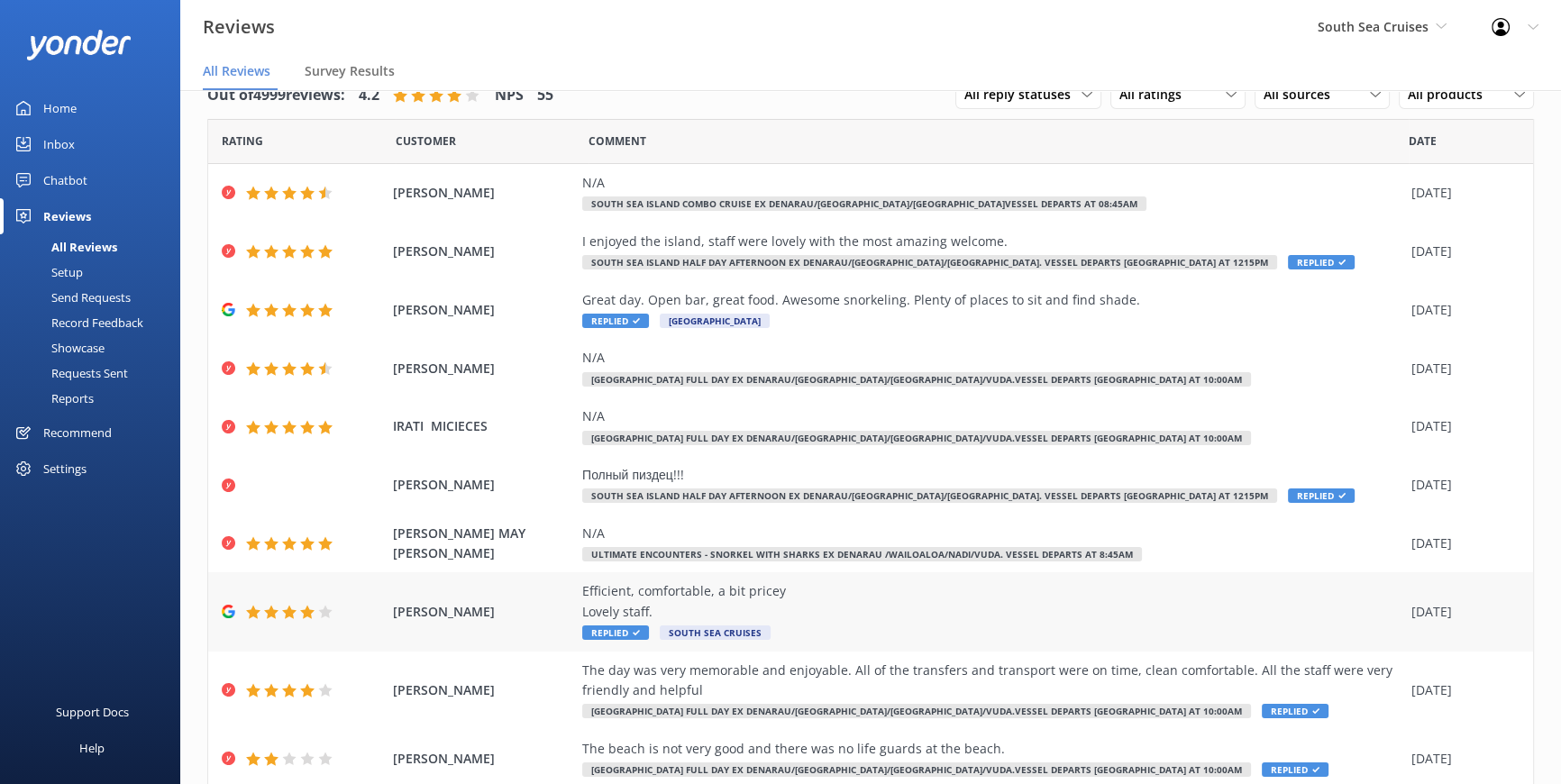
scroll to position [99, 0]
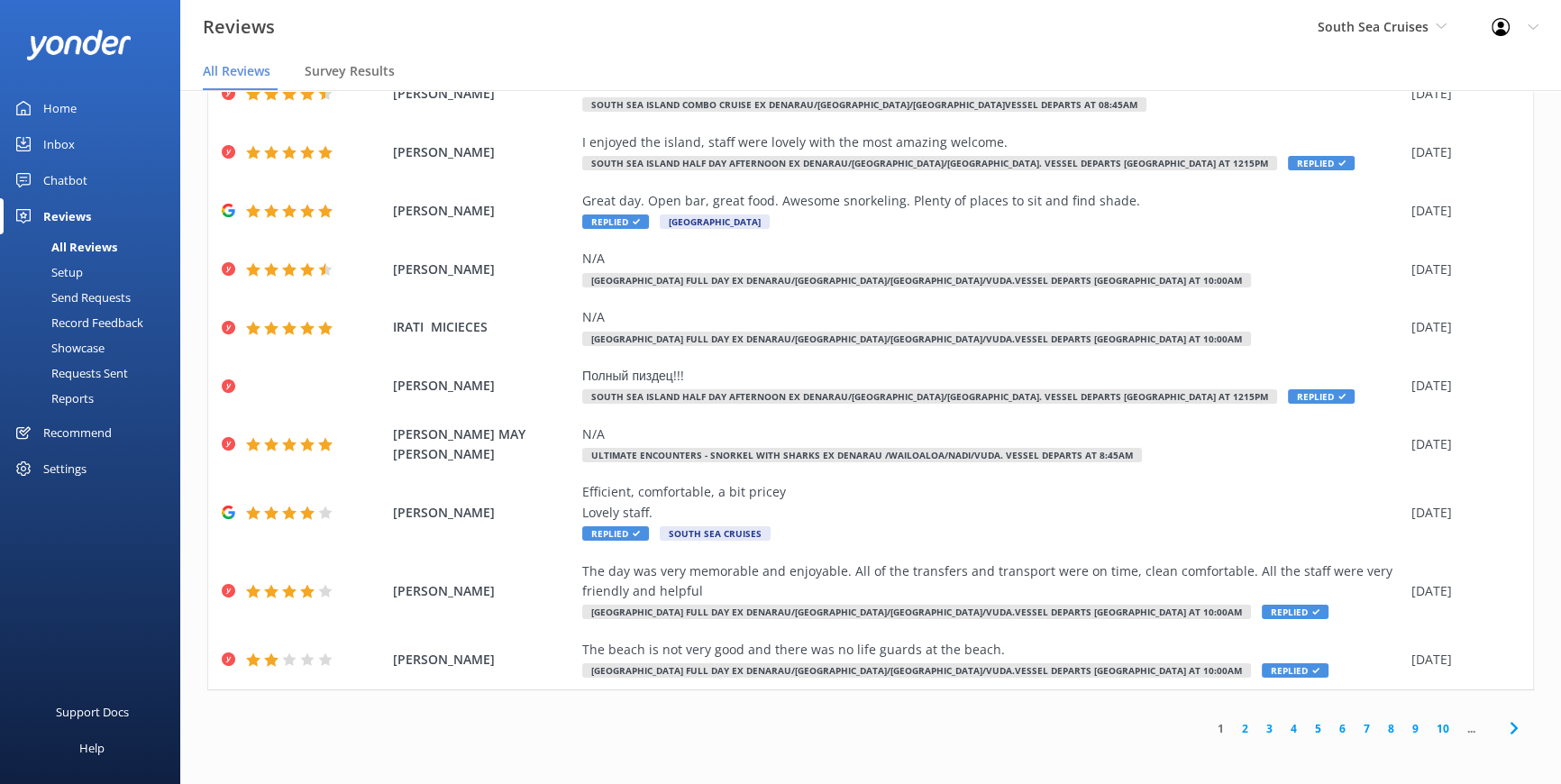
click at [1235, 729] on link "2" at bounding box center [1245, 728] width 24 height 18
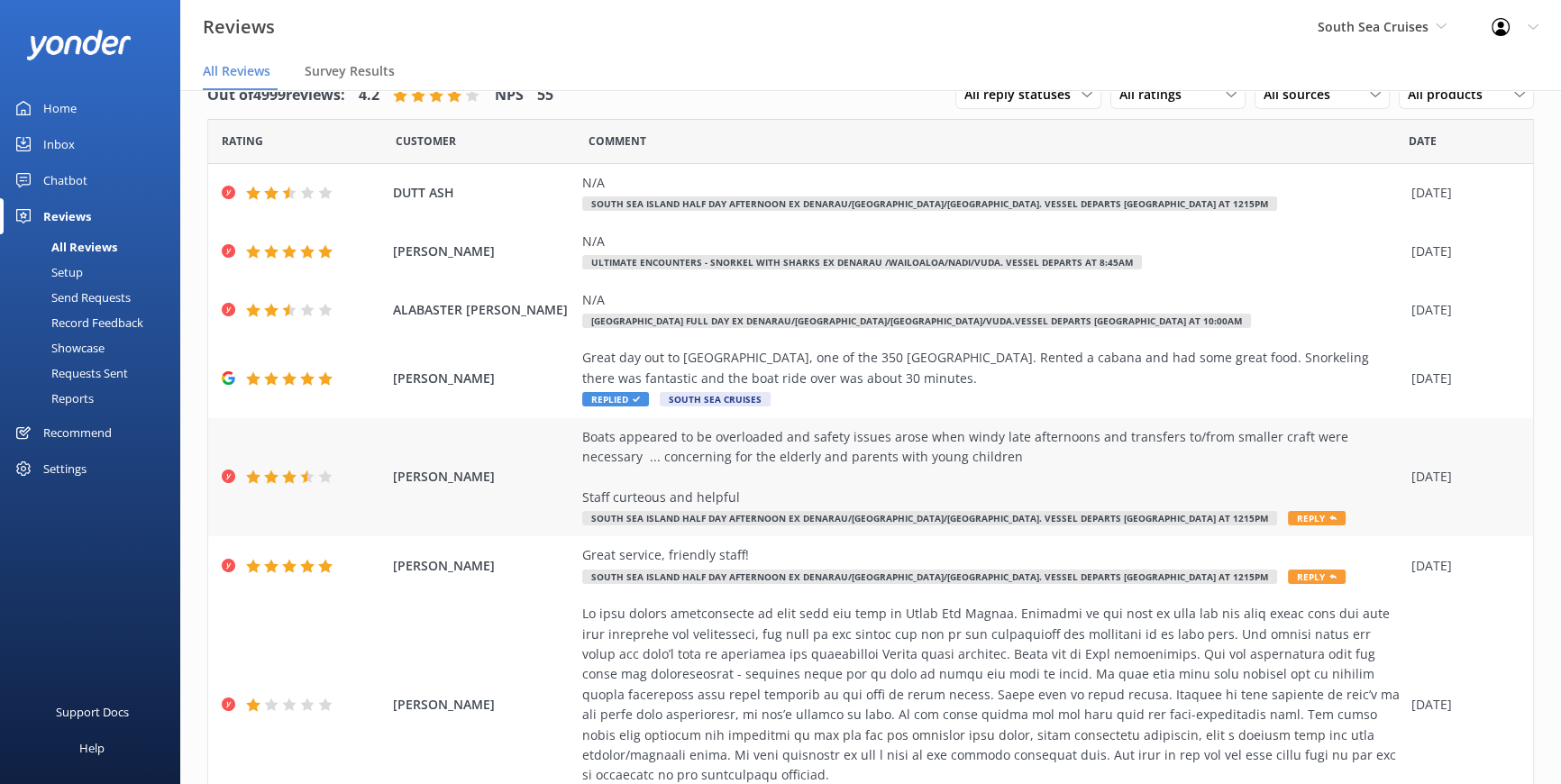
click at [1330, 519] on icon at bounding box center [1333, 517] width 7 height 7
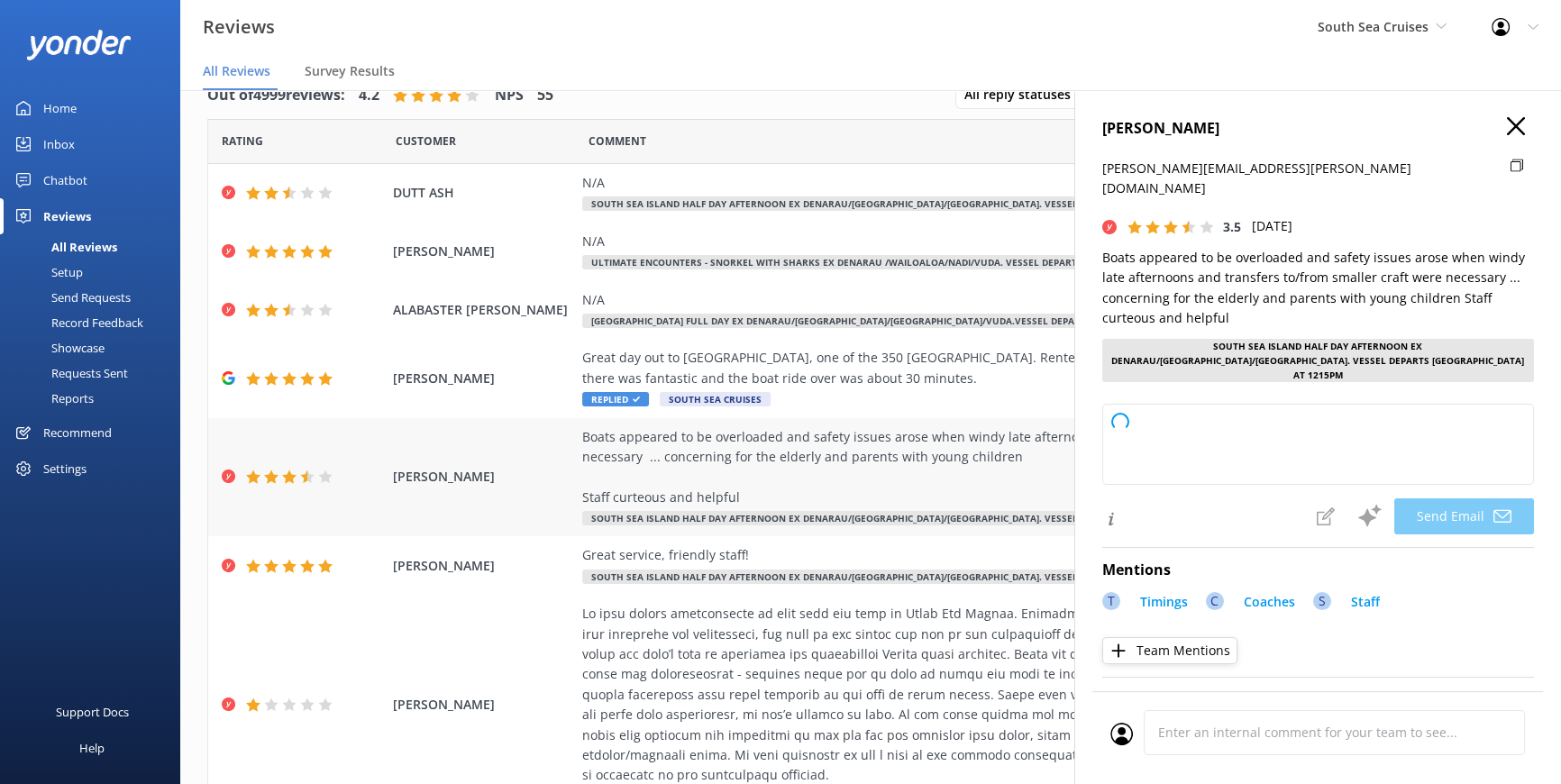
type textarea "Thank you for your feedback, [PERSON_NAME]. We appreciate your kind words about…"
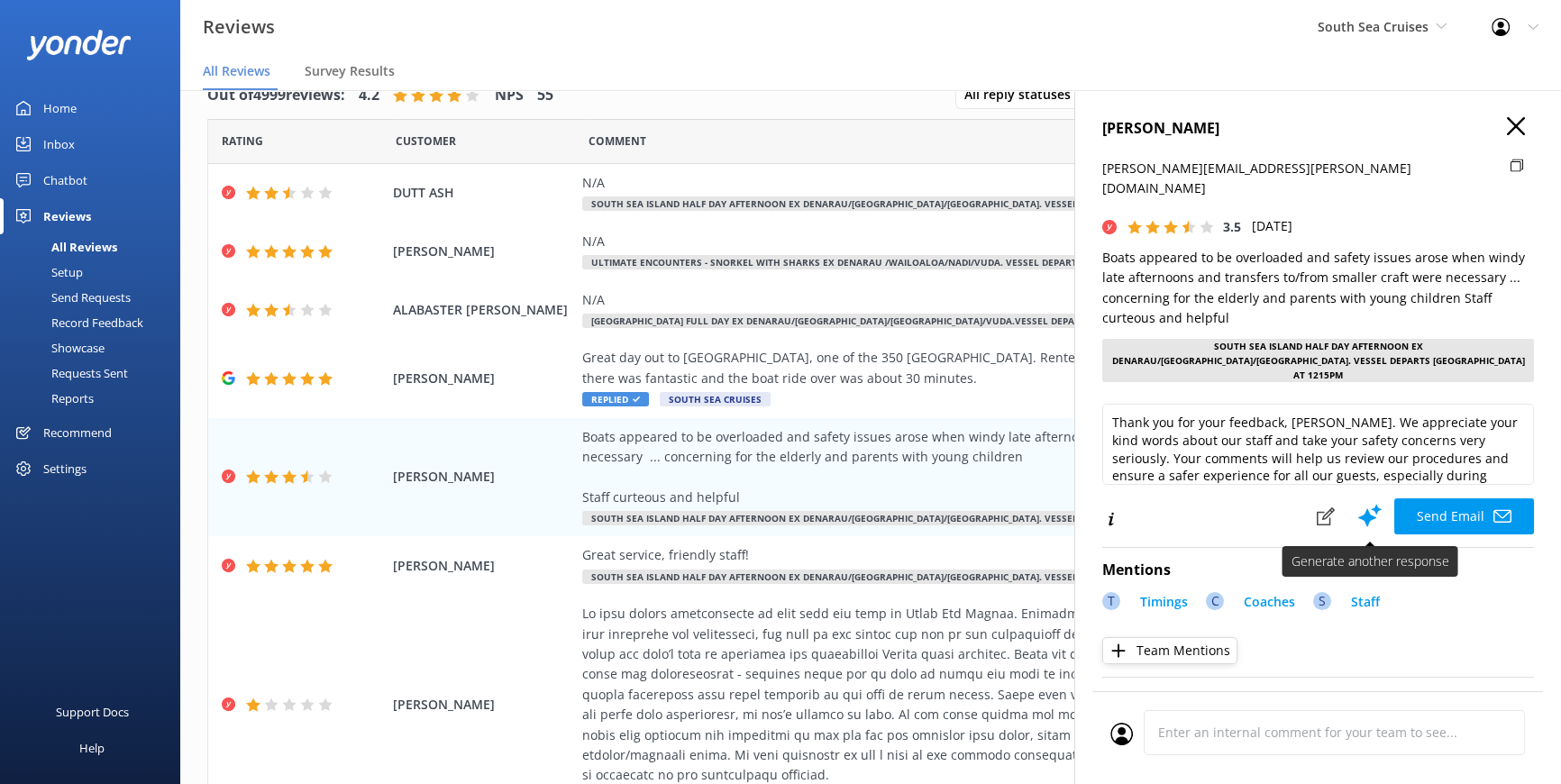
click at [1431, 499] on button "Send Email" at bounding box center [1464, 516] width 140 height 36
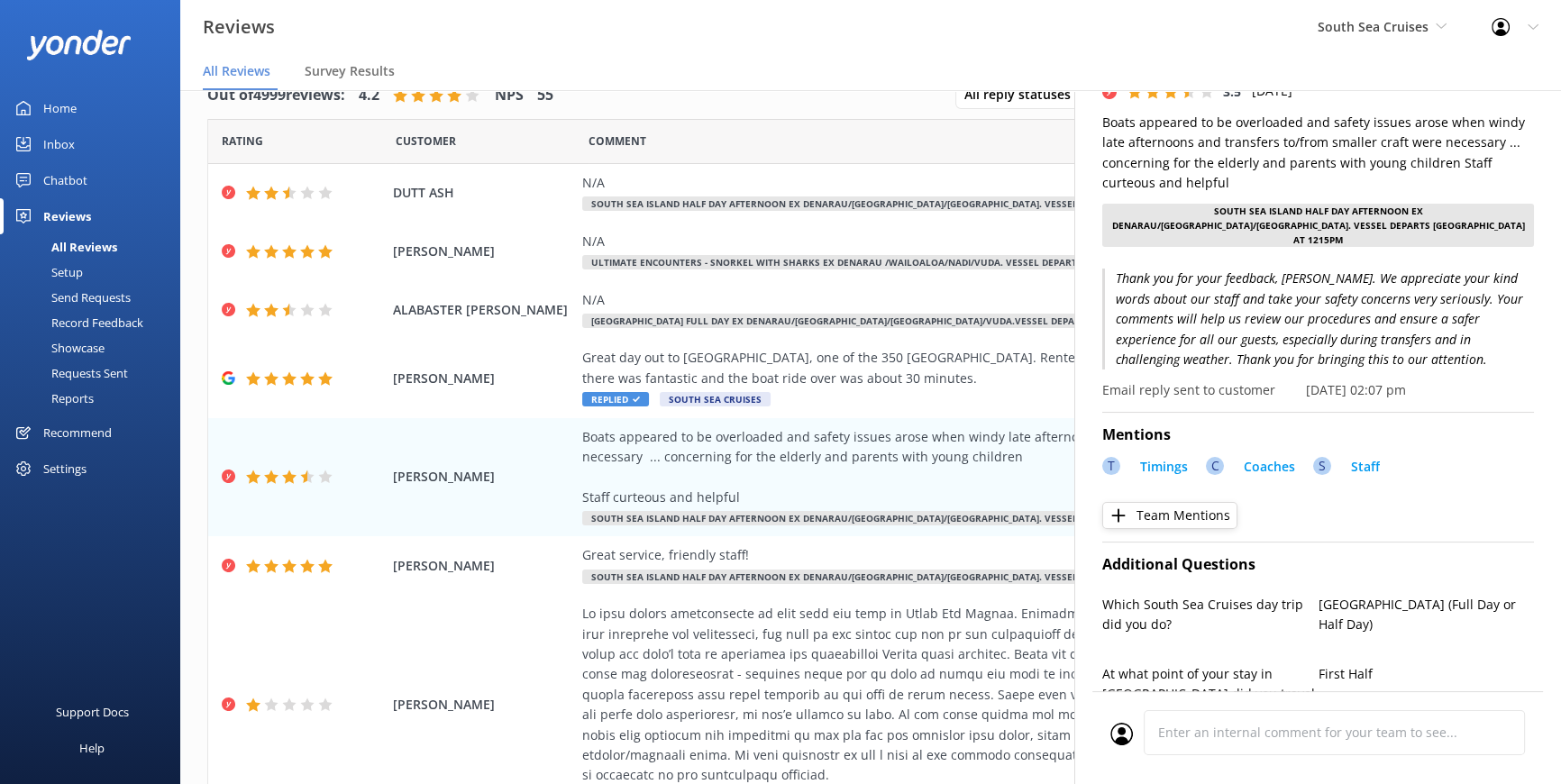
scroll to position [163, 0]
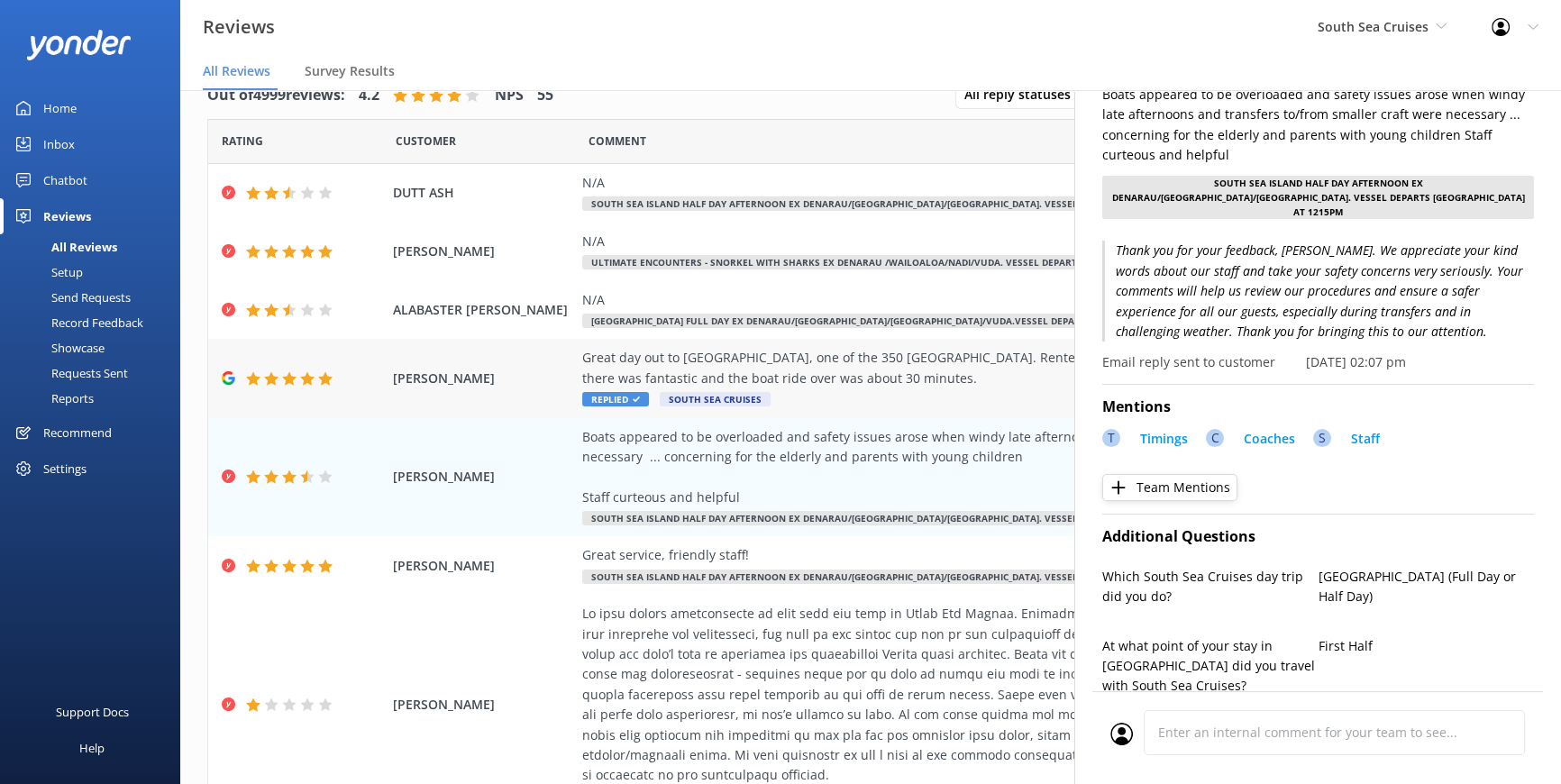
click at [880, 394] on div "Great day out to [GEOGRAPHIC_DATA], one of the 350 [GEOGRAPHIC_DATA]. Rented a …" at bounding box center [992, 378] width 821 height 61
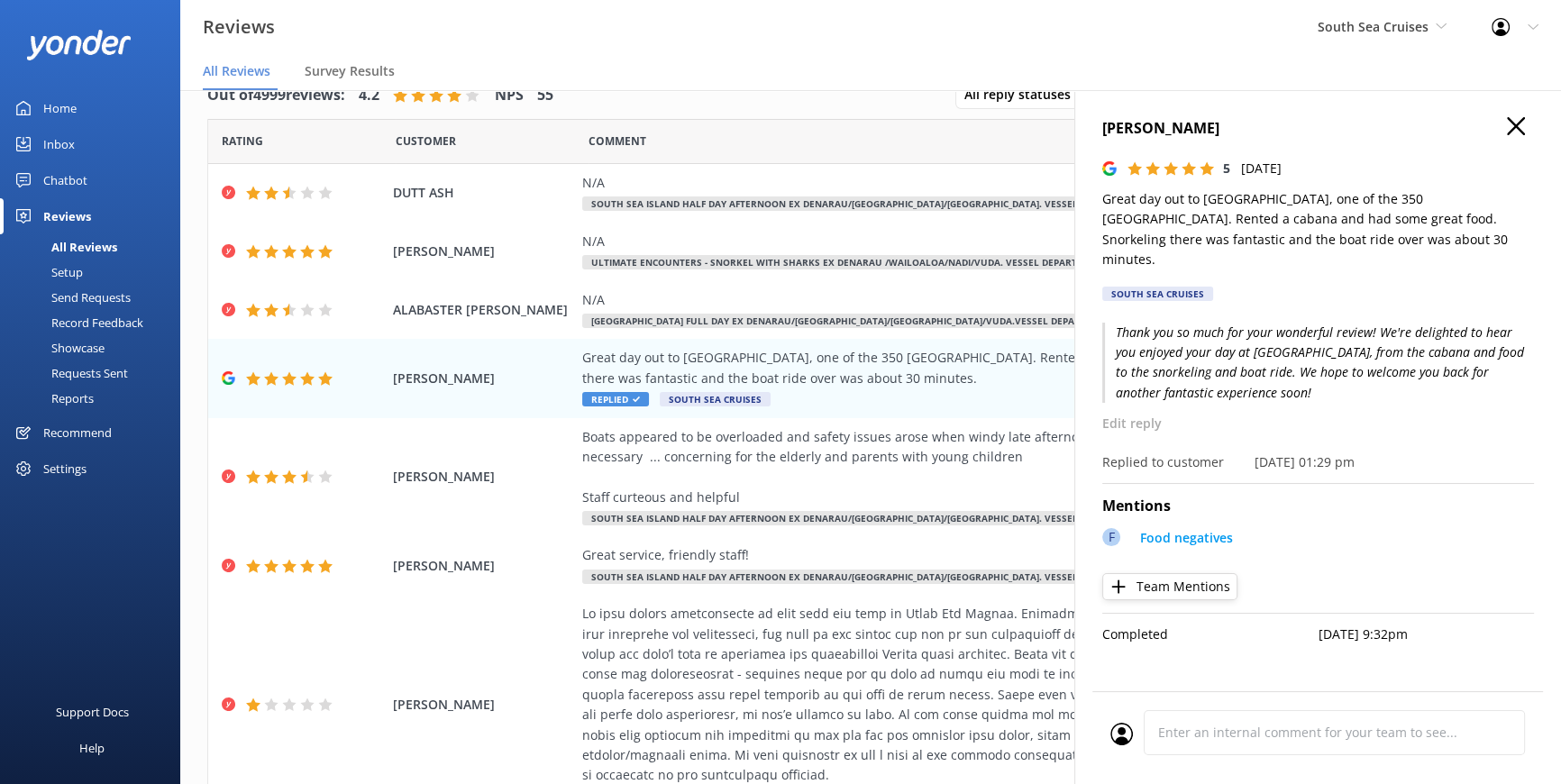
click at [1524, 115] on div "[PERSON_NAME] 5 [DATE] Great day out to [GEOGRAPHIC_DATA], one of the 350 [GEOG…" at bounding box center [1318, 482] width 487 height 784
click at [1519, 119] on icon at bounding box center [1516, 126] width 18 height 18
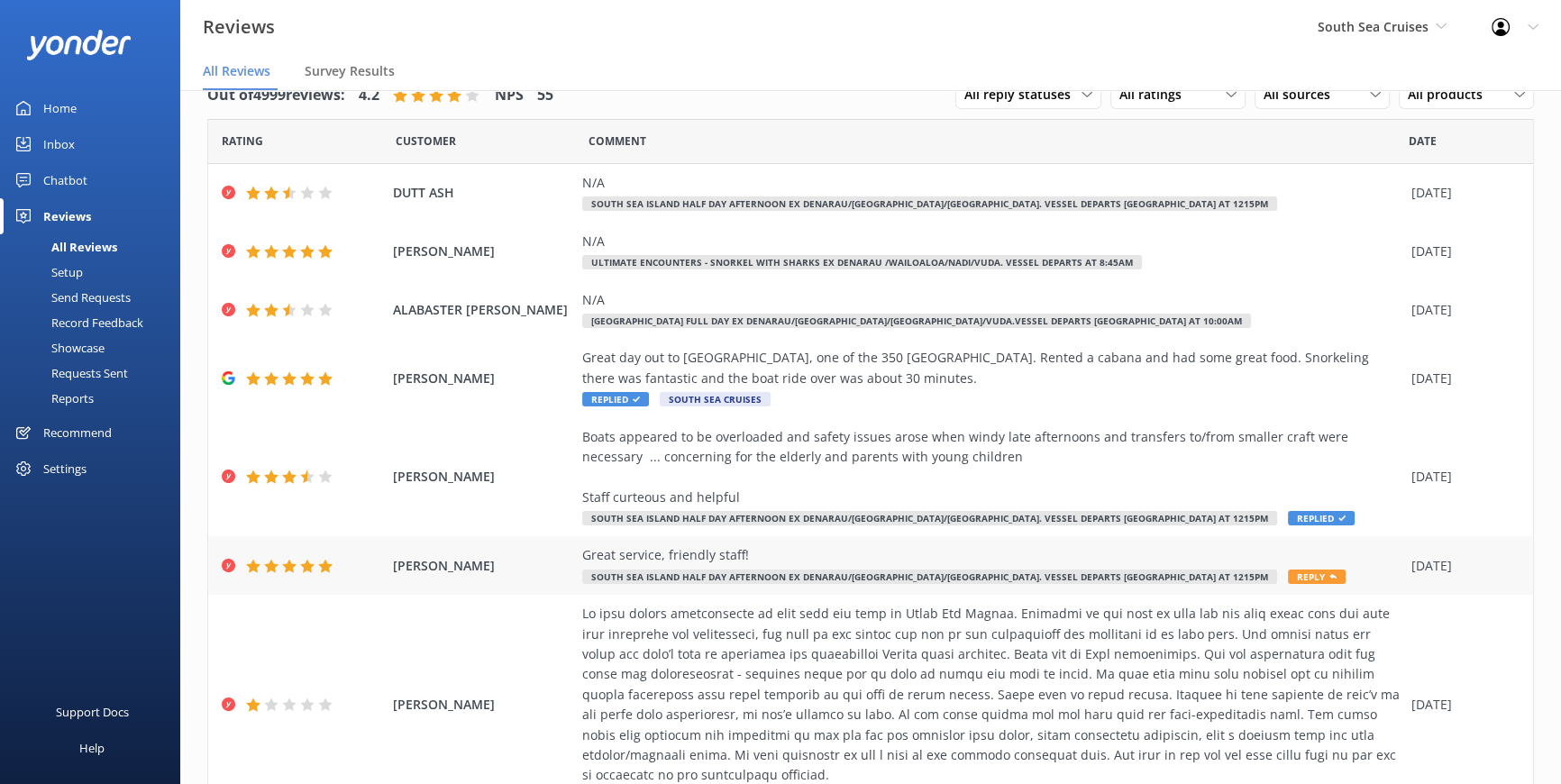
click at [1288, 575] on span "Reply" at bounding box center [1316, 577] width 58 height 15
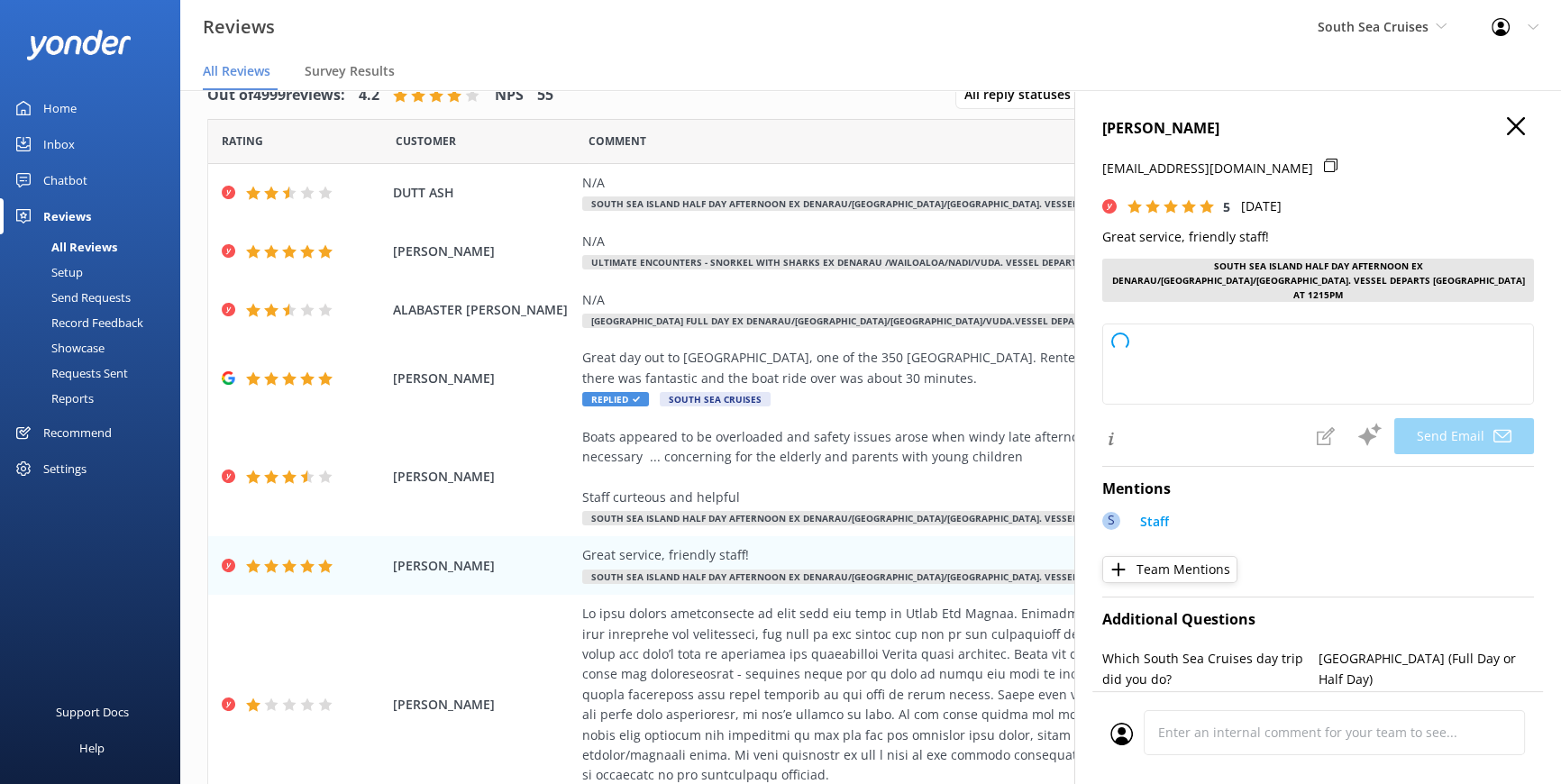
type textarea "Thank you so much for your kind words, [PERSON_NAME]! We're delighted to hear y…"
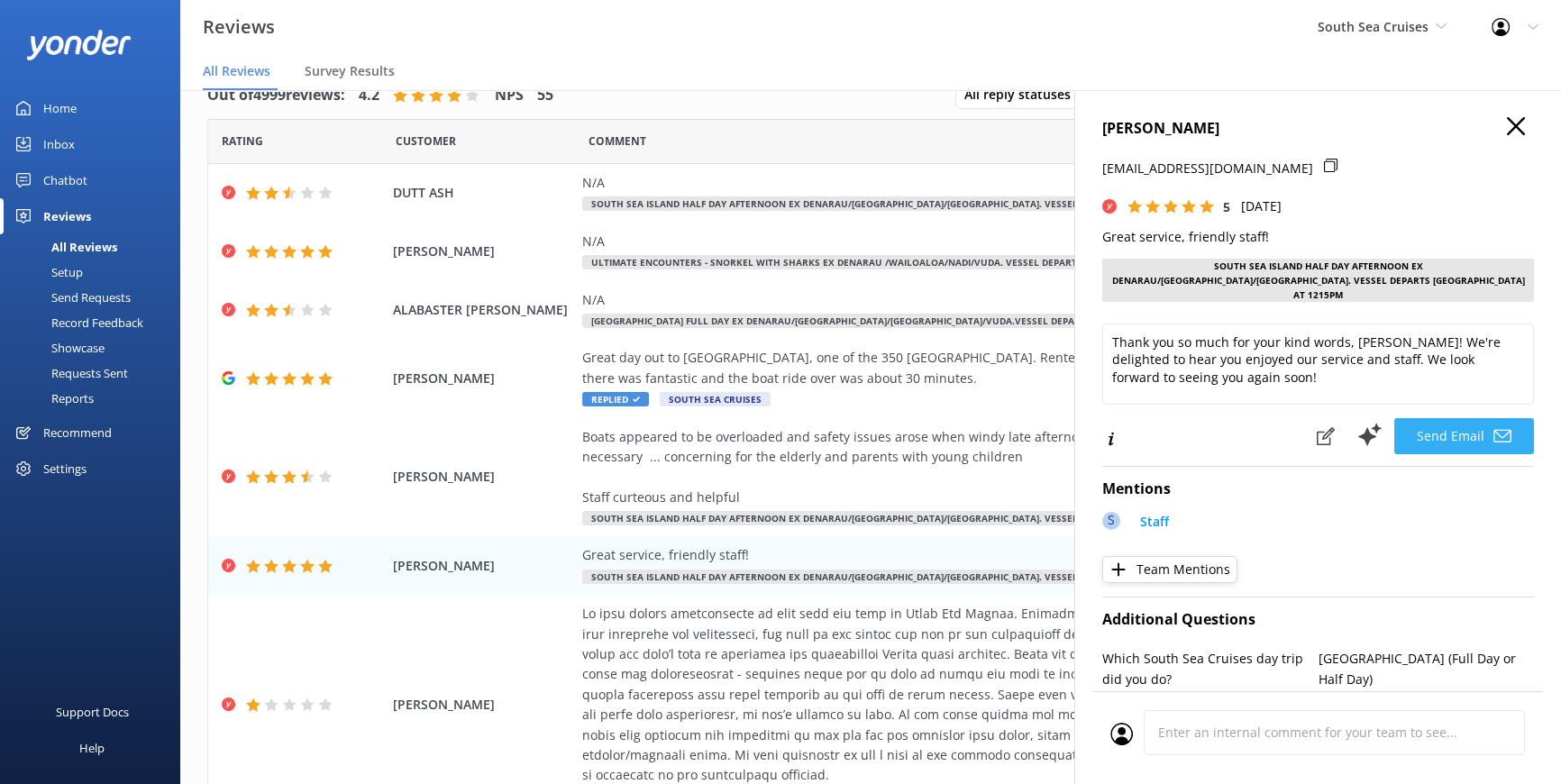
click at [1450, 418] on button "Send Email" at bounding box center [1464, 436] width 140 height 36
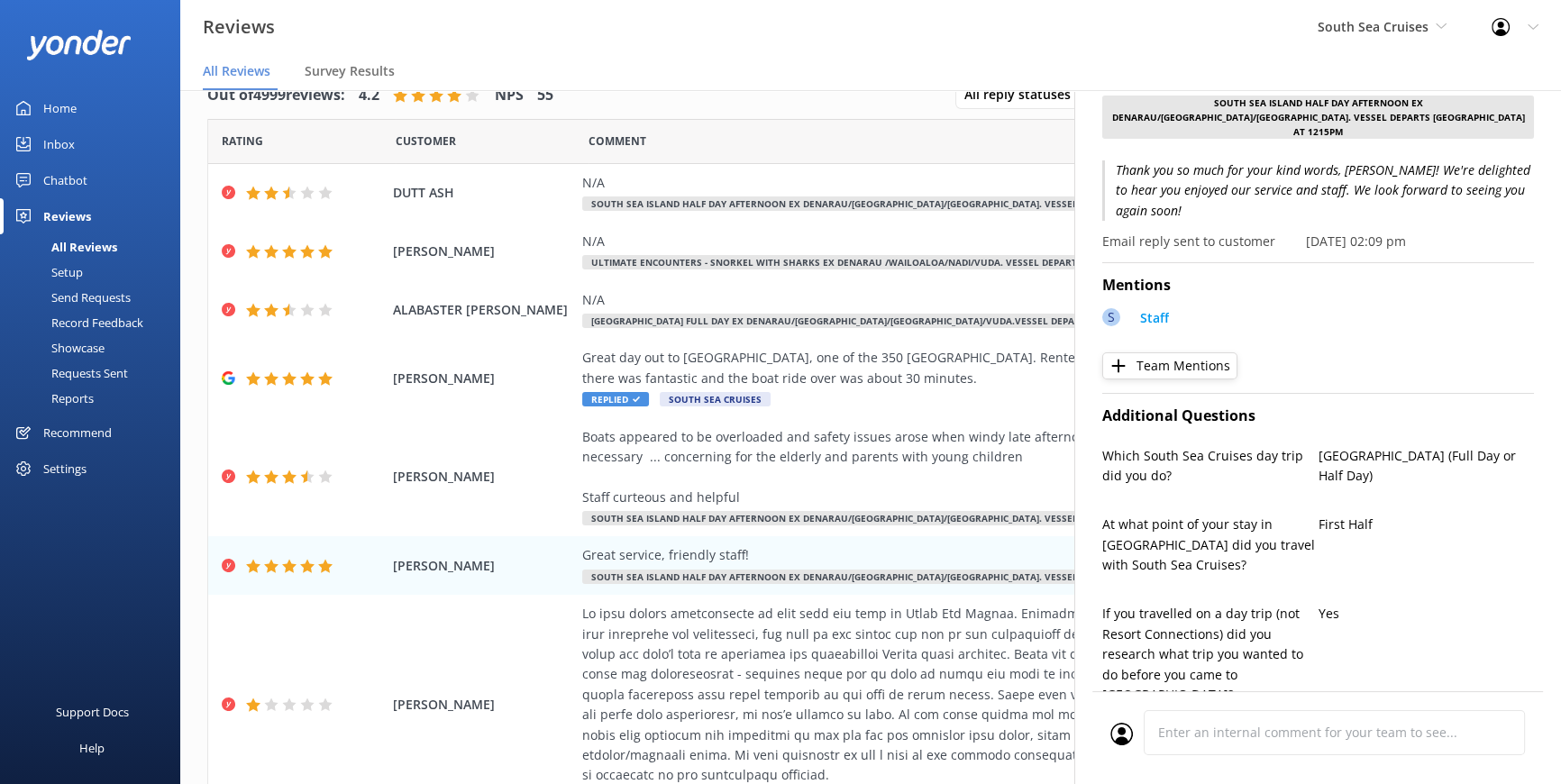
scroll to position [0, 0]
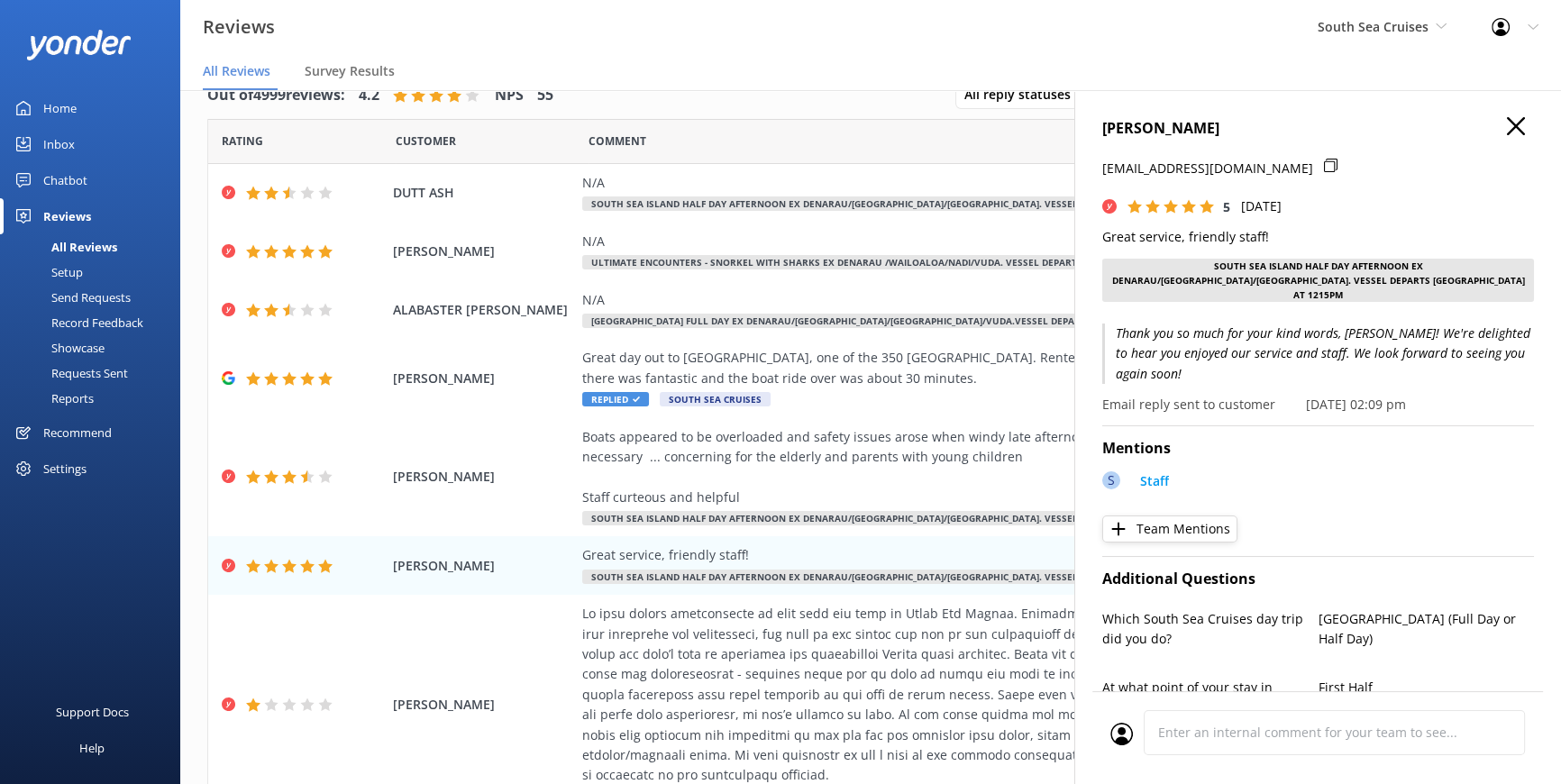
click at [1507, 121] on use at bounding box center [1516, 126] width 18 height 18
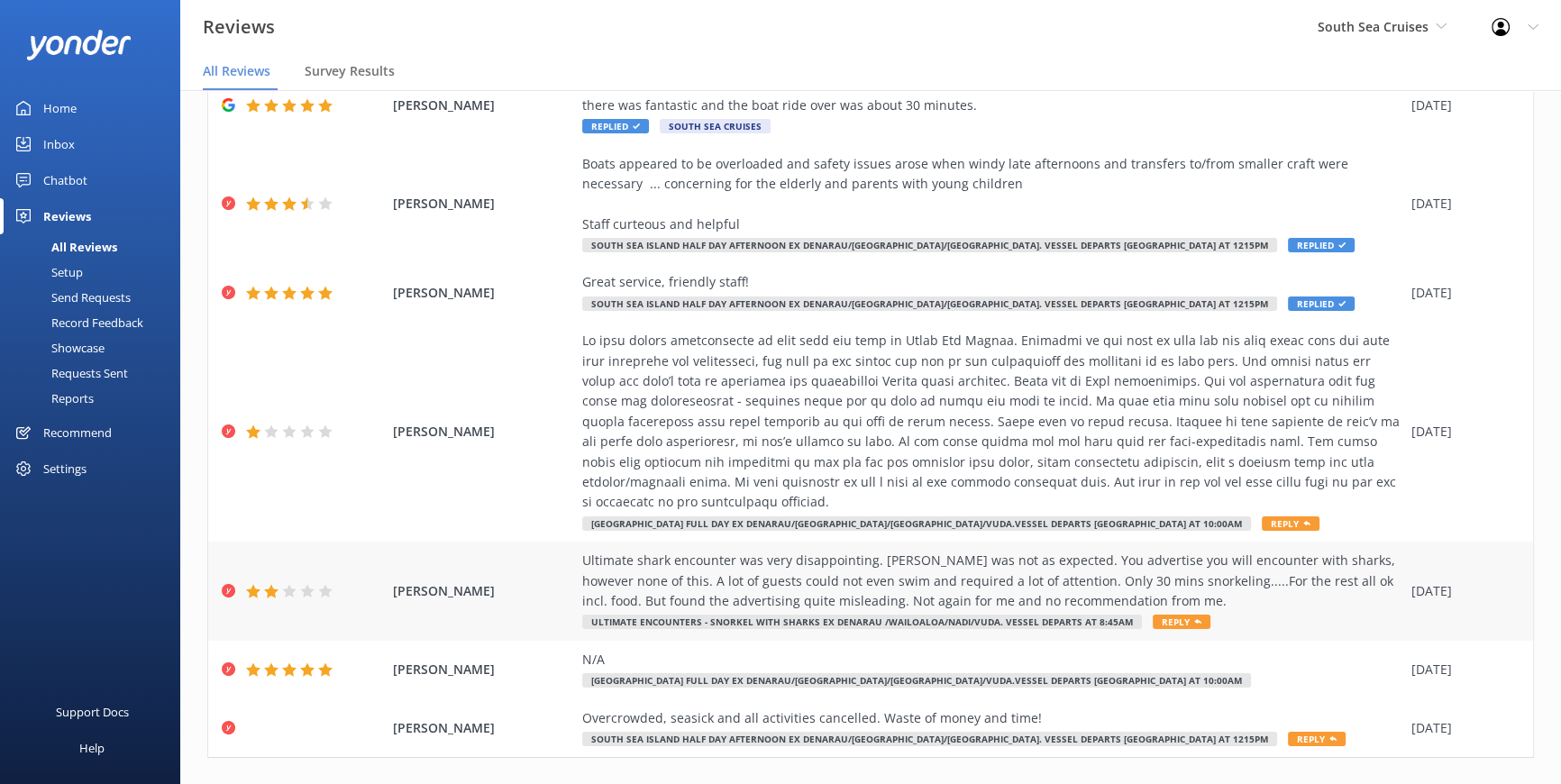
scroll to position [322, 0]
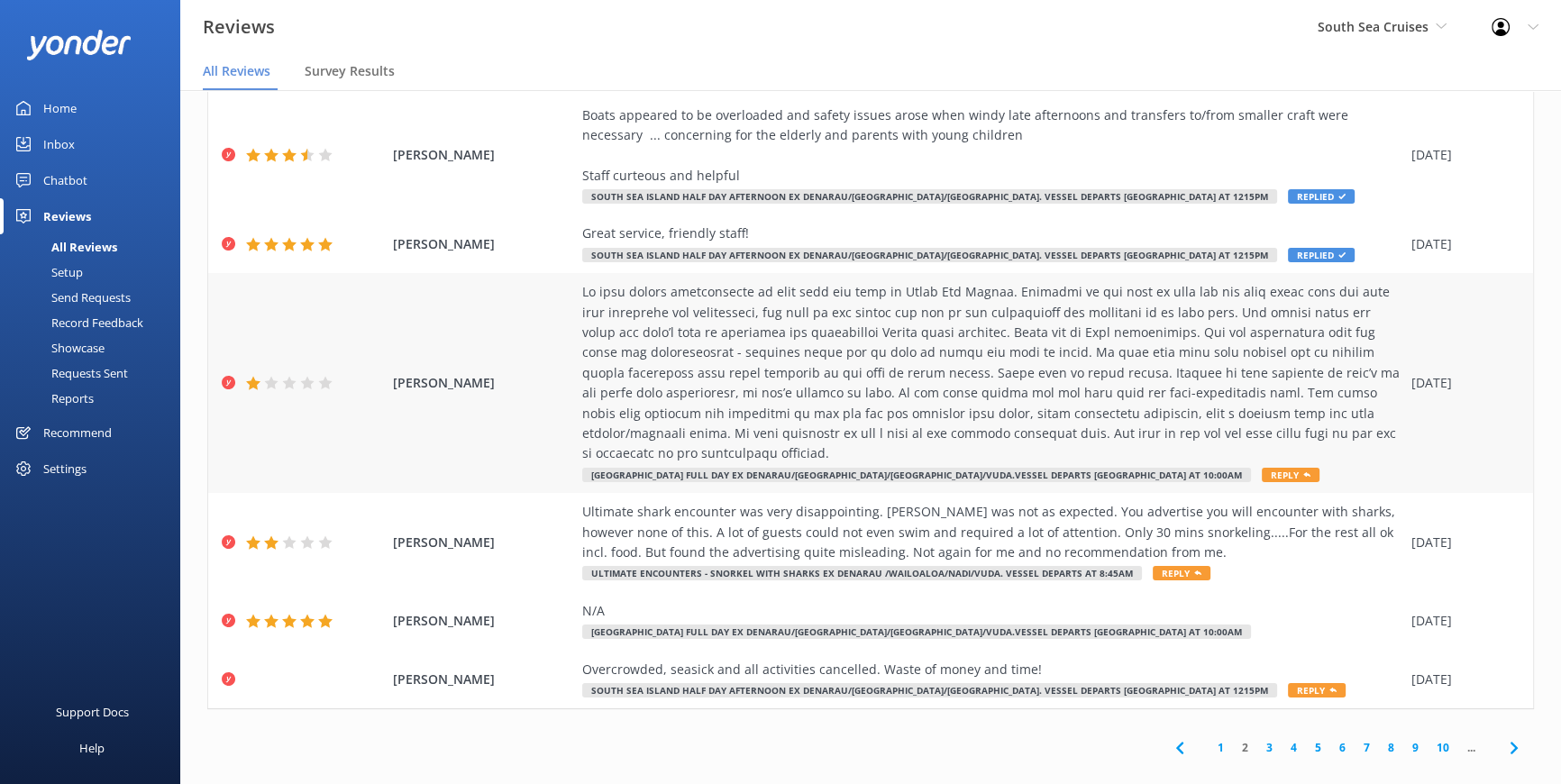
click at [1262, 467] on span "Reply" at bounding box center [1290, 474] width 58 height 15
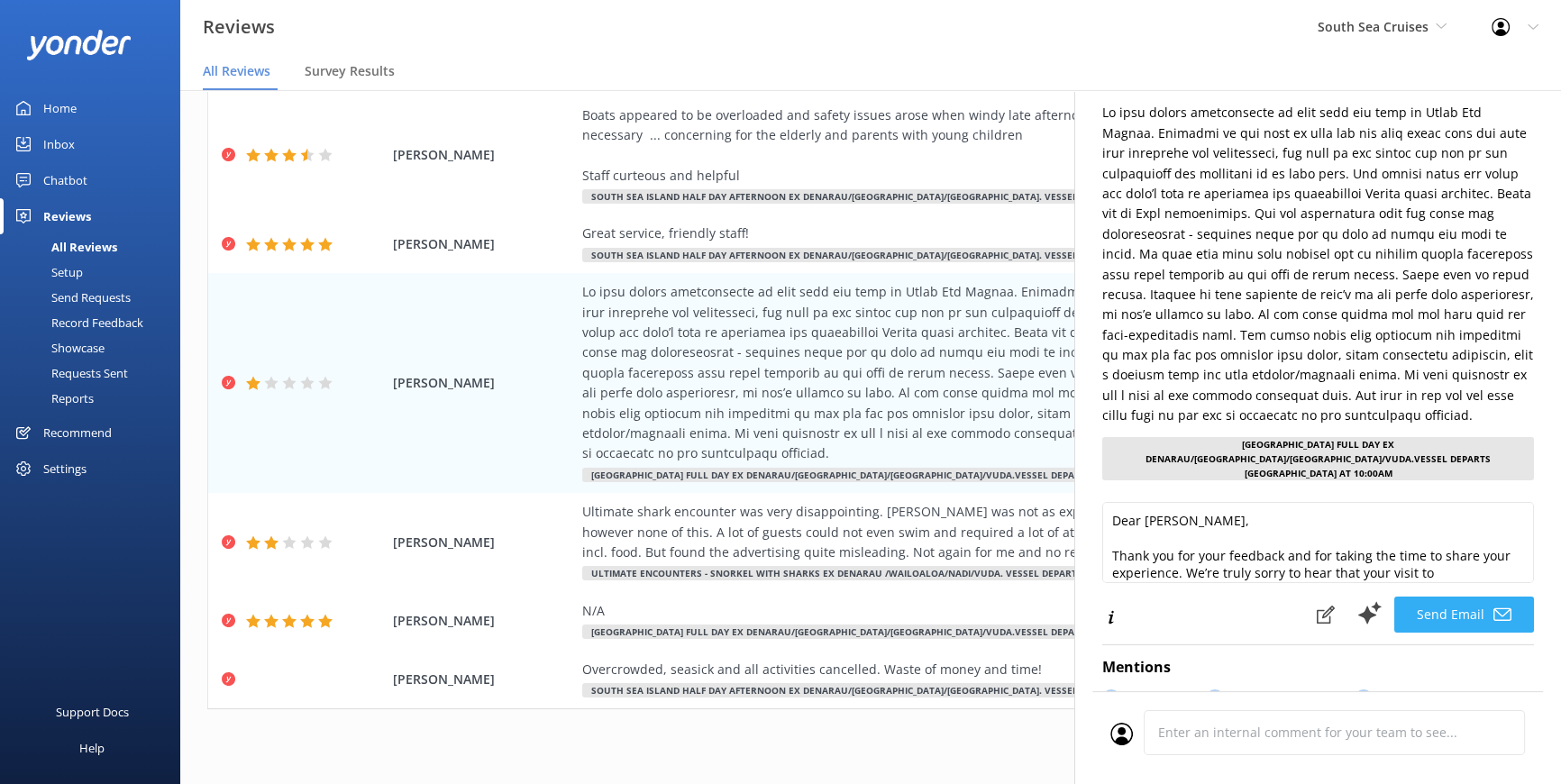
scroll to position [163, 0]
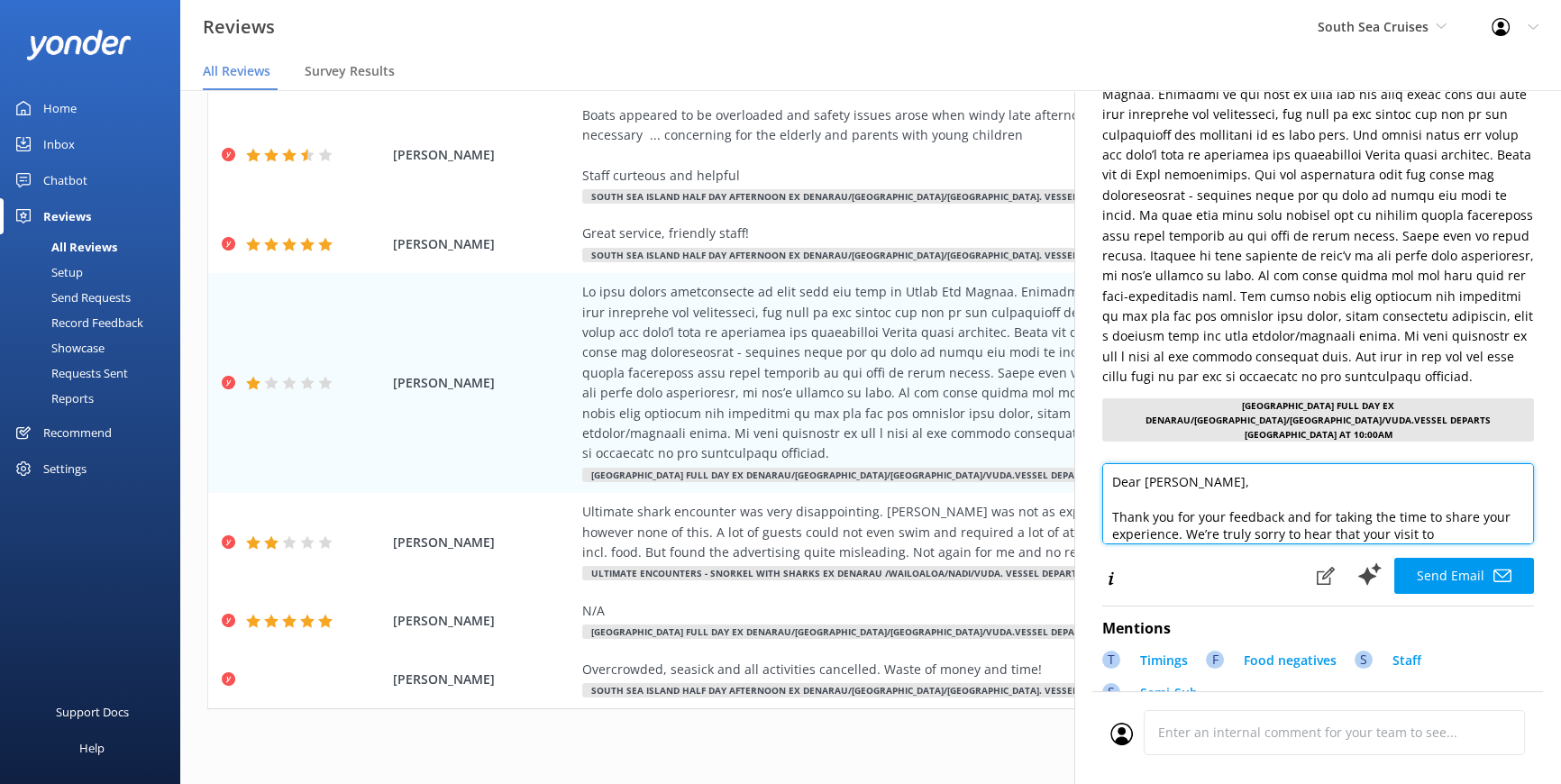
drag, startPoint x: 1181, startPoint y: 468, endPoint x: 1149, endPoint y: 468, distance: 32.0
click at [1149, 468] on textarea "Dear [PERSON_NAME], Thank you for your feedback and for taking the time to shar…" at bounding box center [1318, 503] width 432 height 81
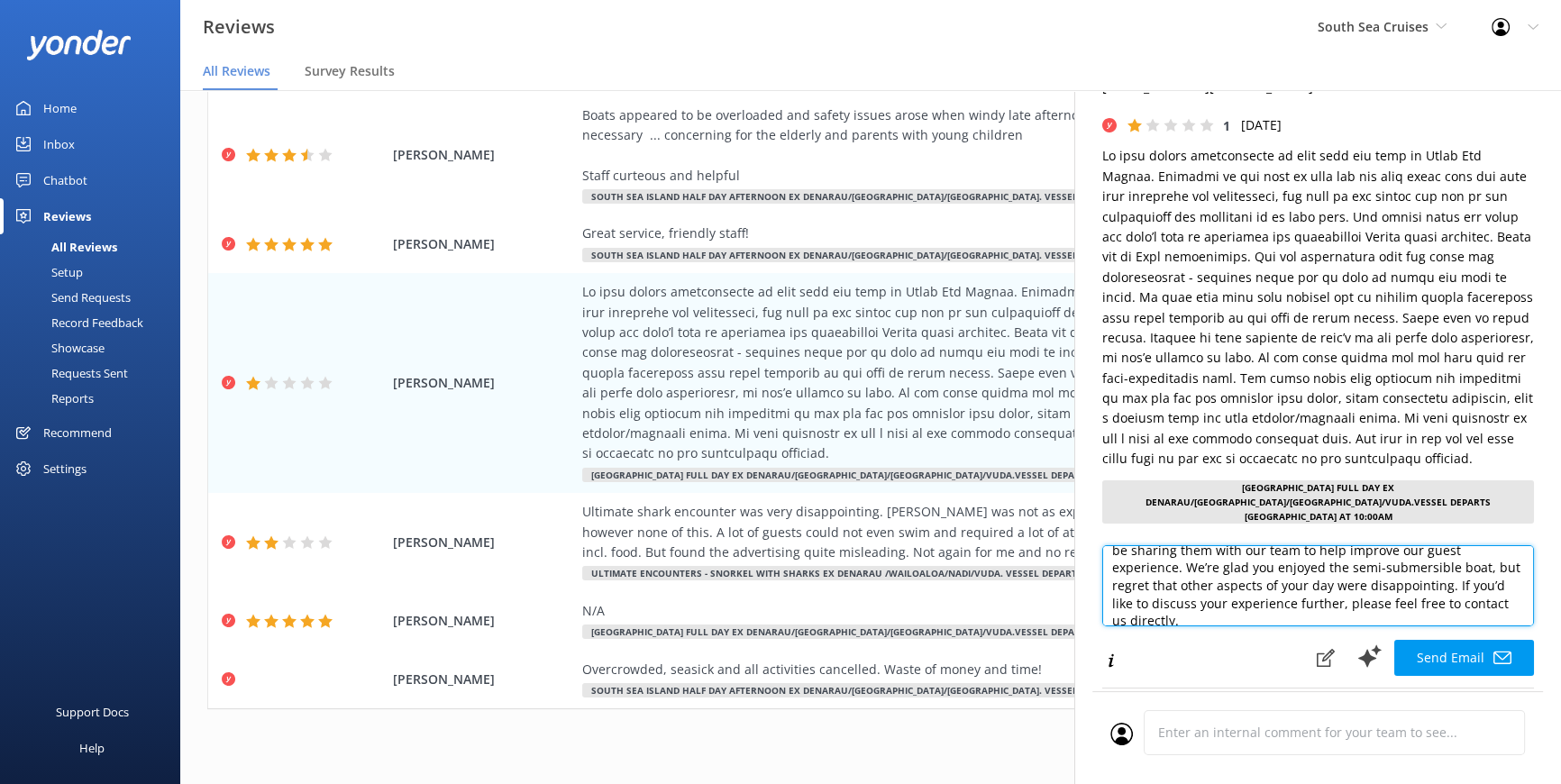
scroll to position [151, 0]
click at [1473, 574] on textarea "Dear [PERSON_NAME], Thank you for your feedback and for taking the time to shar…" at bounding box center [1318, 586] width 432 height 81
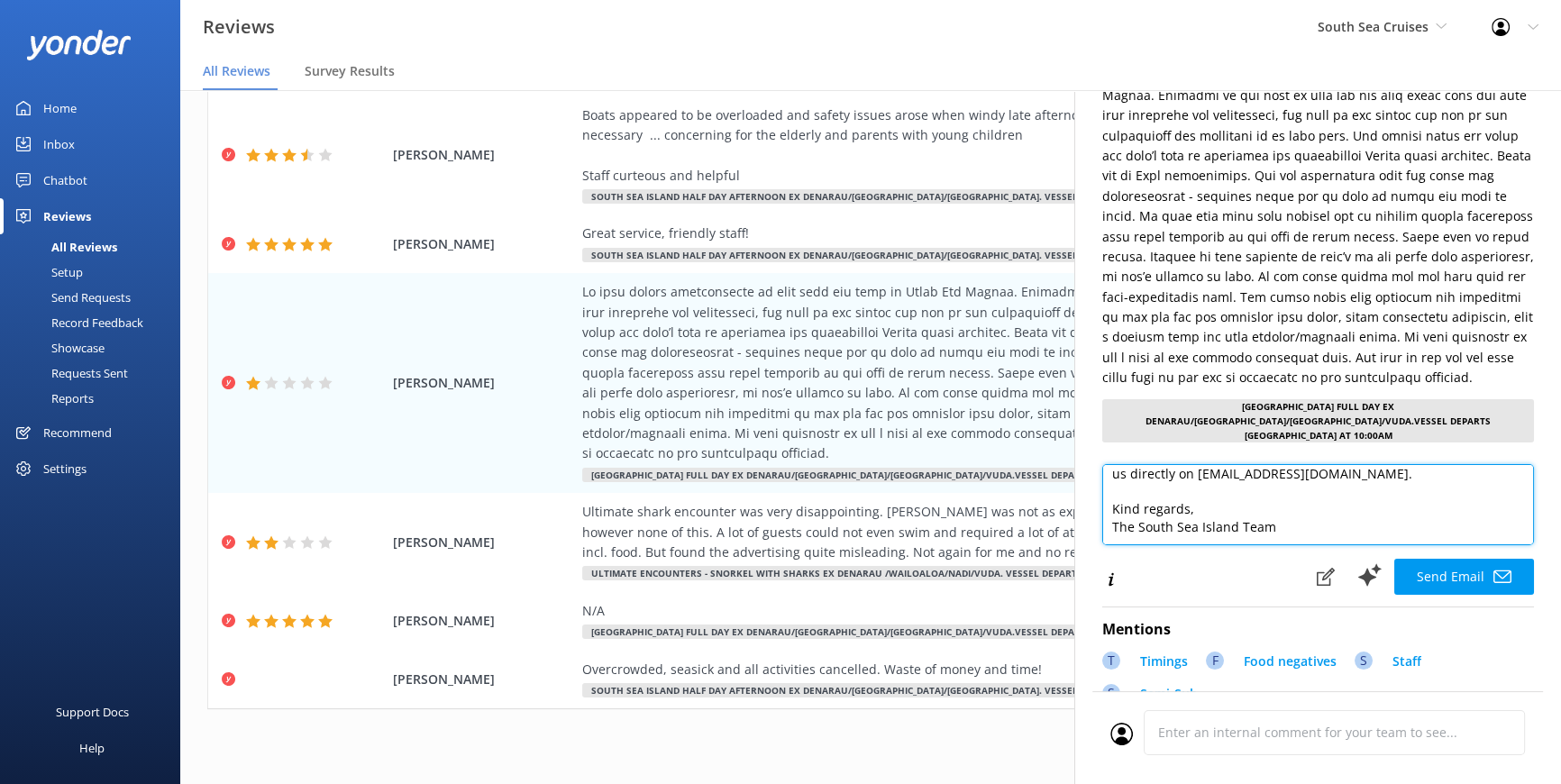
scroll to position [163, 0]
drag, startPoint x: 1271, startPoint y: 512, endPoint x: 1239, endPoint y: 503, distance: 33.2
click at [1239, 503] on textarea "Dear [PERSON_NAME], Thank you for your feedback and for taking the time to shar…" at bounding box center [1318, 503] width 432 height 81
click at [1299, 501] on textarea "Dear [PERSON_NAME], Thank you for your feedback and for taking the time to shar…" at bounding box center [1318, 503] width 432 height 81
type textarea "Dear [PERSON_NAME], Thank you for your feedback and for taking the time to shar…"
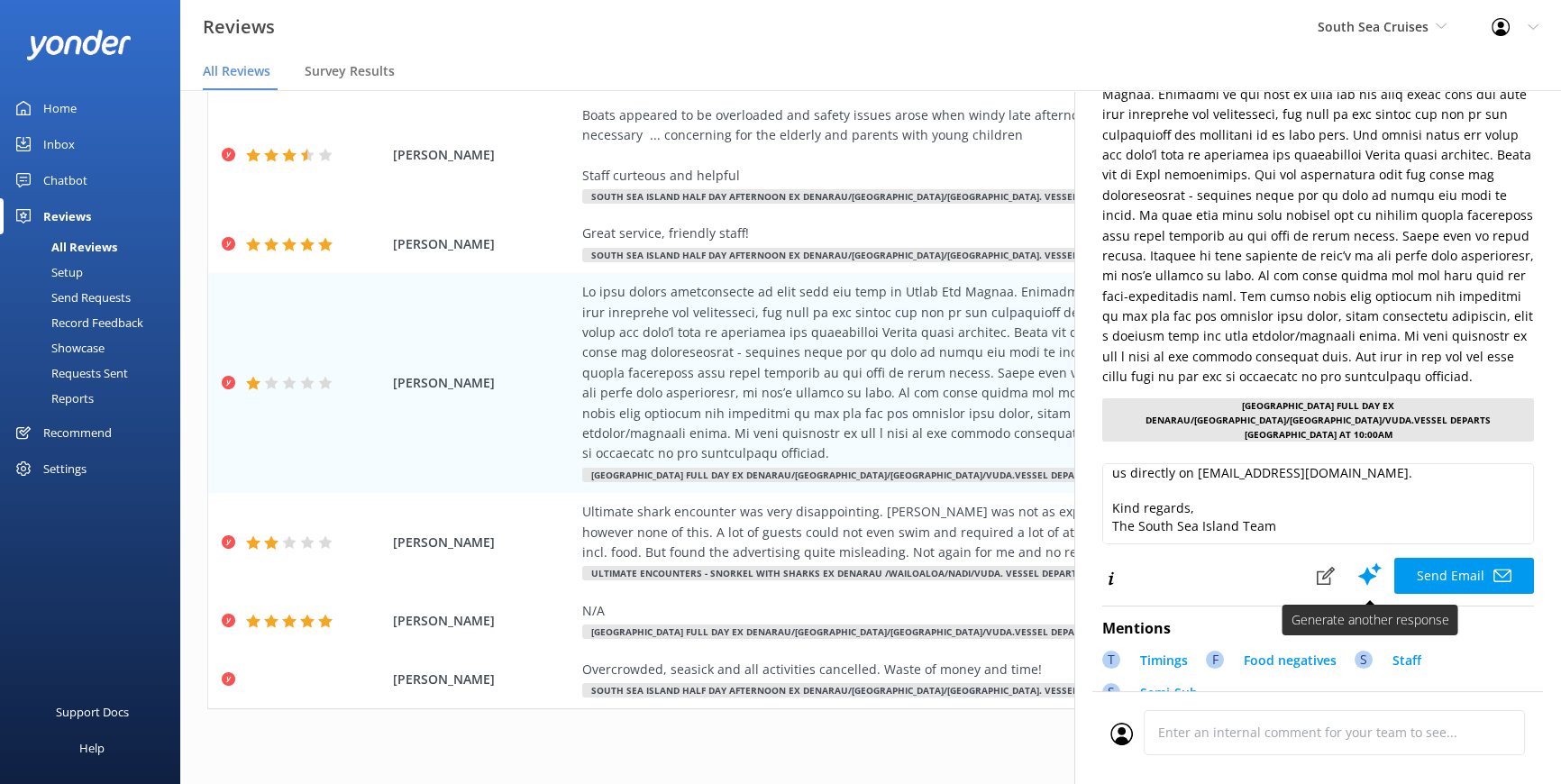
click at [1445, 558] on button "Send Email" at bounding box center [1464, 576] width 140 height 36
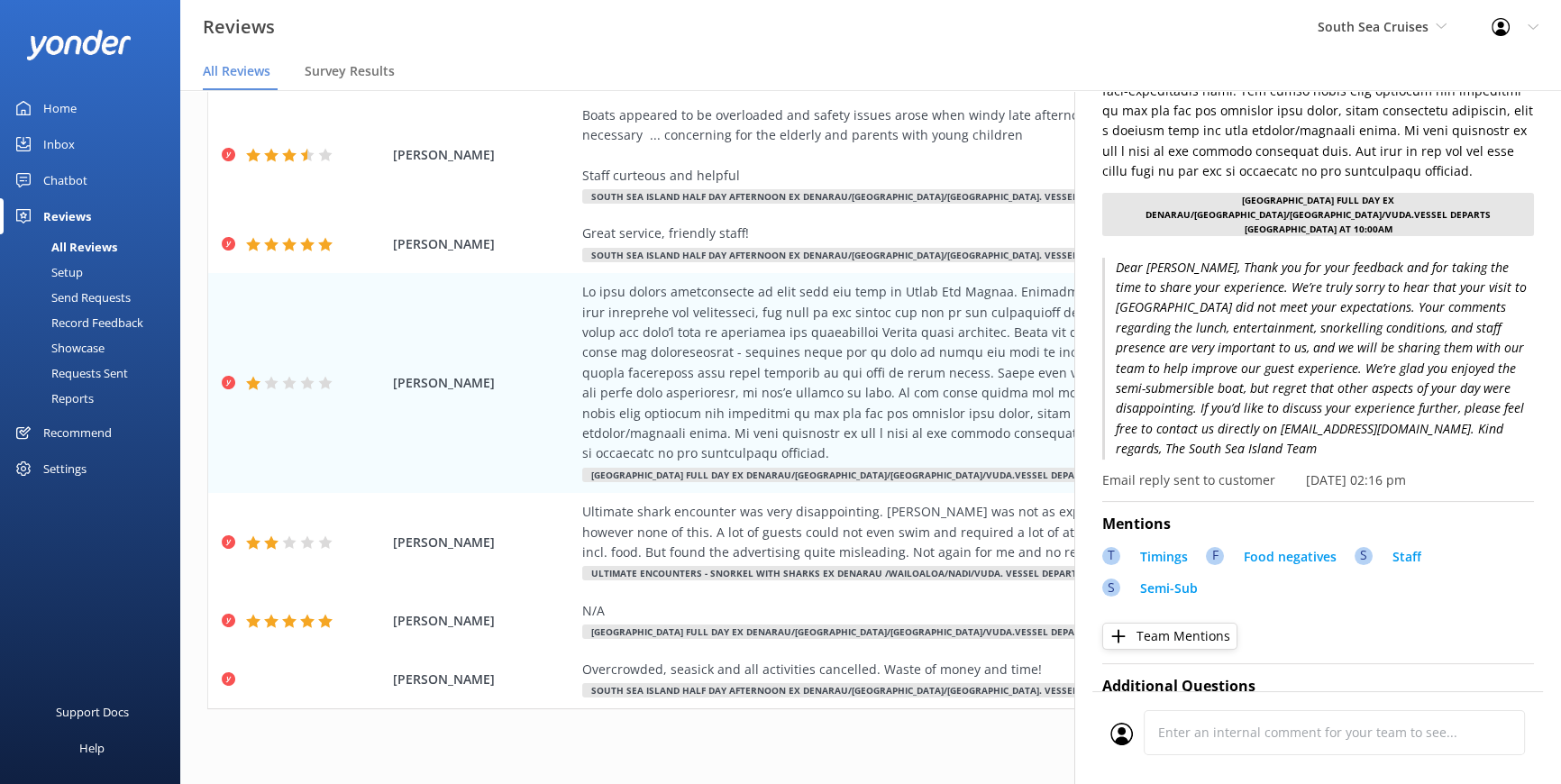
scroll to position [573, 0]
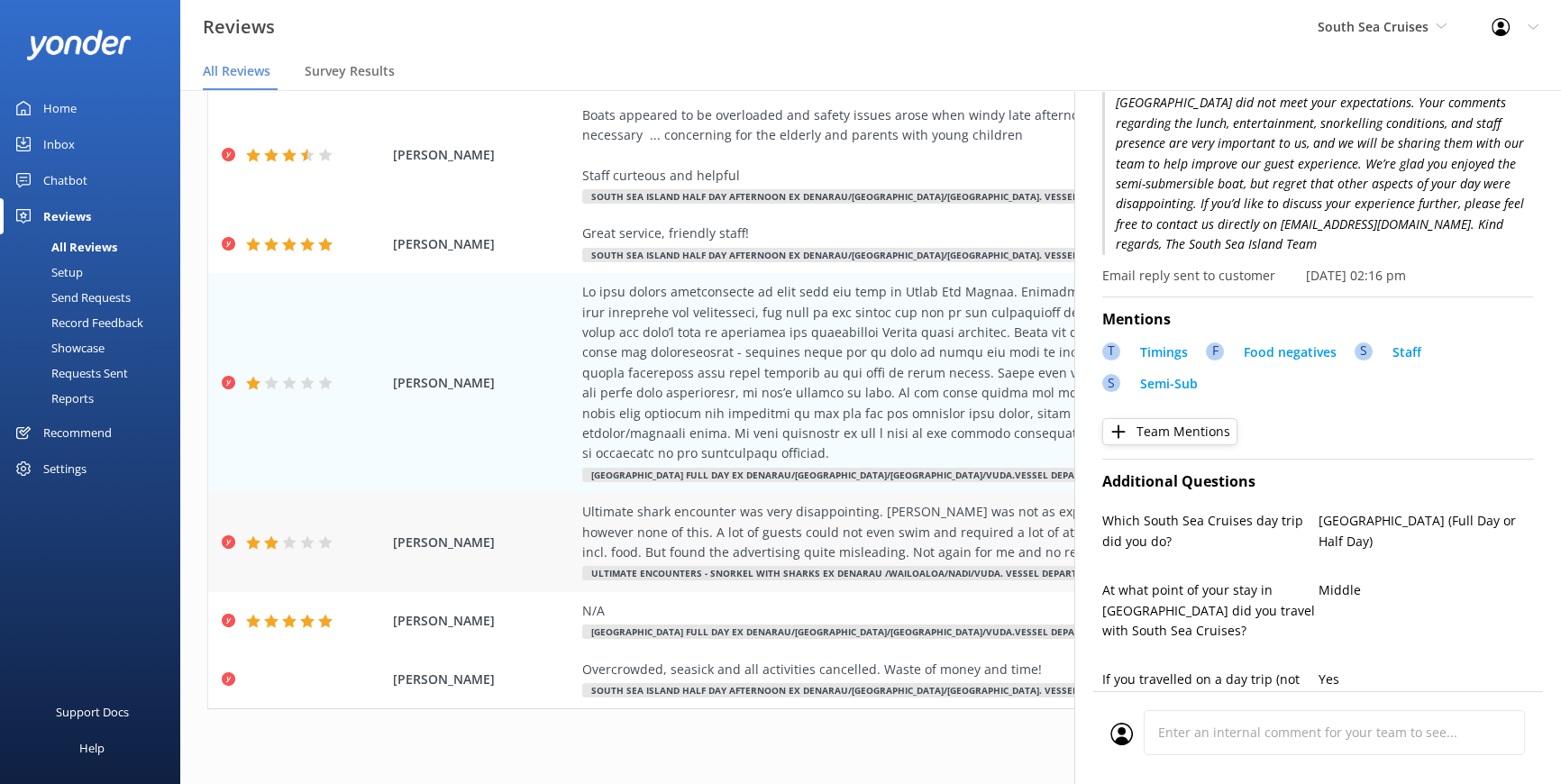
click at [820, 511] on div "Ultimate shark encounter was very disappointing. [PERSON_NAME] was not as expec…" at bounding box center [992, 532] width 821 height 61
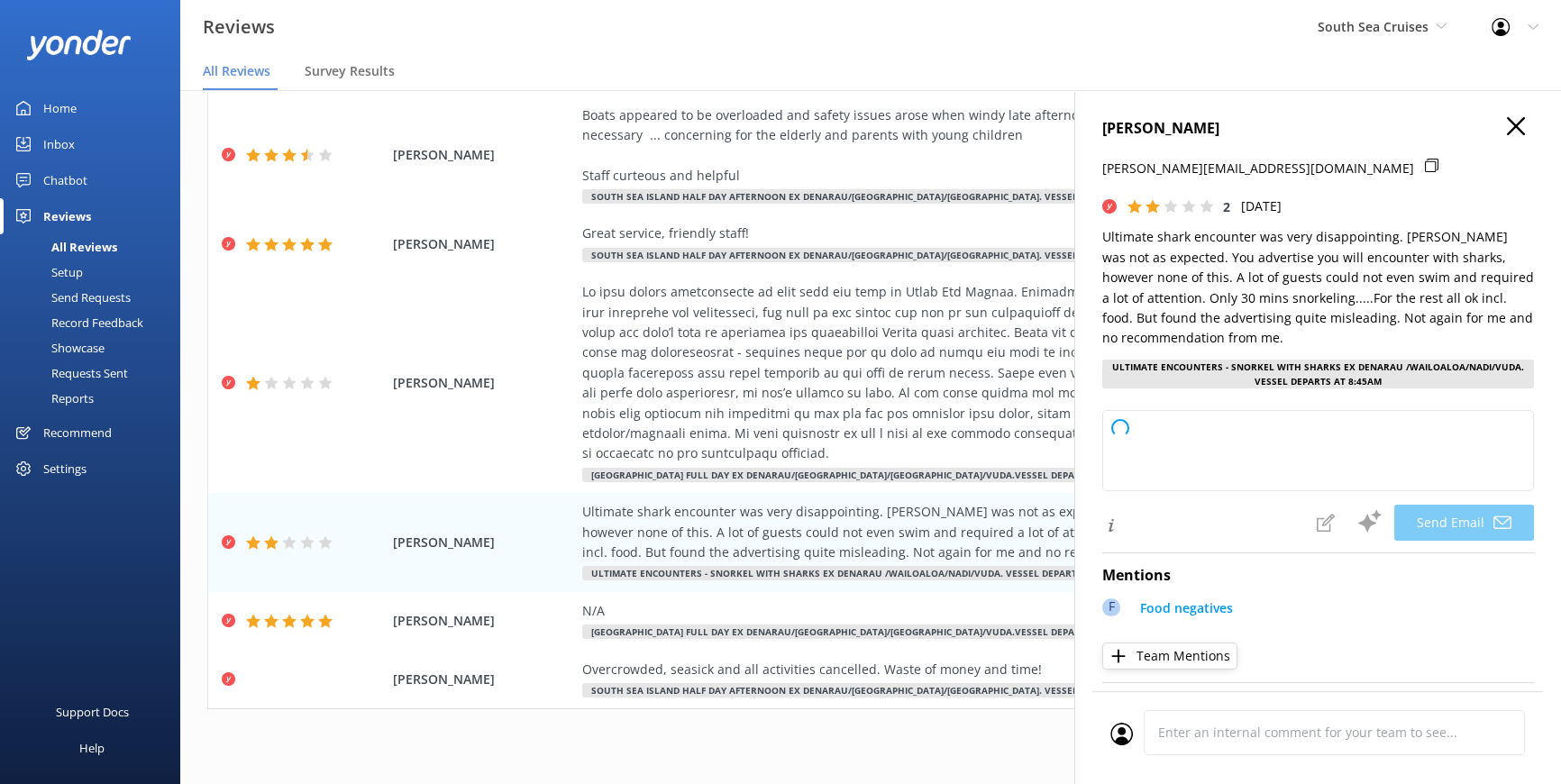
click at [1494, 130] on div "[PERSON_NAME] [PERSON_NAME][EMAIL_ADDRESS][DOMAIN_NAME] 2 [DATE] Ultimate shark…" at bounding box center [1318, 482] width 487 height 784
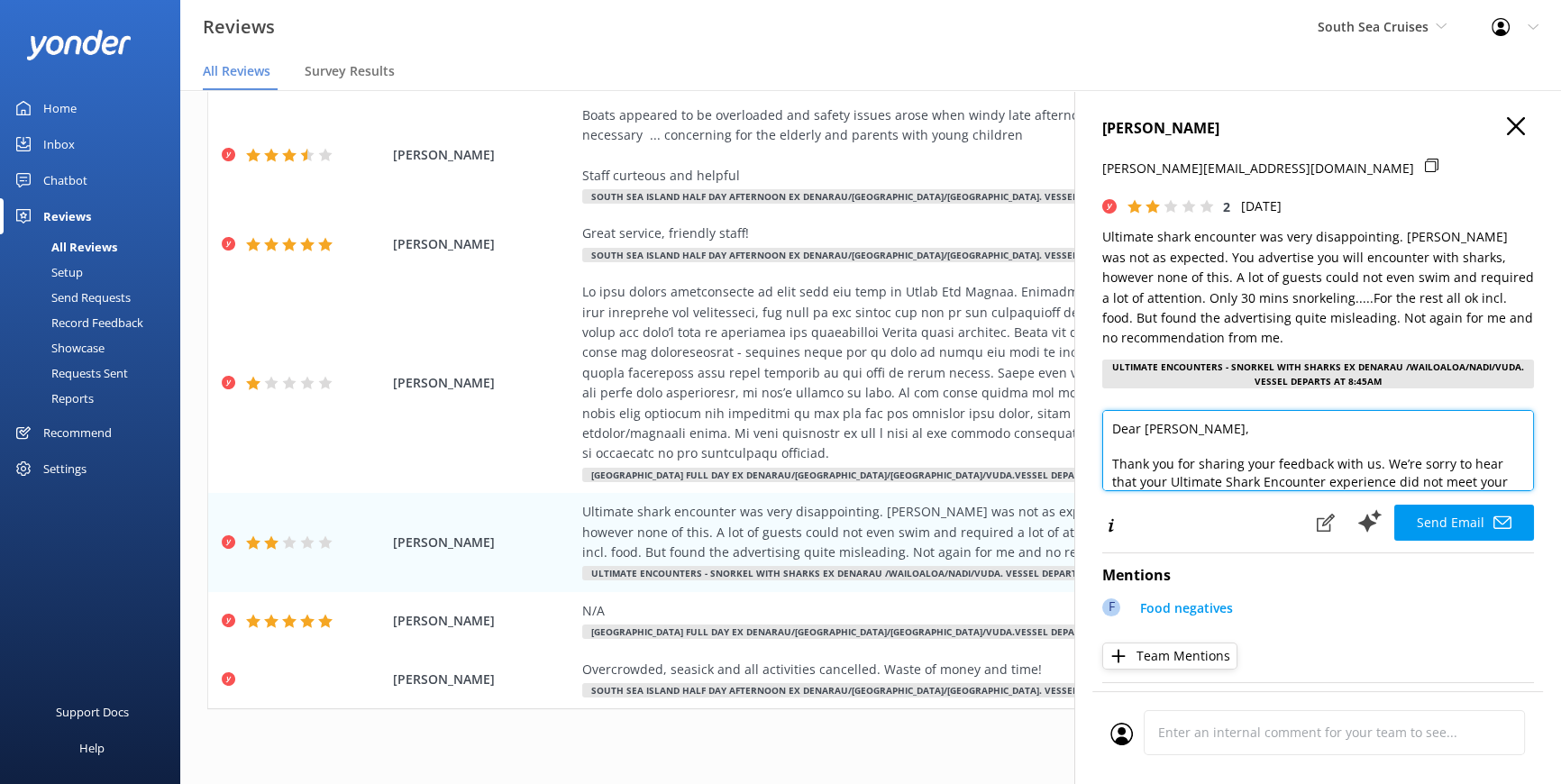
drag, startPoint x: 1231, startPoint y: 427, endPoint x: 1145, endPoint y: 427, distance: 86.0
click at [1145, 427] on textarea "Dear [PERSON_NAME], Thank you for sharing your feedback with us. We’re sorry to…" at bounding box center [1318, 450] width 432 height 81
drag, startPoint x: 1278, startPoint y: 425, endPoint x: 1270, endPoint y: 420, distance: 9.4
click at [1277, 425] on textarea "Dear [PERSON_NAME], Thank you for sharing your feedback with us. We’re sorry to…" at bounding box center [1318, 450] width 432 height 81
click at [1260, 422] on textarea "Dear [PERSON_NAME], Thank you for sharing your feedback with us. We’re sorry to…" at bounding box center [1318, 450] width 432 height 81
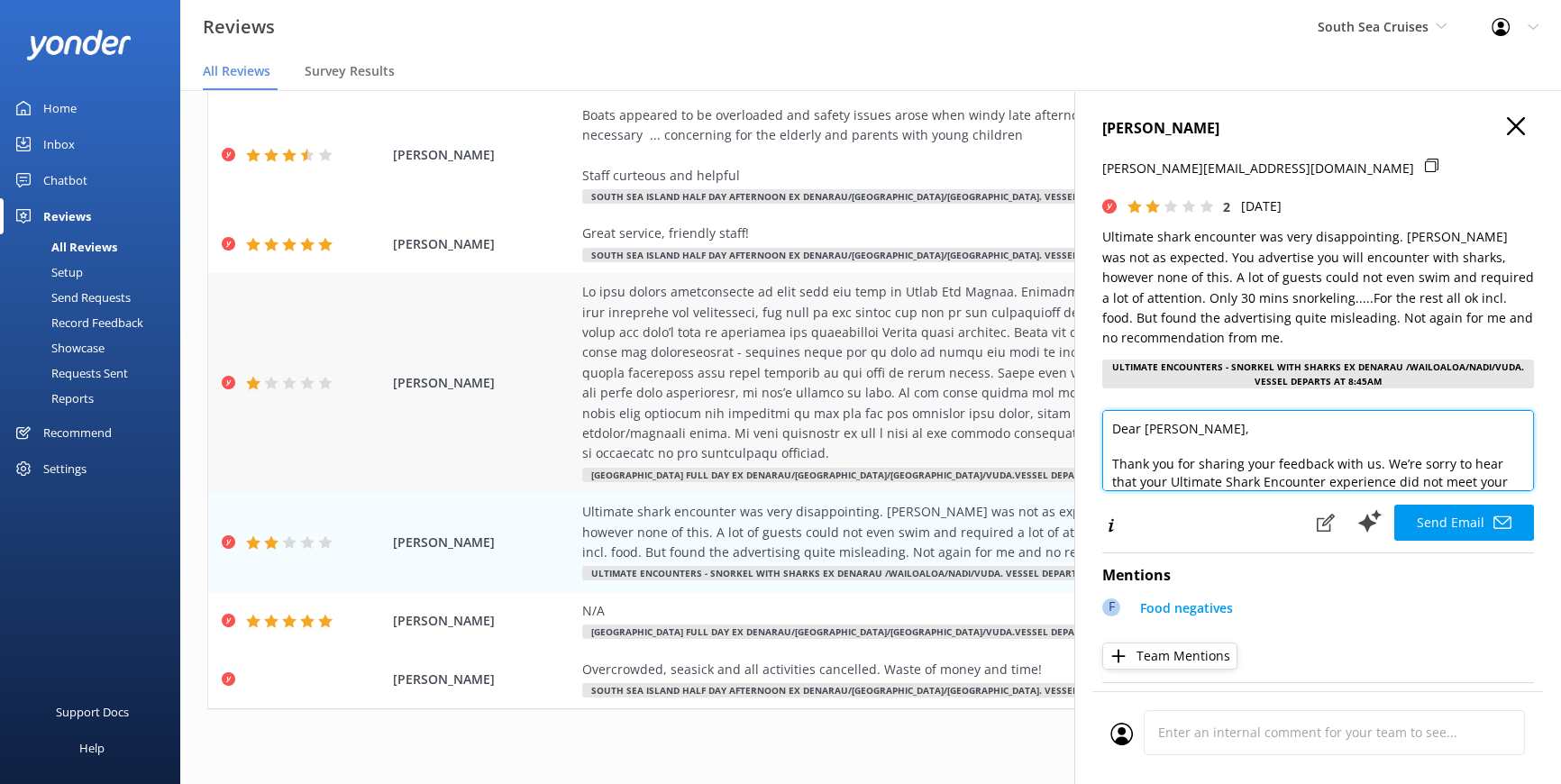
drag, startPoint x: 1254, startPoint y: 421, endPoint x: 1065, endPoint y: 436, distance: 189.6
click at [1067, 432] on div "Out of 4999 reviews: 4.2 NPS 55 All reply statuses All reply statuses Needs a r…" at bounding box center [870, 418] width 1381 height 730
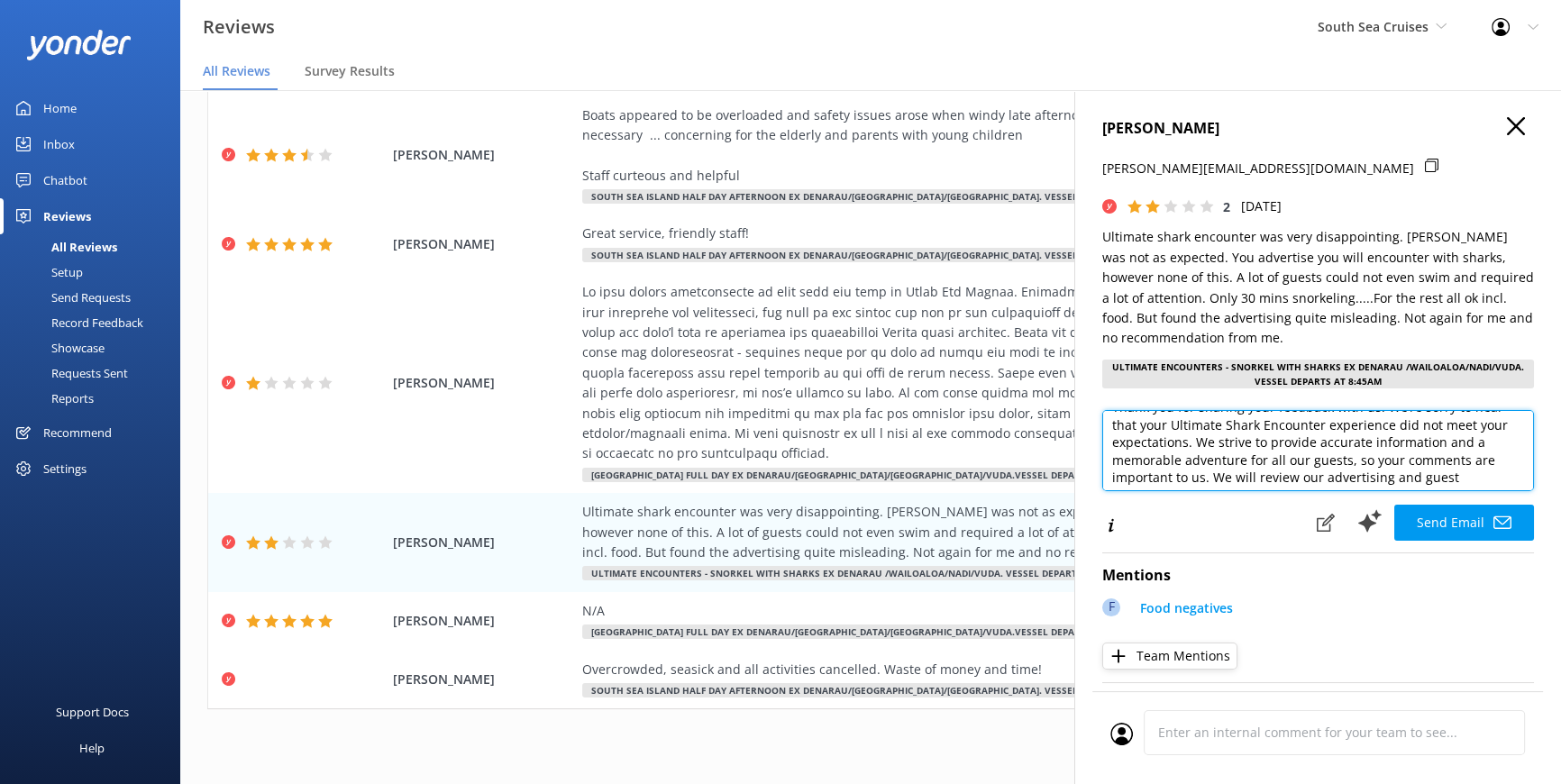
scroll to position [81, 0]
type textarea "Bula Vinaka [PERSON_NAME], Thank you for sharing your feedback with us. We’re s…"
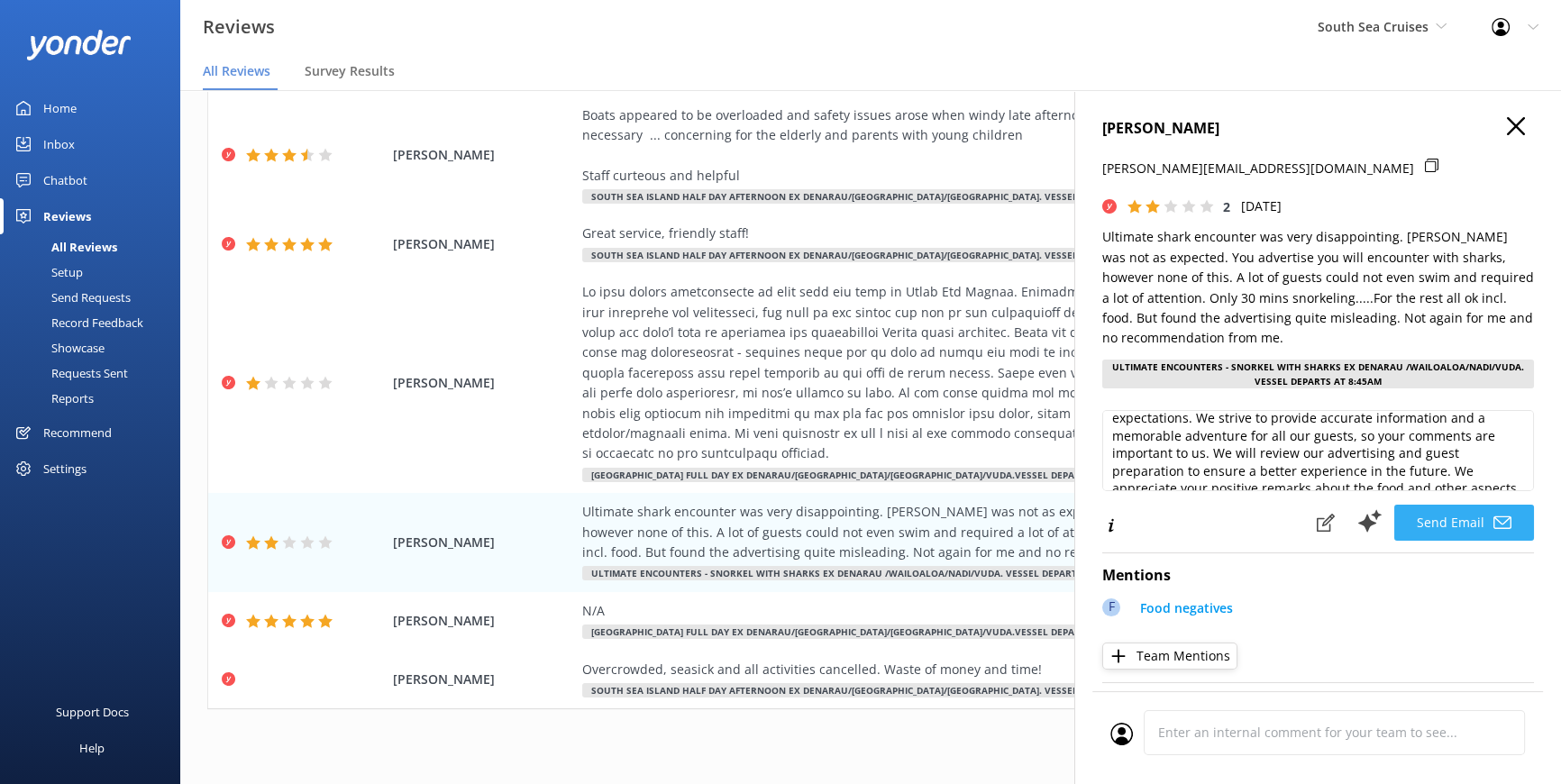
click at [1417, 512] on button "Send Email" at bounding box center [1464, 522] width 140 height 36
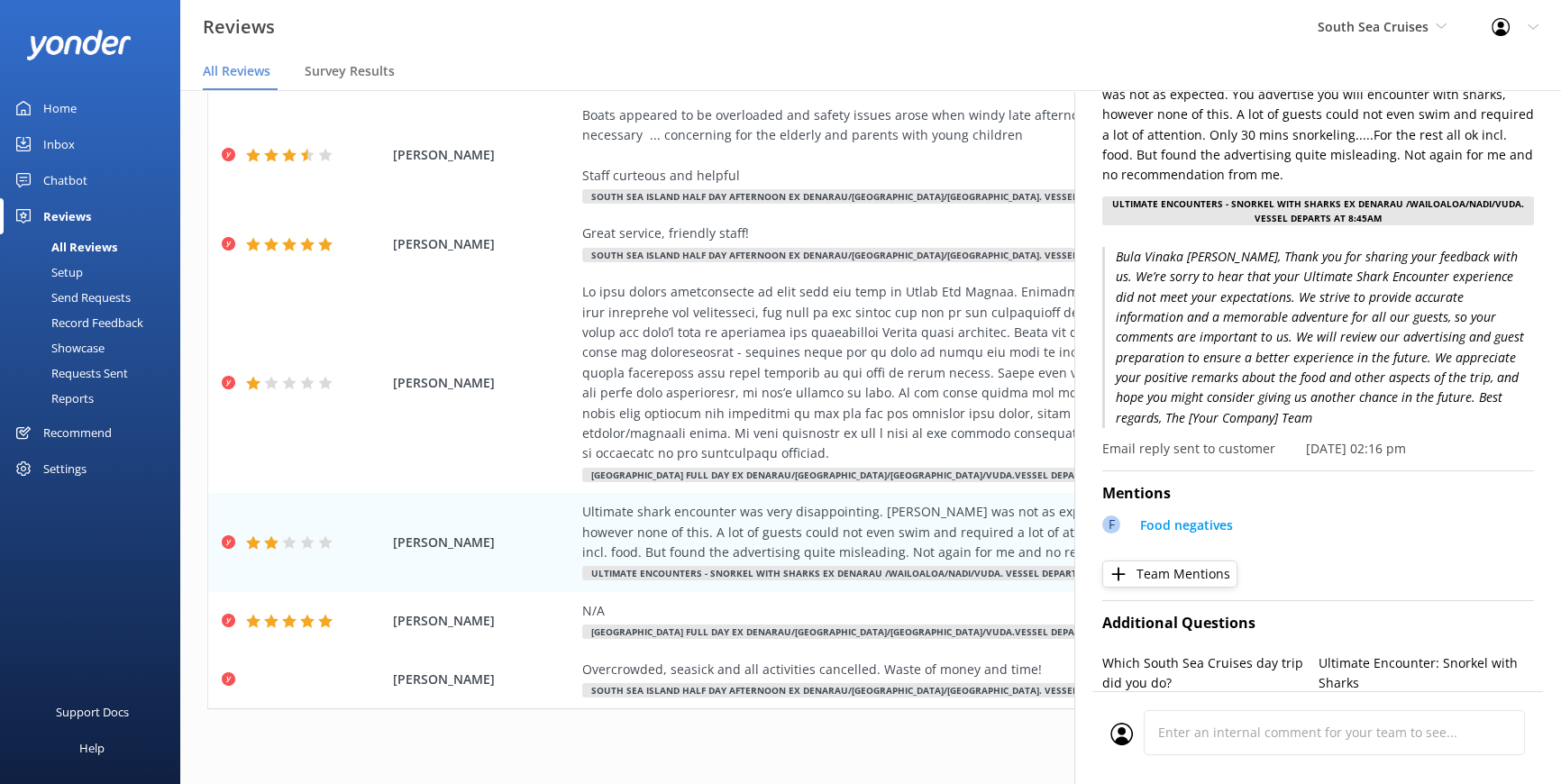
scroll to position [0, 0]
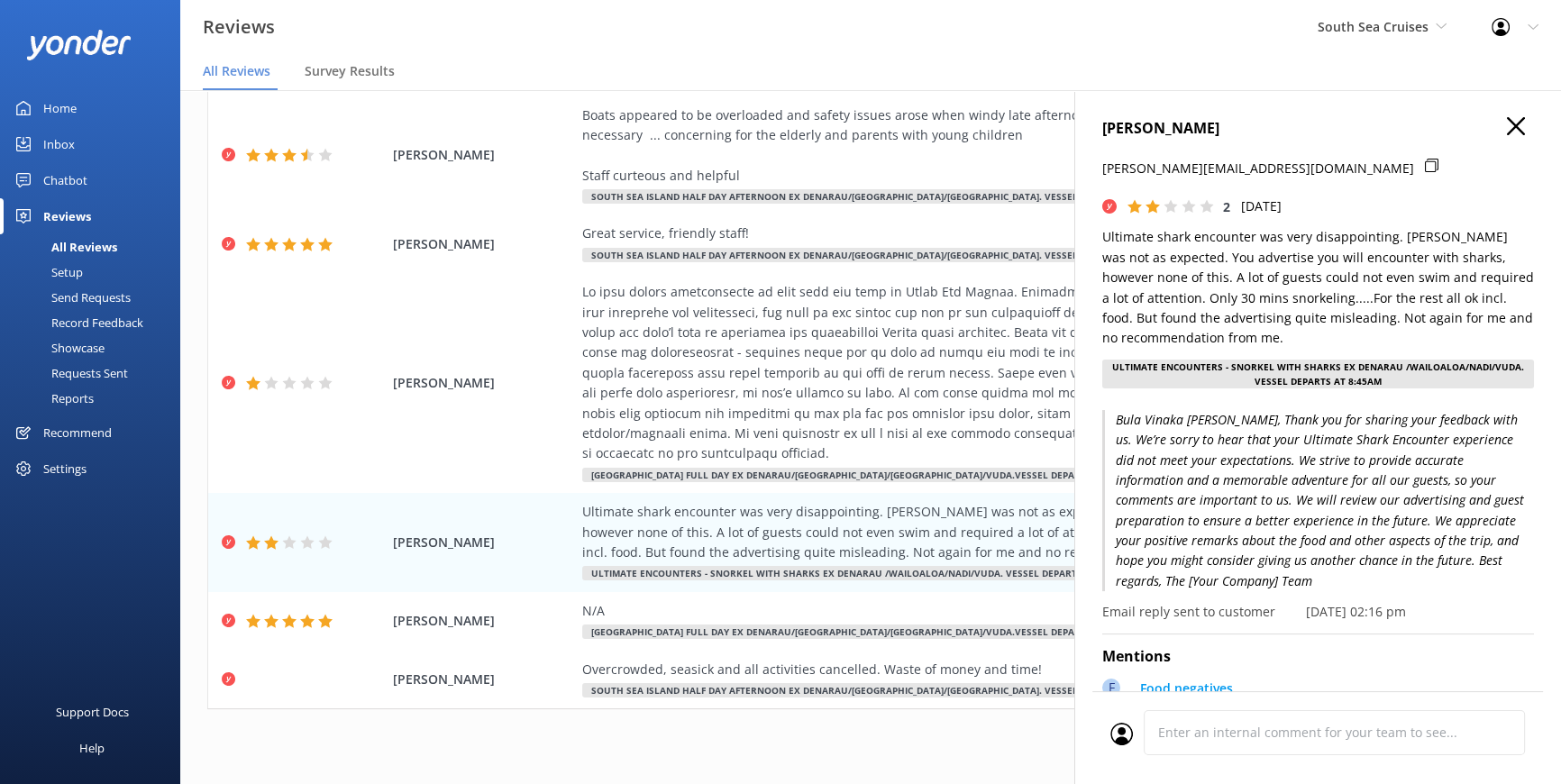
click at [1498, 116] on div "[PERSON_NAME] [PERSON_NAME][EMAIL_ADDRESS][DOMAIN_NAME] 2 [DATE] Ultimate shark…" at bounding box center [1318, 482] width 487 height 784
click at [1507, 128] on use at bounding box center [1516, 126] width 18 height 18
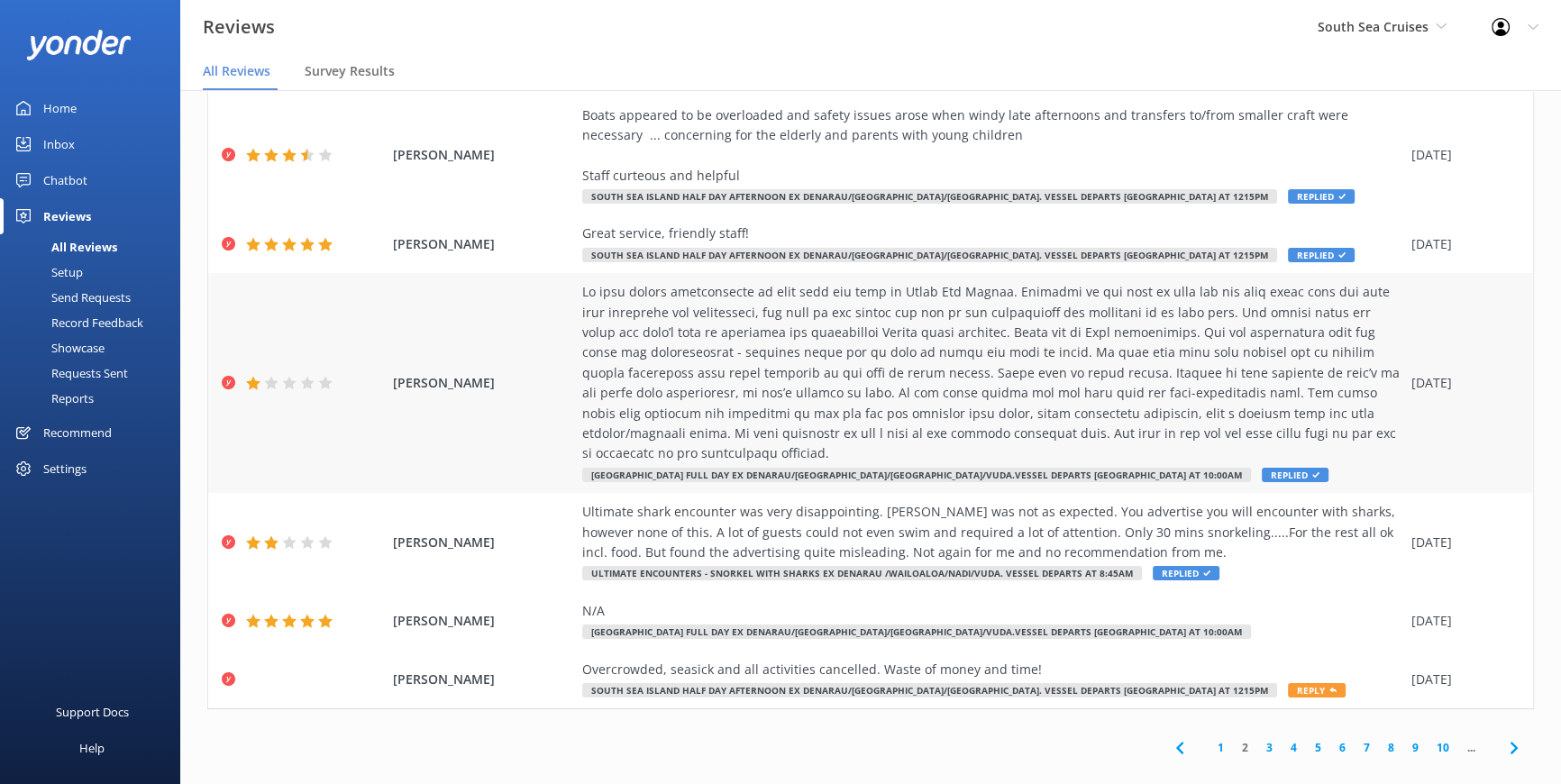
click at [1262, 467] on span "Replied" at bounding box center [1295, 474] width 67 height 15
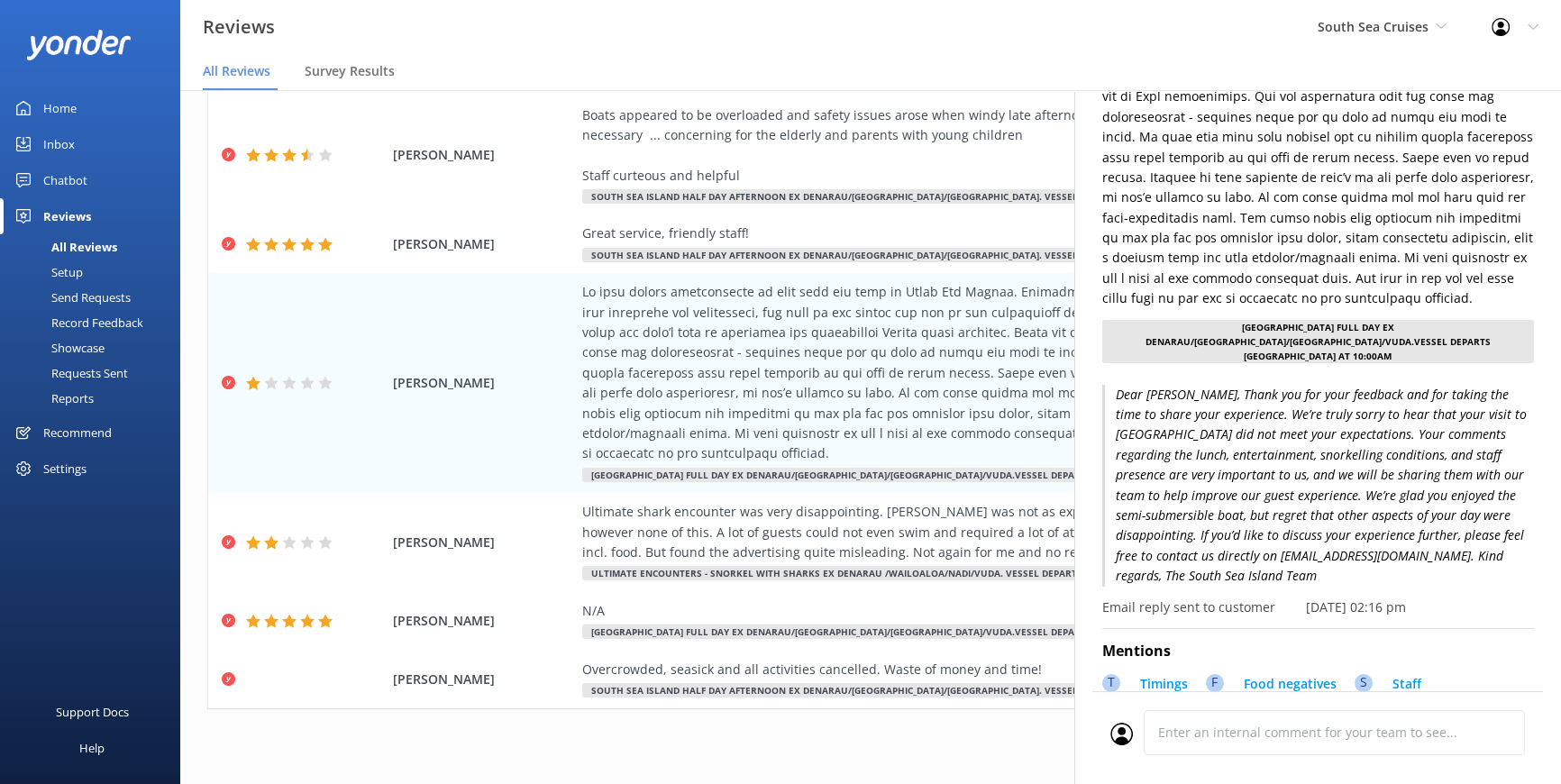
scroll to position [245, 0]
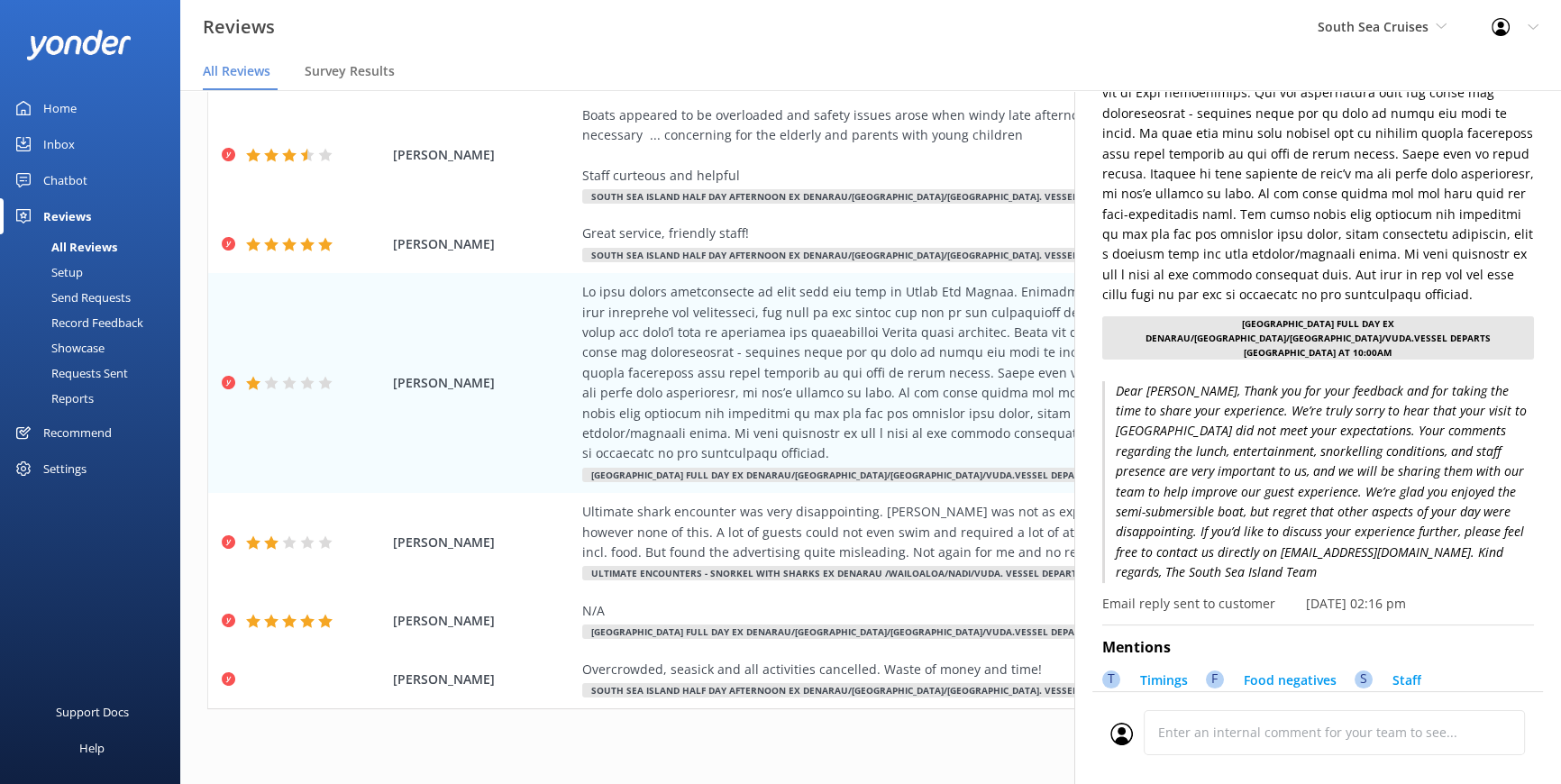
click at [1296, 547] on p "Dear [PERSON_NAME], Thank you for your feedback and for taking the time to shar…" at bounding box center [1318, 482] width 432 height 201
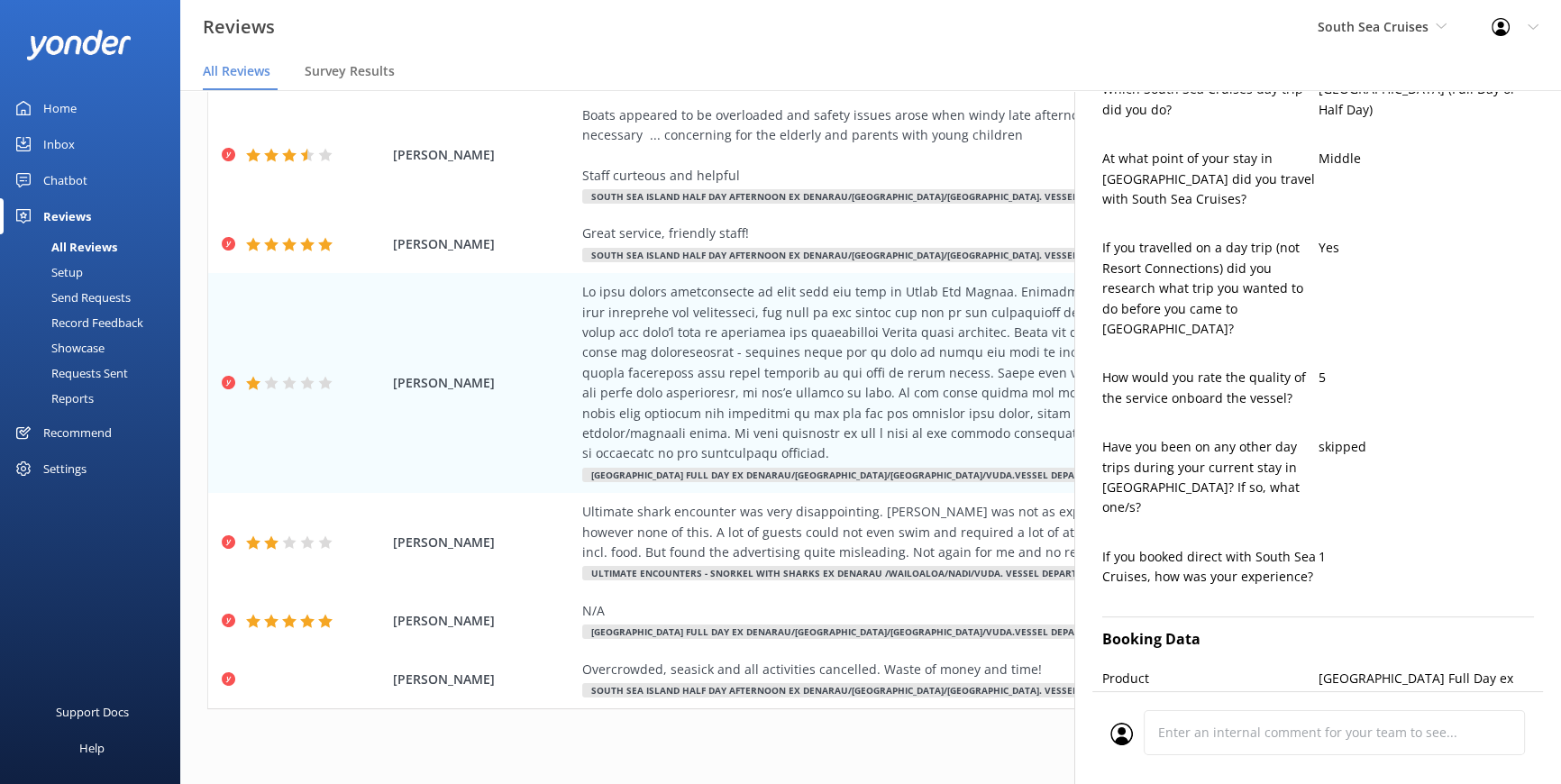
scroll to position [1200, 0]
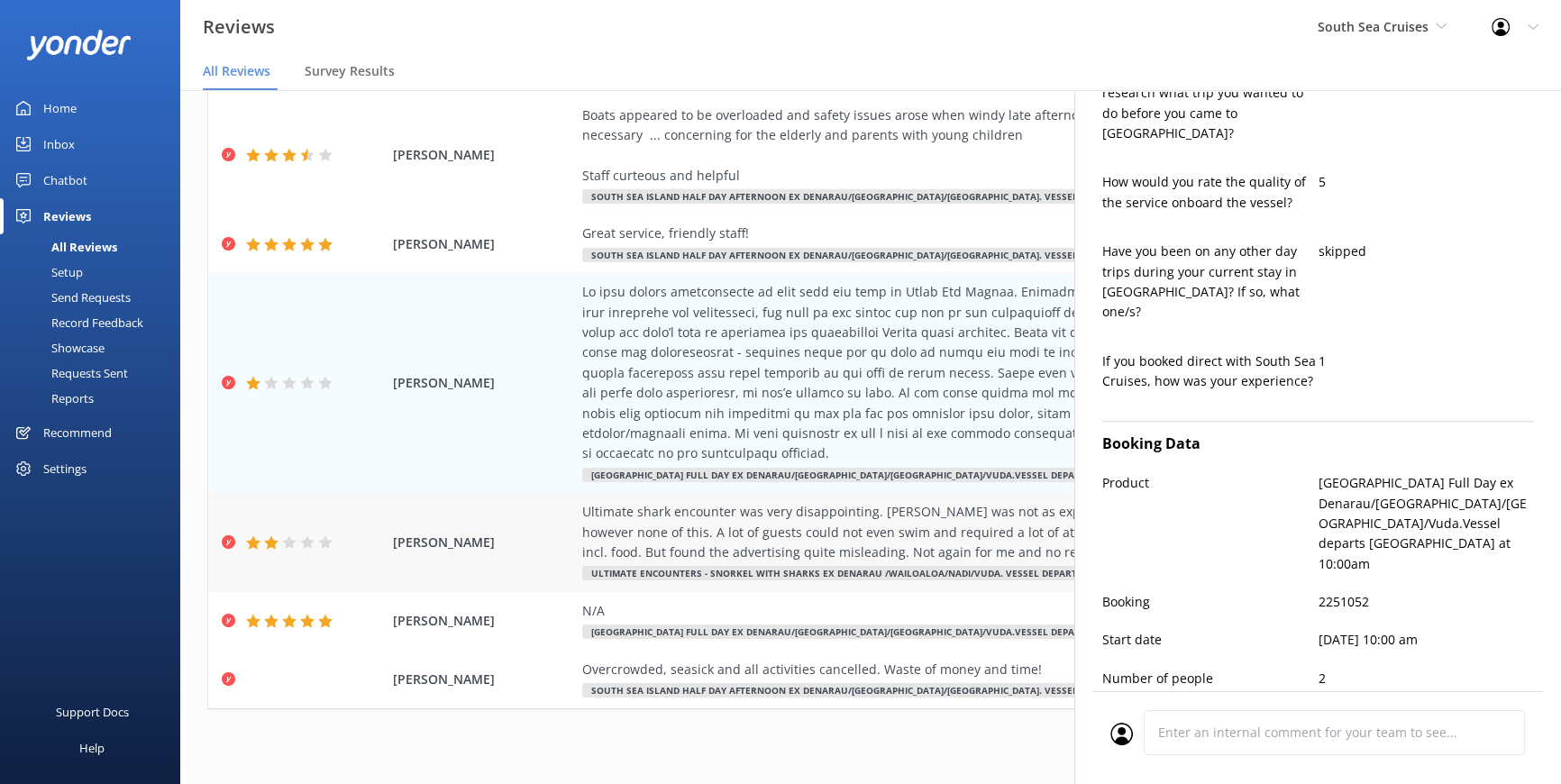
click at [424, 533] on span "[PERSON_NAME]" at bounding box center [483, 543] width 180 height 20
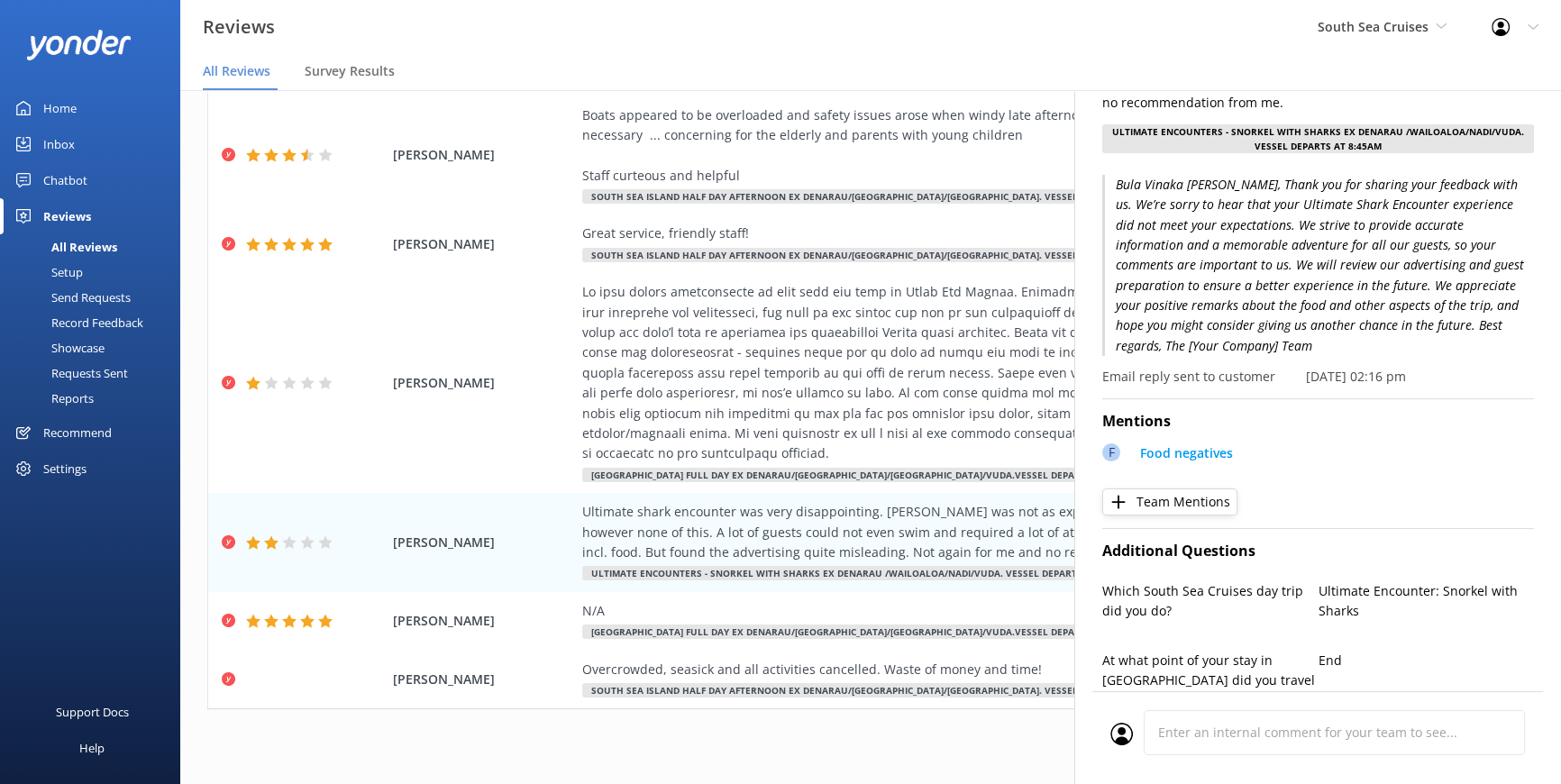
scroll to position [245, 0]
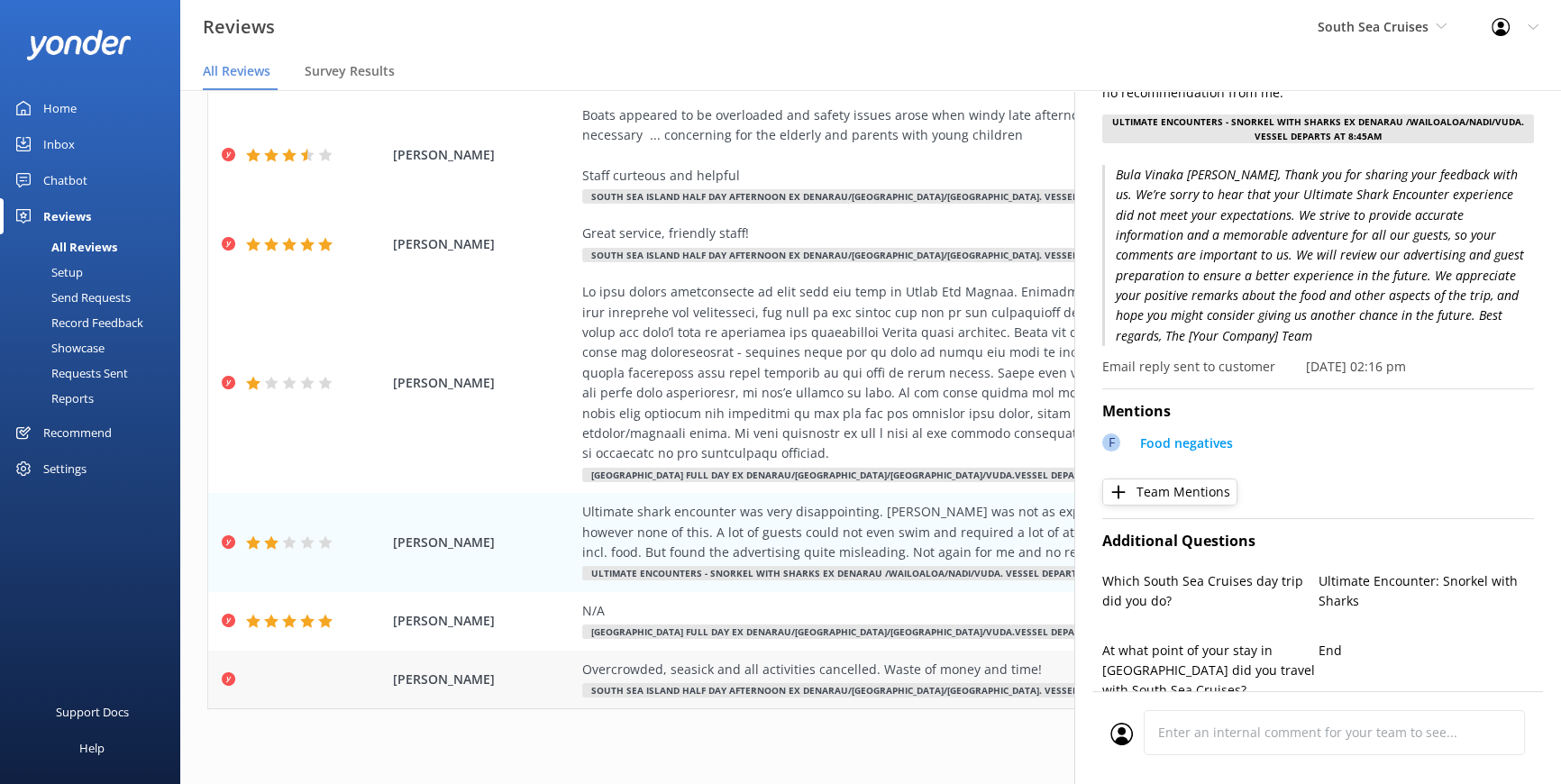
click at [446, 670] on span "[PERSON_NAME]" at bounding box center [483, 679] width 180 height 20
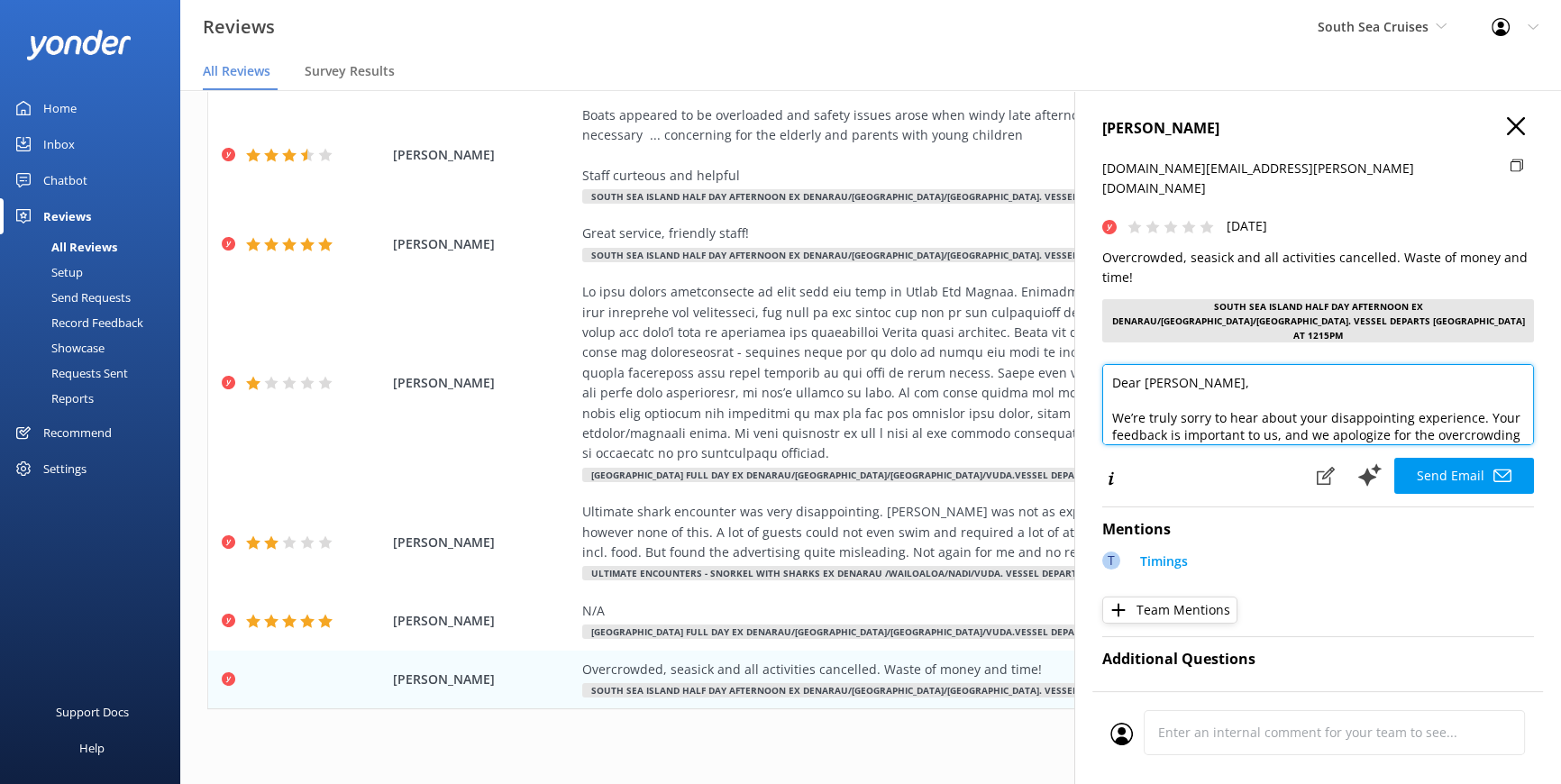
drag, startPoint x: 1143, startPoint y: 349, endPoint x: 1093, endPoint y: 358, distance: 50.8
click at [1093, 358] on div "[PERSON_NAME] [PERSON_NAME][DOMAIN_NAME][EMAIL_ADDRESS][PERSON_NAME][DOMAIN_NAM…" at bounding box center [1318, 482] width 487 height 784
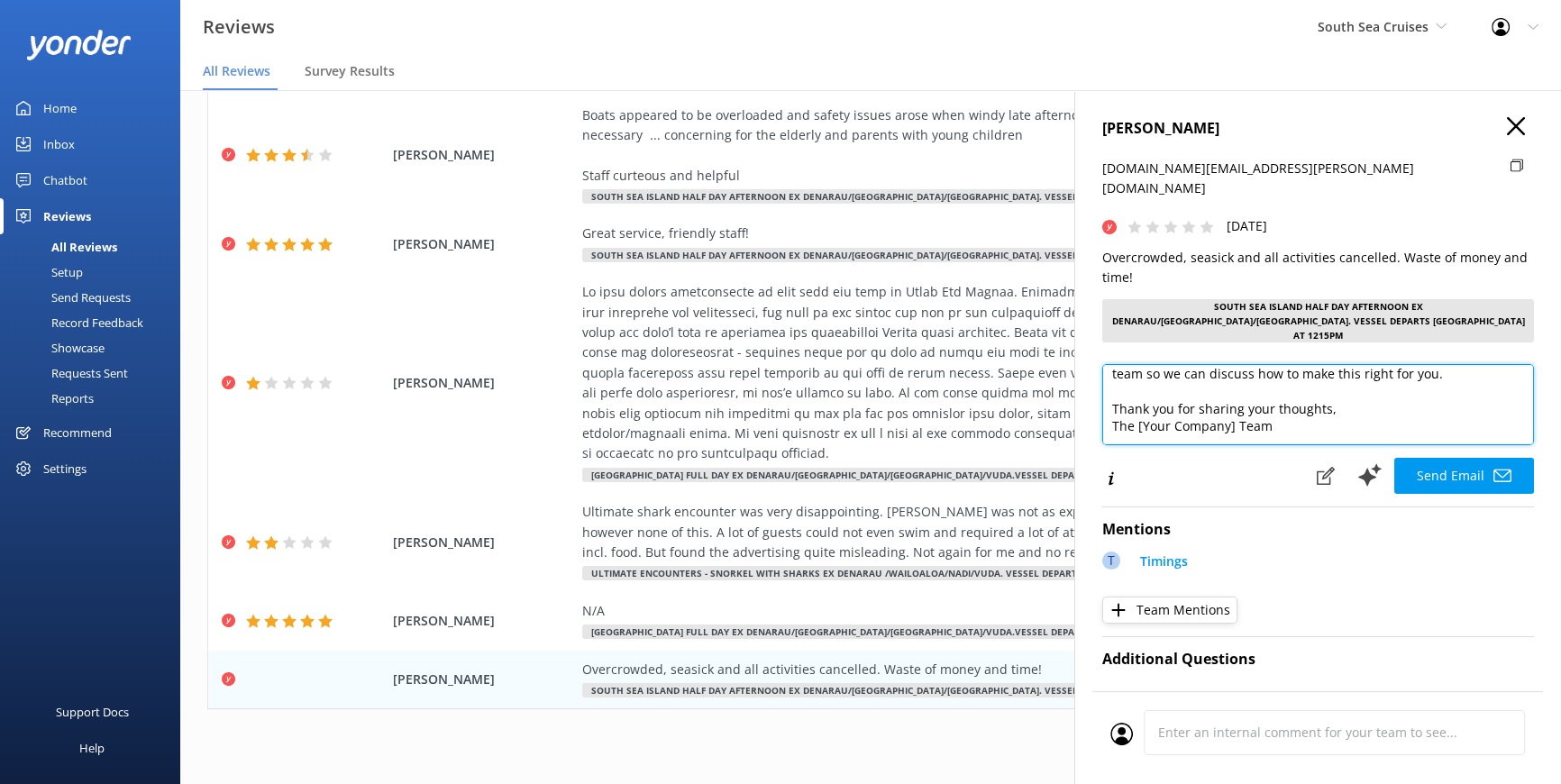
scroll to position [81, 0]
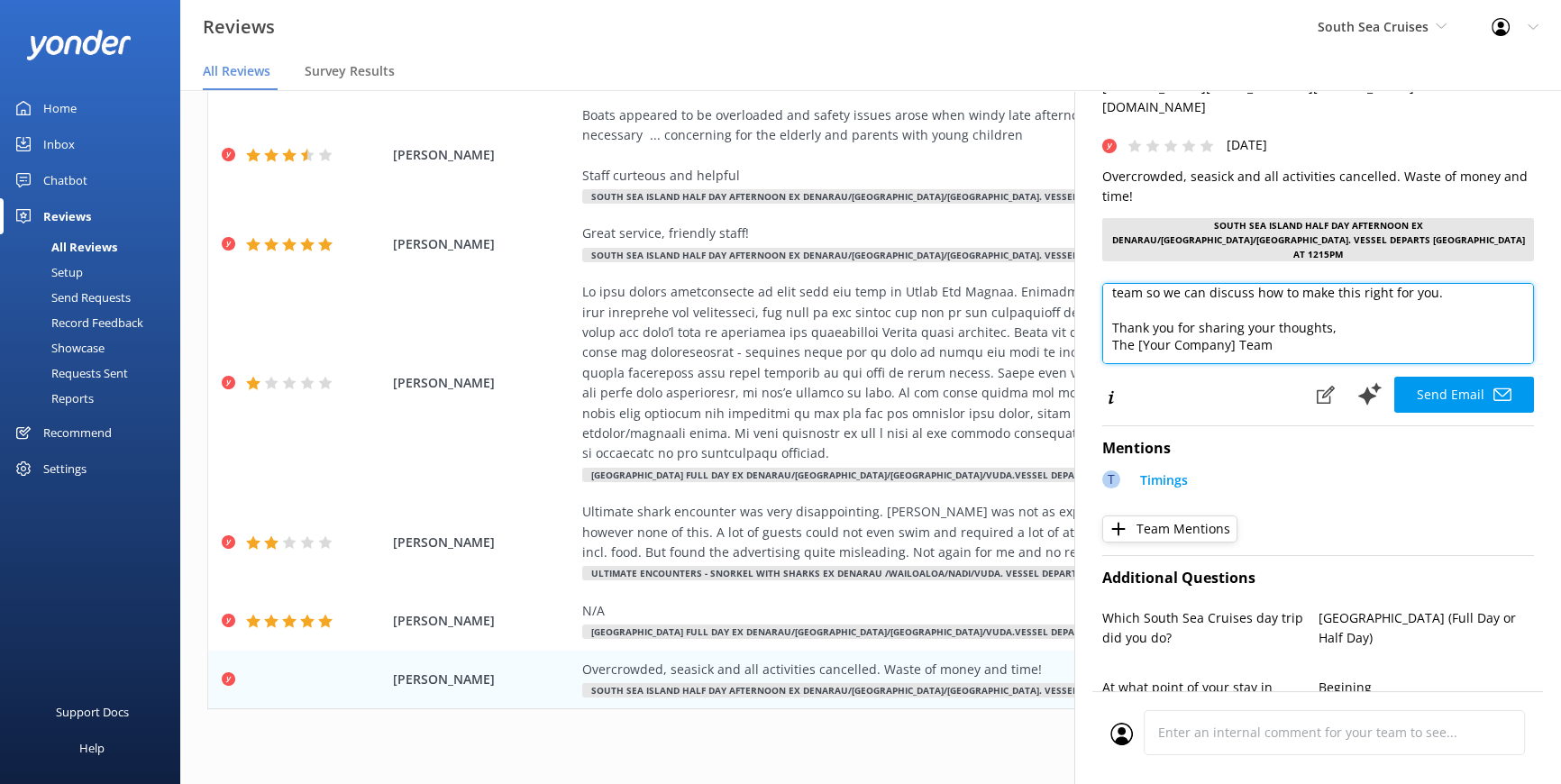
drag, startPoint x: 1281, startPoint y: 309, endPoint x: 1106, endPoint y: 305, distance: 175.0
click at [1106, 305] on textarea "Dear [PERSON_NAME], We’re truly sorry to hear about your disappointing experien…" at bounding box center [1318, 323] width 432 height 81
click at [1344, 290] on textarea "Dear [PERSON_NAME], We’re truly sorry to hear about your disappointing experien…" at bounding box center [1318, 323] width 432 height 81
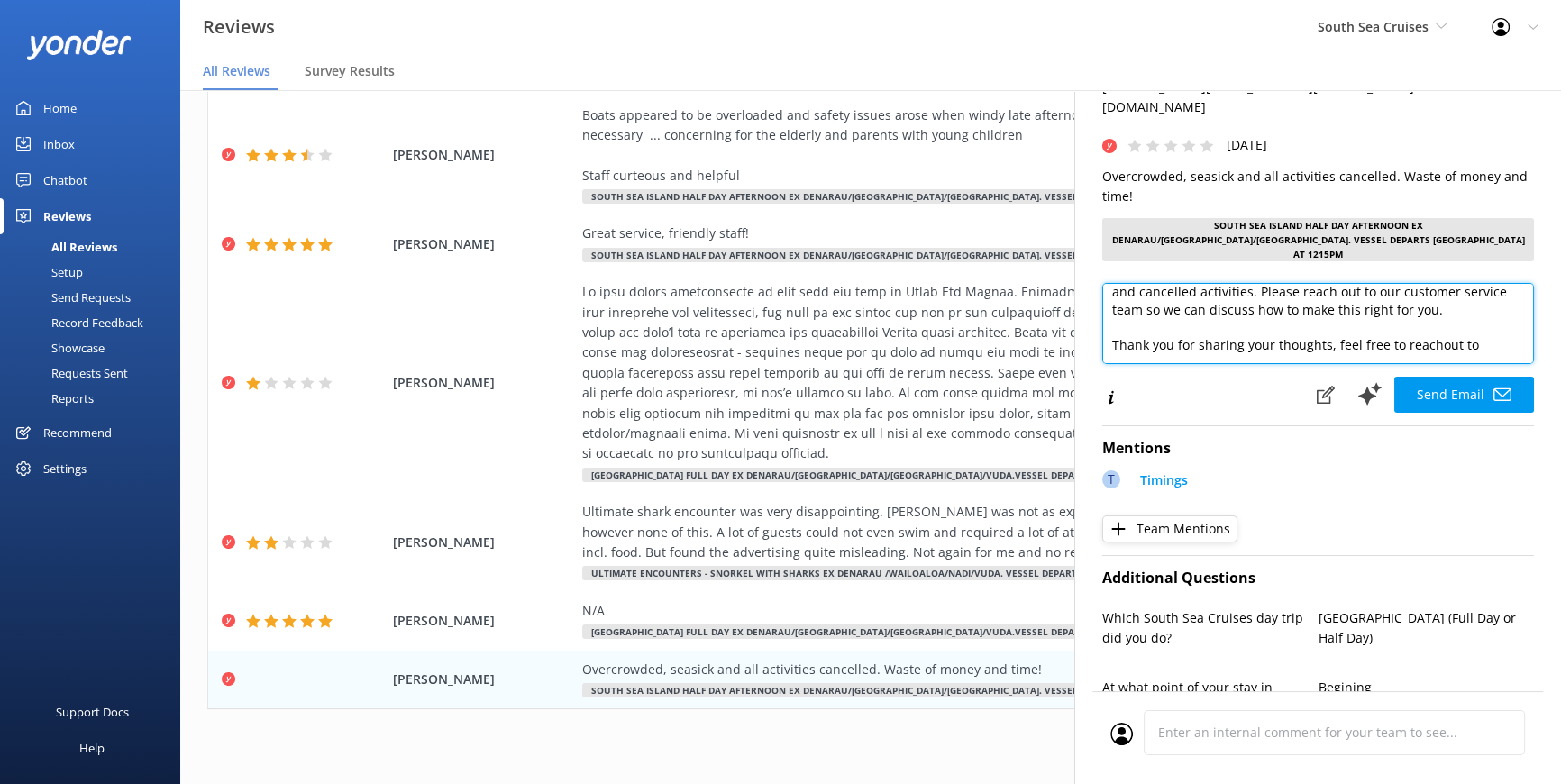
click at [1473, 295] on textarea "Dear [PERSON_NAME], We’re truly sorry to hear about your disappointing experien…" at bounding box center [1318, 323] width 432 height 81
click at [1480, 293] on textarea "Dear [PERSON_NAME], We’re truly sorry to hear about your disappointing experien…" at bounding box center [1318, 323] width 432 height 81
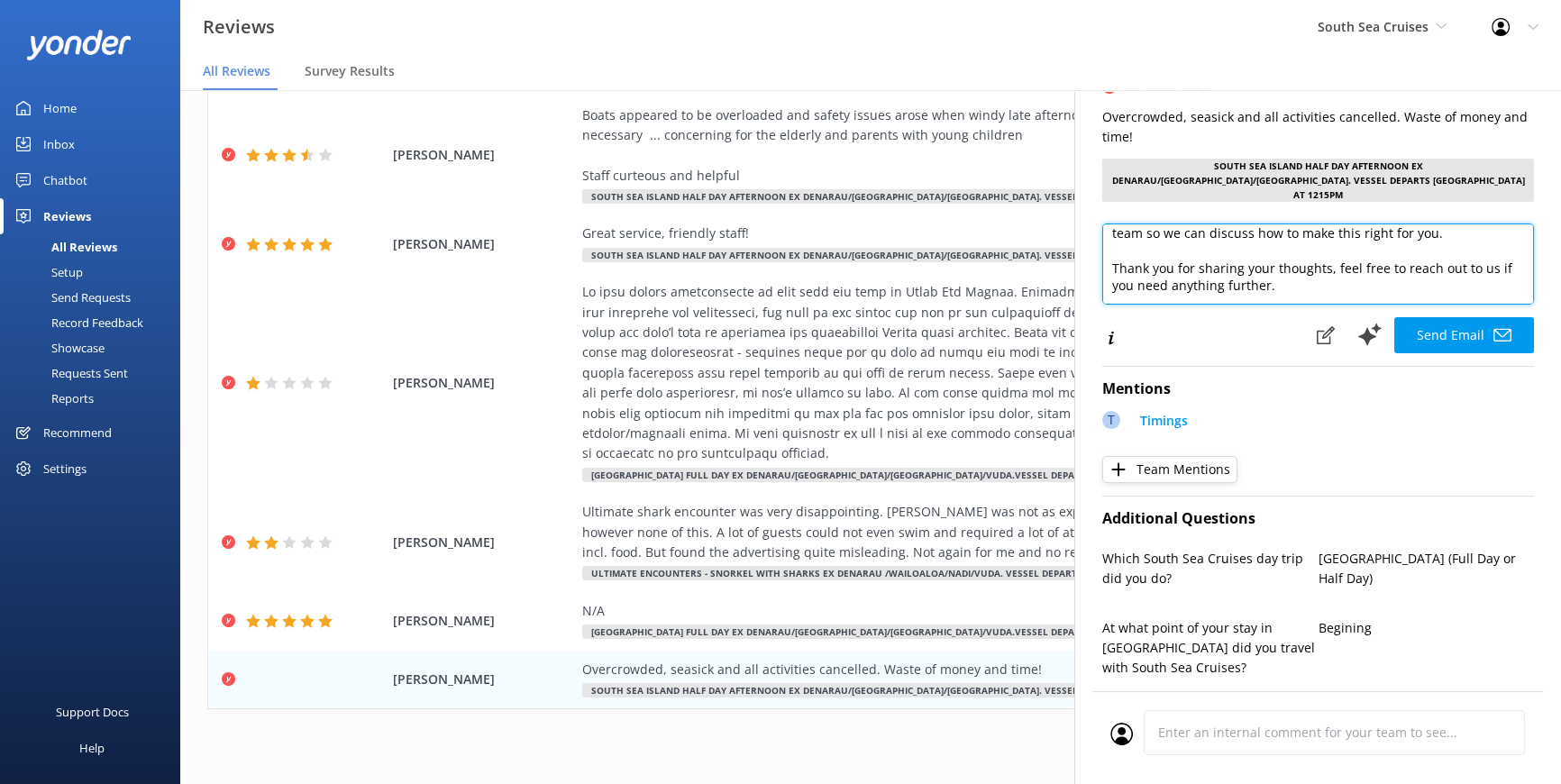
scroll to position [0, 0]
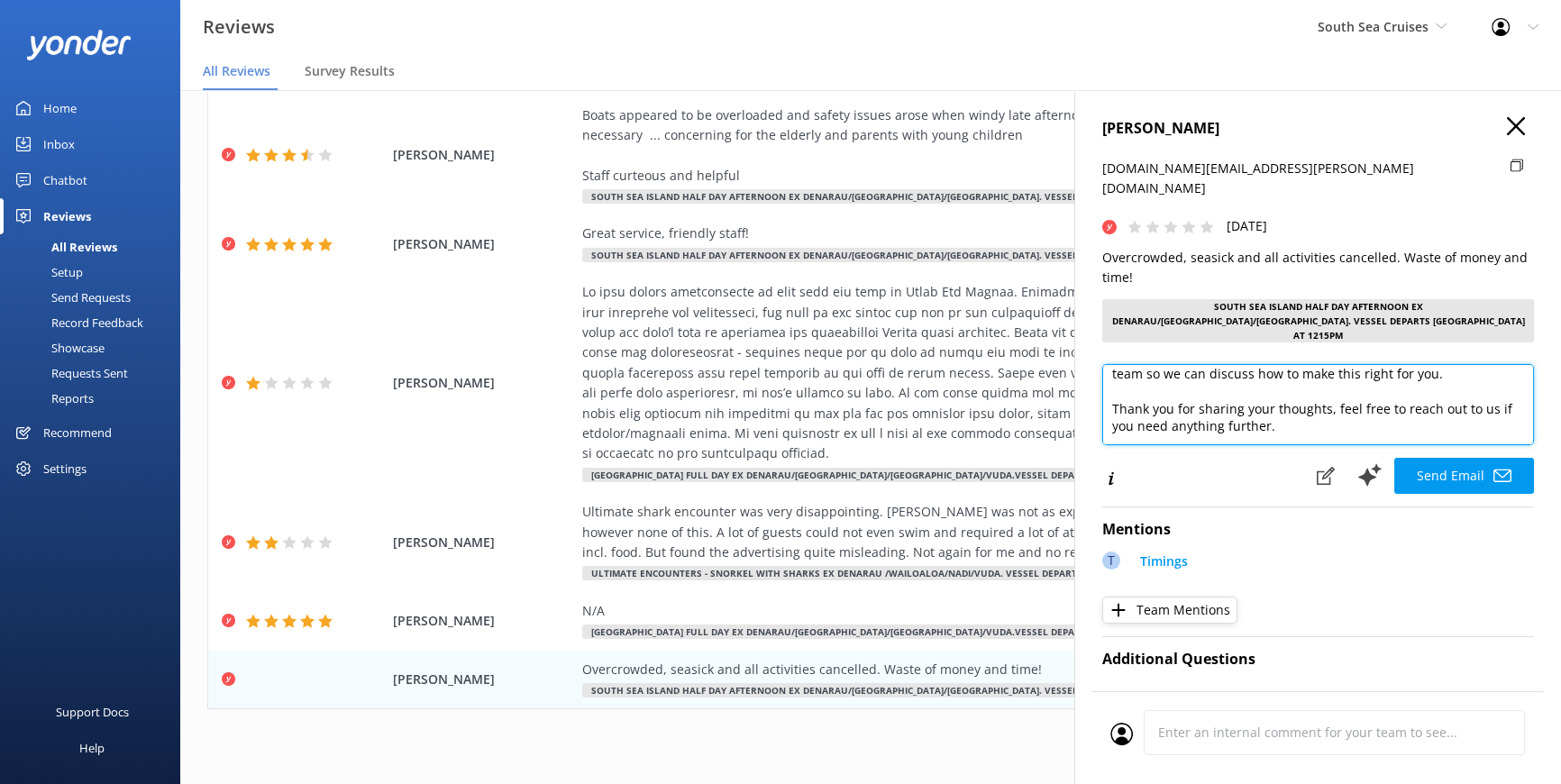
drag, startPoint x: 1442, startPoint y: 375, endPoint x: 1446, endPoint y: 397, distance: 22.4
click at [1444, 393] on textarea "Dear [PERSON_NAME], We’re truly sorry to hear about your disappointing experien…" at bounding box center [1318, 404] width 432 height 81
type textarea "Dear [PERSON_NAME], We’re truly sorry to hear about your disappointing experien…"
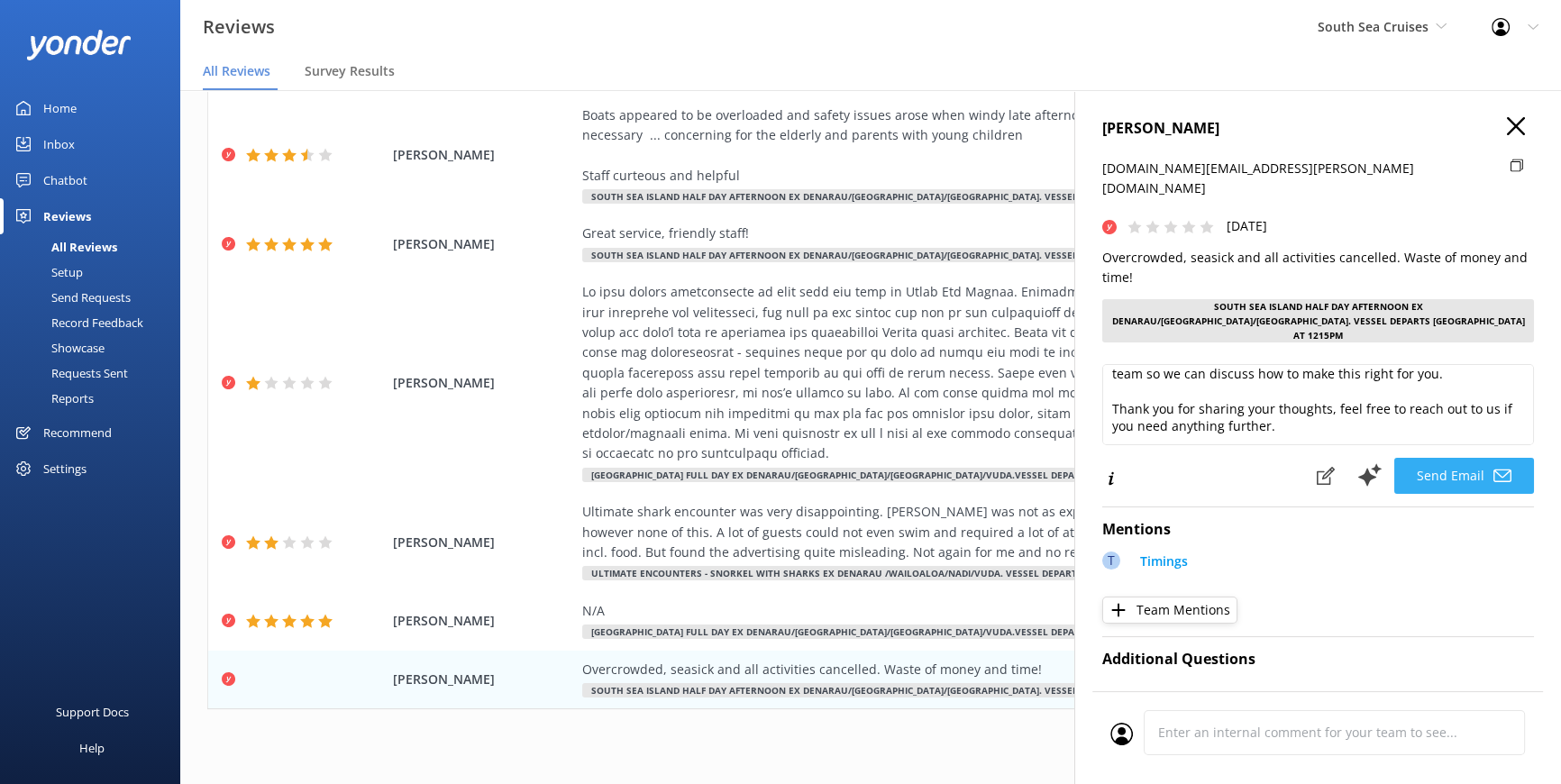
click at [1457, 457] on button "Send Email" at bounding box center [1464, 475] width 140 height 36
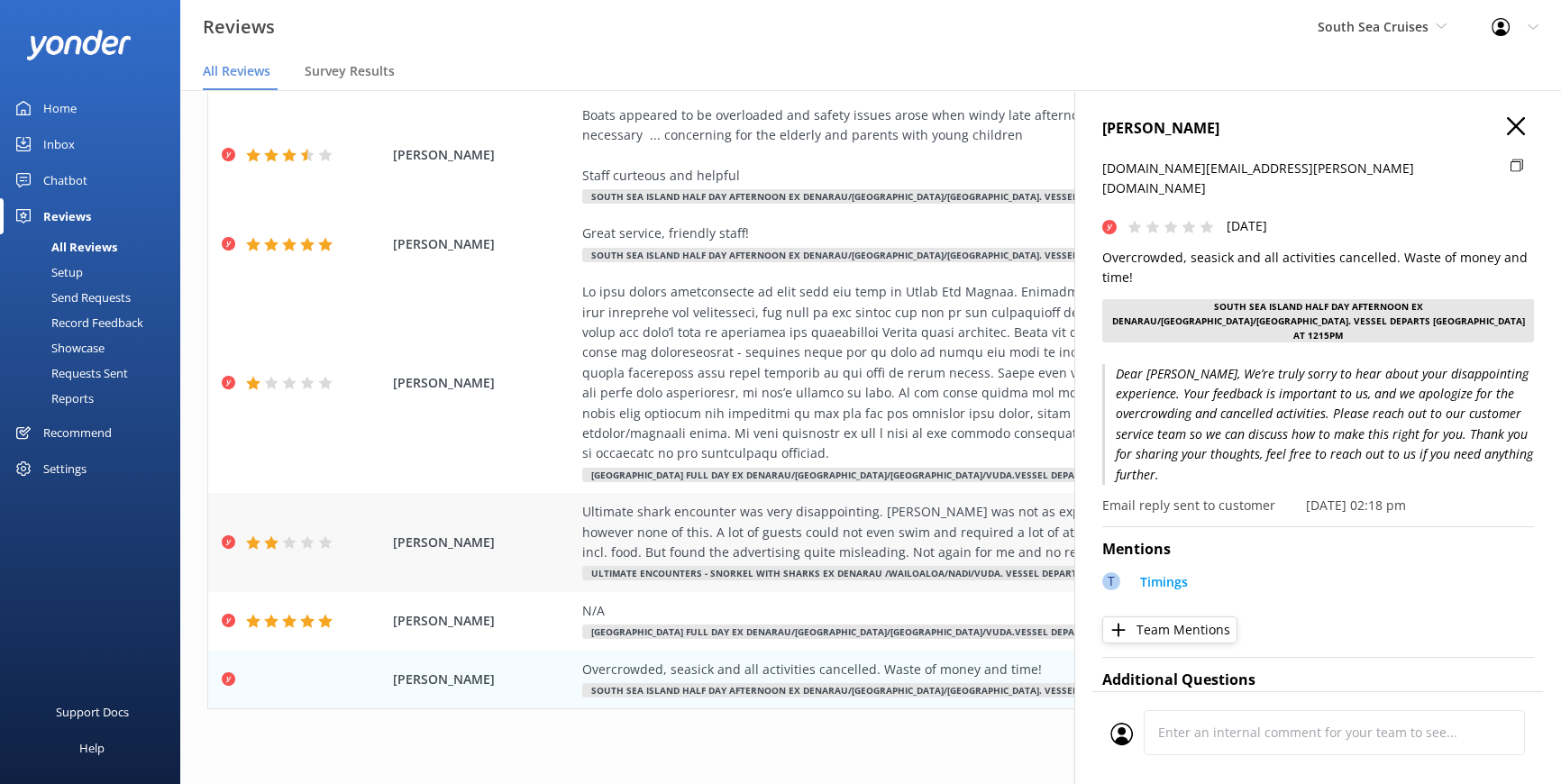
click at [437, 533] on span "[PERSON_NAME]" at bounding box center [483, 543] width 180 height 20
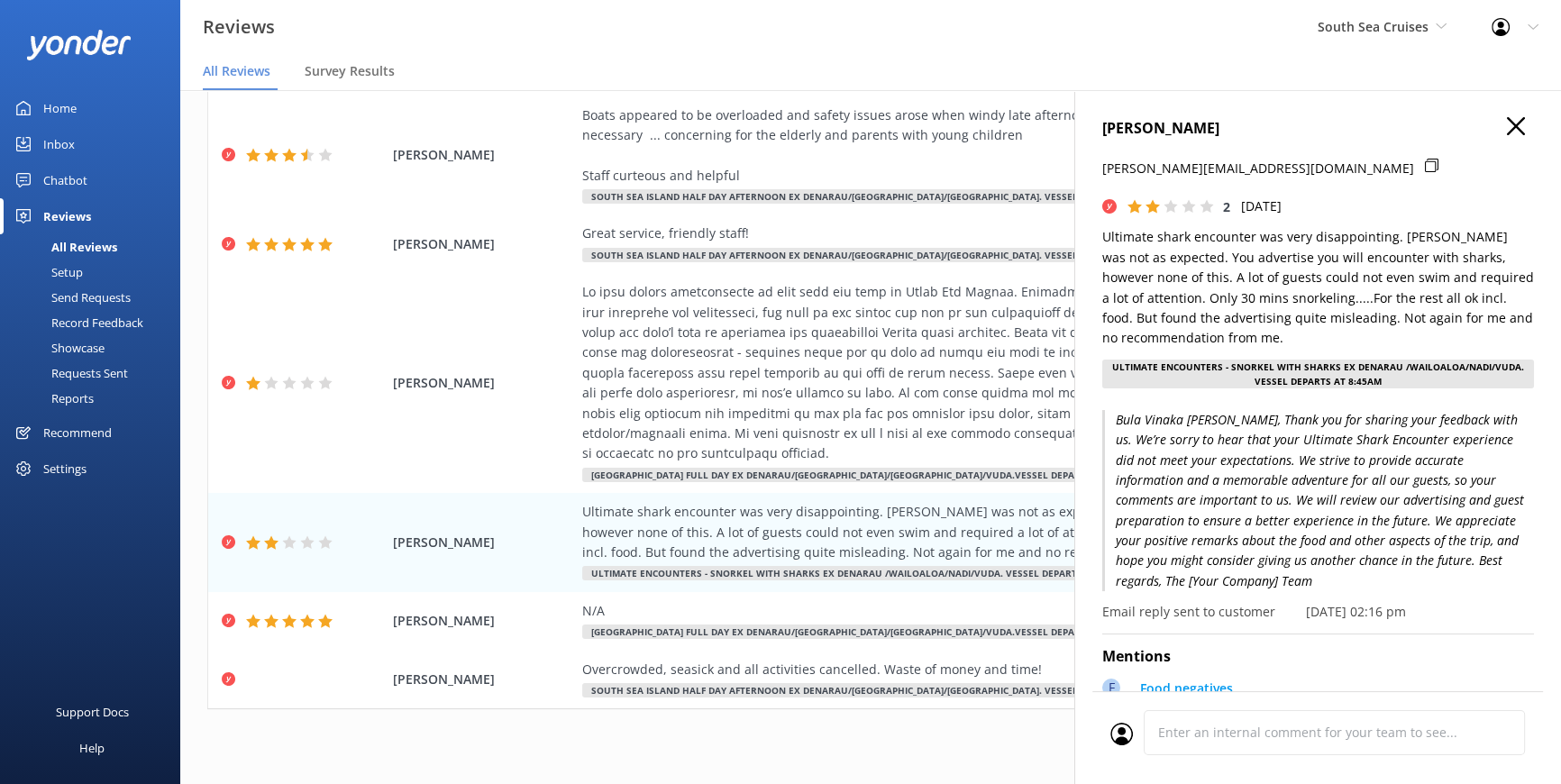
click at [1512, 118] on div "[PERSON_NAME] [PERSON_NAME][EMAIL_ADDRESS][DOMAIN_NAME] 2 [DATE] Ultimate shark…" at bounding box center [1318, 482] width 487 height 784
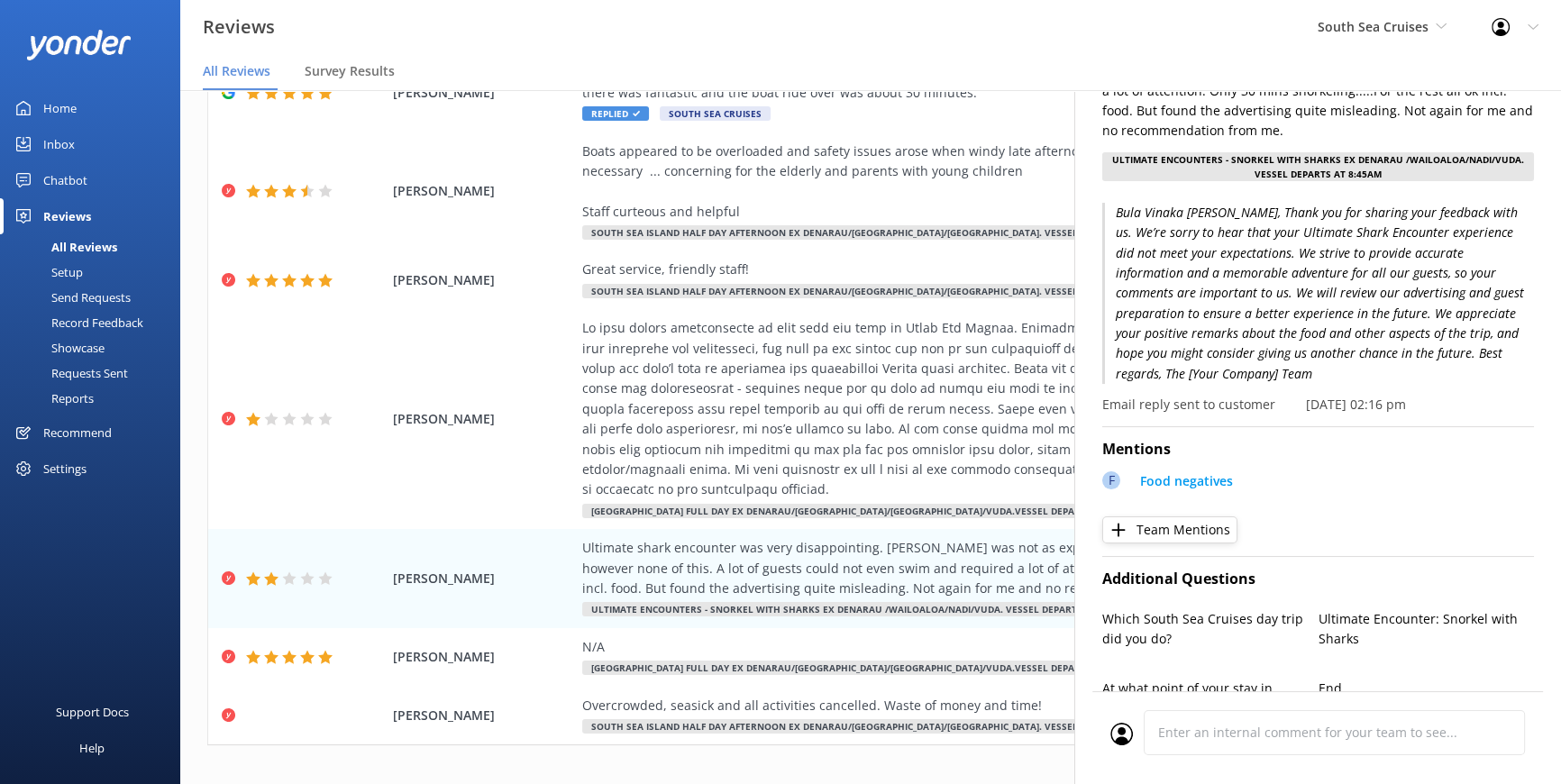
scroll to position [245, 0]
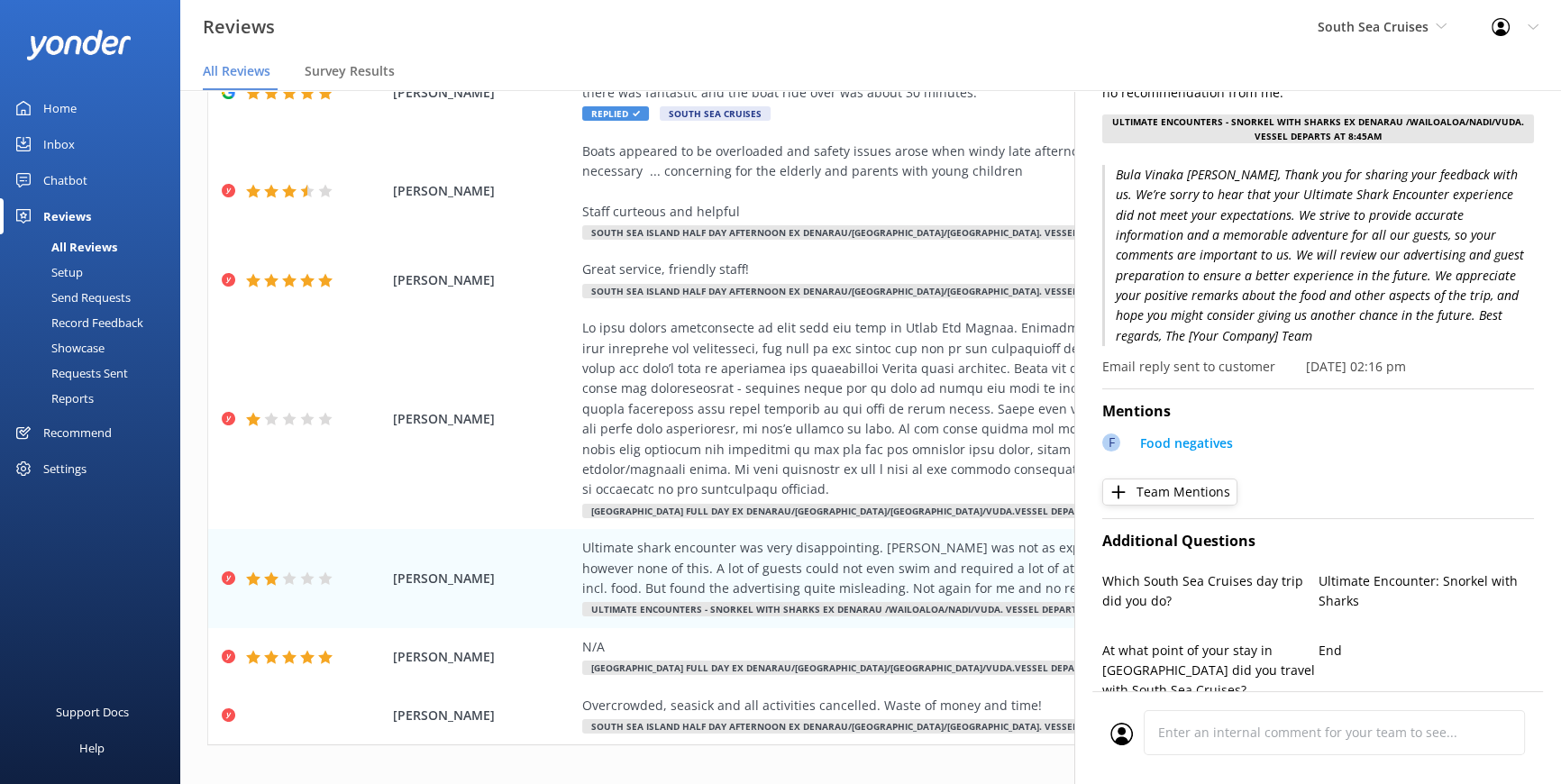
click at [1257, 298] on p "Bula Vinaka [PERSON_NAME], Thank you for sharing your feedback with us. We’re s…" at bounding box center [1318, 256] width 432 height 182
click at [1208, 361] on p "Email reply sent to customer" at bounding box center [1188, 367] width 173 height 20
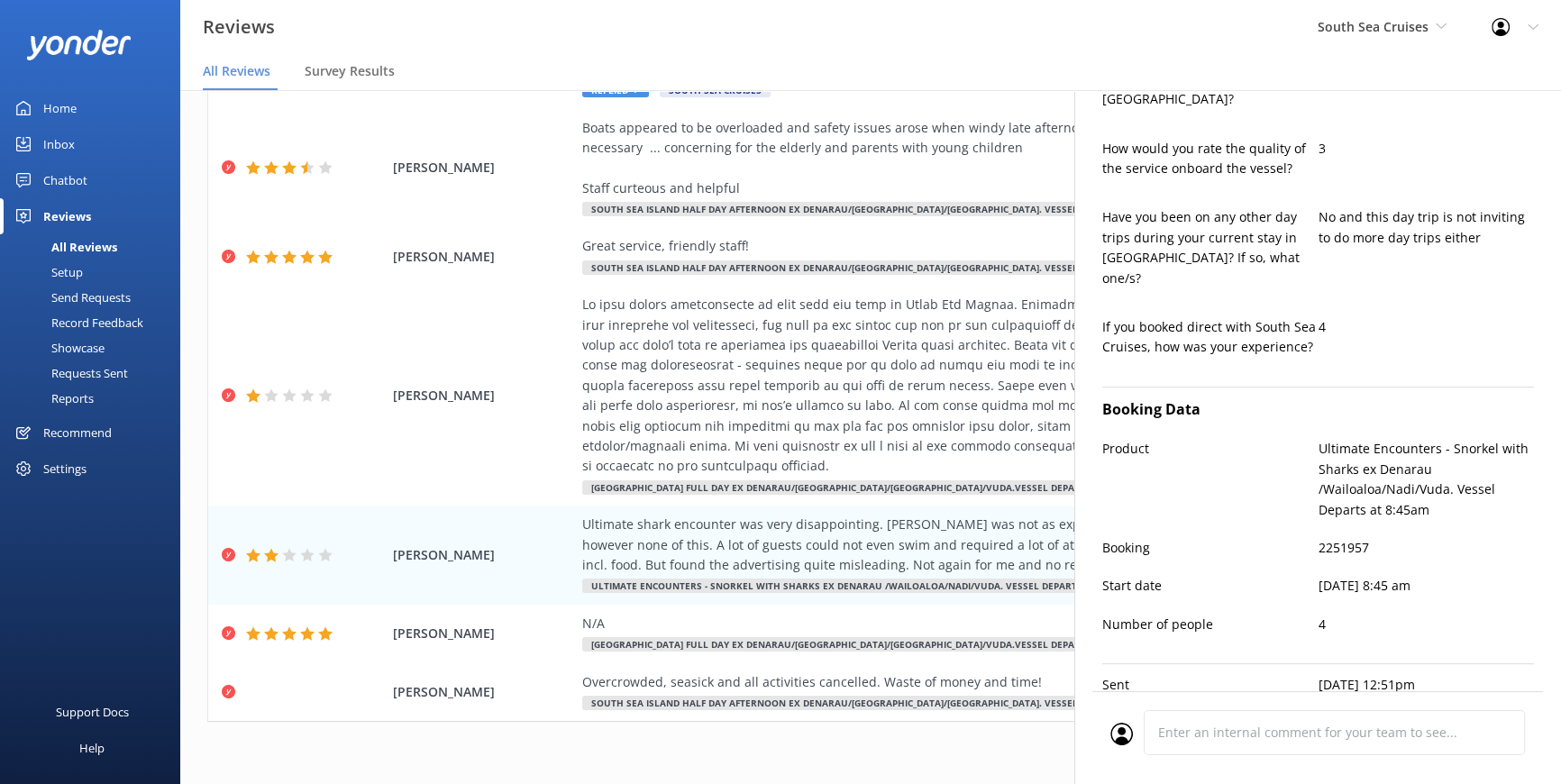
scroll to position [36, 0]
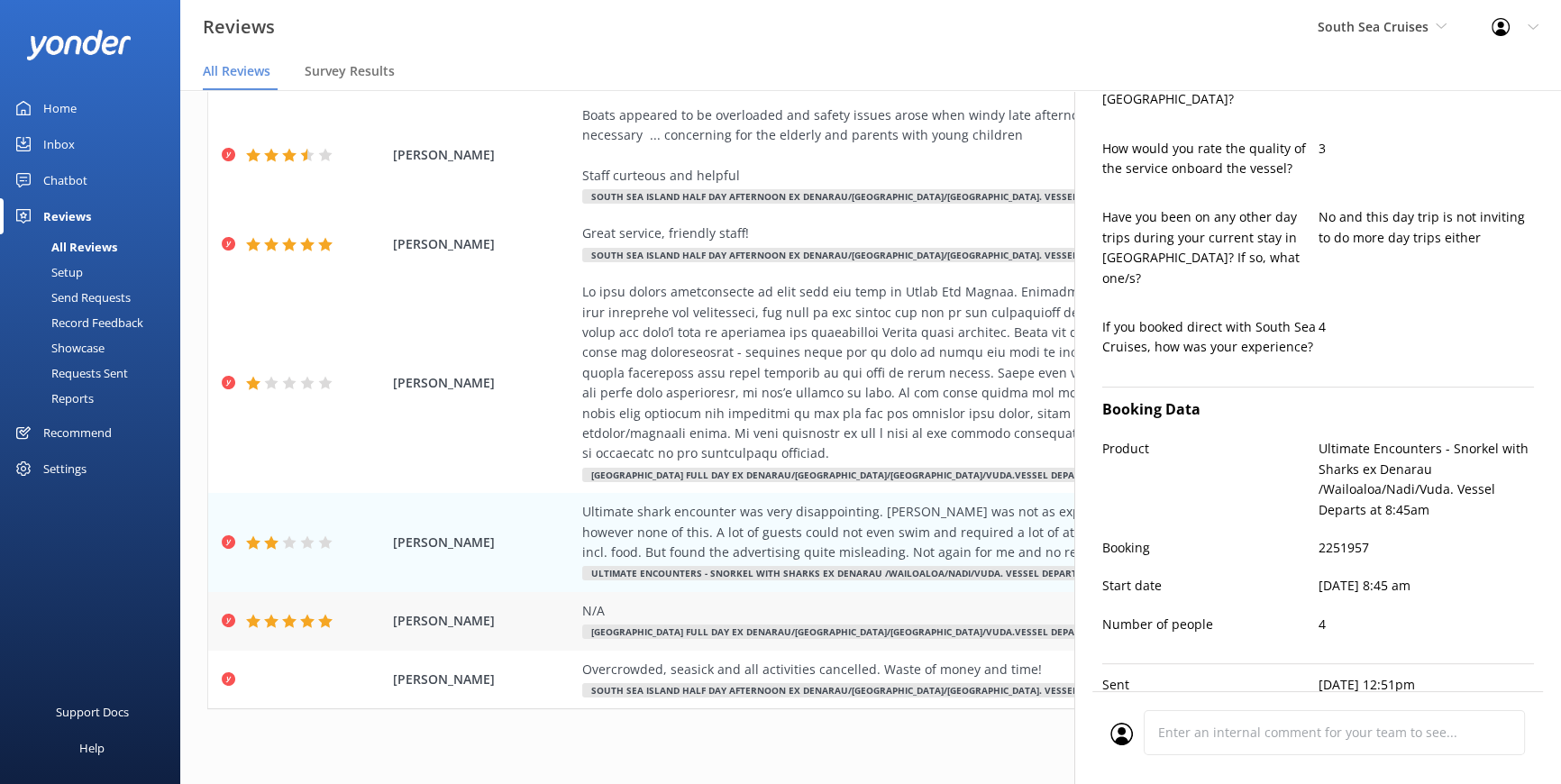
click at [710, 601] on div "N/A" at bounding box center [992, 611] width 821 height 20
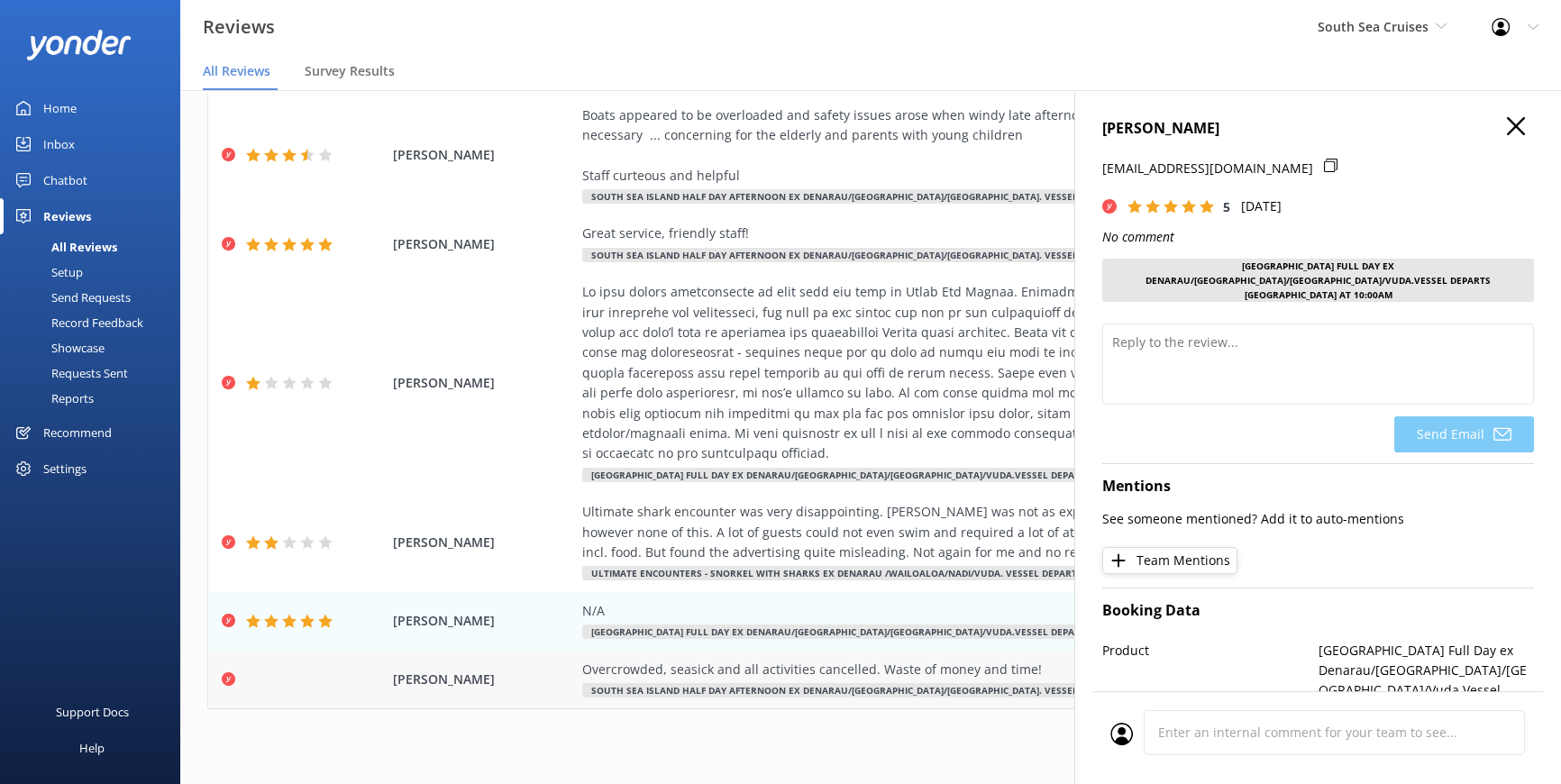
click at [970, 661] on div "Overcrowded, seasick and all activities cancelled. Waste of money and time! [GE…" at bounding box center [992, 679] width 821 height 40
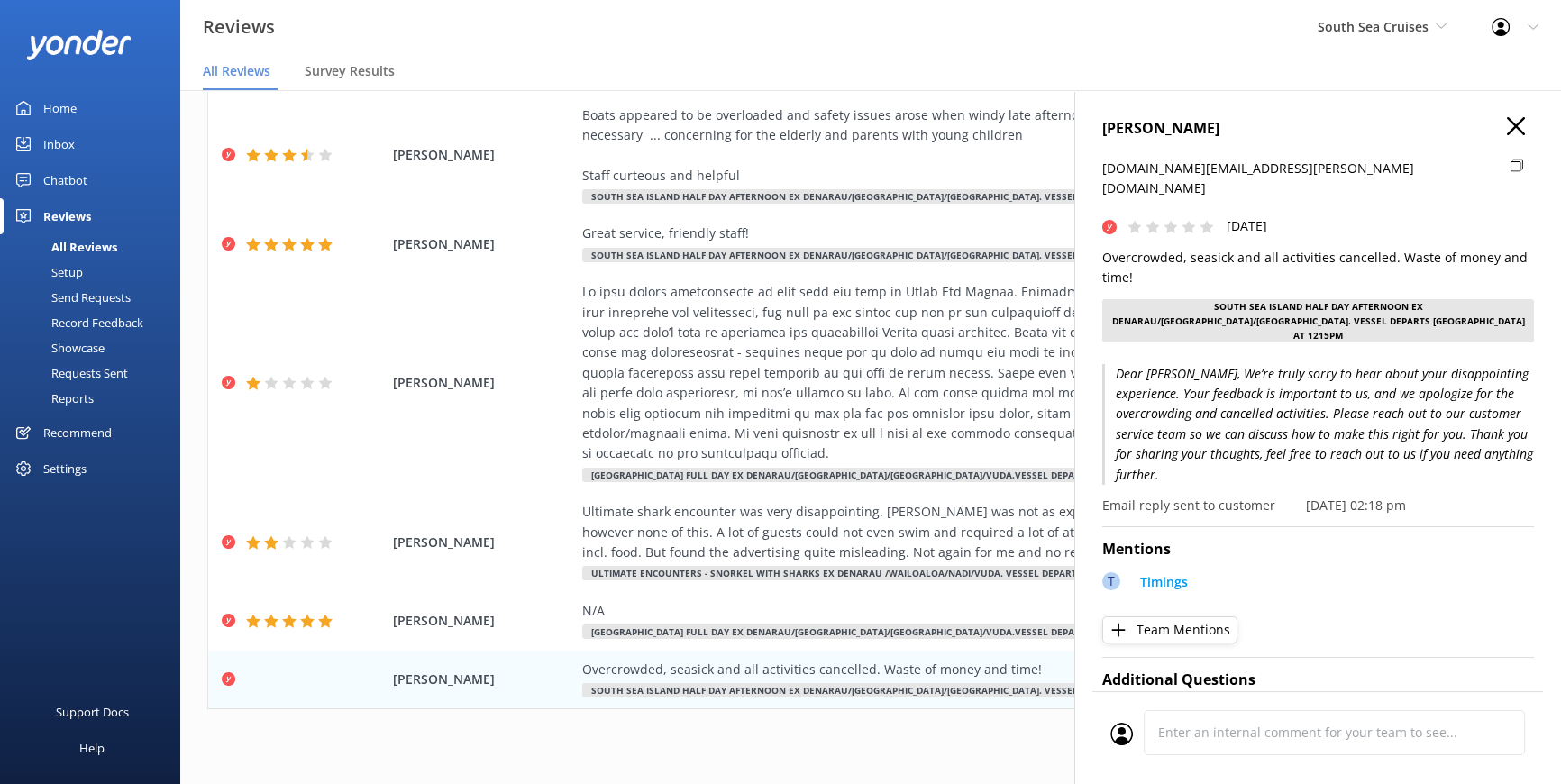
click at [1507, 123] on use at bounding box center [1516, 126] width 18 height 18
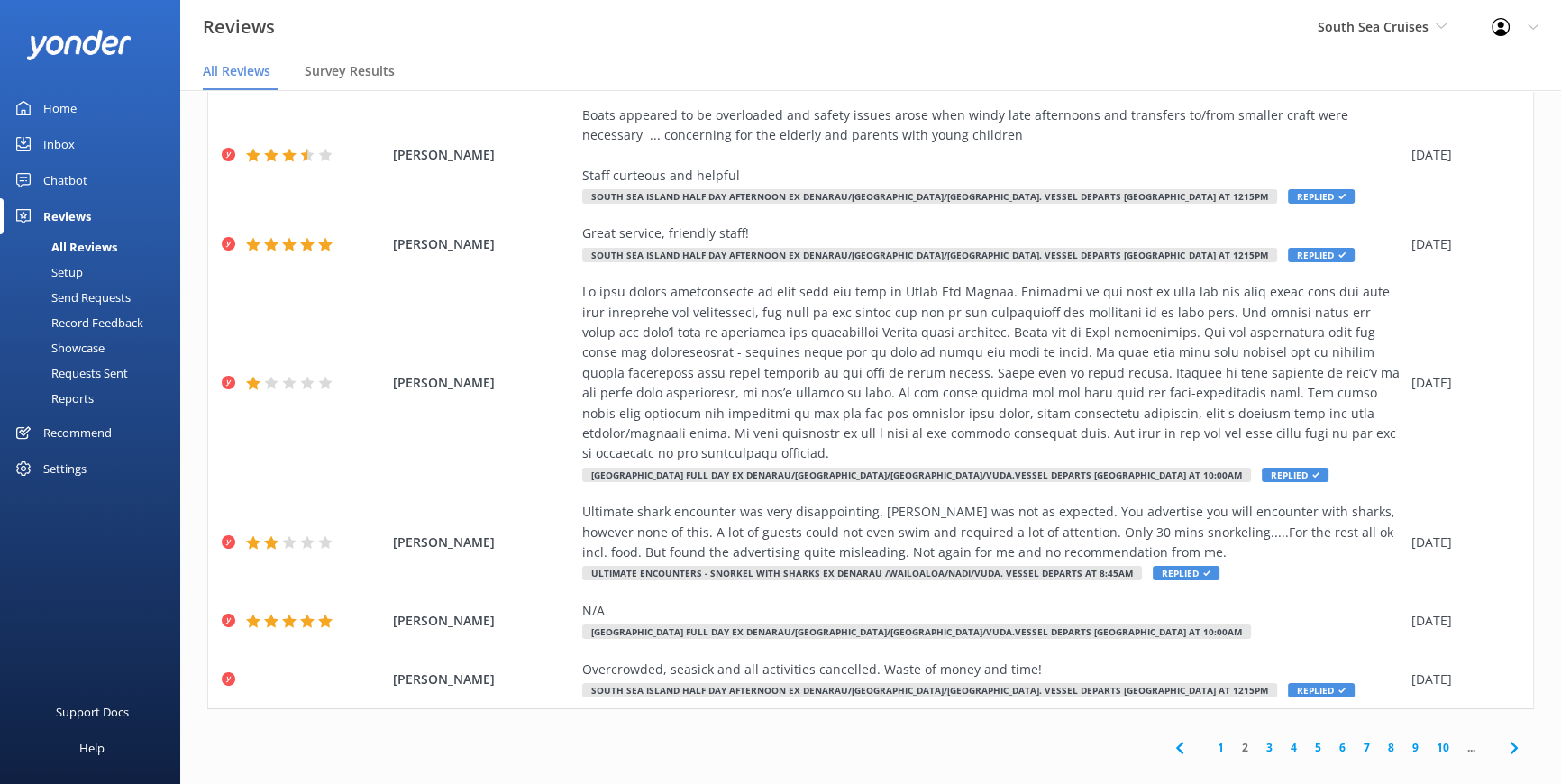
click at [1258, 739] on link "3" at bounding box center [1270, 748] width 24 height 18
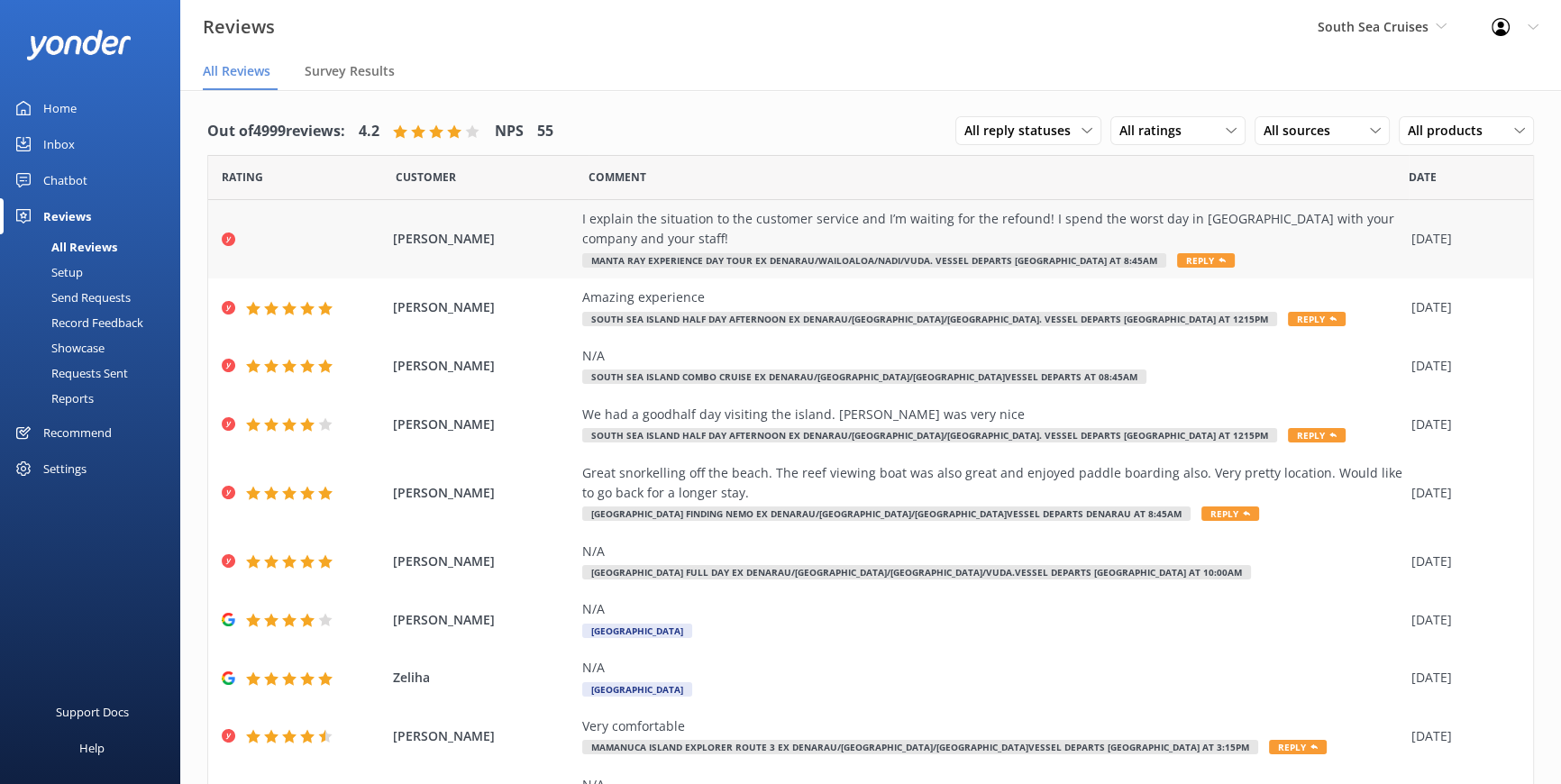
click at [1178, 263] on span "Reply" at bounding box center [1206, 260] width 58 height 15
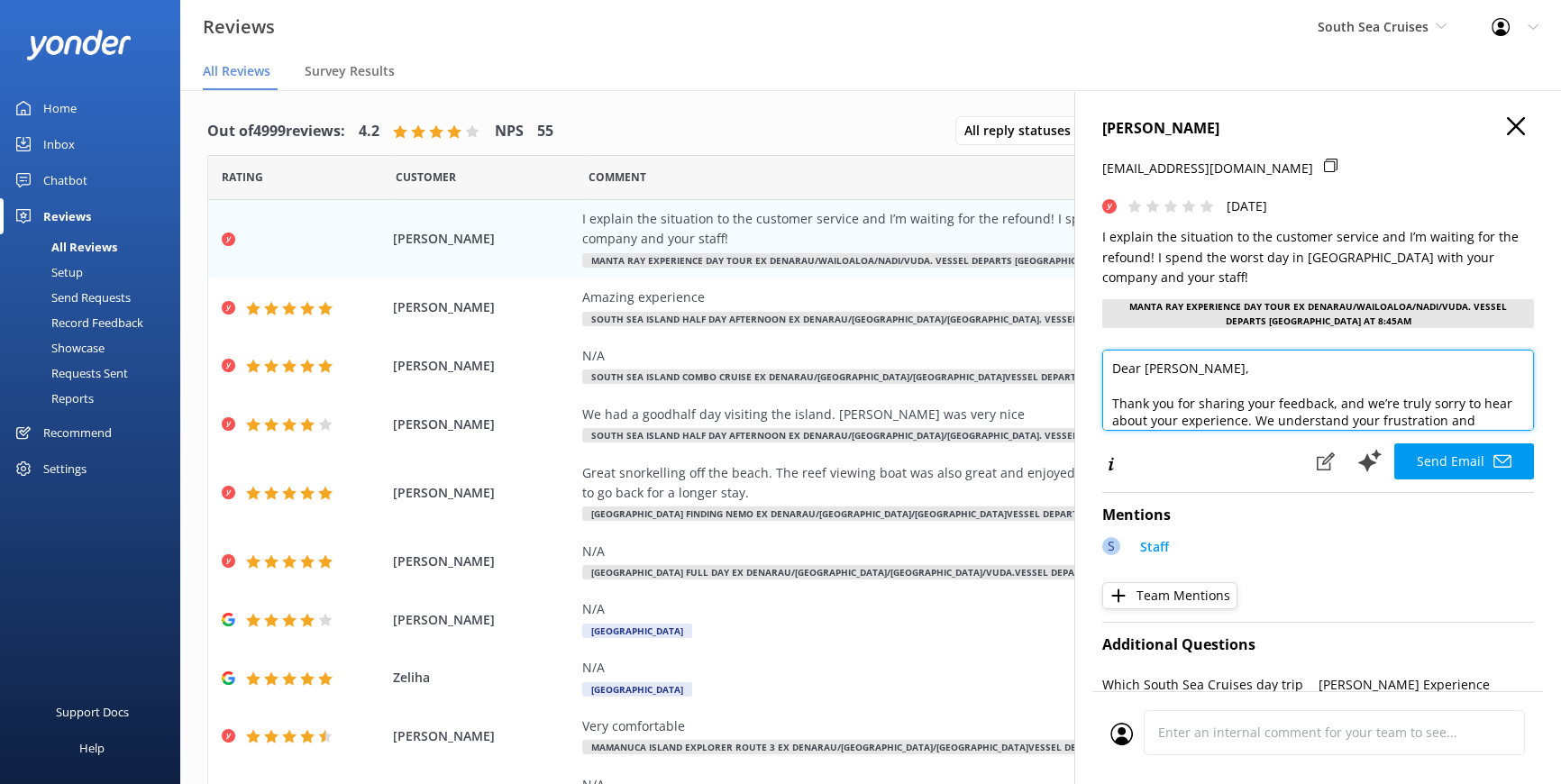
drag, startPoint x: 1218, startPoint y: 350, endPoint x: 1105, endPoint y: 342, distance: 113.3
click at [1105, 350] on textarea "Dear [PERSON_NAME], Thank you for sharing your feedback, and we’re truly sorry …" at bounding box center [1318, 390] width 432 height 81
drag, startPoint x: 1514, startPoint y: 409, endPoint x: 1524, endPoint y: 450, distance: 42.2
click at [1524, 450] on div "[PERSON_NAME] [PERSON_NAME][EMAIL_ADDRESS][DOMAIN_NAME] [DATE] I explain the si…" at bounding box center [1318, 482] width 487 height 784
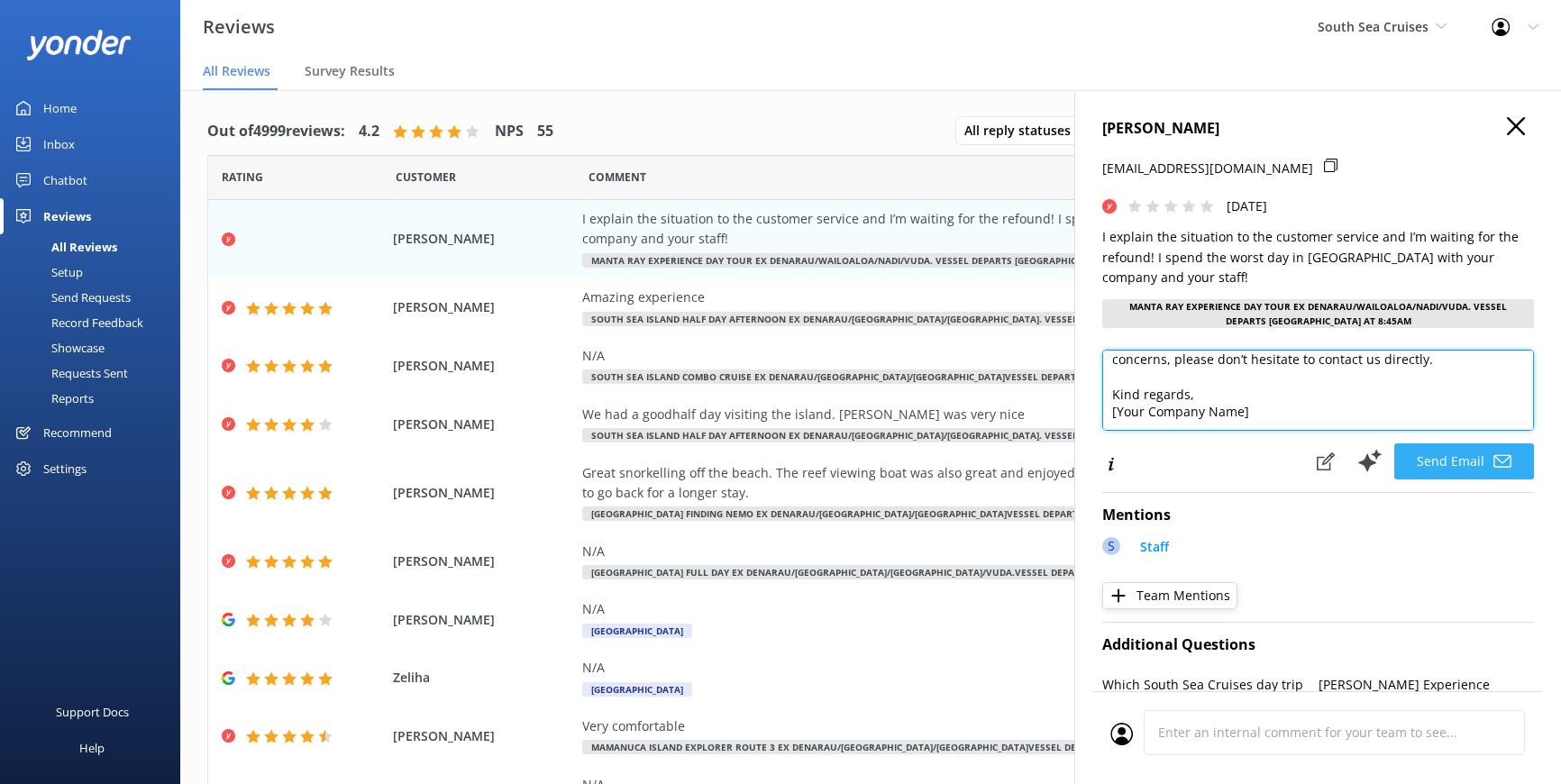
drag, startPoint x: 1428, startPoint y: 407, endPoint x: 1434, endPoint y: 422, distance: 16.2
click at [1434, 422] on div "Bula Vinaka [PERSON_NAME], Thank you for sharing your feedback, and we’re truly…" at bounding box center [1318, 415] width 432 height 132
click at [1299, 392] on textarea "Bula Vinaka [PERSON_NAME], Thank you for sharing your feedback, and we’re truly…" at bounding box center [1318, 390] width 432 height 81
click at [1258, 397] on textarea "Bula Vinaka [PERSON_NAME], Thank you for sharing your feedback, and we’re truly…" at bounding box center [1318, 390] width 432 height 81
drag, startPoint x: 1255, startPoint y: 392, endPoint x: 1111, endPoint y: 399, distance: 144.2
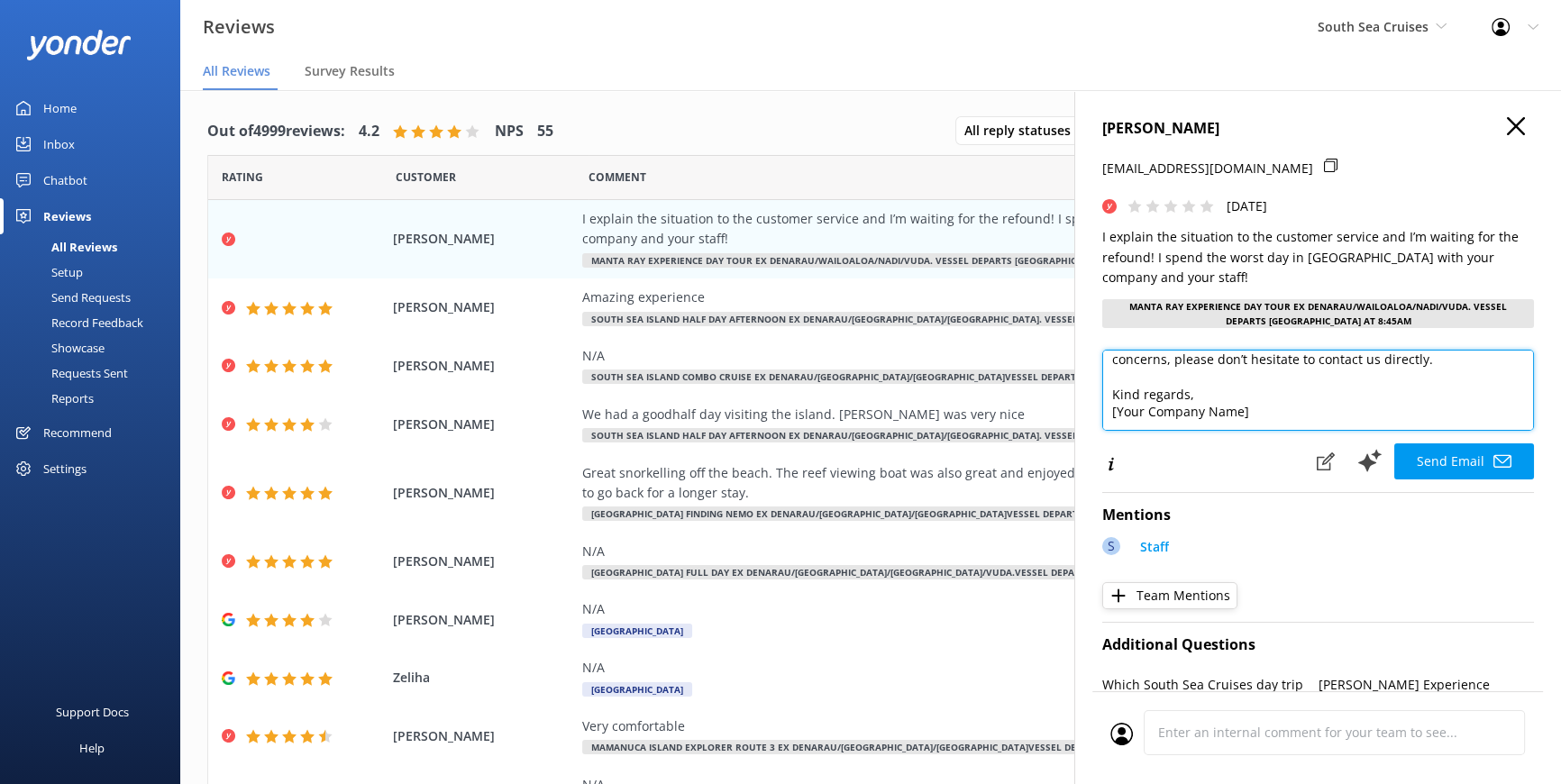
click at [1111, 399] on textarea "Bula Vinaka [PERSON_NAME], Thank you for sharing your feedback, and we’re truly…" at bounding box center [1318, 390] width 432 height 81
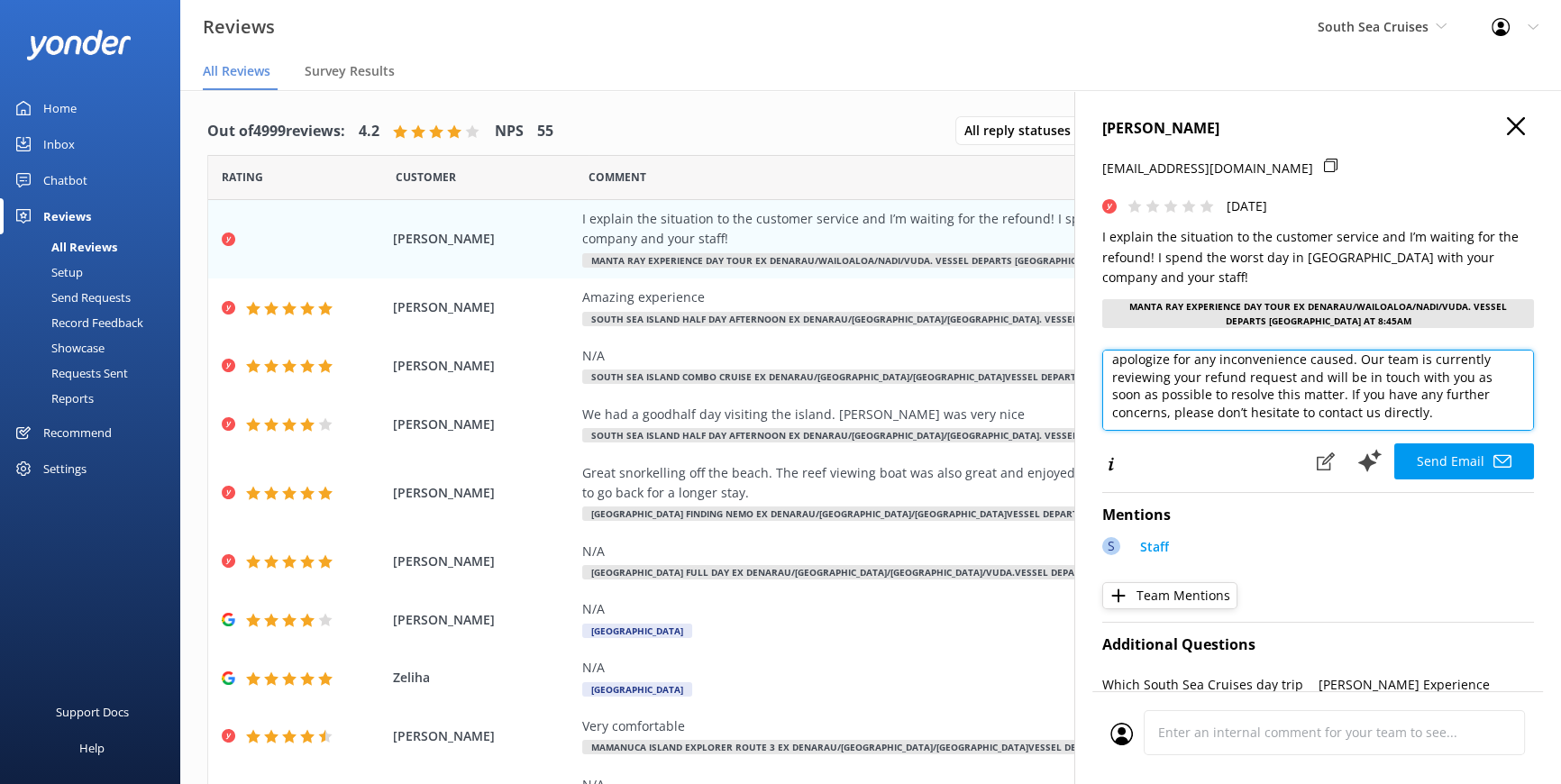
scroll to position [51, 0]
click at [1344, 399] on textarea "Bula Vinaka [PERSON_NAME], Thank you for sharing your feedback, and we’re truly…" at bounding box center [1318, 390] width 432 height 81
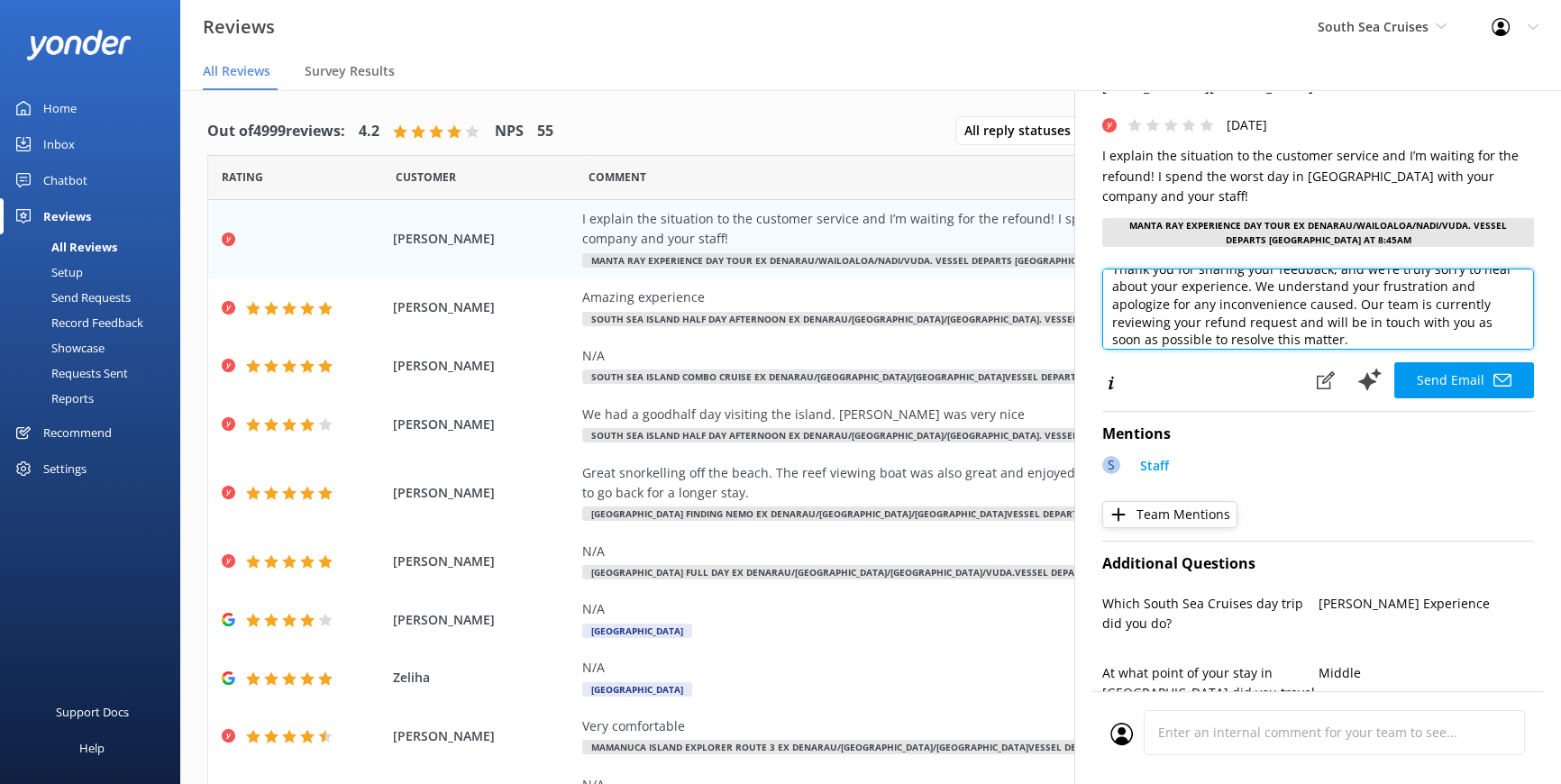
scroll to position [81, 0]
click at [1361, 294] on textarea "Bula Vinaka [PERSON_NAME], Thank you for sharing your feedback, and we’re truly…" at bounding box center [1318, 309] width 432 height 81
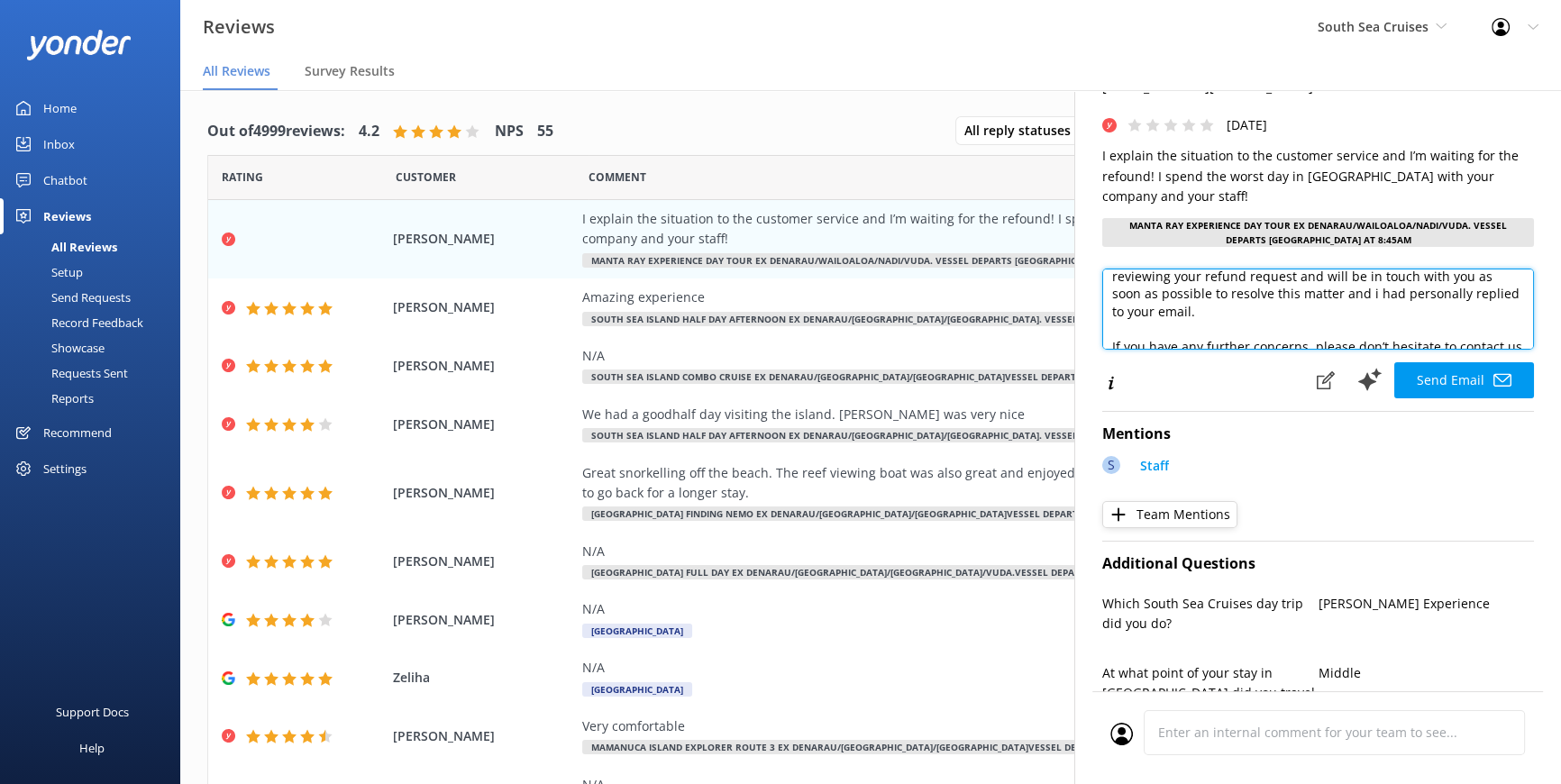
click at [1182, 312] on textarea "Bula Vinaka [PERSON_NAME], Thank you for sharing your feedback, and we’re truly…" at bounding box center [1318, 309] width 432 height 81
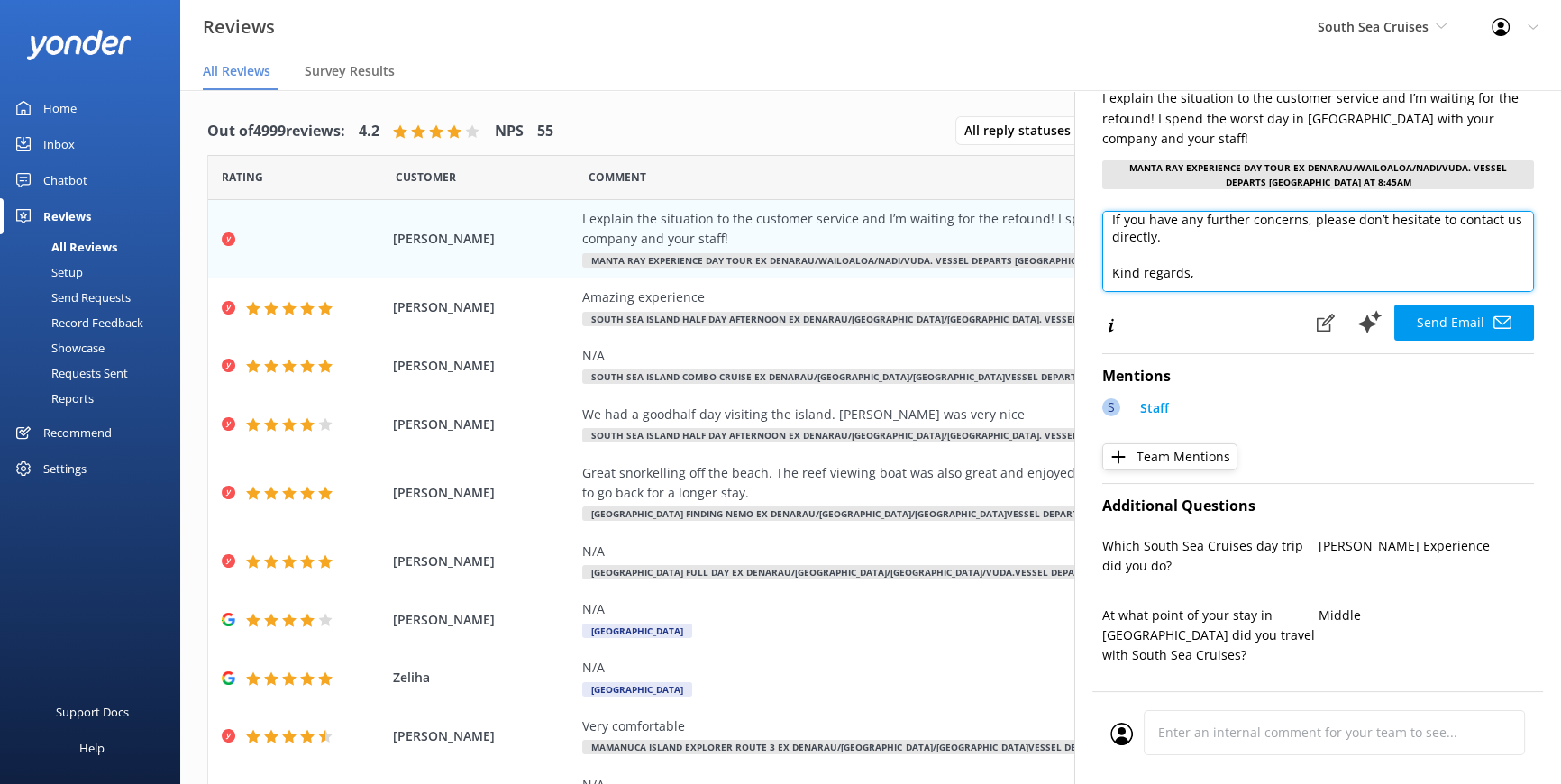
scroll to position [163, 0]
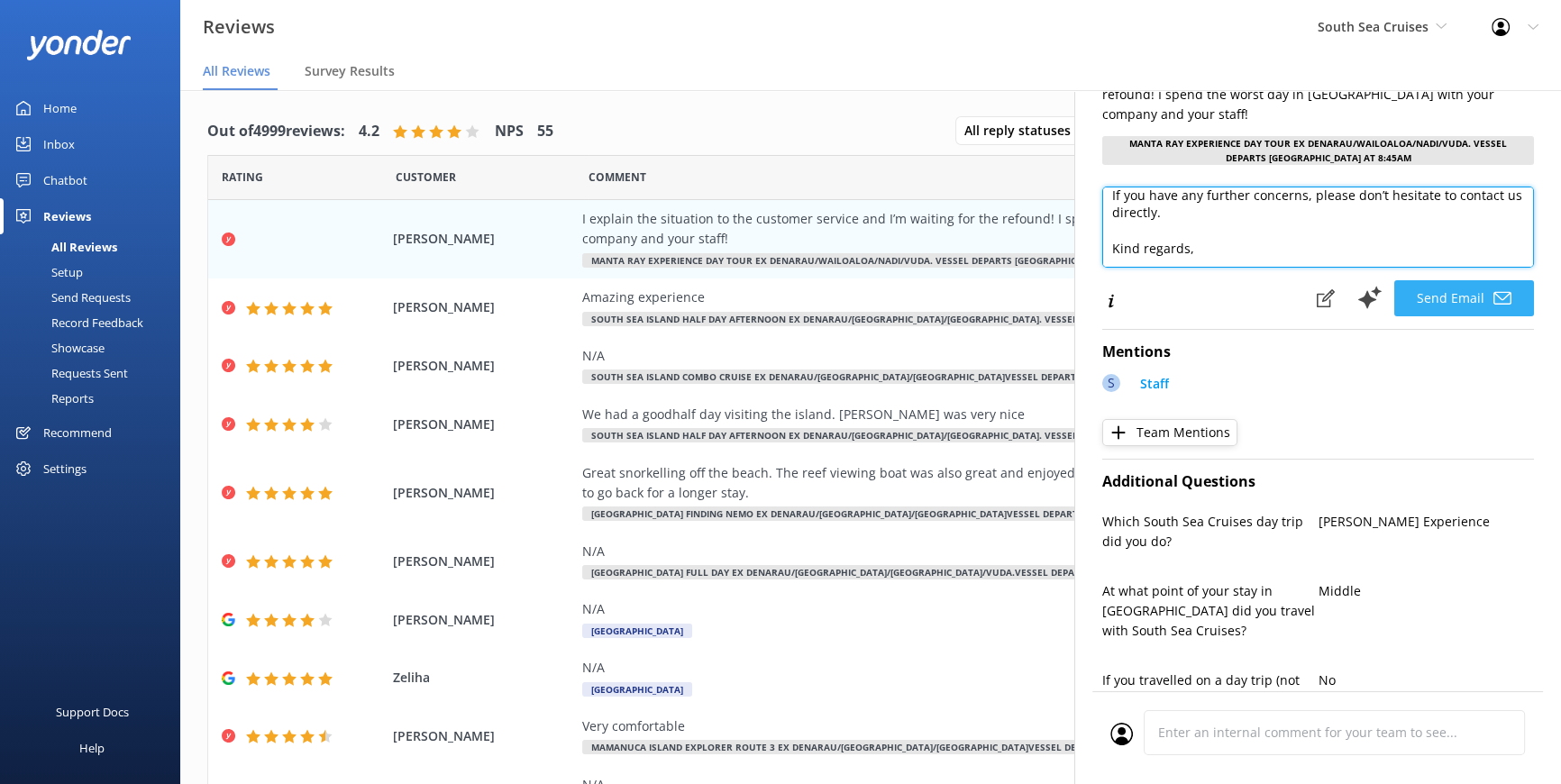
type textarea "Bula Vinaka [PERSON_NAME], Thank you for sharing your feedback, and we’re truly…"
click at [1434, 281] on button "Send Email" at bounding box center [1464, 298] width 140 height 36
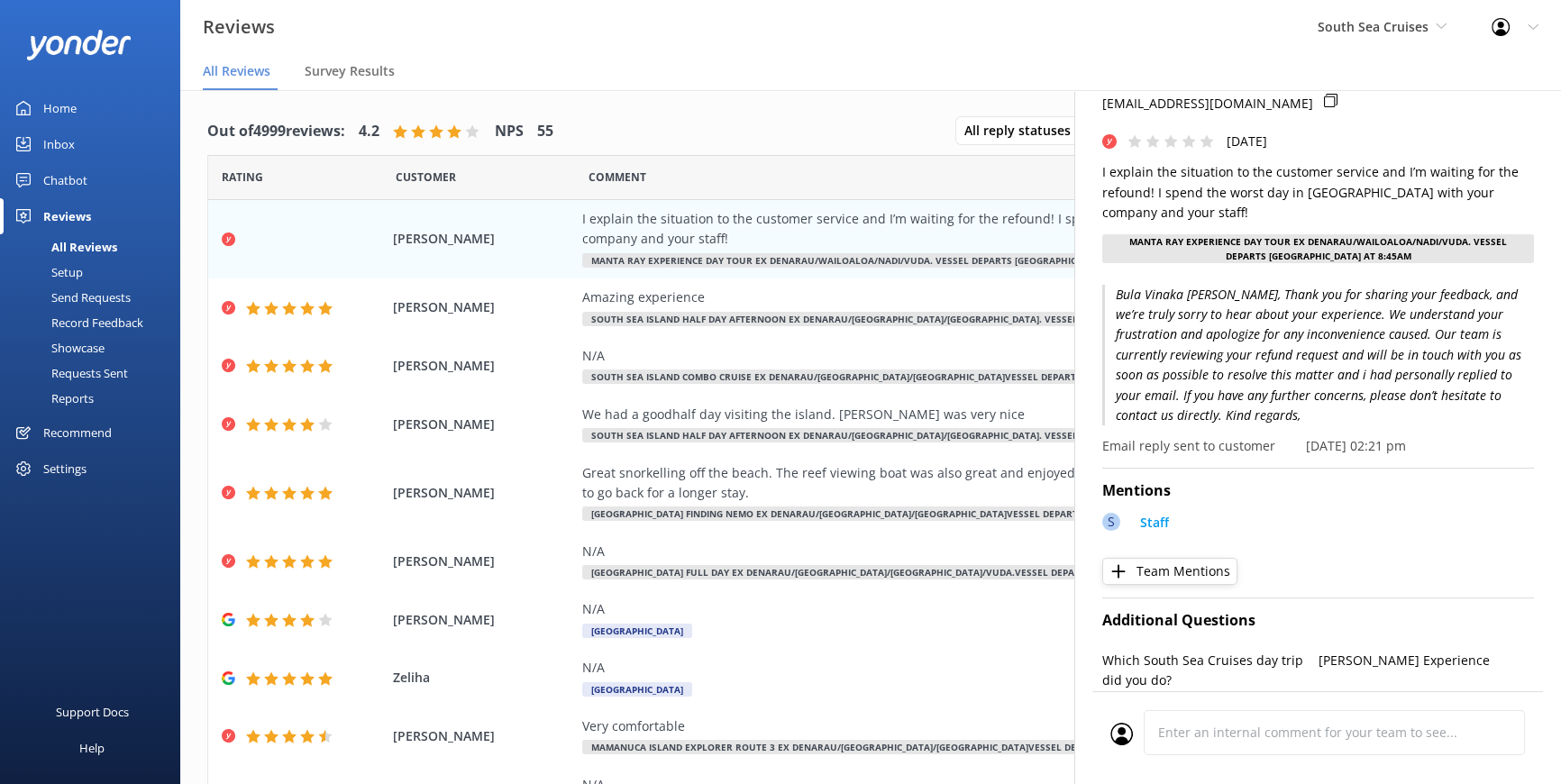
scroll to position [0, 0]
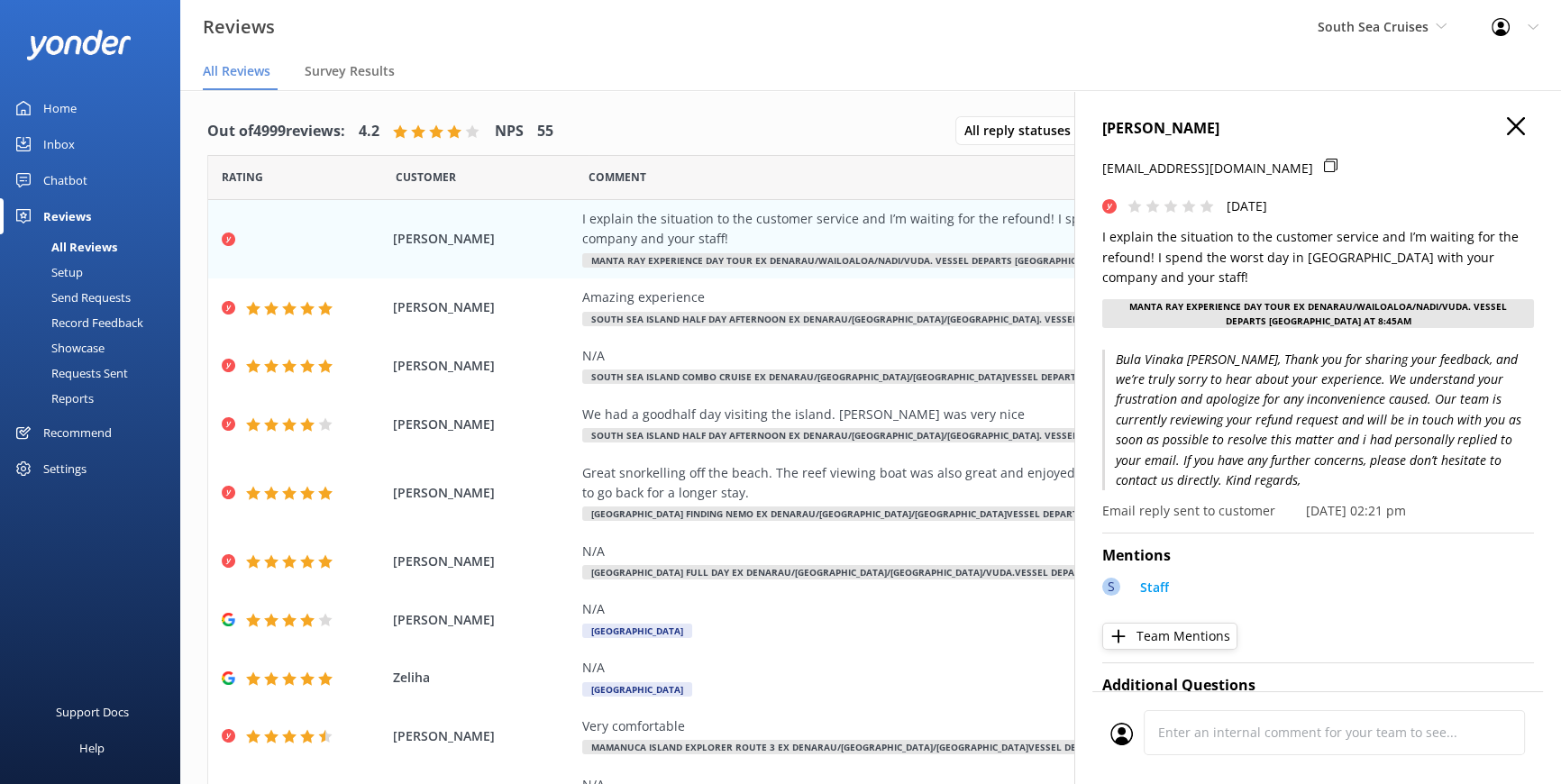
click at [1507, 120] on icon at bounding box center [1516, 126] width 18 height 18
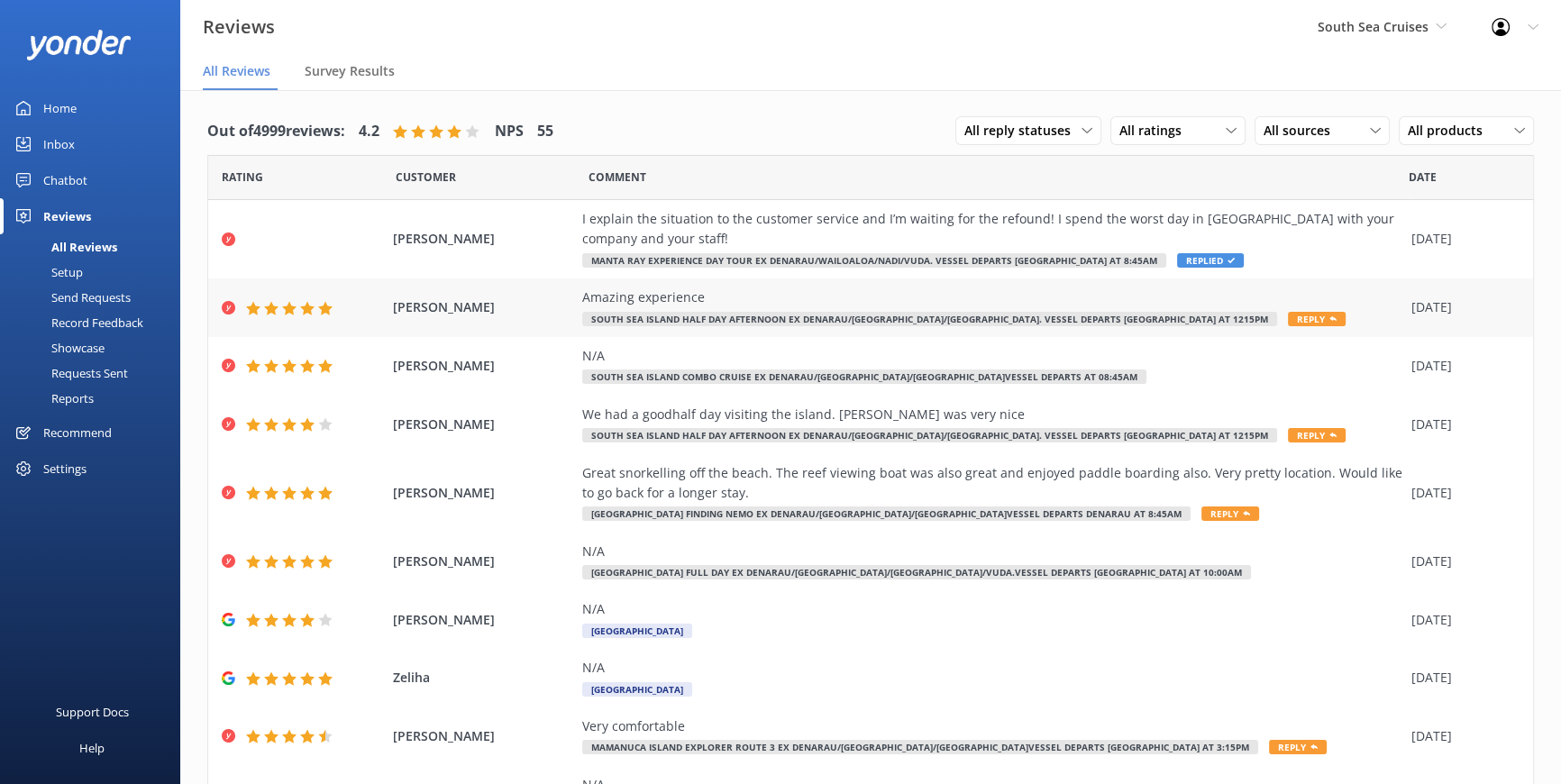
click at [1181, 306] on div "Amazing experience [GEOGRAPHIC_DATA] Half Day Afternoon ex Denarau/[GEOGRAPHIC_…" at bounding box center [992, 307] width 821 height 40
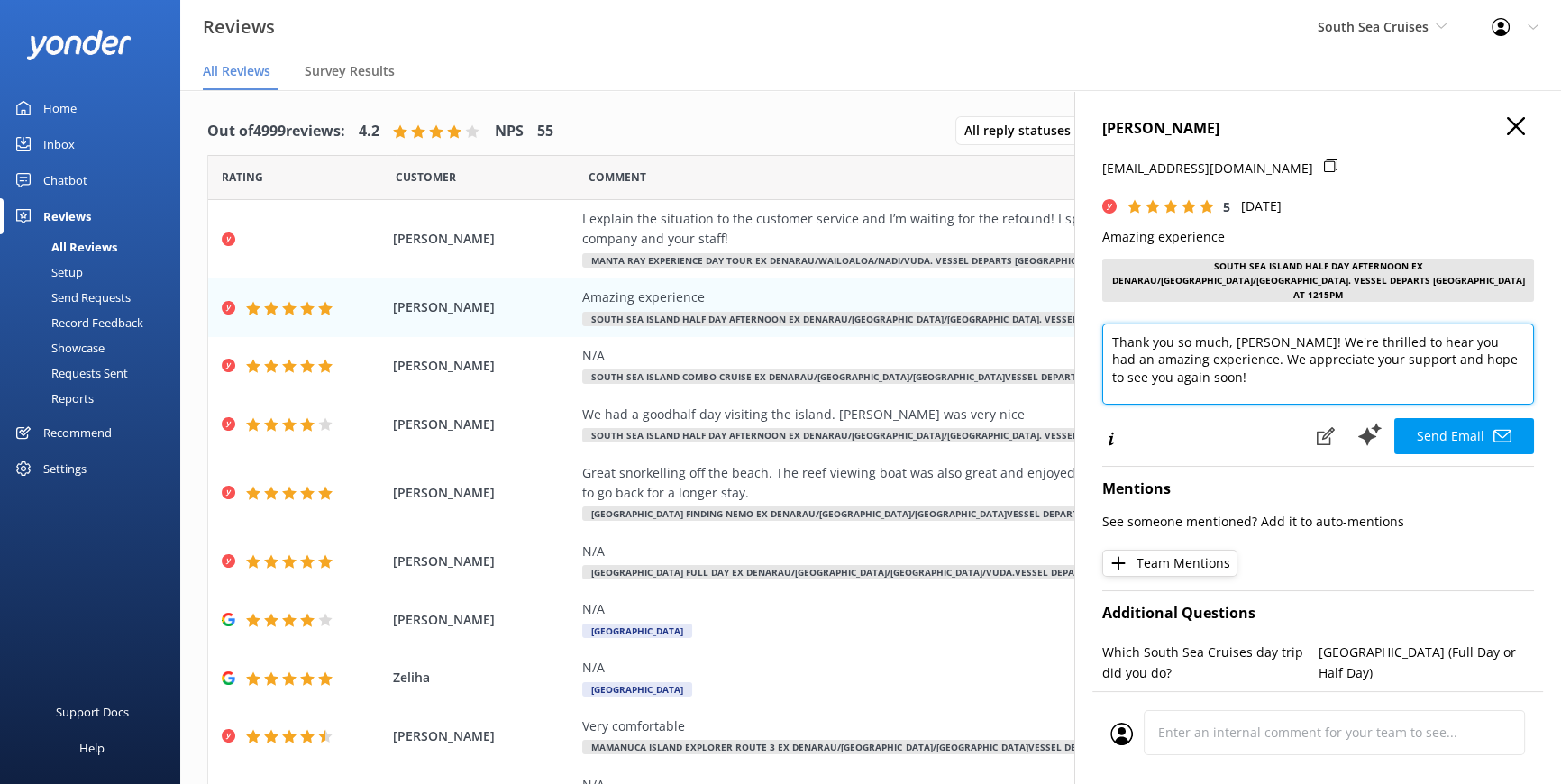
drag, startPoint x: 1231, startPoint y: 328, endPoint x: 1252, endPoint y: 330, distance: 21.1
click at [1252, 330] on textarea "Thank you so much, [PERSON_NAME]! We're thrilled to hear you had an amazing exp…" at bounding box center [1318, 364] width 432 height 81
click at [1220, 366] on textarea "Thank you so much, [PERSON_NAME]! We're thrilled to hear you had an amazing exp…" at bounding box center [1318, 364] width 432 height 81
click at [1156, 376] on textarea "Thank you so much, [PERSON_NAME]! We're thrilled to hear you had an amazing exp…" at bounding box center [1318, 364] width 432 height 81
click at [1217, 363] on textarea "Thank you so much, [PERSON_NAME]! We're thrilled to hear you had an amazing exp…" at bounding box center [1318, 364] width 432 height 81
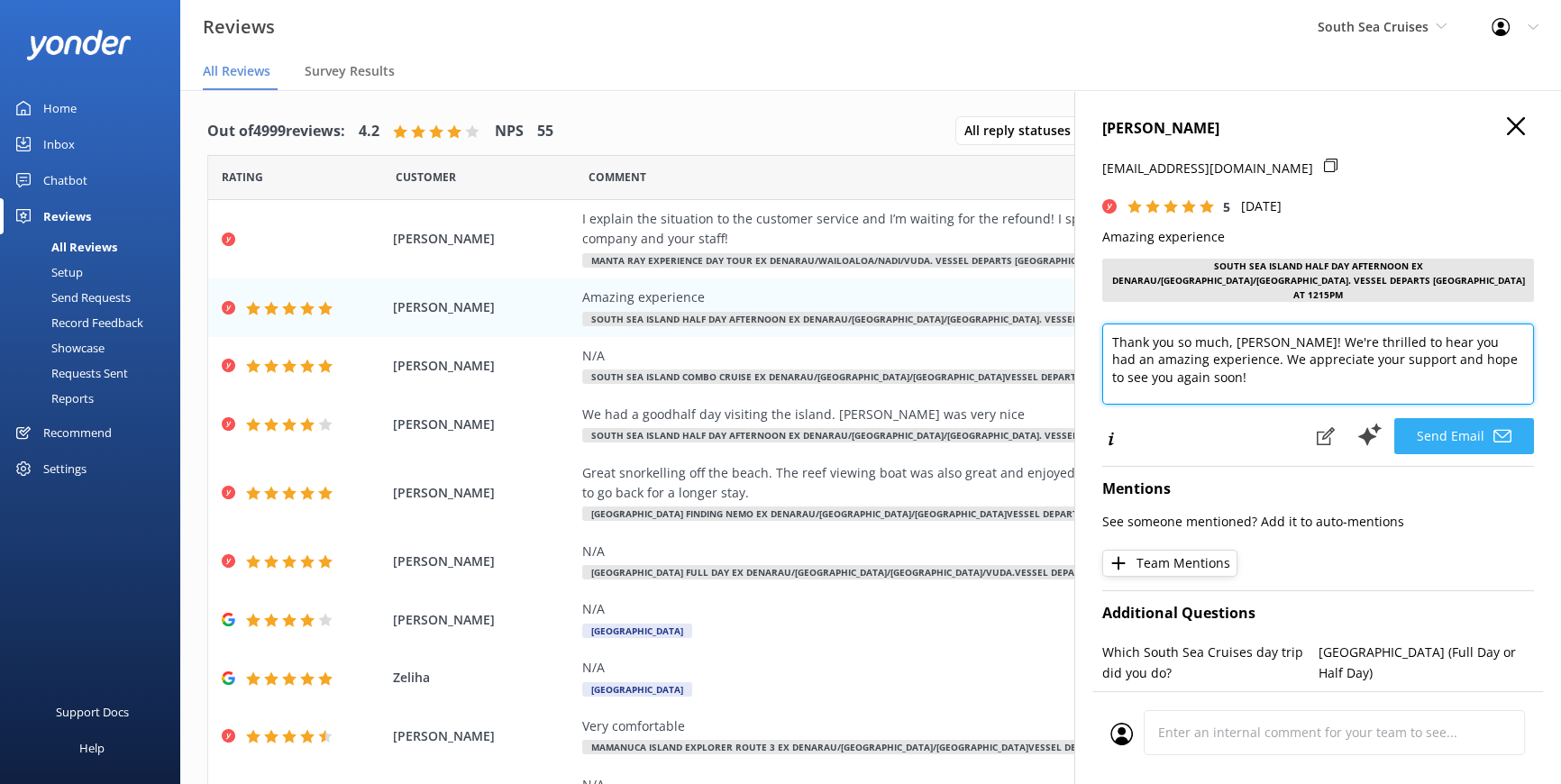
type textarea "Thank you so much, [PERSON_NAME]! We're thrilled to hear you had an amazing exp…"
click at [1478, 418] on button "Send Email" at bounding box center [1464, 436] width 140 height 36
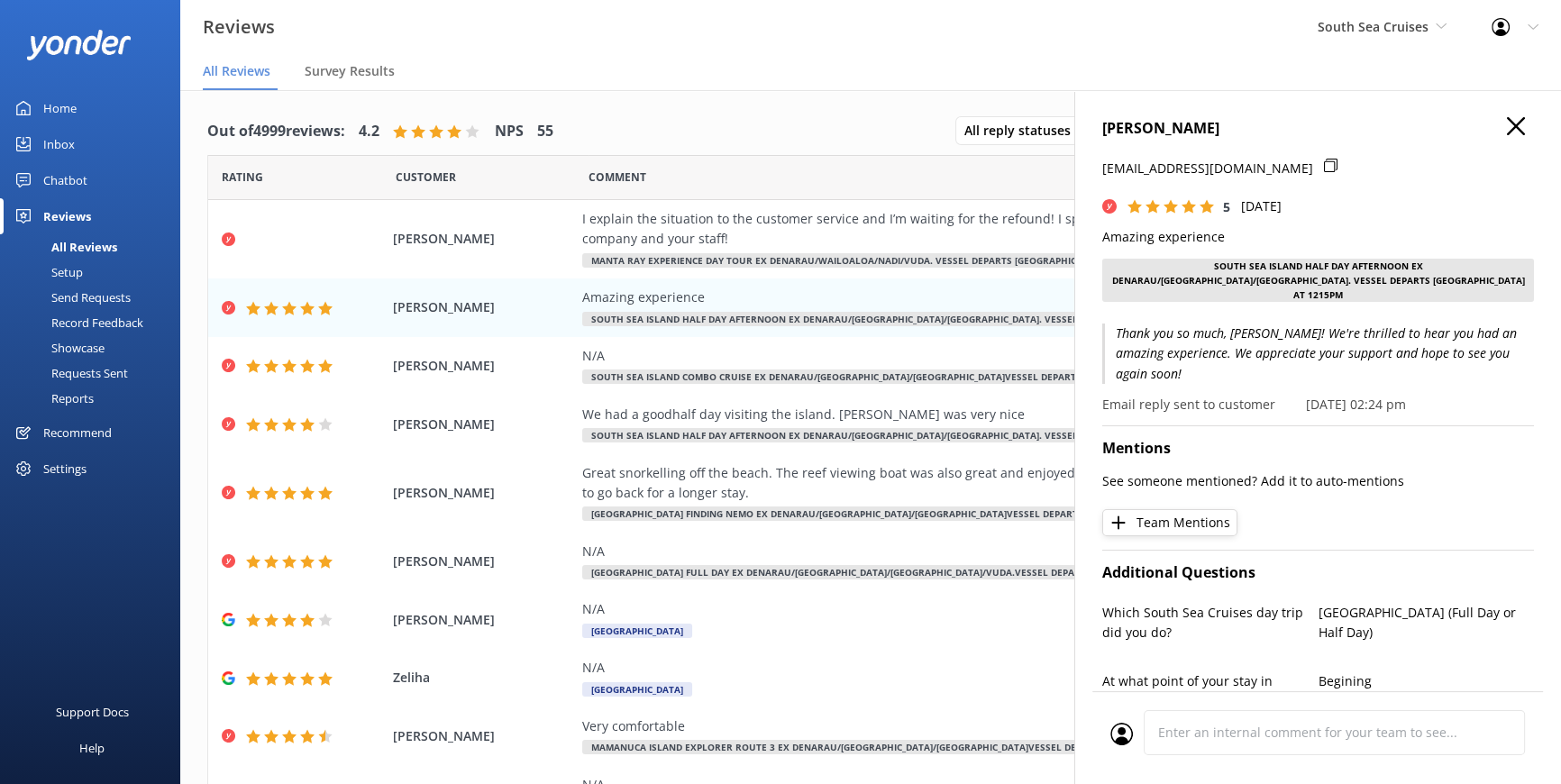
click at [1508, 132] on use at bounding box center [1516, 126] width 18 height 18
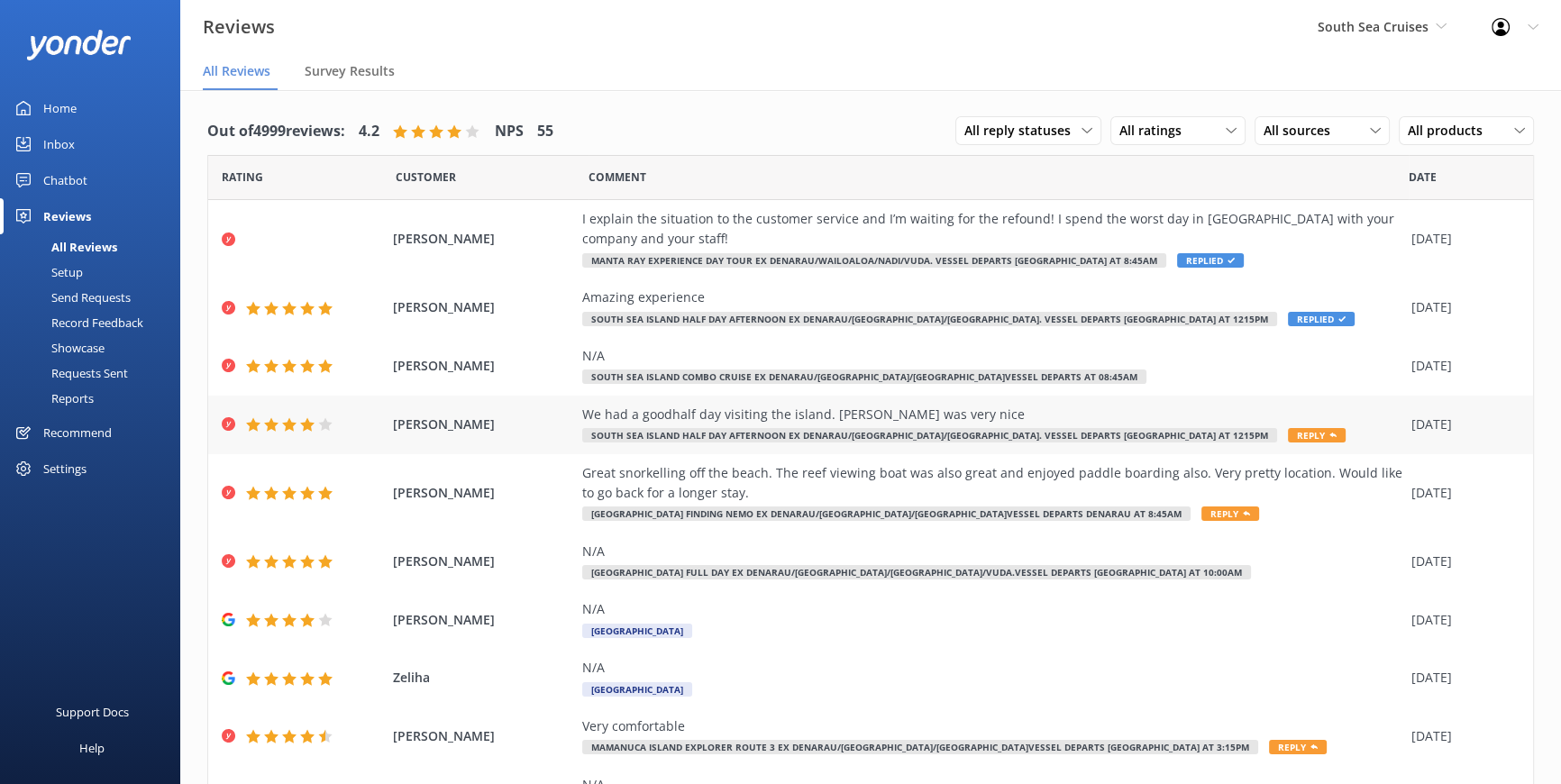
click at [1288, 434] on span "Reply" at bounding box center [1316, 435] width 58 height 15
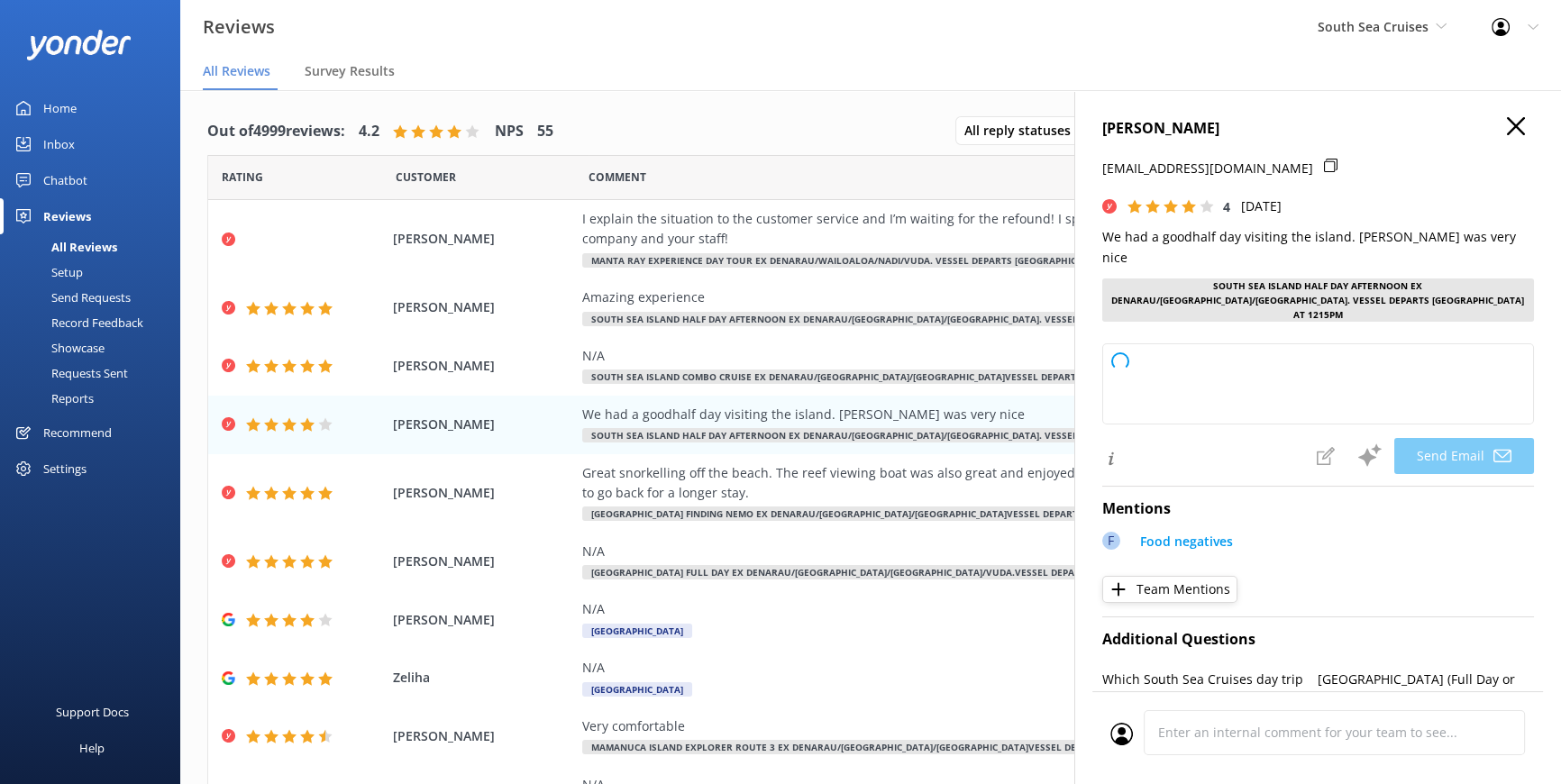
type textarea "Thank you so much, [PERSON_NAME]! We're glad you enjoyed your visit and lunch o…"
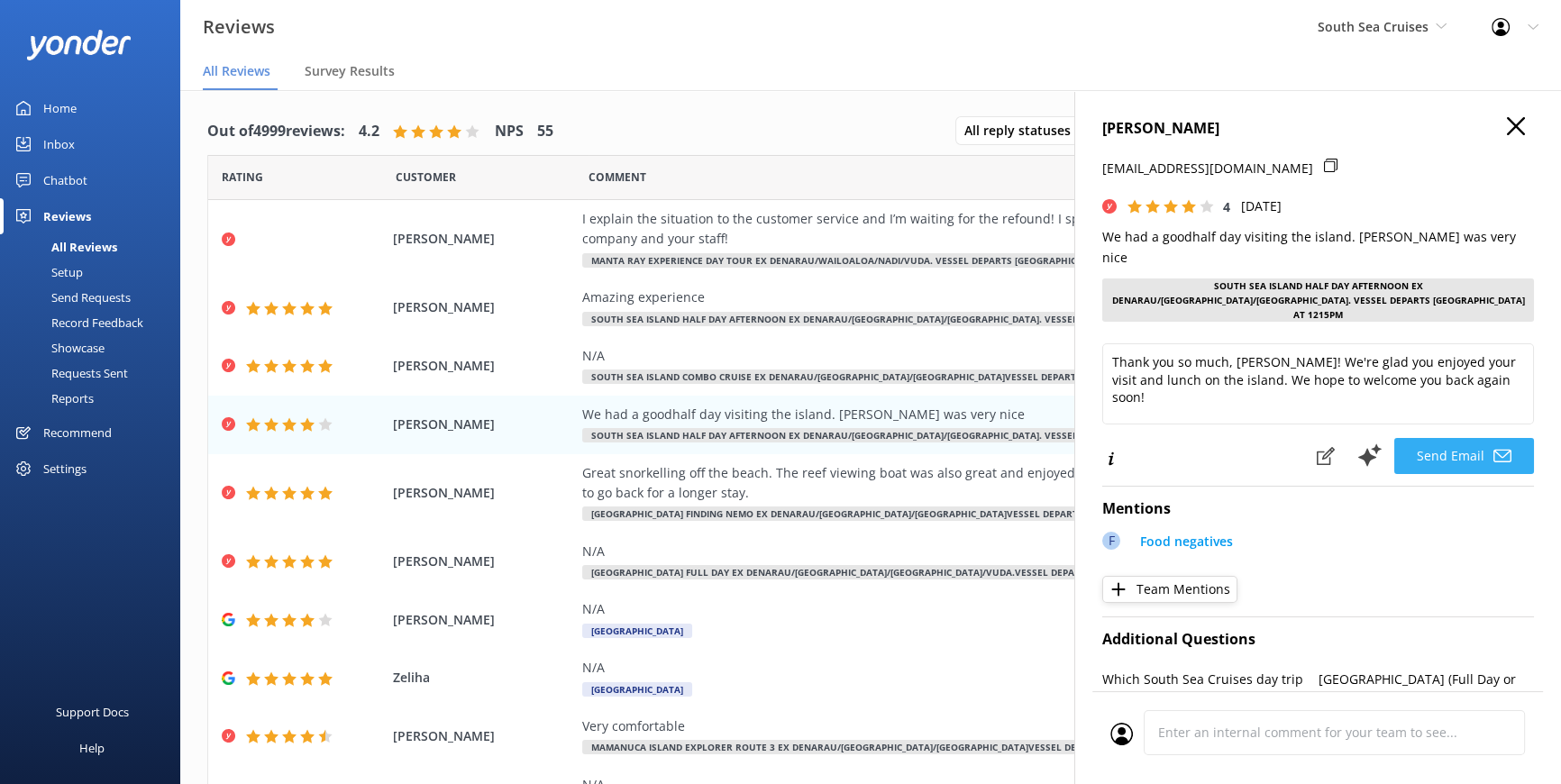
click at [1422, 438] on button "Send Email" at bounding box center [1464, 456] width 140 height 36
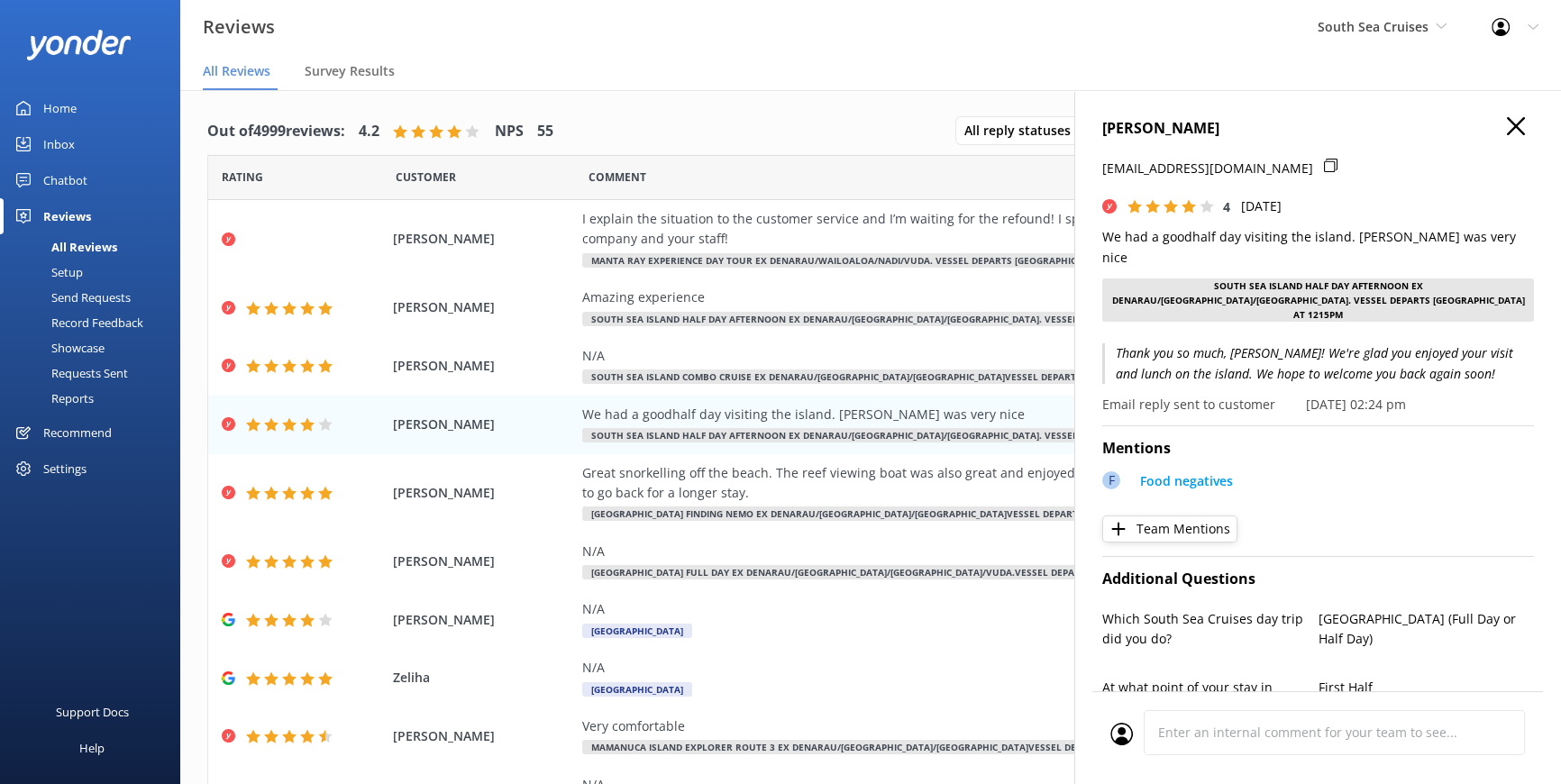
click at [1507, 125] on icon at bounding box center [1516, 126] width 18 height 18
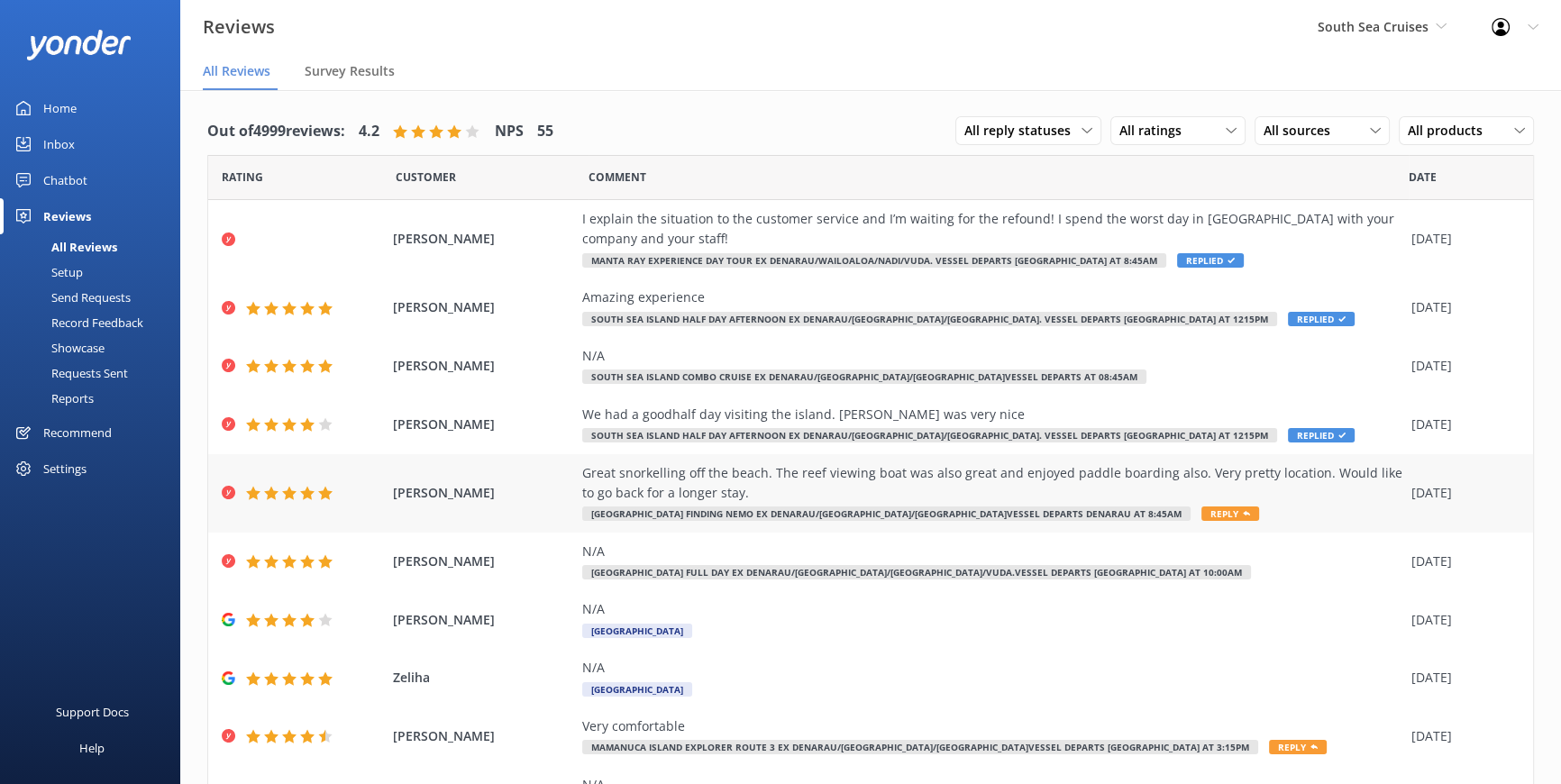
click at [1202, 508] on span "Reply" at bounding box center [1230, 513] width 58 height 15
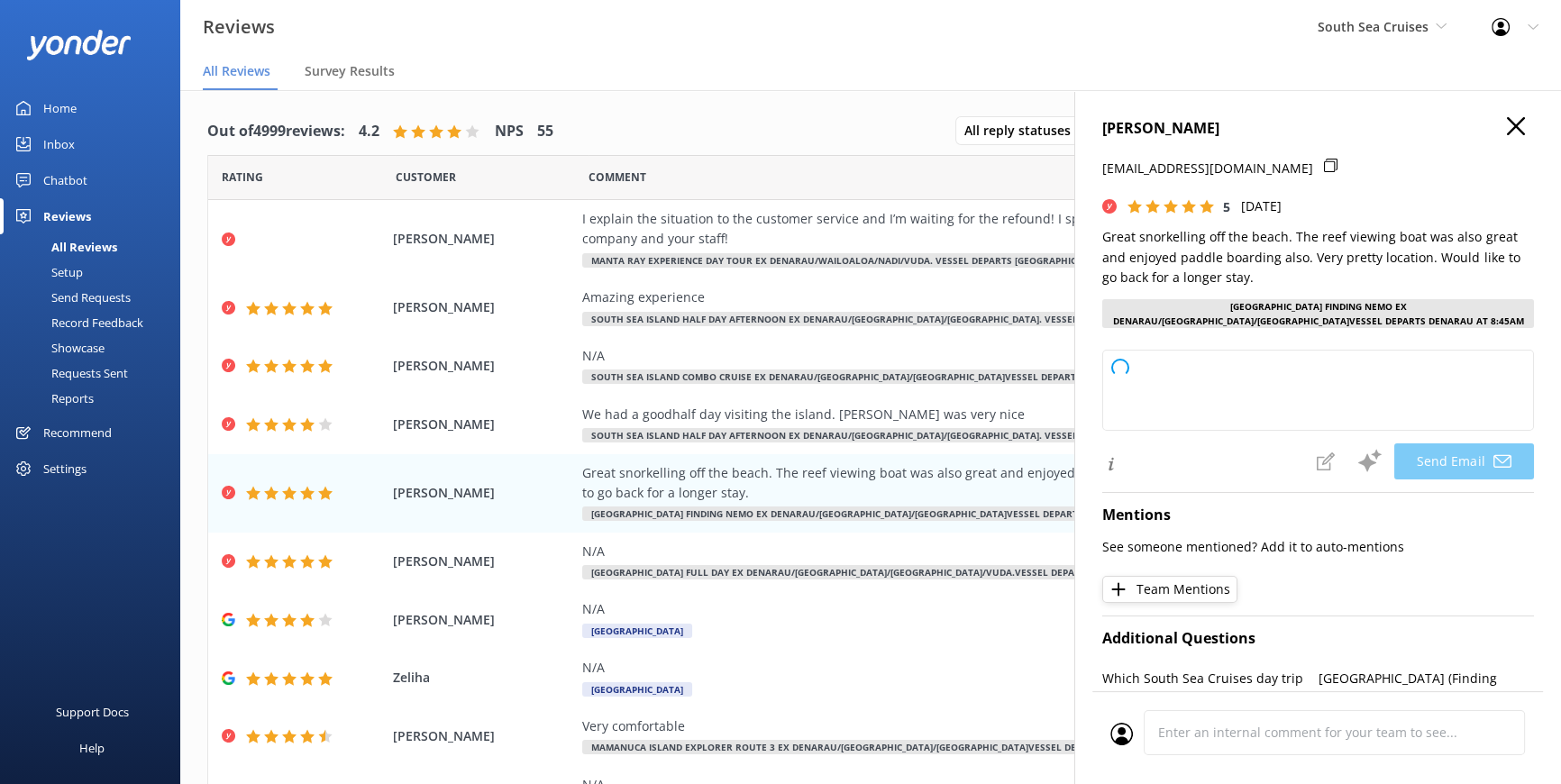
type textarea "Thank you so much for your wonderful review, [PERSON_NAME]! We're delighted you…"
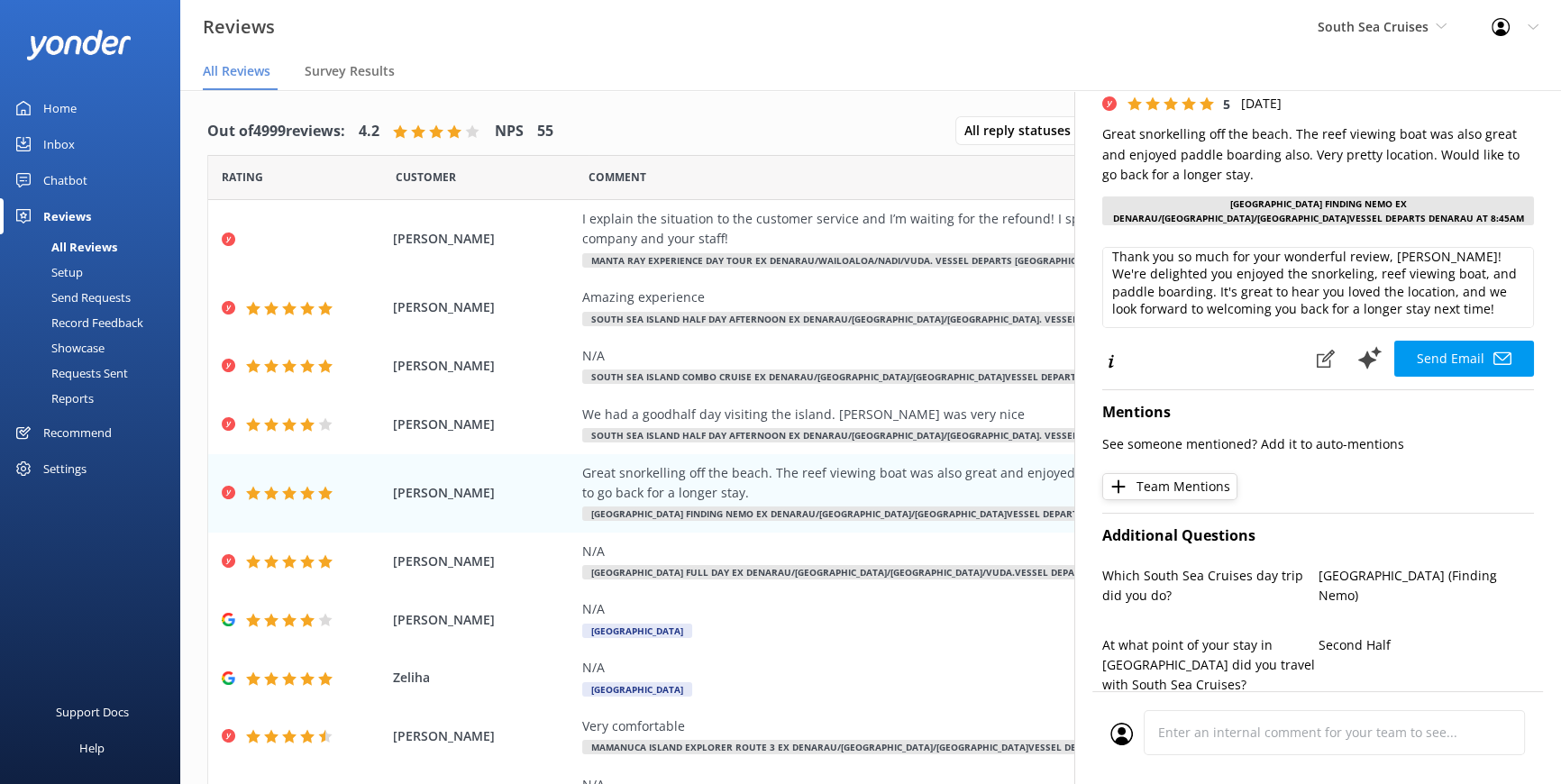
scroll to position [81, 0]
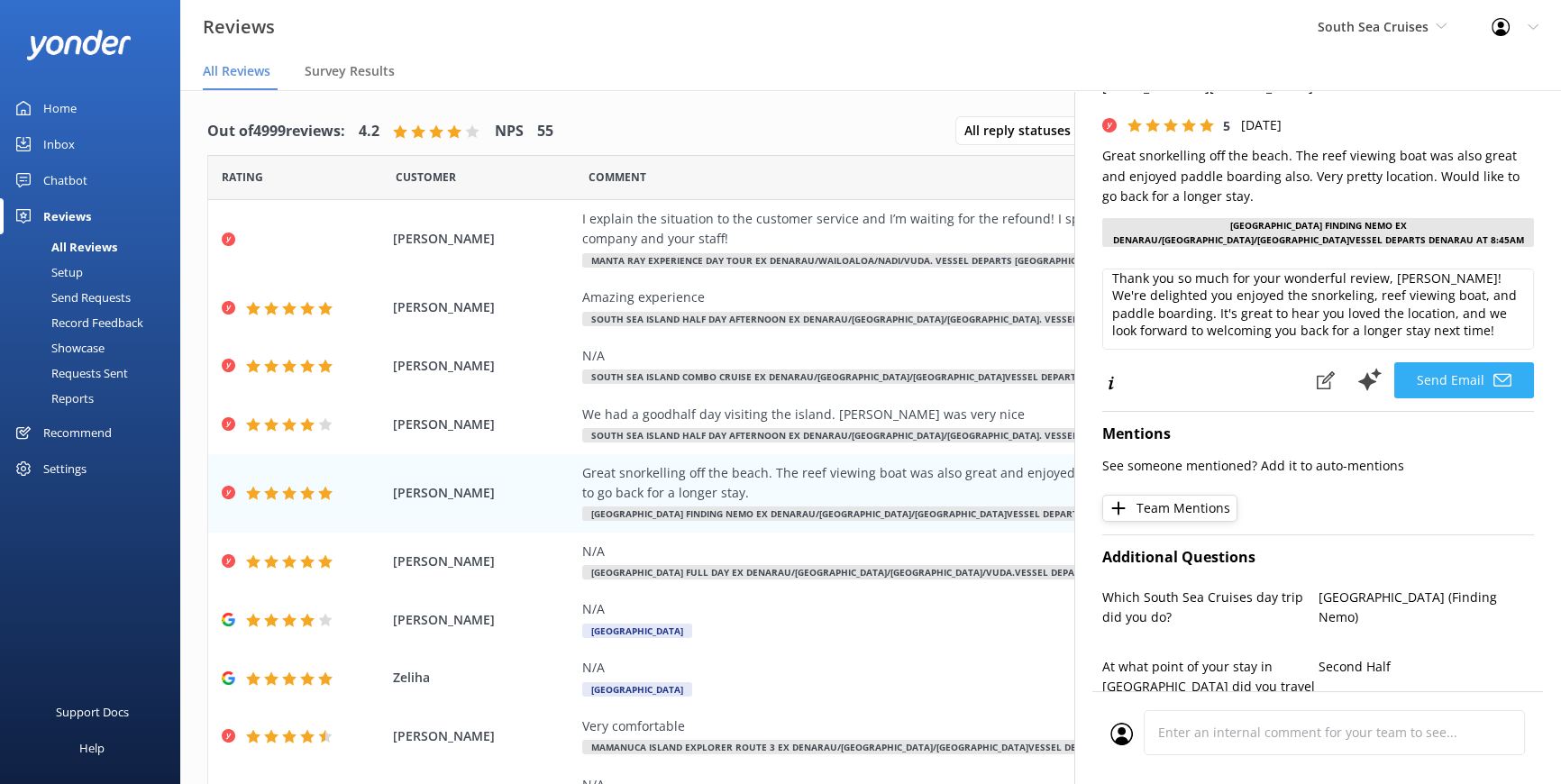
click at [1413, 378] on button "Send Email" at bounding box center [1464, 380] width 140 height 36
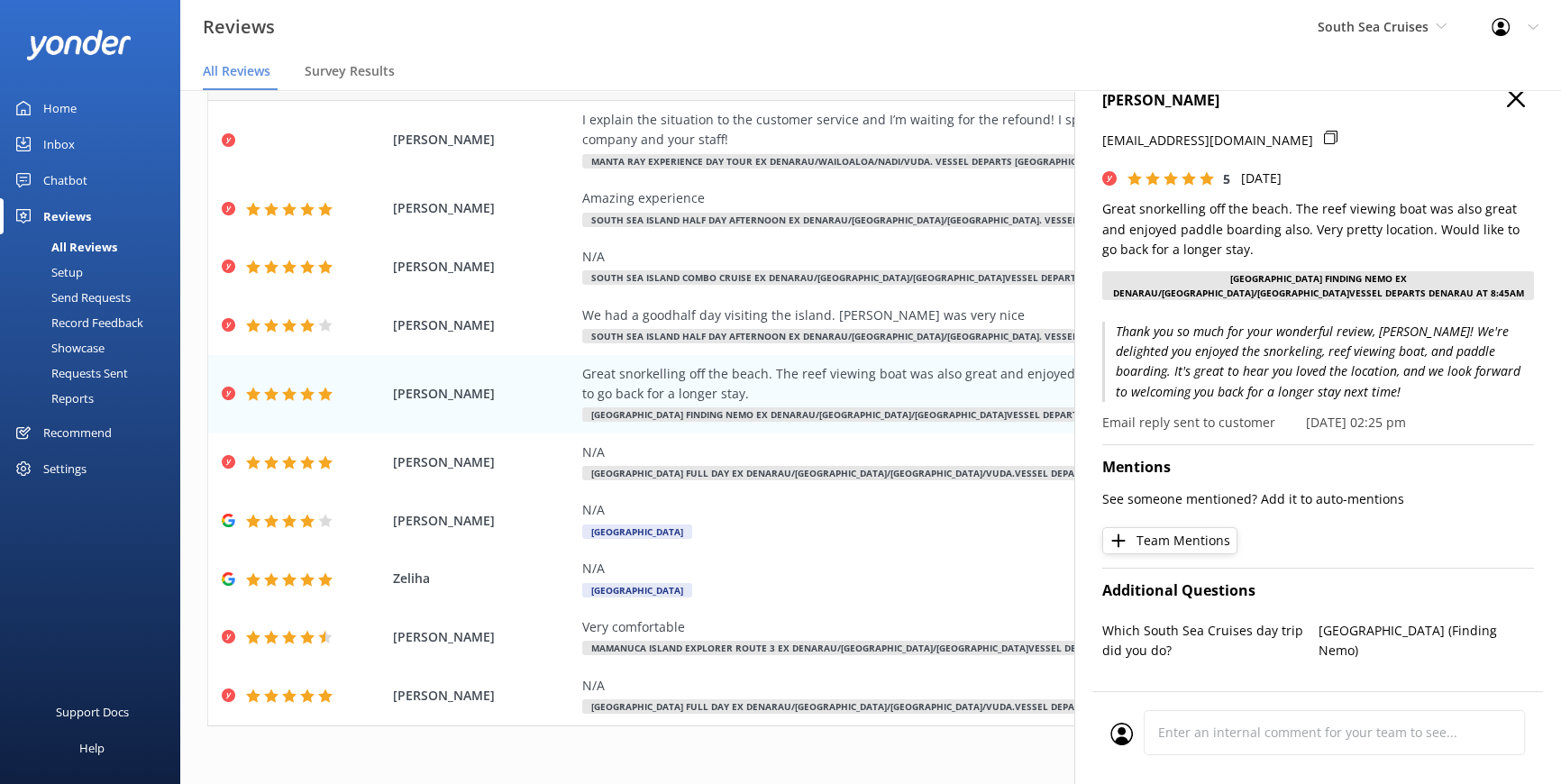
scroll to position [0, 0]
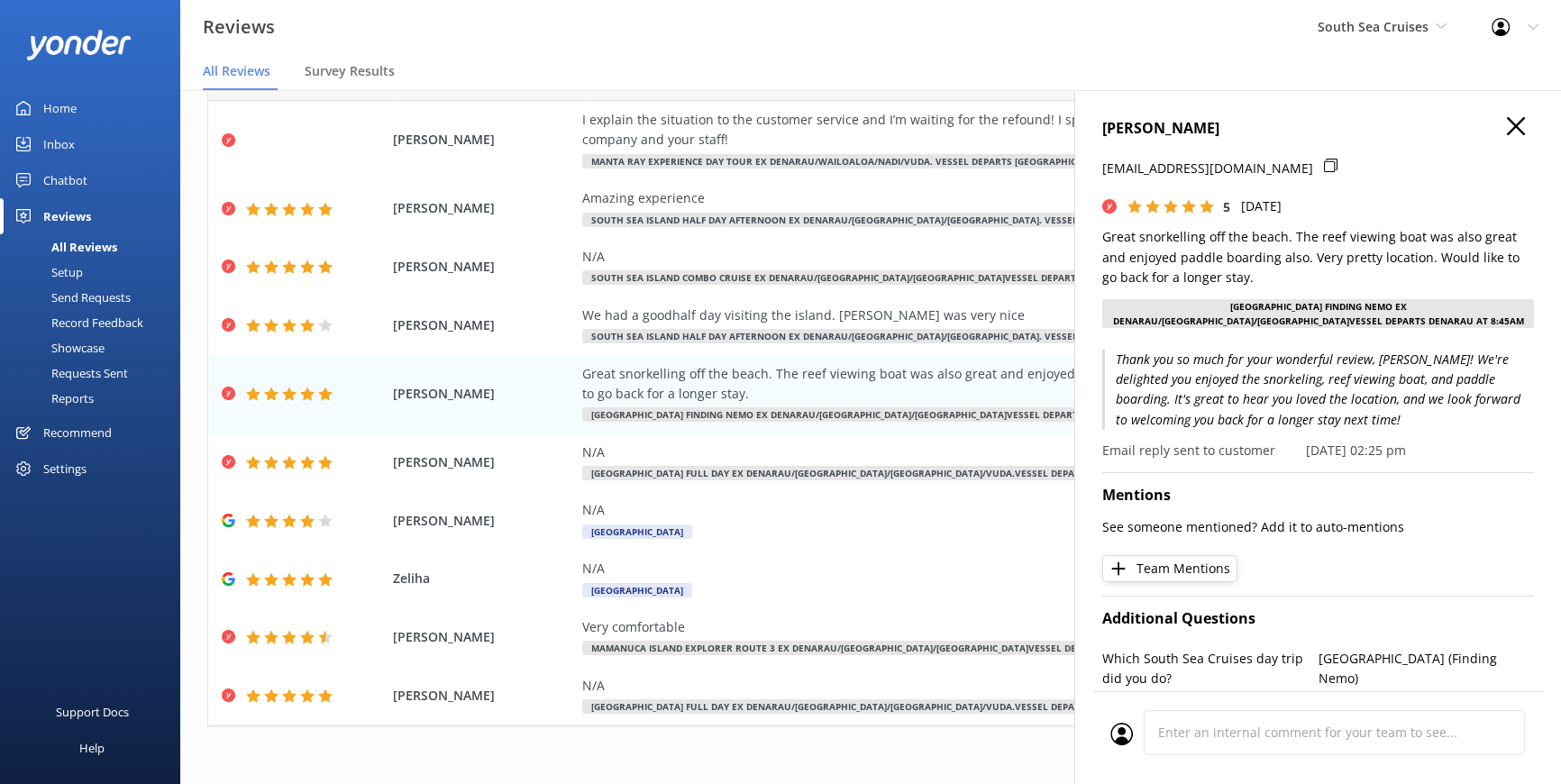
click at [1499, 116] on div "[PERSON_NAME] [EMAIL_ADDRESS][DOMAIN_NAME] 5 [DATE] Great snorkelling off the b…" at bounding box center [1318, 482] width 487 height 784
click at [1507, 122] on icon at bounding box center [1516, 126] width 18 height 18
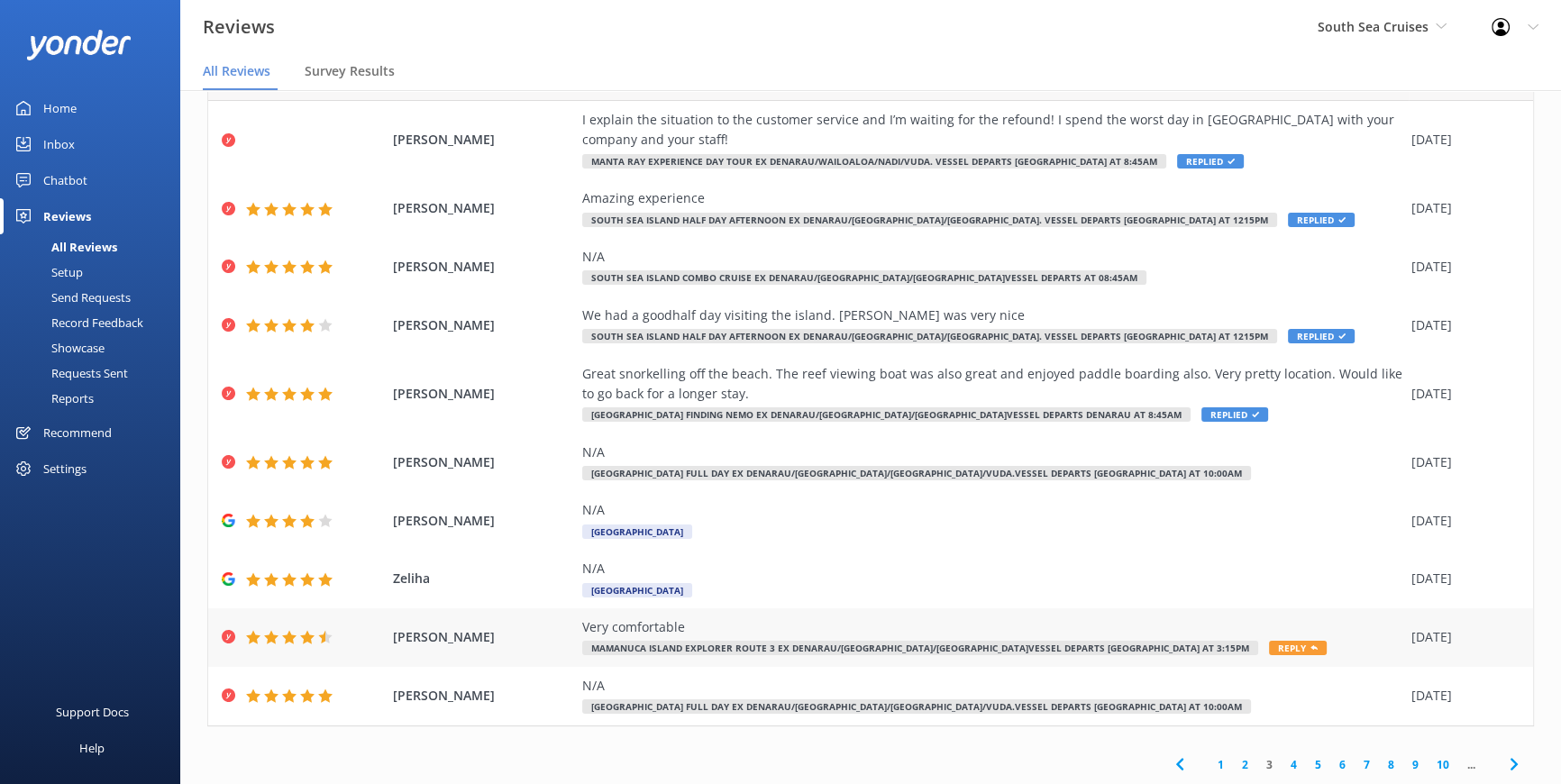
click at [1270, 646] on span "Reply" at bounding box center [1298, 647] width 58 height 15
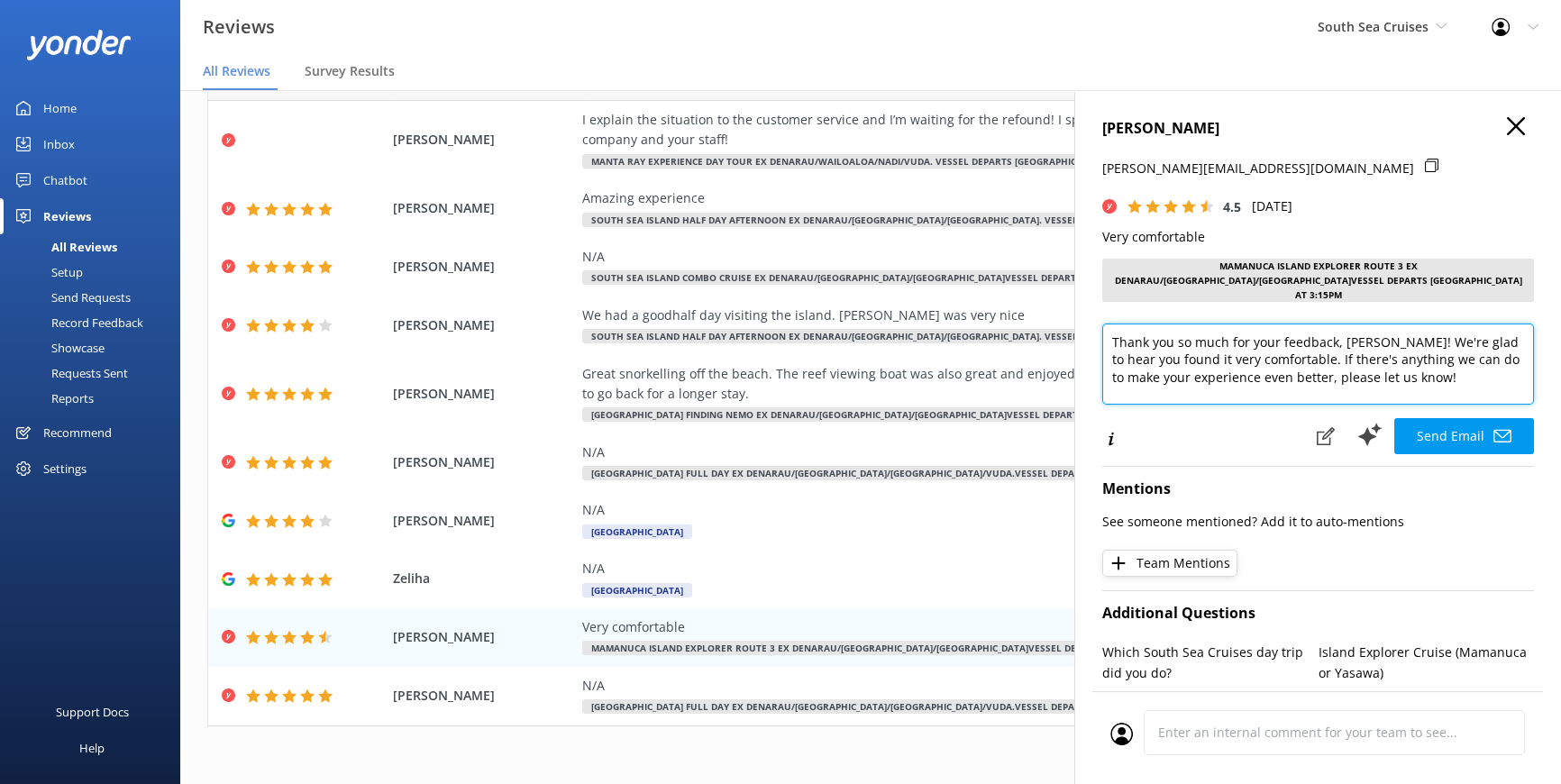
drag, startPoint x: 1342, startPoint y: 324, endPoint x: 1371, endPoint y: 327, distance: 29.2
click at [1371, 327] on textarea "Thank you so much for your feedback, [PERSON_NAME]! We're glad to hear you foun…" at bounding box center [1318, 364] width 432 height 81
type textarea "Thank you so much for your feedback, [PERSON_NAME]! We're glad to hear you foun…"
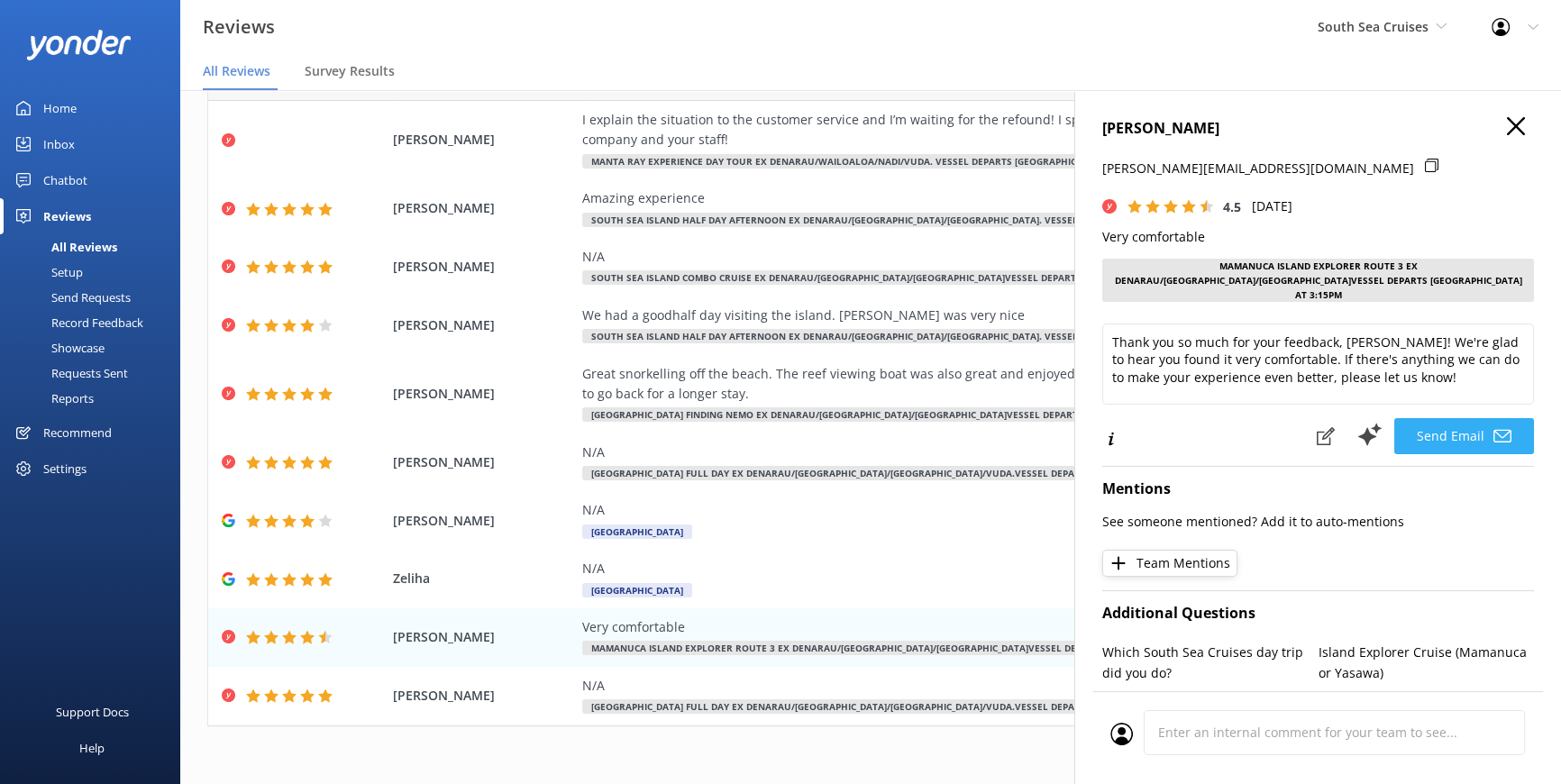
click at [1480, 418] on button "Send Email" at bounding box center [1464, 436] width 140 height 36
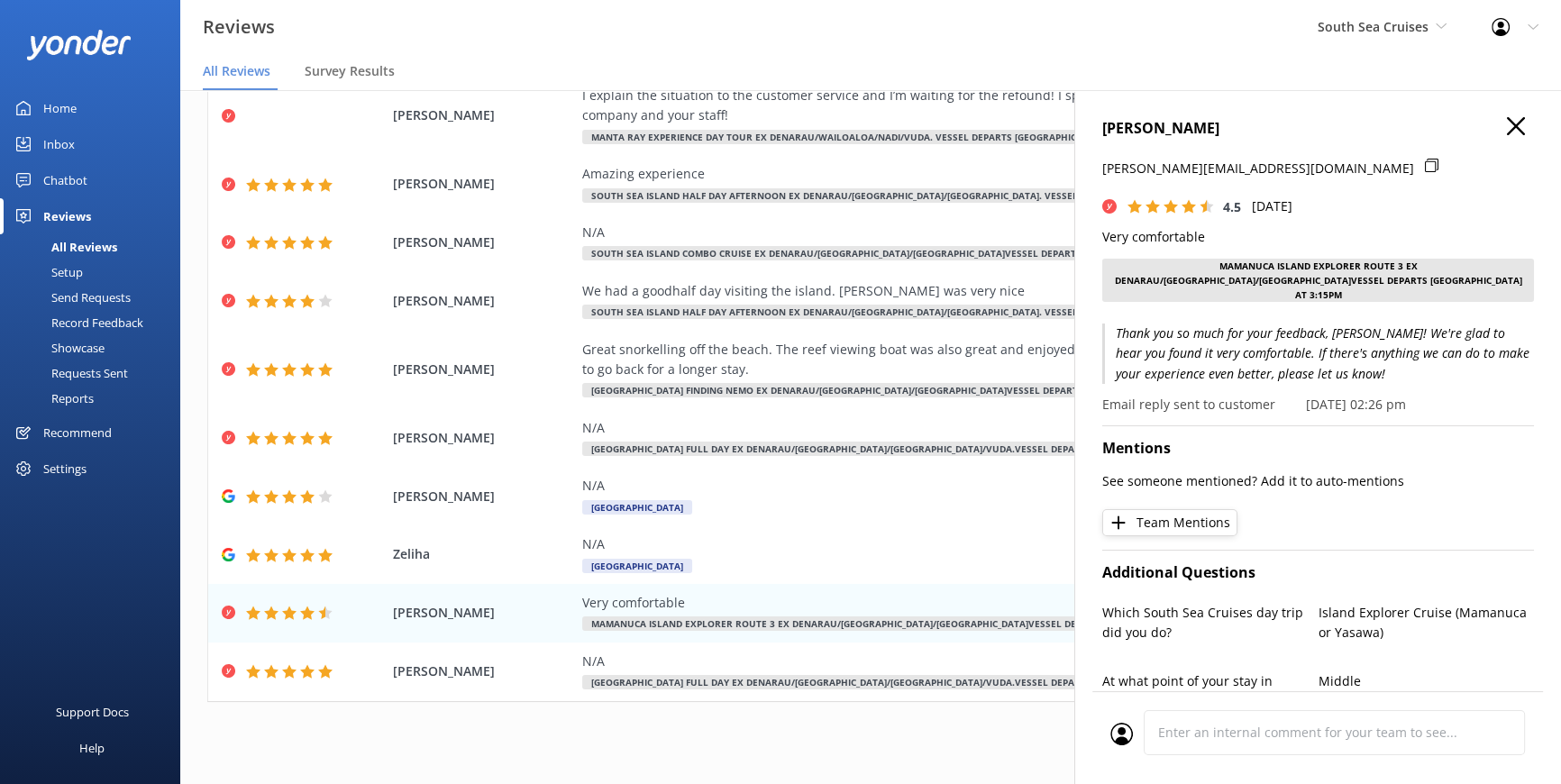
scroll to position [36, 0]
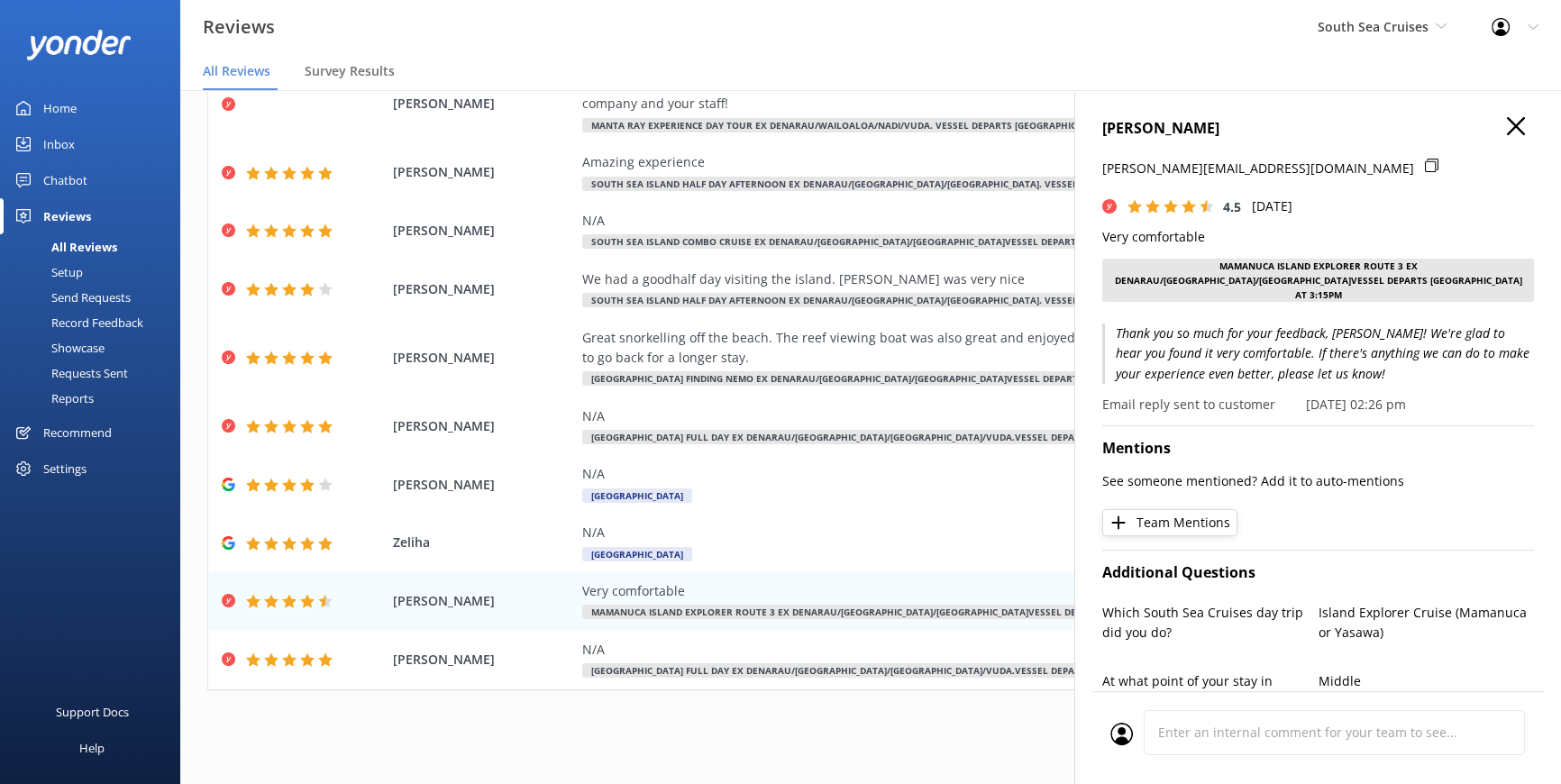
click at [1504, 107] on div "[PERSON_NAME] [PERSON_NAME][EMAIL_ADDRESS][DOMAIN_NAME] 4.5 [DATE] Very comfort…" at bounding box center [1318, 482] width 487 height 784
click at [1507, 132] on icon at bounding box center [1516, 126] width 18 height 18
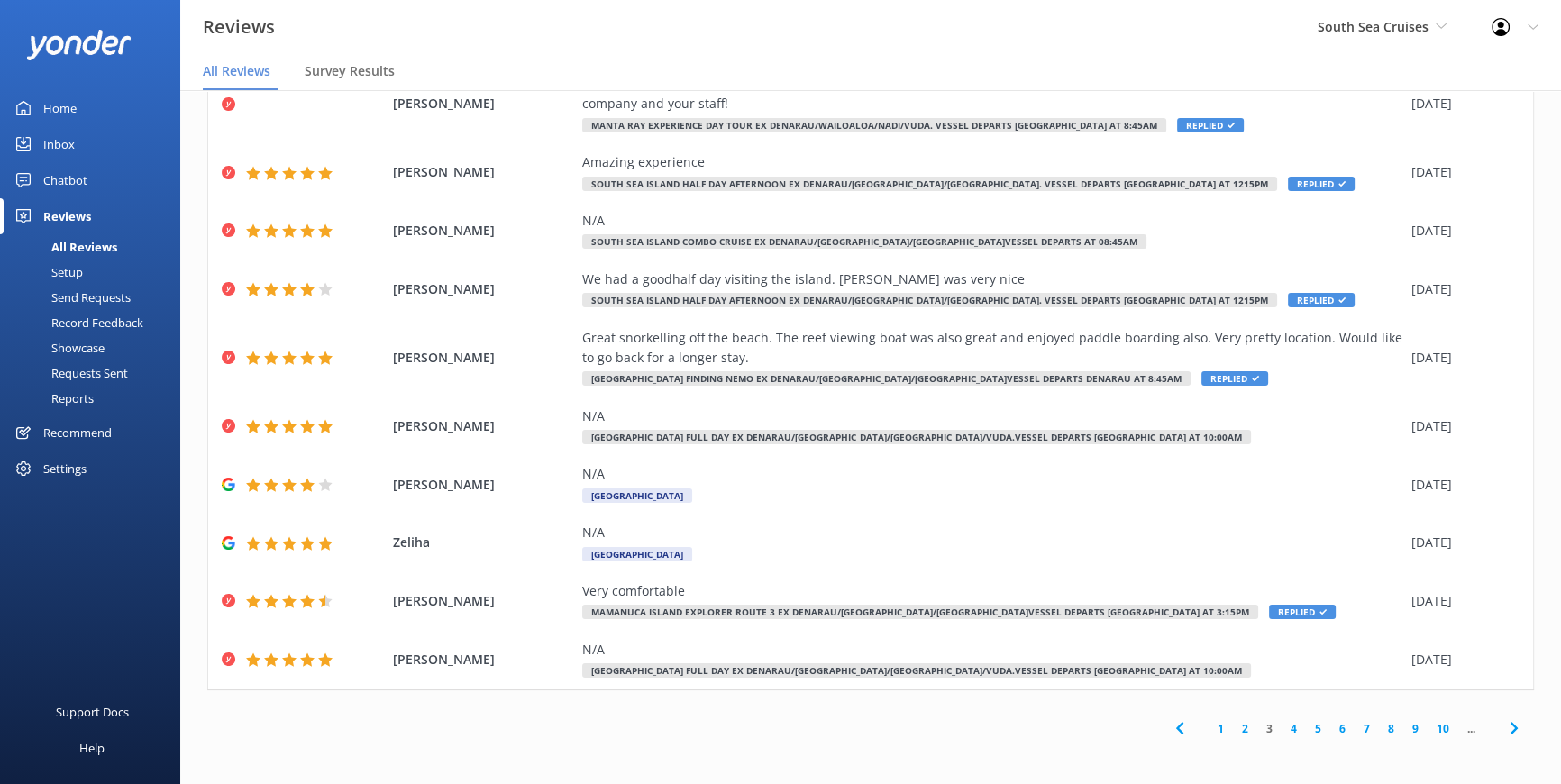
click at [1288, 722] on link "4" at bounding box center [1294, 728] width 24 height 18
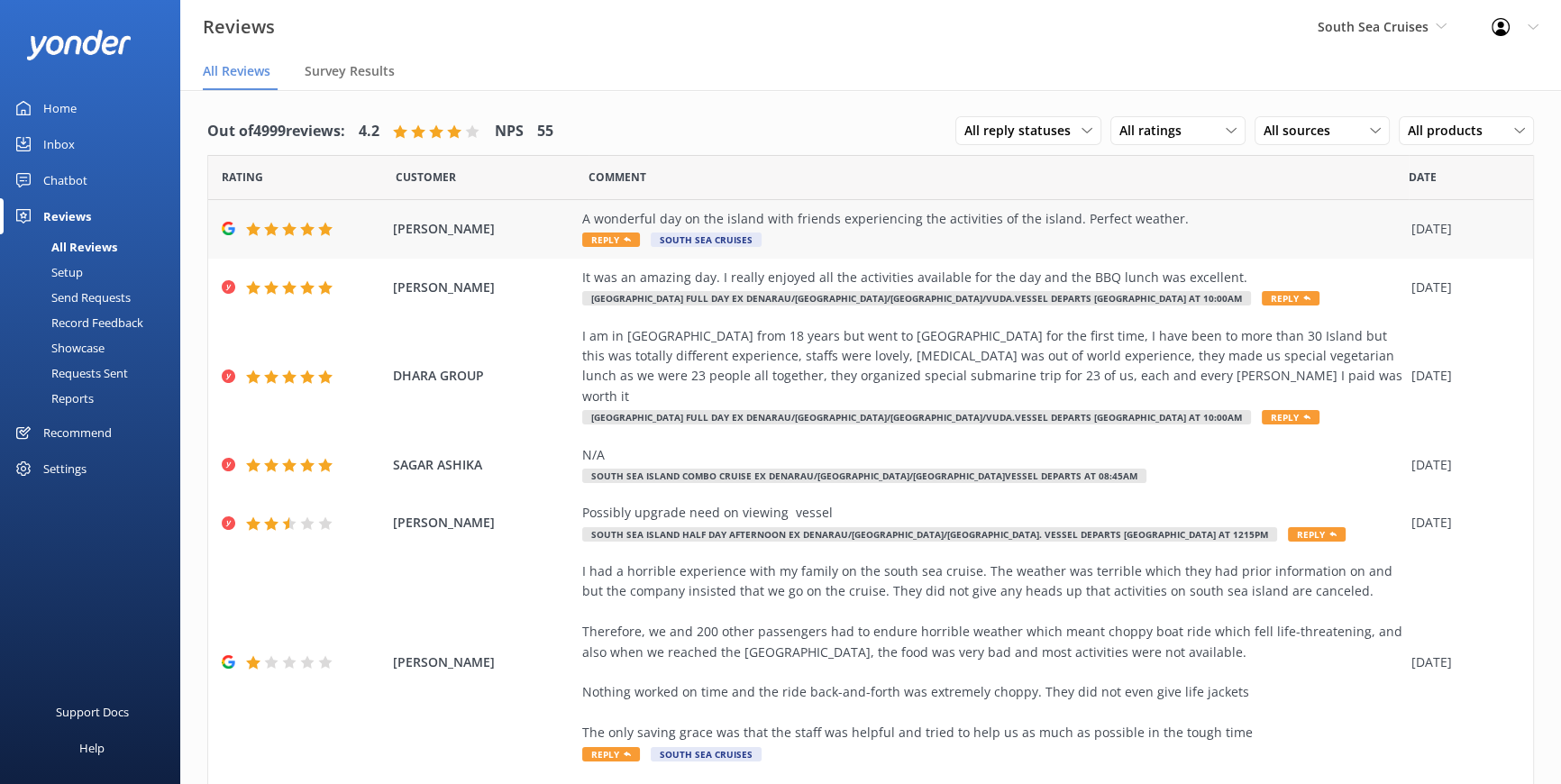
click at [597, 236] on span "Reply" at bounding box center [610, 240] width 58 height 15
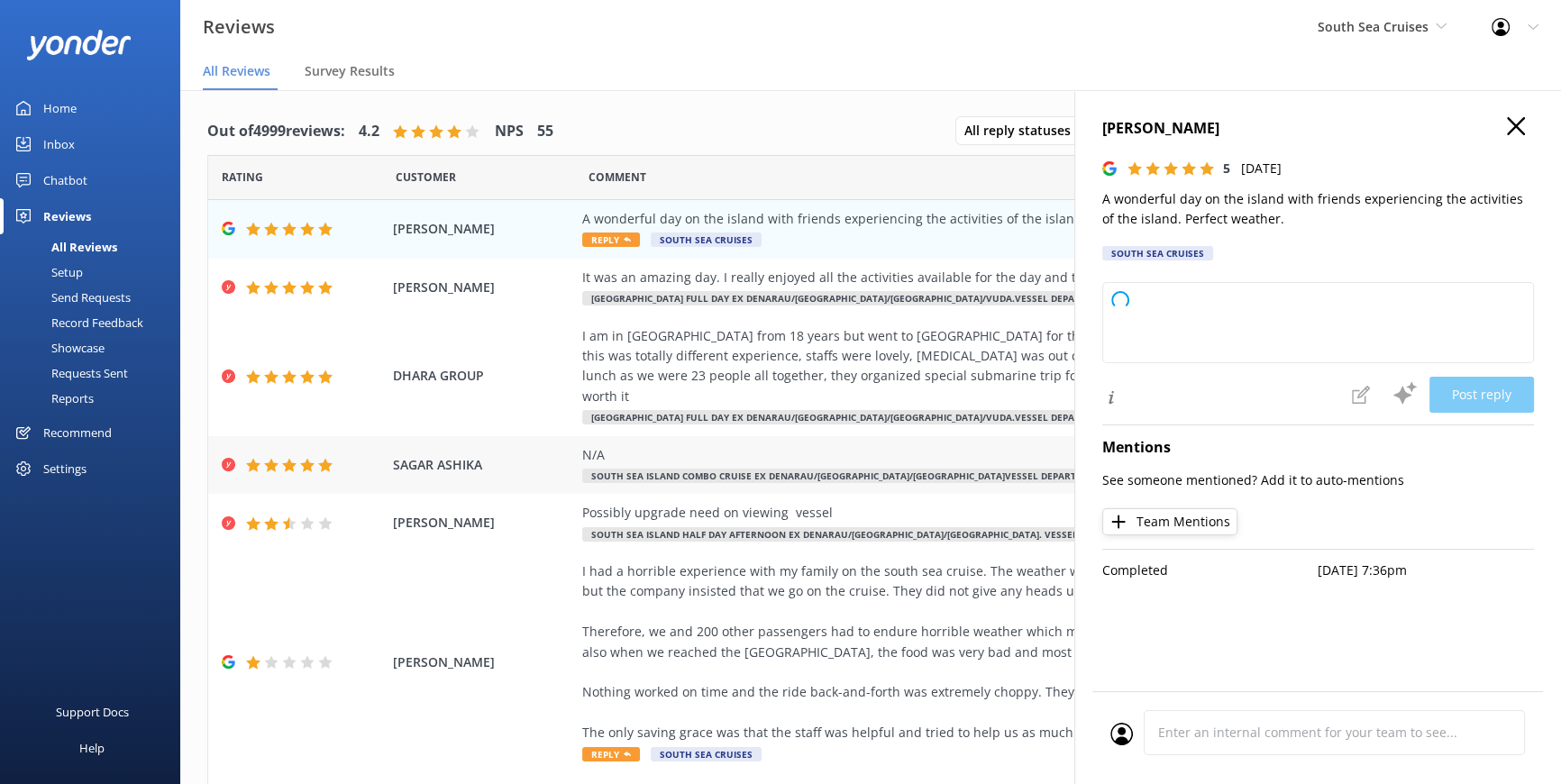
type textarea "Thank you so much for your wonderful review! We're delighted to hear you had a …"
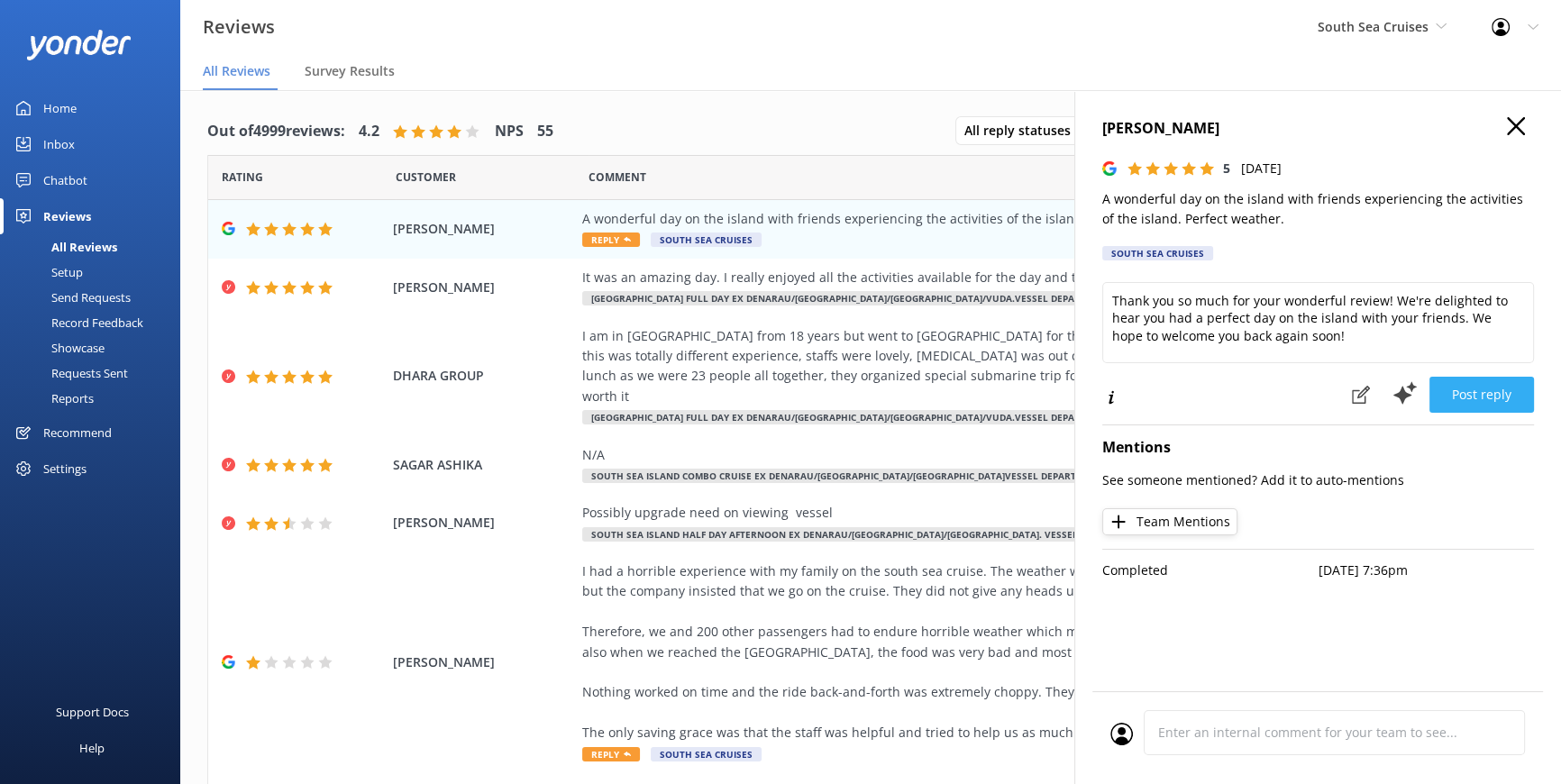
click at [1467, 385] on button "Post reply" at bounding box center [1482, 394] width 105 height 36
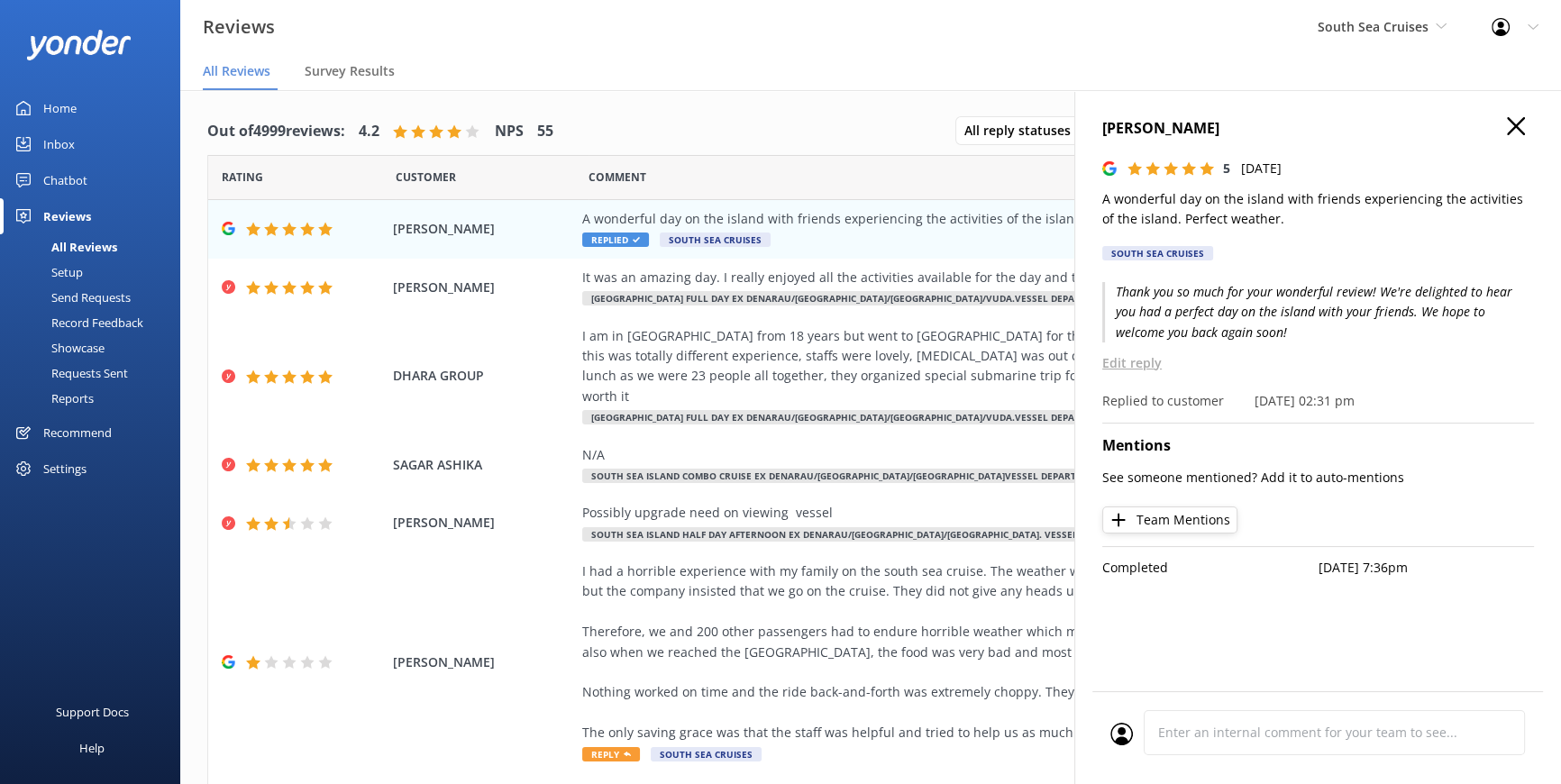
click at [1509, 118] on use at bounding box center [1516, 126] width 18 height 18
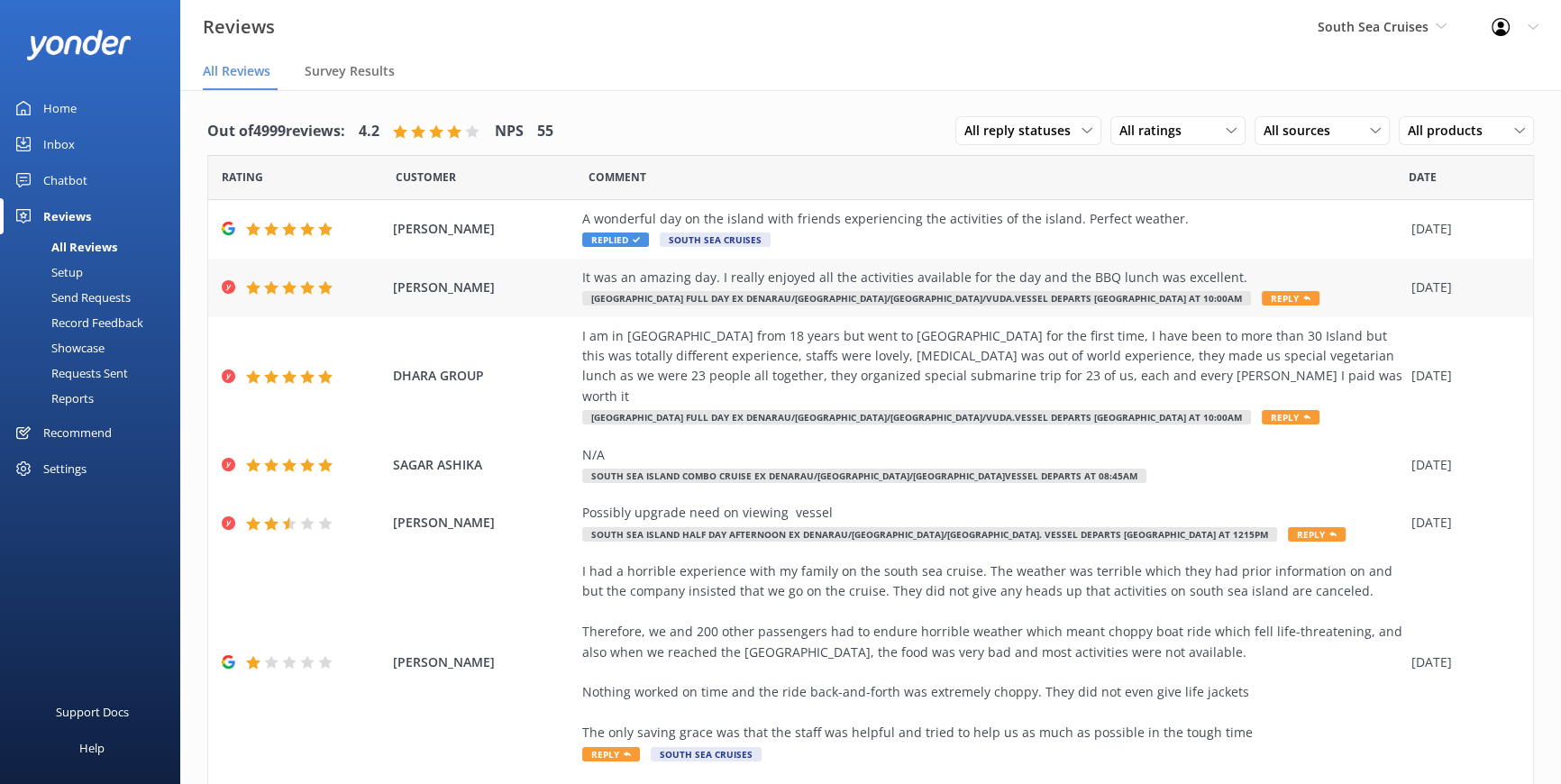
click at [1111, 288] on div "It was an amazing day. I really enjoyed all the activities available for the da…" at bounding box center [992, 287] width 821 height 40
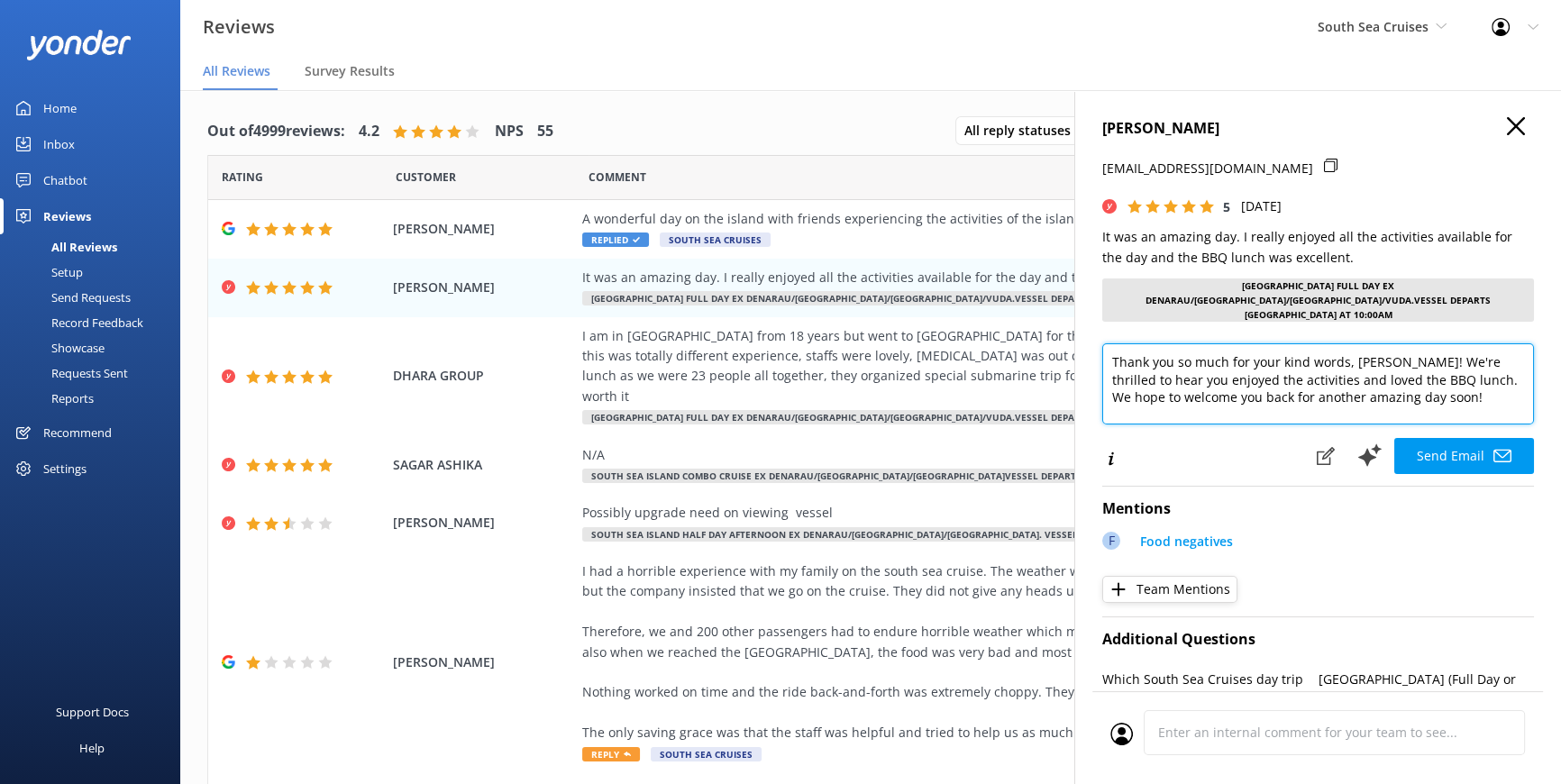
drag, startPoint x: 1361, startPoint y: 349, endPoint x: 1388, endPoint y: 350, distance: 27.0
click at [1388, 350] on textarea "Thank you so much for your kind words, [PERSON_NAME]! We're thrilled to hear yo…" at bounding box center [1318, 383] width 432 height 81
type textarea "Thank you so much for your kind words, [PERSON_NAME]! We're thrilled to hear yo…"
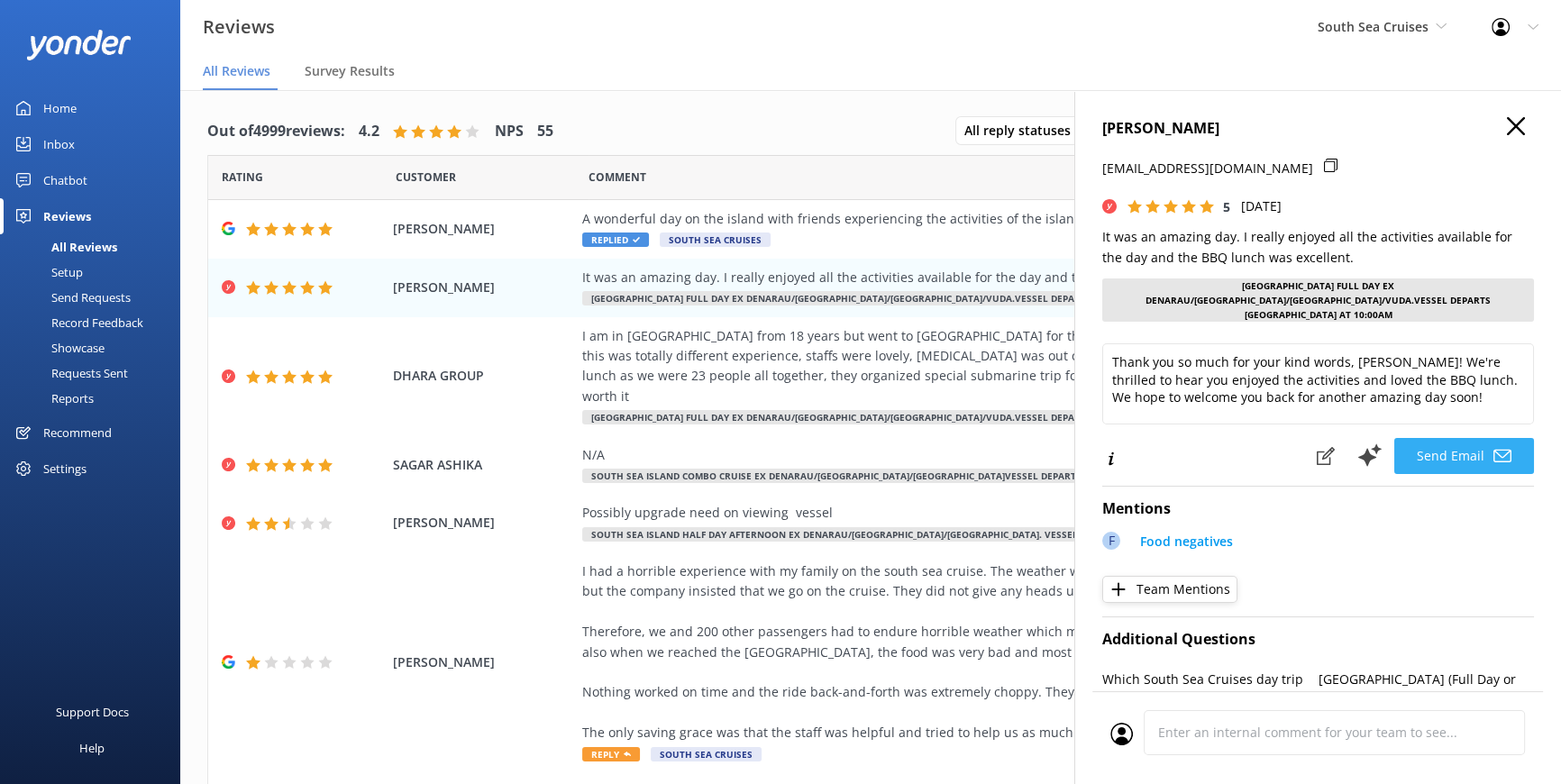
click at [1415, 438] on button "Send Email" at bounding box center [1464, 456] width 140 height 36
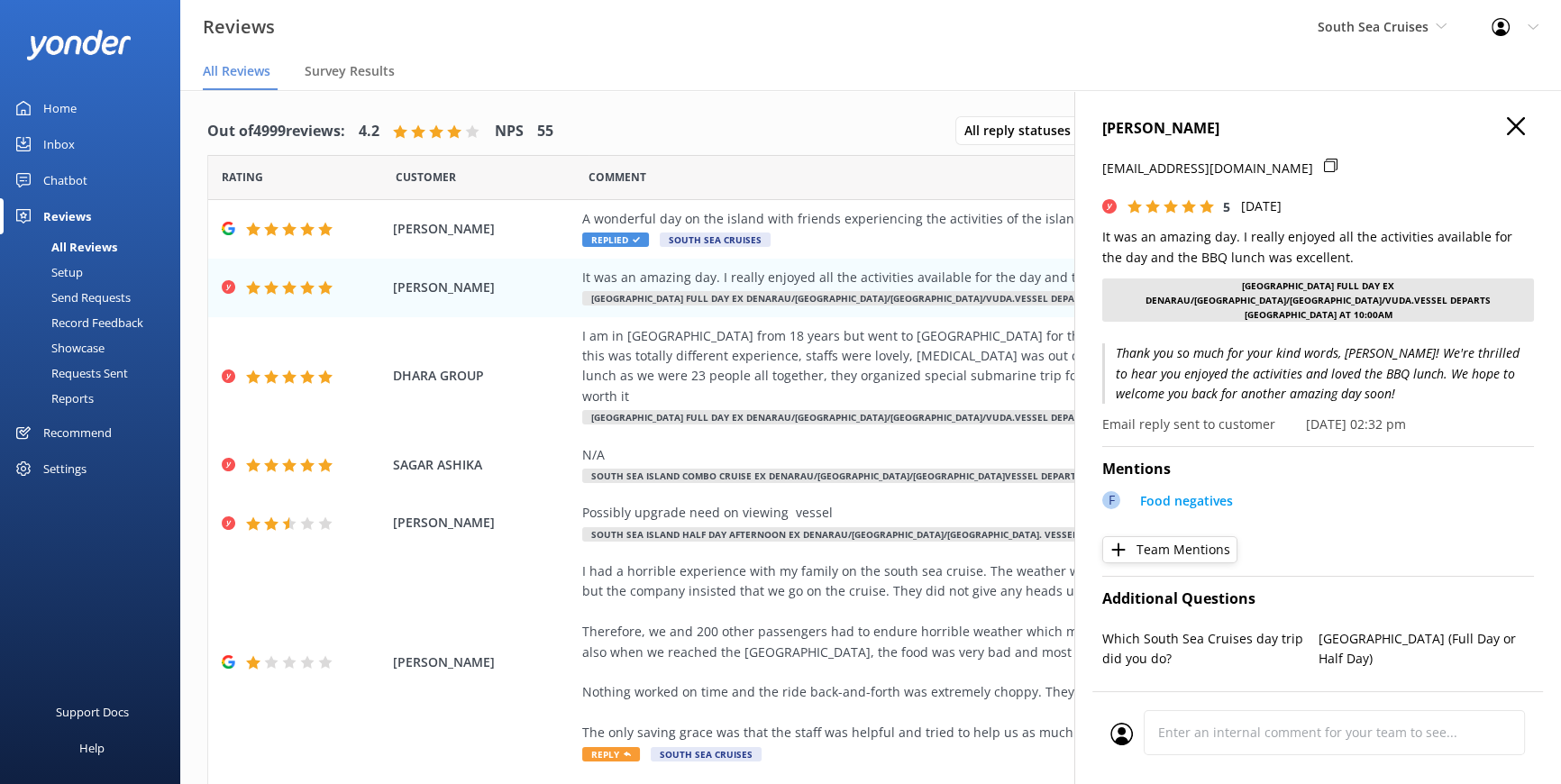
click at [1509, 114] on div "[PERSON_NAME] [EMAIL_ADDRESS][DOMAIN_NAME] 5 [DATE] It was an amazing day. I re…" at bounding box center [1318, 482] width 487 height 784
click at [1508, 124] on icon at bounding box center [1516, 126] width 18 height 18
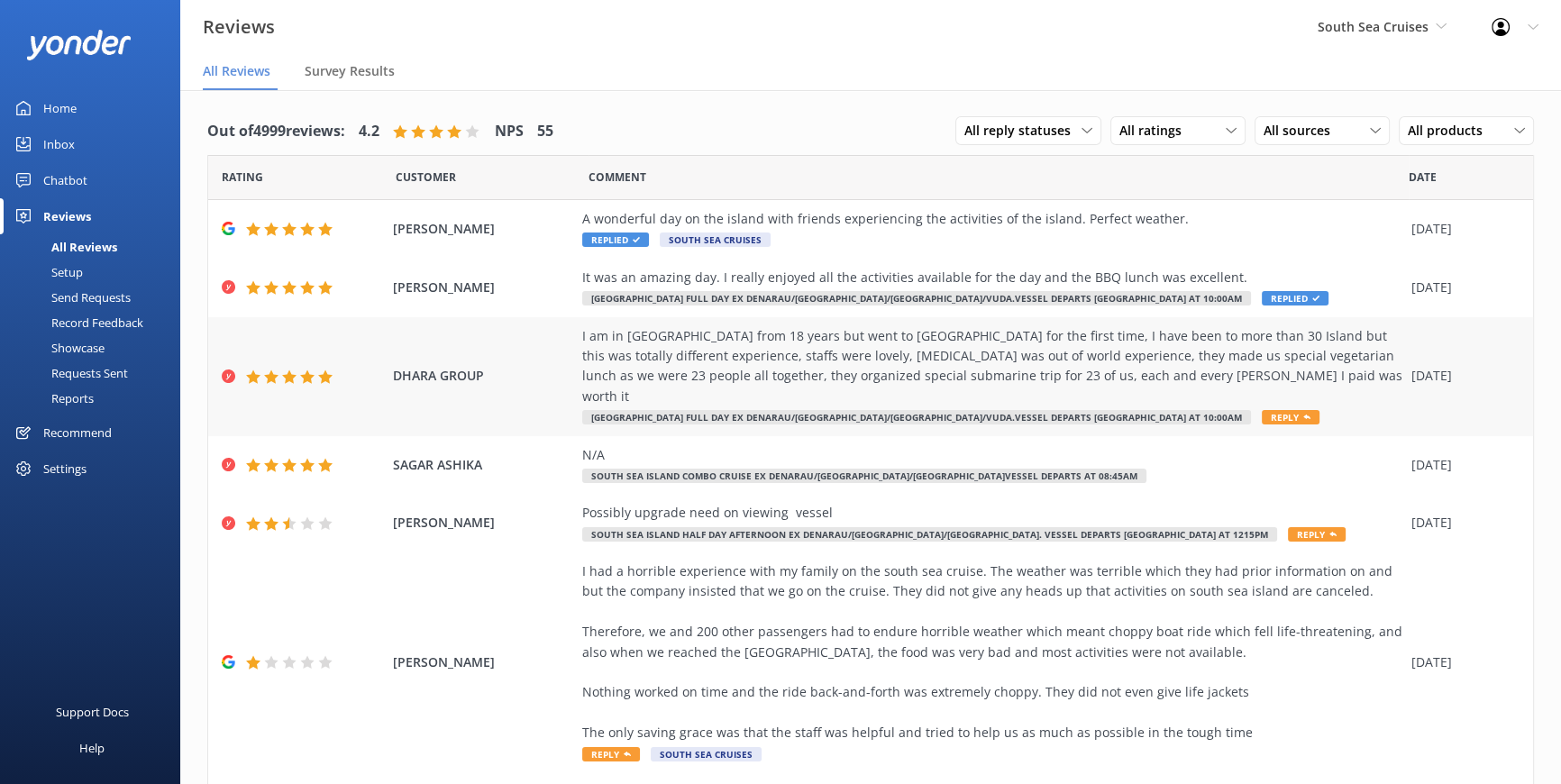
click at [1262, 410] on span "Reply" at bounding box center [1290, 416] width 58 height 15
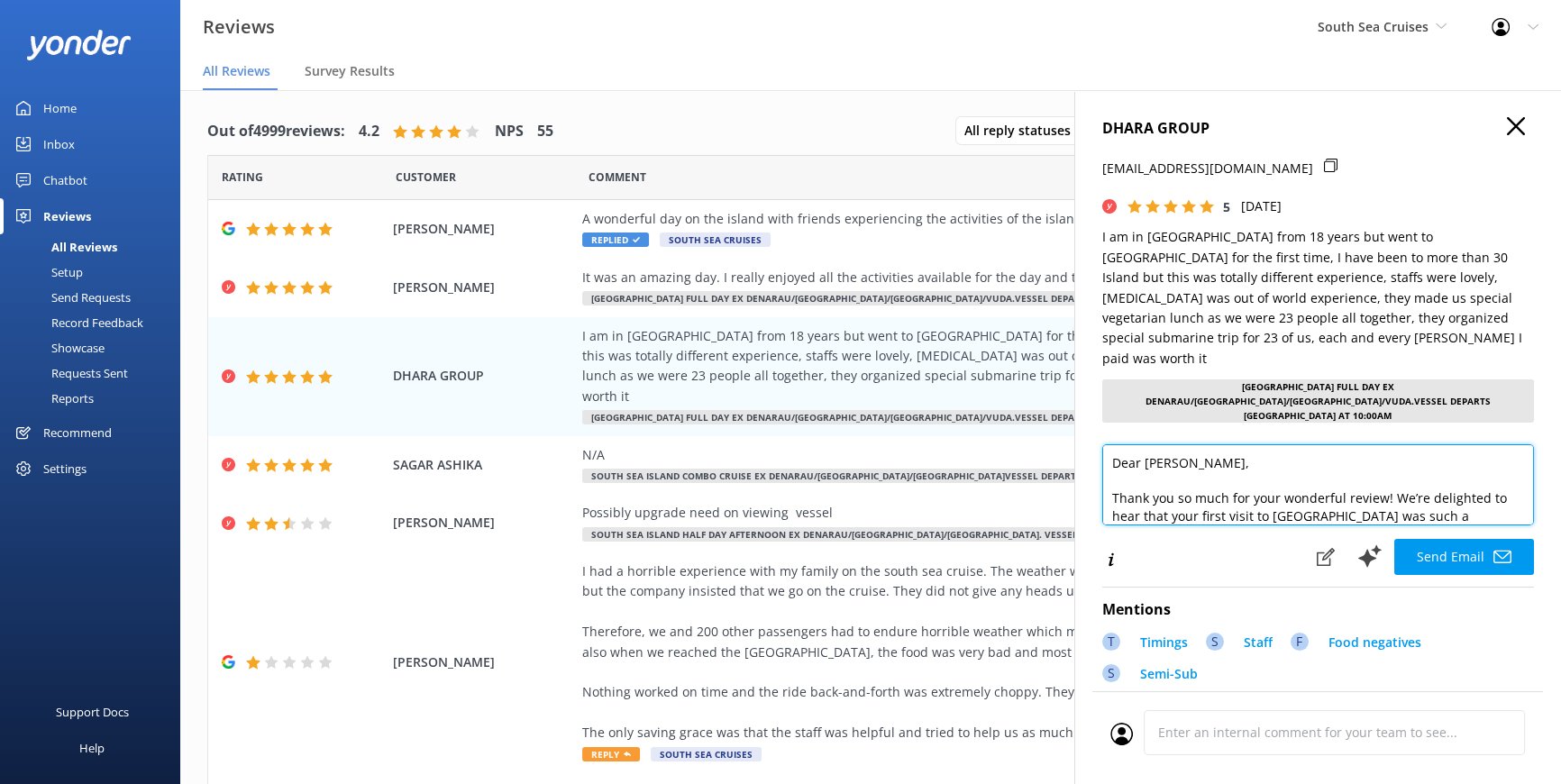
click at [1190, 444] on textarea "Dear [PERSON_NAME], Thank you so much for your wonderful review! We’re delighte…" at bounding box center [1318, 484] width 432 height 81
drag, startPoint x: 1203, startPoint y: 431, endPoint x: 1097, endPoint y: 430, distance: 106.0
click at [1097, 430] on div "DHARA GROUP [EMAIL_ADDRESS][DOMAIN_NAME] 5 [DATE] I am in [GEOGRAPHIC_DATA] fro…" at bounding box center [1318, 482] width 487 height 784
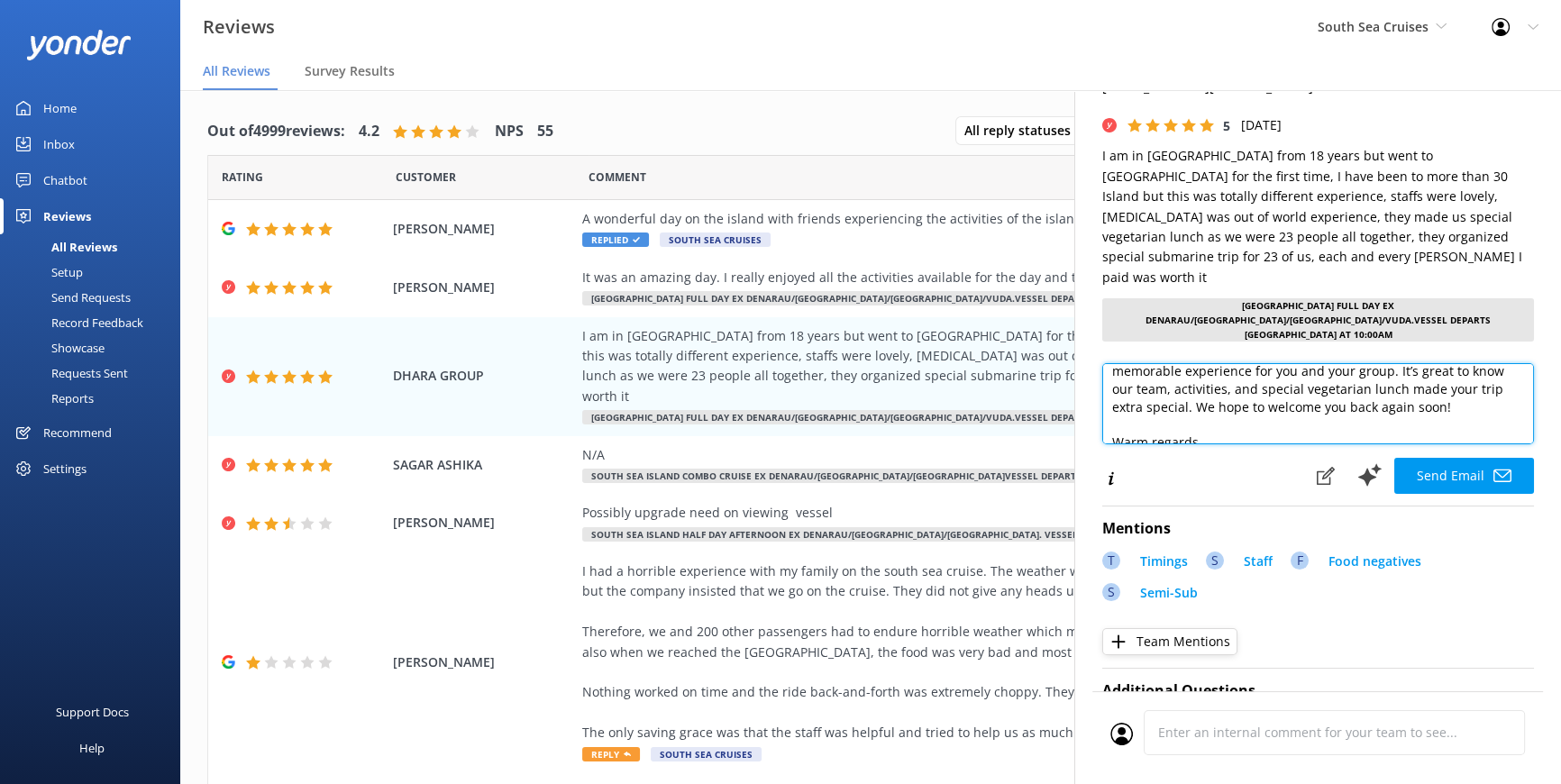
scroll to position [115, 0]
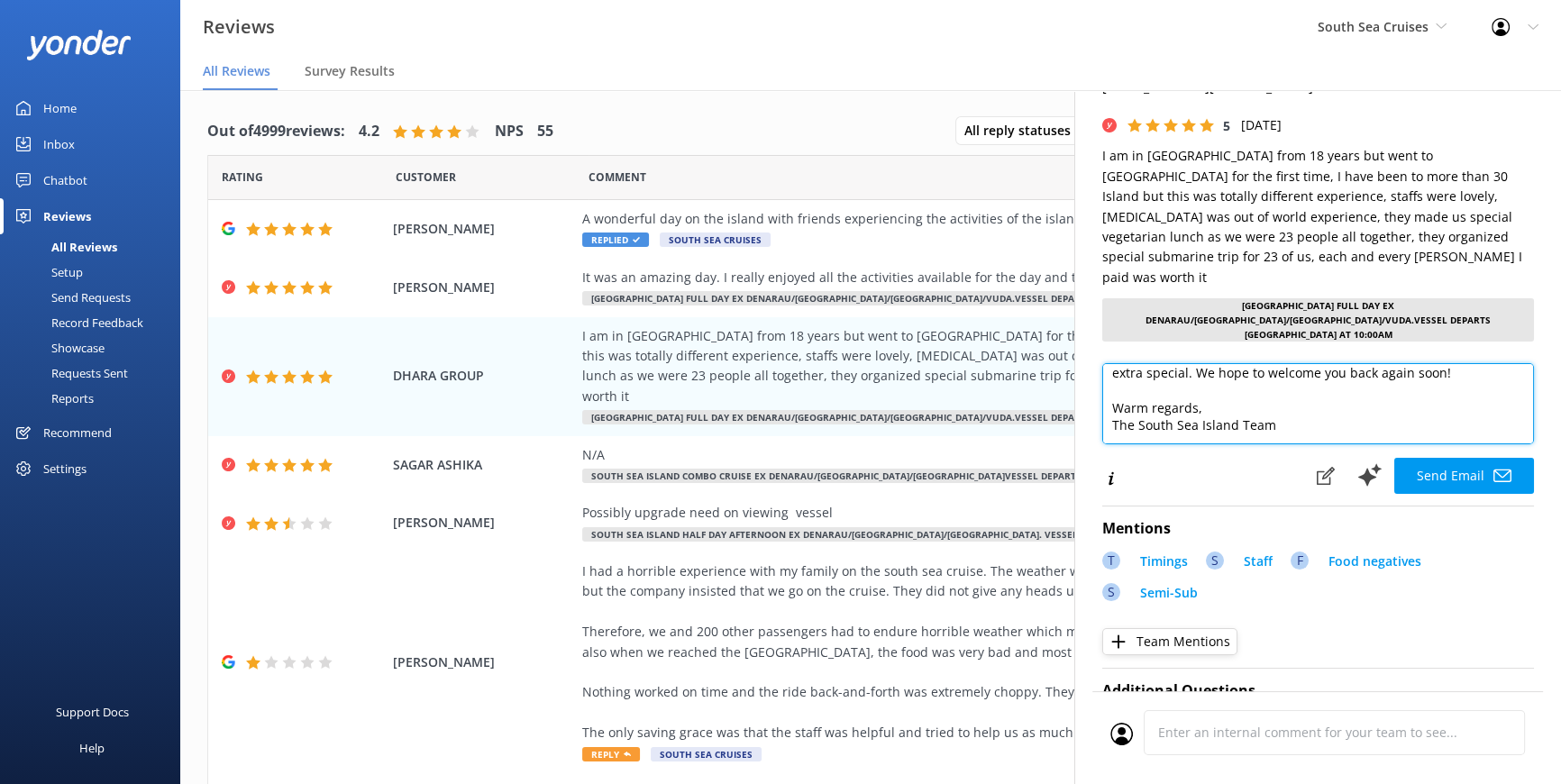
drag, startPoint x: 1280, startPoint y: 385, endPoint x: 1109, endPoint y: 386, distance: 171.0
click at [1109, 386] on textarea "Bula Vinaka! Thank you so much for your wonderful review! We’re delighted to he…" at bounding box center [1318, 403] width 432 height 81
click at [1148, 372] on textarea "Bula Vinaka! Thank you so much for your wonderful review! We’re delighted to he…" at bounding box center [1318, 403] width 432 height 81
type textarea "Bula Vinaka! Thank you so much for your wonderful review! We’re delighted to he…"
click at [1442, 418] on div "Bula Vinaka! Thank you so much for your wonderful review! We’re delighted to he…" at bounding box center [1318, 410] width 432 height 94
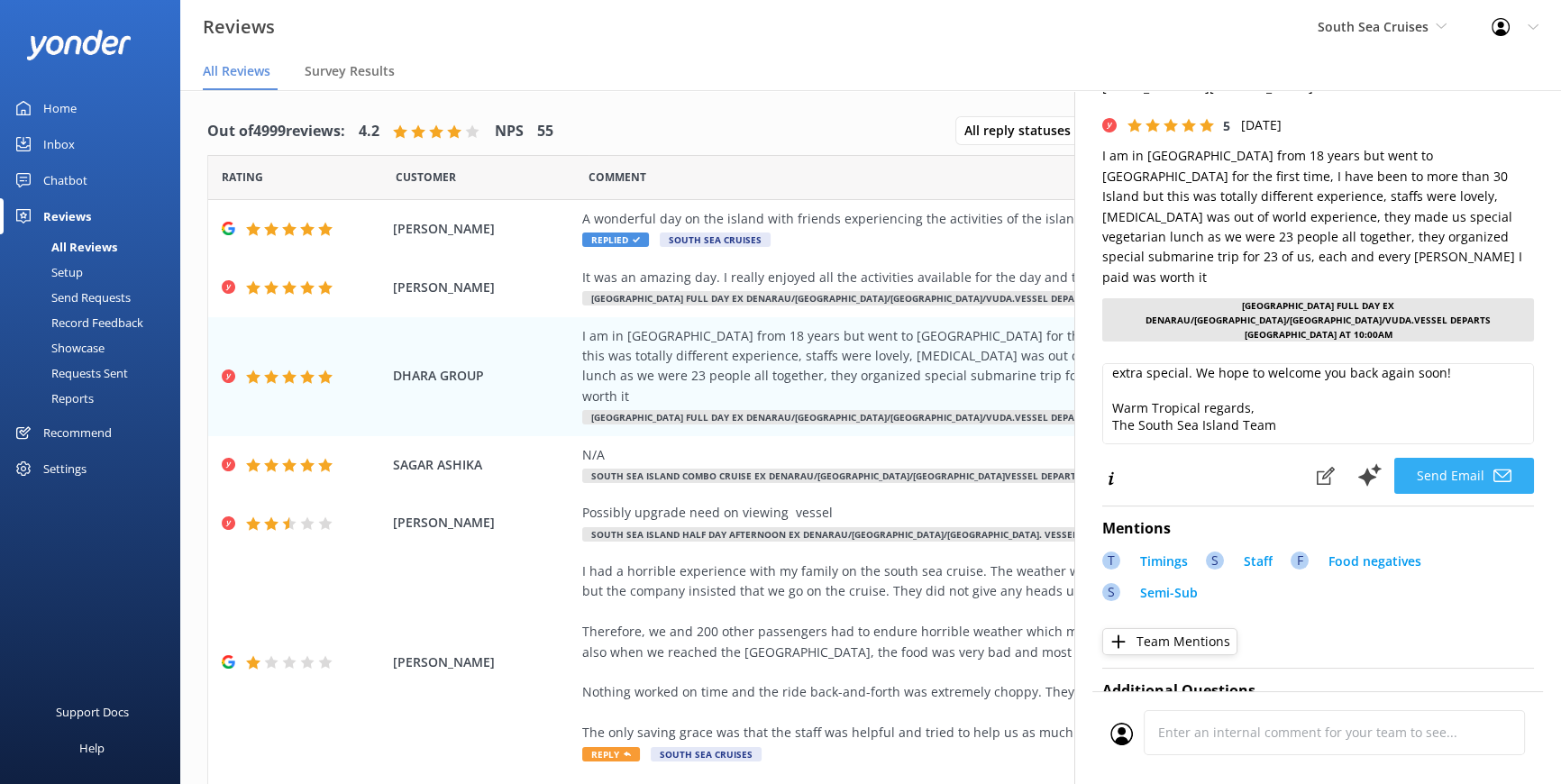
click at [1445, 457] on button "Send Email" at bounding box center [1464, 475] width 140 height 36
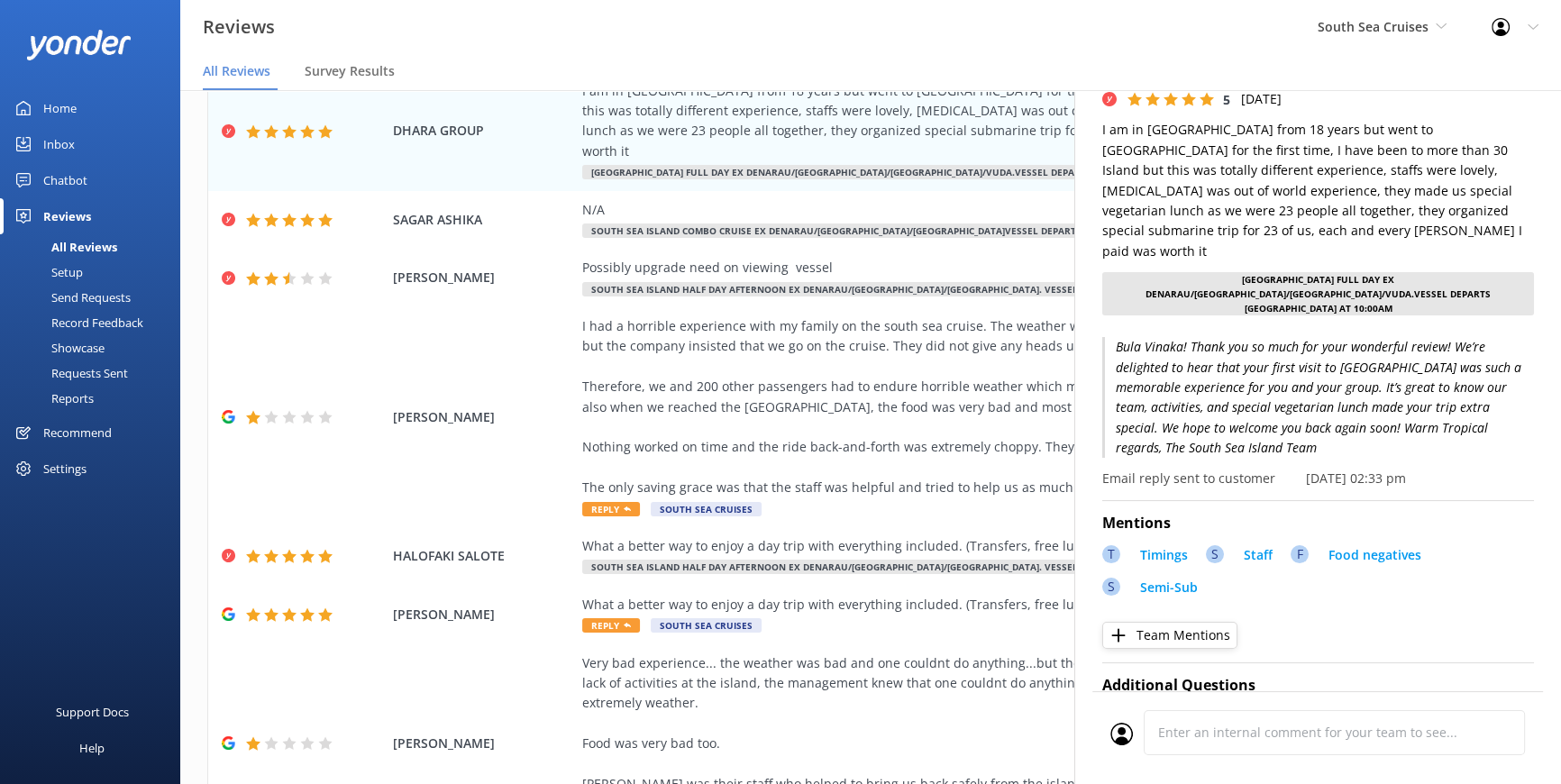
scroll to position [0, 0]
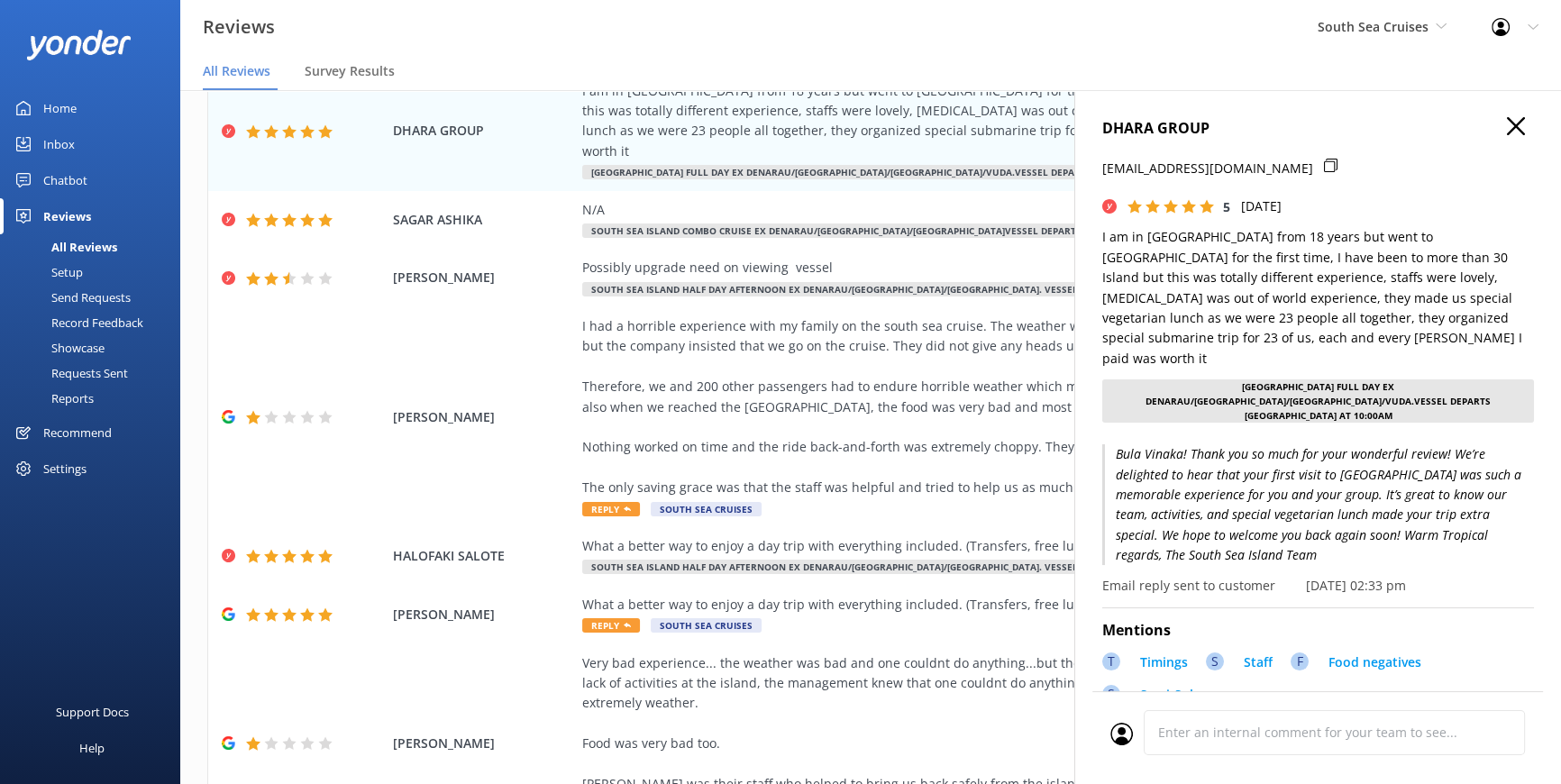
click at [1507, 122] on use at bounding box center [1516, 126] width 18 height 18
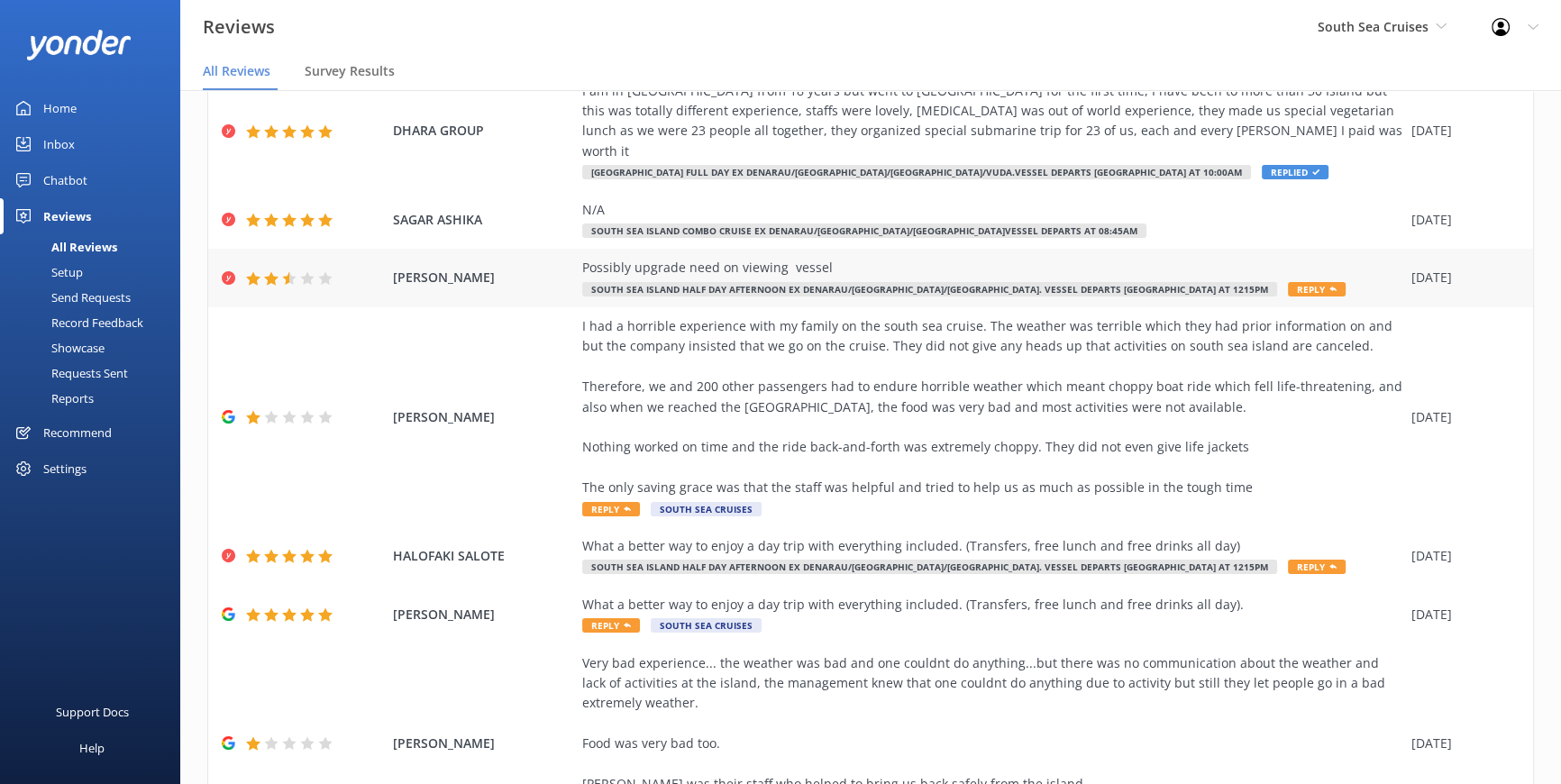
click at [1288, 282] on span "Reply" at bounding box center [1316, 288] width 58 height 15
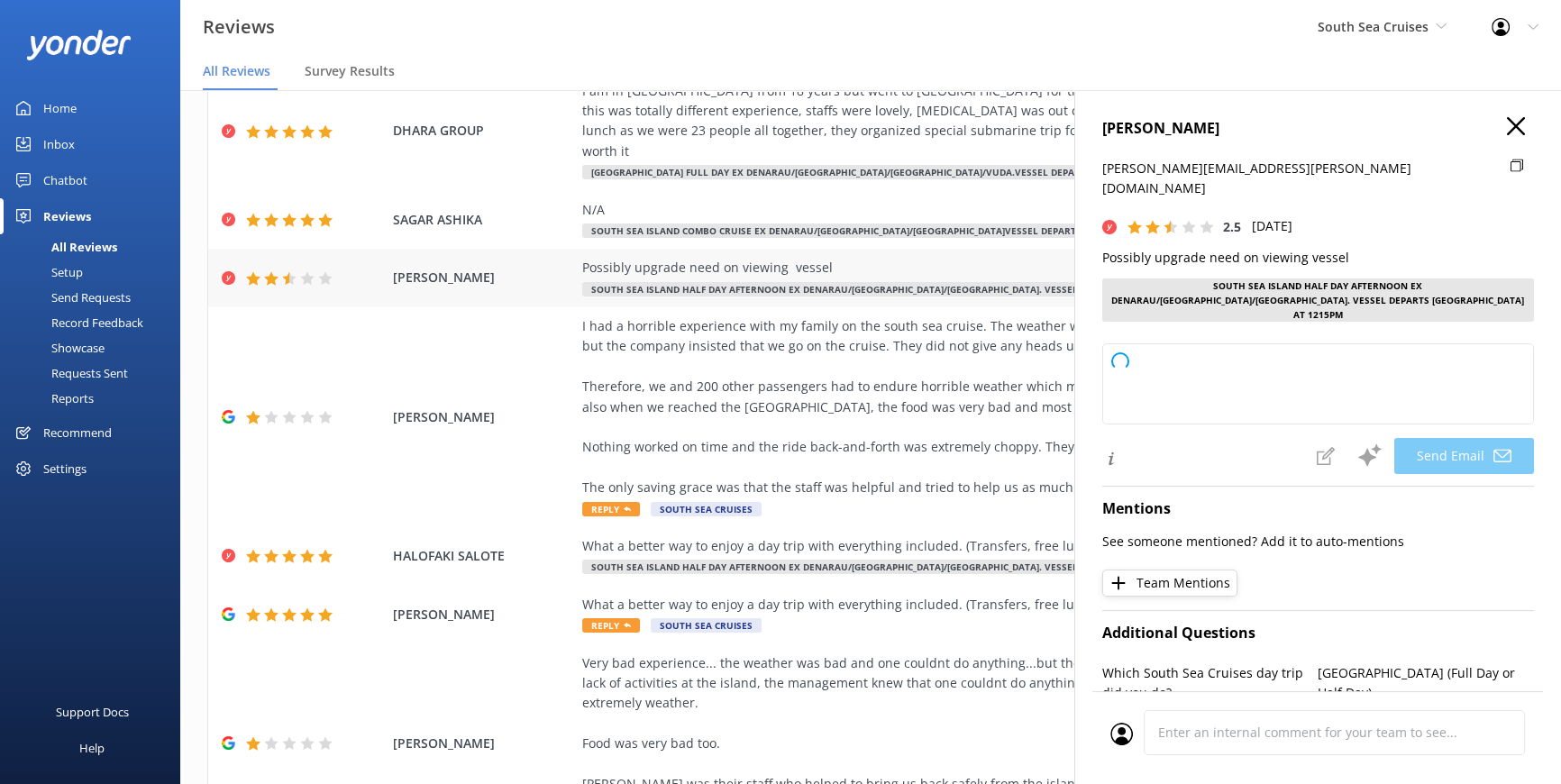
type textarea "Thank you for your feedback, [PERSON_NAME]. We appreciate your suggestion regar…"
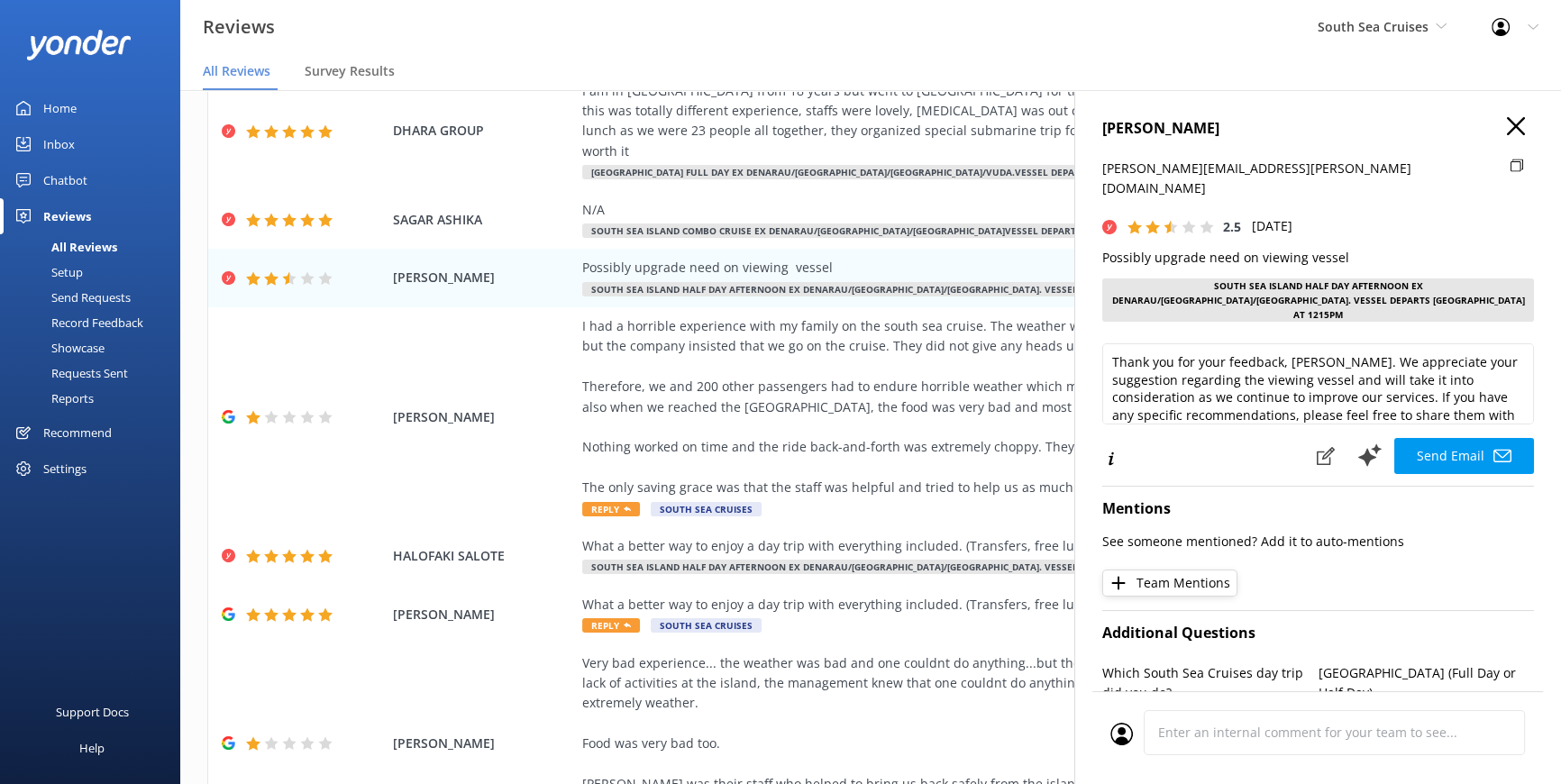
click at [1505, 116] on div "[PERSON_NAME] [PERSON_NAME][EMAIL_ADDRESS][PERSON_NAME][DOMAIN_NAME] 2.5 [DATE]…" at bounding box center [1318, 482] width 487 height 784
click at [1507, 124] on use at bounding box center [1516, 126] width 18 height 18
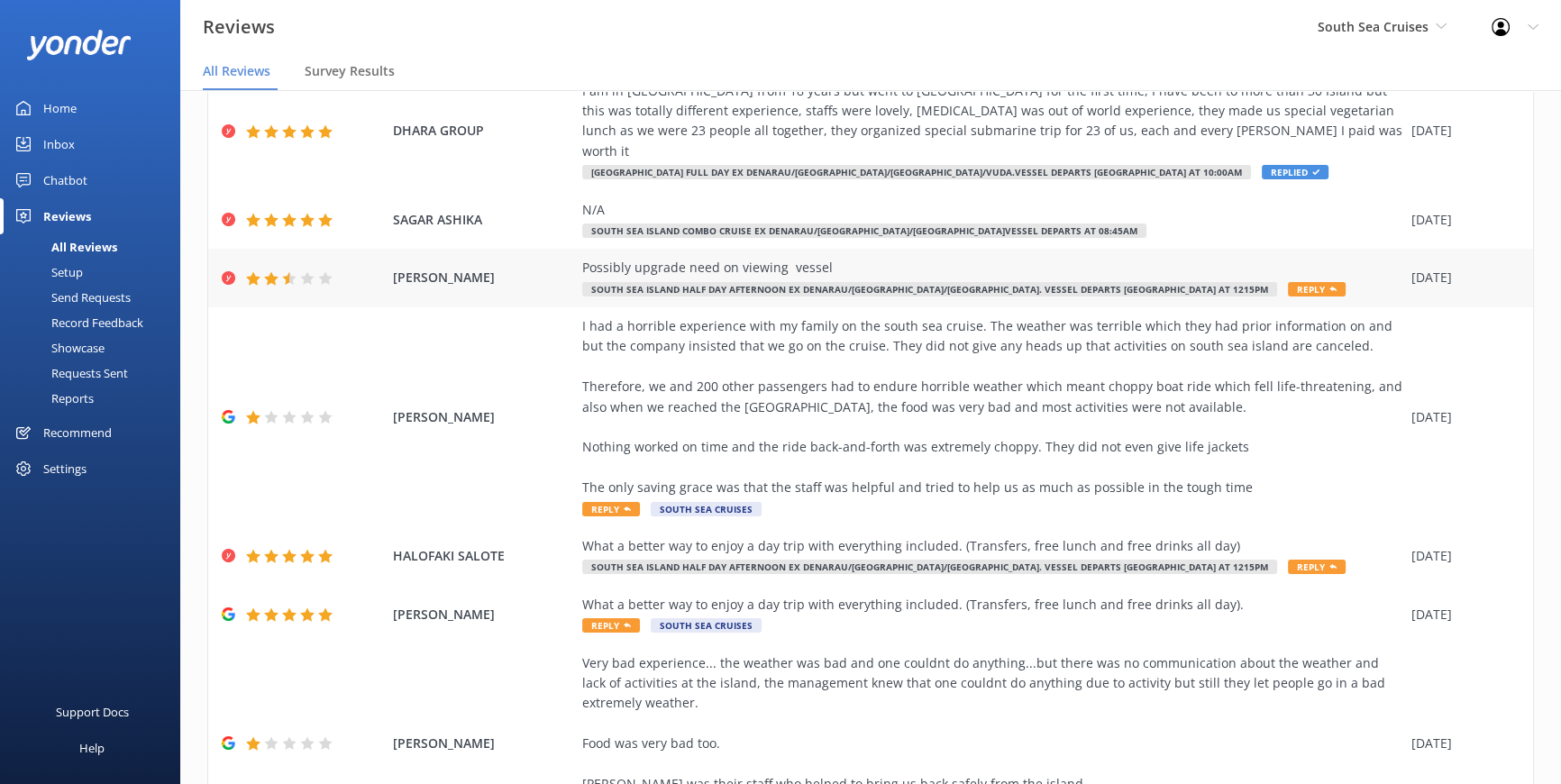
click at [1288, 282] on span "Reply" at bounding box center [1316, 288] width 58 height 15
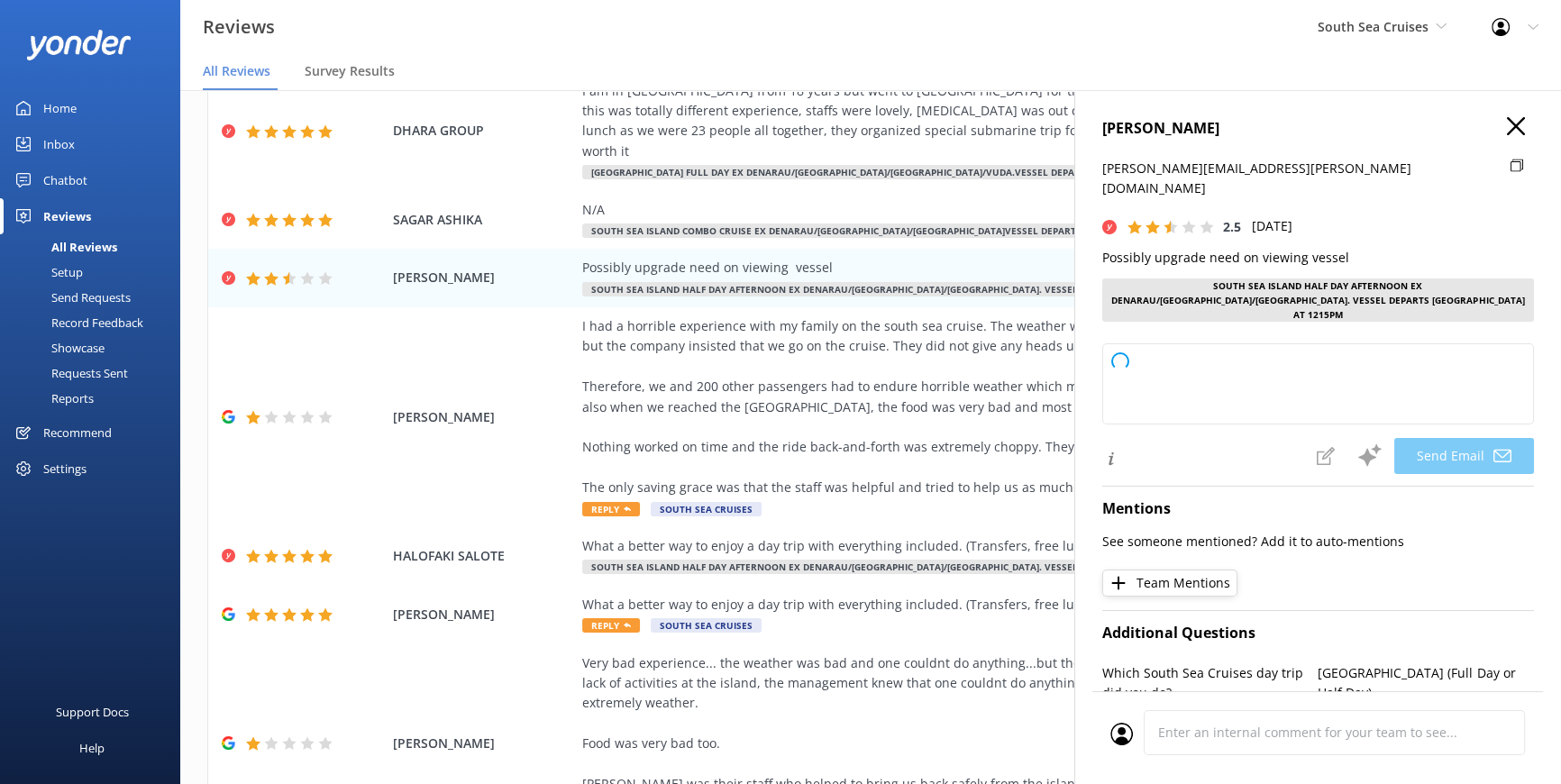
type textarea "Thank you for your feedback, [PERSON_NAME]. We appreciate your suggestion regar…"
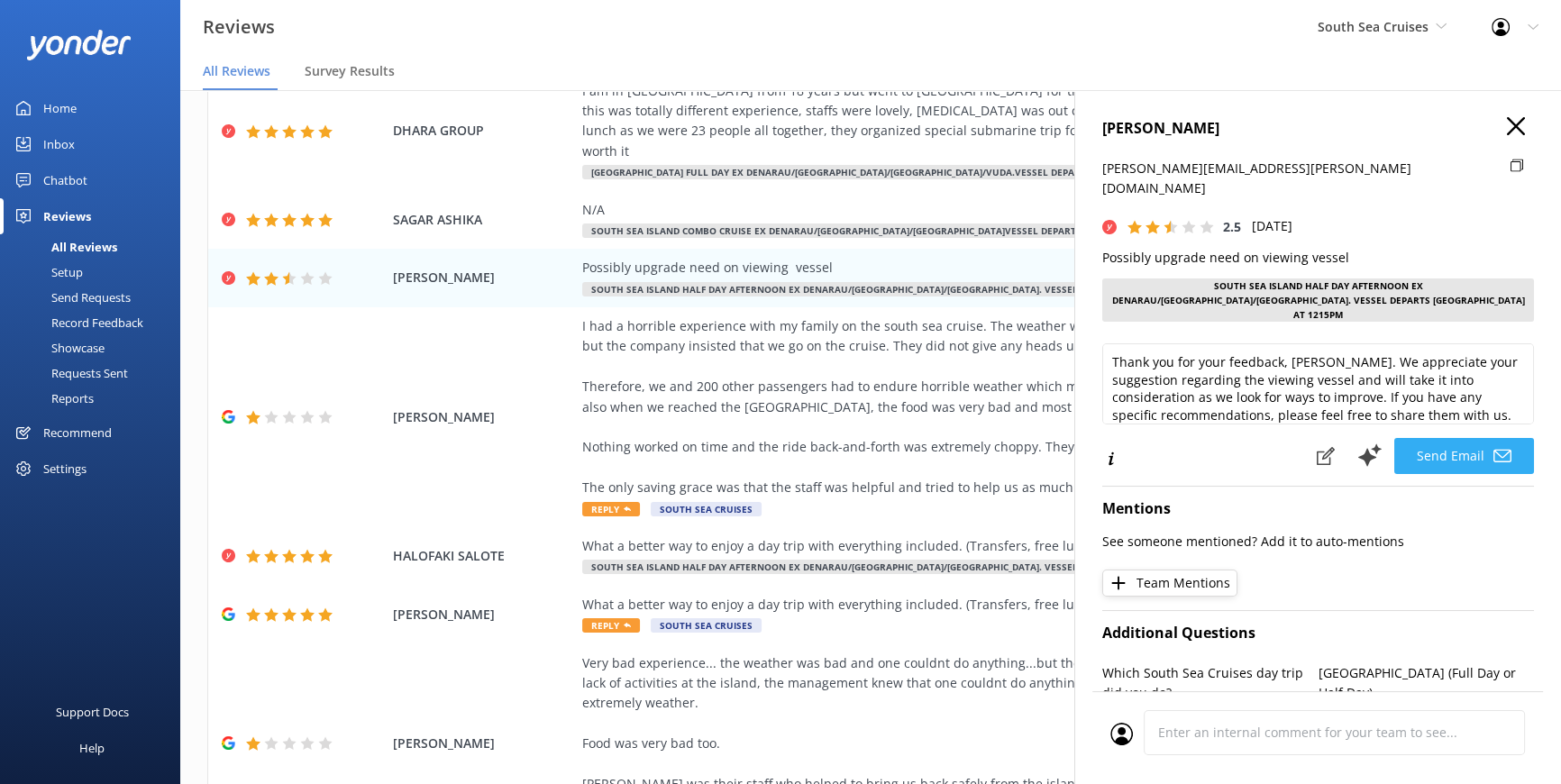
click at [1435, 438] on button "Send Email" at bounding box center [1464, 456] width 140 height 36
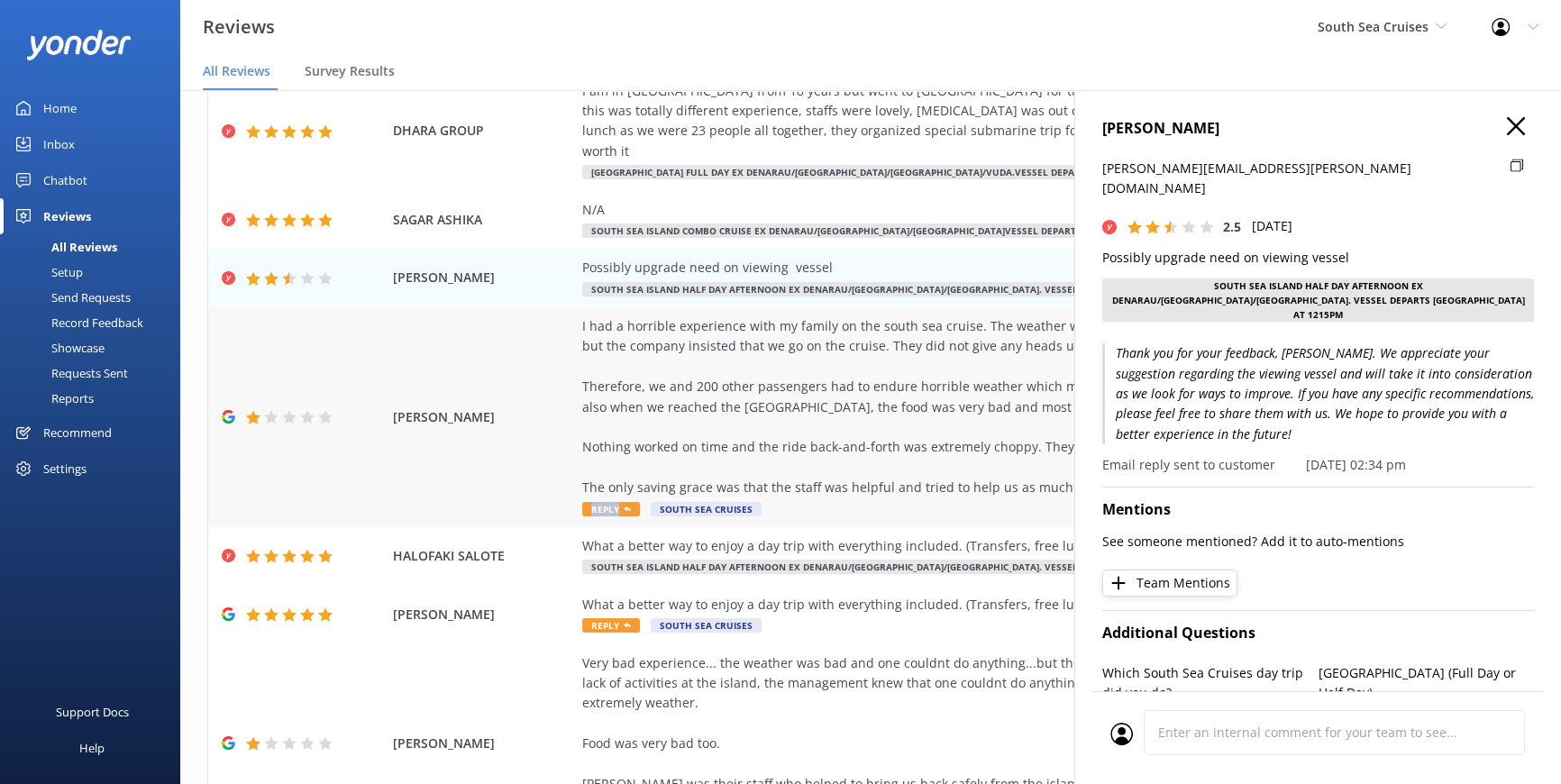
click at [608, 501] on span "Reply" at bounding box center [610, 508] width 58 height 15
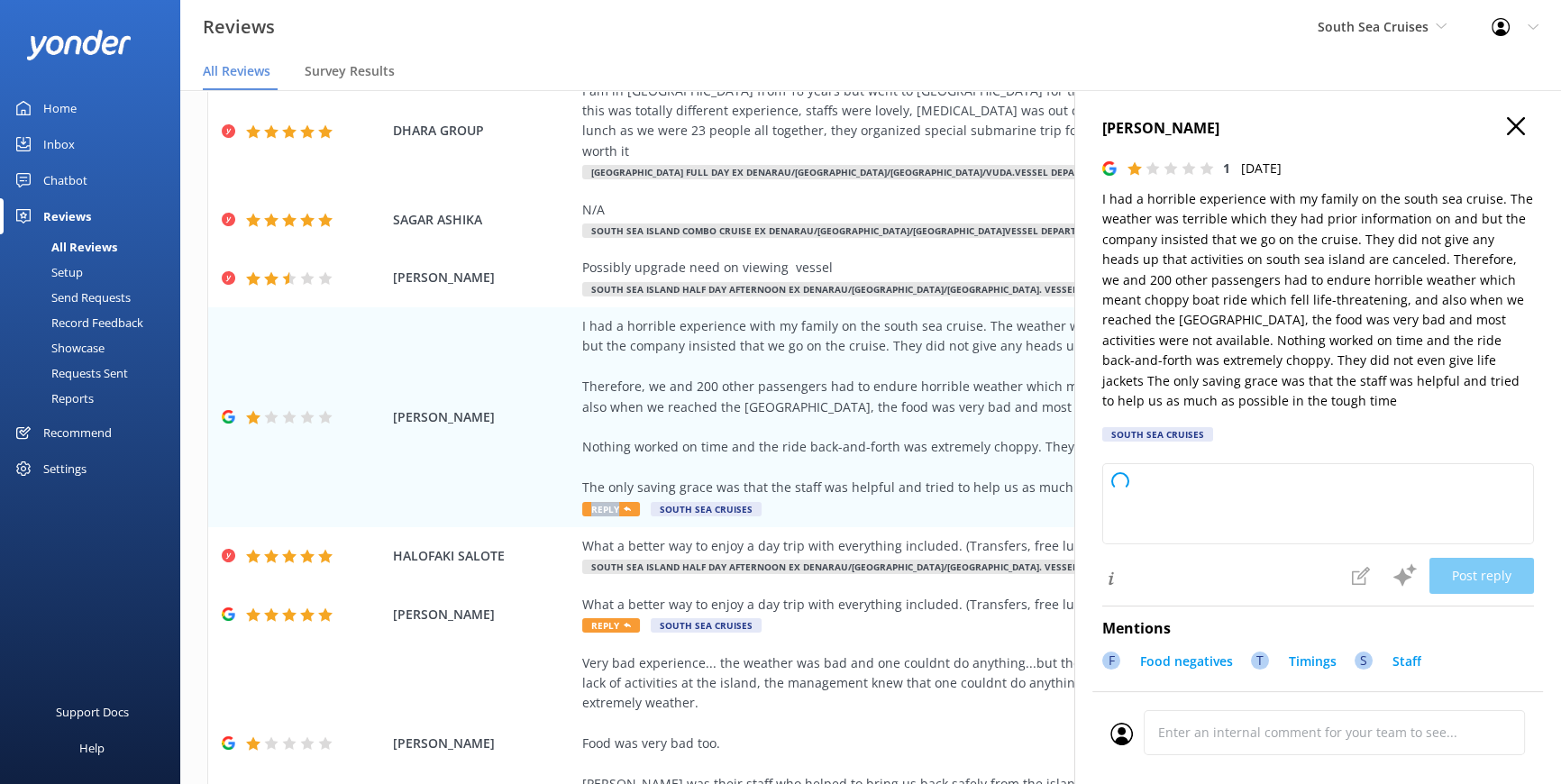
type textarea "Thank you for sharing your feedback. We’re truly sorry to hear about your exper…"
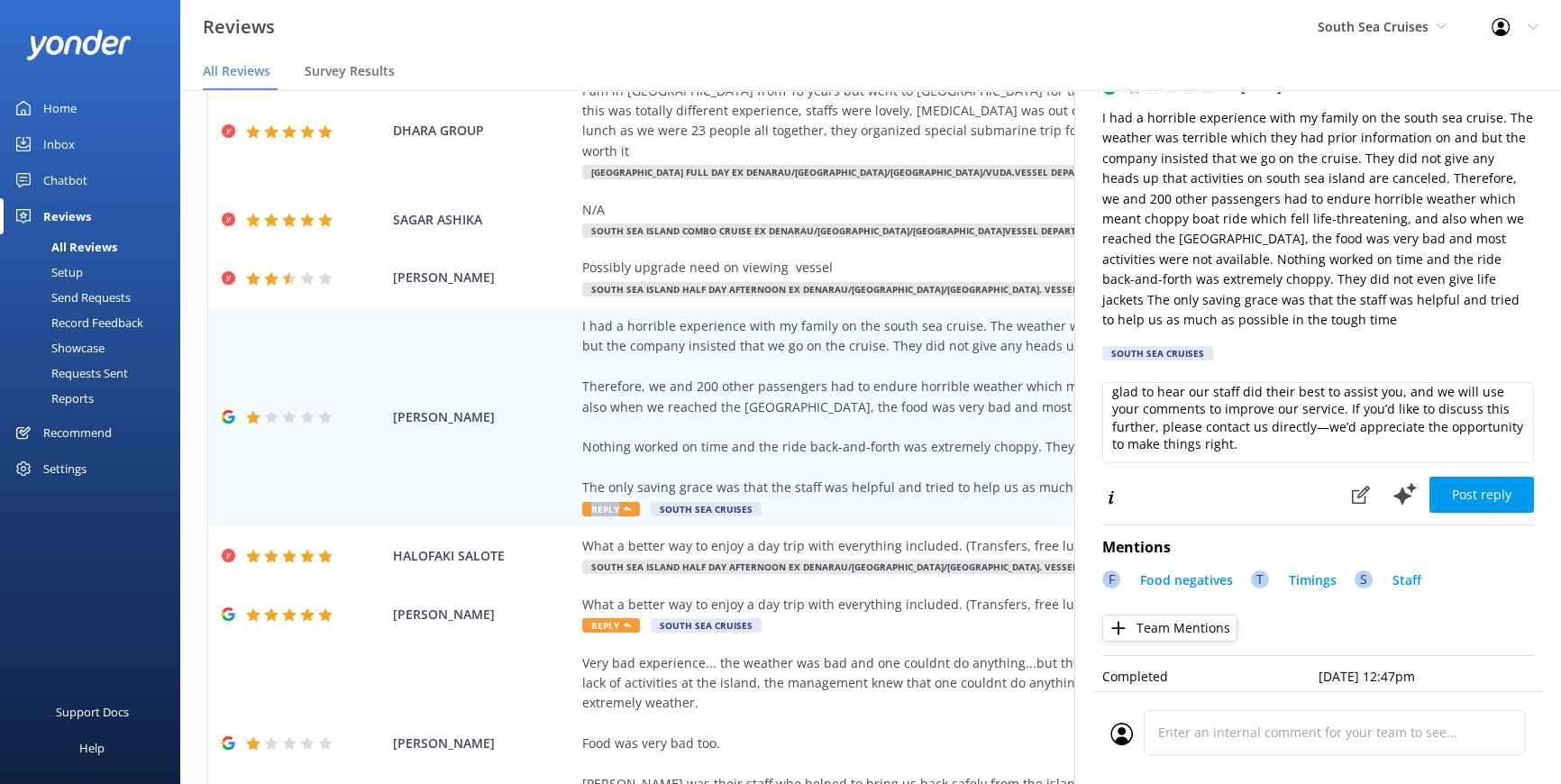
scroll to position [95, 0]
click at [1474, 484] on button "Post reply" at bounding box center [1482, 491] width 105 height 36
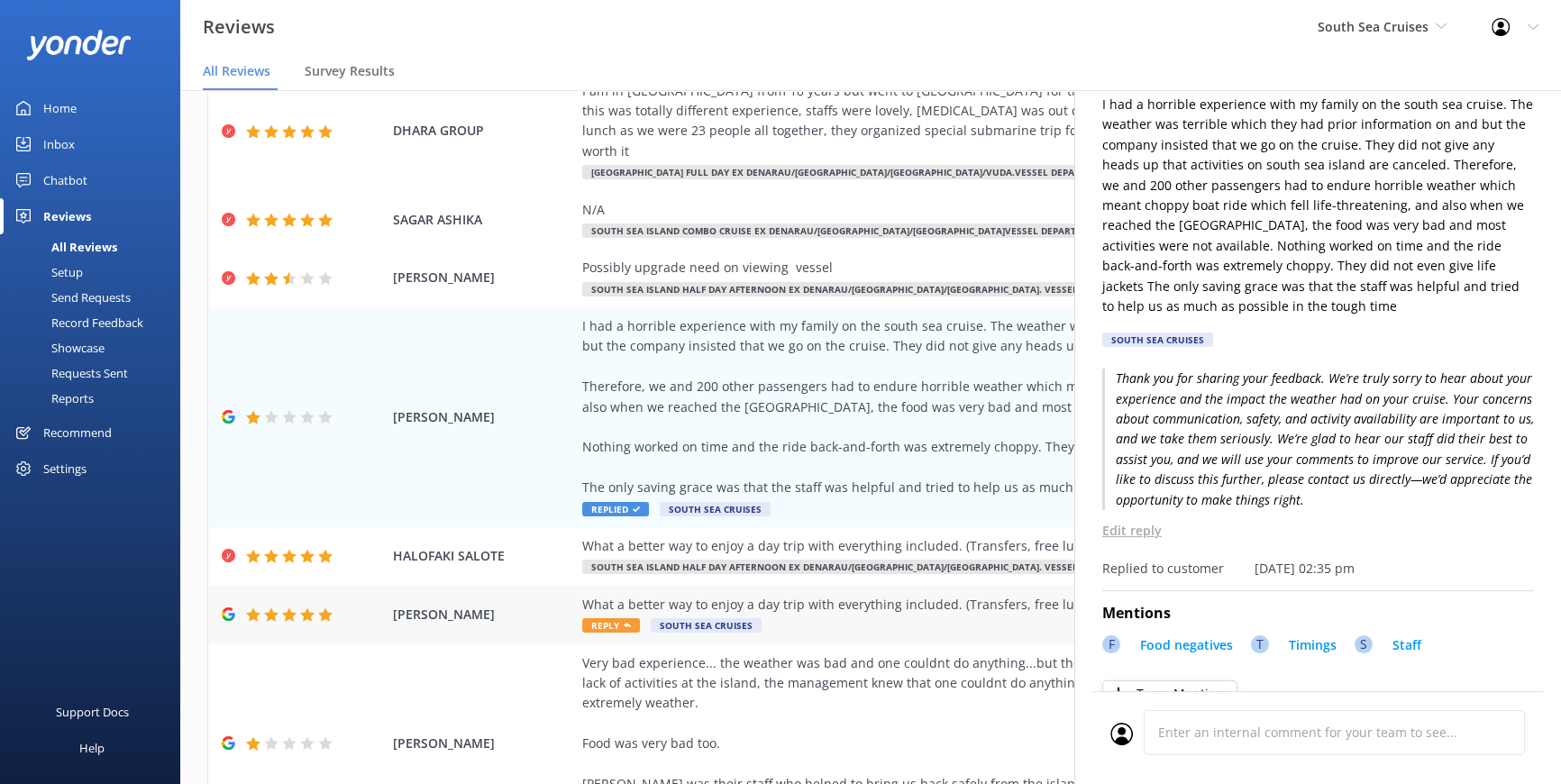
click at [611, 618] on span "Reply" at bounding box center [610, 625] width 58 height 15
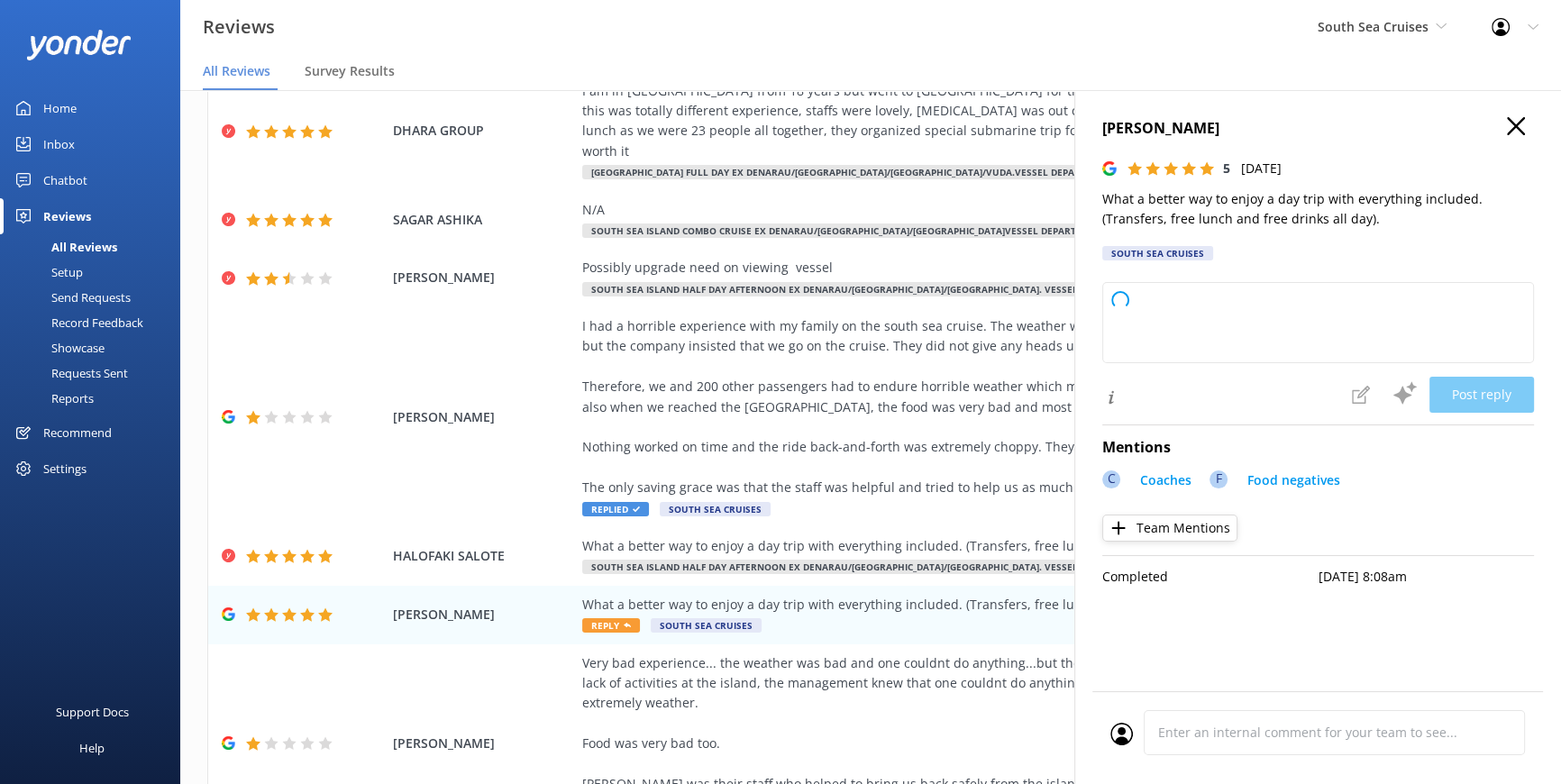
type textarea "Thank you so much for your wonderful review! We're delighted to hear you enjoye…"
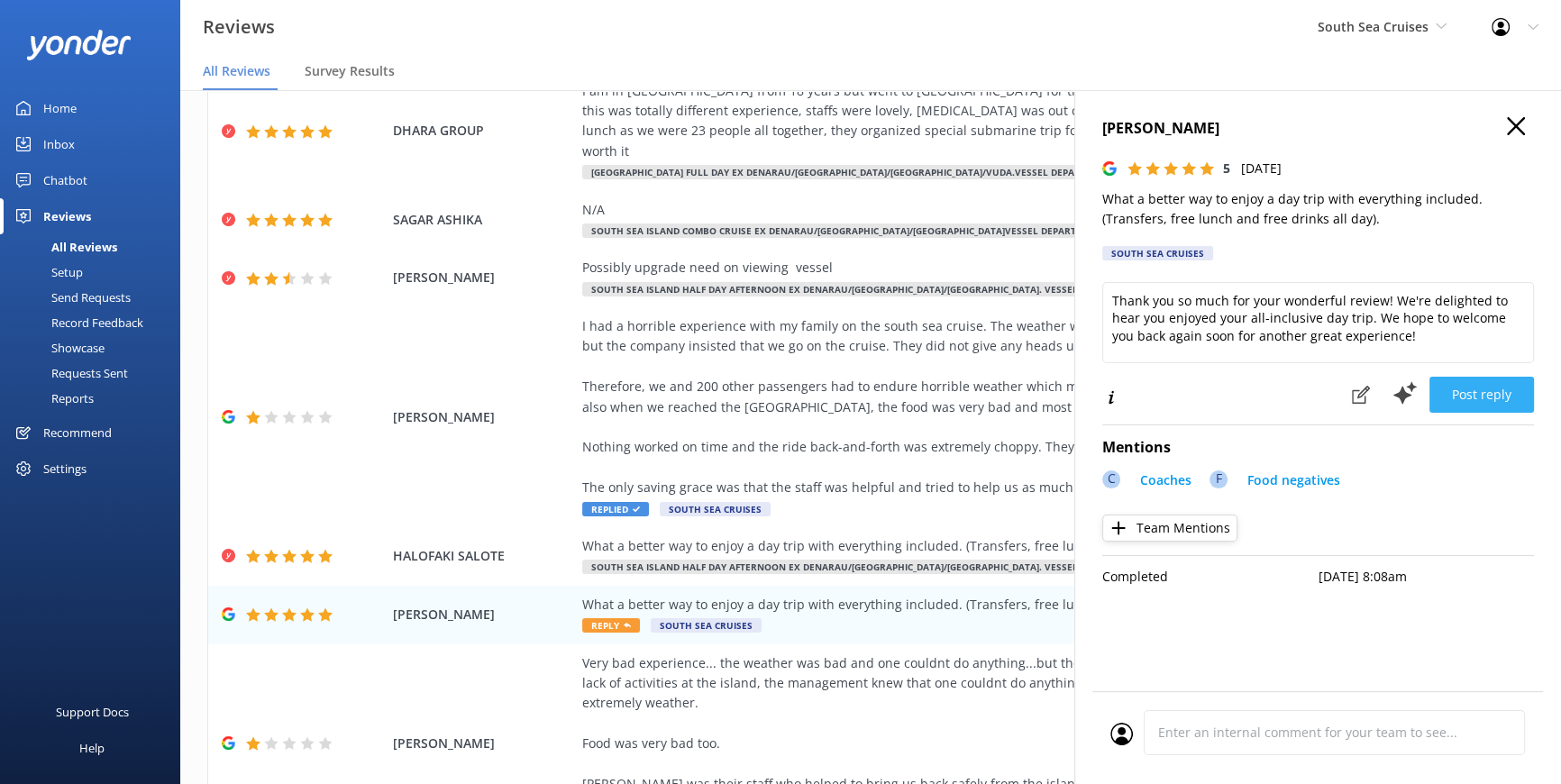
click at [1474, 384] on button "Post reply" at bounding box center [1482, 394] width 105 height 36
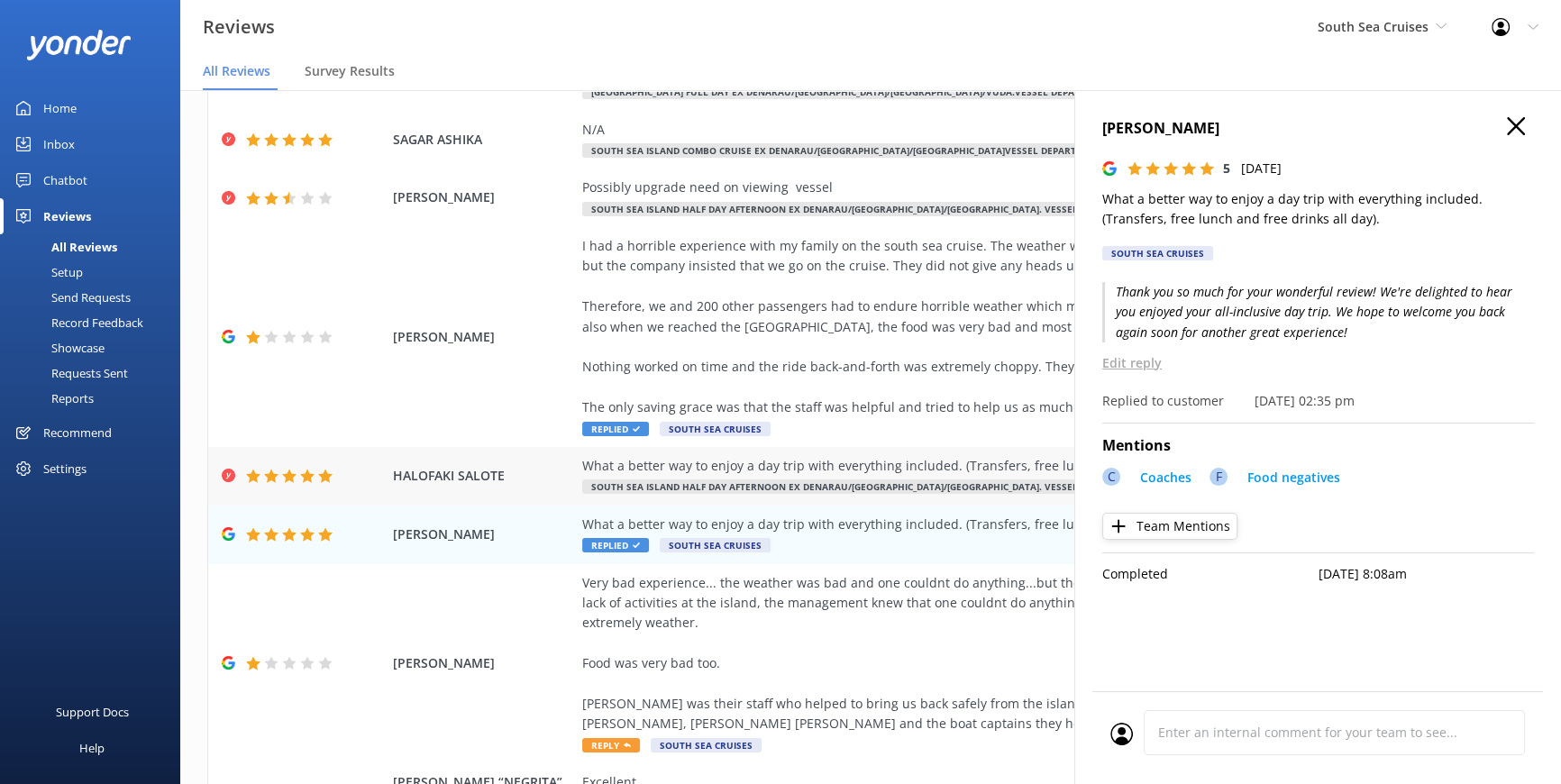
scroll to position [402, 0]
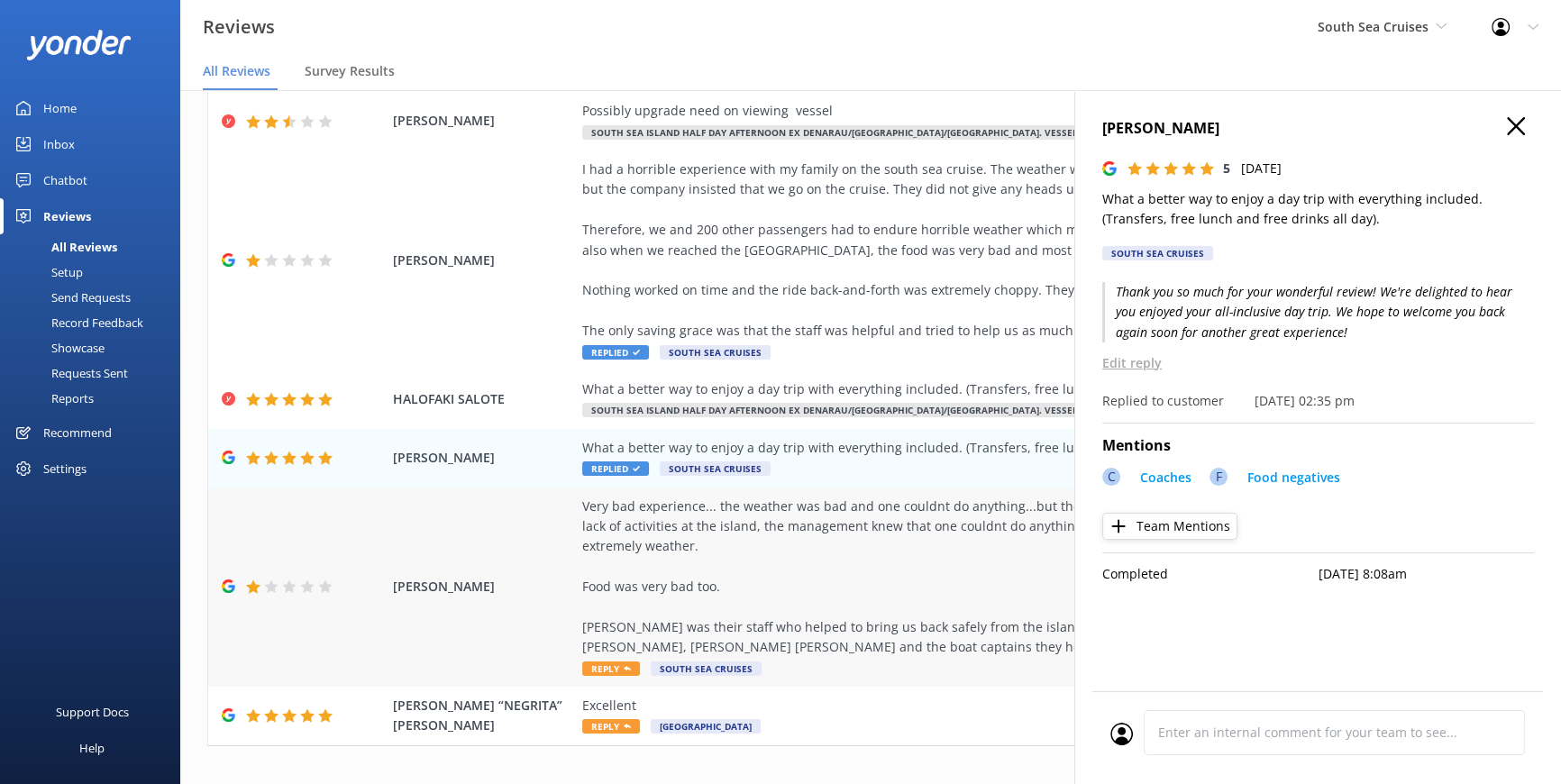
click at [607, 662] on span "Reply" at bounding box center [610, 669] width 58 height 15
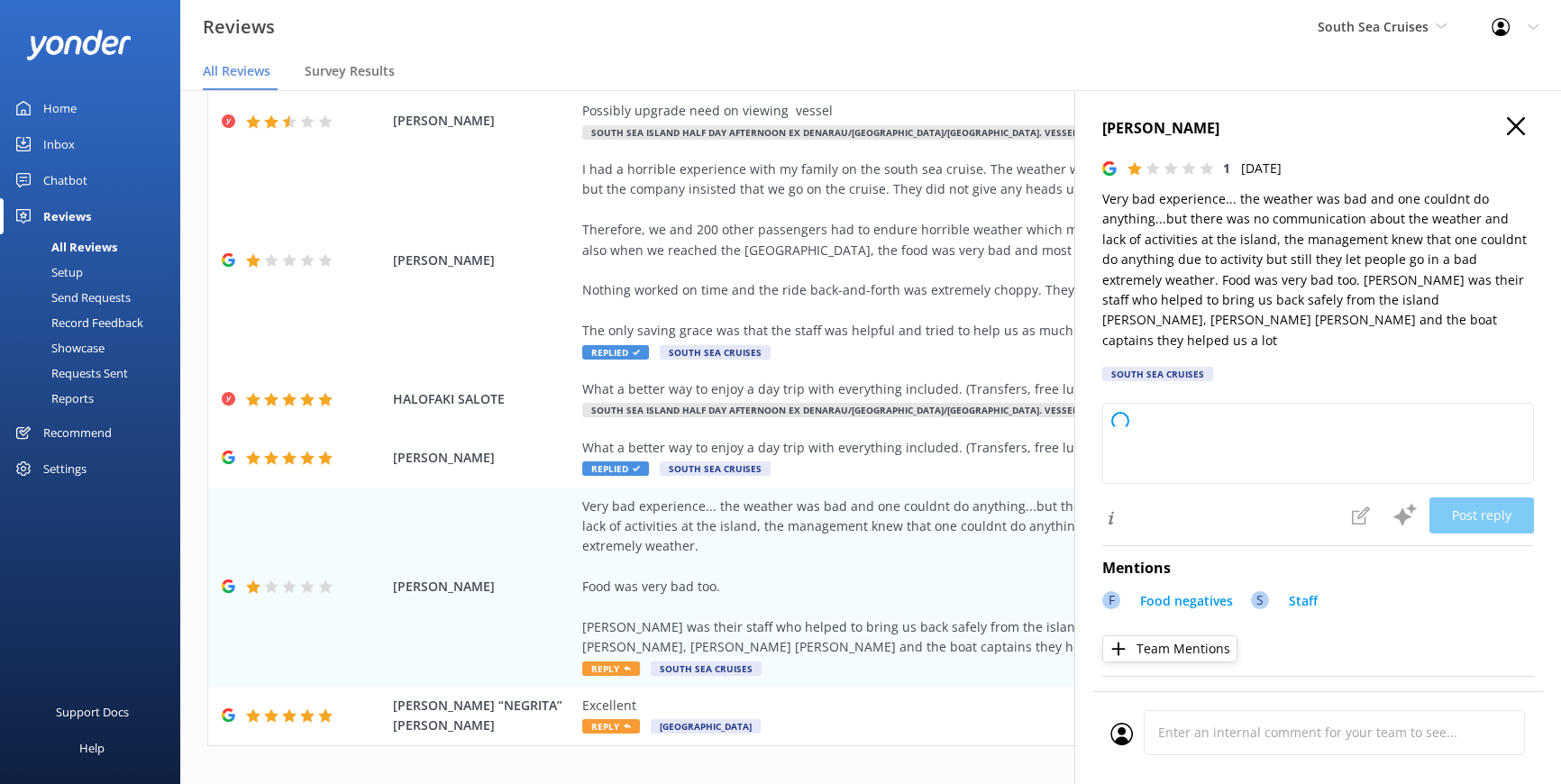
type textarea "Thank you for your feedback. We’re very sorry to hear about your experience and…"
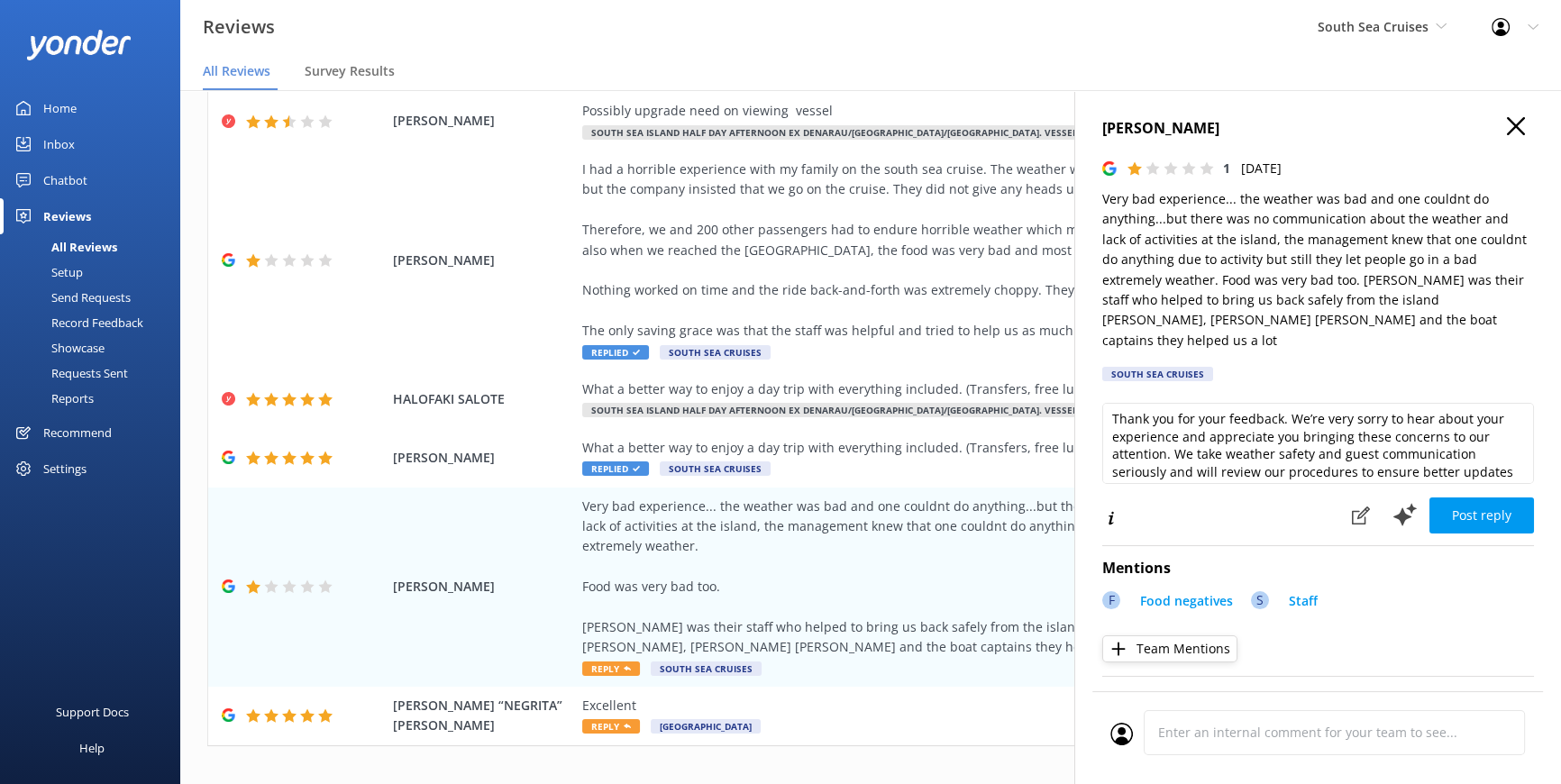
scroll to position [0, 0]
click at [605, 719] on span "Reply" at bounding box center [610, 726] width 58 height 15
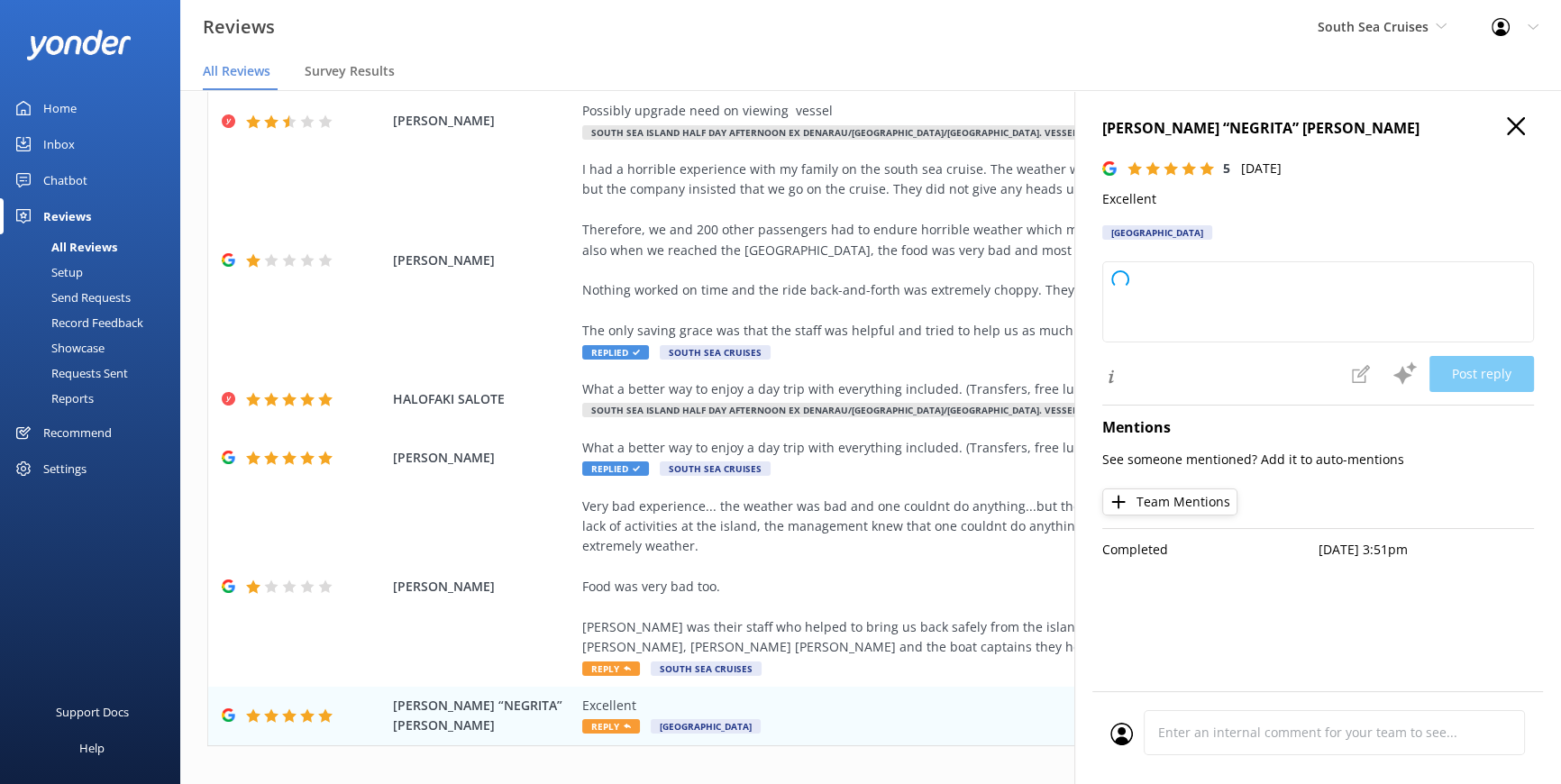
type textarea "Thank you so much for your excellent rating! We appreciate your feedback and lo…"
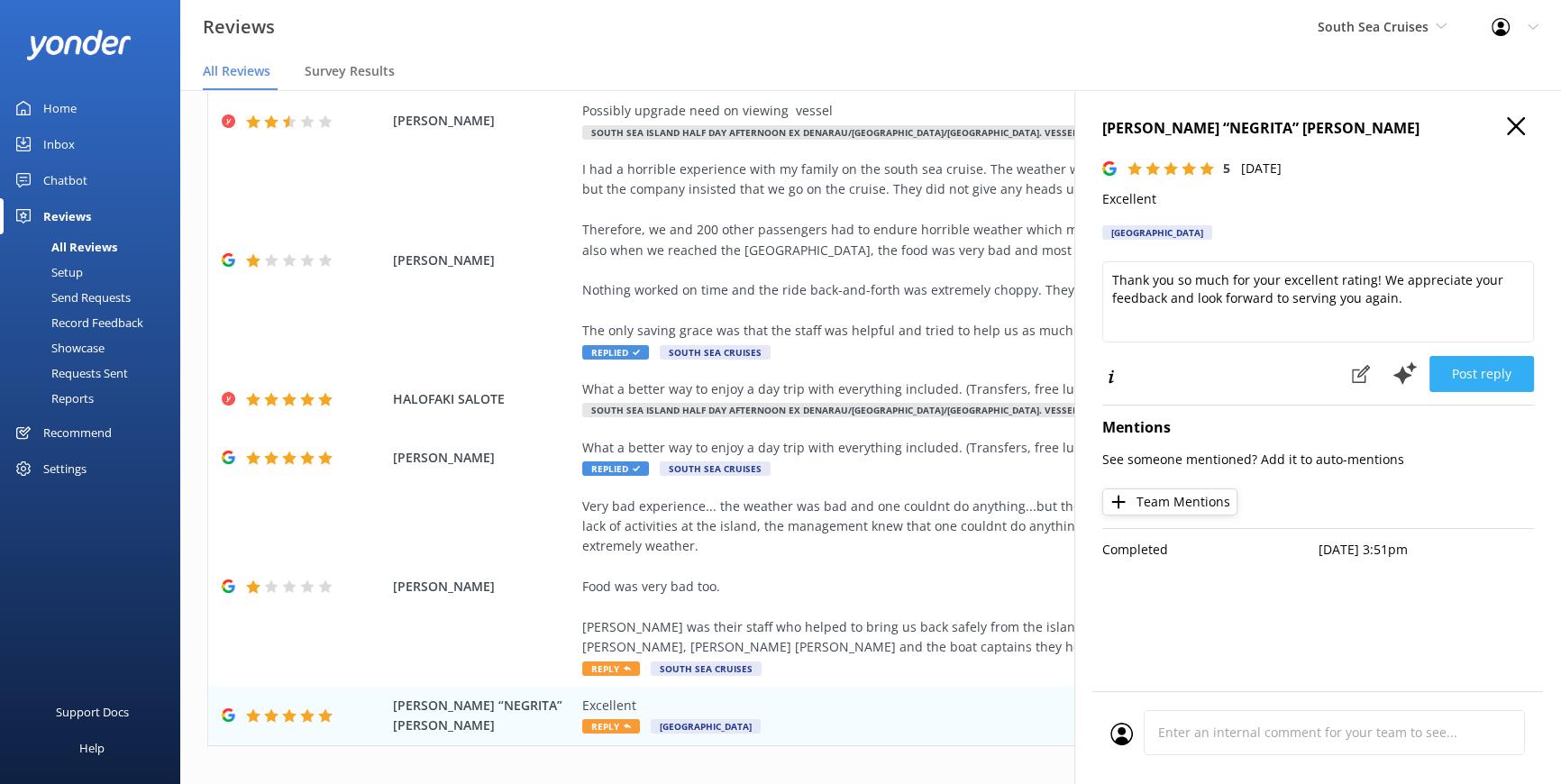
click at [1490, 376] on button "Post reply" at bounding box center [1482, 373] width 105 height 36
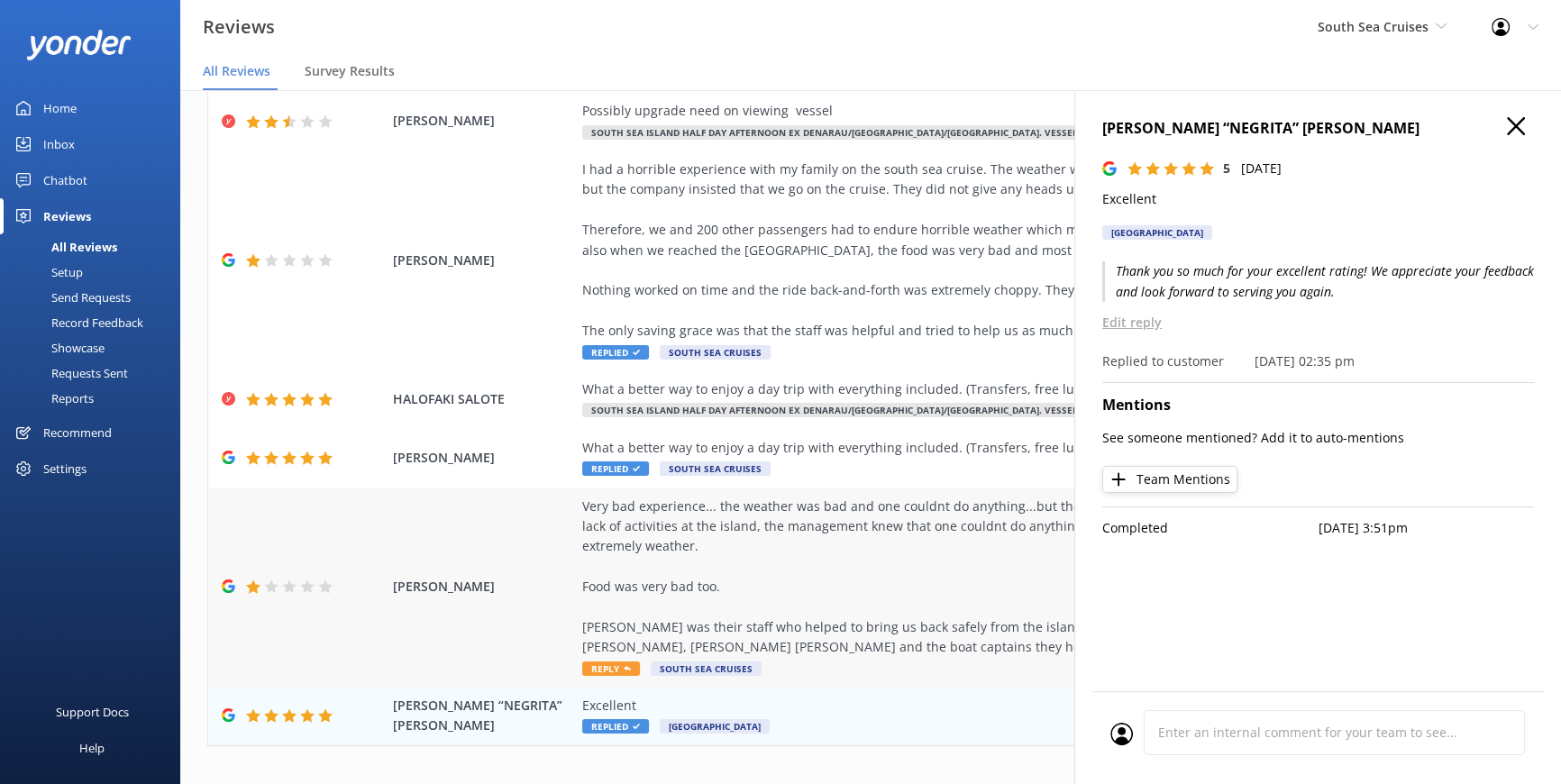
click at [597, 662] on span "Reply" at bounding box center [610, 669] width 58 height 15
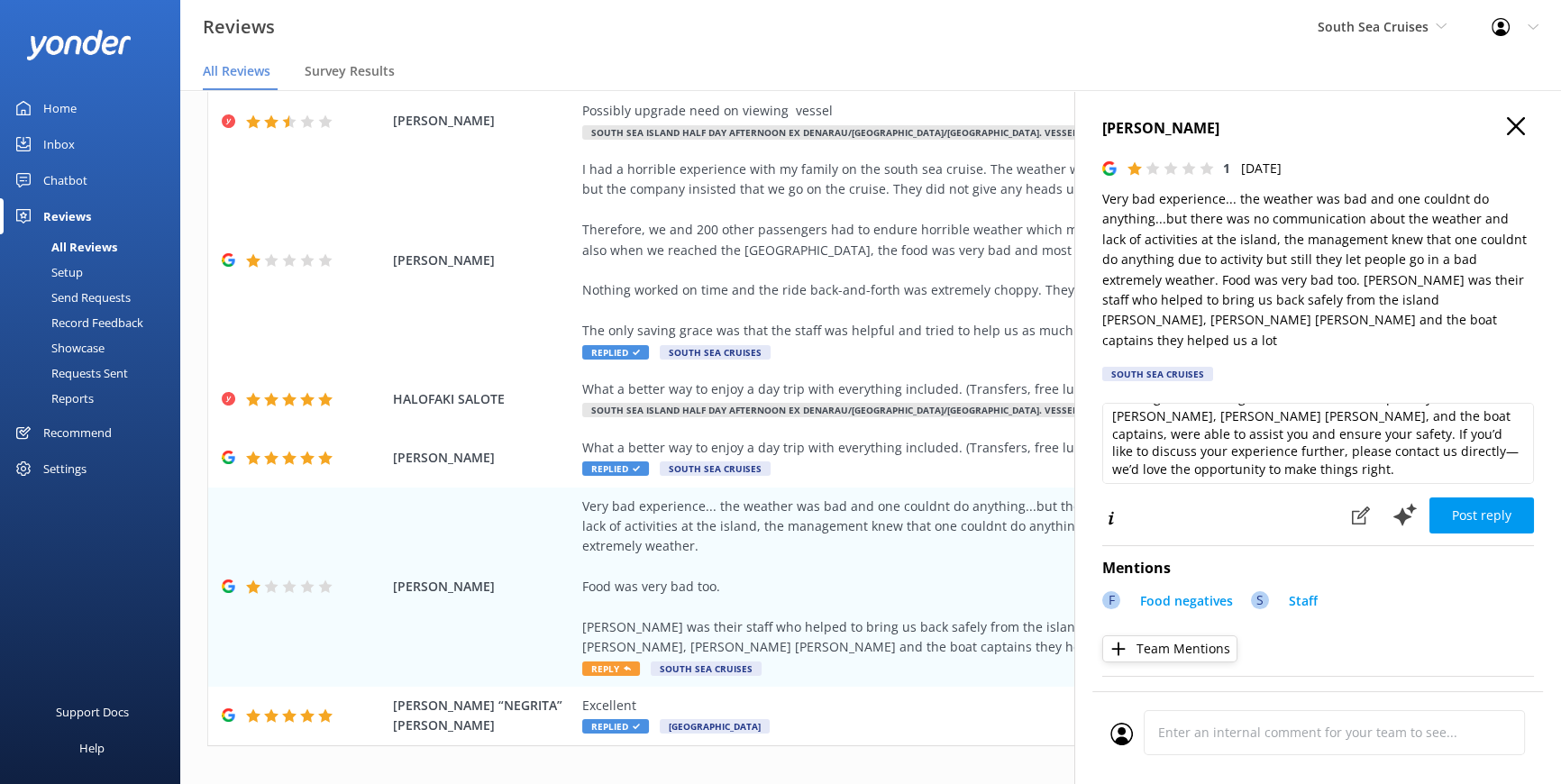
scroll to position [98, 0]
click at [1307, 431] on textarea "Thank you for sharing your feedback. We're truly sorry to hear about your exper…" at bounding box center [1318, 443] width 432 height 81
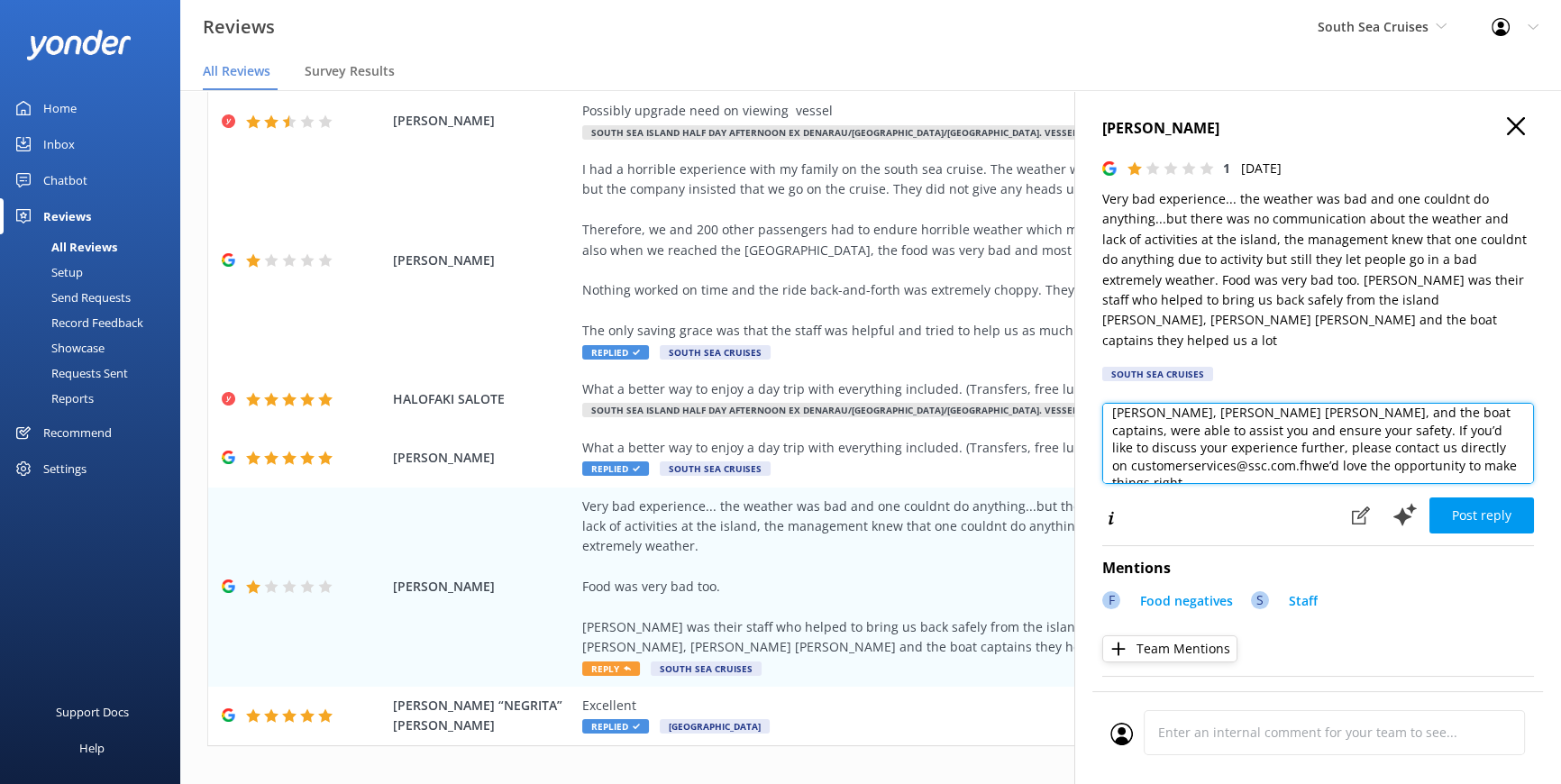
click at [1261, 459] on textarea "Thank you for sharing your feedback. We're truly sorry to hear about your exper…" at bounding box center [1318, 443] width 432 height 81
type textarea "Thank you for sharing your feedback. We're truly sorry to hear about your exper…"
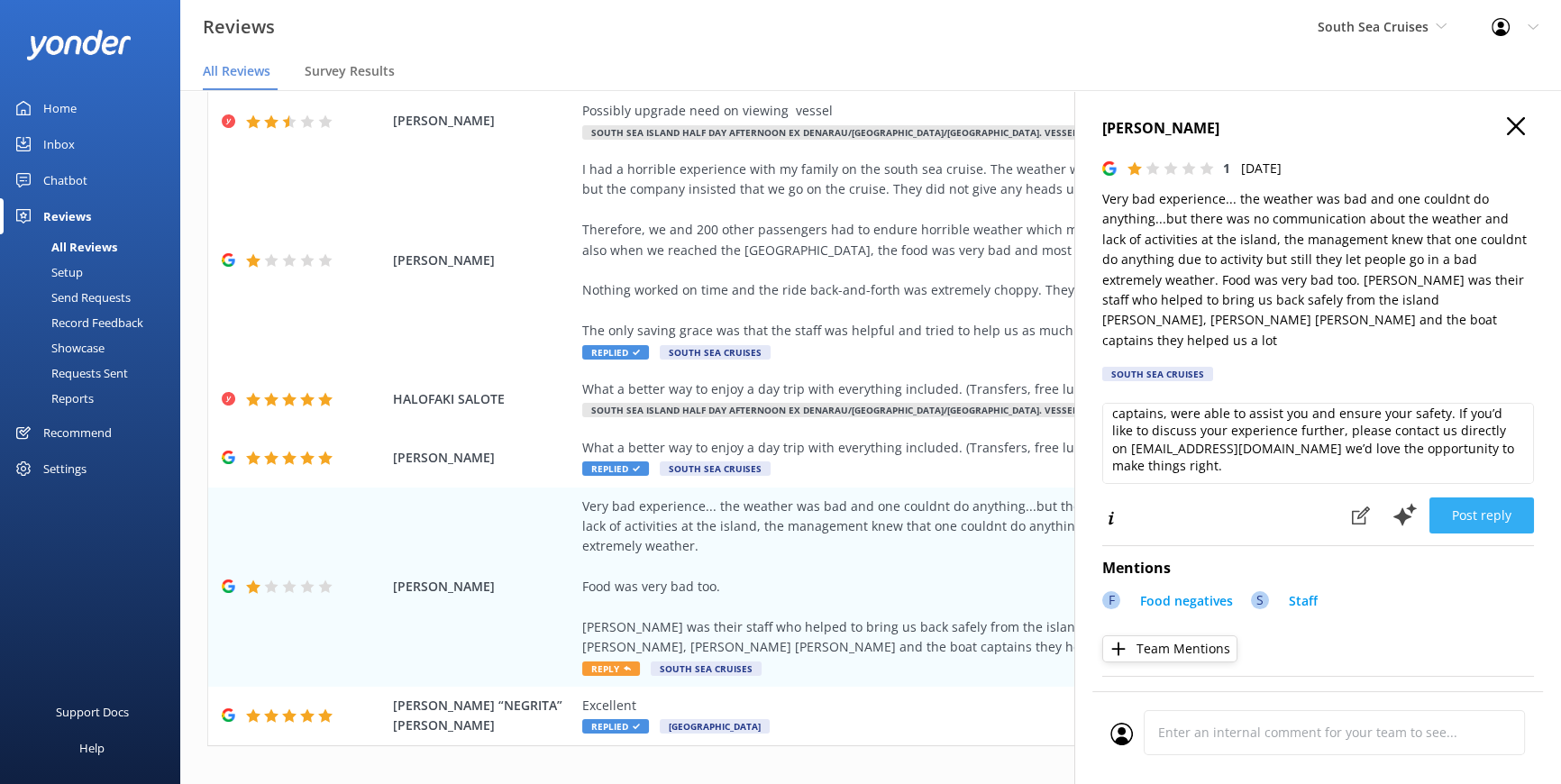
click at [1453, 498] on button "Post reply" at bounding box center [1482, 515] width 105 height 36
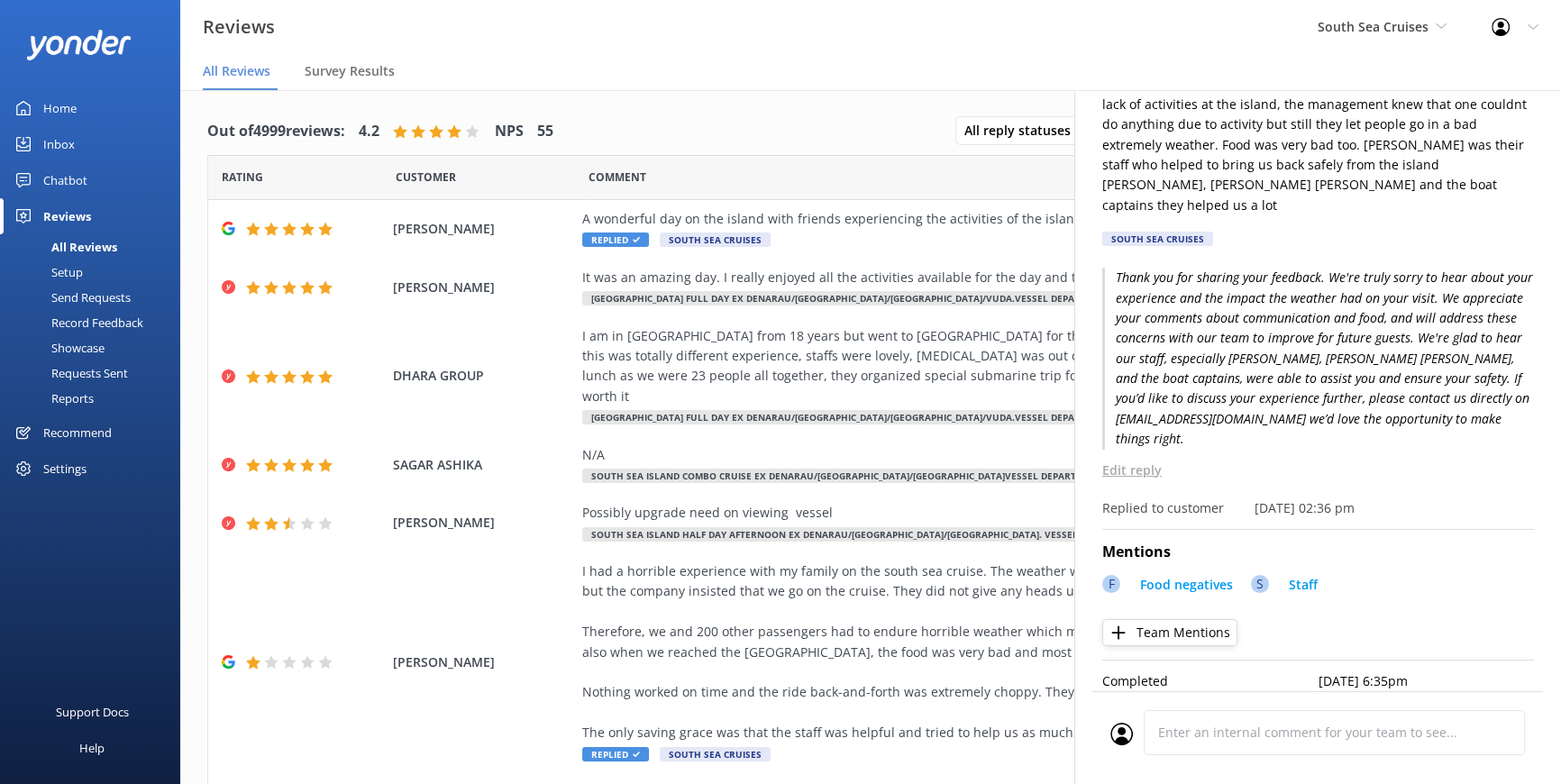
scroll to position [0, 0]
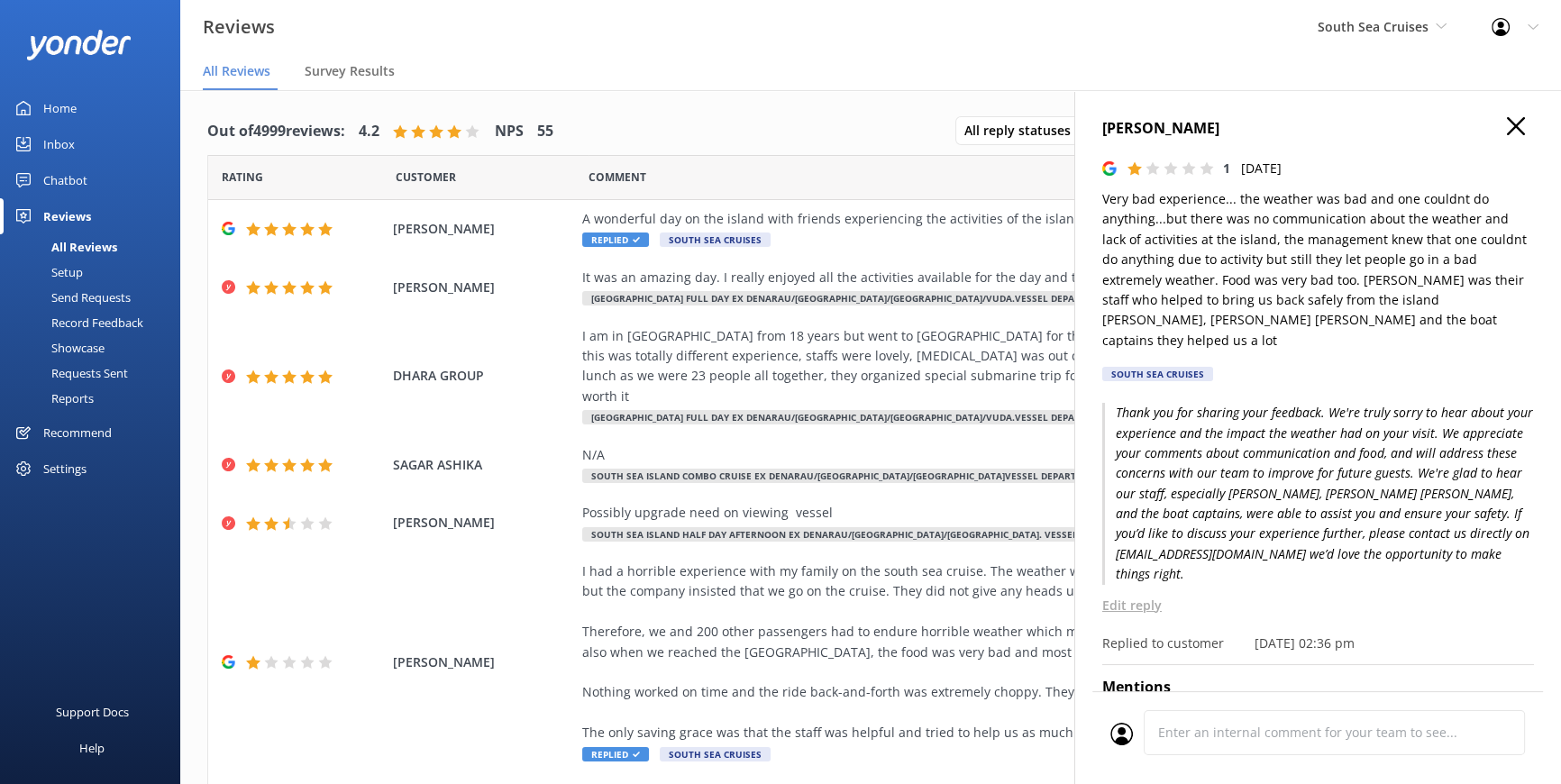
click at [1520, 122] on h4 "[PERSON_NAME]" at bounding box center [1318, 129] width 432 height 23
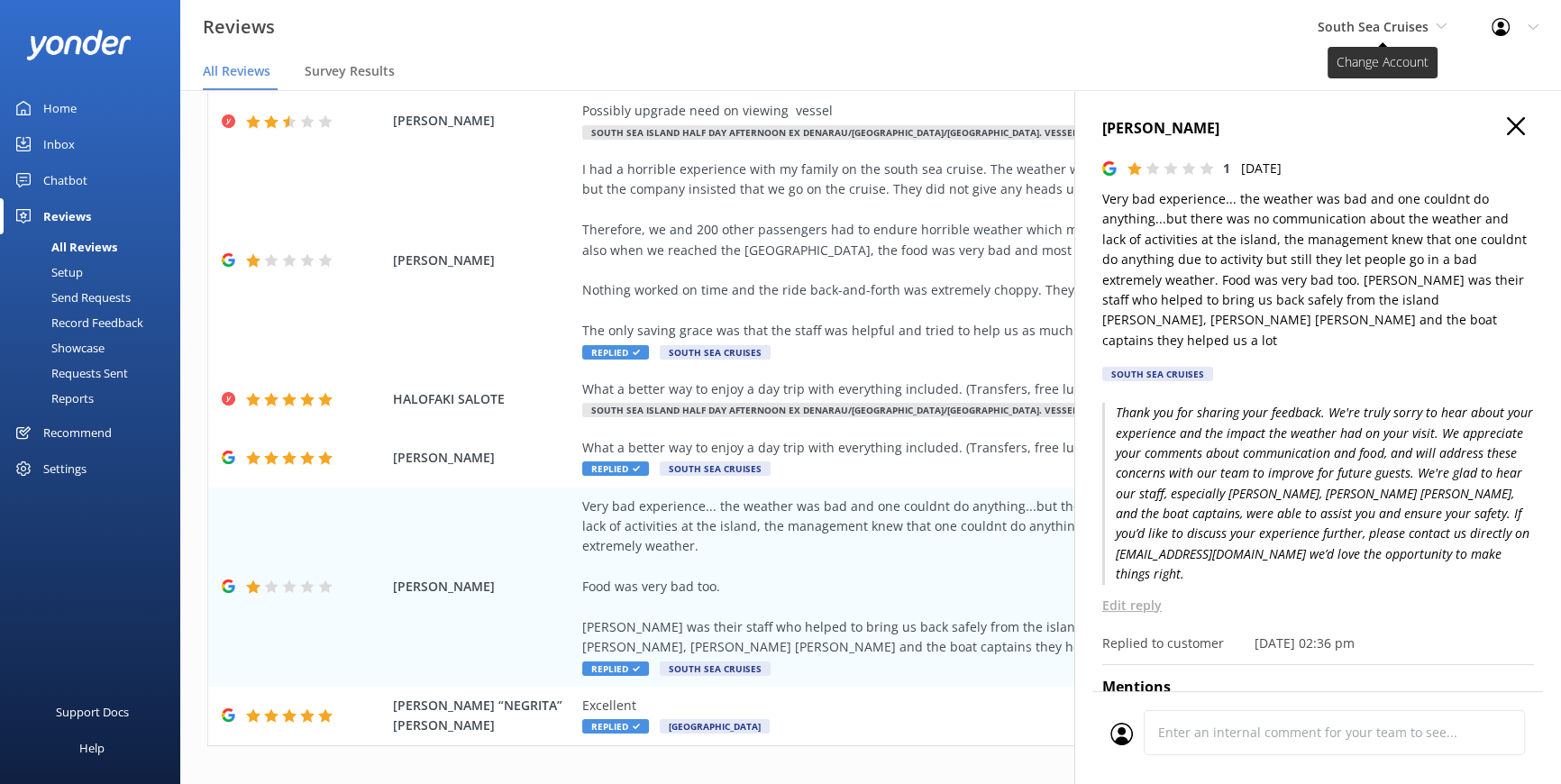
click at [1443, 21] on icon at bounding box center [1441, 25] width 11 height 11
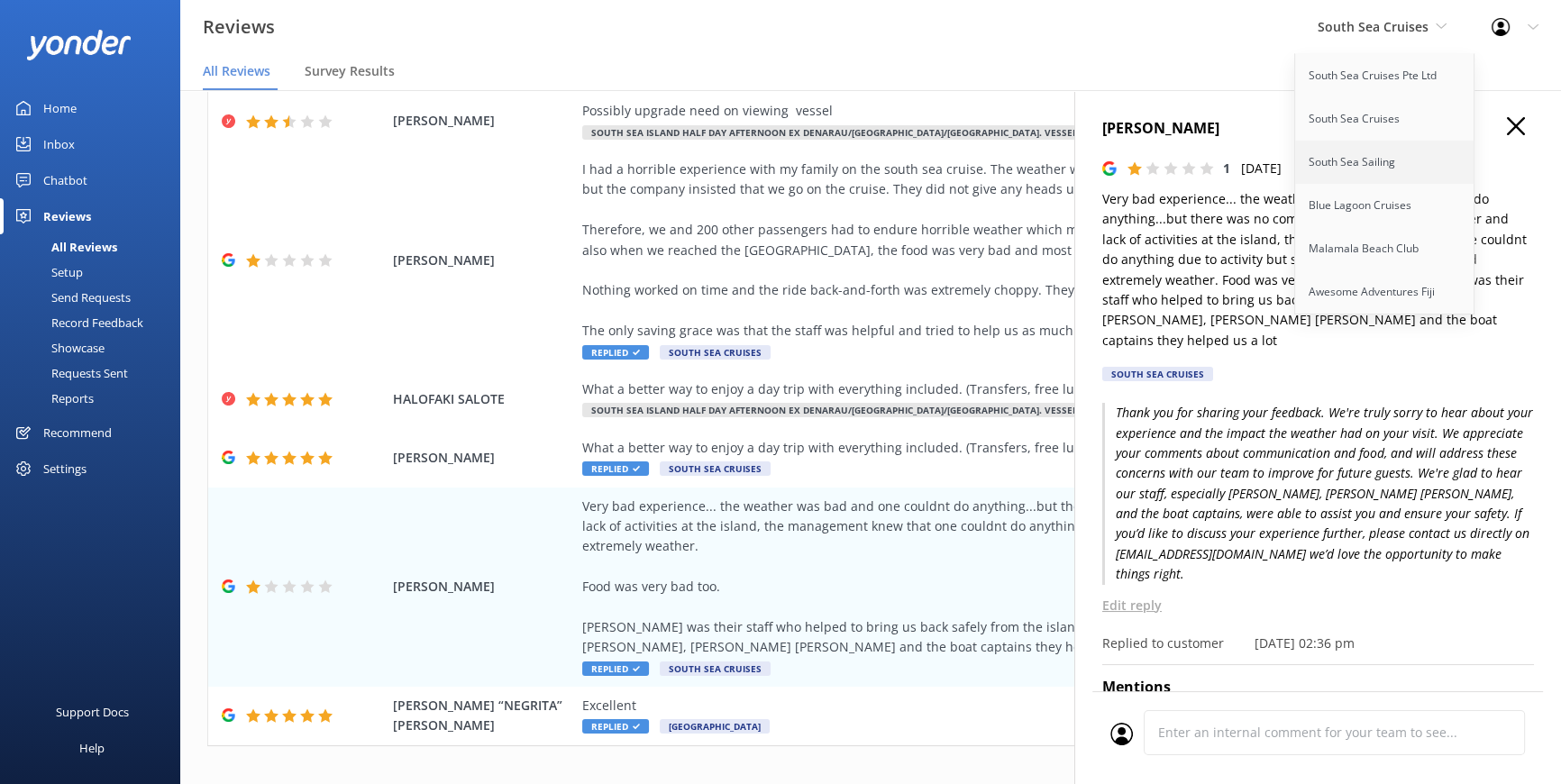
click at [1360, 151] on link "South Sea Sailing" at bounding box center [1386, 162] width 180 height 43
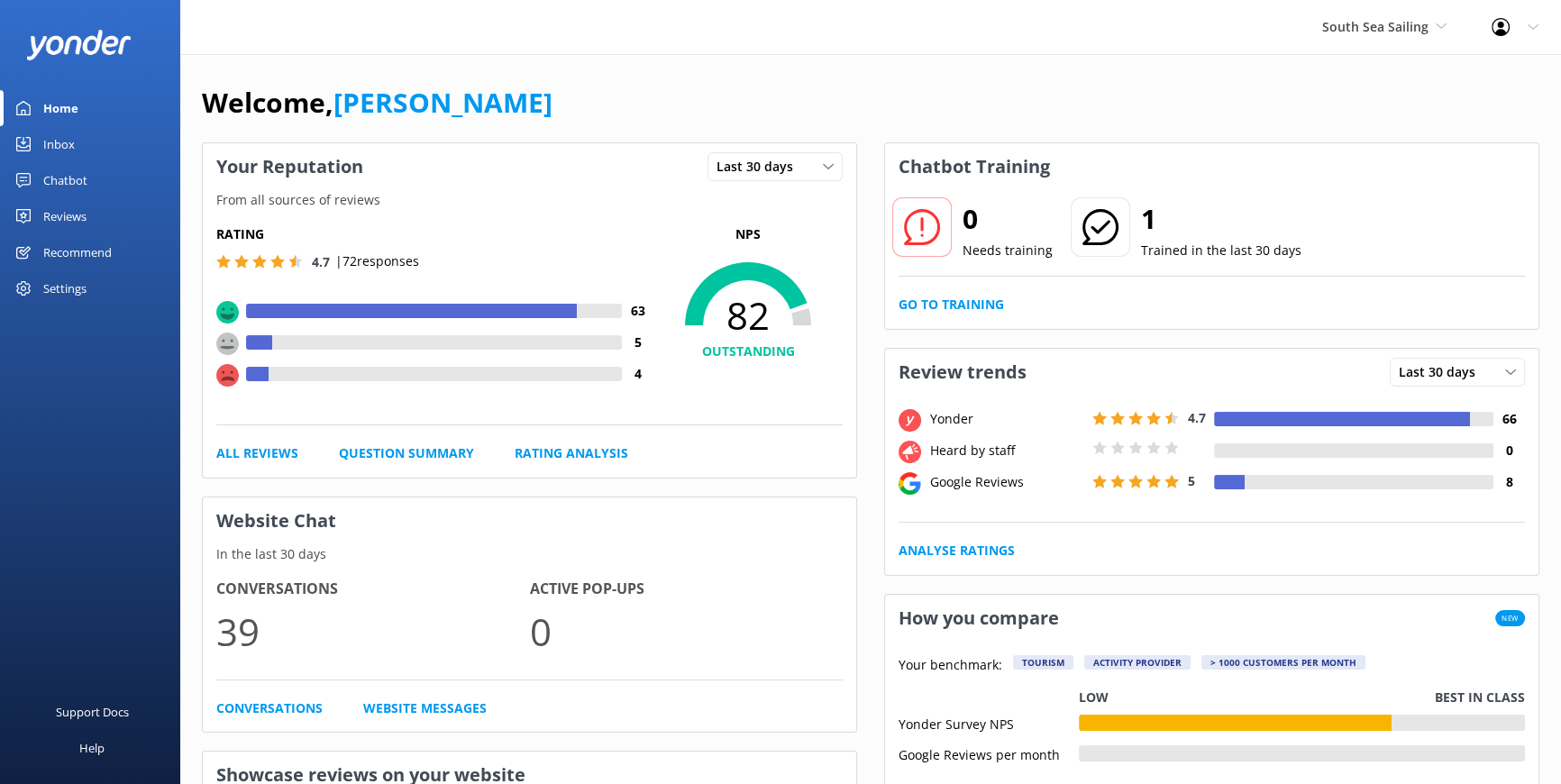
click at [82, 213] on div "Reviews" at bounding box center [65, 216] width 43 height 36
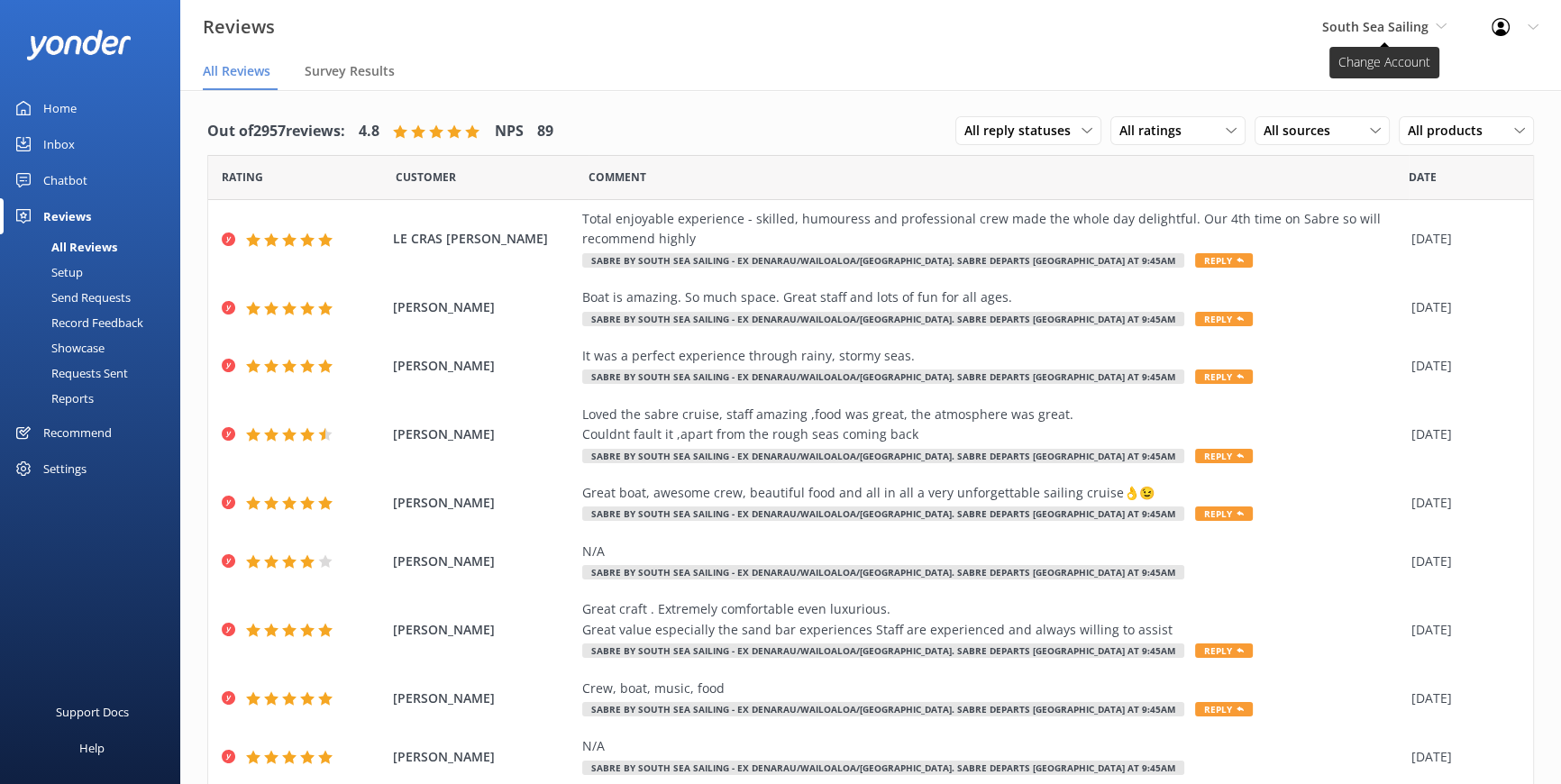
click at [1423, 22] on span "South Sea Sailing" at bounding box center [1375, 26] width 107 height 18
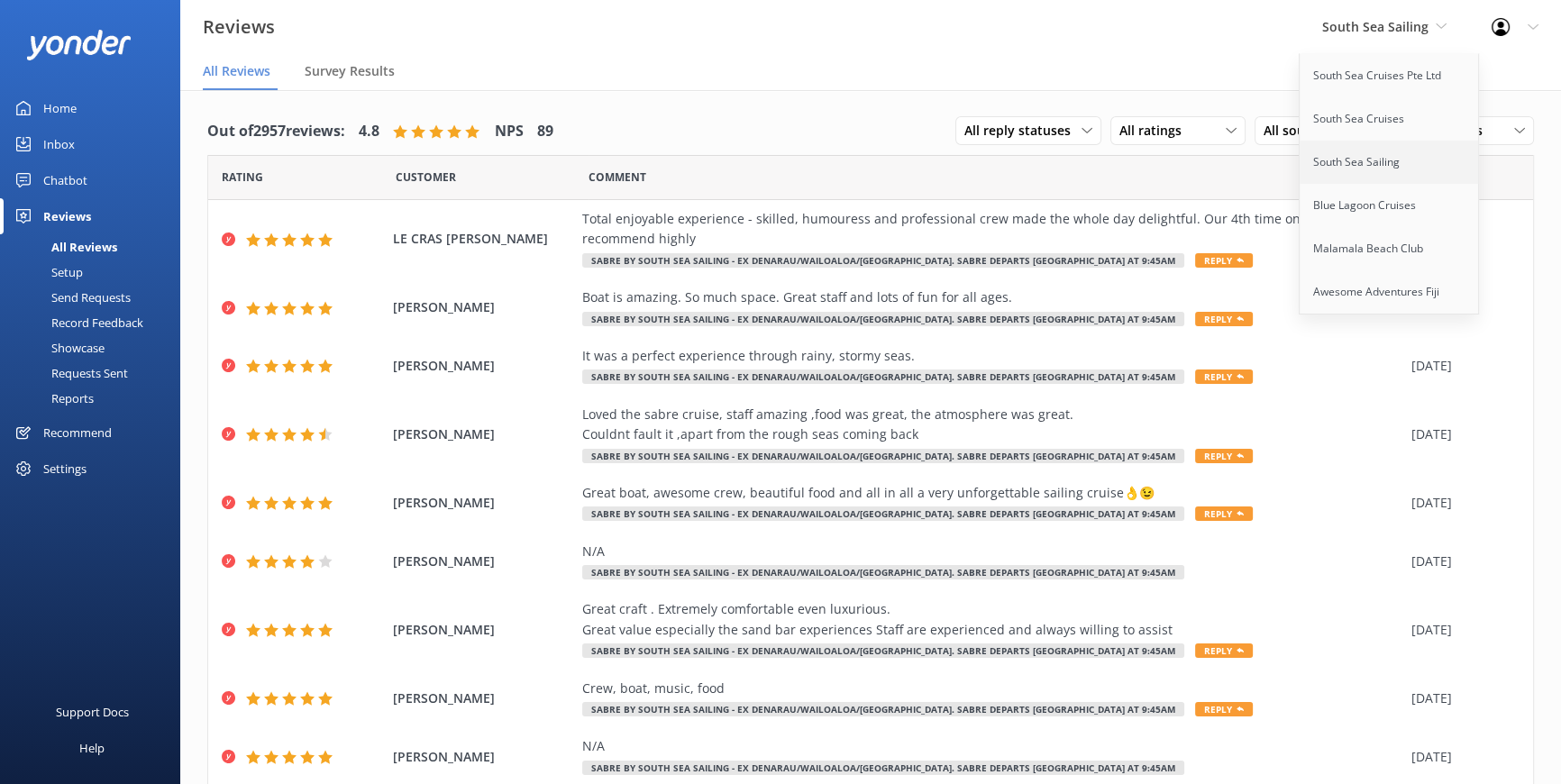
click at [1343, 156] on link "South Sea Sailing" at bounding box center [1390, 162] width 180 height 43
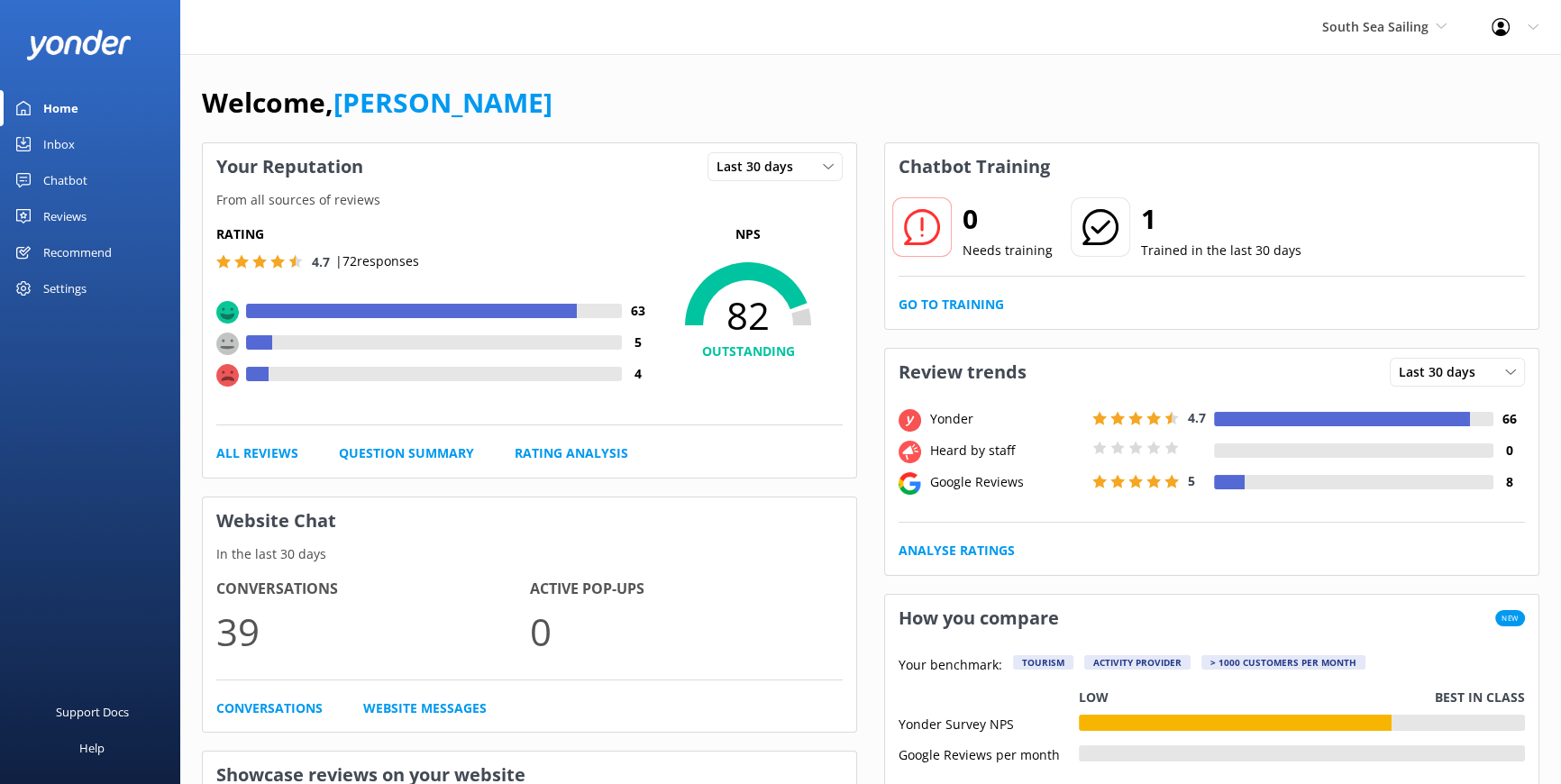
click at [74, 209] on div "Reviews" at bounding box center [65, 216] width 43 height 36
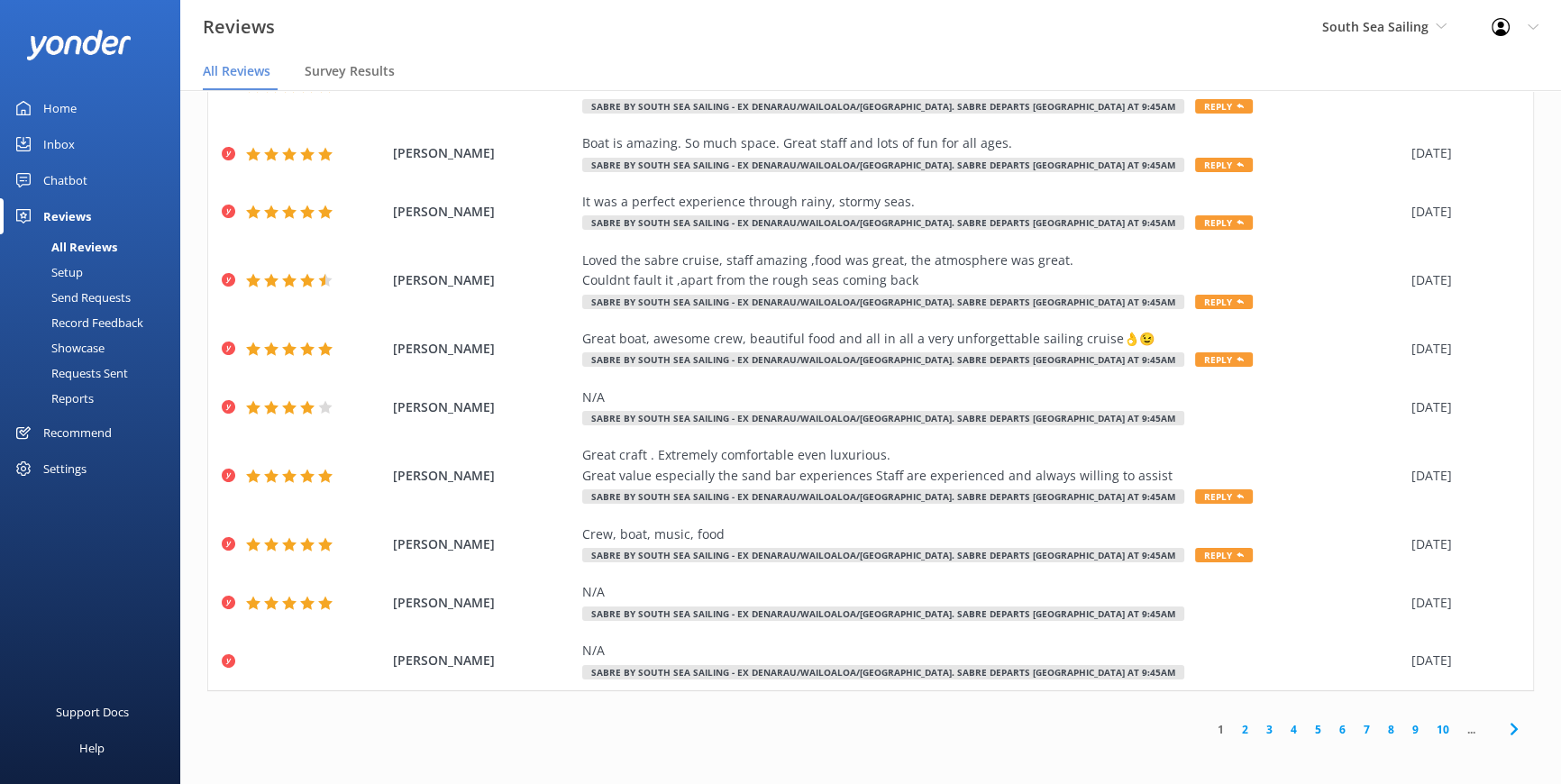
scroll to position [36, 0]
click at [1235, 719] on link "2" at bounding box center [1245, 728] width 24 height 18
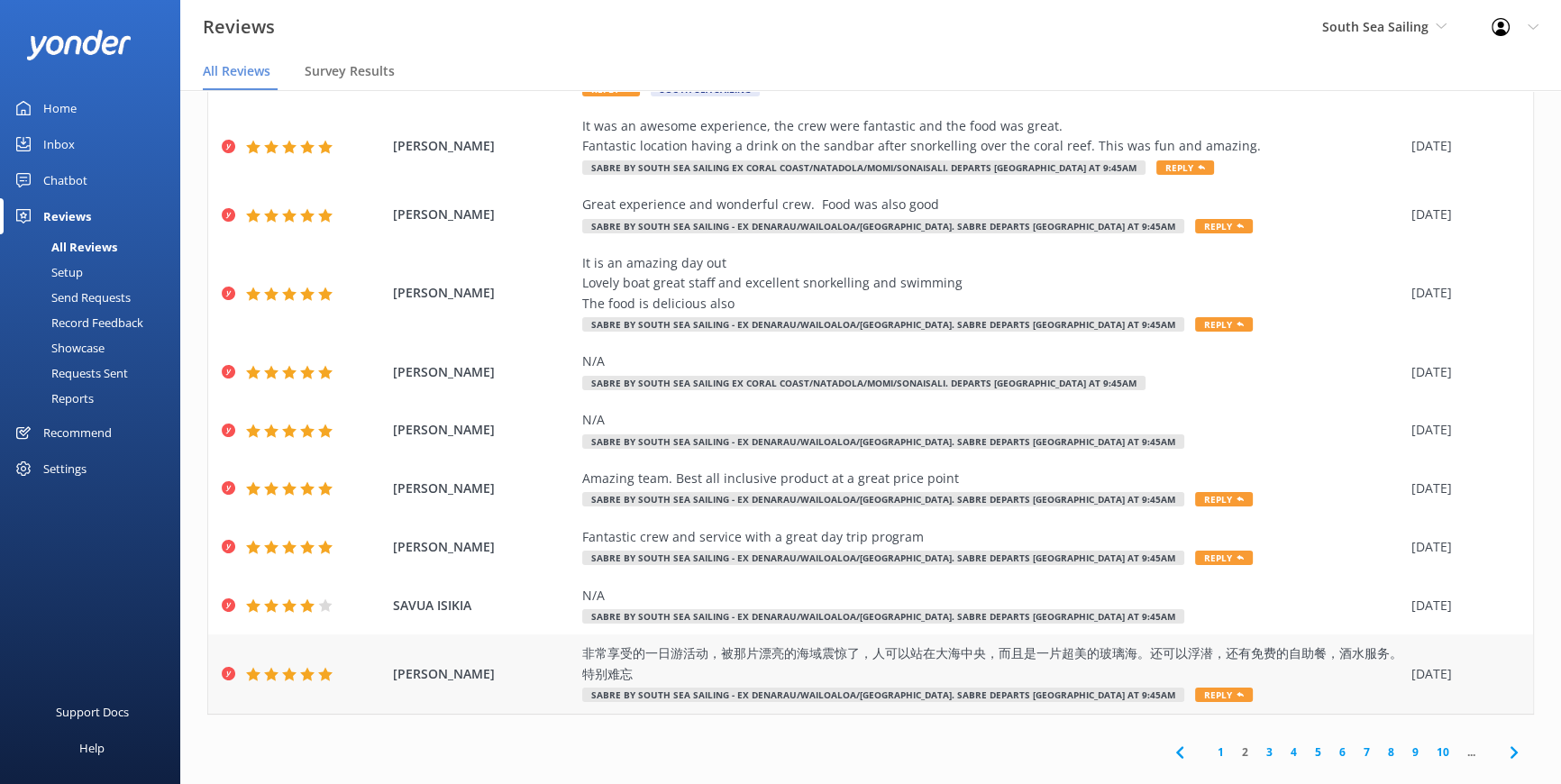
scroll to position [180, 0]
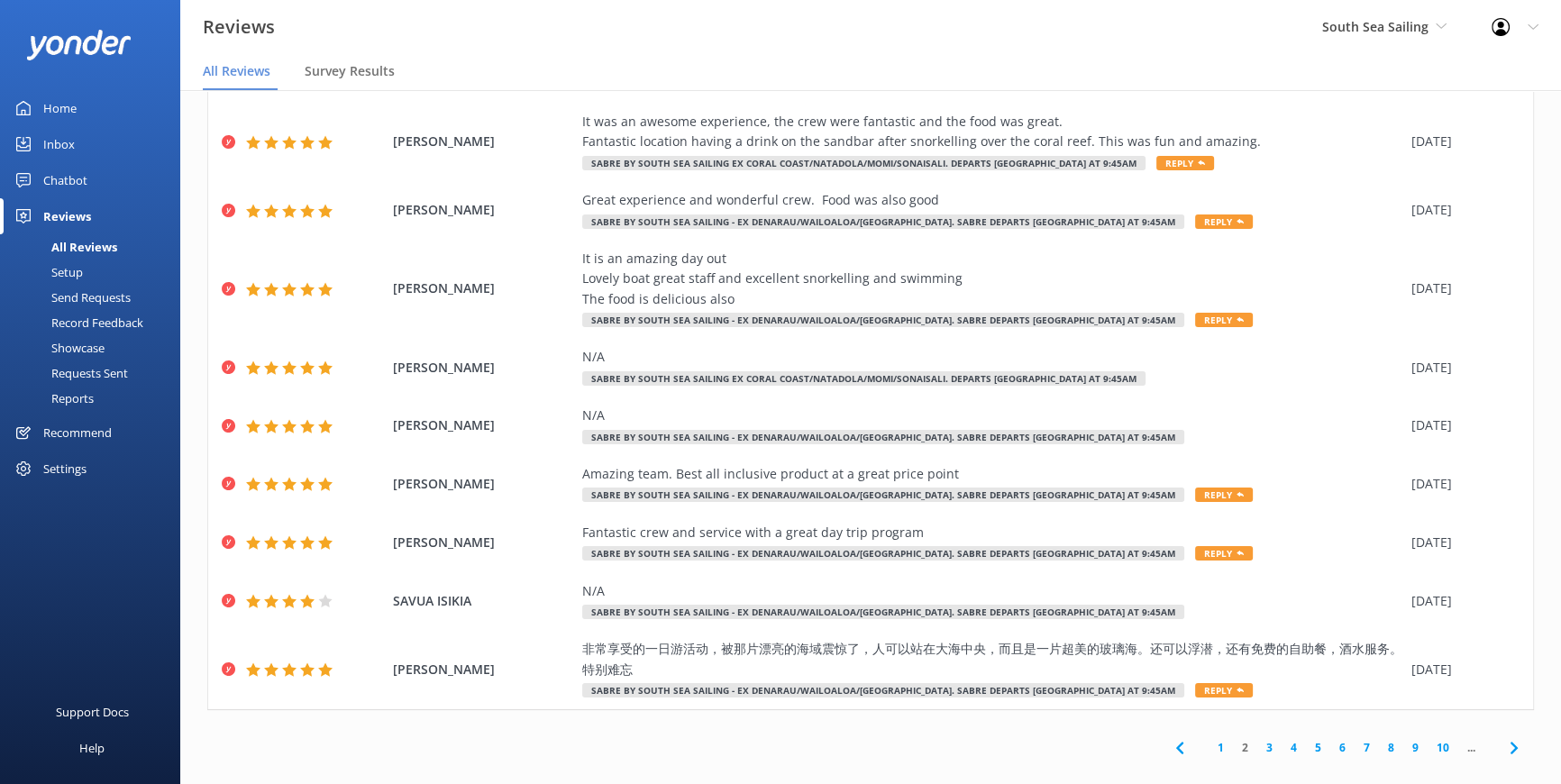
click at [1259, 739] on link "3" at bounding box center [1270, 748] width 24 height 18
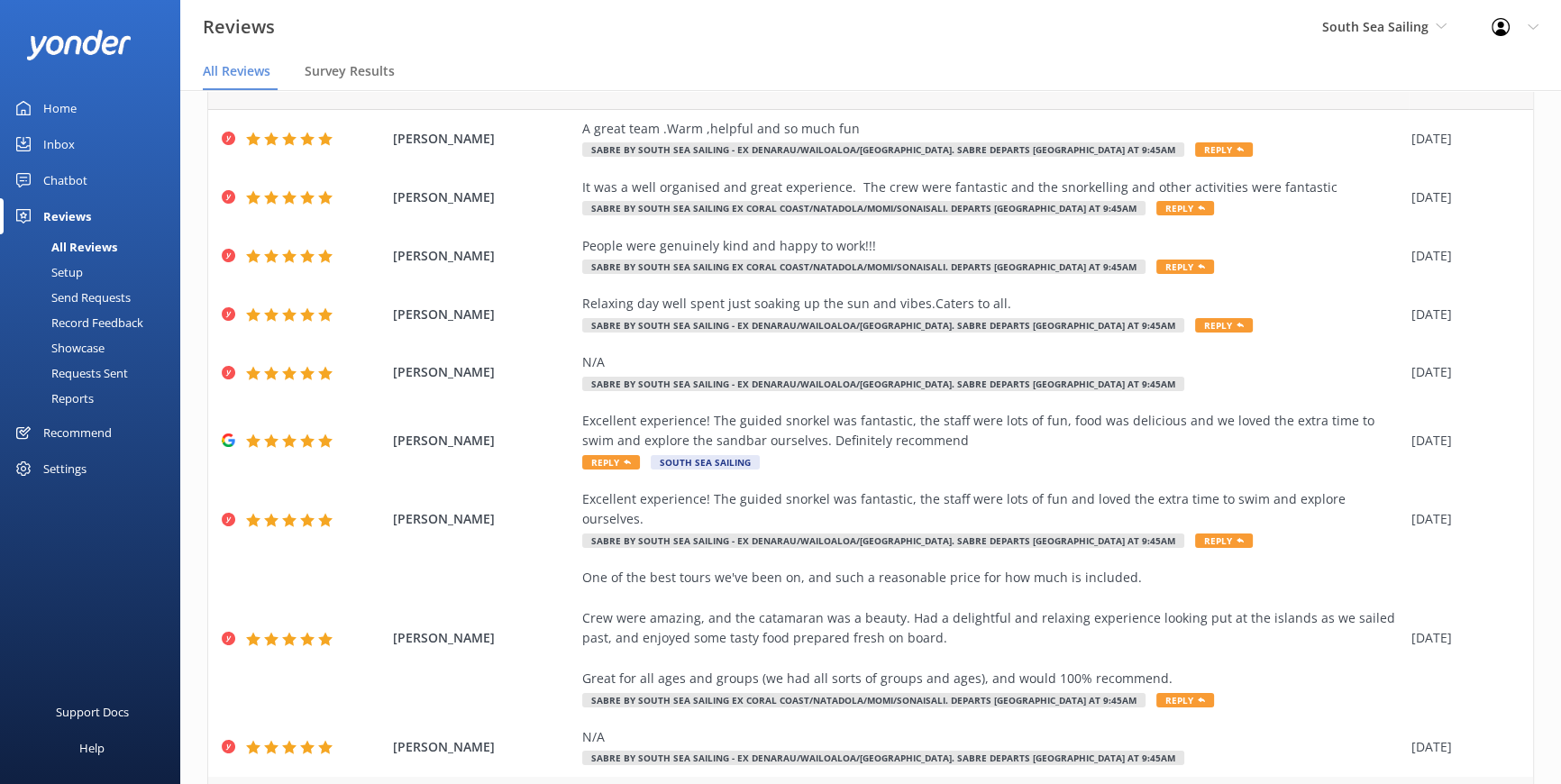
scroll to position [180, 0]
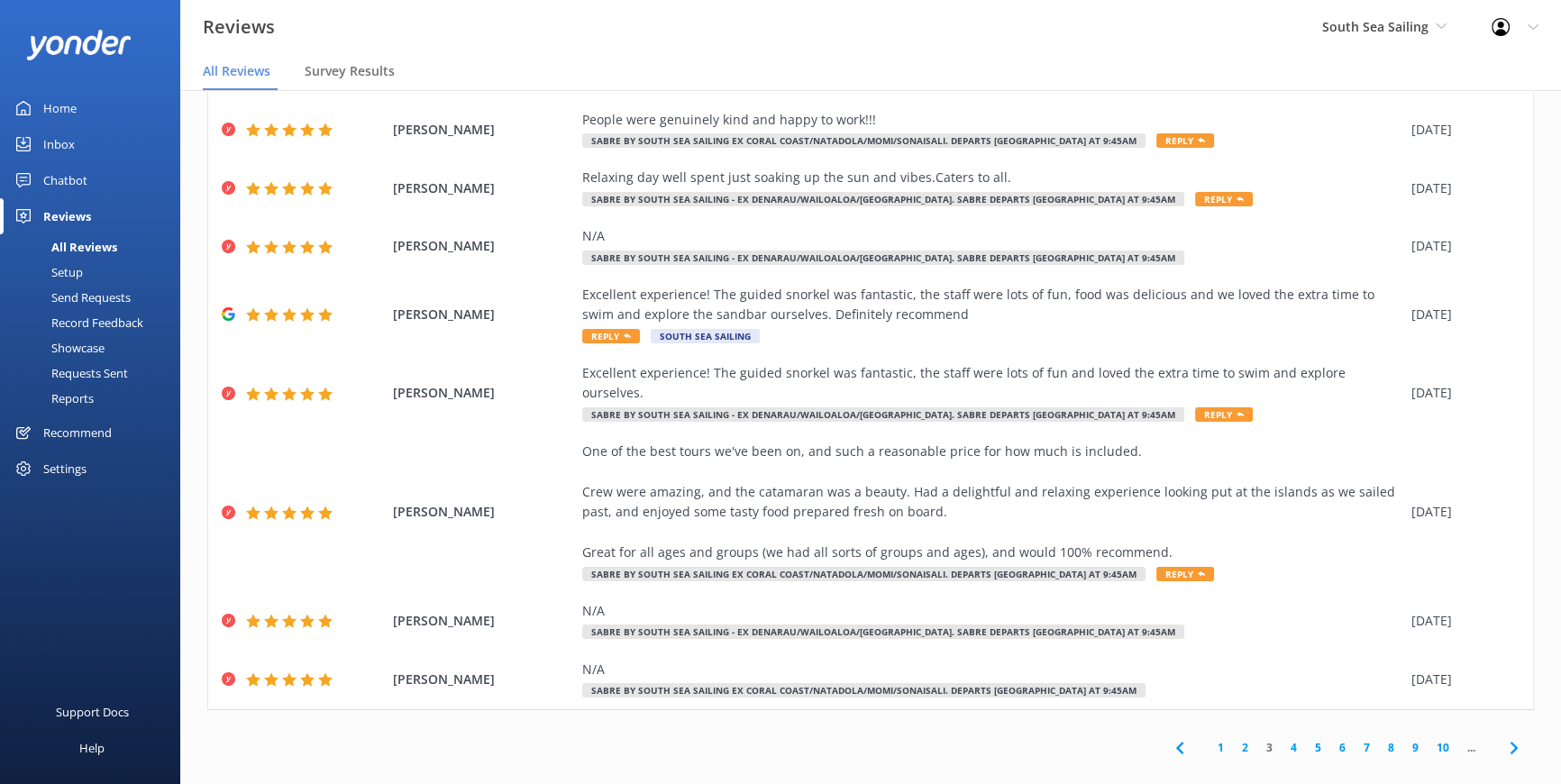
click at [1282, 739] on link "4" at bounding box center [1294, 748] width 24 height 18
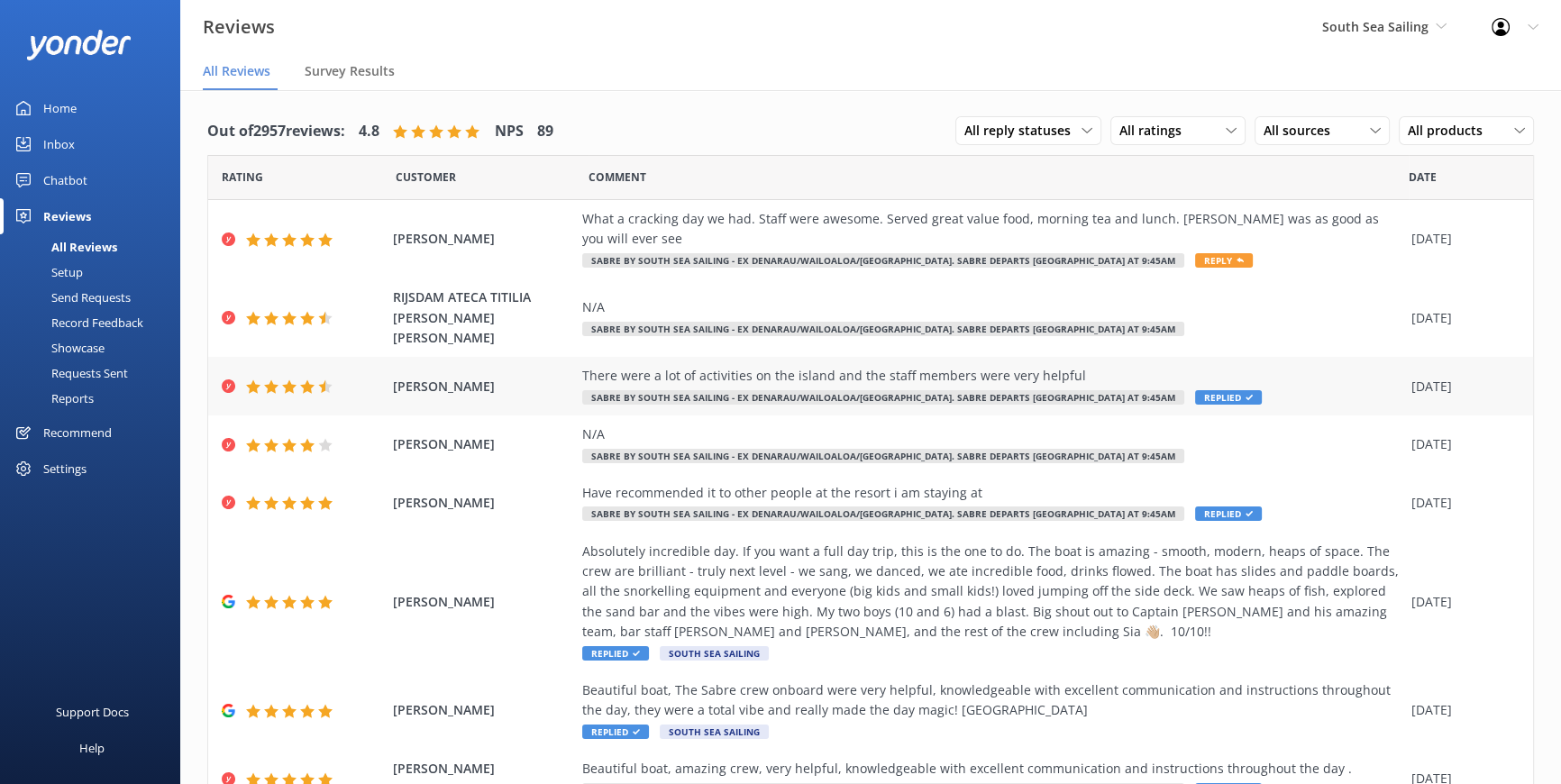
click at [1195, 390] on span "Replied" at bounding box center [1228, 397] width 67 height 15
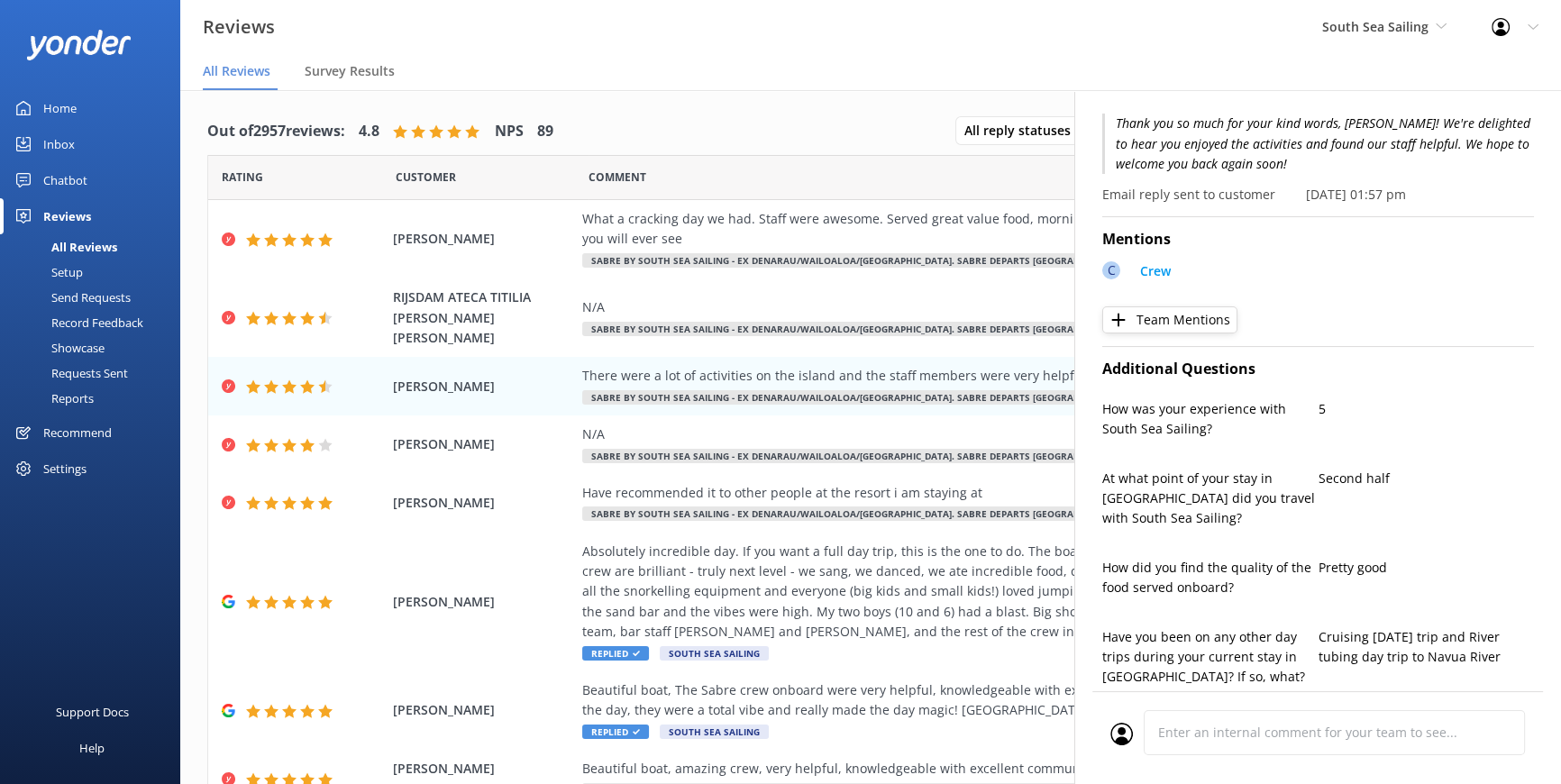
scroll to position [163, 0]
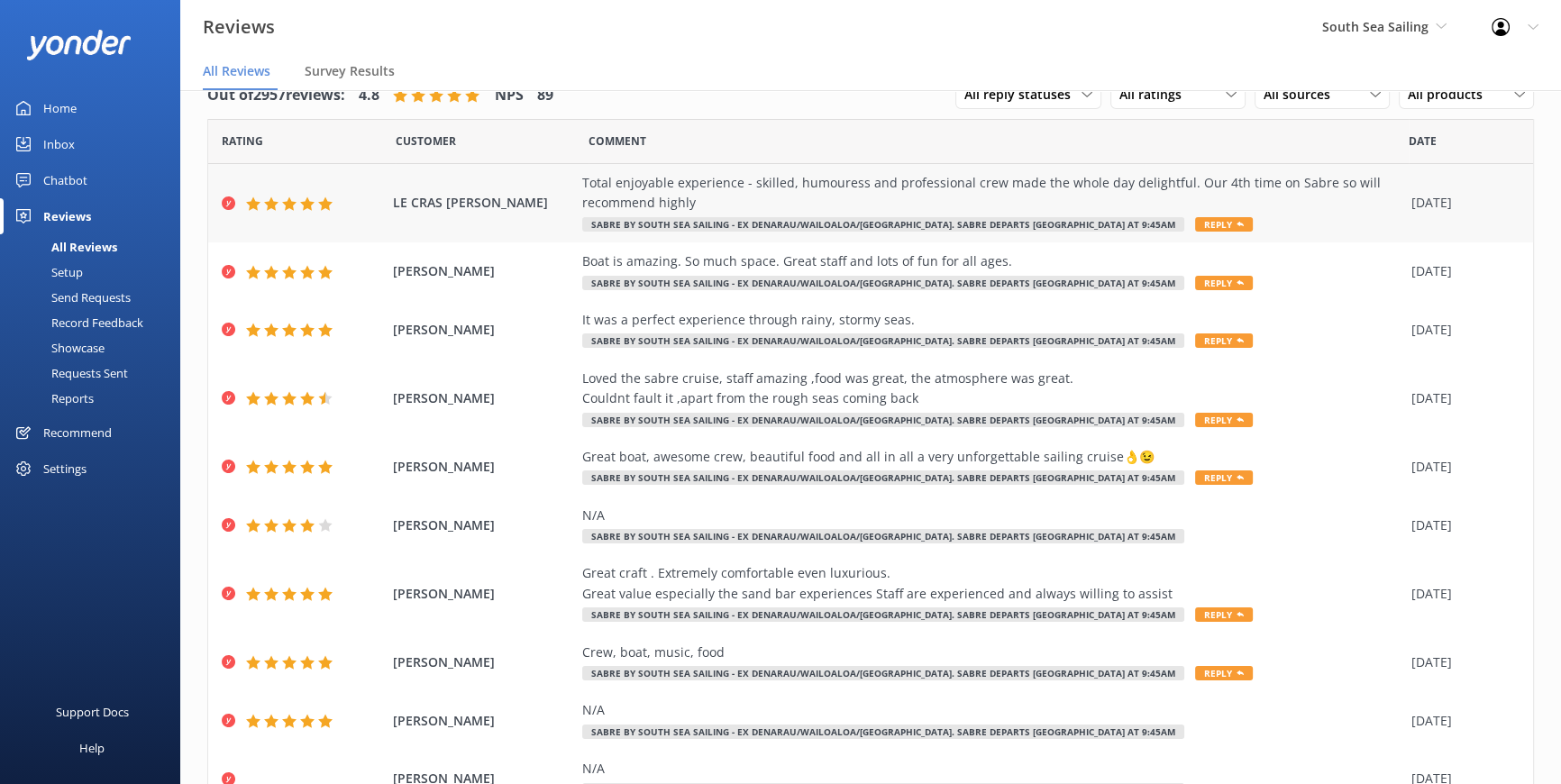
click at [1195, 217] on span "Reply" at bounding box center [1224, 224] width 58 height 15
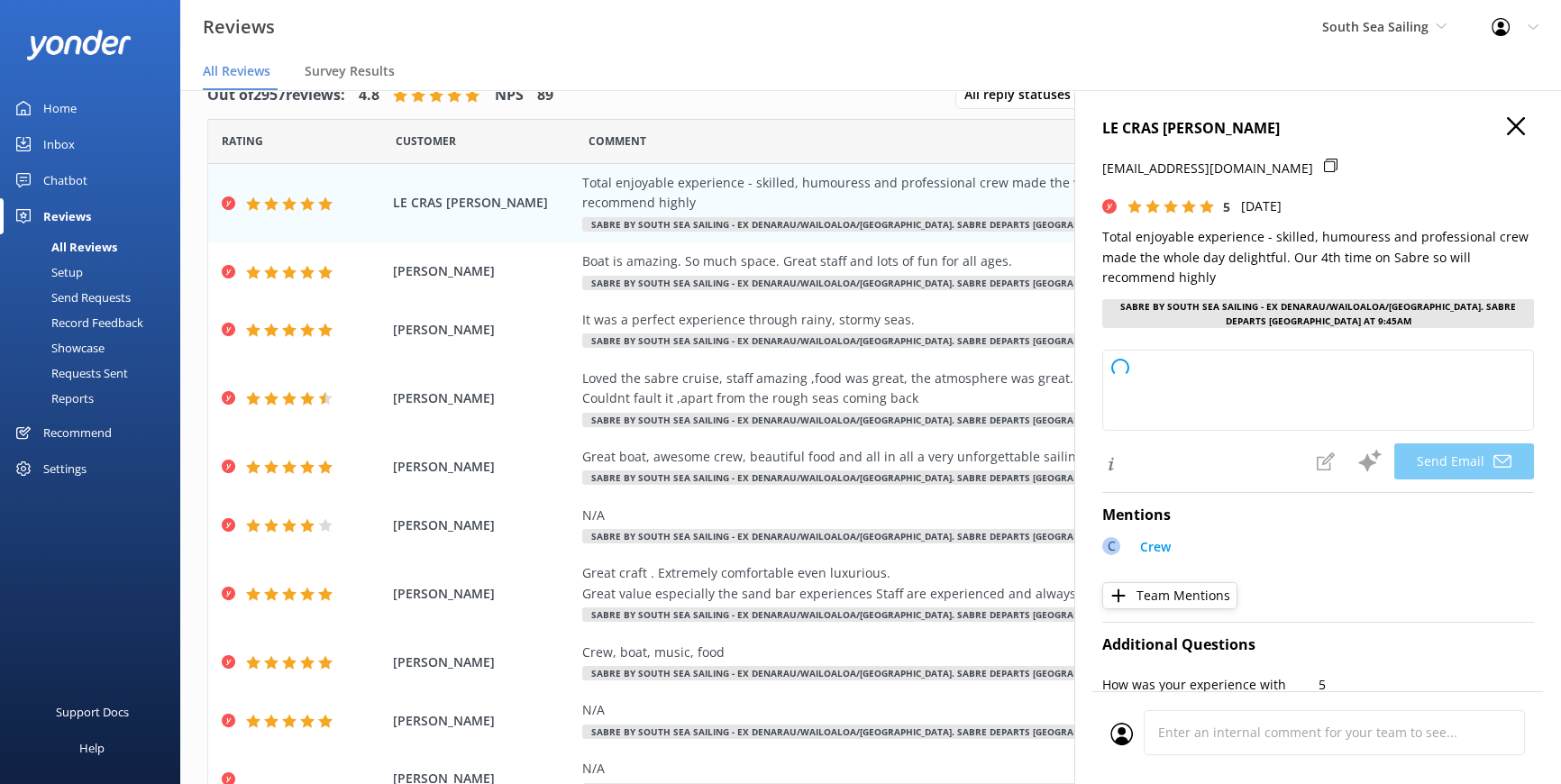
type textarea "Thank you so much, LE! We’re thrilled to hear you had another wonderful experie…"
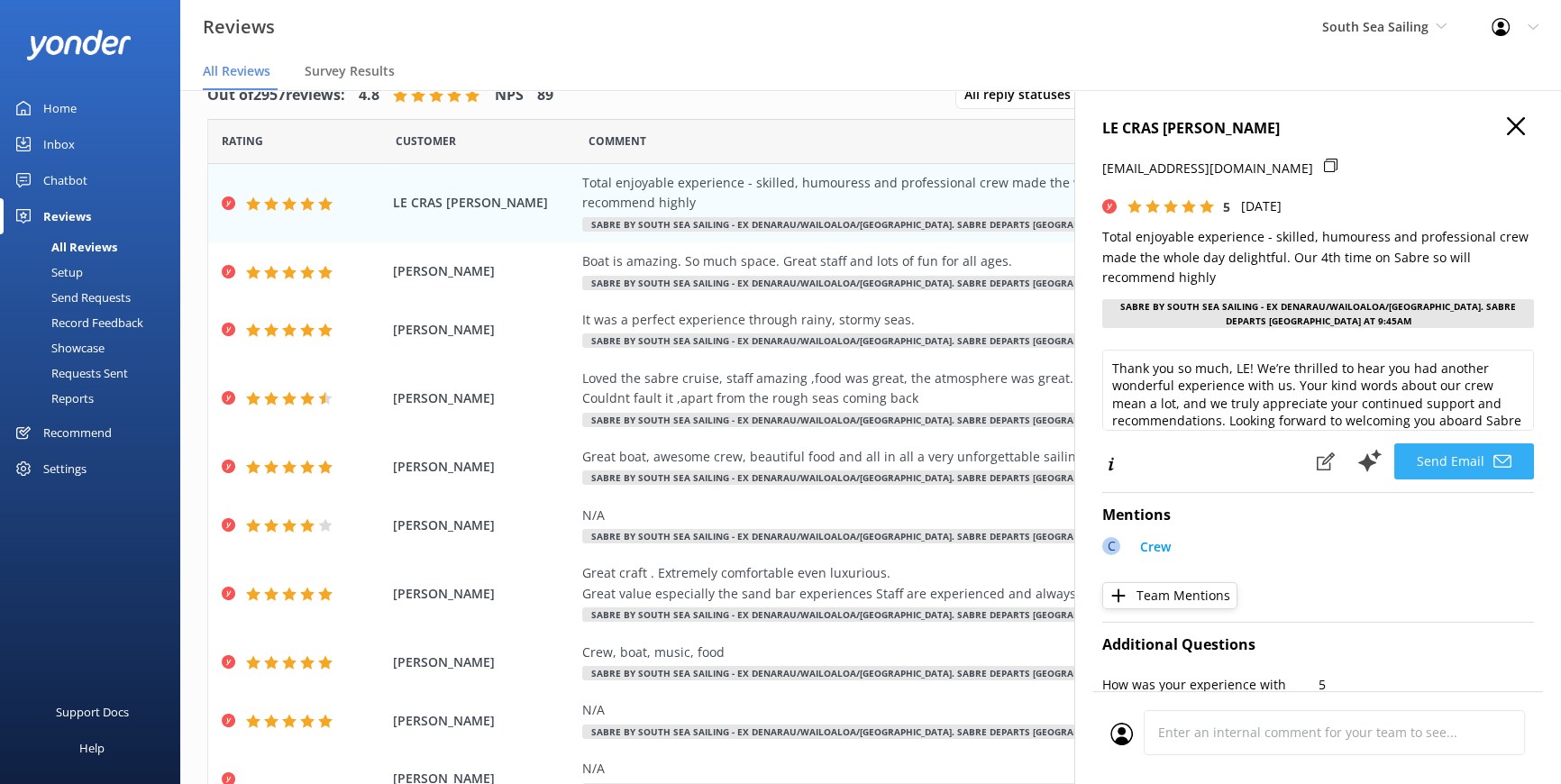
click at [1422, 448] on button "Send Email" at bounding box center [1464, 460] width 140 height 36
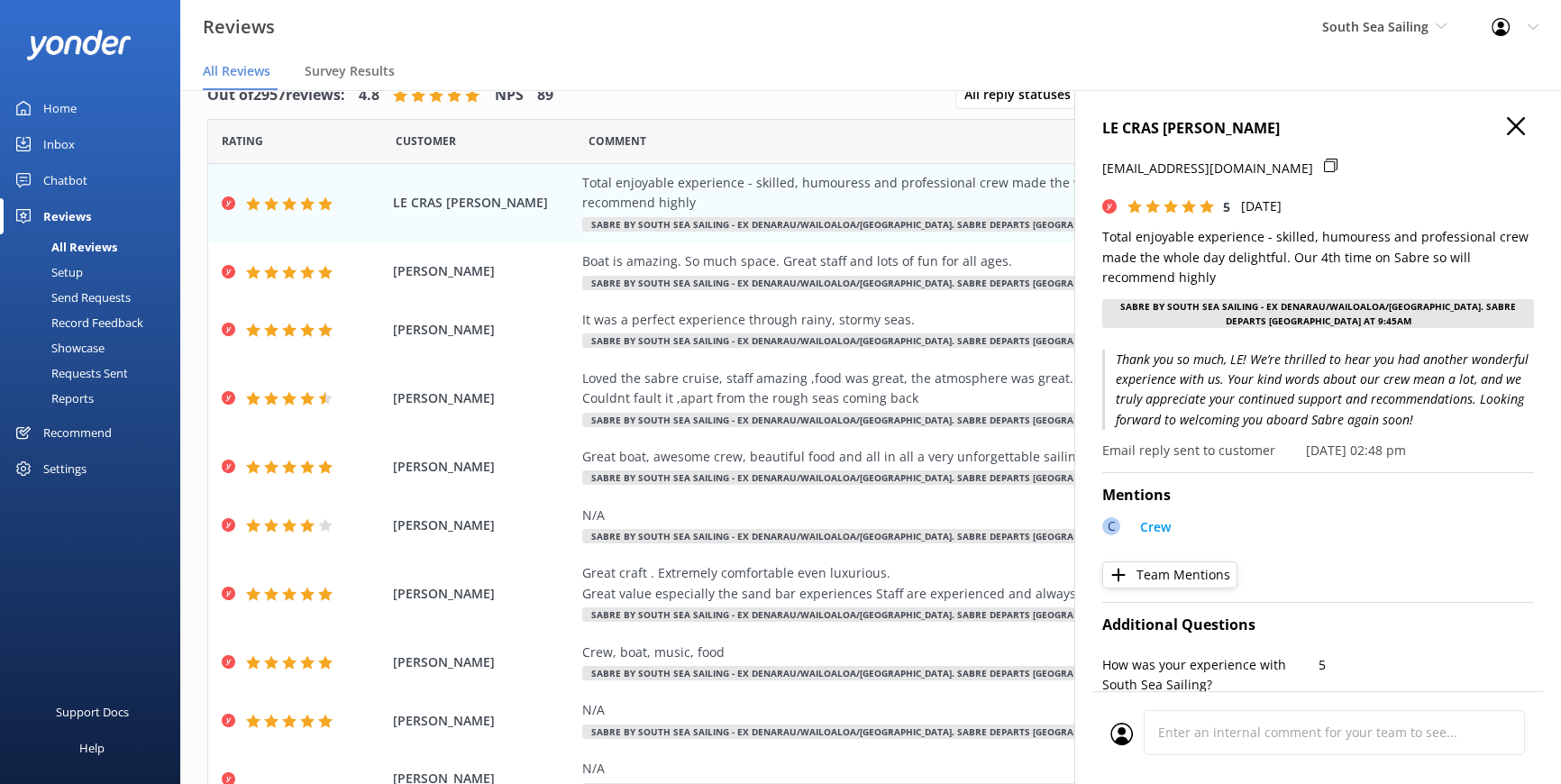
click at [1517, 111] on div "LE CRAS PETER lecras@mvrvl.com.au 5 Sun, 10th Aug 2025 Total enjoyable experien…" at bounding box center [1318, 482] width 487 height 784
click at [1511, 124] on icon at bounding box center [1516, 126] width 18 height 18
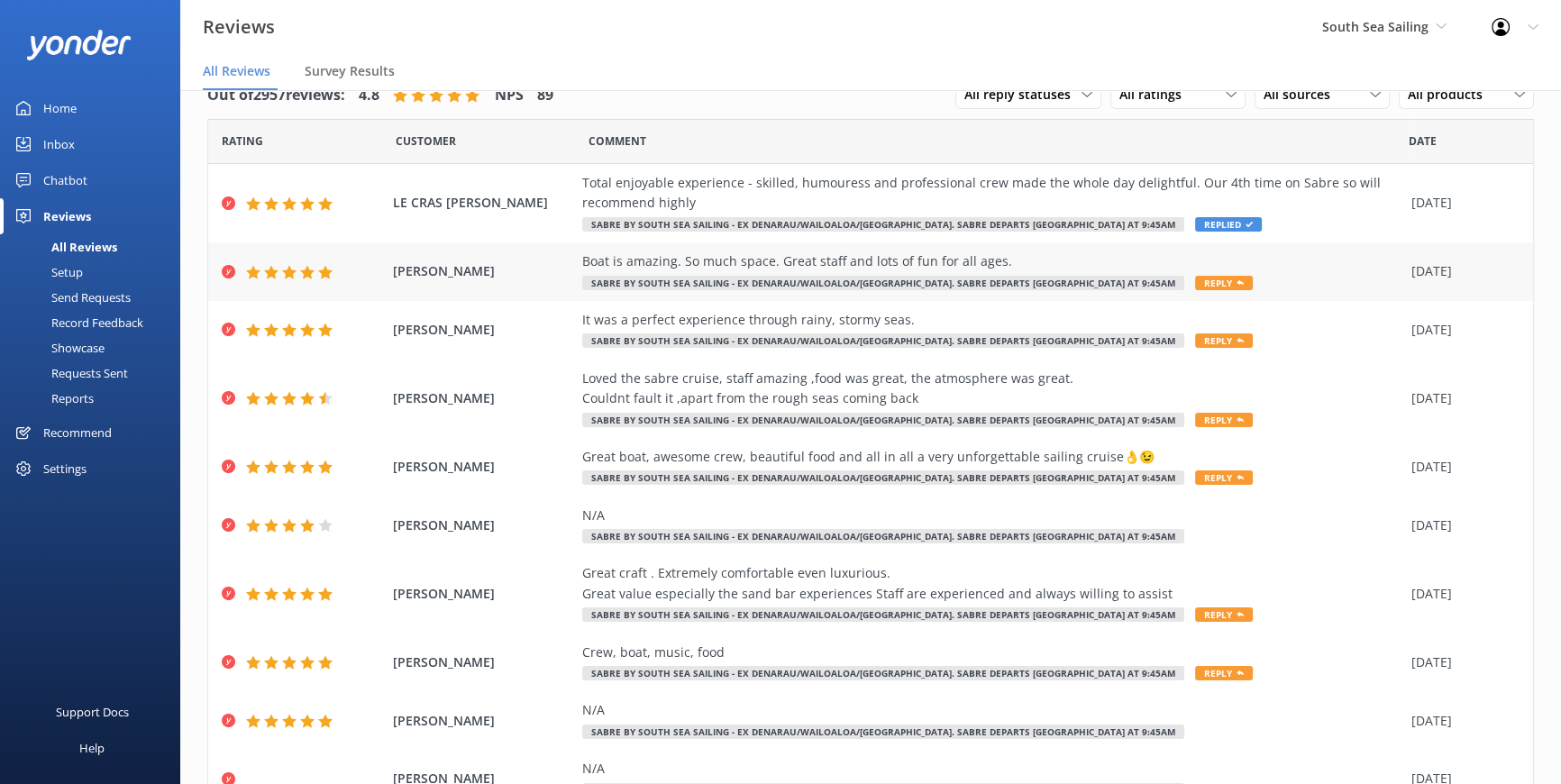
click at [1195, 278] on span "Reply" at bounding box center [1224, 283] width 58 height 15
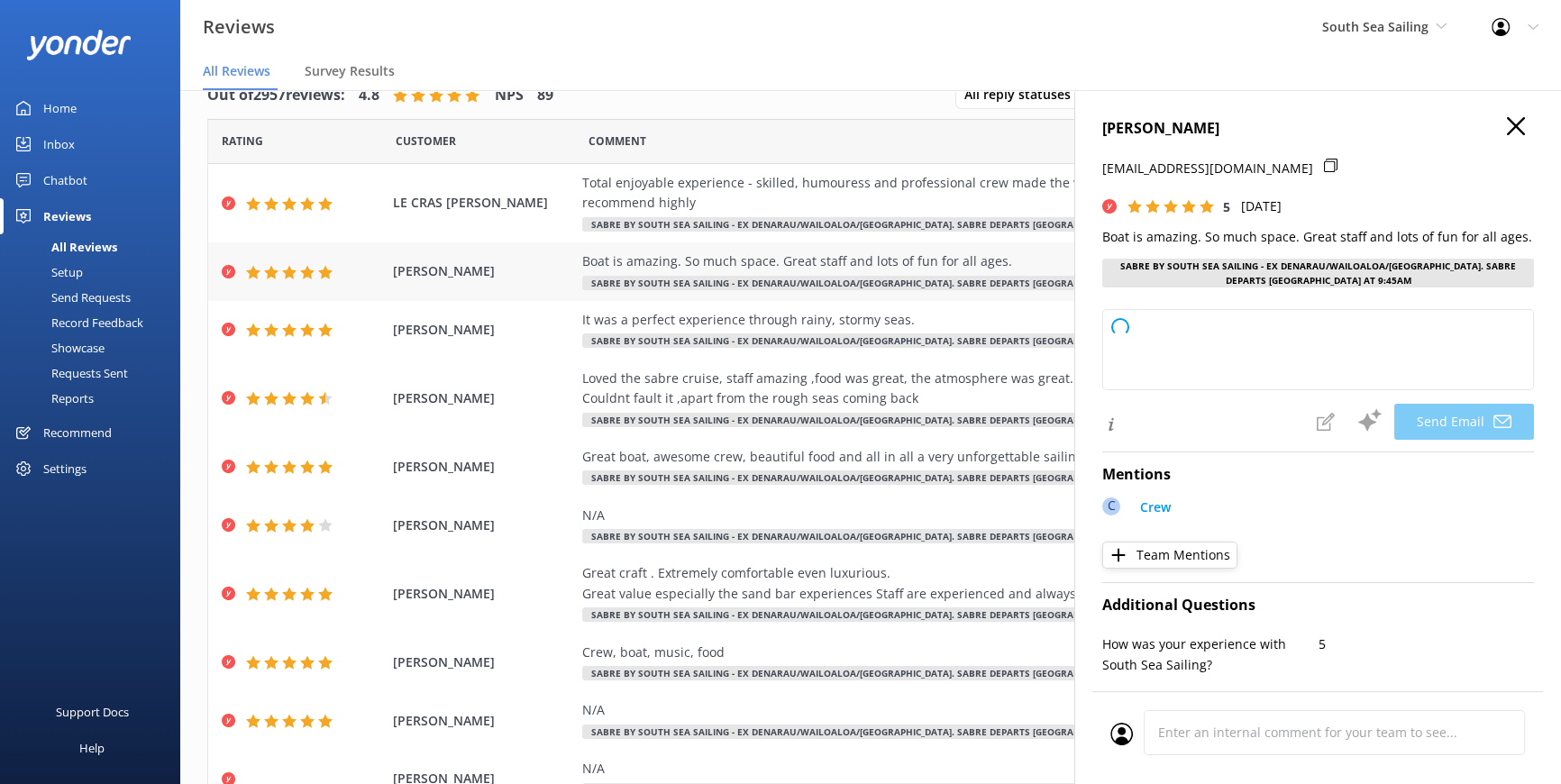
type textarea "Thank you so much, Valerie! We're delighted to hear you enjoyed the boat, our s…"
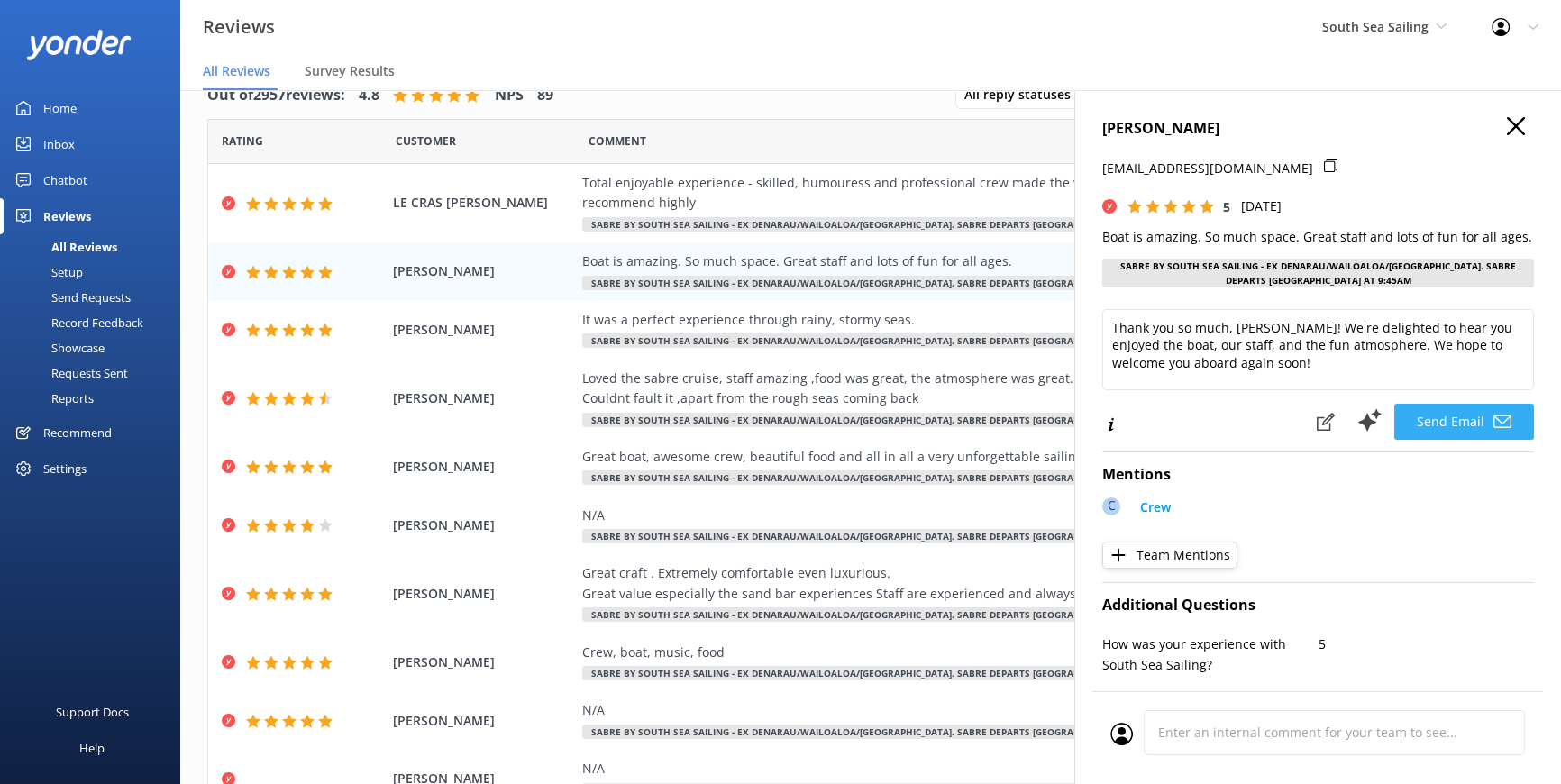
click at [1434, 423] on button "Send Email" at bounding box center [1464, 421] width 140 height 36
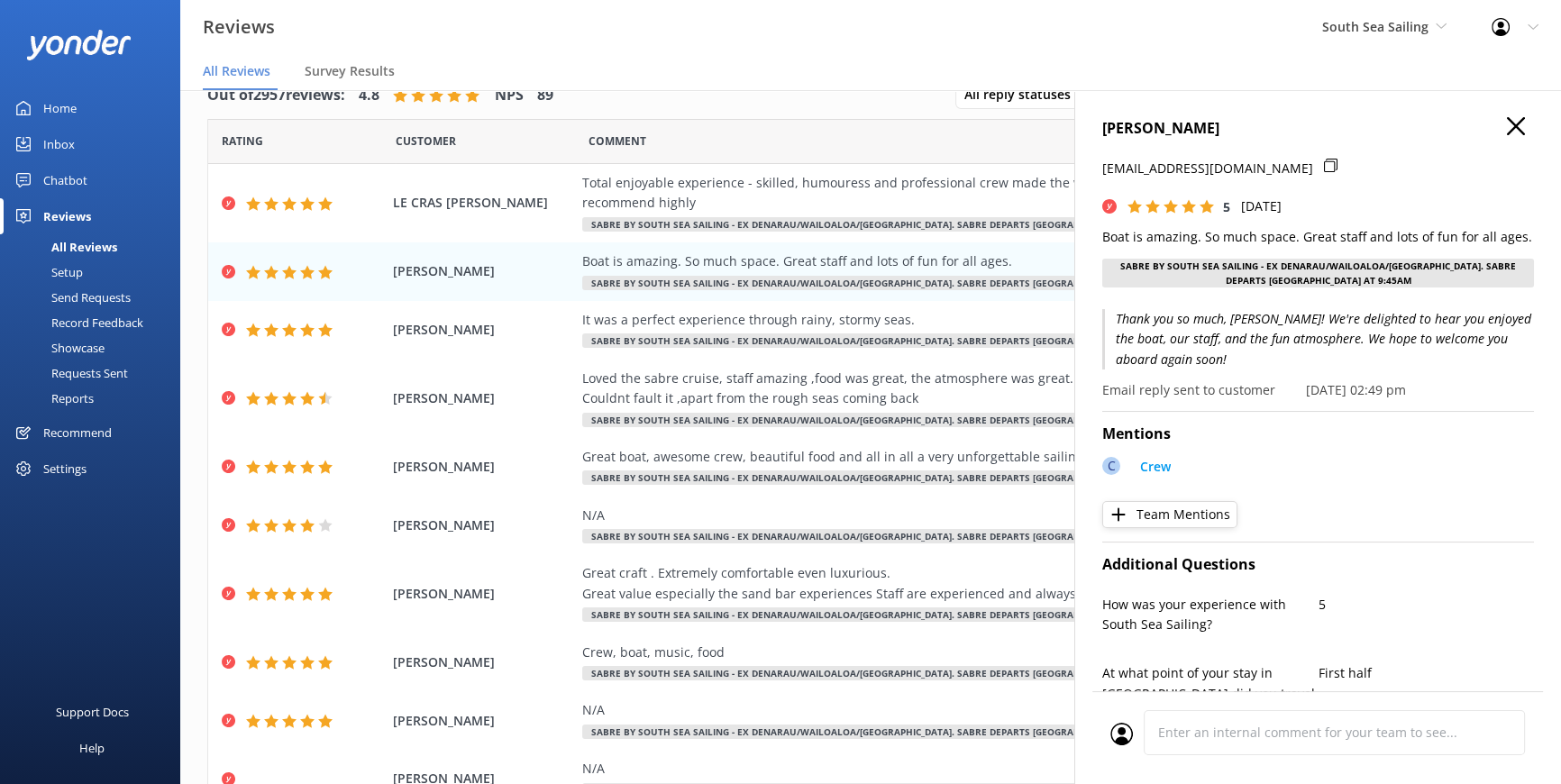
click at [1507, 124] on icon at bounding box center [1516, 126] width 18 height 18
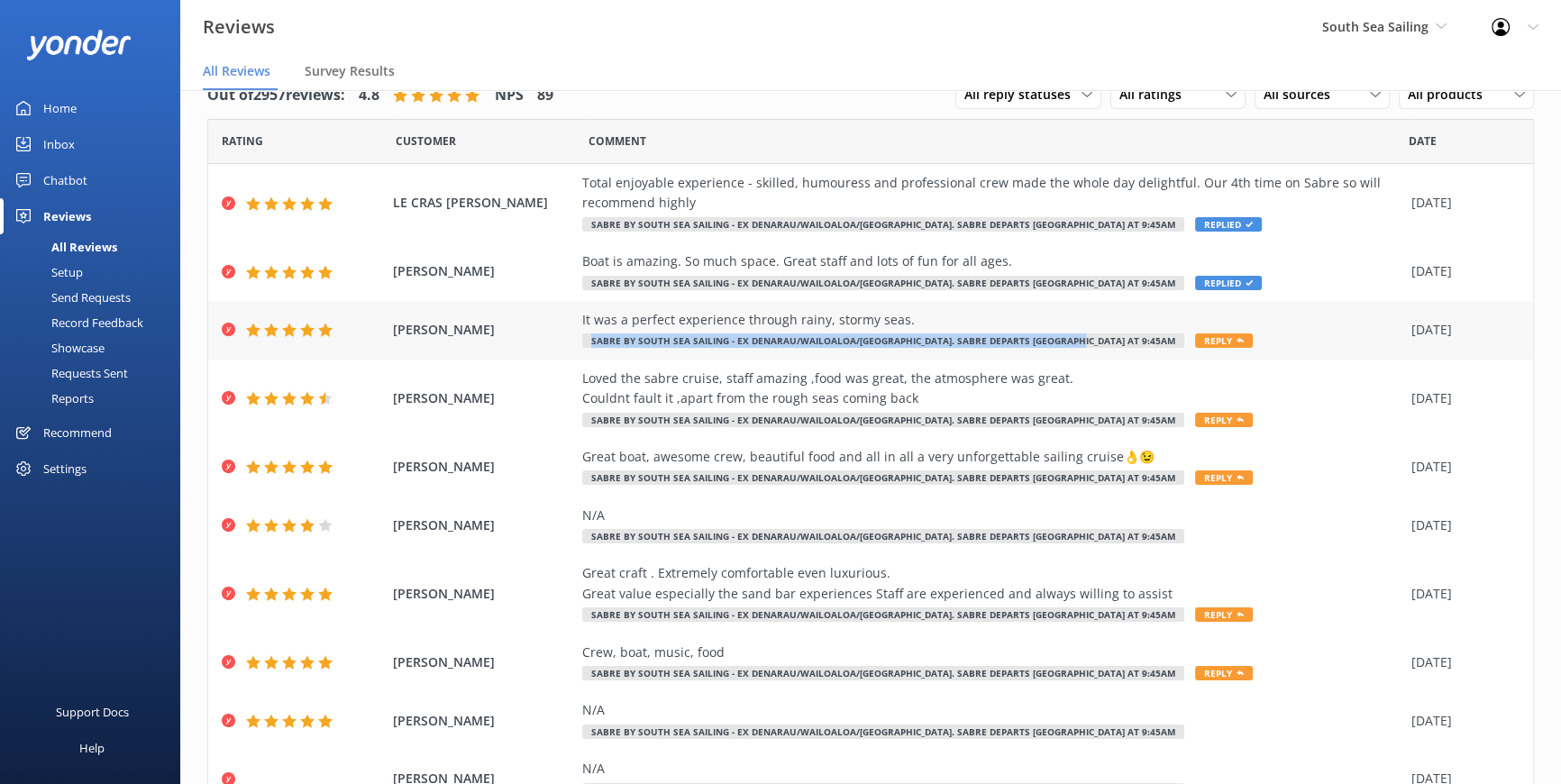
click at [1104, 329] on div "It was a perfect experience through rainy, stormy seas. SABRE by South Sea Sail…" at bounding box center [992, 329] width 821 height 40
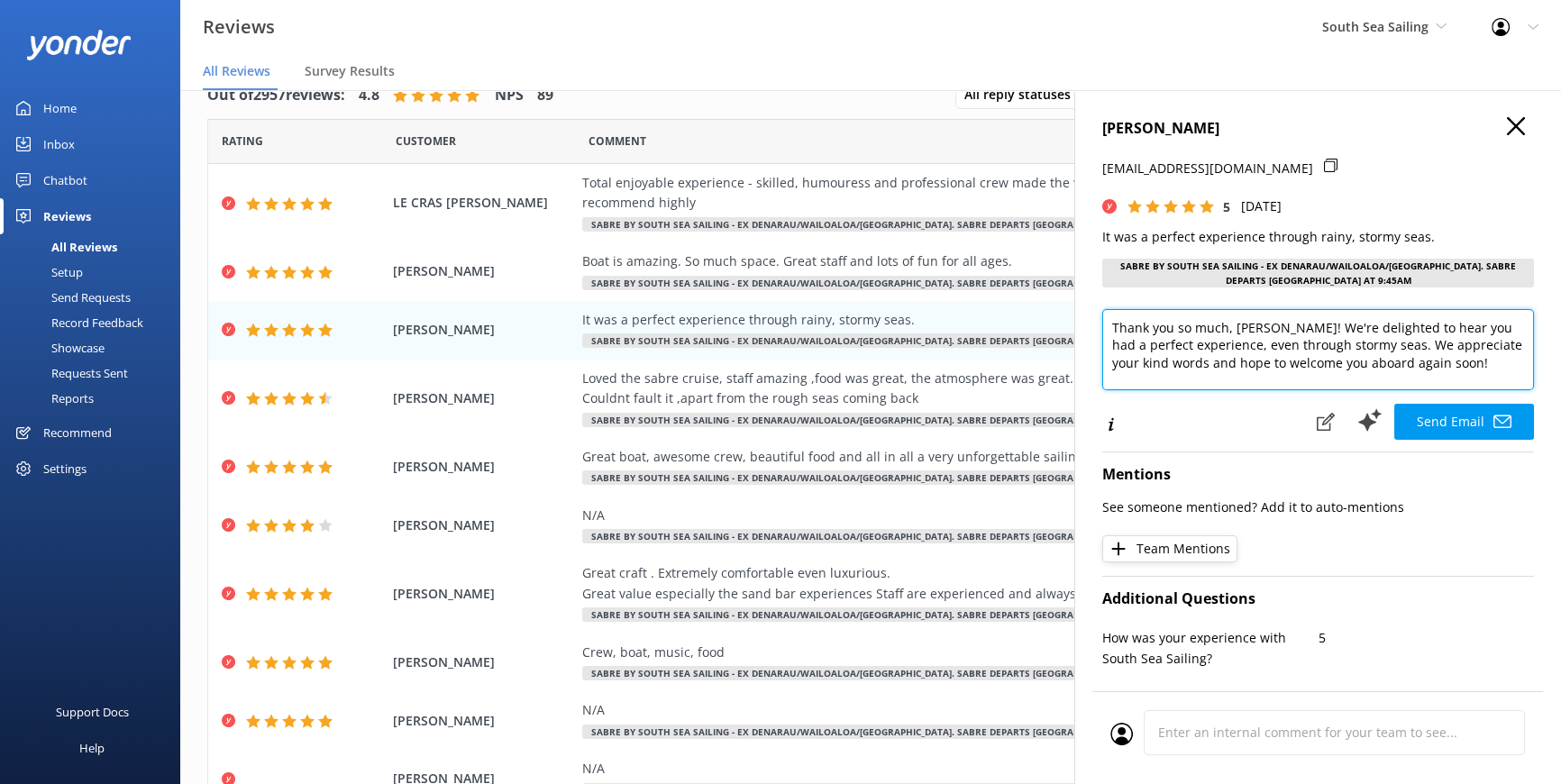
drag, startPoint x: 1233, startPoint y: 324, endPoint x: 1279, endPoint y: 327, distance: 46.1
click at [1281, 328] on textarea "Thank you so much, DOBYNS! We're delighted to hear you had a perfect experience…" at bounding box center [1318, 349] width 432 height 81
type textarea "Thank you so much, Ben! We're delighted to hear you had a perfect experience, e…"
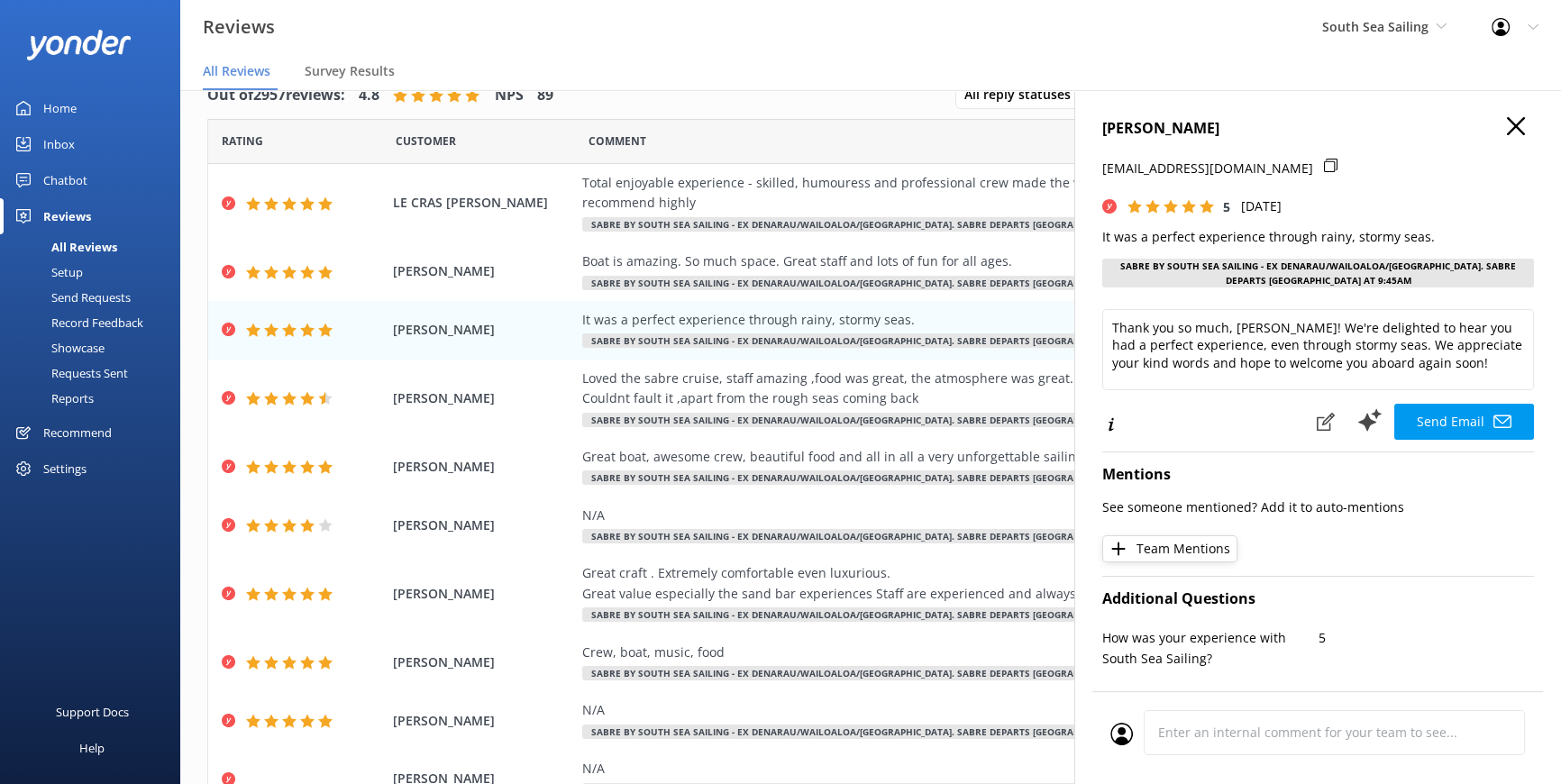
drag, startPoint x: 1464, startPoint y: 432, endPoint x: 1454, endPoint y: 423, distance: 13.5
click at [1462, 431] on button "Send Email" at bounding box center [1464, 421] width 140 height 36
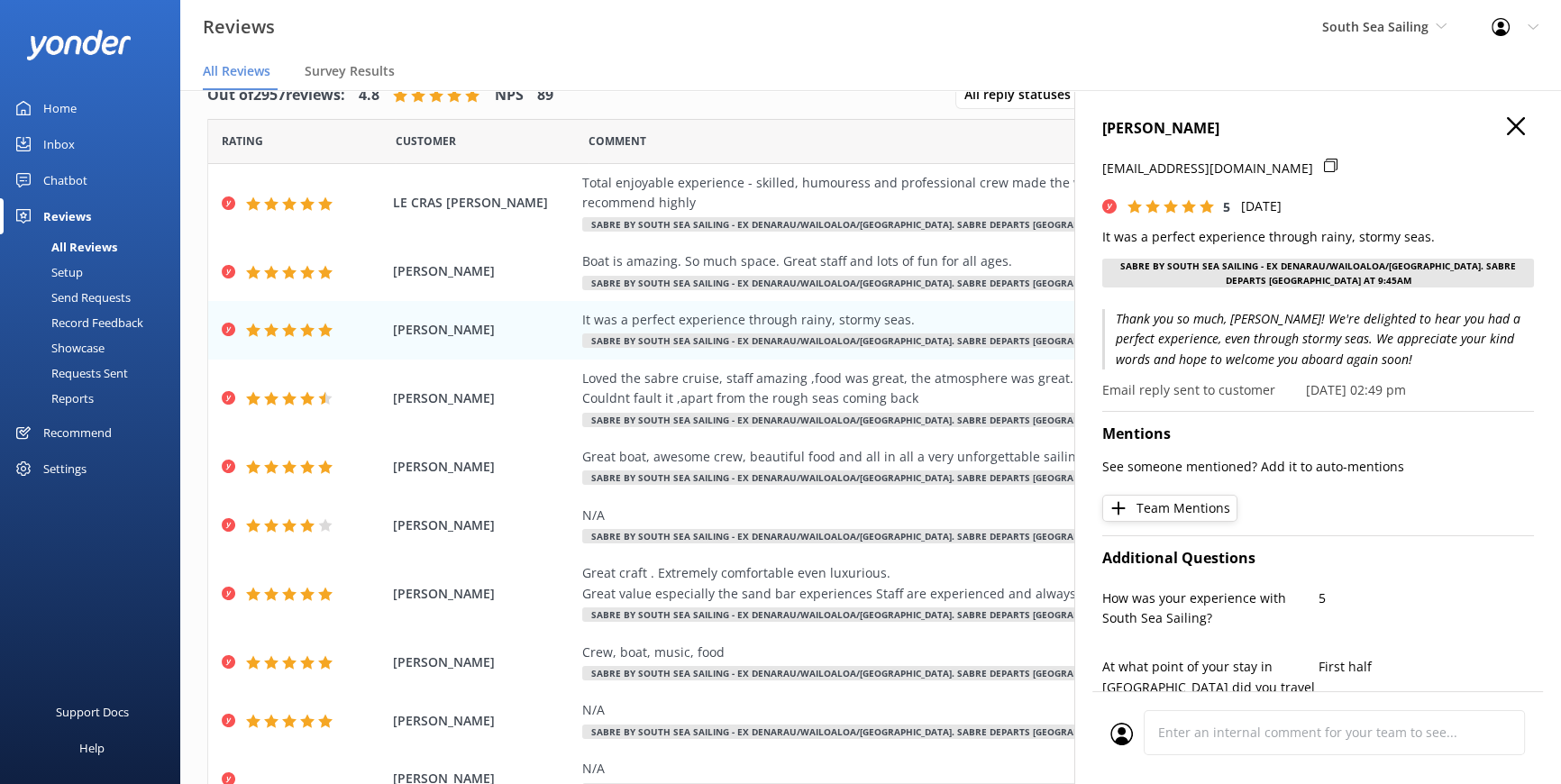
click at [1507, 120] on icon at bounding box center [1516, 126] width 18 height 18
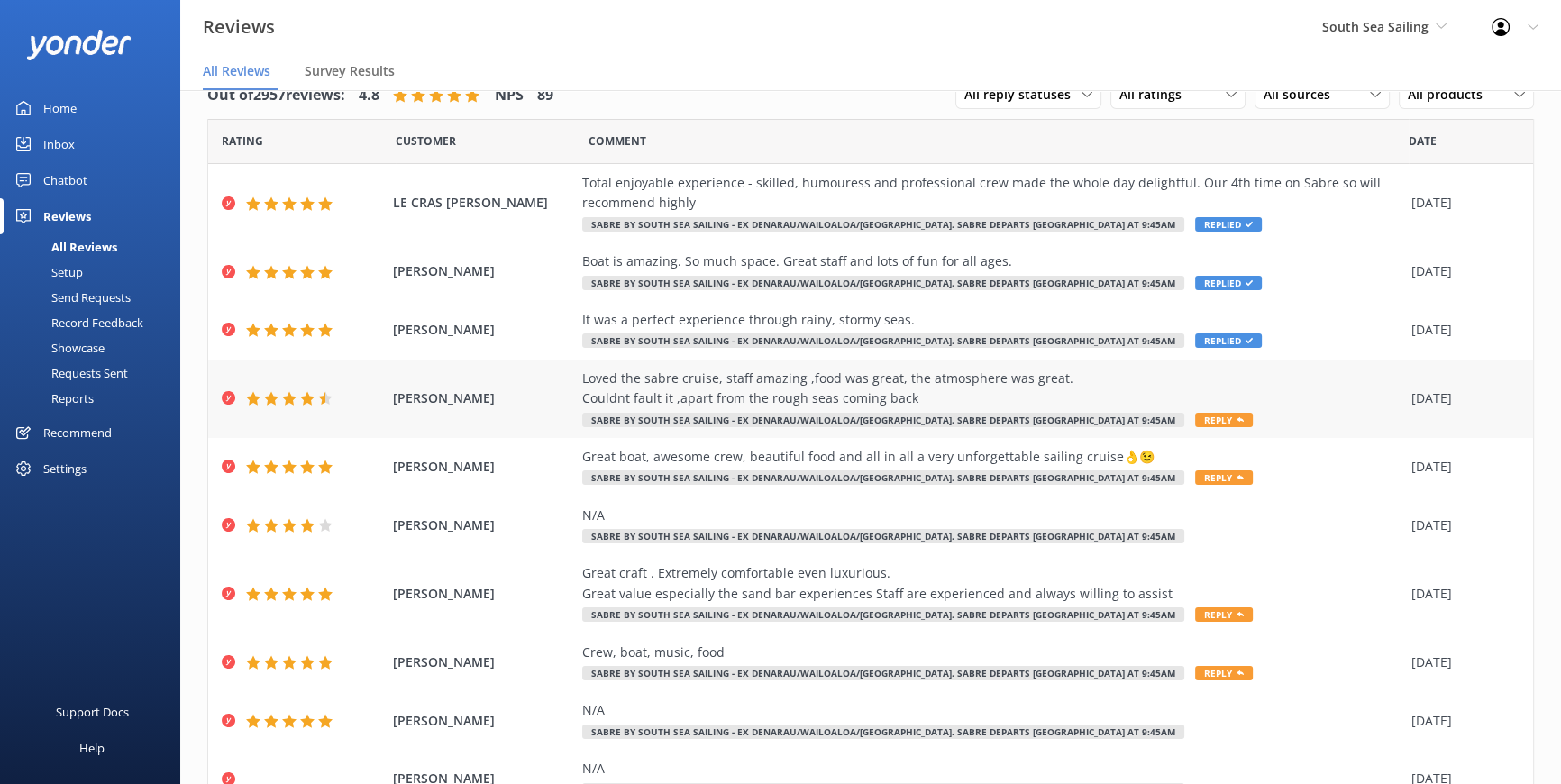
click at [1195, 416] on span "Reply" at bounding box center [1224, 419] width 58 height 15
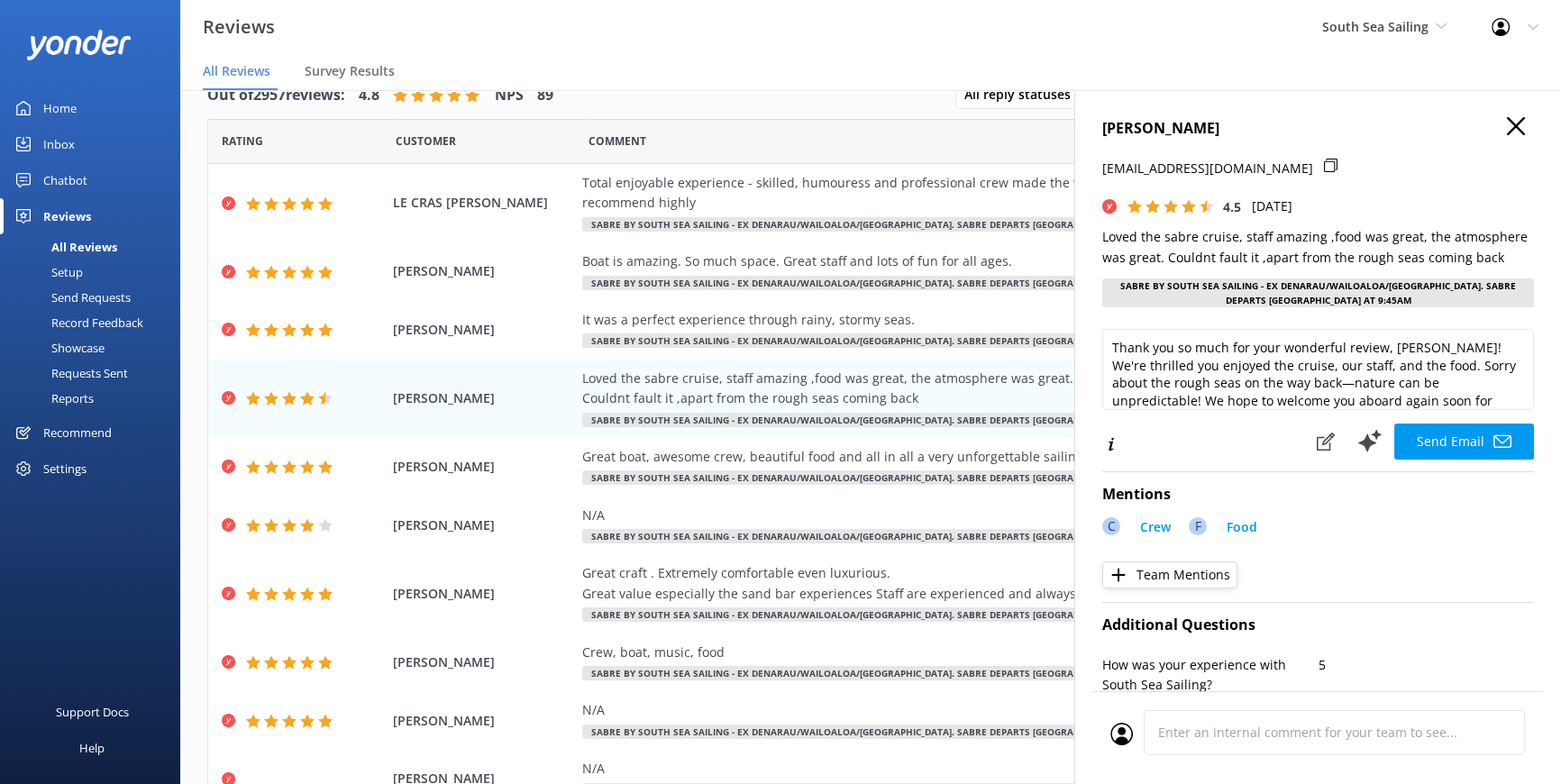
drag, startPoint x: 1468, startPoint y: 431, endPoint x: 1469, endPoint y: 350, distance: 81.0
click at [1469, 350] on div "Thank you so much for your wonderful review, MACK! We're thrilled you enjoyed t…" at bounding box center [1318, 394] width 432 height 132
drag, startPoint x: 1424, startPoint y: 342, endPoint x: 1388, endPoint y: 343, distance: 36.0
click at [1388, 343] on textarea "Thank you so much for your wonderful review, MACK! We're thrilled you enjoyed t…" at bounding box center [1318, 369] width 432 height 81
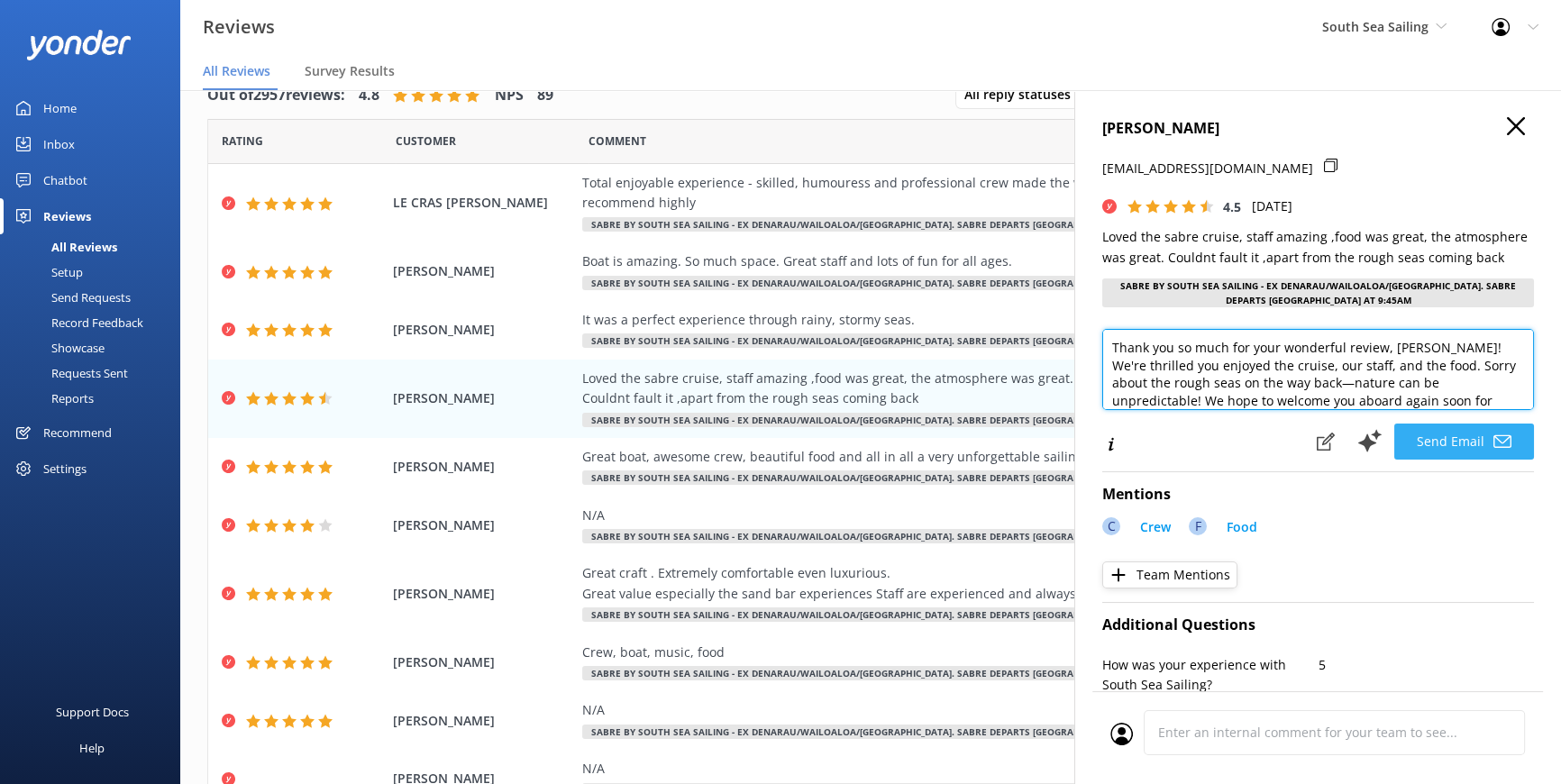
type textarea "Thank you so much for your wonderful review, Carolyne! We're thrilled you enjoy…"
click at [1474, 439] on button "Send Email" at bounding box center [1464, 441] width 140 height 36
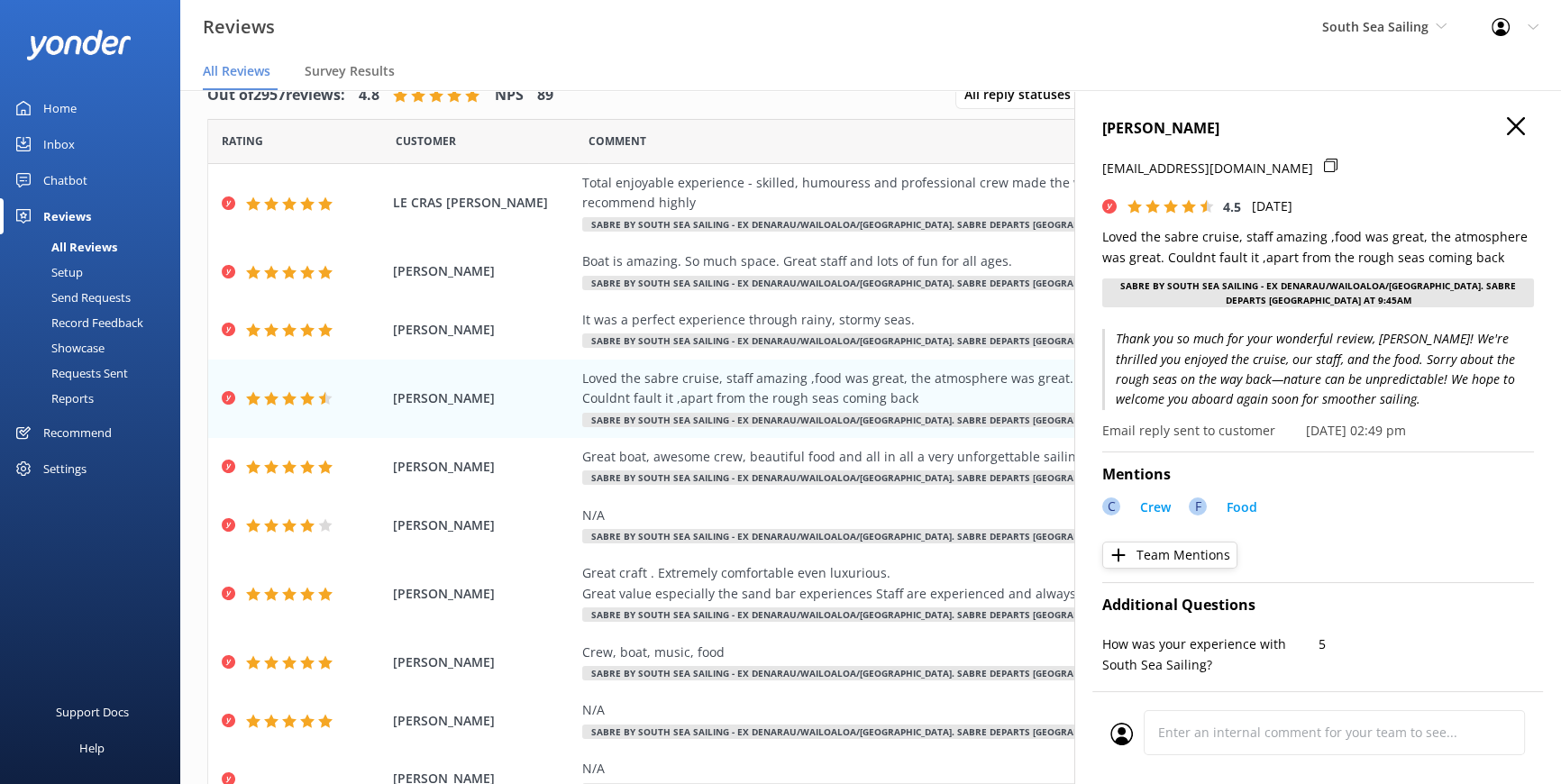
click at [1507, 123] on use at bounding box center [1516, 126] width 18 height 18
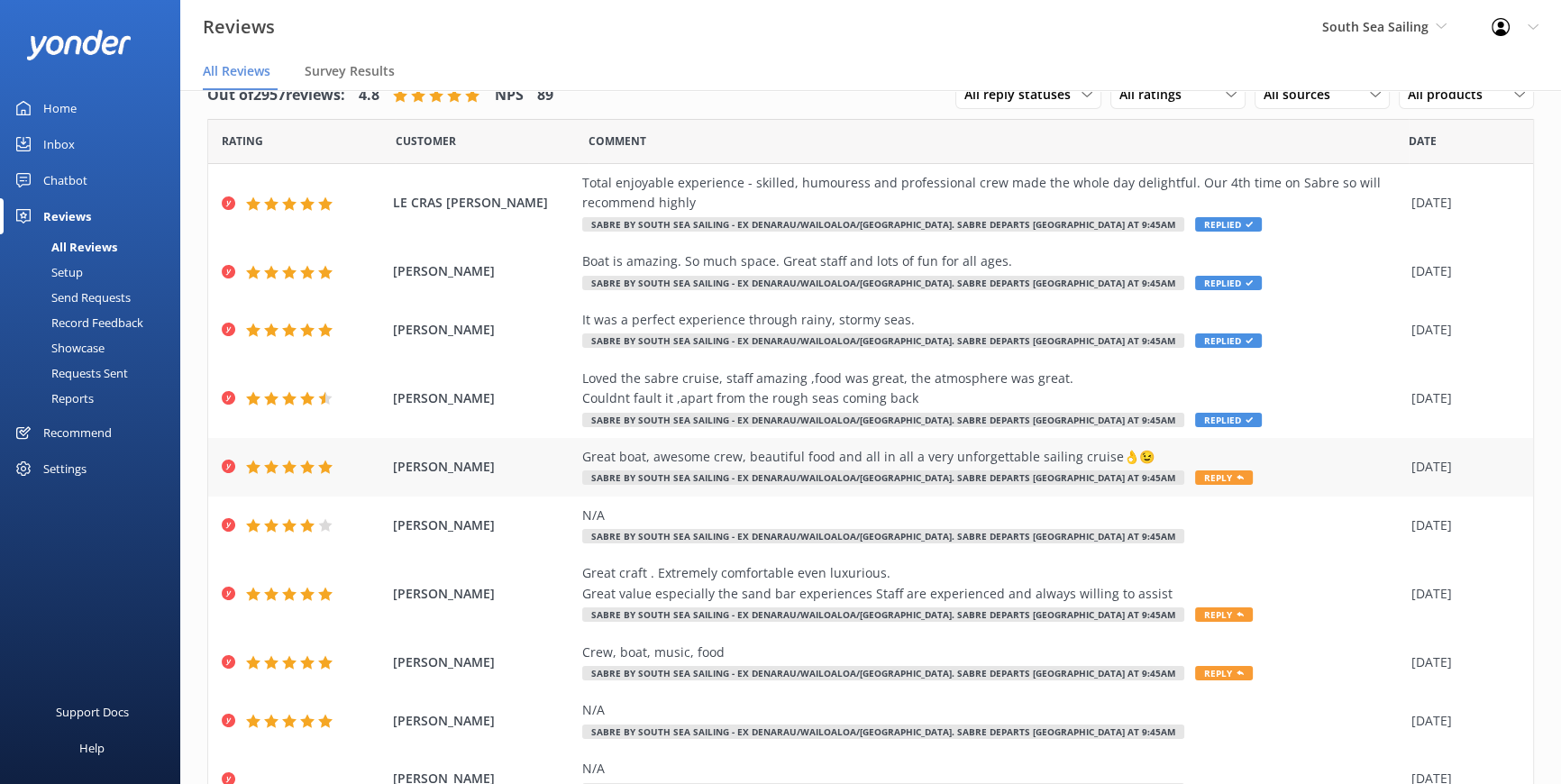
click at [1110, 468] on div "Great boat, awesome crew, beautiful food and all in all a very unforgettable sa…" at bounding box center [992, 466] width 821 height 40
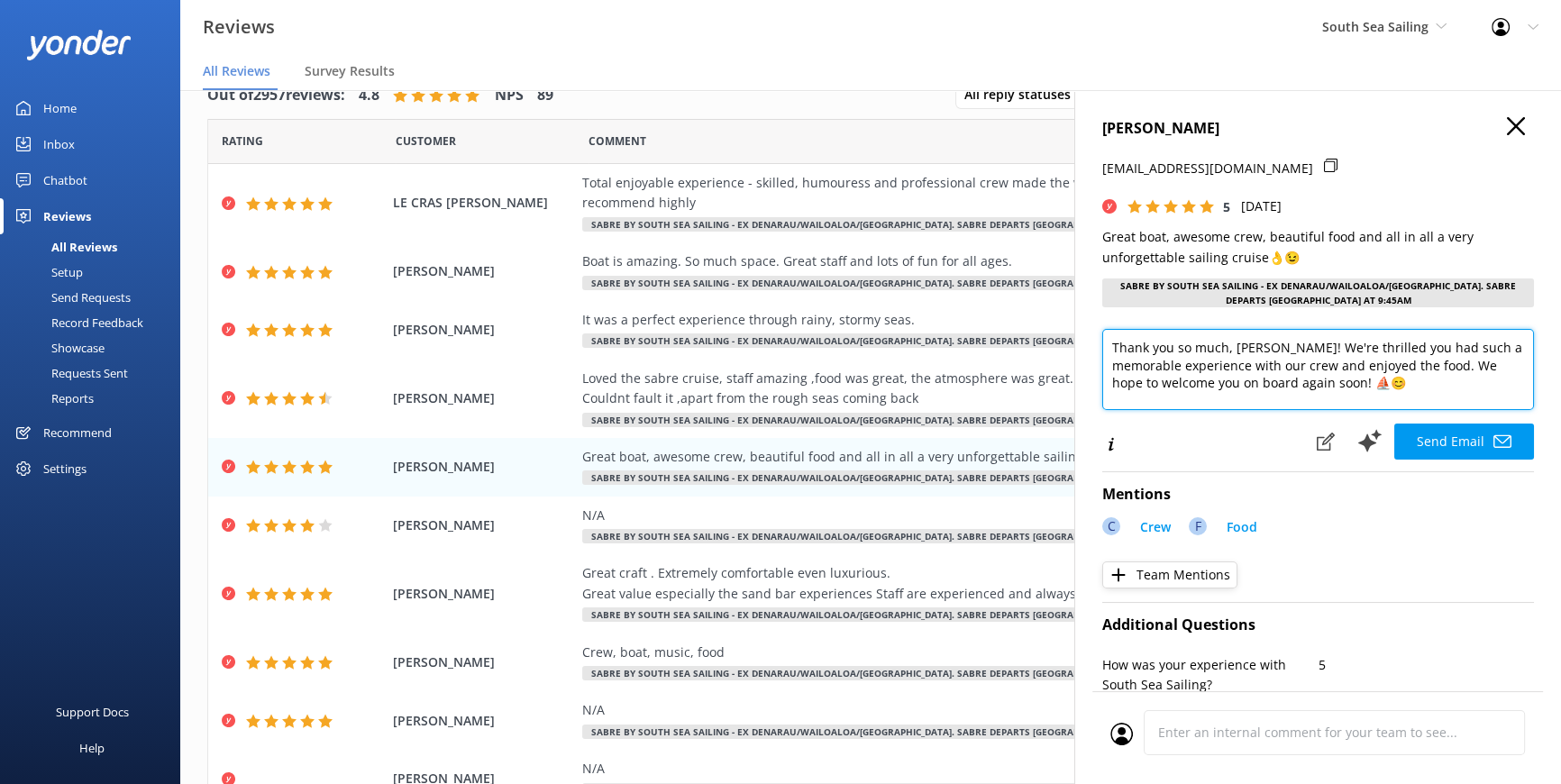
drag, startPoint x: 1234, startPoint y: 345, endPoint x: 1280, endPoint y: 347, distance: 46.0
click at [1278, 349] on textarea "Thank you so much, Bolliger! We're thrilled you had such a memorable experience…" at bounding box center [1318, 369] width 432 height 81
type textarea "Thank you so much, Rick! We're thrilled you had such a memorable experience wit…"
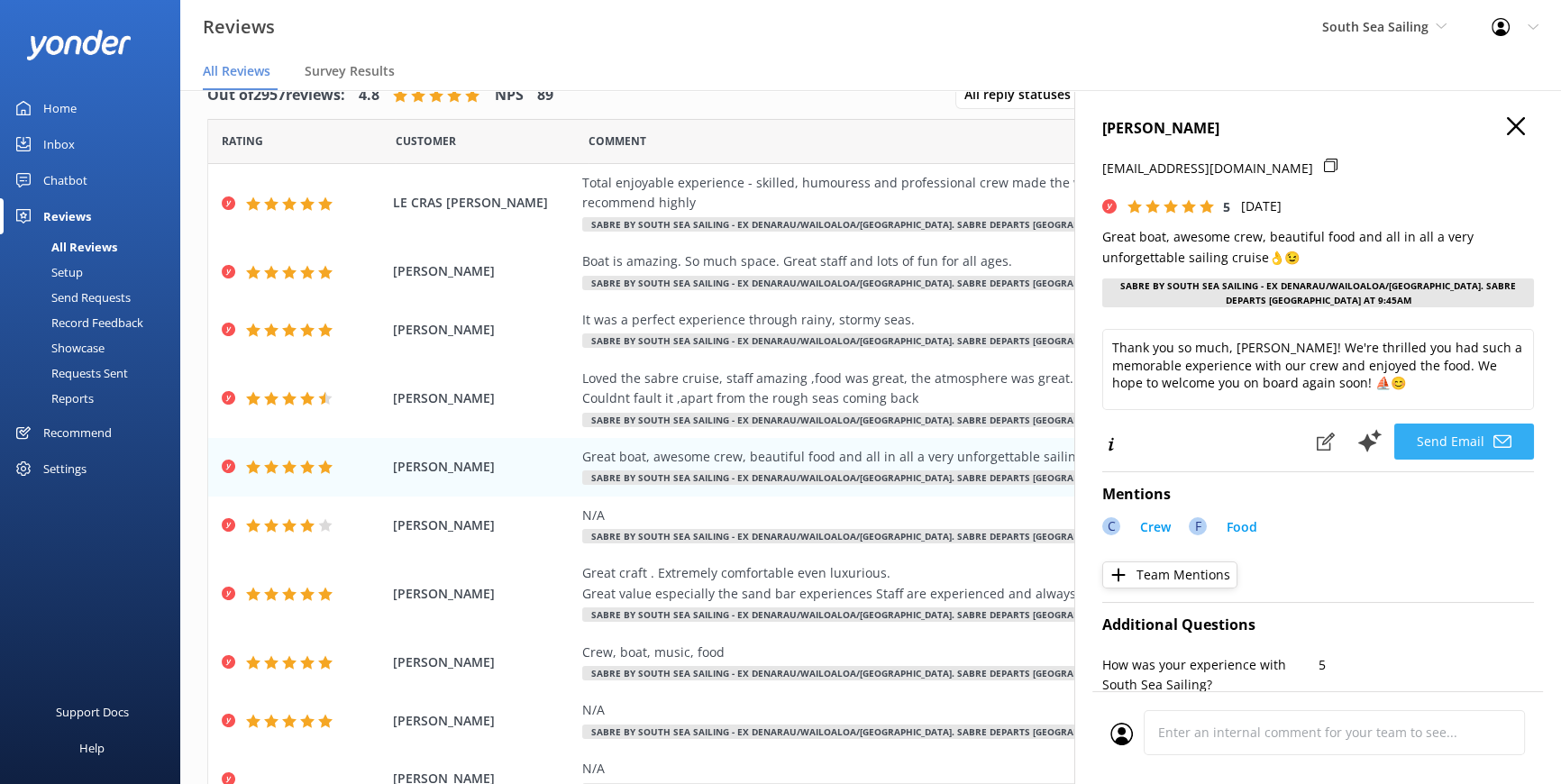
click at [1434, 436] on button "Send Email" at bounding box center [1464, 441] width 140 height 36
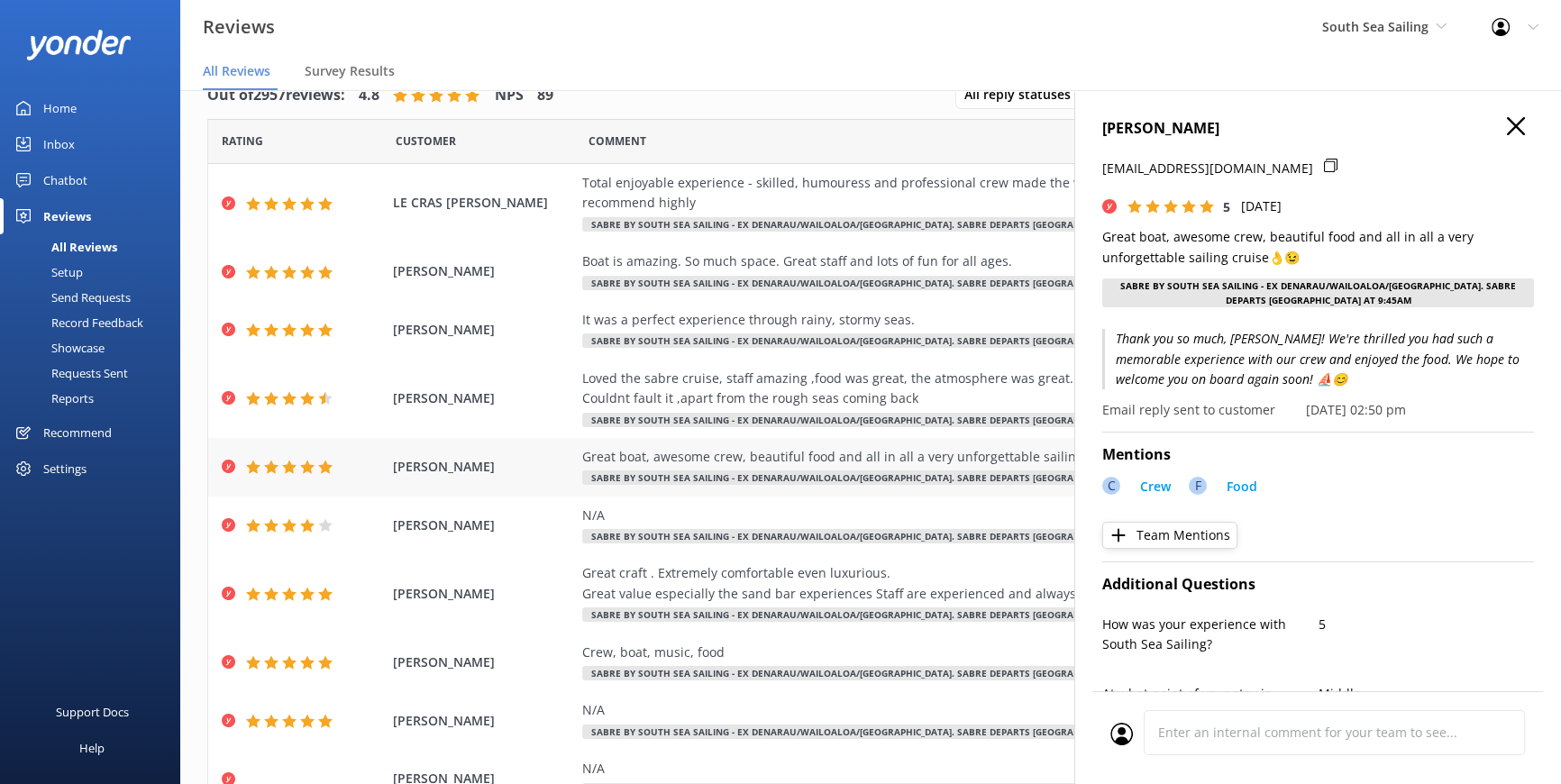
click at [1015, 458] on div "Great boat, awesome crew, beautiful food and all in all a very unforgettable sa…" at bounding box center [992, 457] width 821 height 20
click at [1005, 461] on div "Great boat, awesome crew, beautiful food and all in all a very unforgettable sa…" at bounding box center [992, 457] width 821 height 20
click at [1494, 126] on h4 "[PERSON_NAME]" at bounding box center [1318, 129] width 432 height 23
click at [1507, 122] on use at bounding box center [1516, 126] width 18 height 18
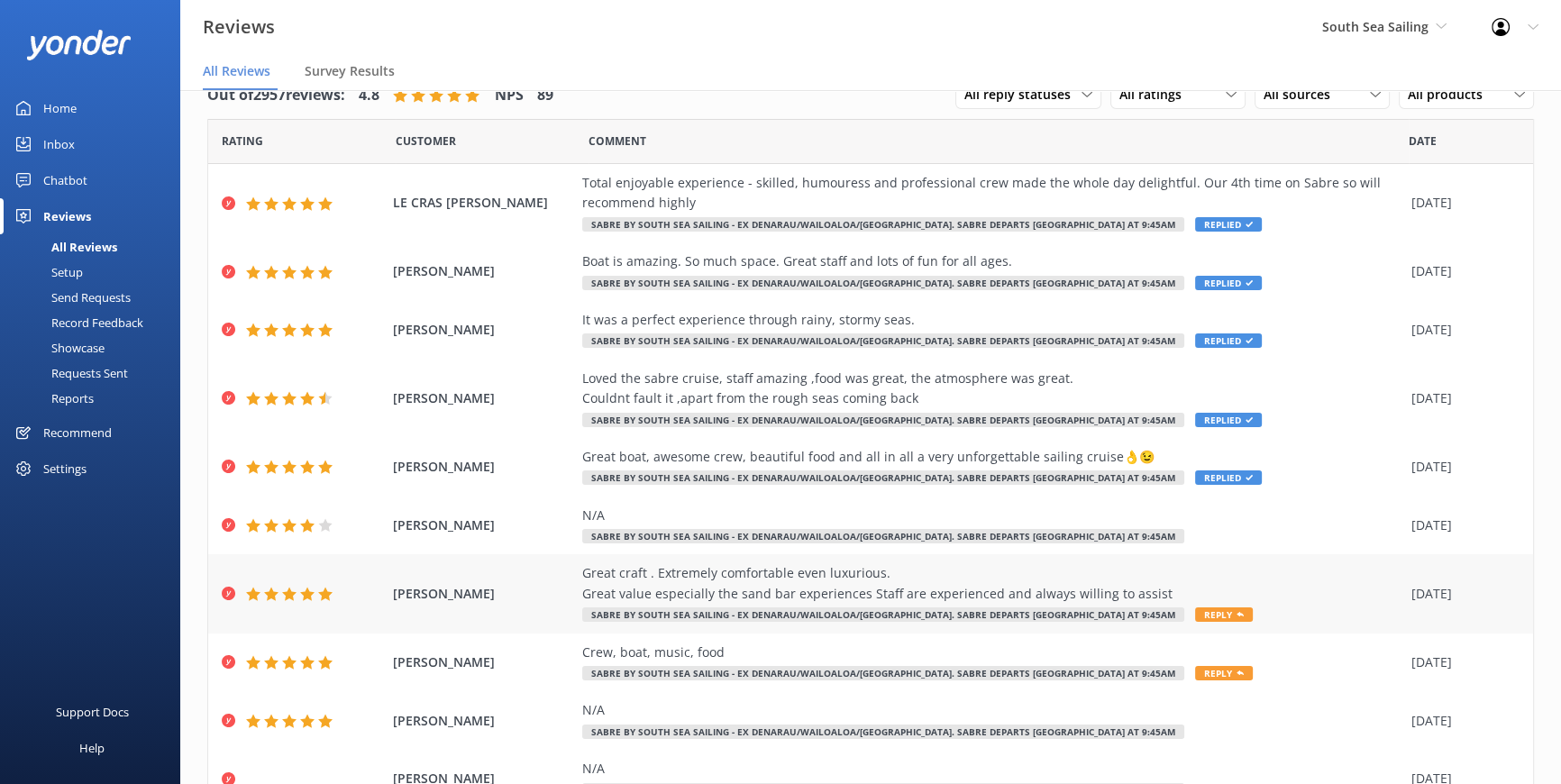
click at [1195, 612] on span "Reply" at bounding box center [1224, 614] width 58 height 15
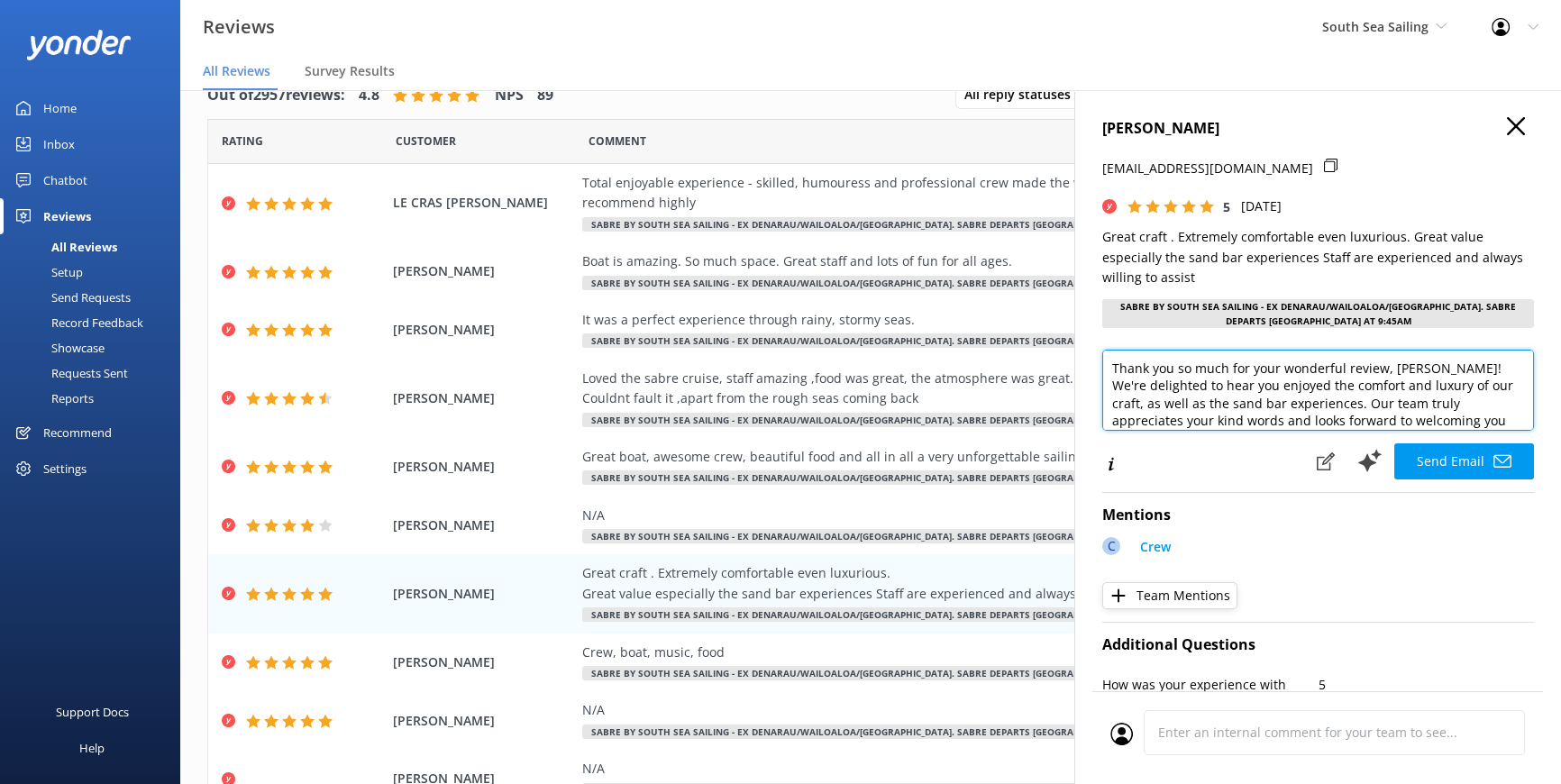
drag, startPoint x: 1386, startPoint y: 367, endPoint x: 1403, endPoint y: 366, distance: 17.0
click at [1403, 366] on textarea "Thank you so much for your wonderful review, BURROWS! We're delighted to hear y…" at bounding box center [1318, 390] width 432 height 81
drag, startPoint x: 1400, startPoint y: 370, endPoint x: 1409, endPoint y: 377, distance: 11.4
click at [1432, 370] on textarea "Thank you so much for your wonderful review, RROWS! We're delighted to hear you…" at bounding box center [1318, 390] width 432 height 81
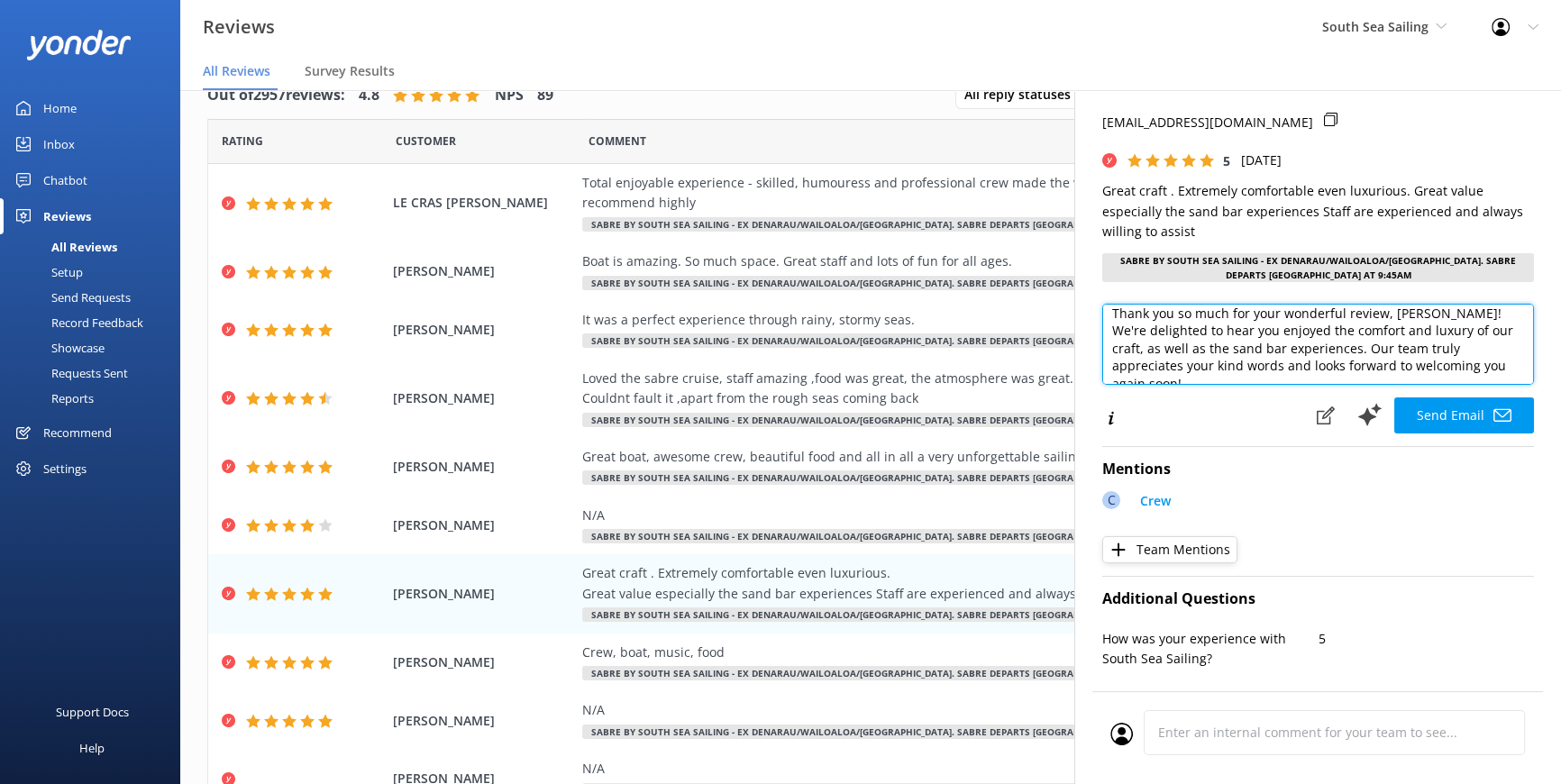
scroll to position [163, 0]
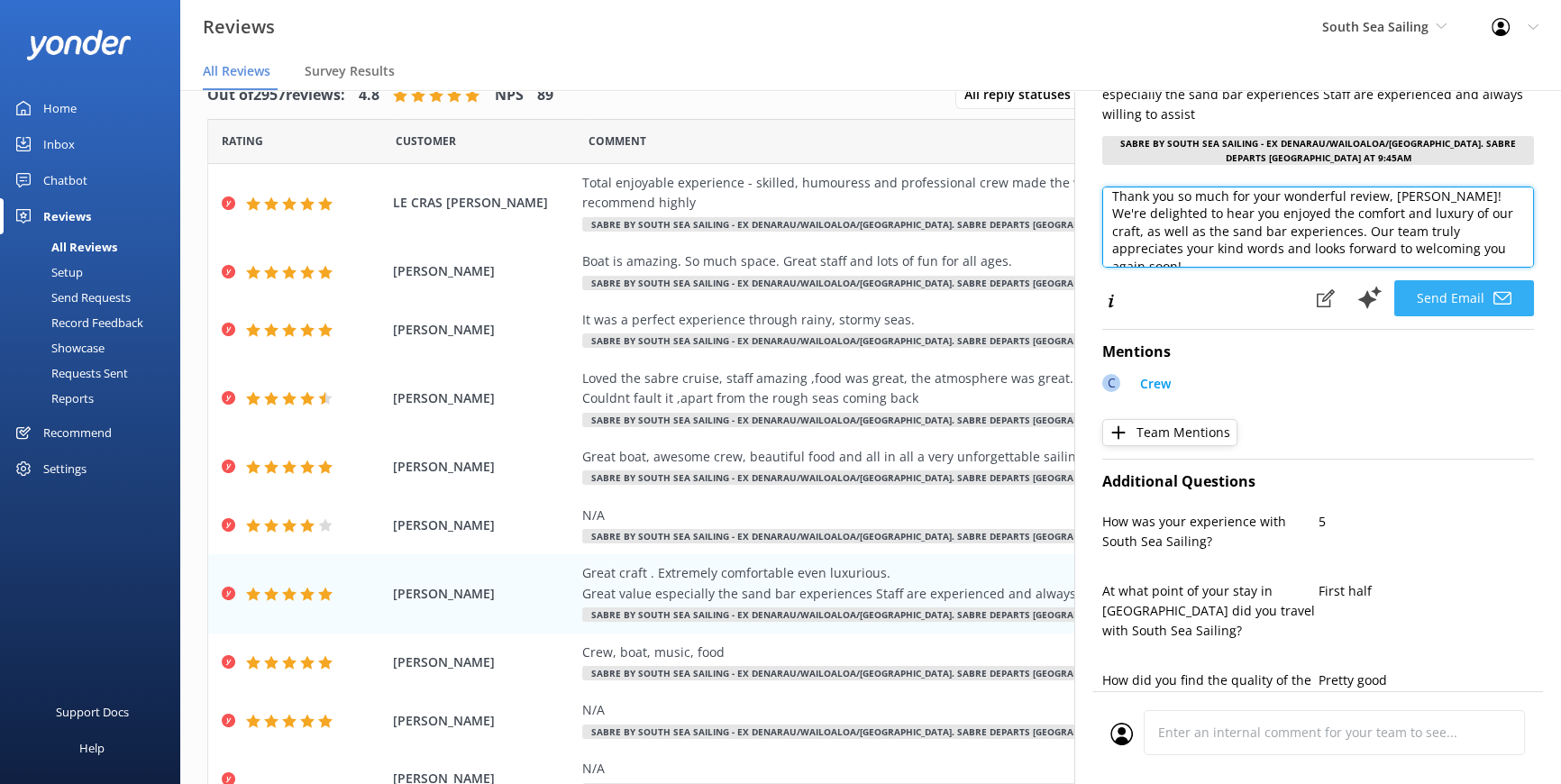
type textarea "Thank you so much for your wonderful review, Robert! We're delighted to hear yo…"
click at [1434, 292] on button "Send Email" at bounding box center [1464, 298] width 140 height 36
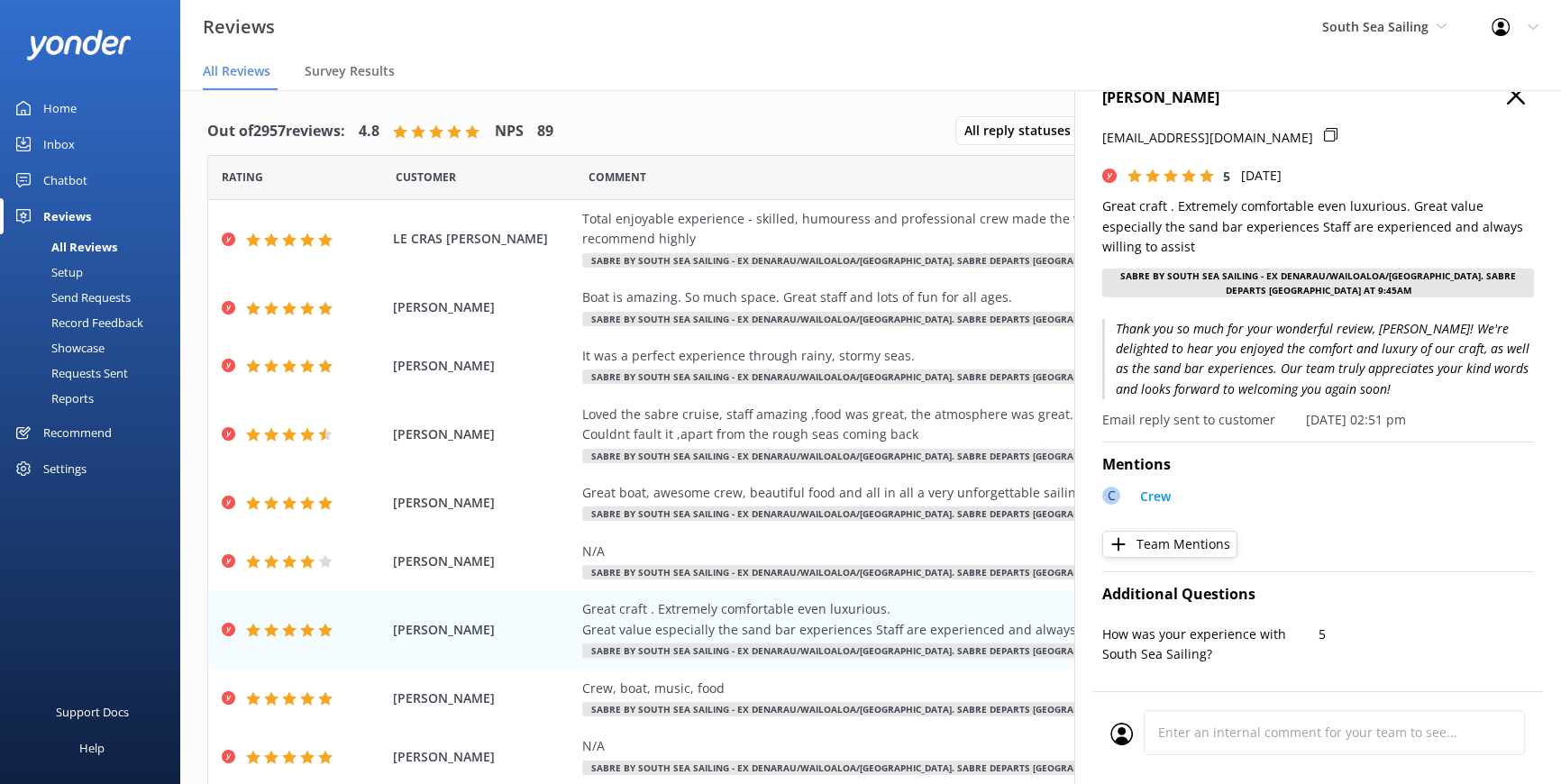
scroll to position [0, 0]
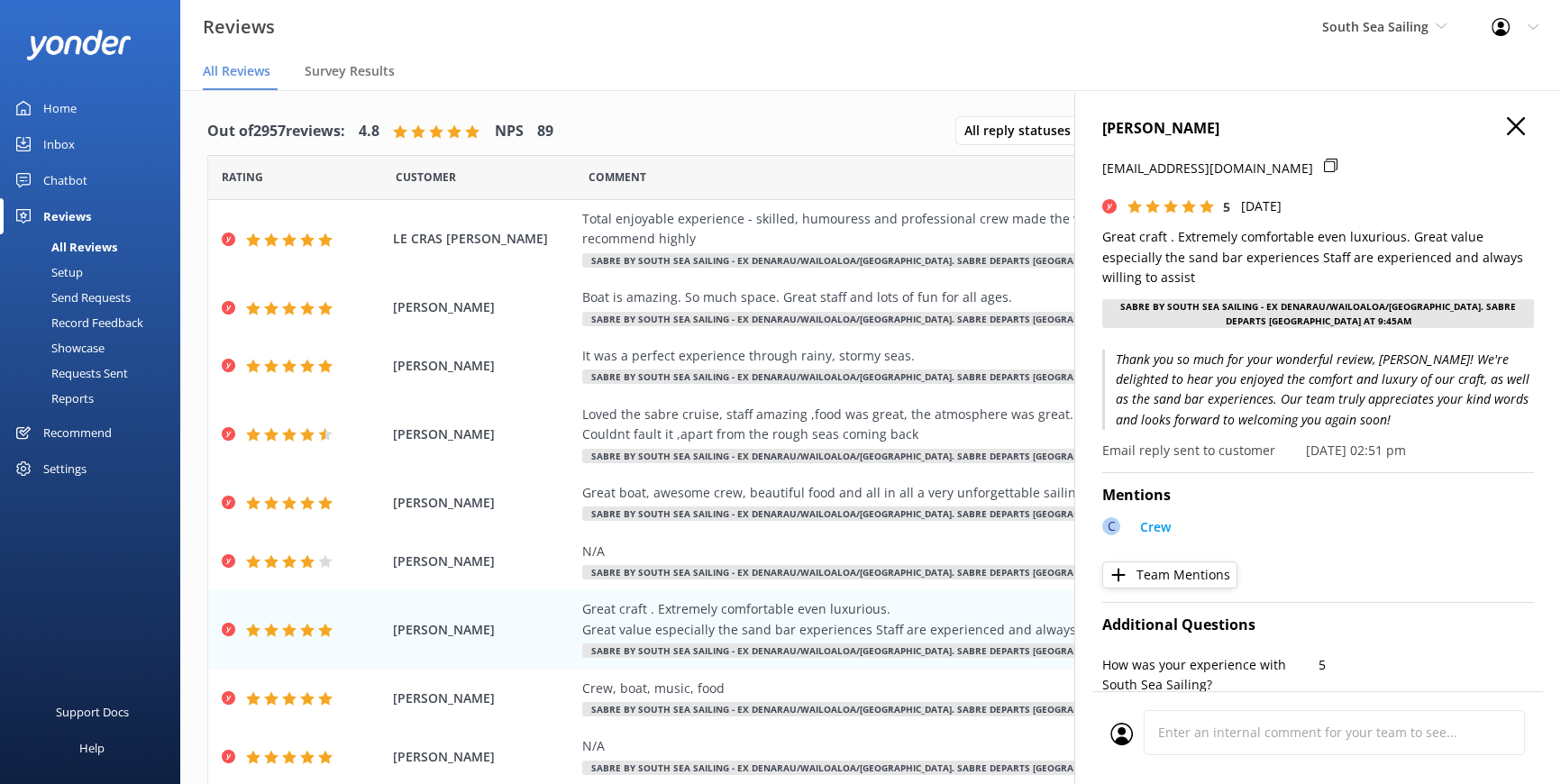
click at [1507, 121] on icon at bounding box center [1516, 126] width 18 height 18
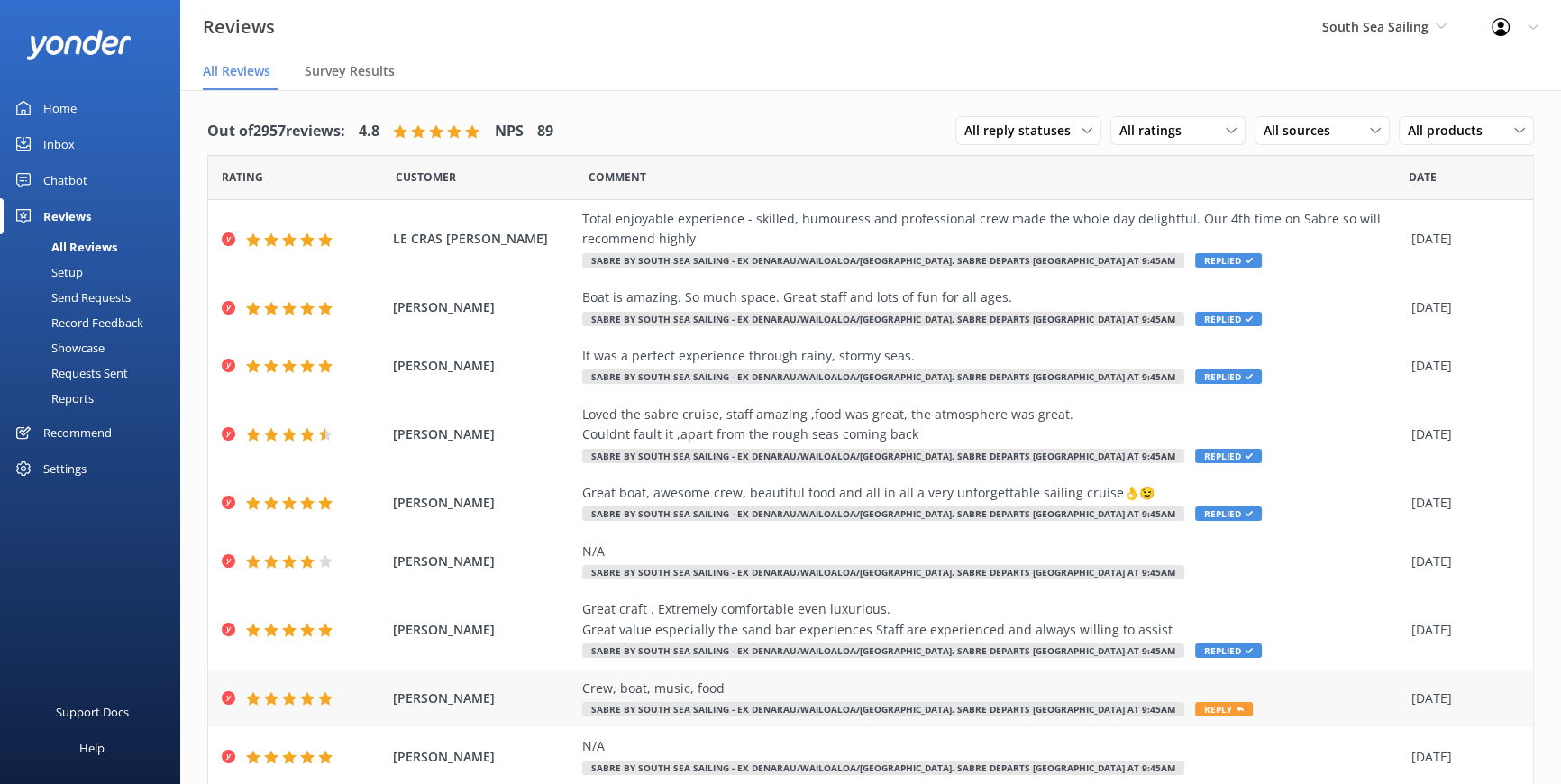
click at [1195, 708] on span "Reply" at bounding box center [1224, 709] width 58 height 15
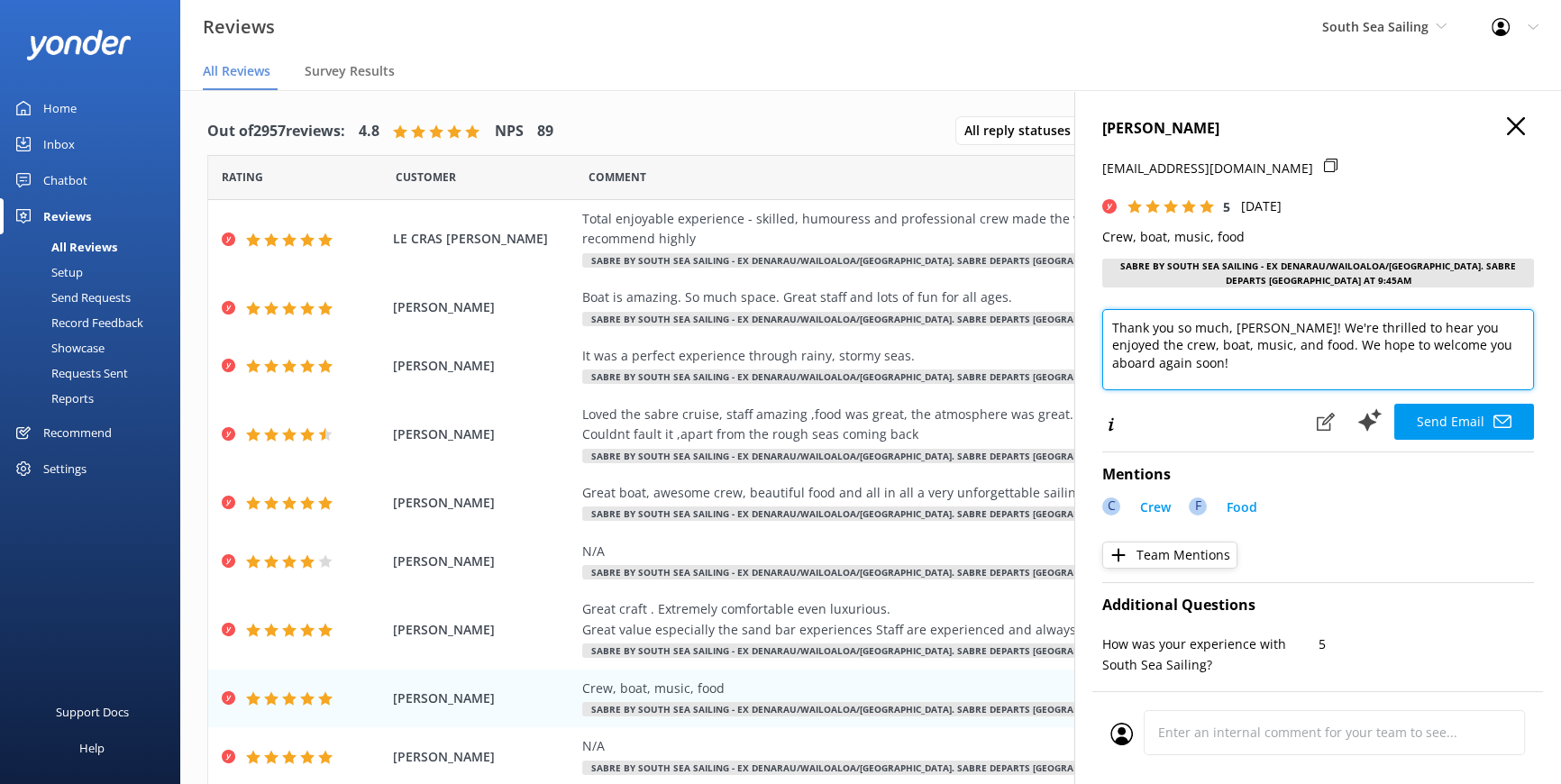
drag, startPoint x: 1231, startPoint y: 328, endPoint x: 1297, endPoint y: 328, distance: 66.0
click at [1297, 328] on textarea "Thank you so much, LITTLEJOHN! We're thrilled to hear you enjoyed the crew, boa…" at bounding box center [1318, 349] width 432 height 81
type textarea "Thank you so much, Rachel! We're thrilled to hear you enjoyed the crew, boat, m…"
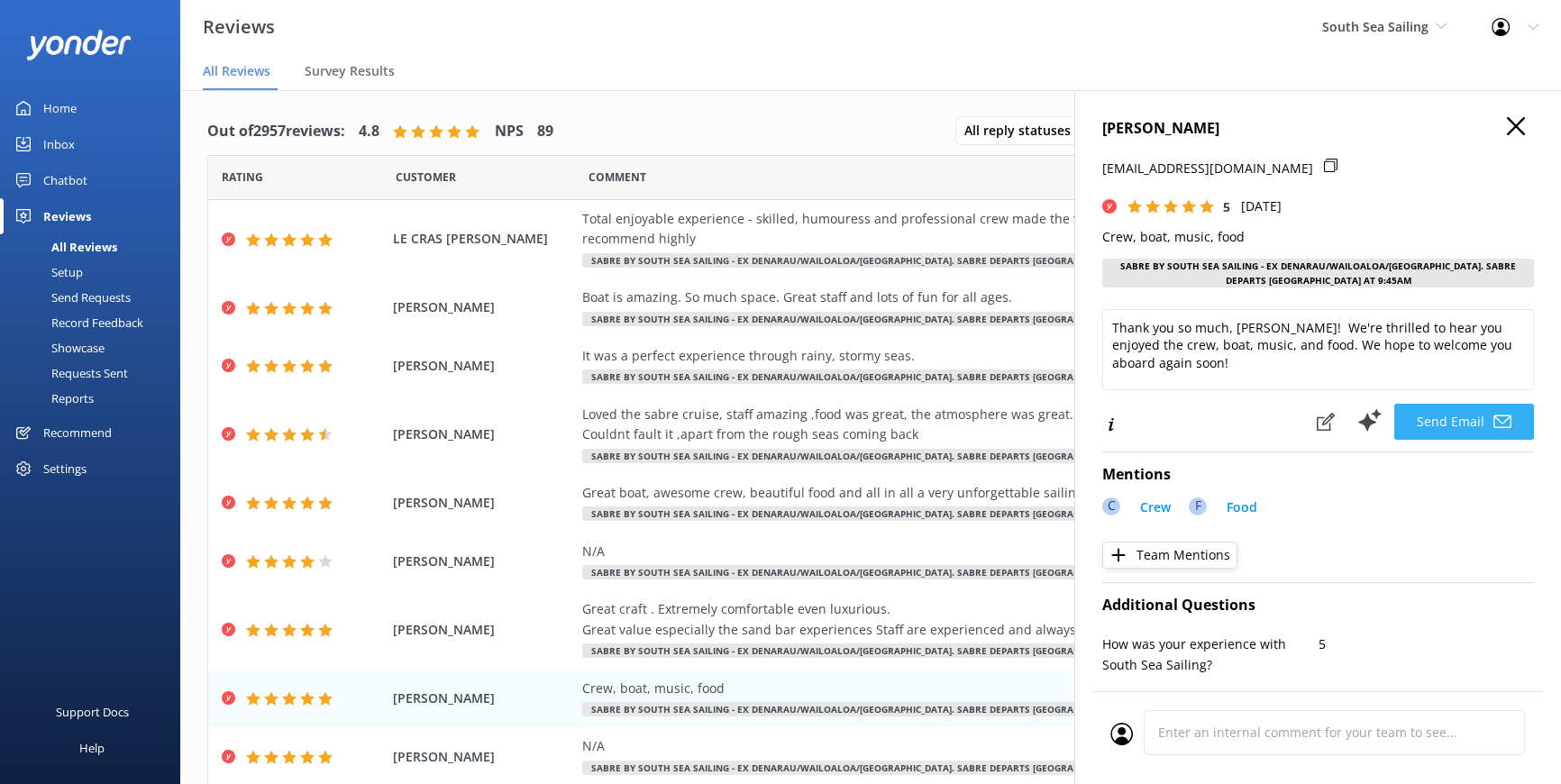
click at [1443, 419] on button "Send Email" at bounding box center [1464, 421] width 140 height 36
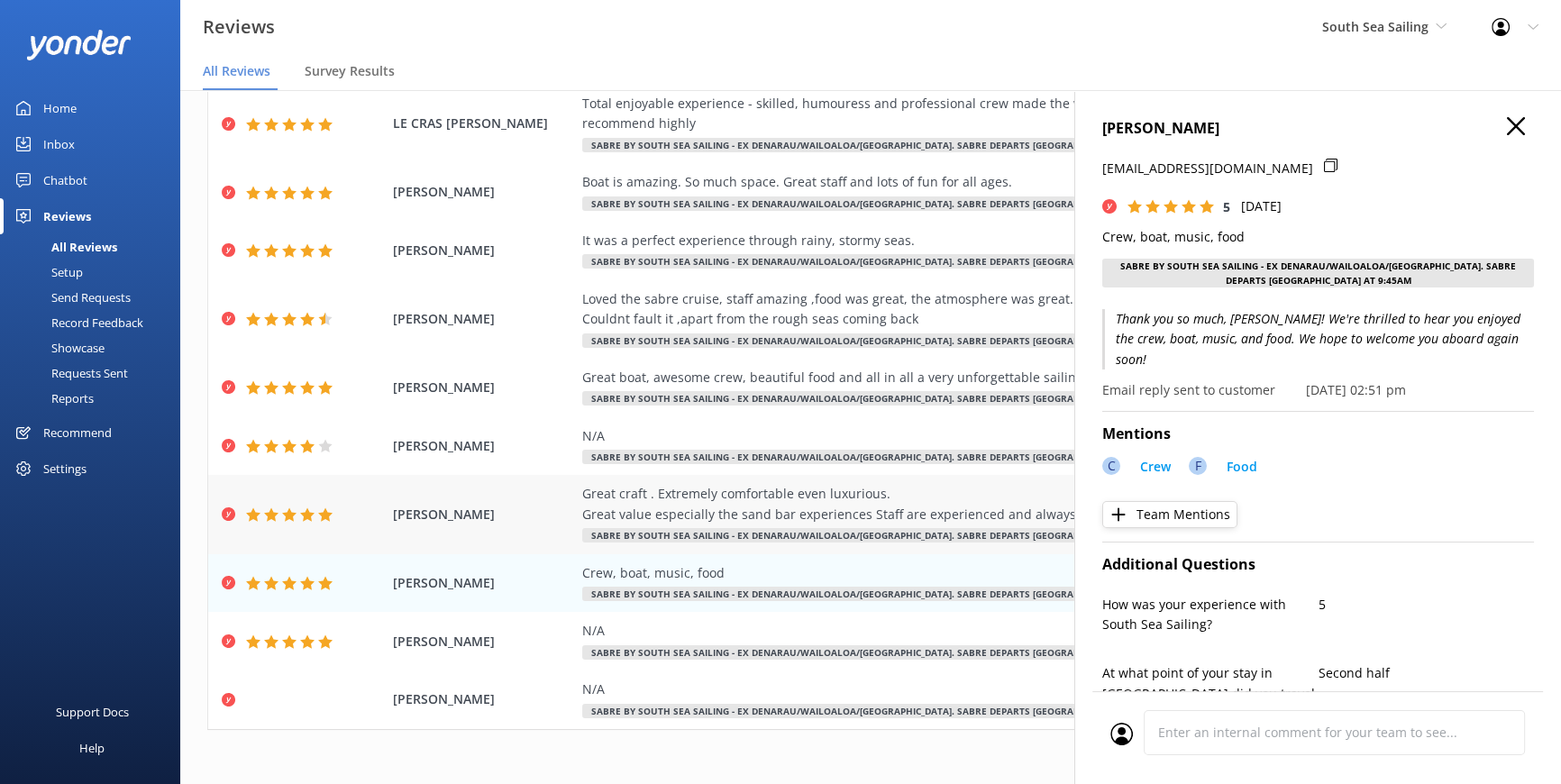
scroll to position [119, 0]
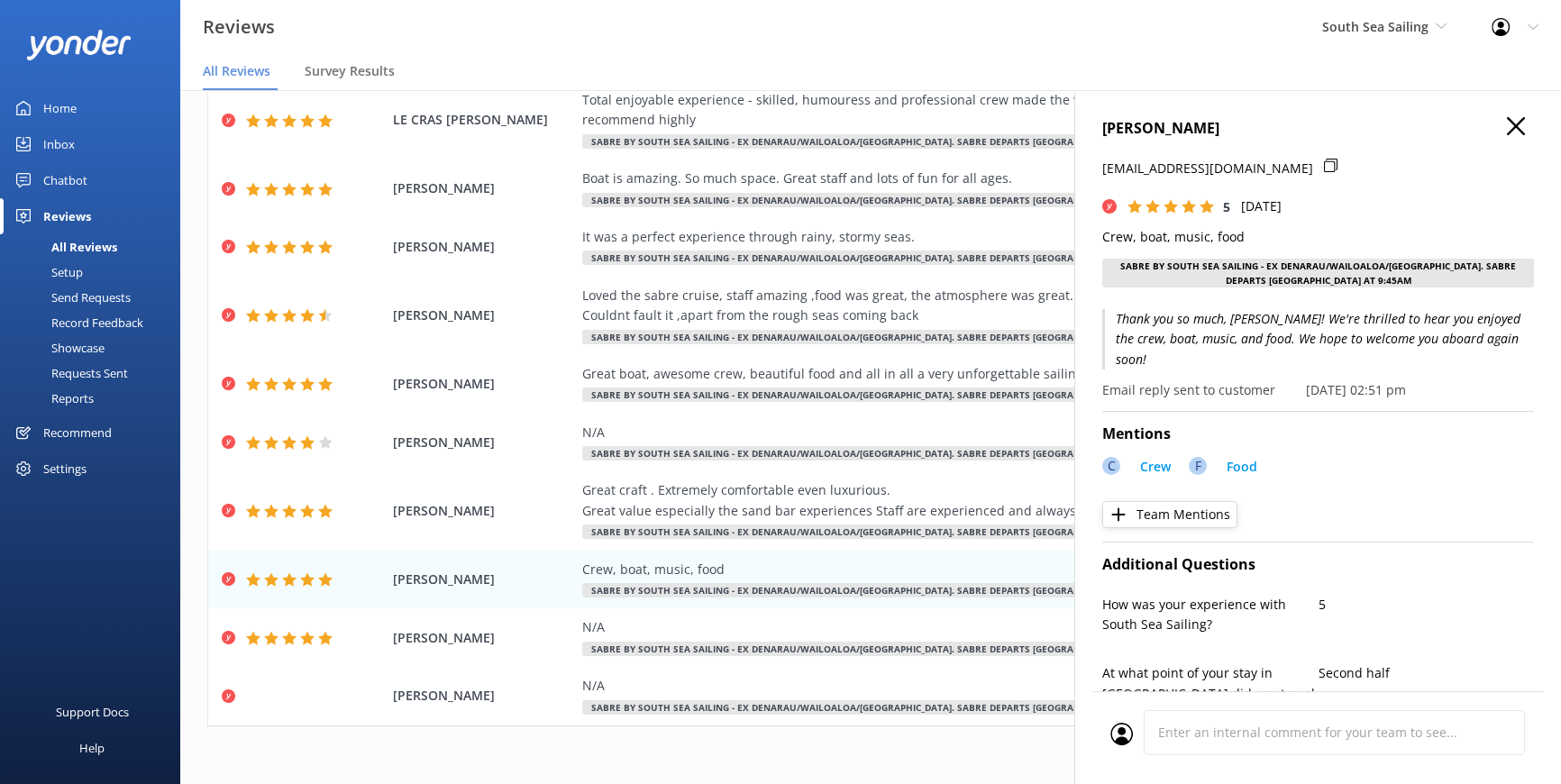
click at [1507, 124] on icon at bounding box center [1516, 126] width 18 height 18
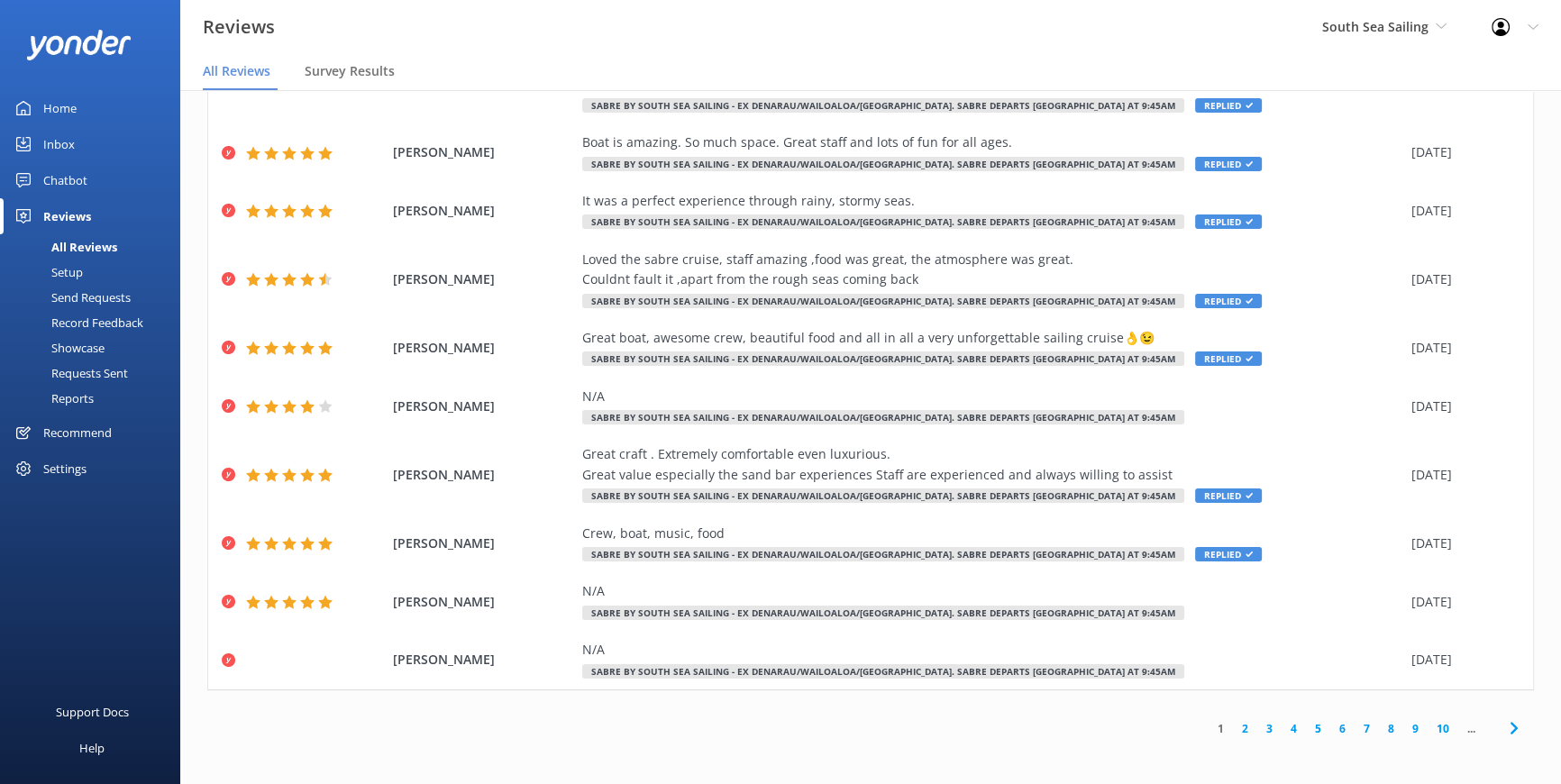
click at [1233, 731] on link "2" at bounding box center [1245, 728] width 24 height 18
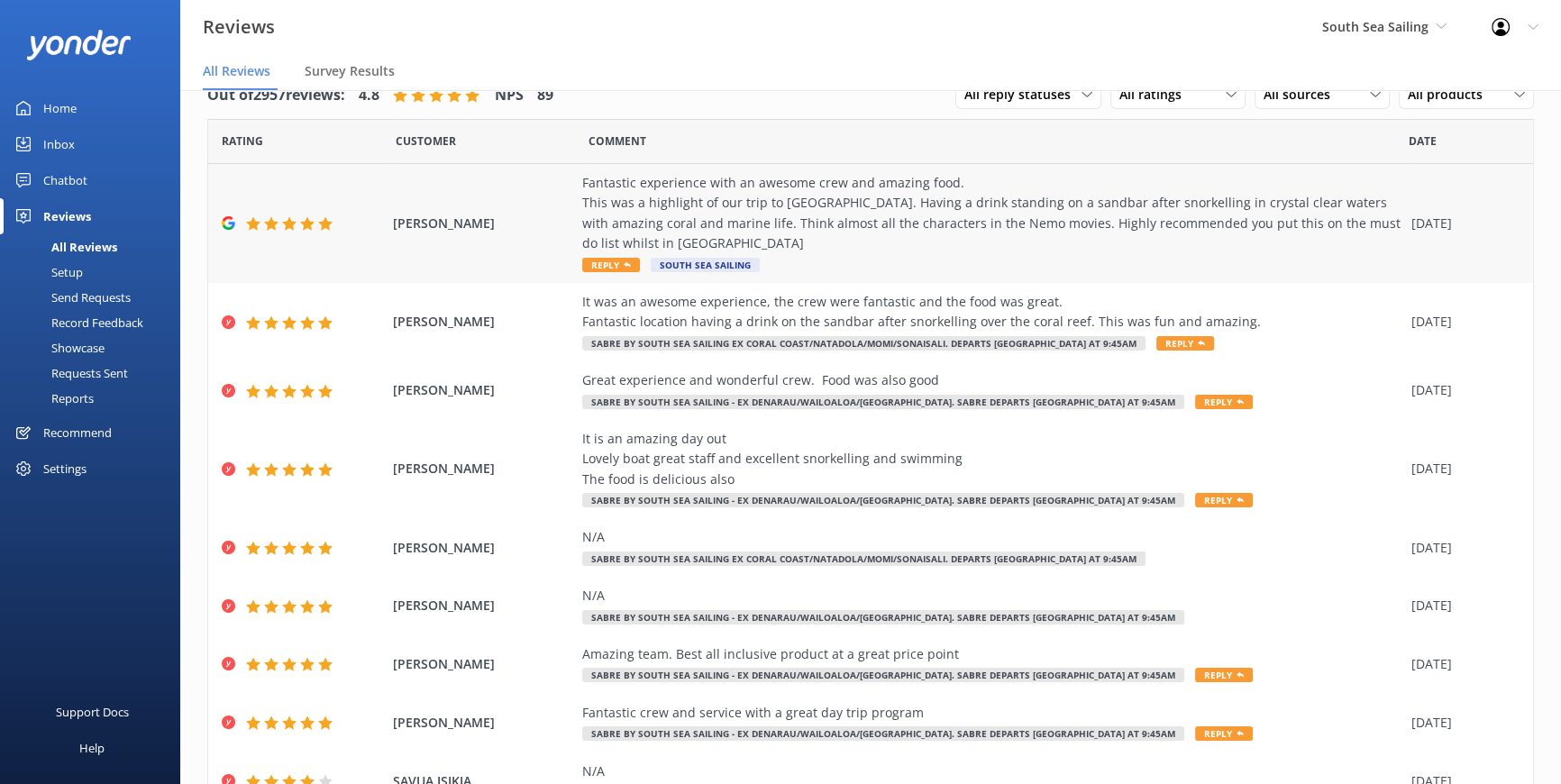
click at [590, 258] on span "Reply" at bounding box center [610, 265] width 58 height 15
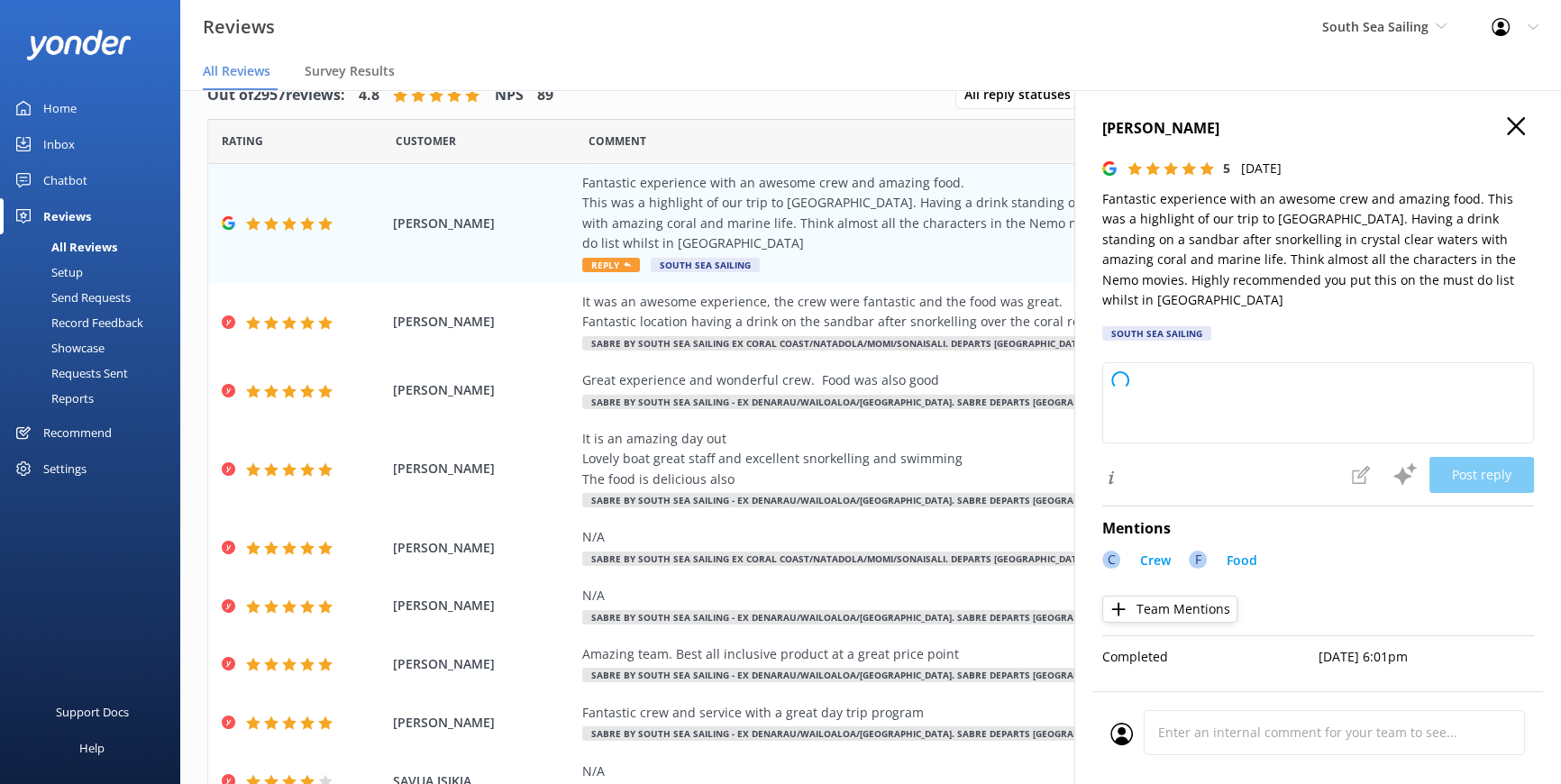
type textarea "Thank you so much for your wonderful review! We're thrilled to hear you had suc…"
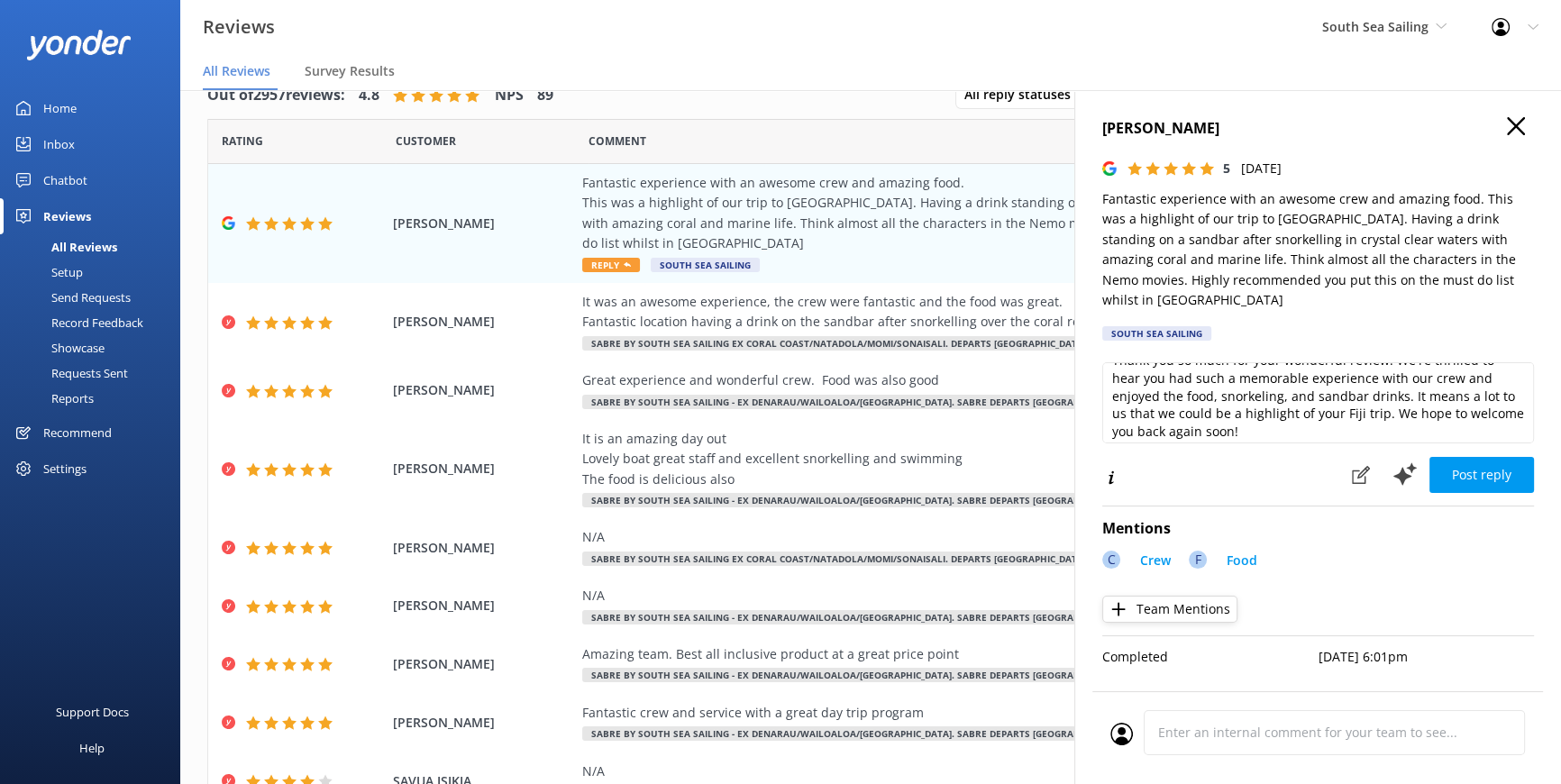
scroll to position [27, 0]
click at [1515, 457] on button "Post reply" at bounding box center [1482, 474] width 105 height 36
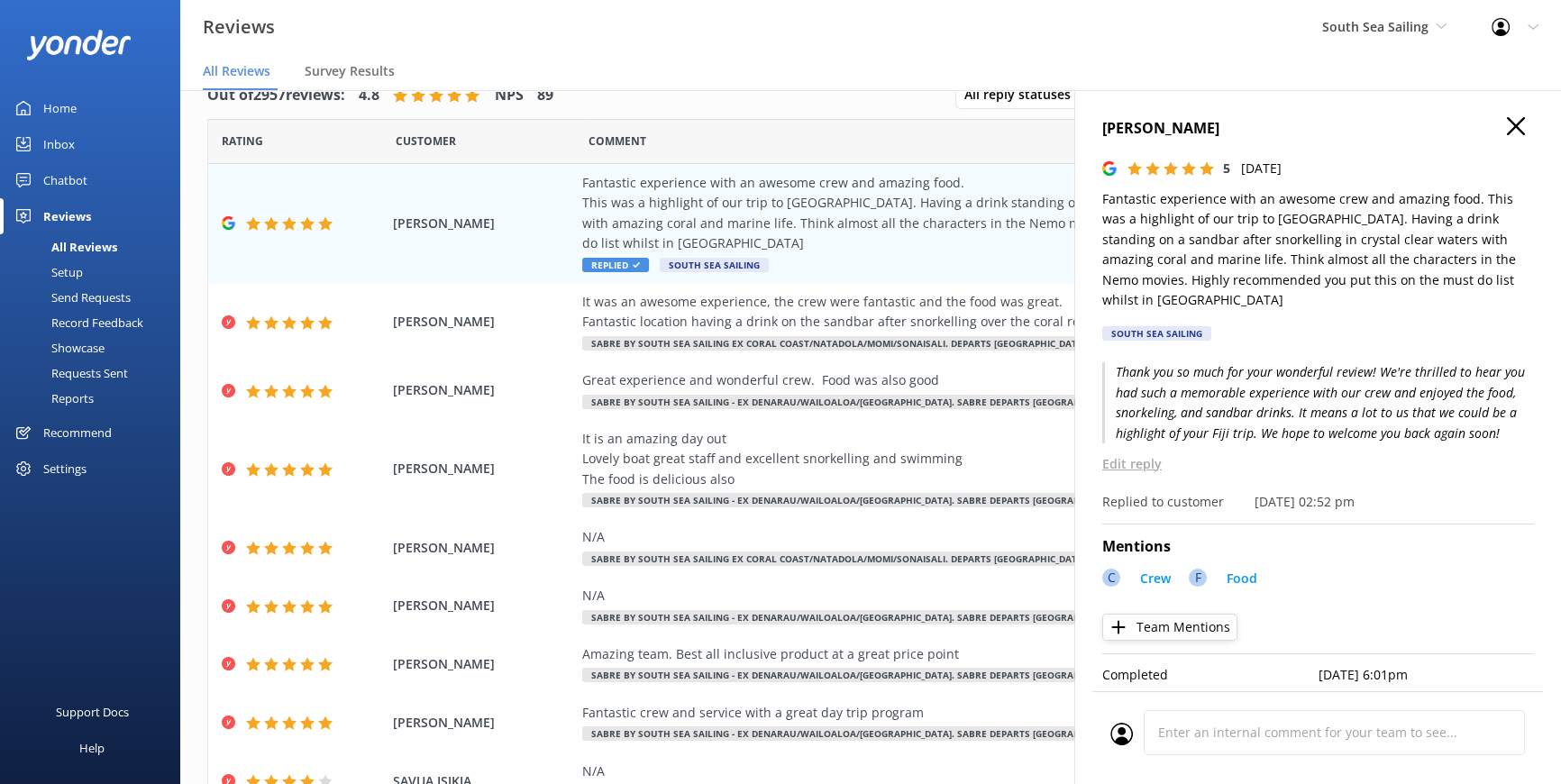
click at [1517, 126] on use at bounding box center [1516, 126] width 18 height 18
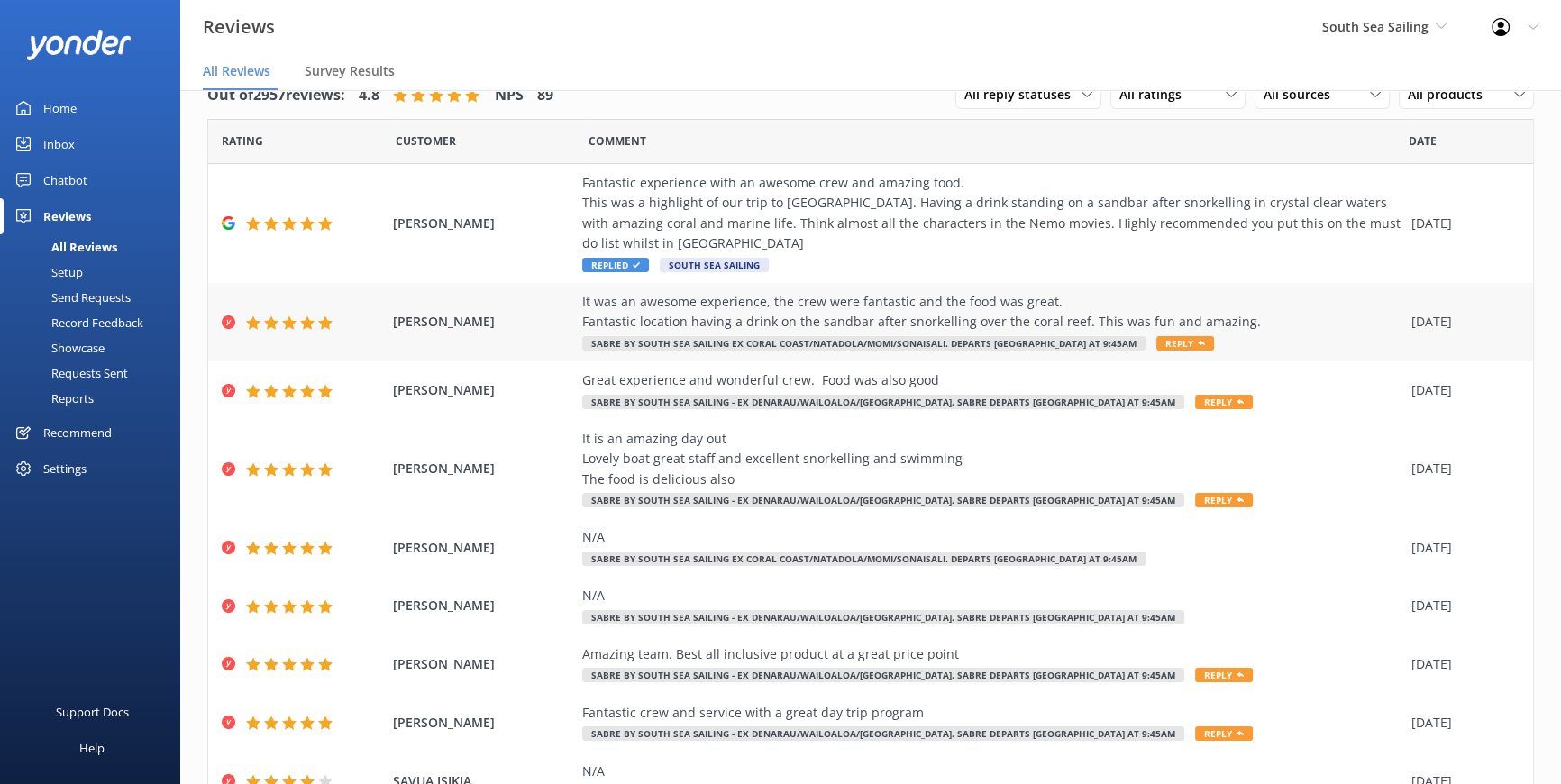
click at [1157, 336] on span "Reply" at bounding box center [1185, 343] width 58 height 15
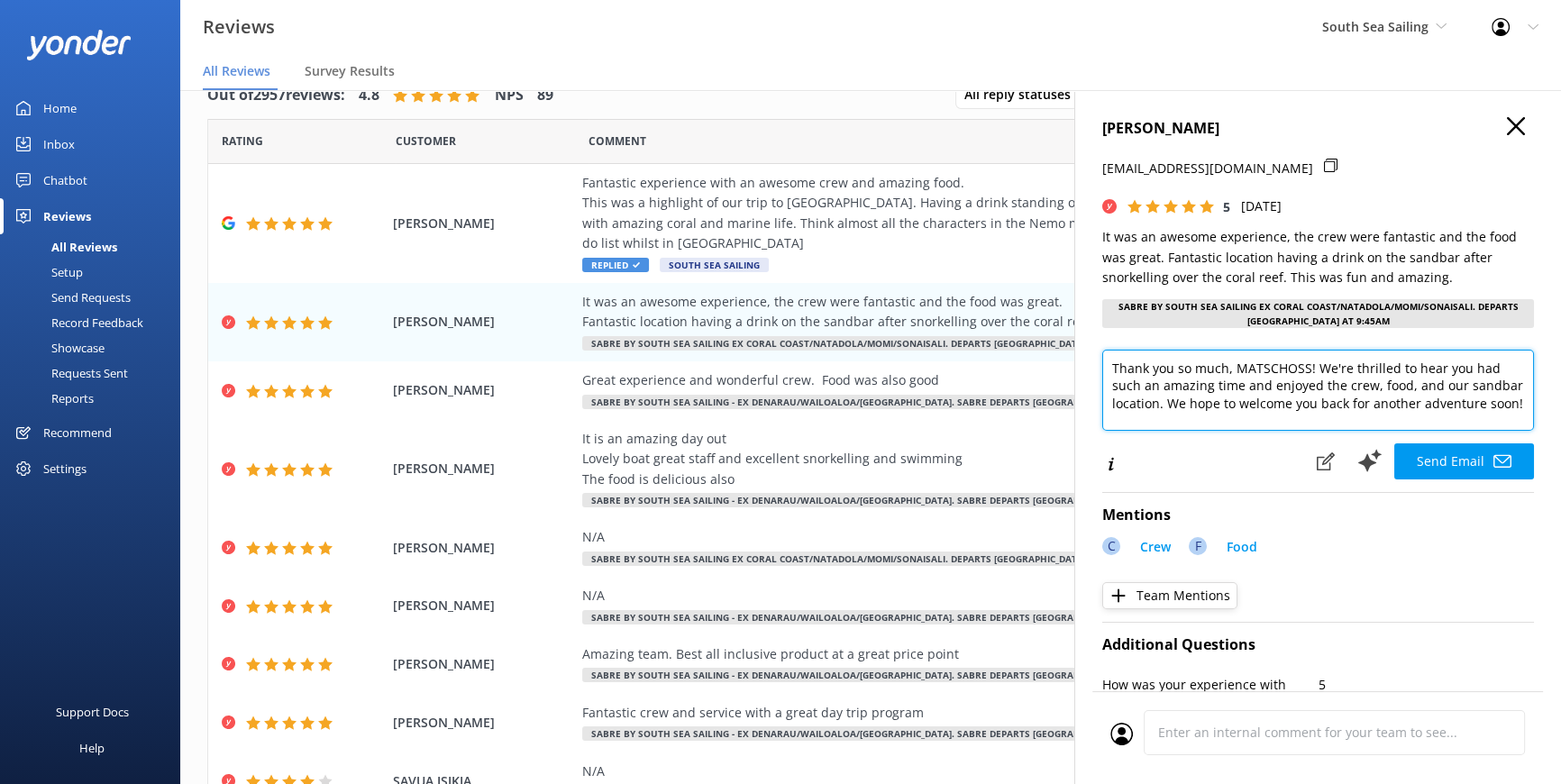
click at [1242, 363] on textarea "Thank you so much, MATSCHOSS! We're thrilled to hear you had such an amazing ti…" at bounding box center [1318, 390] width 432 height 81
drag, startPoint x: 1294, startPoint y: 365, endPoint x: 1246, endPoint y: 368, distance: 48.1
click at [1244, 367] on textarea "Thank you so much, ATSCHOSS! We're thrilled to hear you had such an amazing tim…" at bounding box center [1318, 390] width 432 height 81
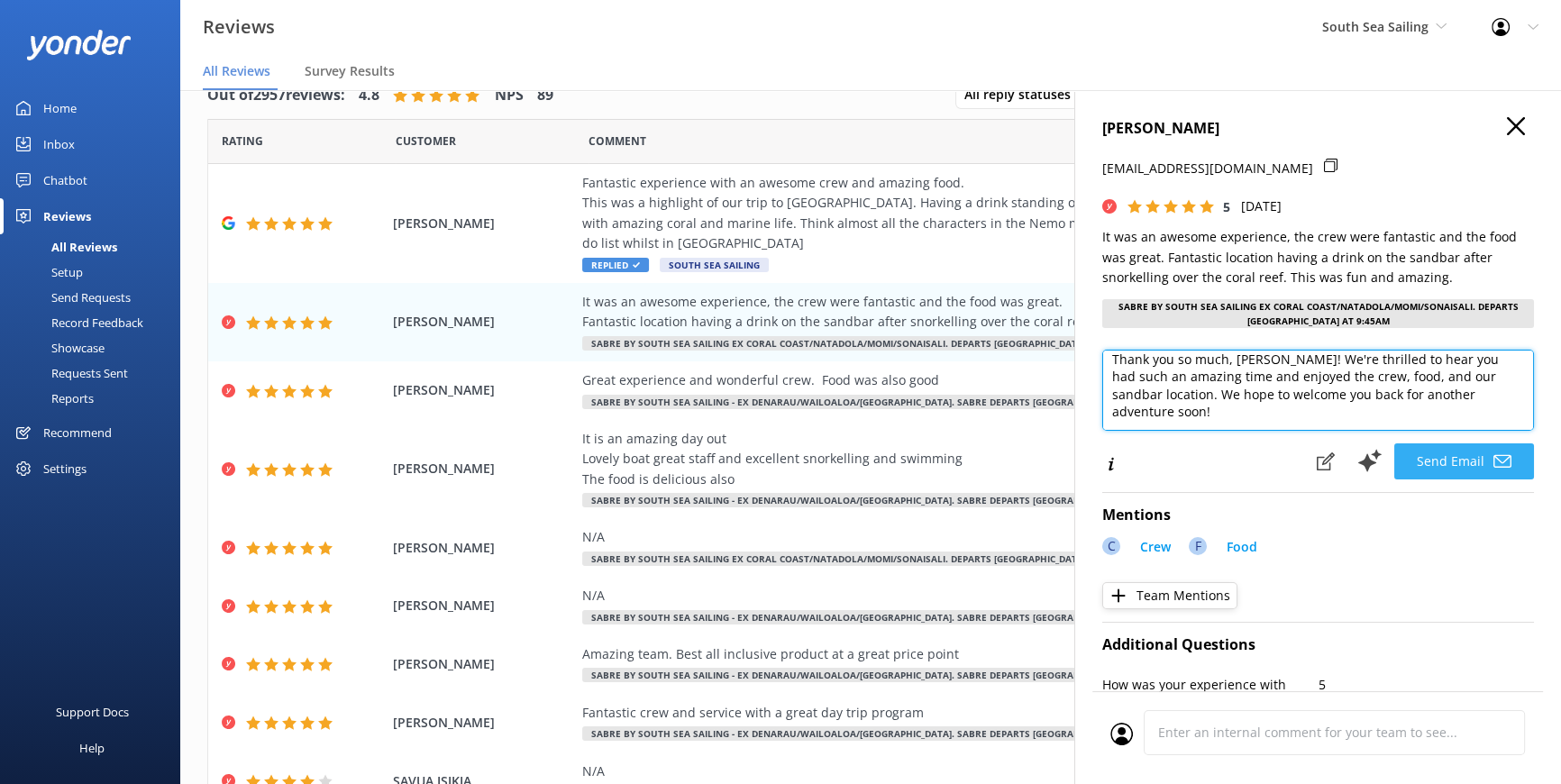
type textarea "Thank you so much, Allan! We're thrilled to hear you had such an amazing time a…"
click at [1426, 458] on button "Send Email" at bounding box center [1464, 460] width 140 height 36
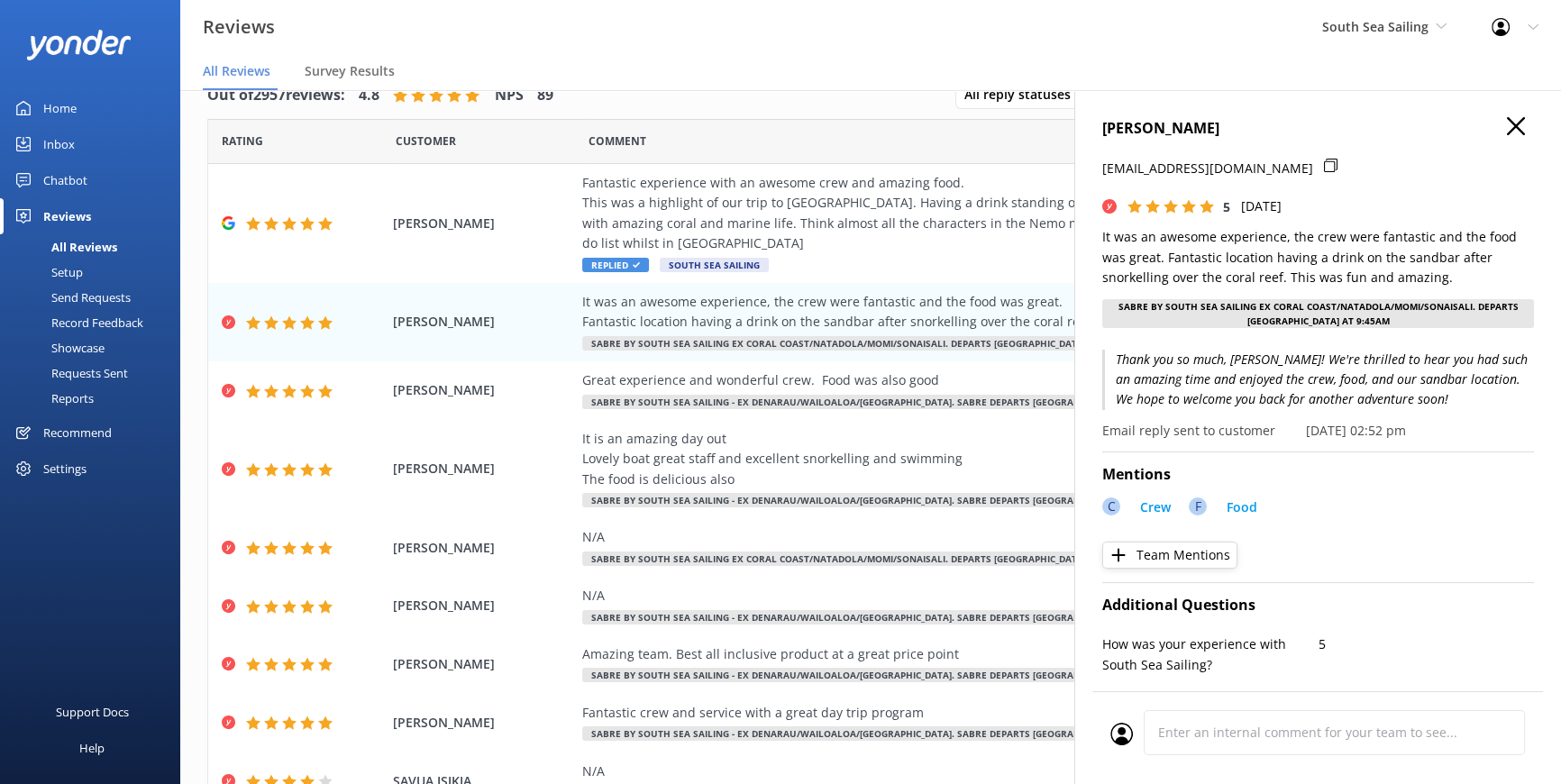
click at [1507, 126] on icon at bounding box center [1516, 126] width 18 height 18
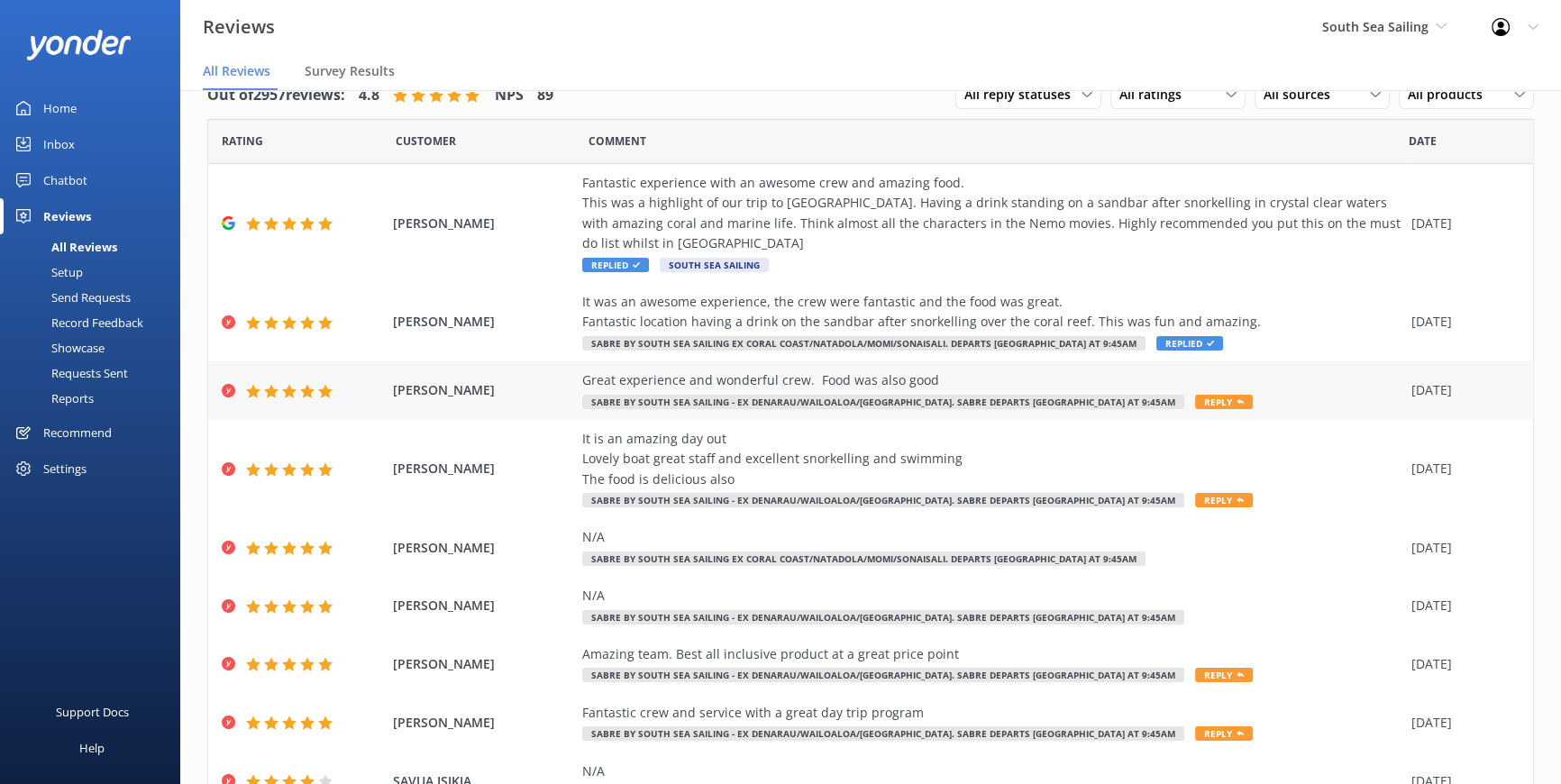
click at [1195, 395] on span "Reply" at bounding box center [1224, 402] width 58 height 15
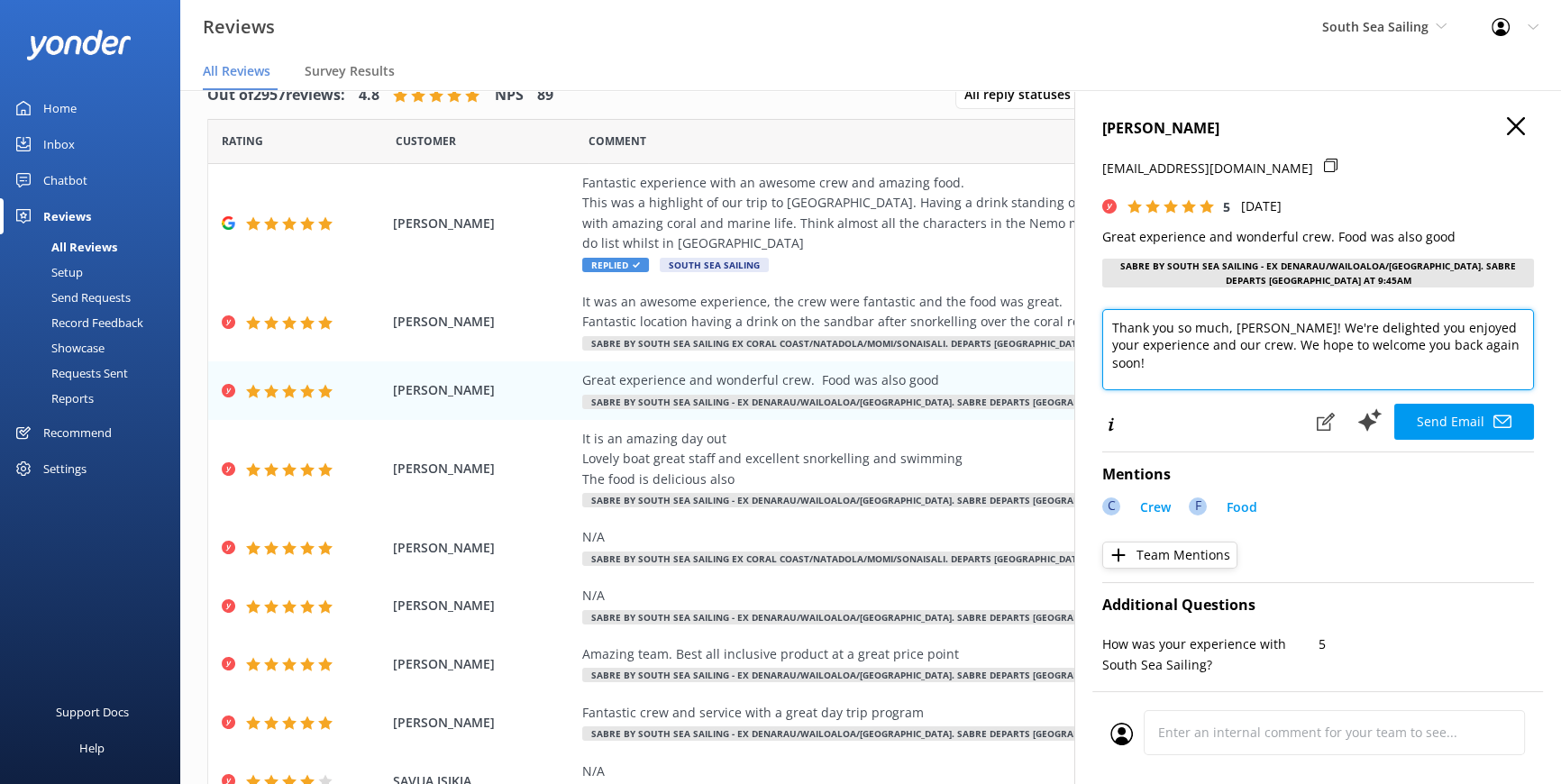
drag, startPoint x: 1234, startPoint y: 326, endPoint x: 1308, endPoint y: 333, distance: 74.3
click at [1308, 333] on textarea "Thank you so much, JONES-WEBB! We're delighted you enjoyed your experience and …" at bounding box center [1318, 349] width 432 height 81
type textarea "Thank you so much, Rhonda! We're delighted you enjoyed your experience and our …"
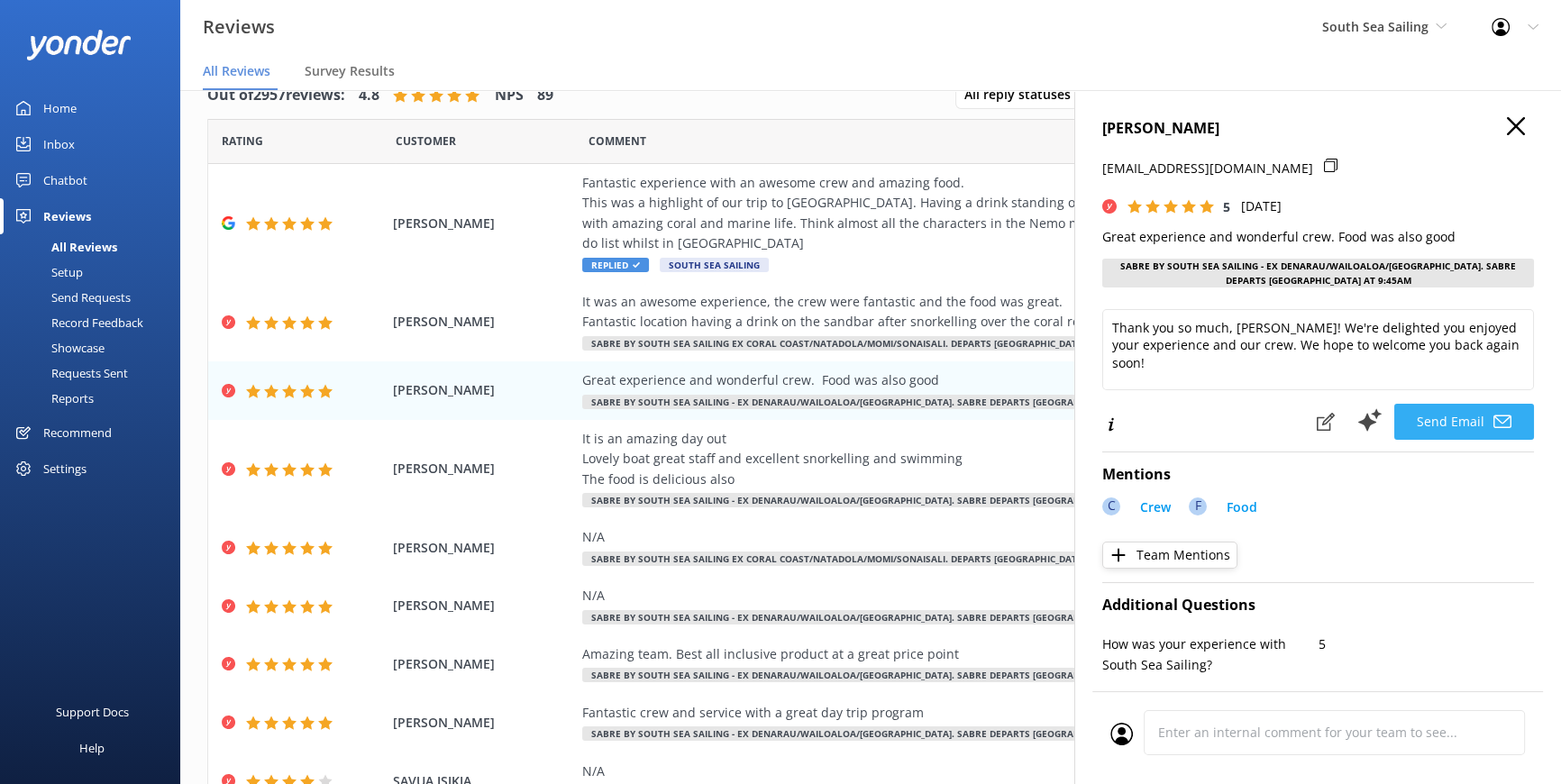
click at [1445, 421] on button "Send Email" at bounding box center [1464, 421] width 140 height 36
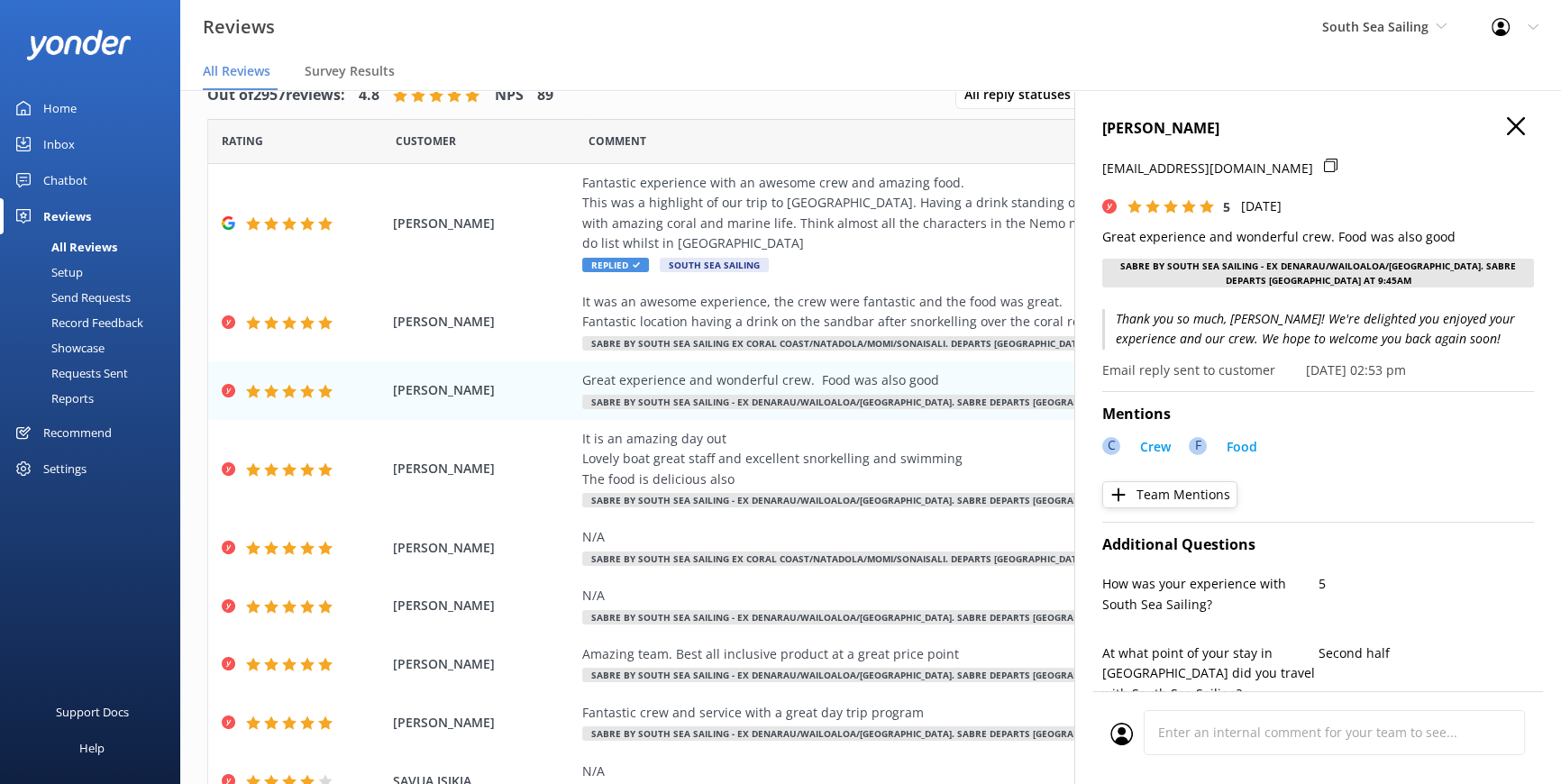
click at [1507, 125] on icon at bounding box center [1516, 126] width 18 height 18
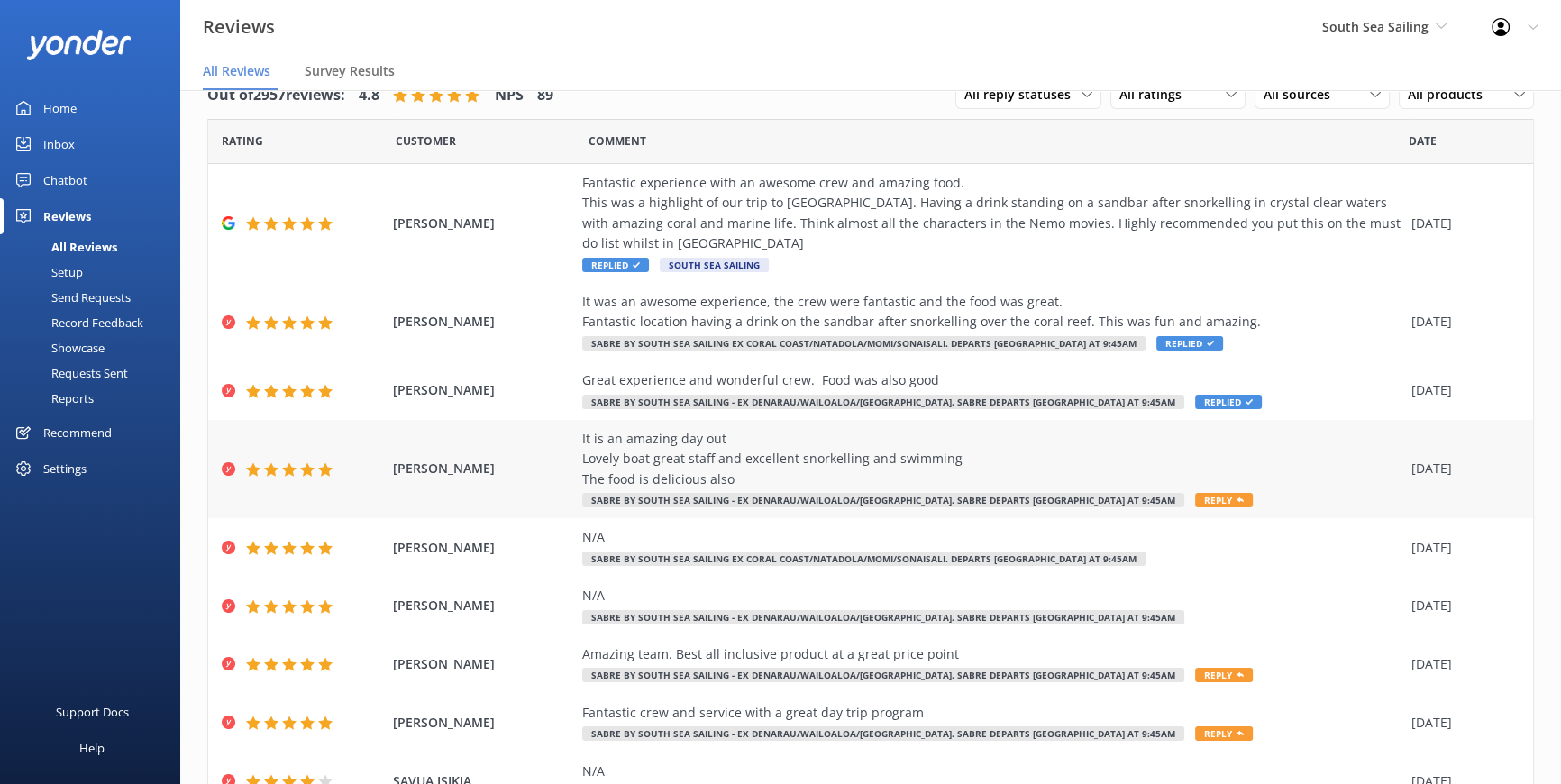
click at [1195, 493] on span "Reply" at bounding box center [1224, 500] width 58 height 15
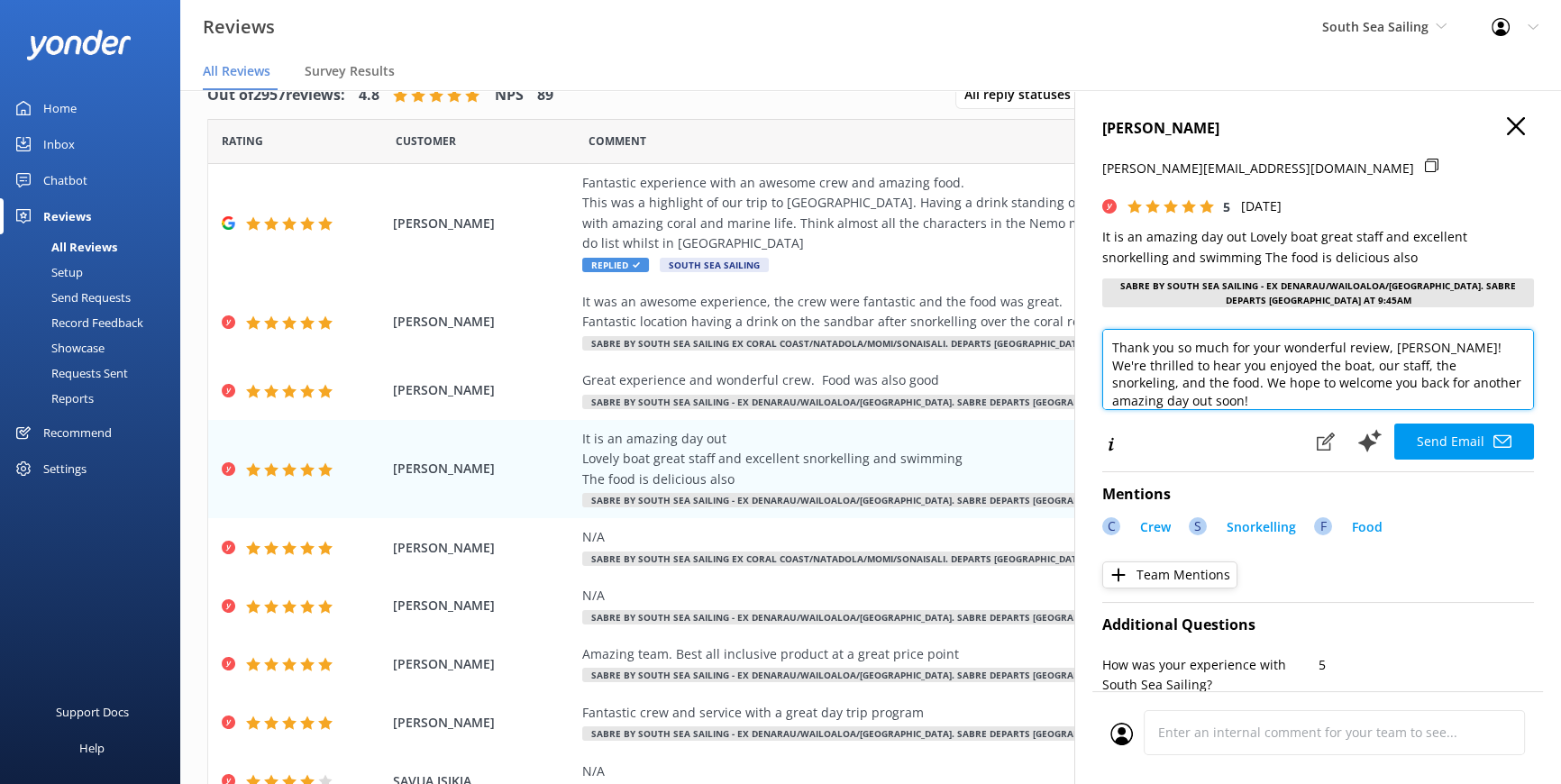
drag, startPoint x: 1392, startPoint y: 348, endPoint x: 1428, endPoint y: 350, distance: 36.1
click at [1428, 350] on textarea "Thank you so much for your wonderful review, Morris! We're thrilled to hear you…" at bounding box center [1318, 369] width 432 height 81
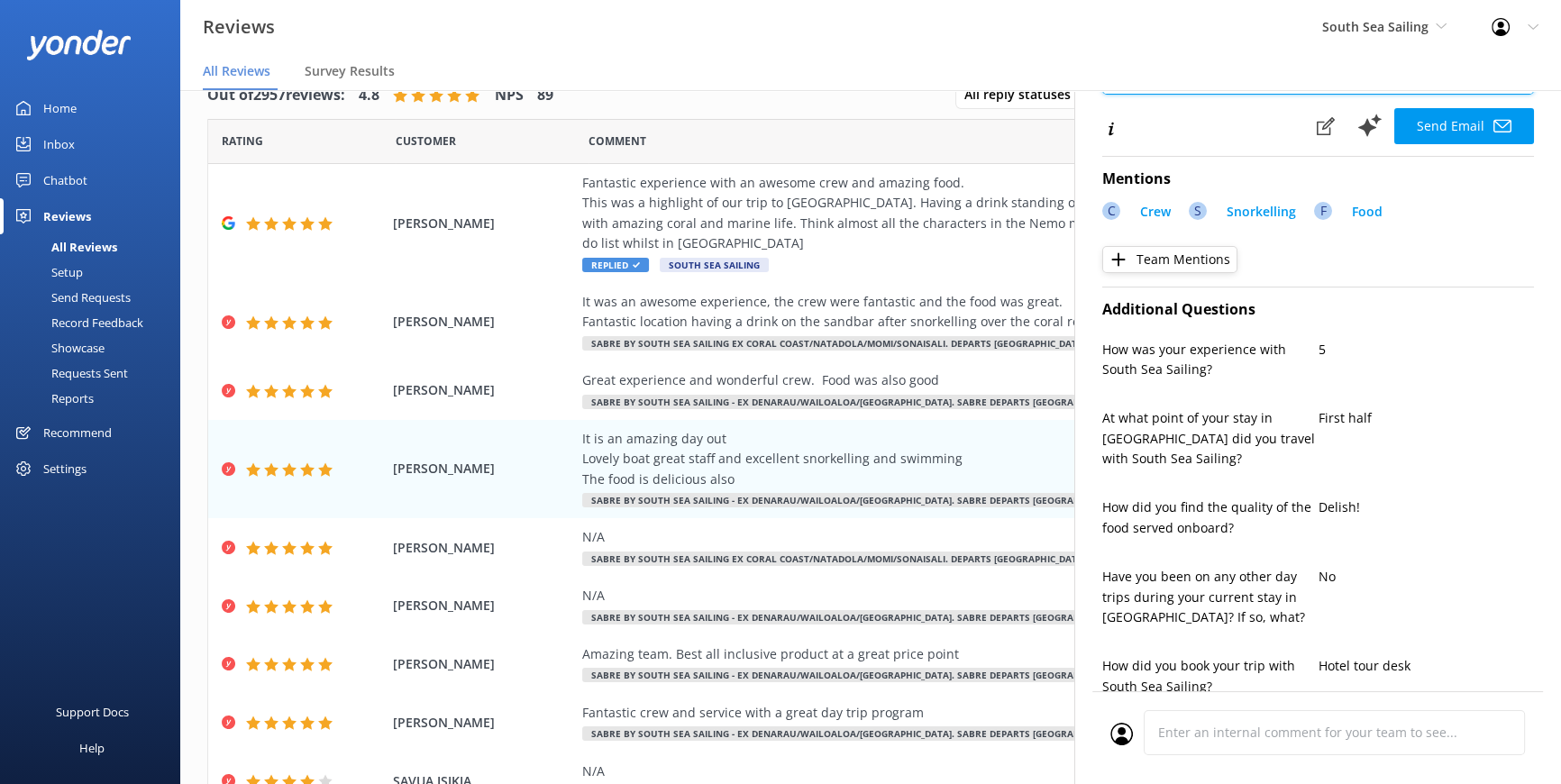
scroll to position [327, 0]
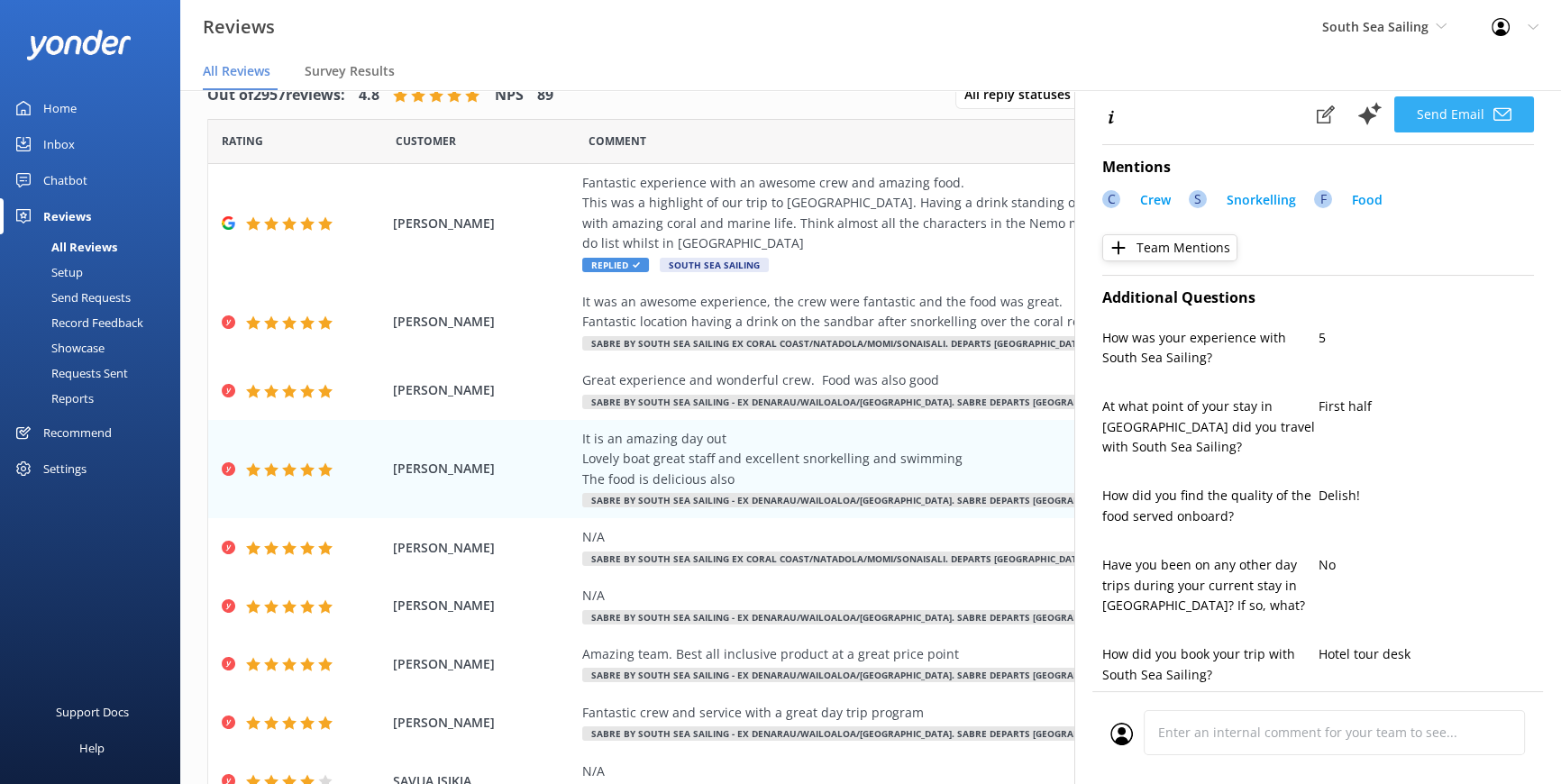
type textarea "Thank you so much for your wonderful review, Wayne! We're thrilled to hear you …"
click at [1436, 122] on button "Send Email" at bounding box center [1464, 114] width 140 height 36
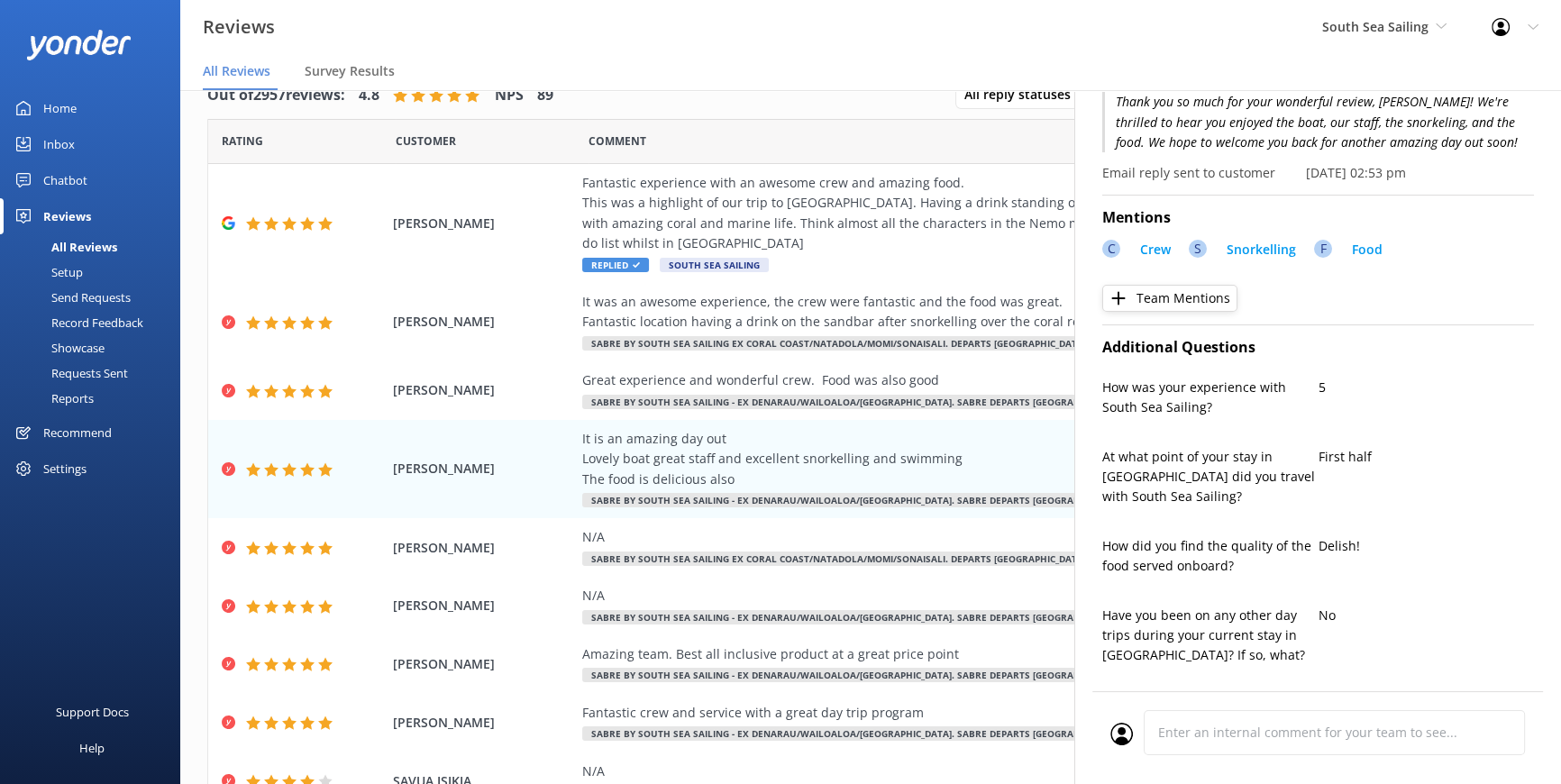
scroll to position [0, 0]
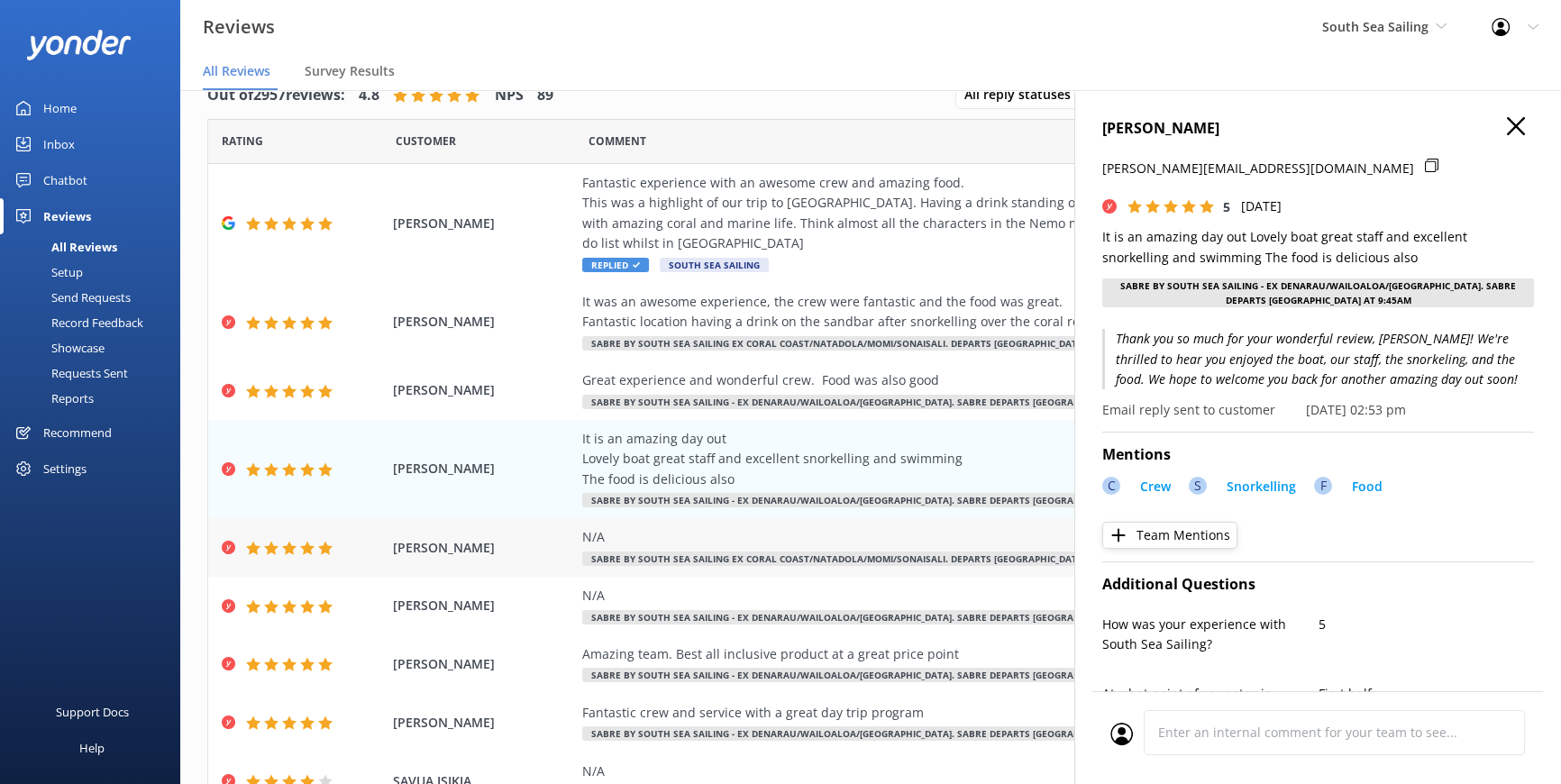
click at [926, 527] on div "N/A SABRE by South Sea Sailing ex Coral Coast/Natadola/Momi/Sonaisali. Departs …" at bounding box center [992, 546] width 821 height 40
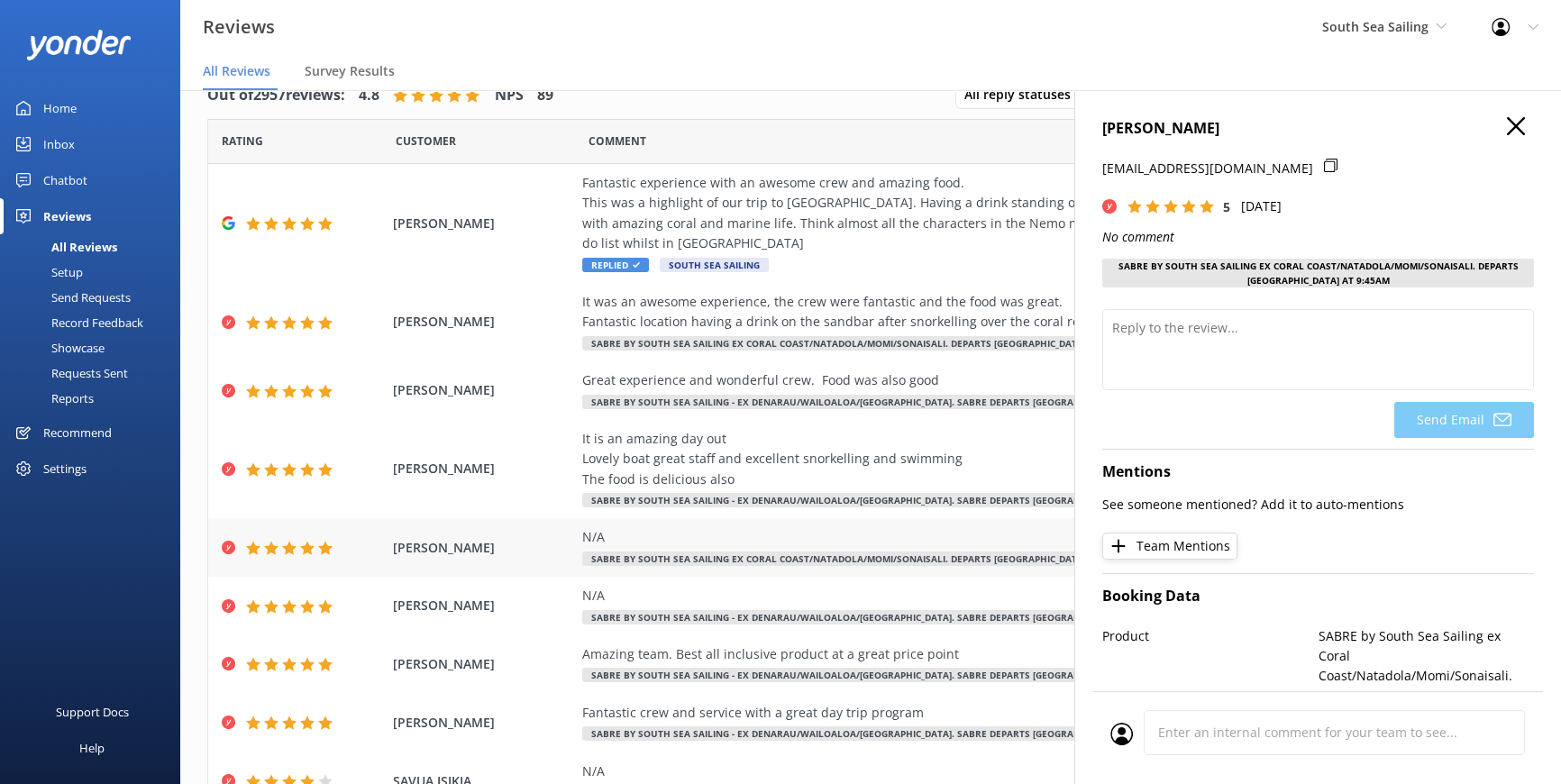
click at [926, 551] on span "SABRE by South Sea Sailing ex Coral Coast/Natadola/Momi/Sonaisali. Departs [GEO…" at bounding box center [864, 558] width 563 height 15
click at [932, 554] on div "SCHAW COLIN N/A SABRE by South Sea Sailing ex Coral Coast/Natadola/Momi/Sonaisa…" at bounding box center [870, 547] width 1325 height 59
click at [990, 577] on div "HARVEY KATHLEEN N/A SABRE by South Sea Sailing - ex Denarau/Wailoaloa/Nadi. Sab…" at bounding box center [870, 606] width 1325 height 59
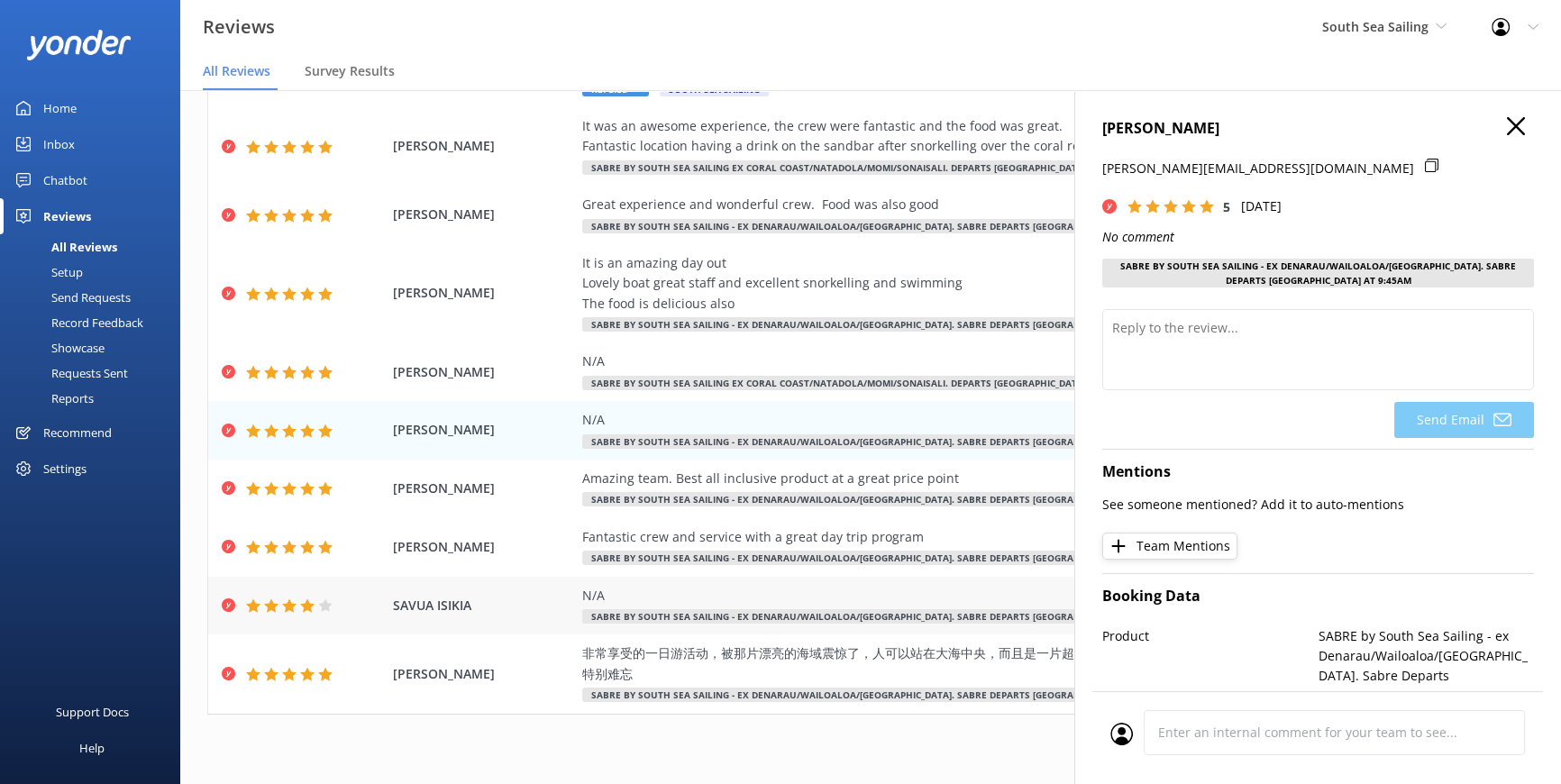
scroll to position [180, 0]
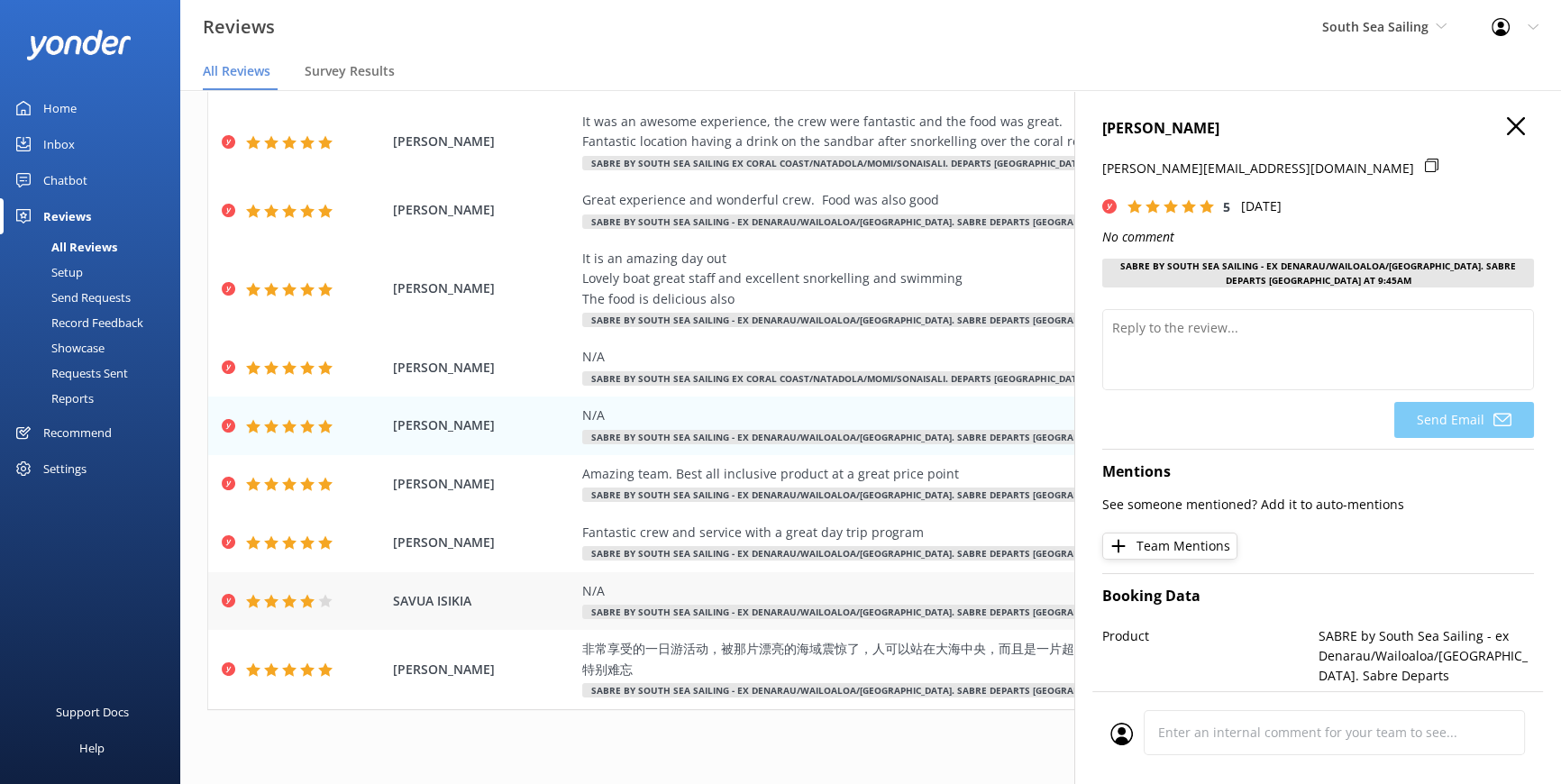
click at [938, 582] on div "N/A" at bounding box center [992, 591] width 821 height 20
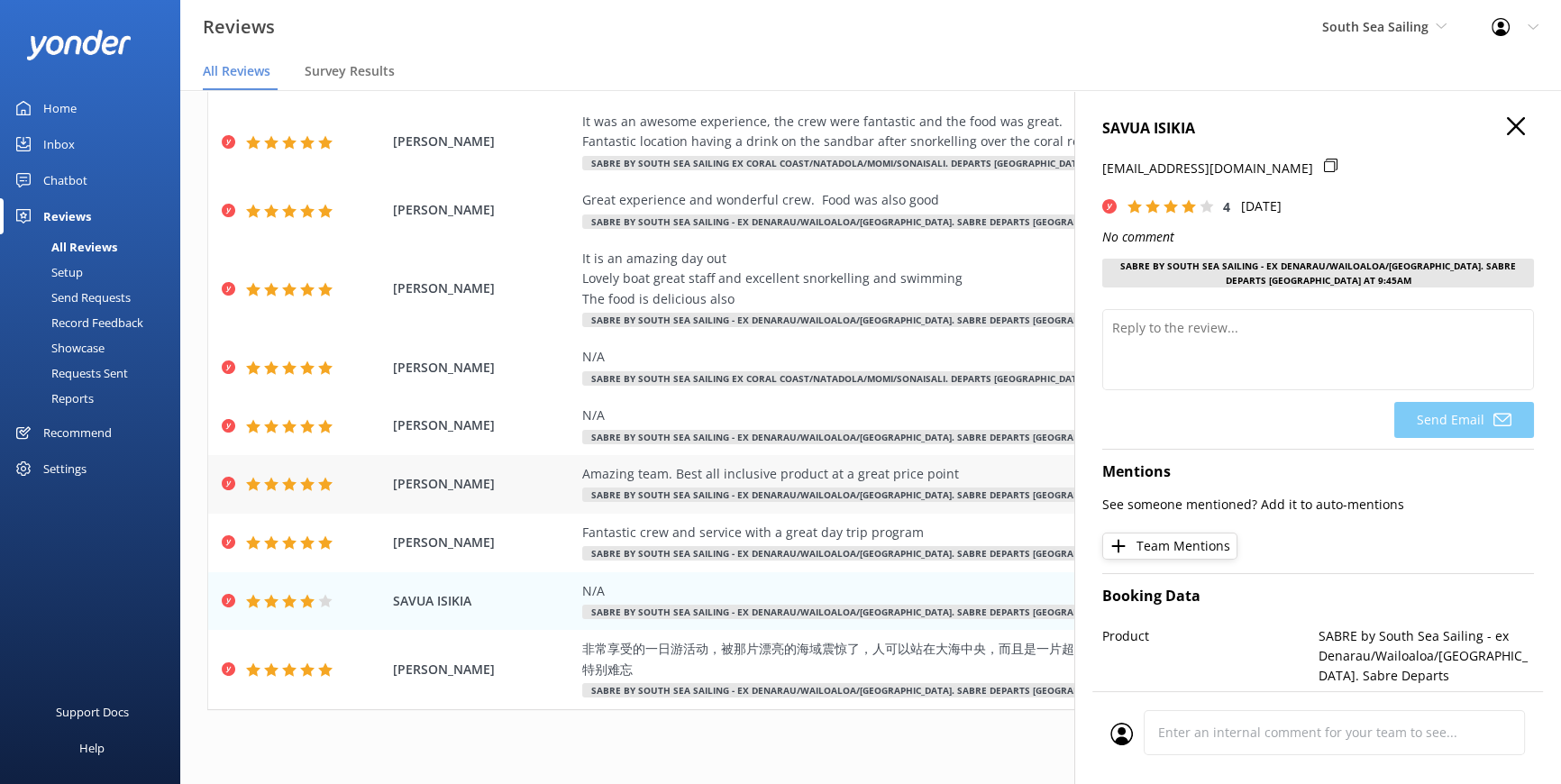
drag, startPoint x: 925, startPoint y: 500, endPoint x: 924, endPoint y: 480, distance: 20.0
click at [925, 513] on div "KHAN ALI Fantastic crew and service with a great day trip program SABRE by Sout…" at bounding box center [870, 543] width 1325 height 59
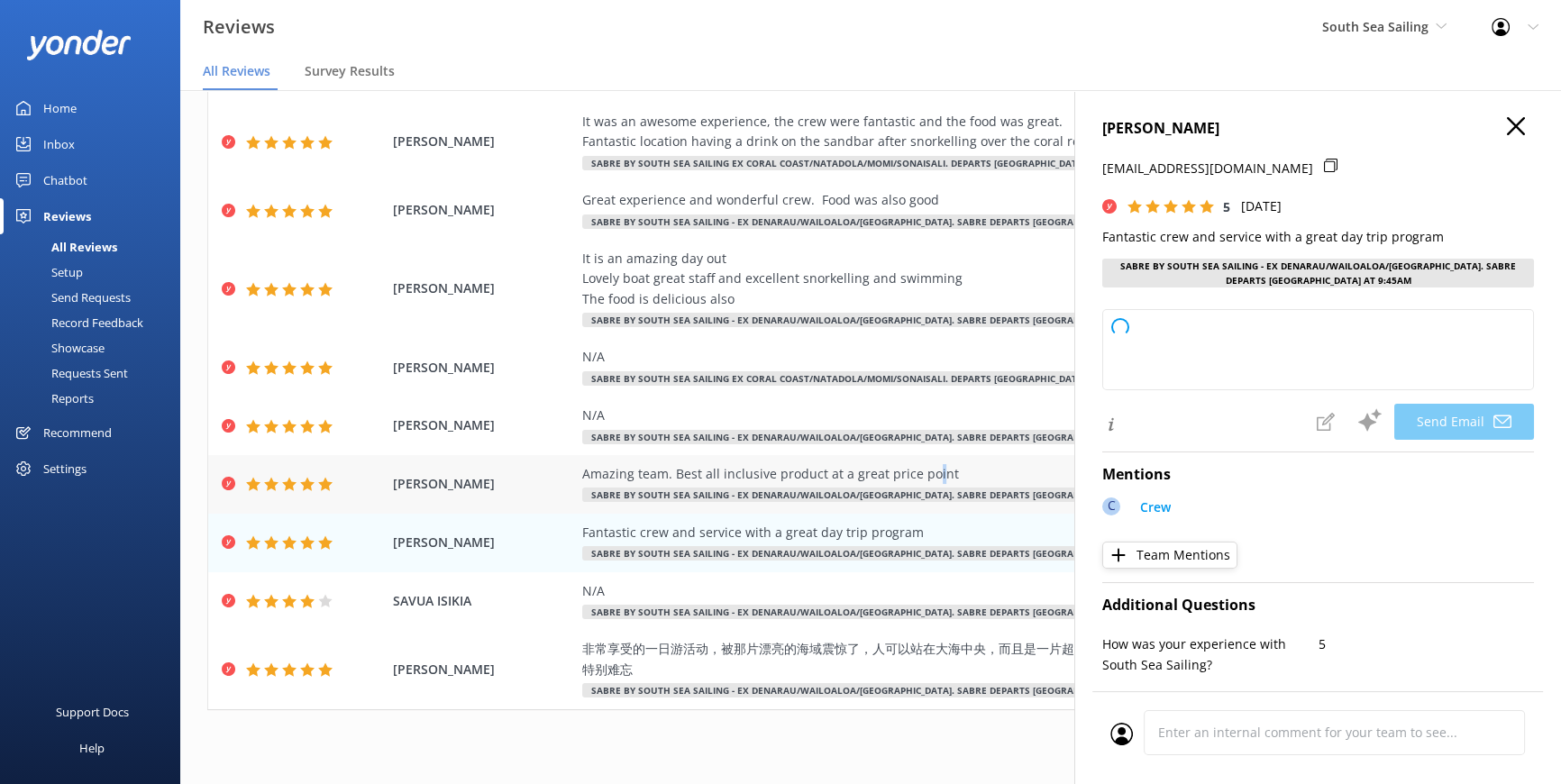
drag, startPoint x: 923, startPoint y: 450, endPoint x: 920, endPoint y: 435, distance: 15.3
click at [921, 464] on div "Amazing team. Best all inclusive product at a great price point" at bounding box center [992, 474] width 821 height 20
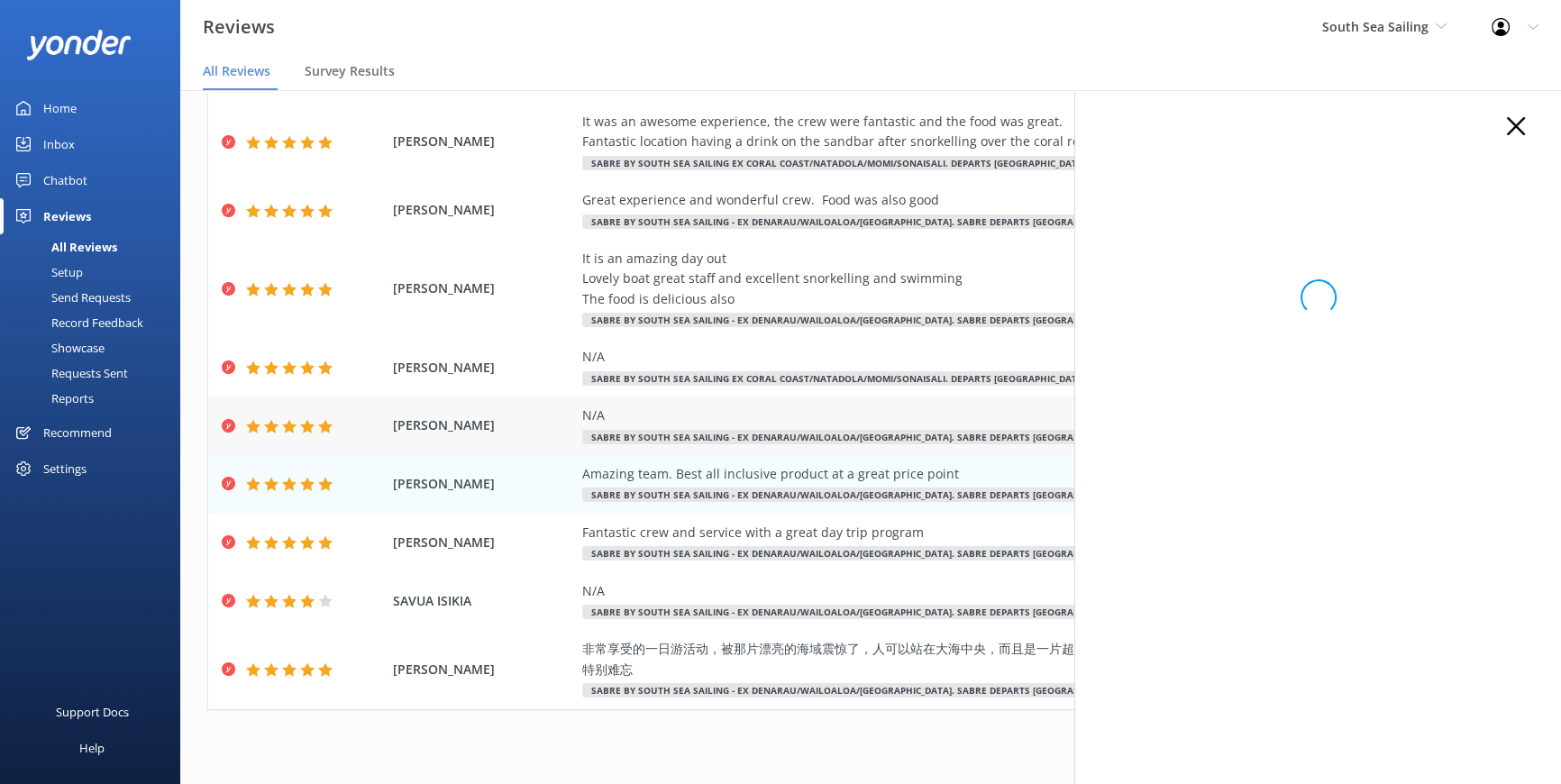
drag, startPoint x: 920, startPoint y: 435, endPoint x: 904, endPoint y: 385, distance: 52.5
click at [905, 406] on div "N/A" at bounding box center [992, 415] width 821 height 20
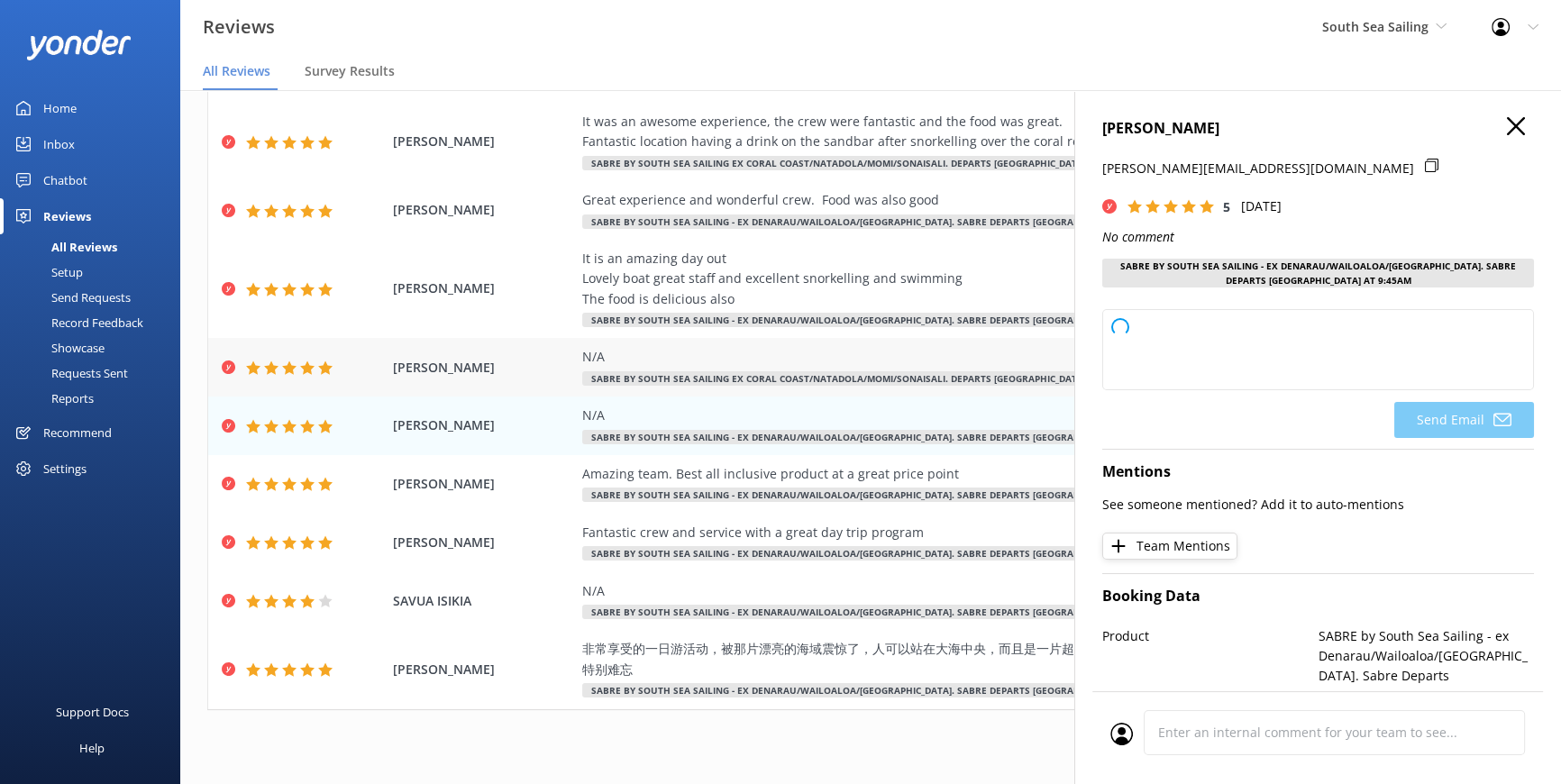
click at [885, 347] on div "N/A" at bounding box center [992, 357] width 821 height 20
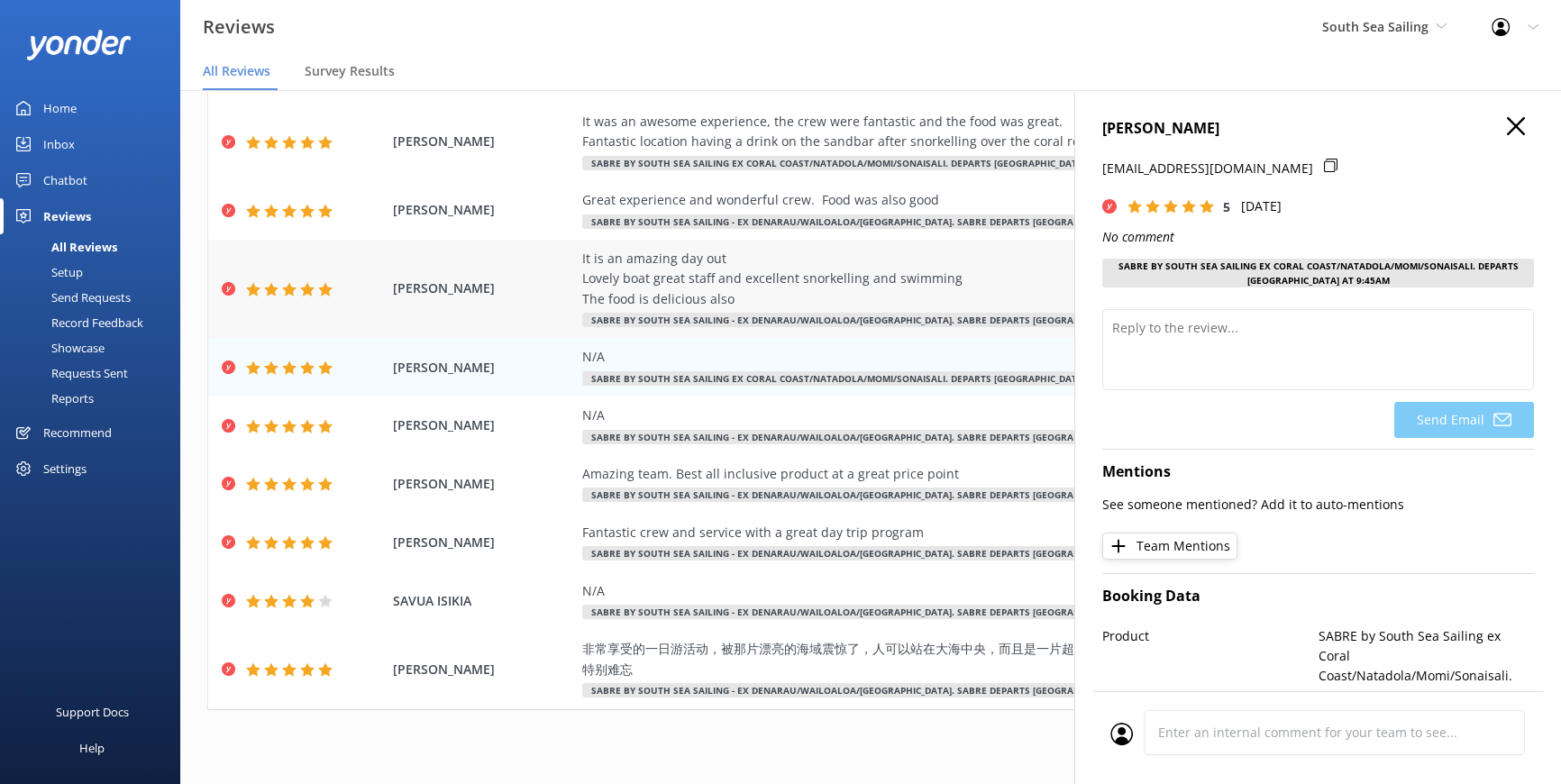
click at [951, 267] on div "It is an amazing day out Lovely boat great staff and excellent snorkelling and …" at bounding box center [992, 279] width 821 height 61
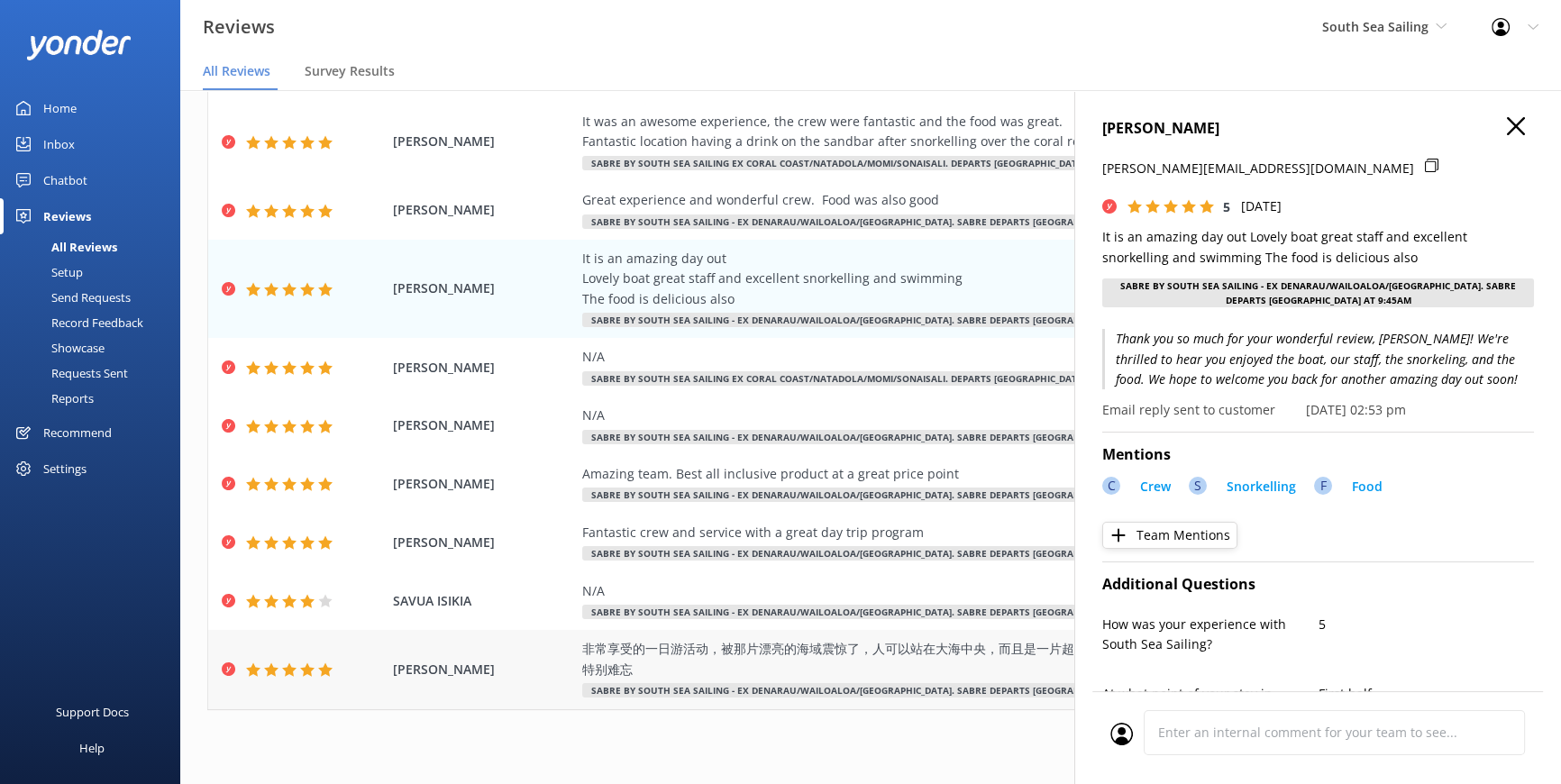
click at [878, 652] on div "非常享受的一日游活动，被那片漂亮的海域震惊了，人可以站在大海中央，而且是一片超美的玻璃海。还可以浮潜，还有免费的自助餐，酒水服务。特别难忘" at bounding box center [992, 659] width 821 height 40
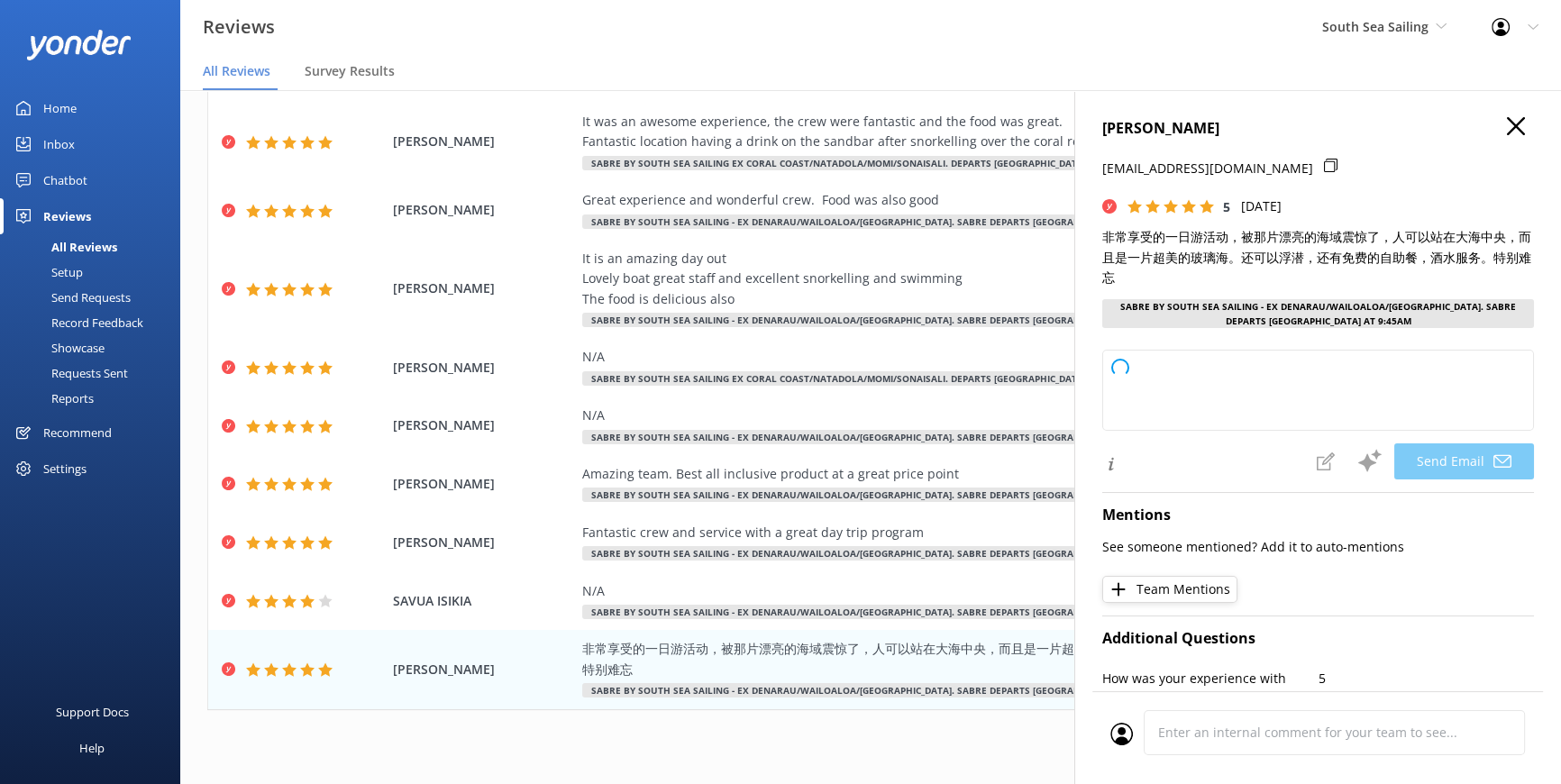
type textarea "亲爱的 YANG，非常感谢您的五星好评！很高兴您喜欢我们的海域和一日游活动，也很荣幸能为您带来美好的回忆。期待下次再次为您服务！"
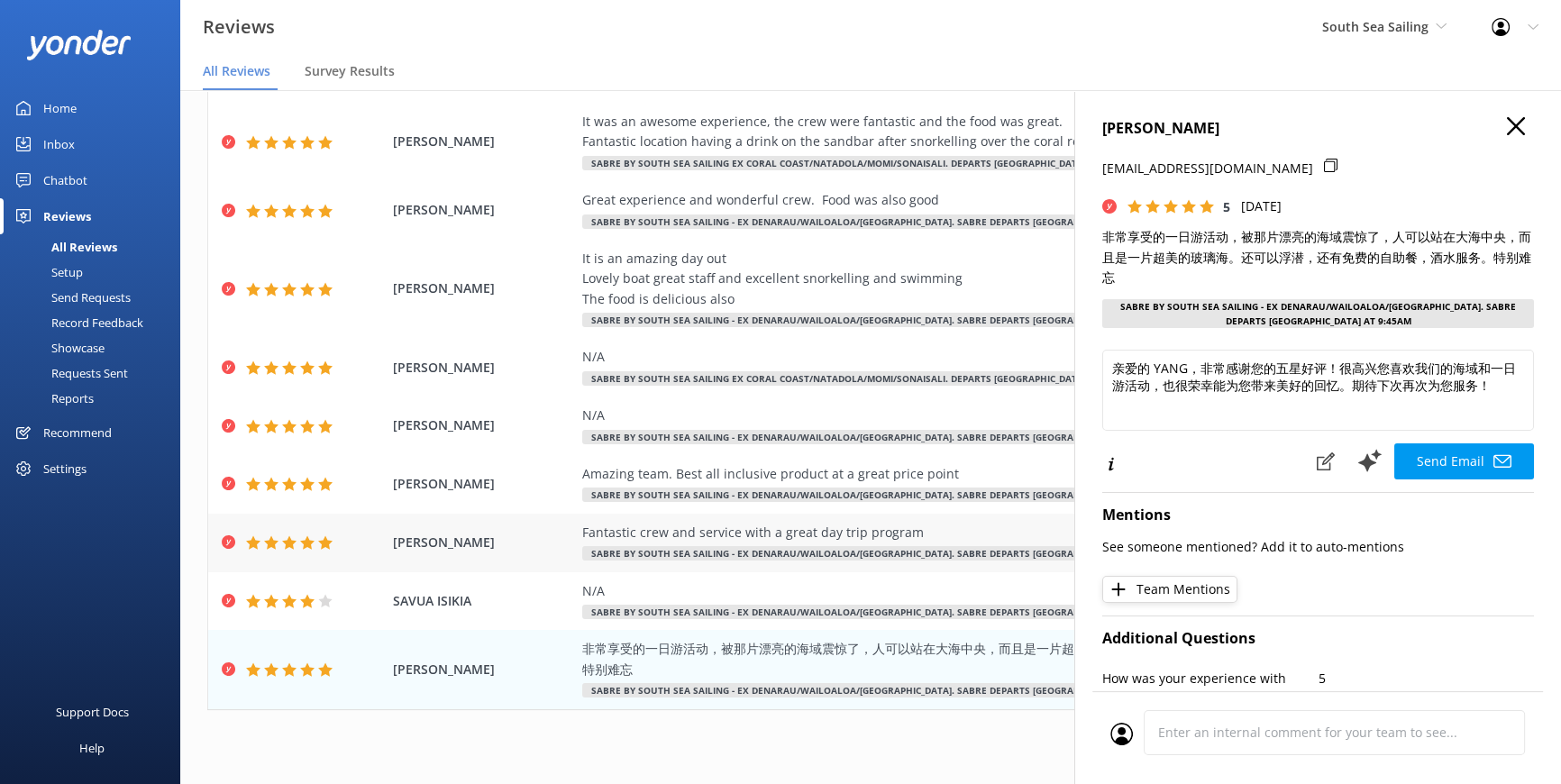
click at [797, 523] on div "Fantastic crew and service with a great day trip program" at bounding box center [992, 533] width 821 height 20
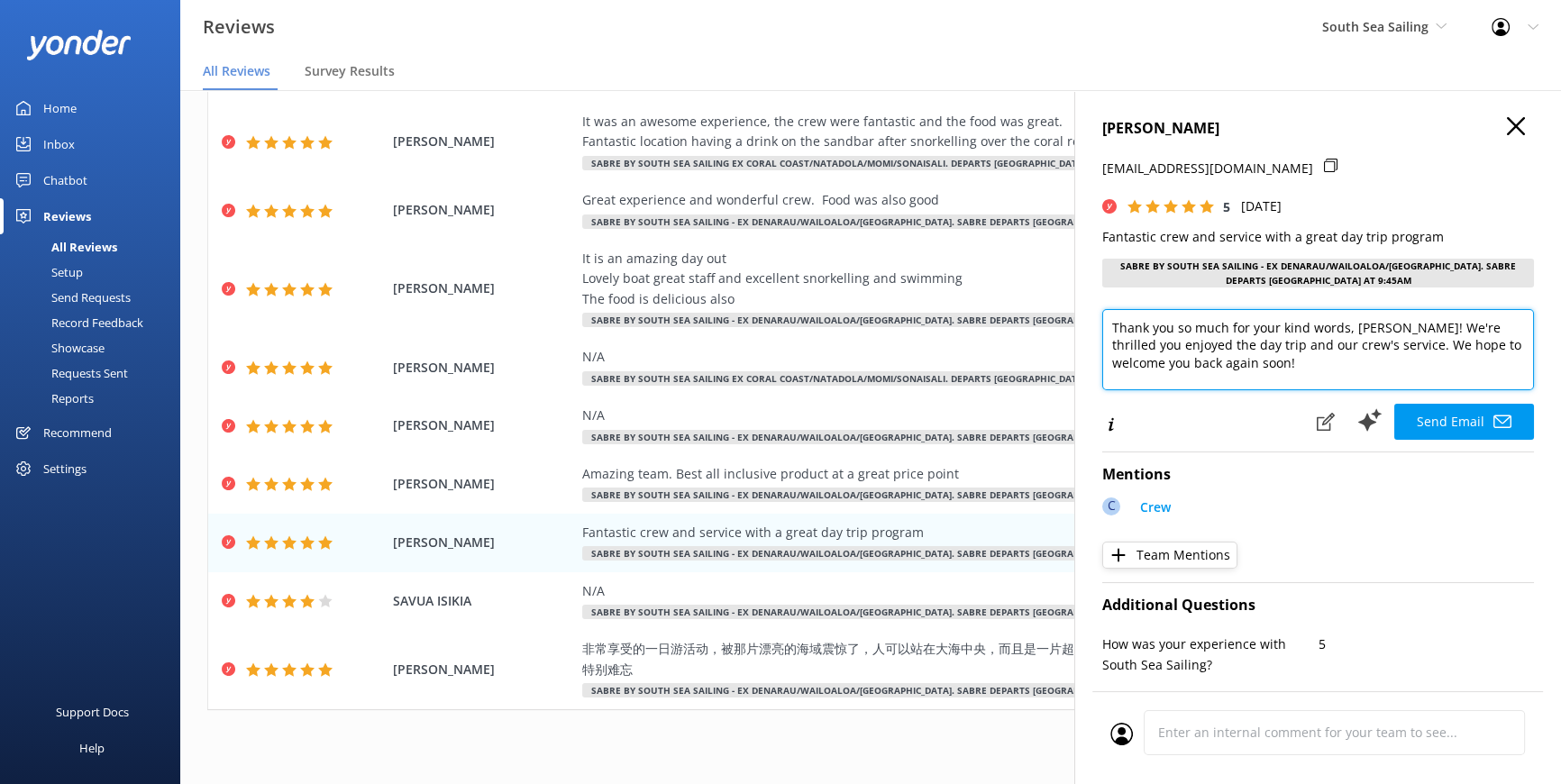
drag, startPoint x: 1353, startPoint y: 322, endPoint x: 1379, endPoint y: 327, distance: 26.5
click at [1379, 327] on textarea "Thank you so much for your kind words, Khan! We're thrilled you enjoyed the day…" at bounding box center [1318, 349] width 432 height 81
type textarea "Thank you so much for your kind words, Ali! We're thrilled you enjoyed the day …"
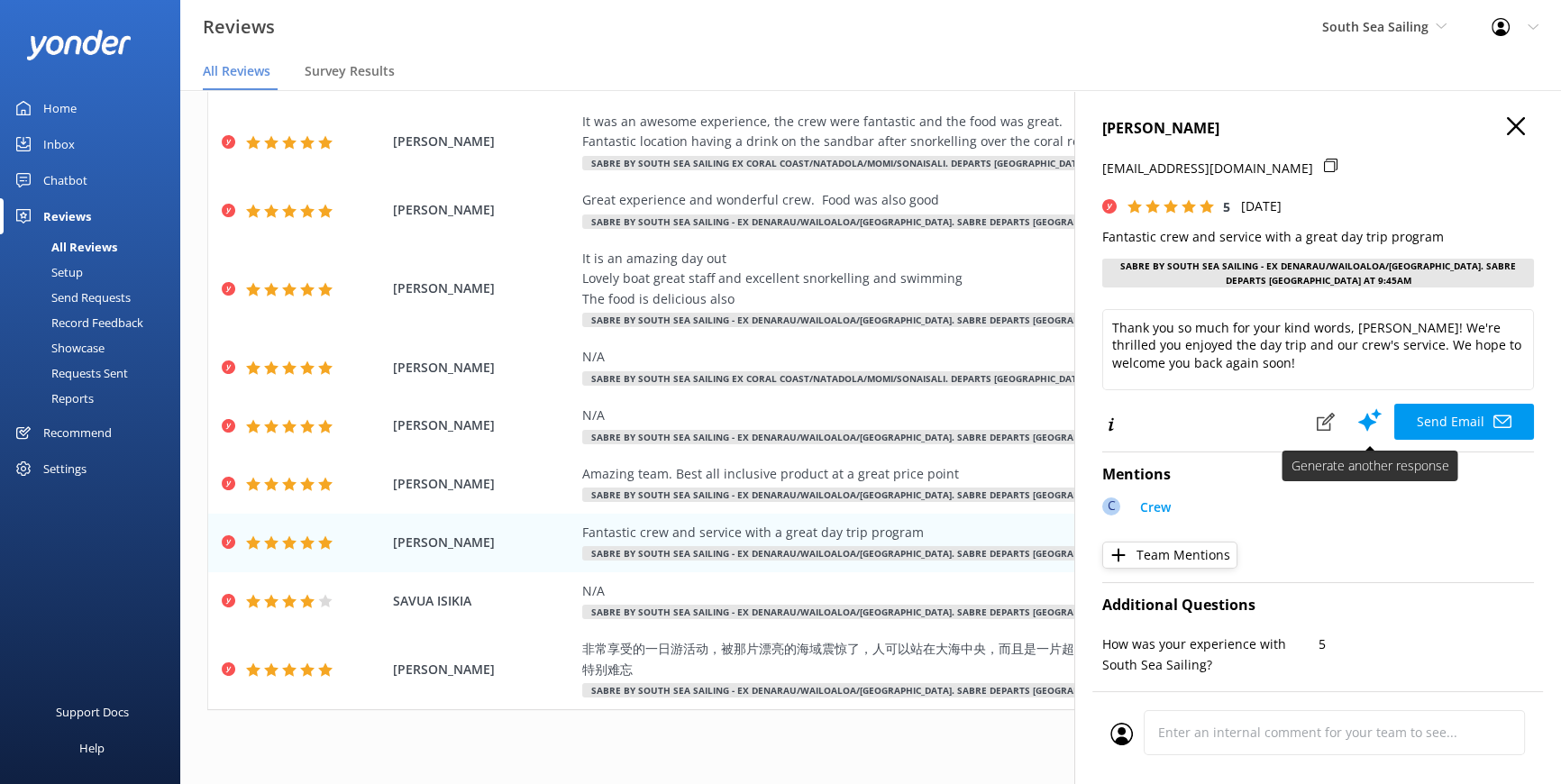
click at [1414, 411] on button "Send Email" at bounding box center [1464, 421] width 140 height 36
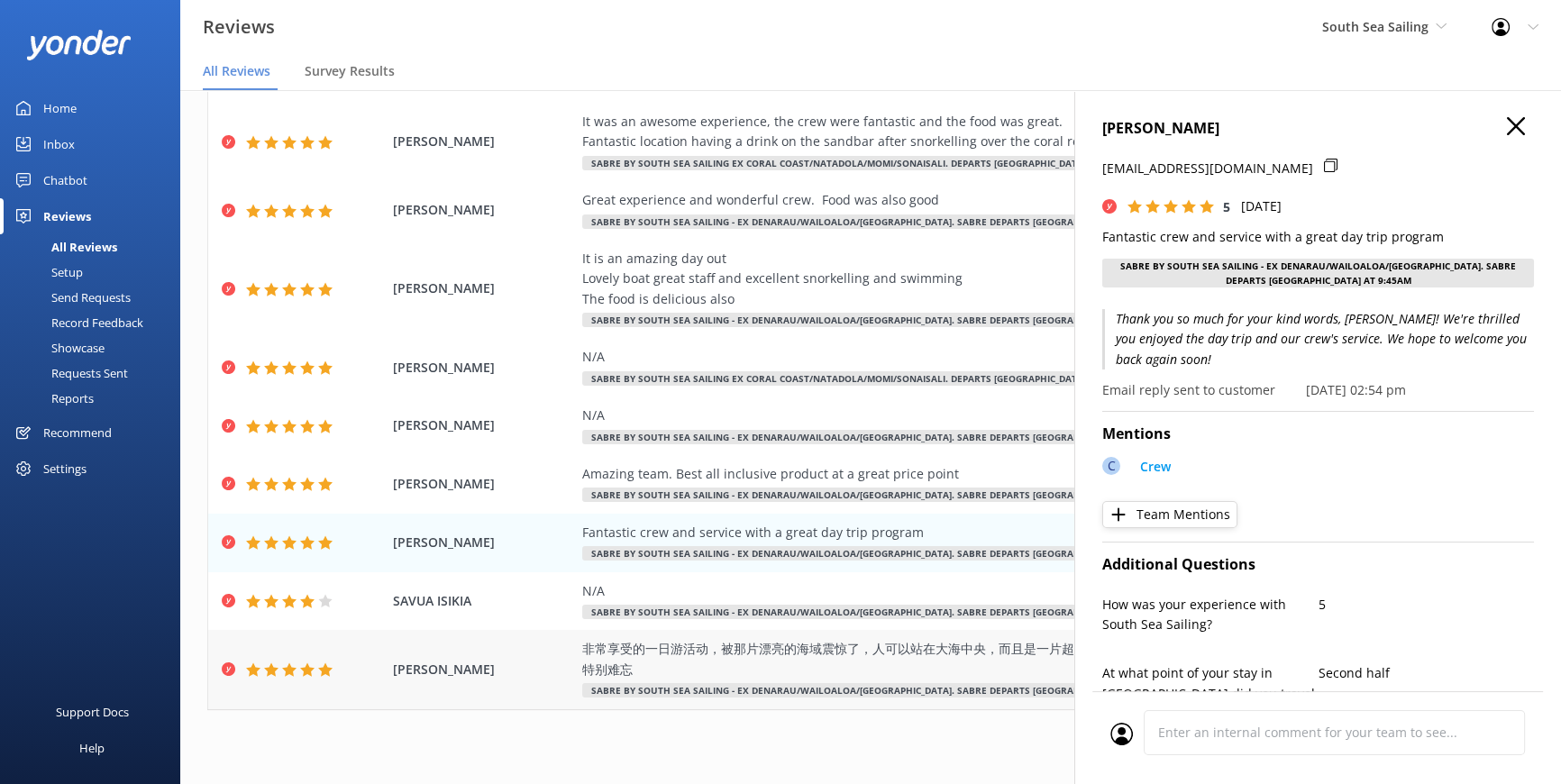
click at [720, 639] on div "非常享受的一日游活动，被那片漂亮的海域震惊了，人可以站在大海中央，而且是一片超美的玻璃海。还可以浮潜，还有免费的自助餐，酒水服务。特别难忘" at bounding box center [992, 659] width 821 height 40
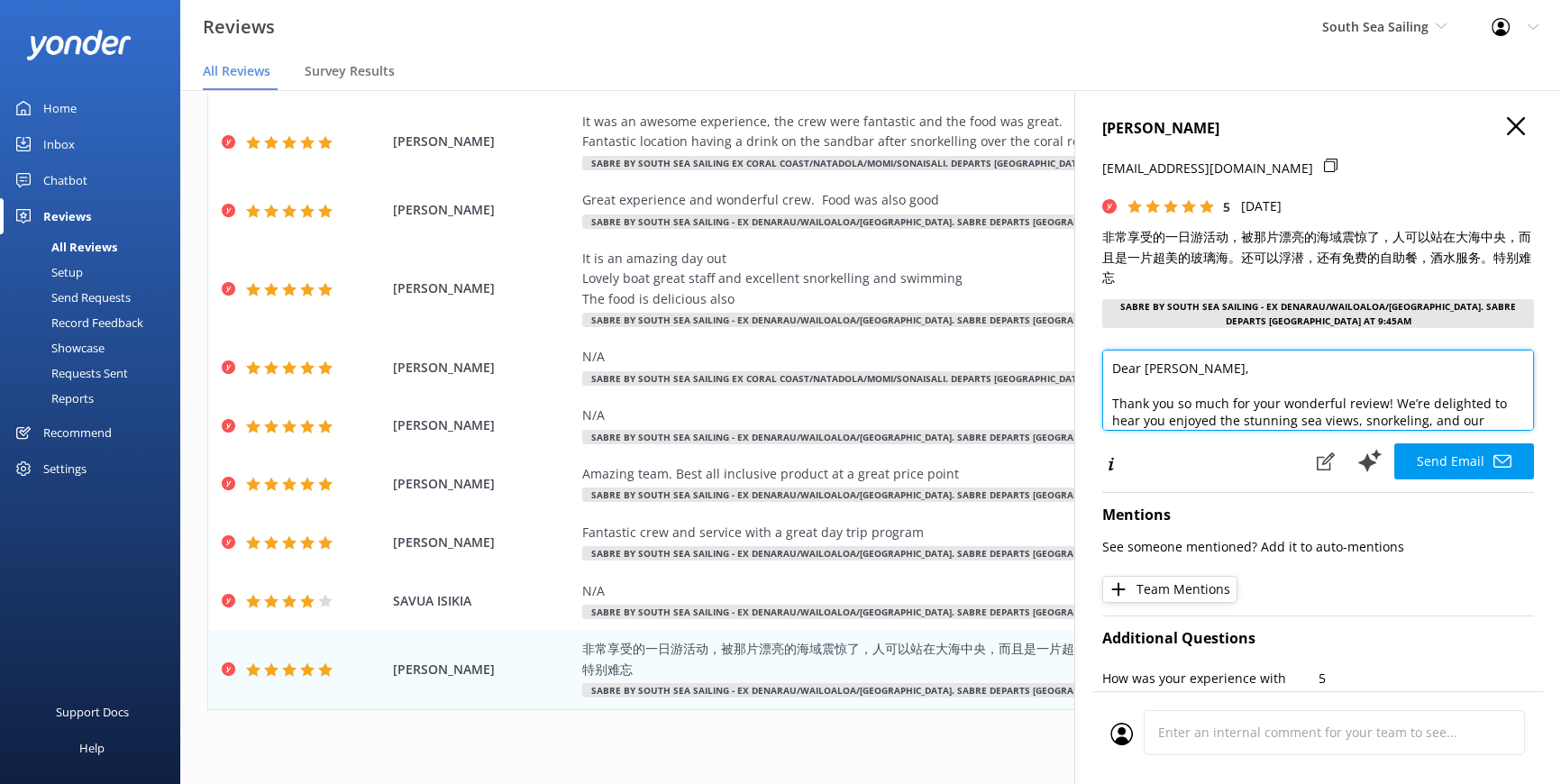
drag, startPoint x: 1188, startPoint y: 362, endPoint x: 1103, endPoint y: 371, distance: 85.5
click at [1103, 371] on textarea "Dear YANG, Thank you so much for your wonderful review! We’re delighted to hear…" at bounding box center [1318, 390] width 432 height 81
click at [1204, 367] on textarea "Dear YANG, Thank you so much for your wonderful review! We’re delighted to hear…" at bounding box center [1318, 390] width 432 height 81
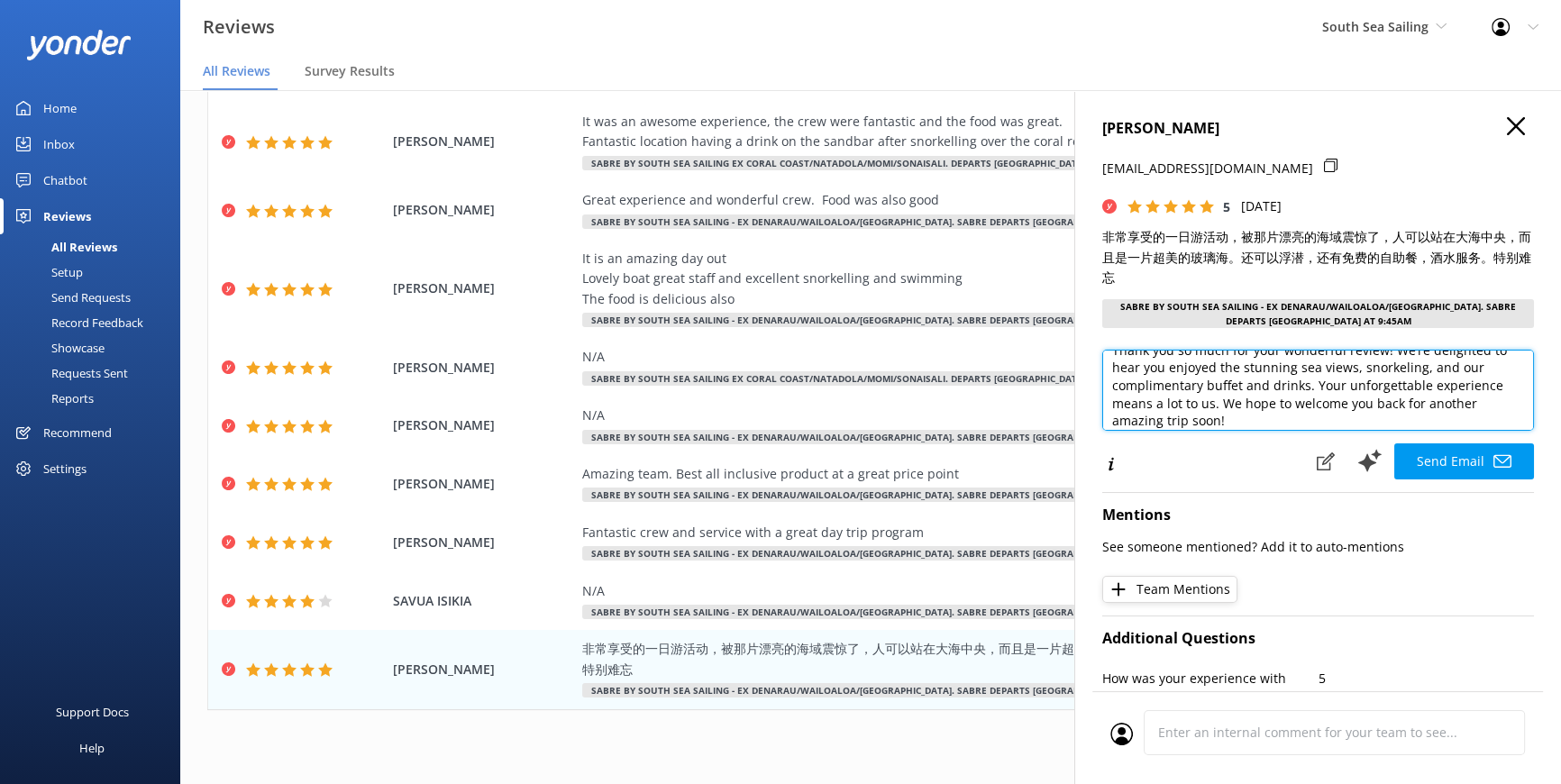
scroll to position [115, 0]
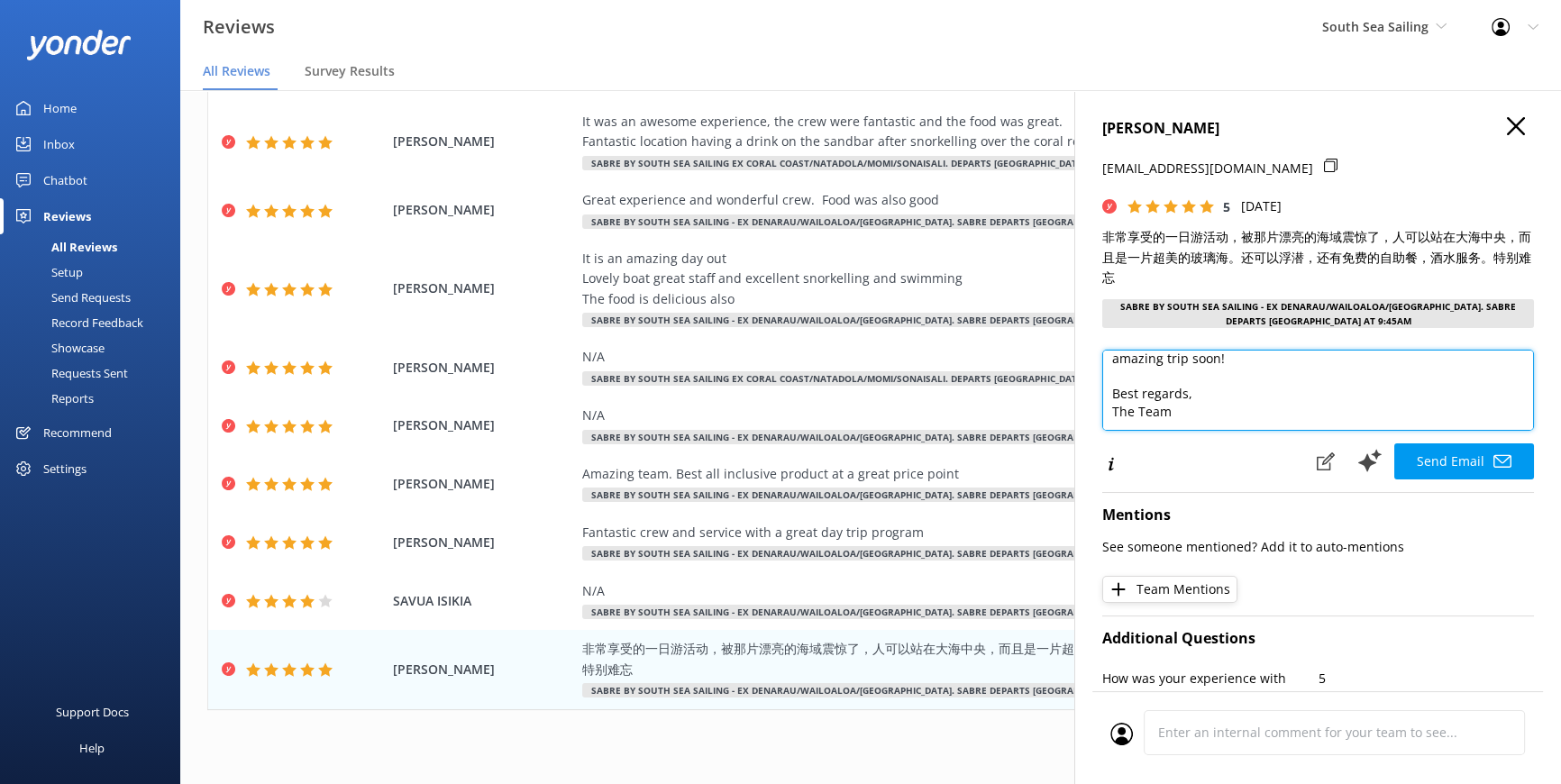
drag, startPoint x: 1188, startPoint y: 414, endPoint x: 1112, endPoint y: 390, distance: 79.7
click at [1112, 390] on textarea "Dear YANG, Thank you so much for your wonderful review! We’re delighted to hear…" at bounding box center [1318, 390] width 432 height 81
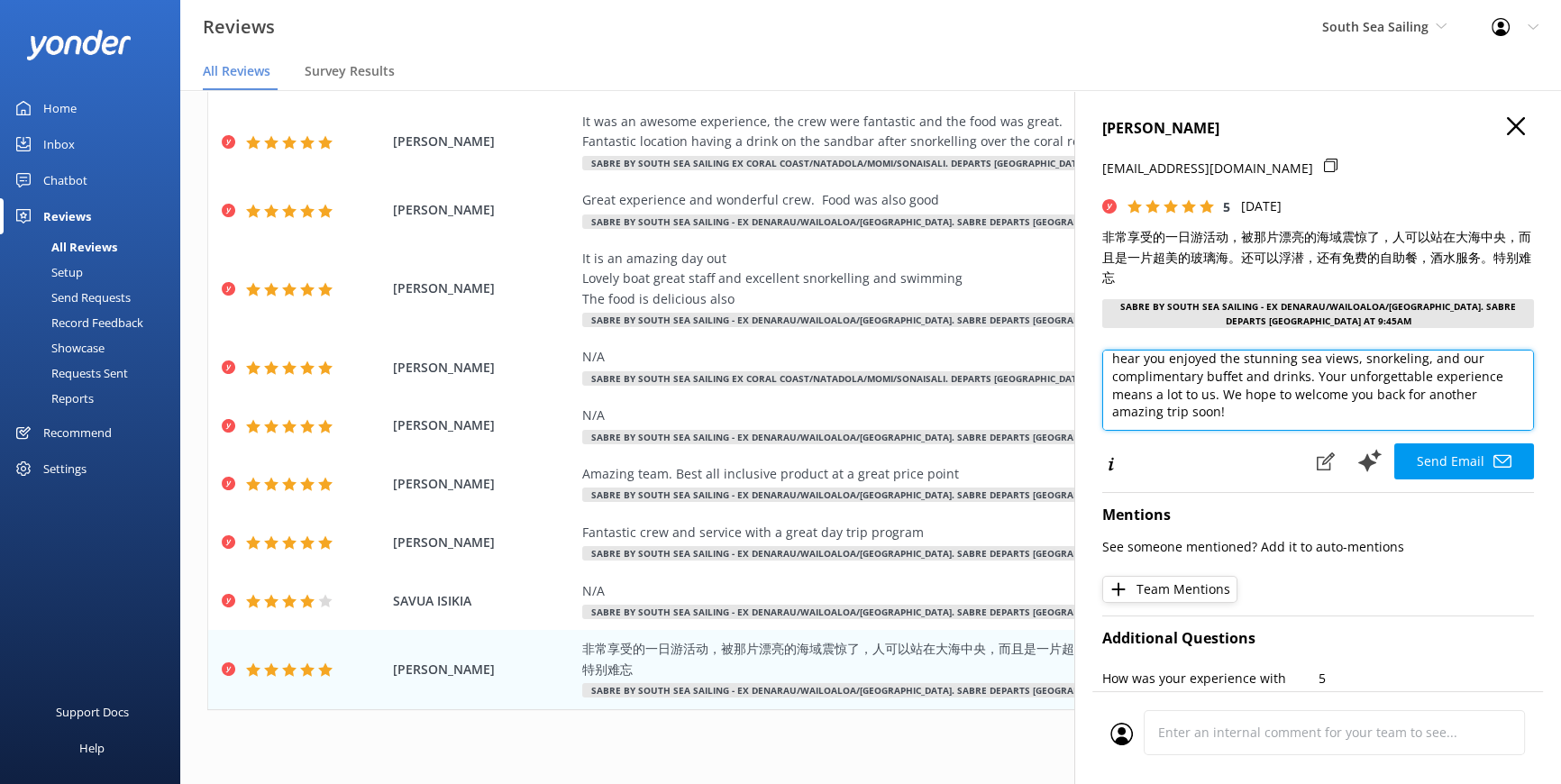
scroll to position [98, 0]
click at [1421, 432] on div "Dear YANG, Thank you so much for your wonderful review! We’re delighted to hear…" at bounding box center [1318, 394] width 432 height 88
type textarea "Dear YANG, Thank you so much for your wonderful review! We’re delighted to hear…"
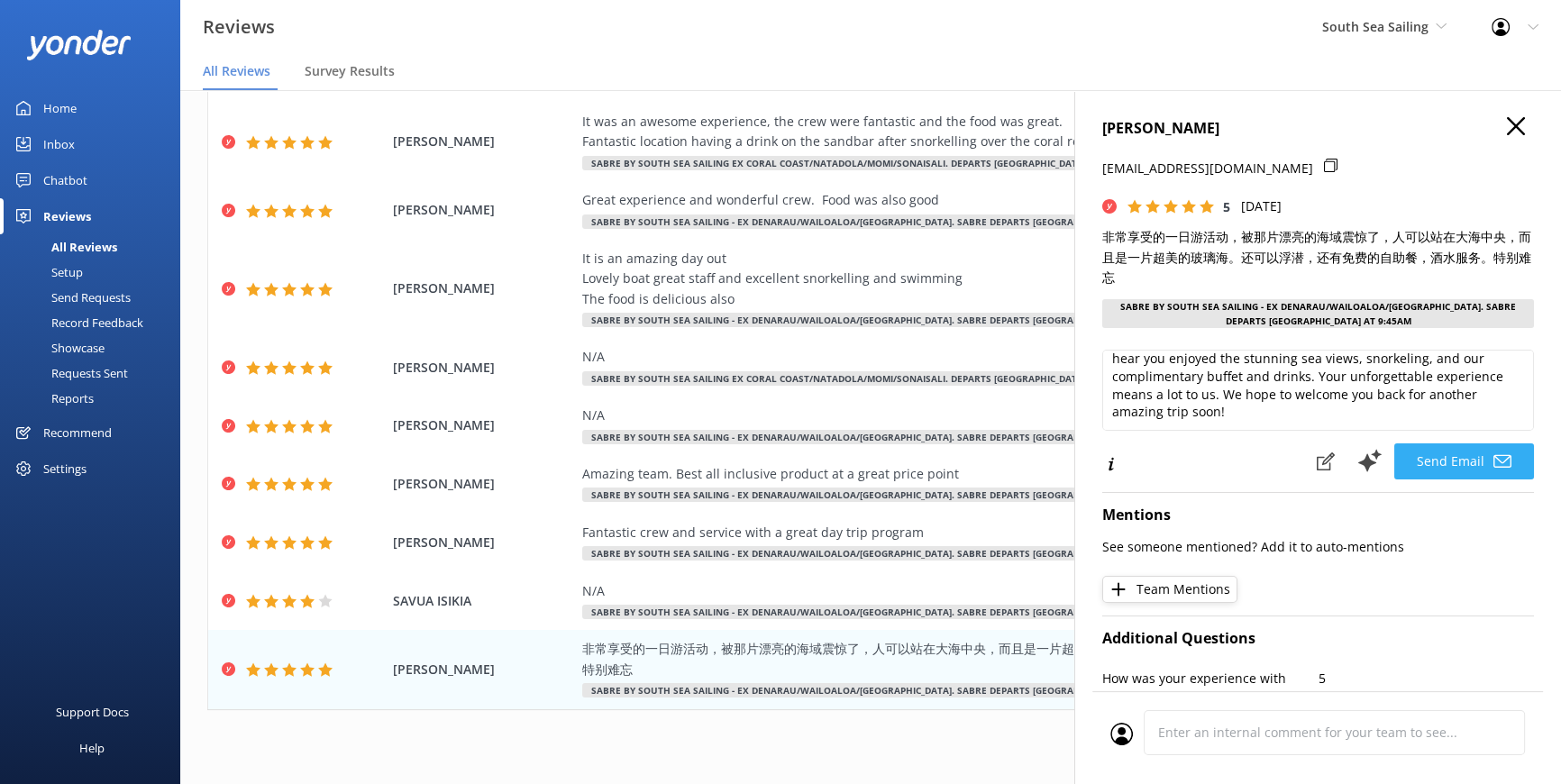
click at [1430, 463] on button "Send Email" at bounding box center [1464, 460] width 140 height 36
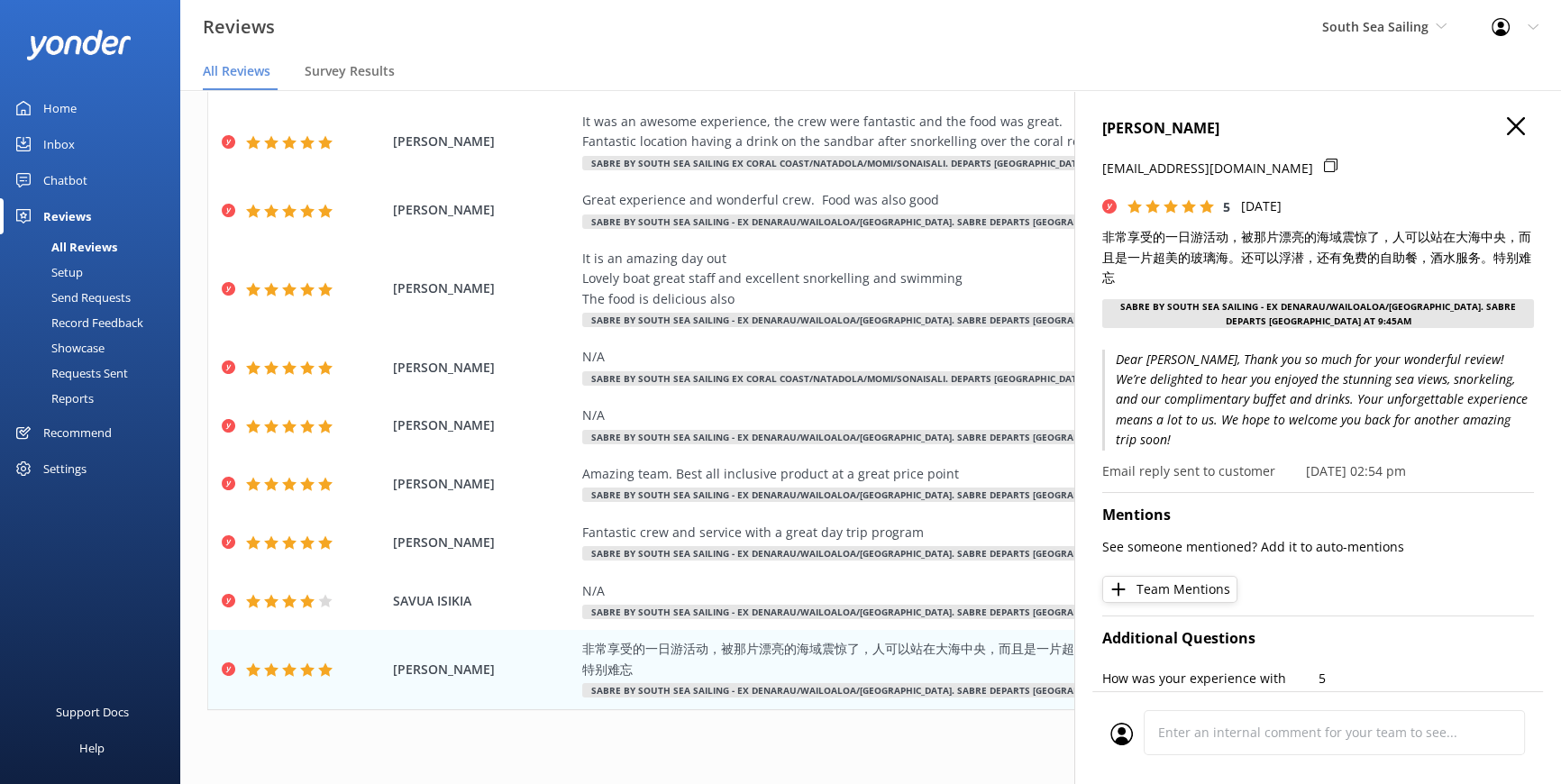
click at [1507, 127] on icon at bounding box center [1516, 126] width 18 height 18
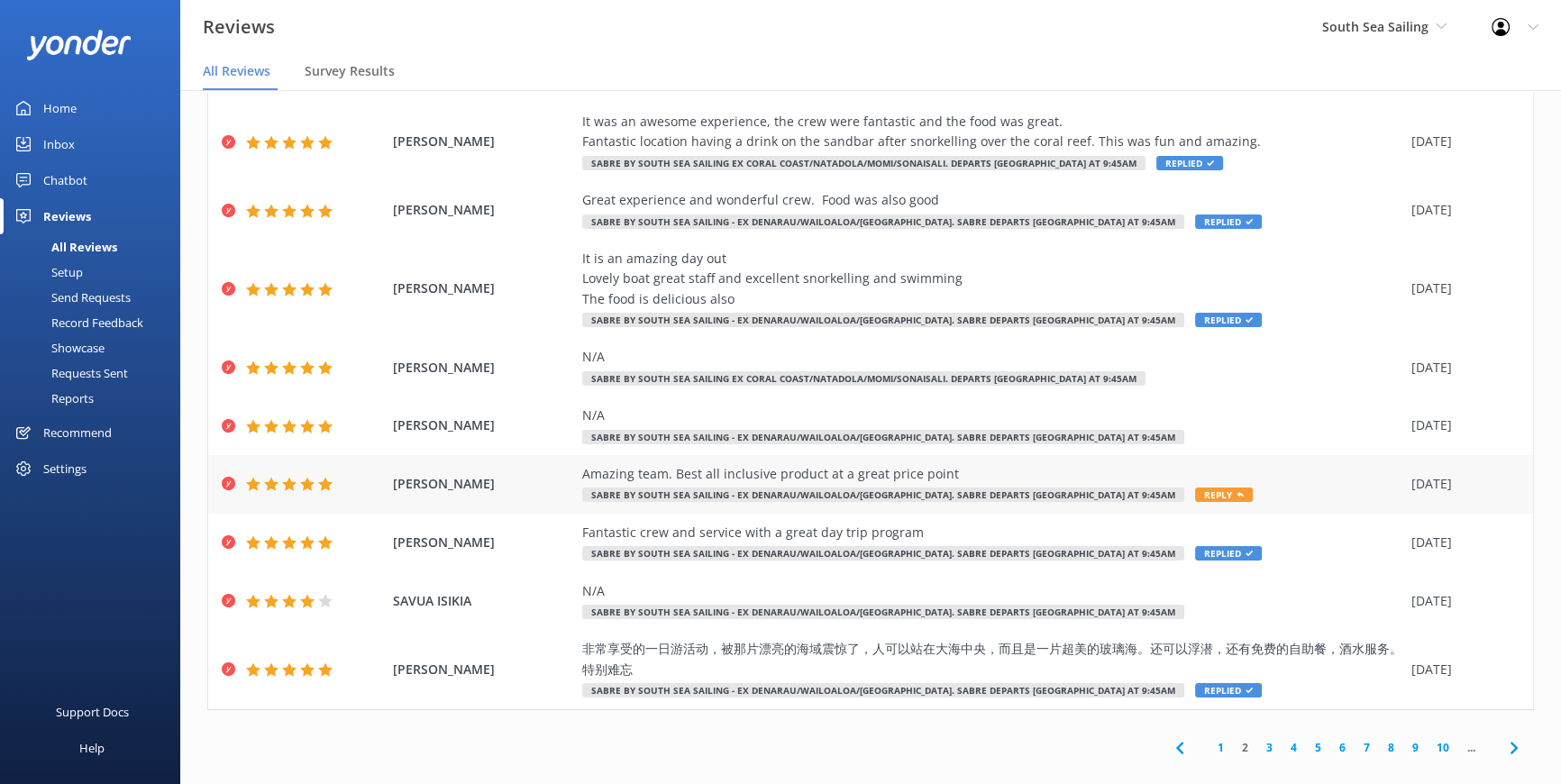
click at [1195, 488] on span "Reply" at bounding box center [1224, 495] width 58 height 15
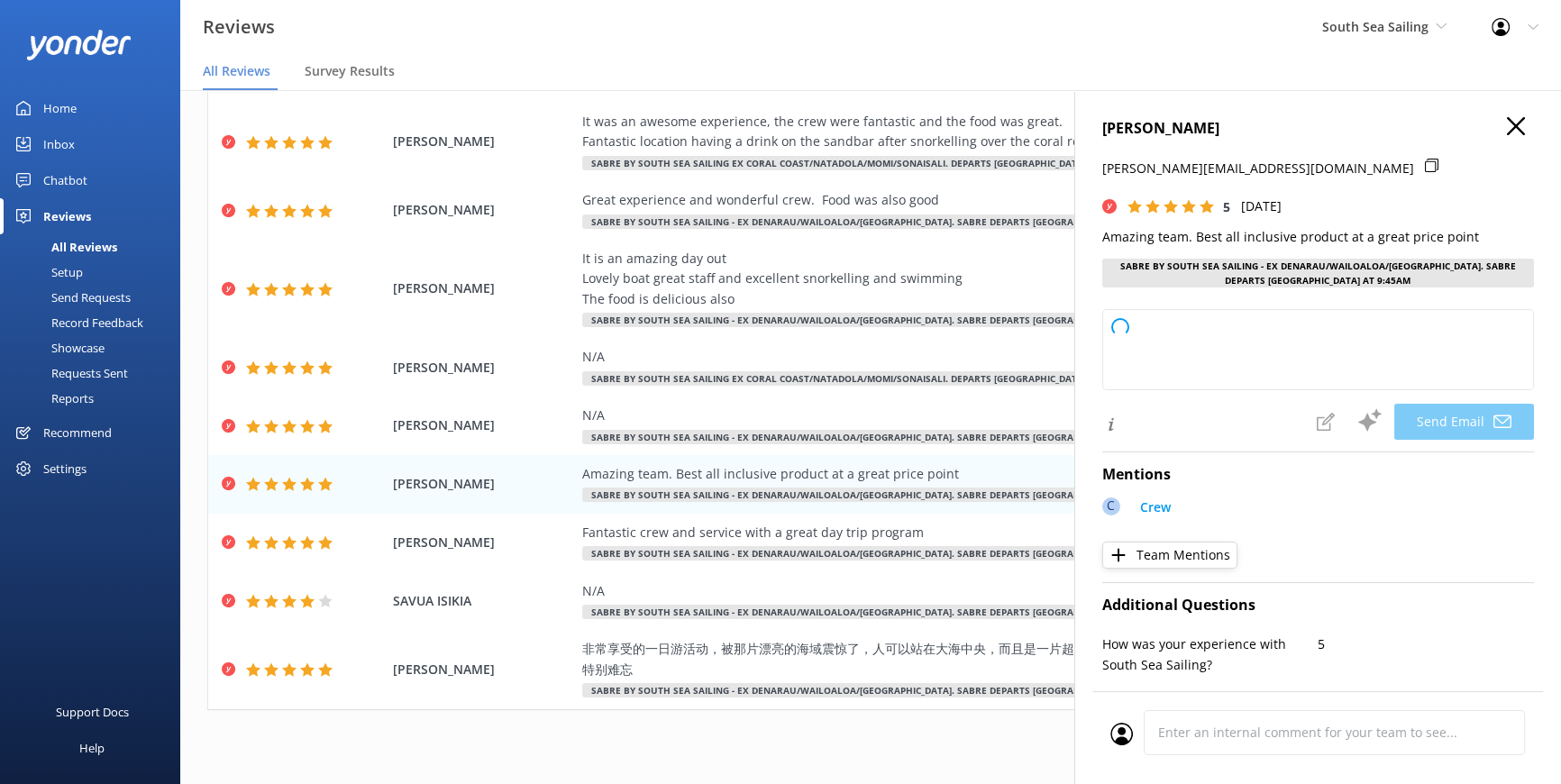
type textarea "Thank you so much, Cynthia! We’re thrilled to hear you’re happy with our team a…"
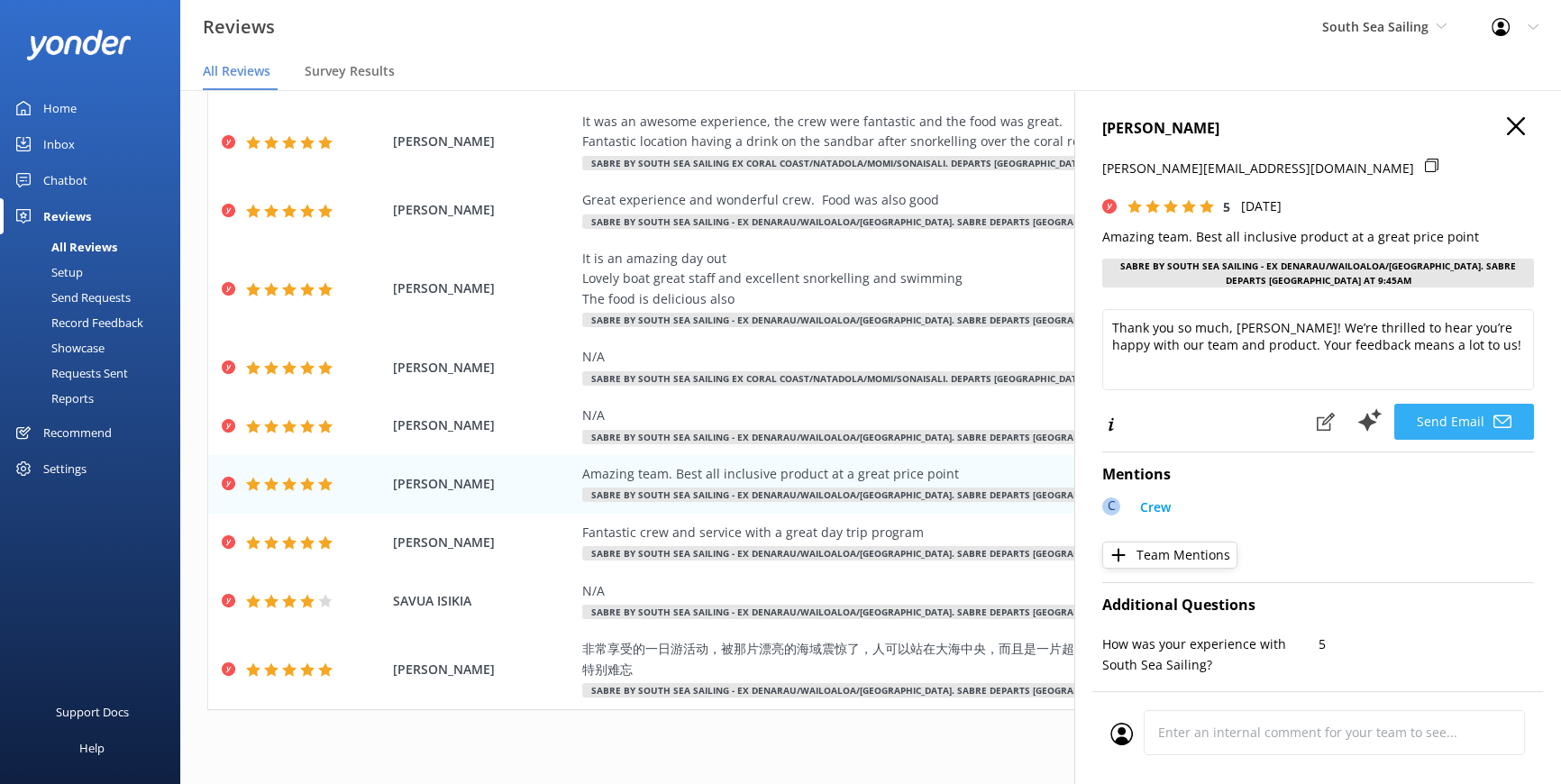
click at [1441, 423] on button "Send Email" at bounding box center [1464, 421] width 140 height 36
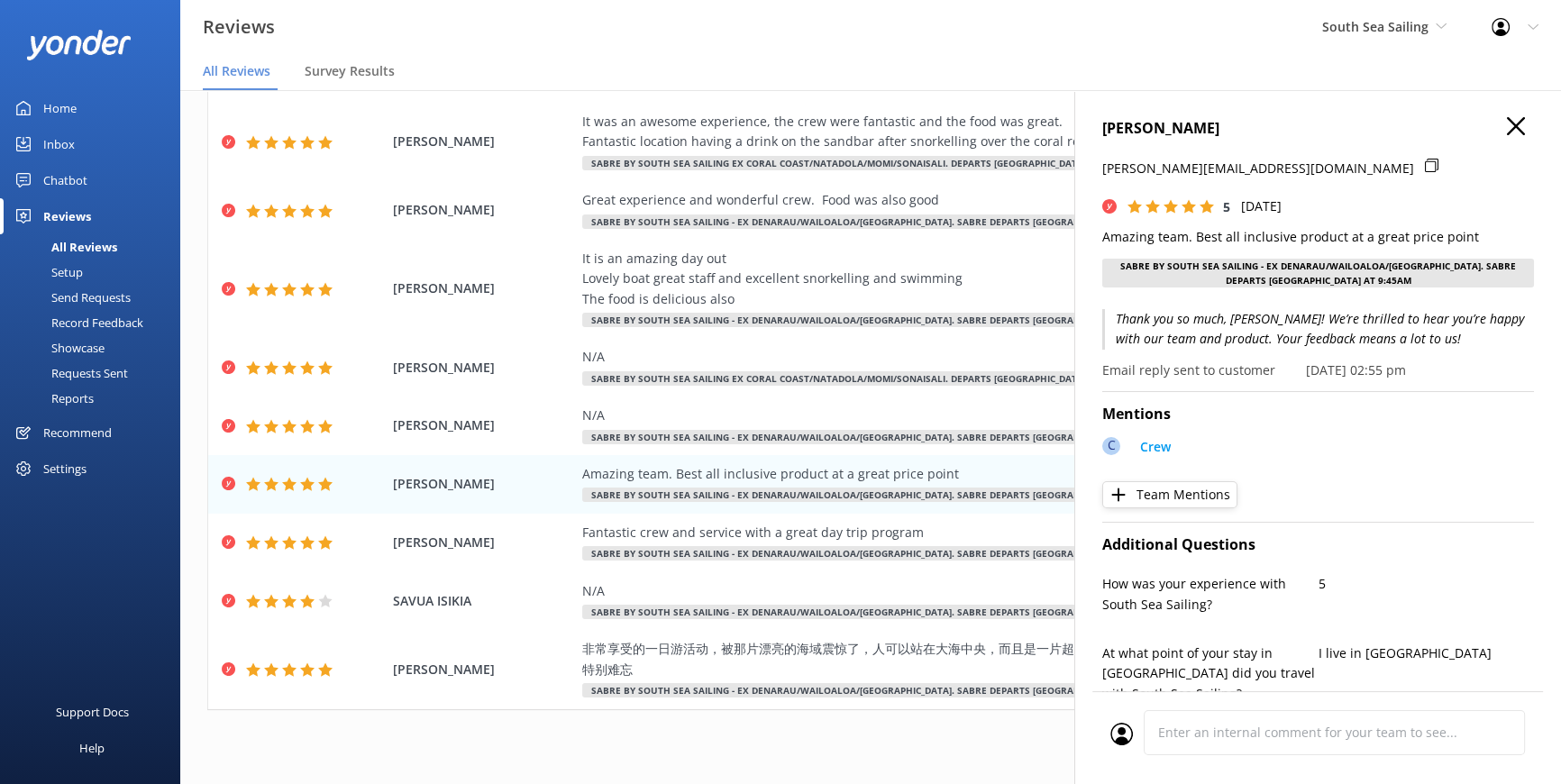
click at [1507, 125] on use at bounding box center [1516, 126] width 18 height 18
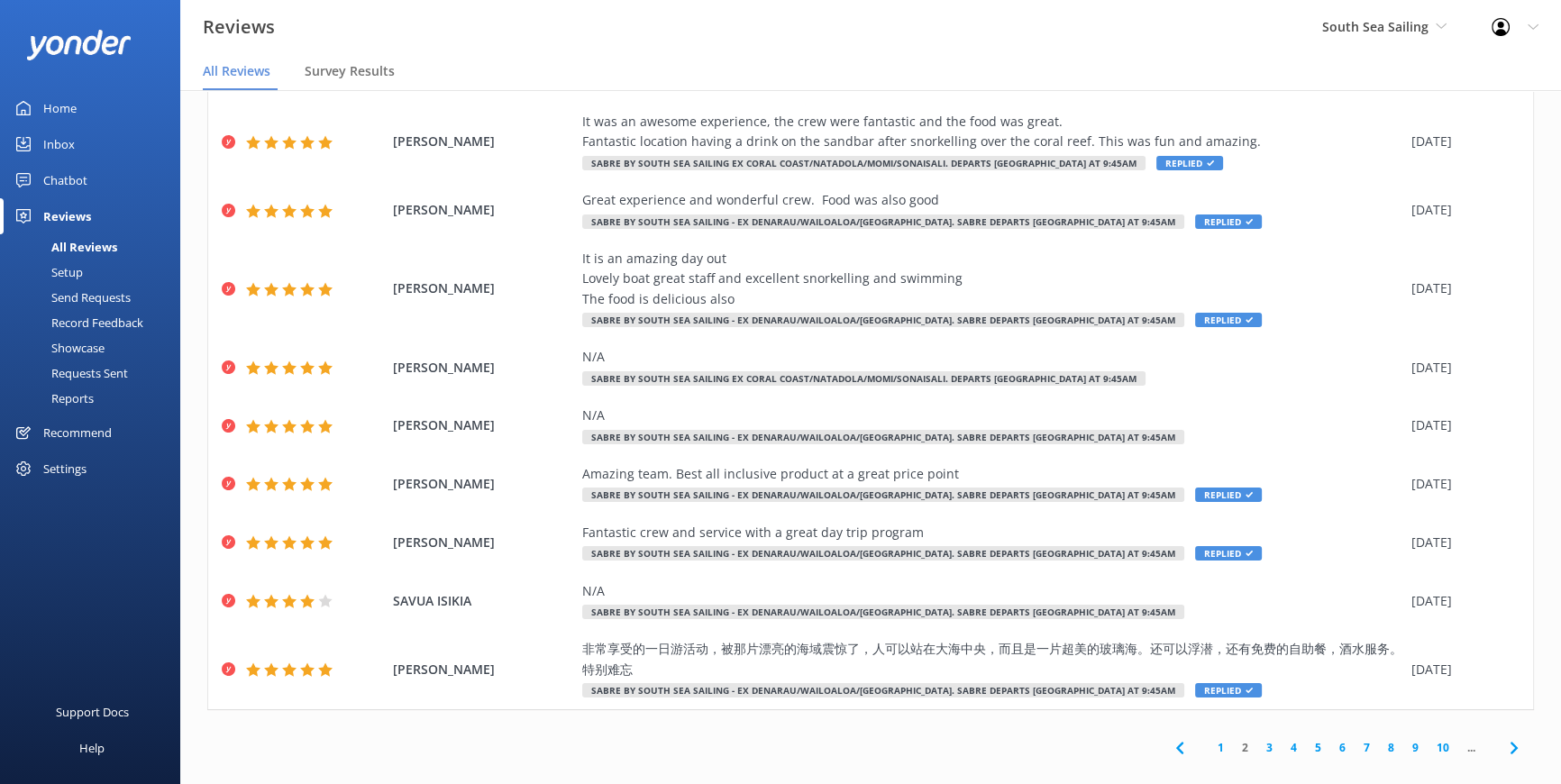
click at [1260, 739] on link "3" at bounding box center [1270, 748] width 24 height 18
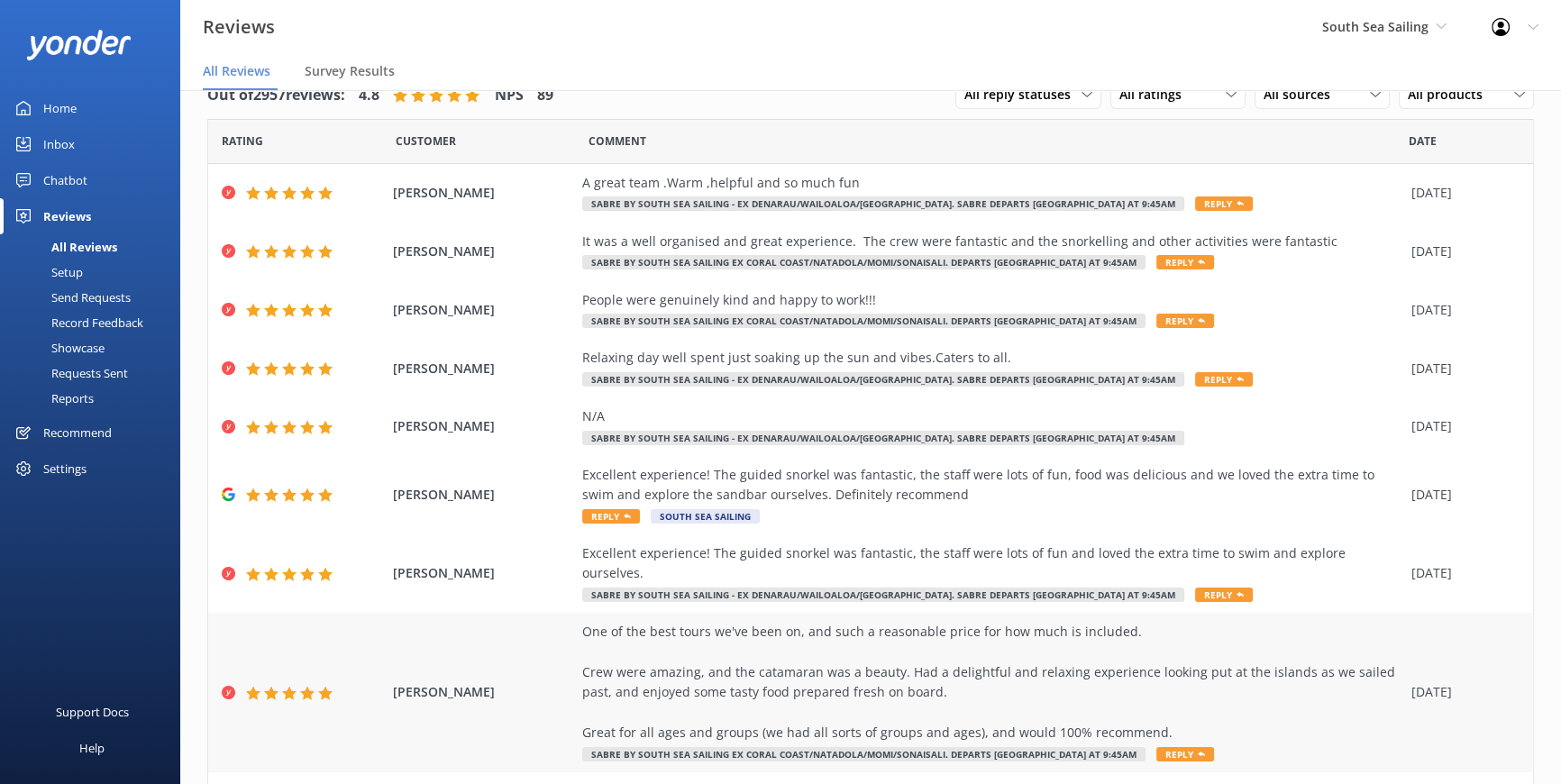
drag, startPoint x: 1131, startPoint y: 724, endPoint x: 1128, endPoint y: 716, distance: 8.5
click at [1130, 724] on div "One of the best tours we've been on, and such a reasonable price for how much i…" at bounding box center [992, 692] width 821 height 142
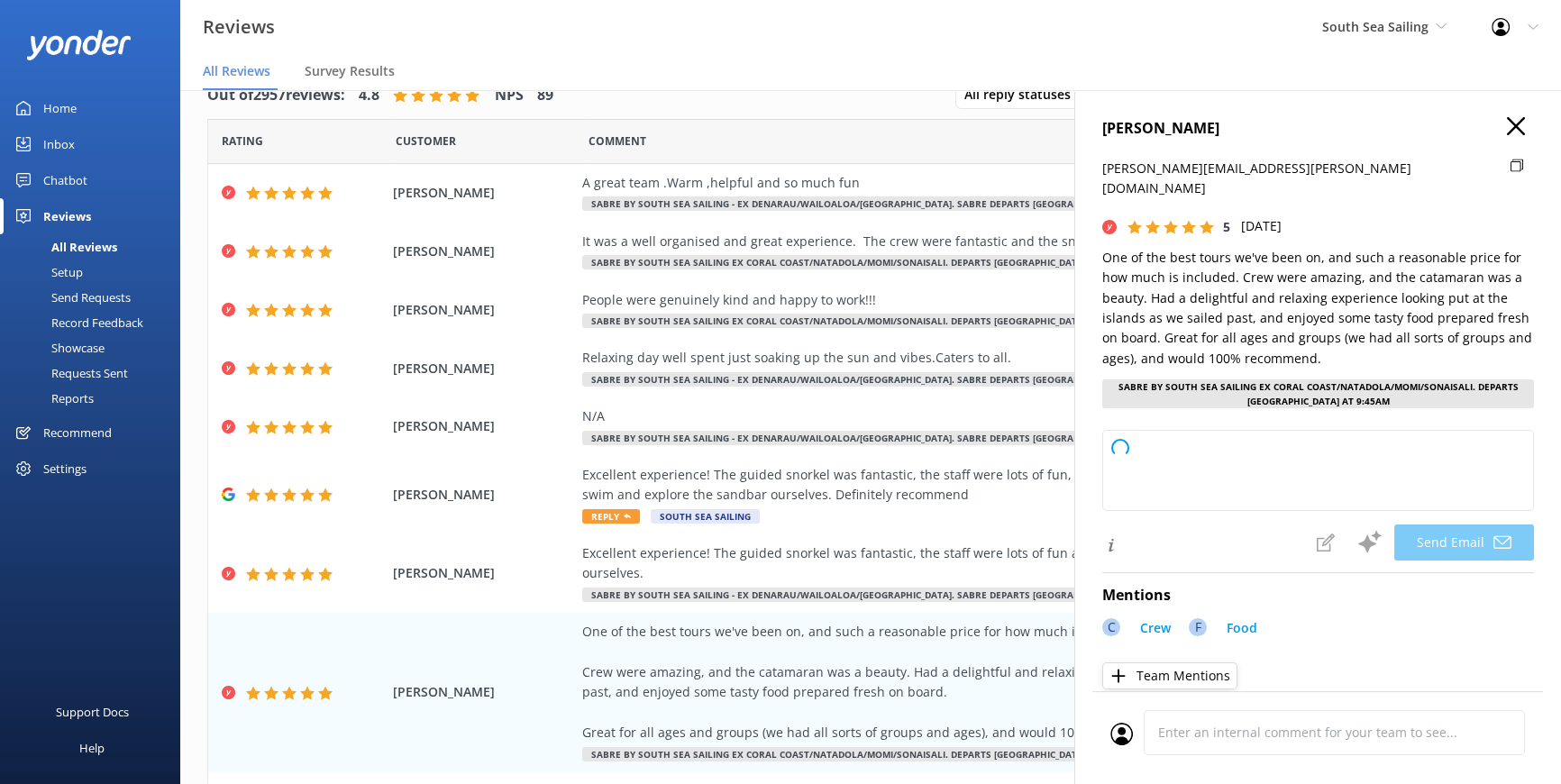
type textarea "Thank you so much for your wonderful review, Alex! We're thrilled to hear you h…"
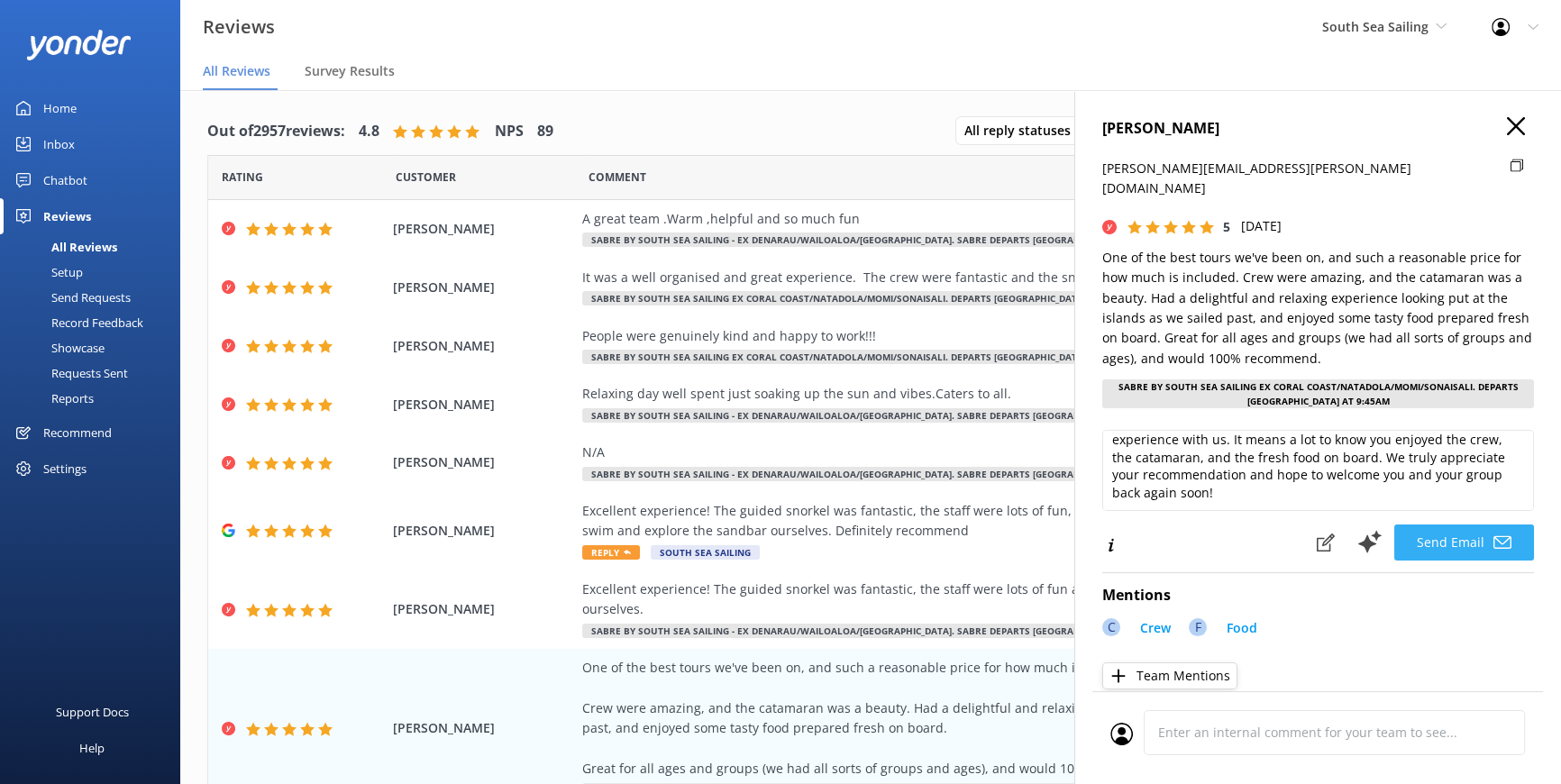
click at [1462, 524] on button "Send Email" at bounding box center [1464, 542] width 140 height 36
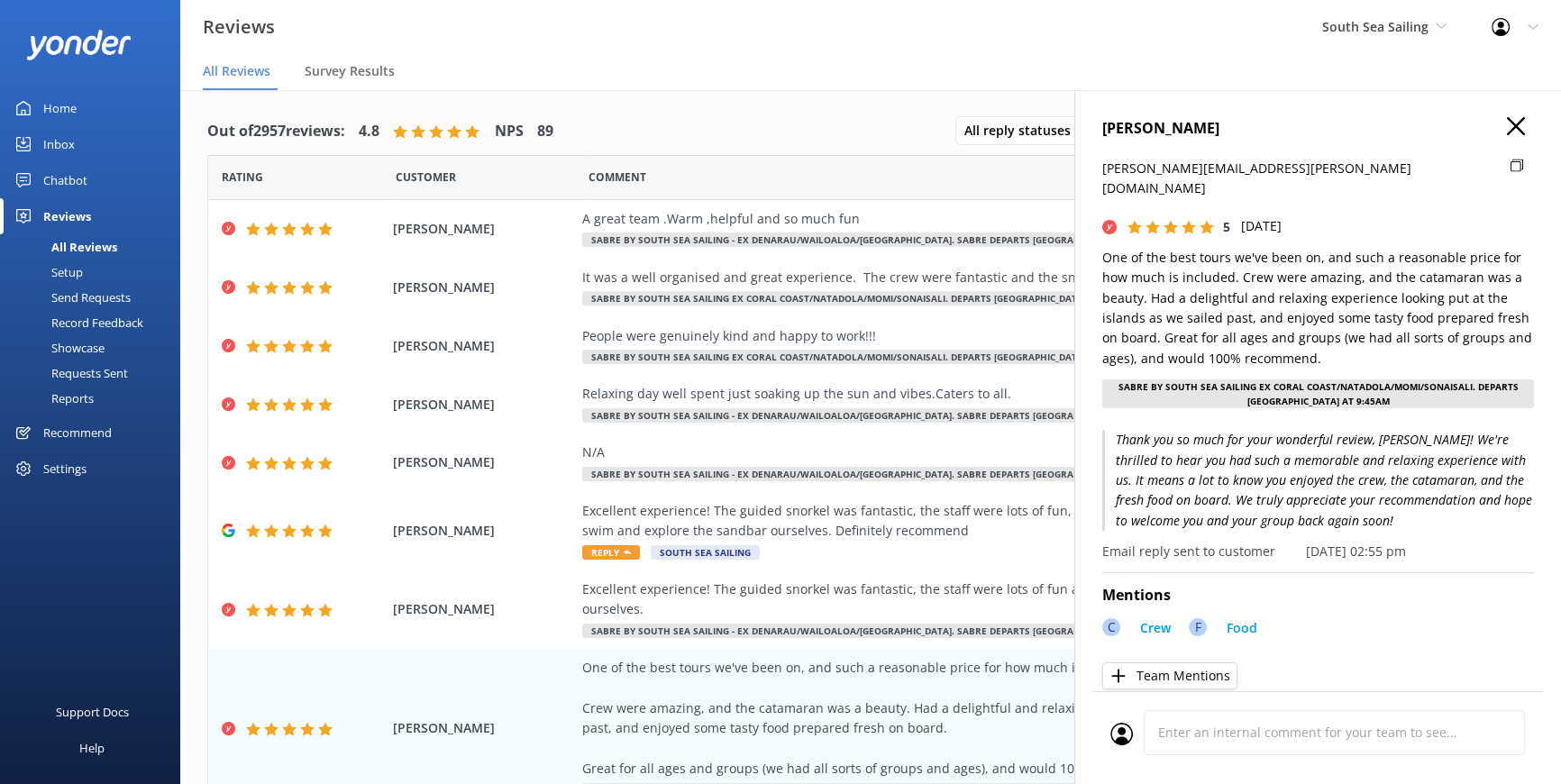
click at [1507, 124] on icon at bounding box center [1516, 126] width 18 height 18
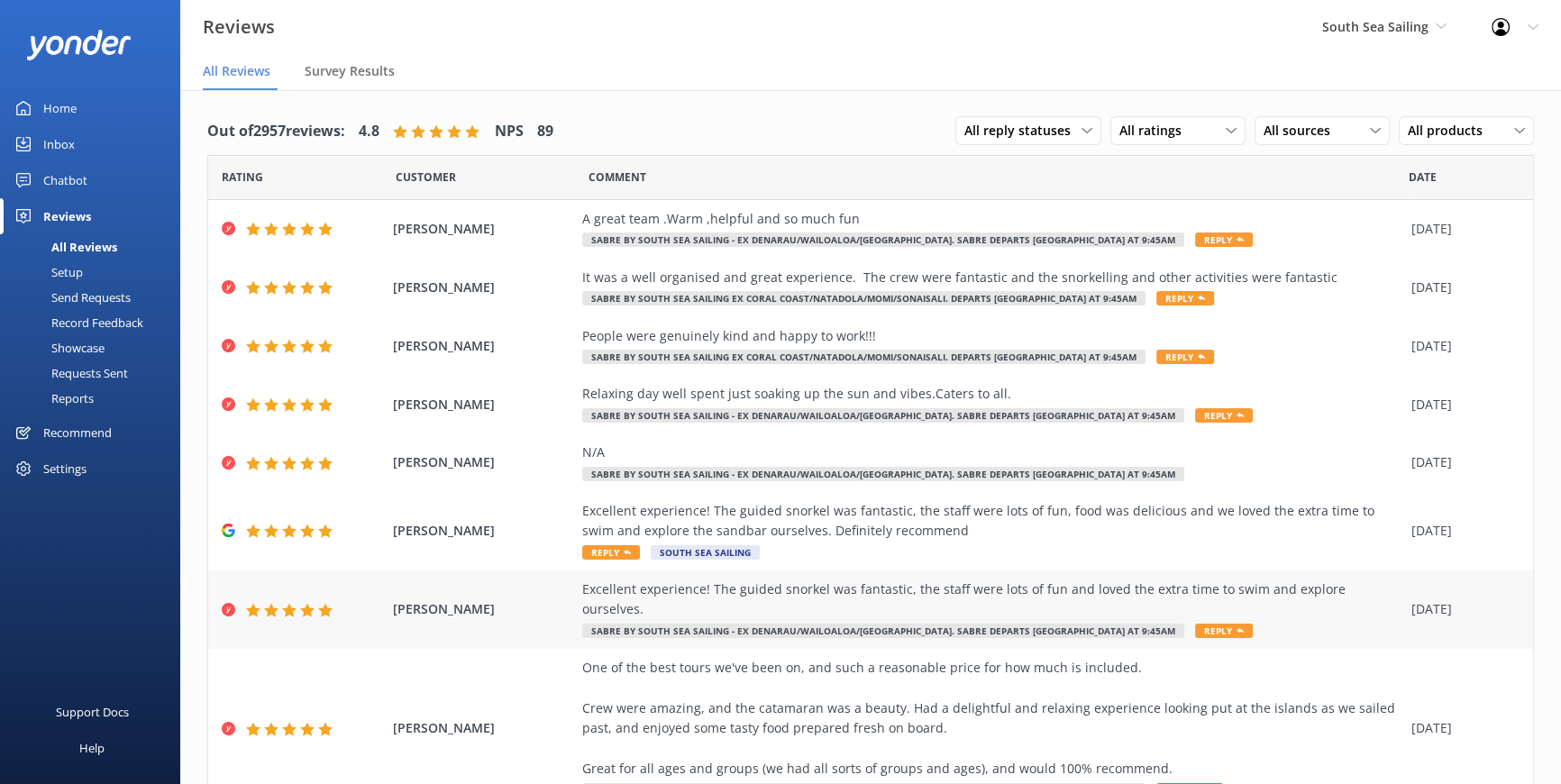
click at [1195, 624] on span "Reply" at bounding box center [1224, 631] width 58 height 15
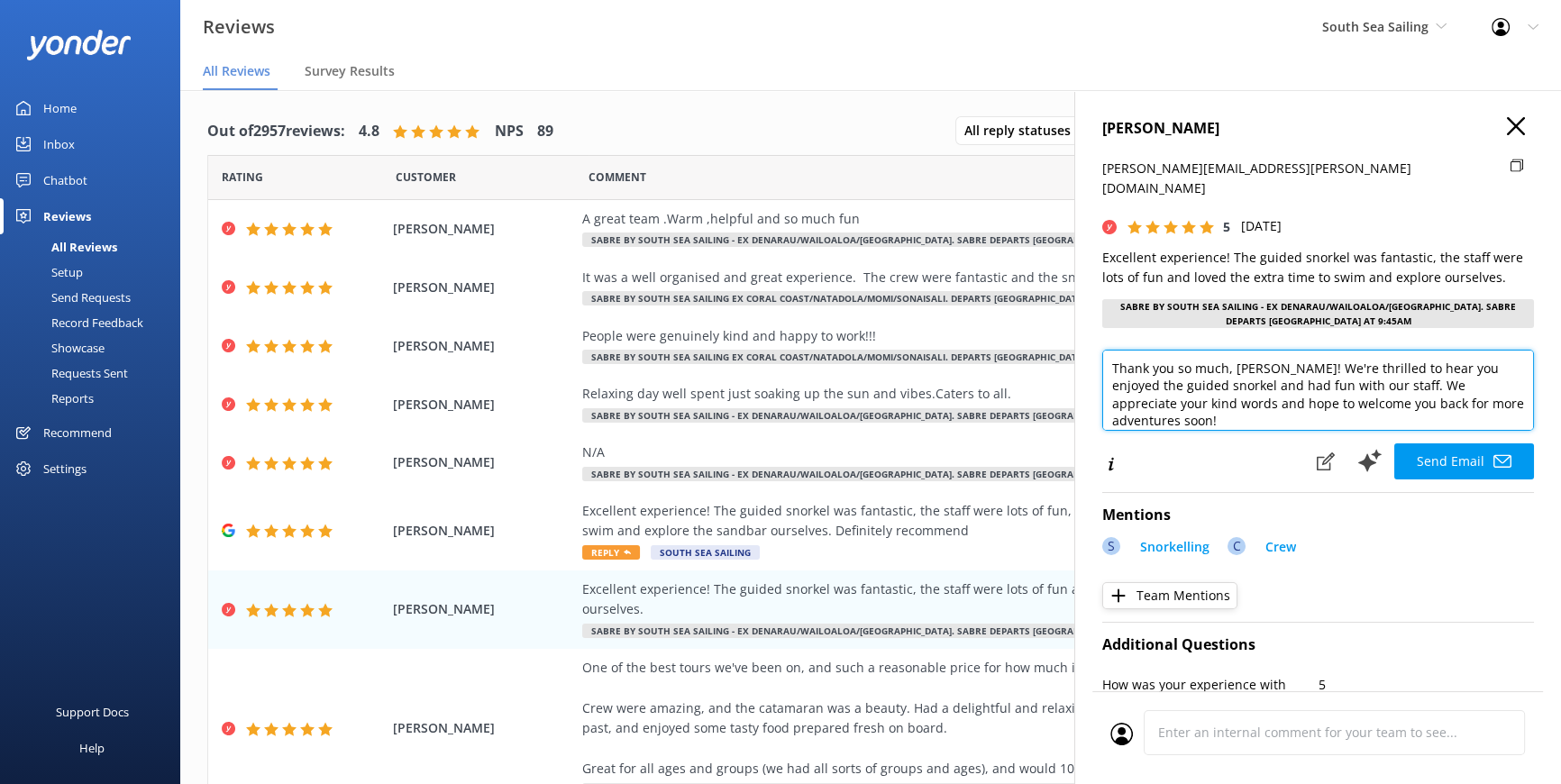
drag, startPoint x: 1233, startPoint y: 344, endPoint x: 1290, endPoint y: 347, distance: 57.1
click at [1290, 350] on textarea "Thank you so much, Pellegrino! We're thrilled to hear you enjoyed the guided sn…" at bounding box center [1318, 390] width 432 height 81
type textarea "Thank you so much, Blair! We're thrilled to hear you enjoyed the guided snorkel…"
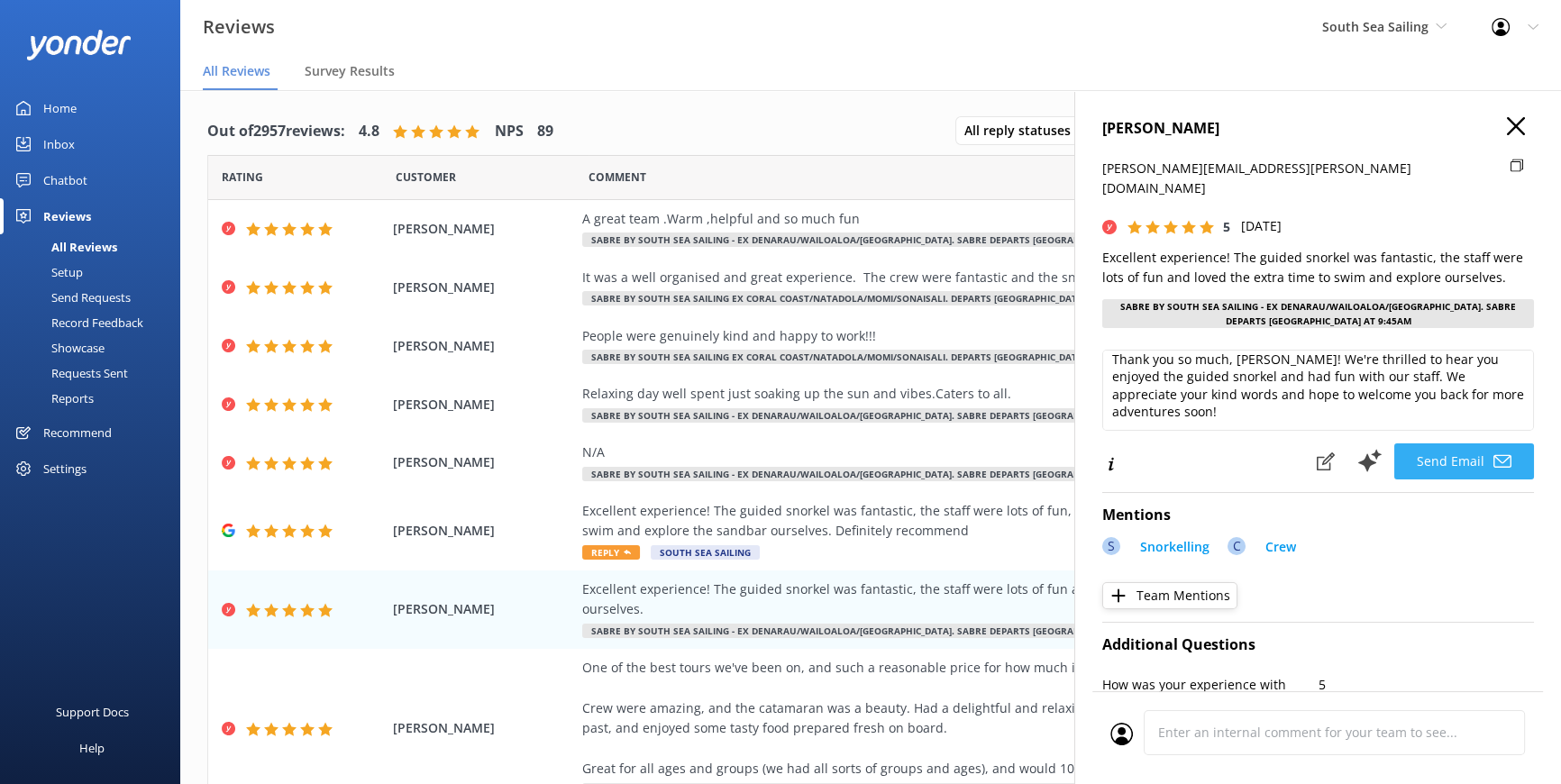
click at [1431, 443] on button "Send Email" at bounding box center [1464, 460] width 140 height 36
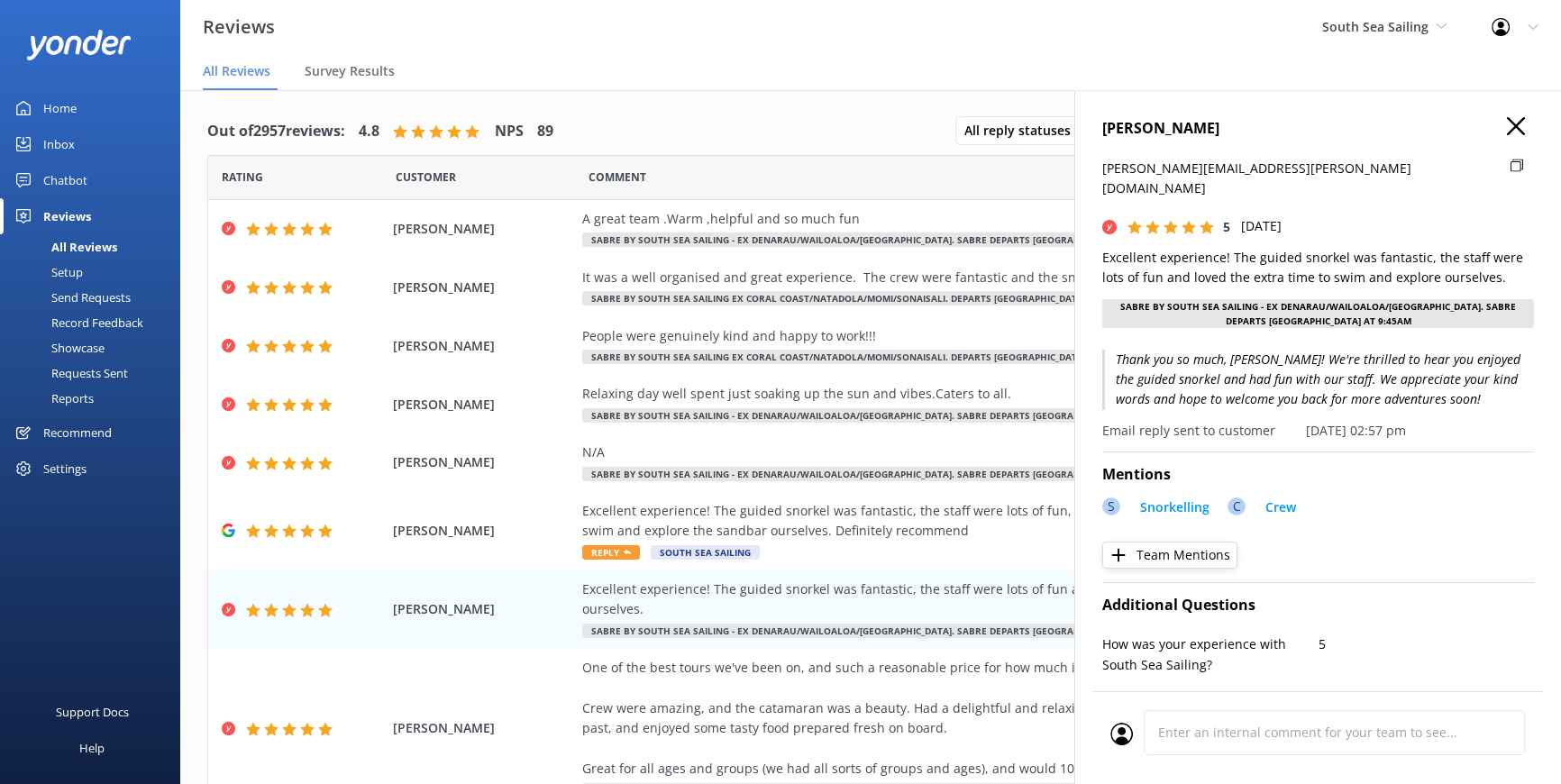
click at [1511, 118] on use at bounding box center [1516, 126] width 18 height 18
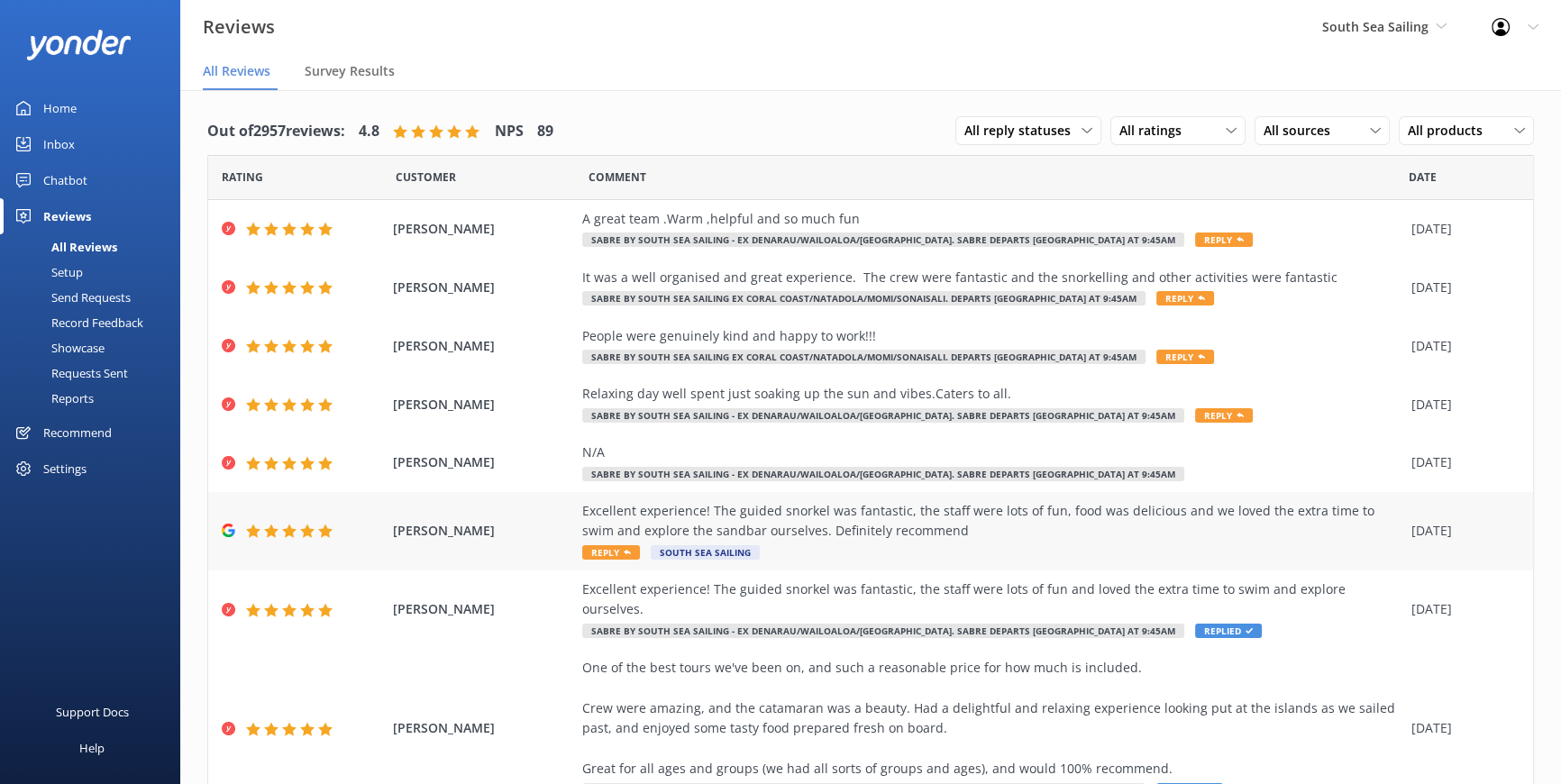
click at [612, 545] on span "Reply" at bounding box center [610, 552] width 58 height 15
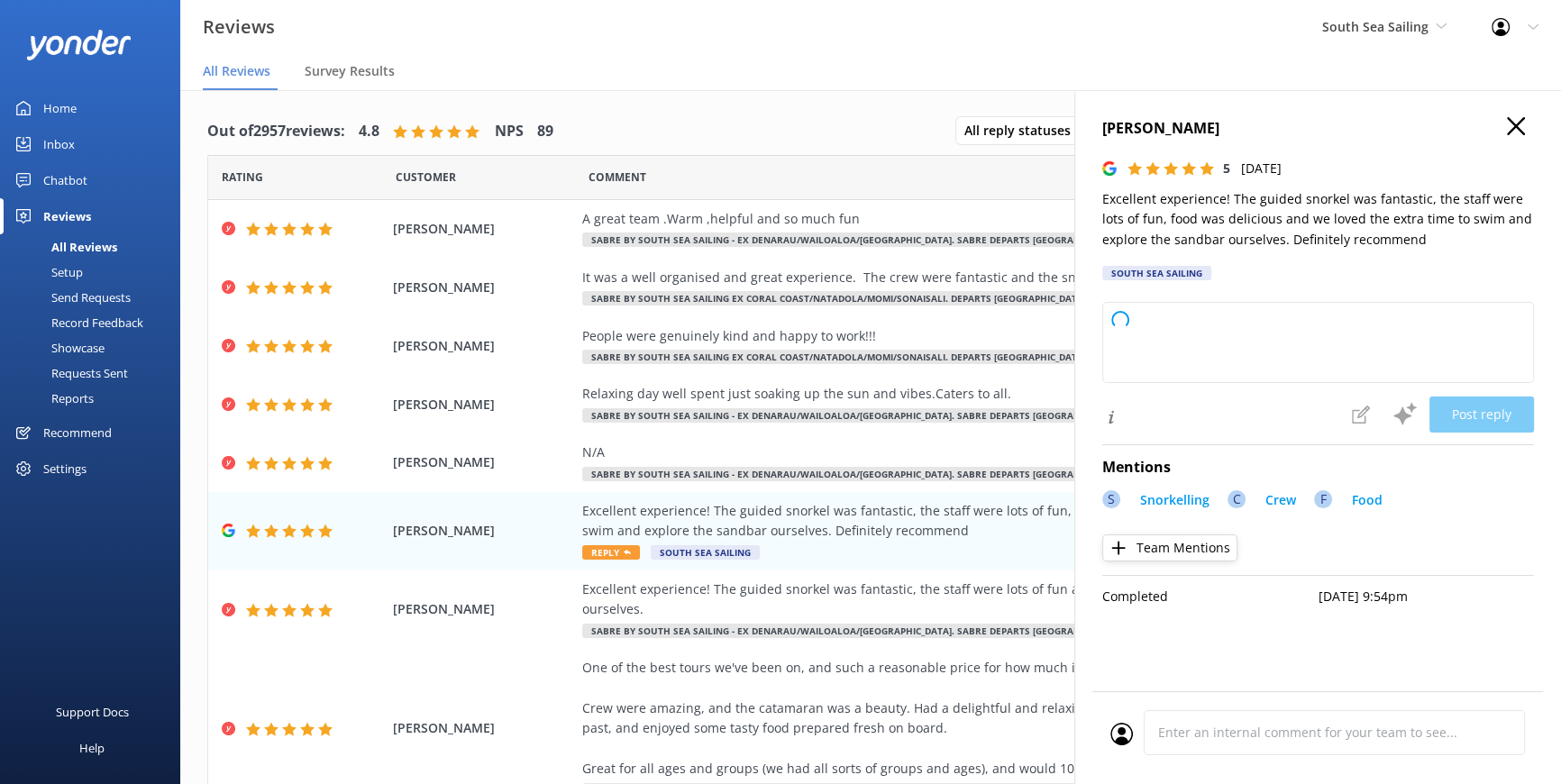
type textarea "Thank you so much for your wonderful review! We're thrilled to hear you enjoyed…"
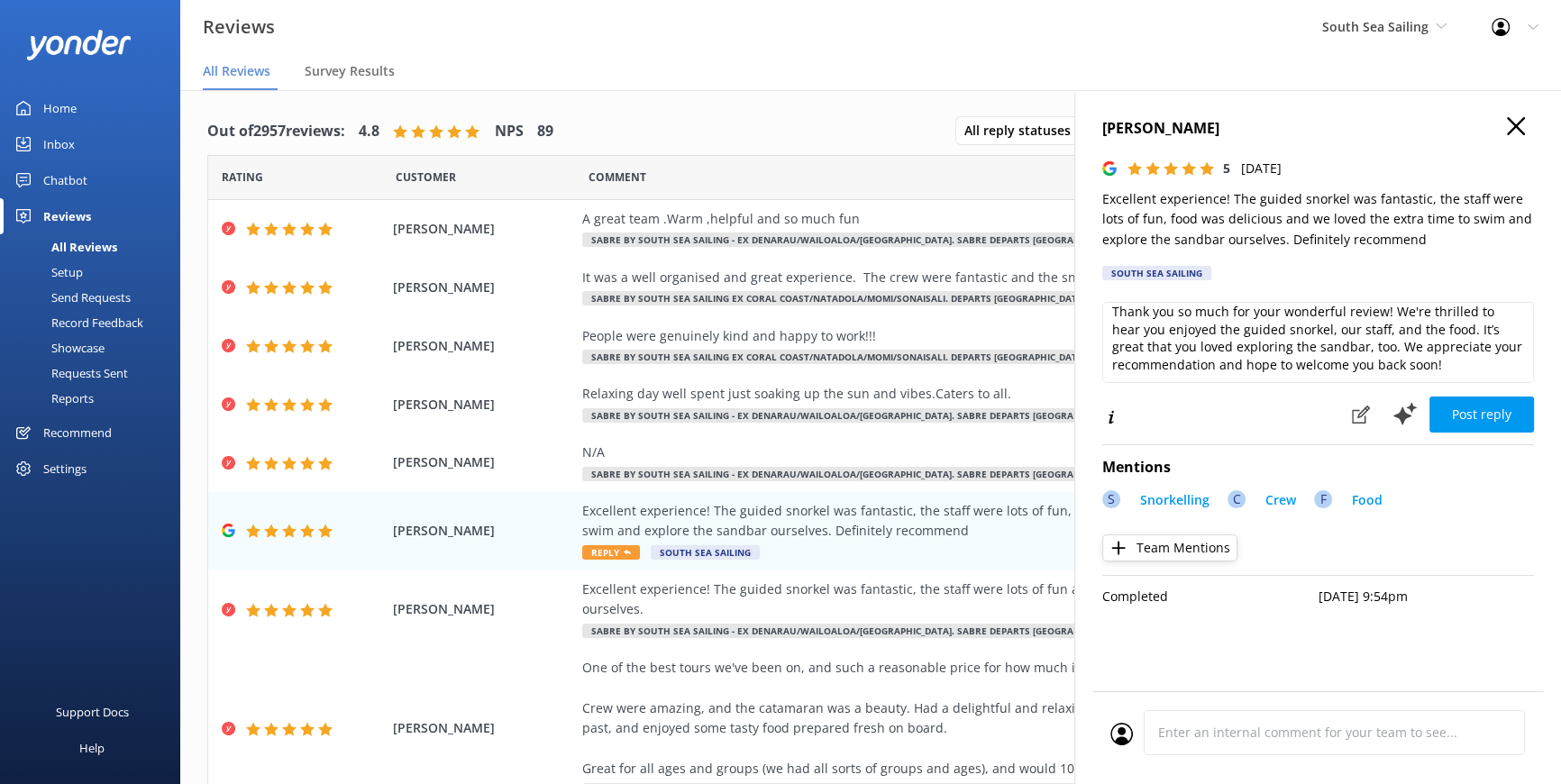
click at [1496, 407] on button "Post reply" at bounding box center [1482, 414] width 105 height 36
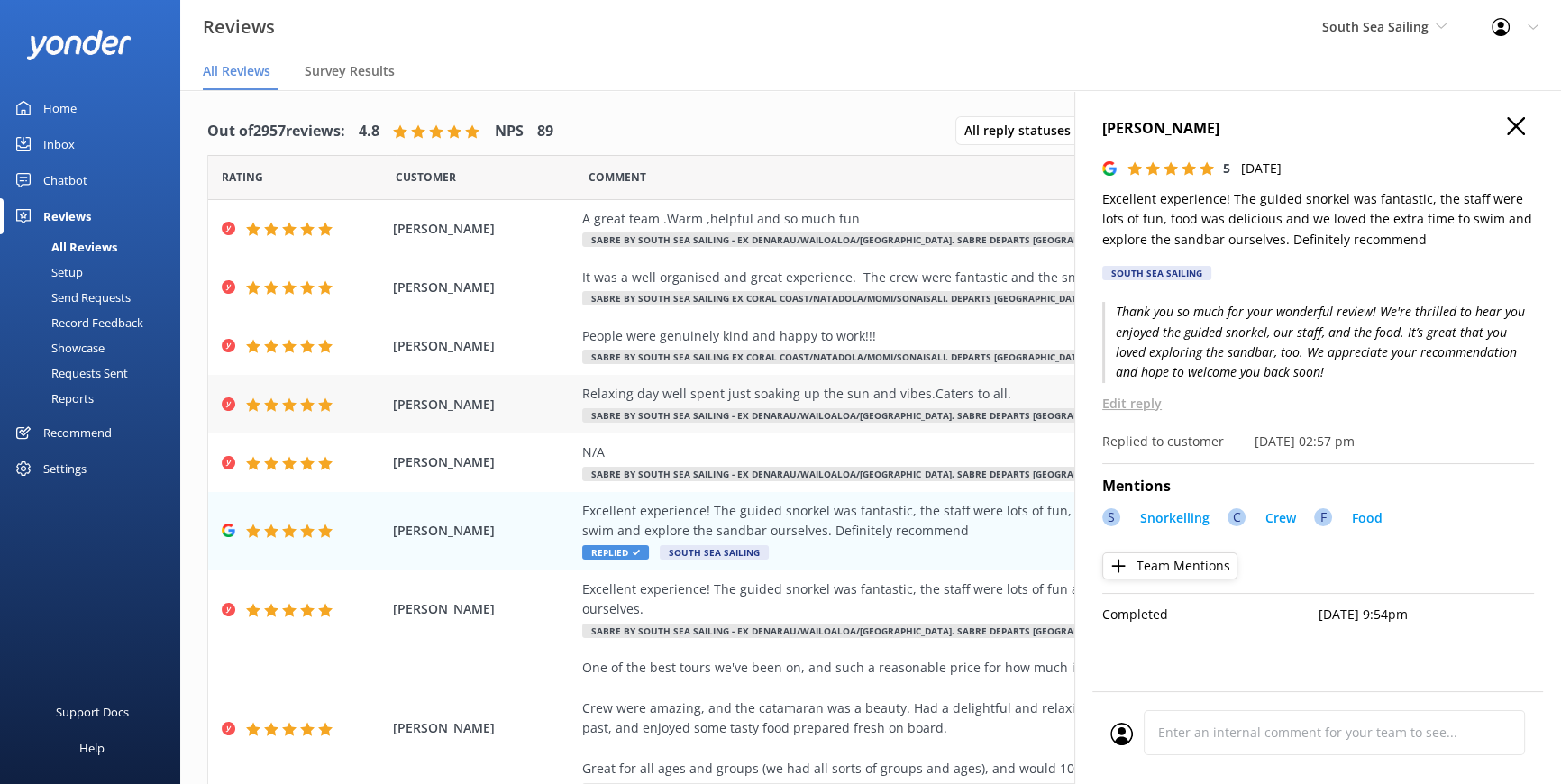
click at [986, 398] on div "Relaxing day well spent just soaking up the sun and vibes.Caters to all." at bounding box center [992, 394] width 821 height 20
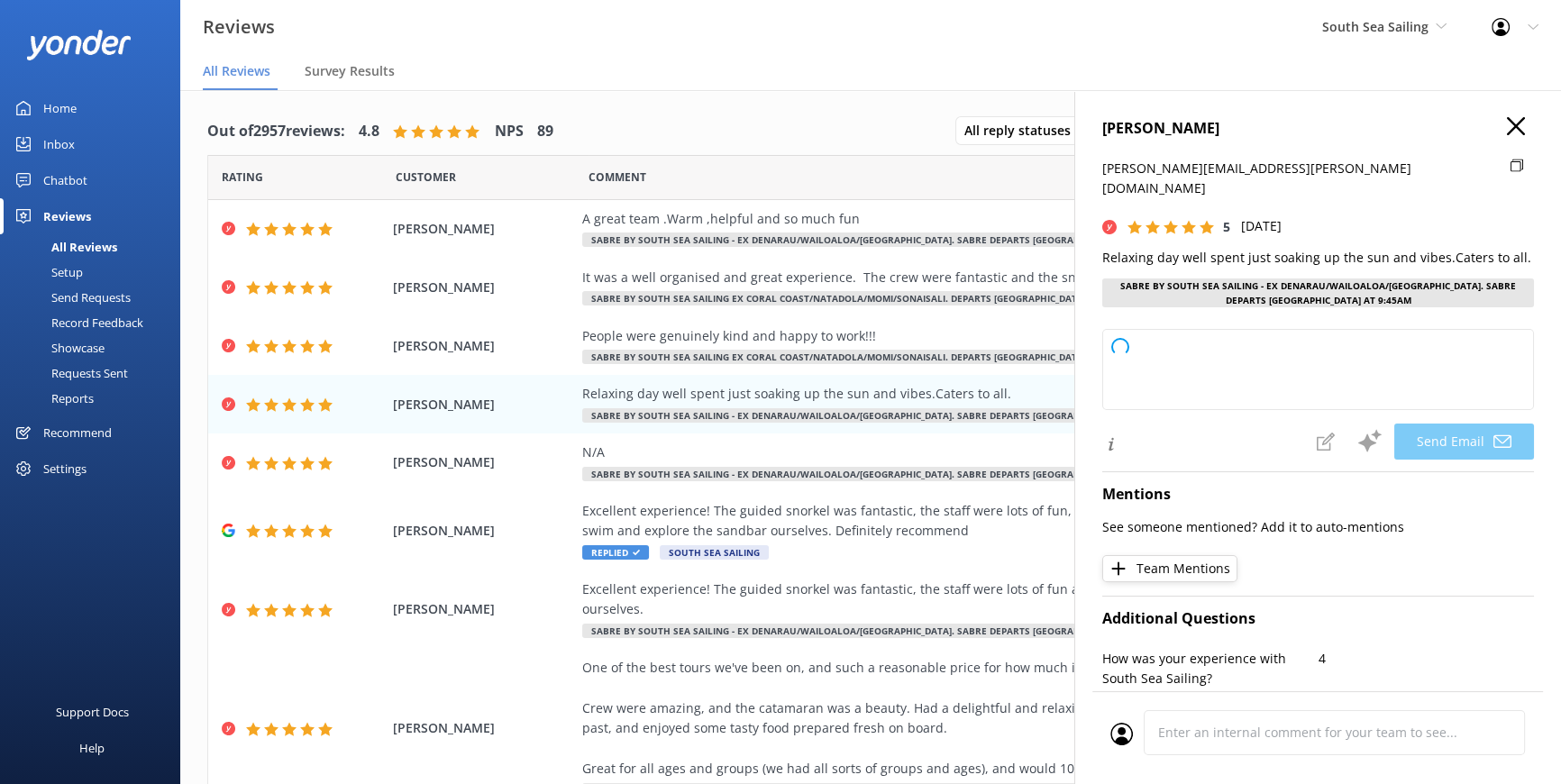
type textarea "Thank you so much, Lorna! We're thrilled you had a relaxing day with us and enj…"
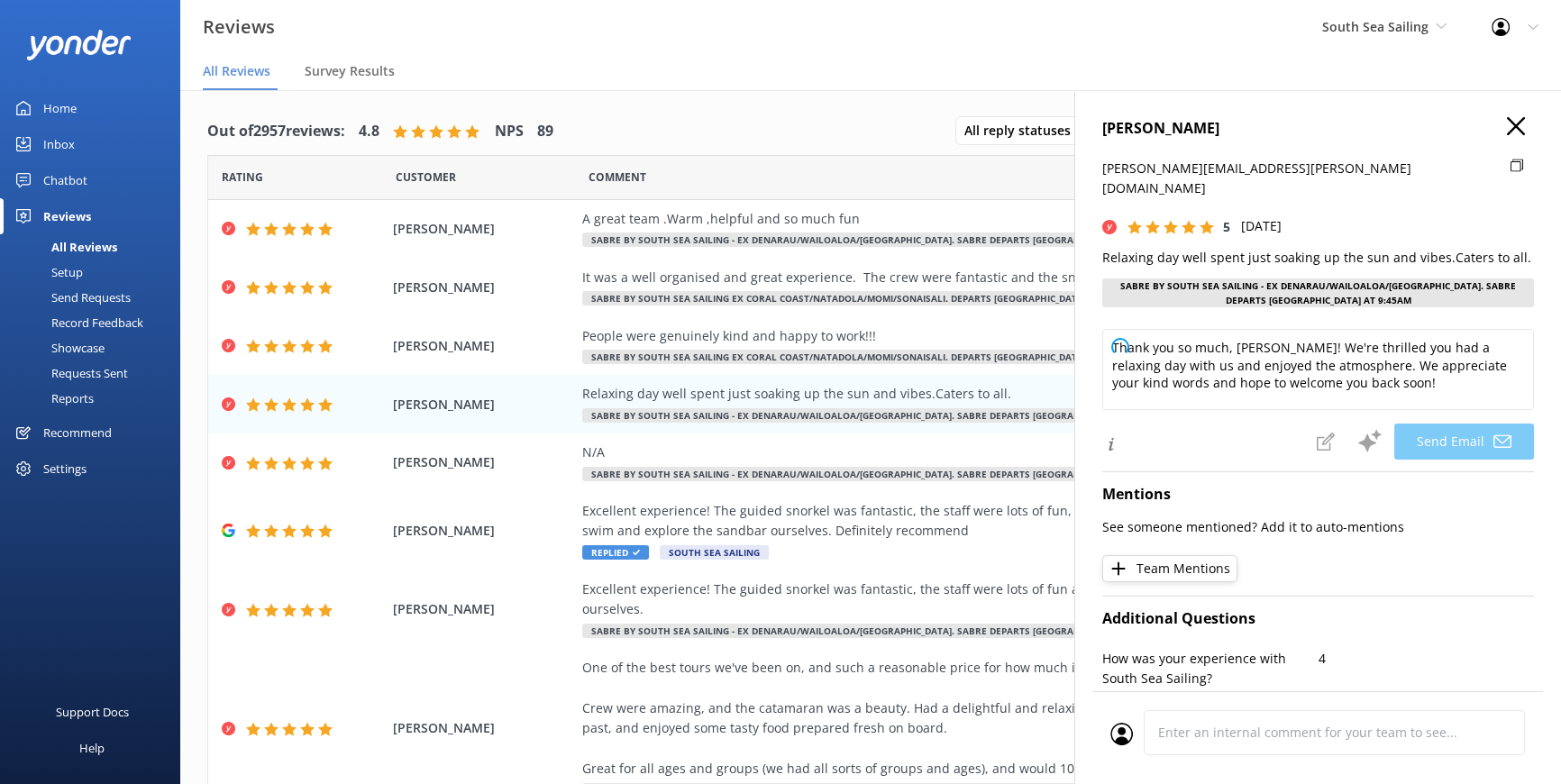
click at [1507, 119] on icon at bounding box center [1516, 126] width 18 height 18
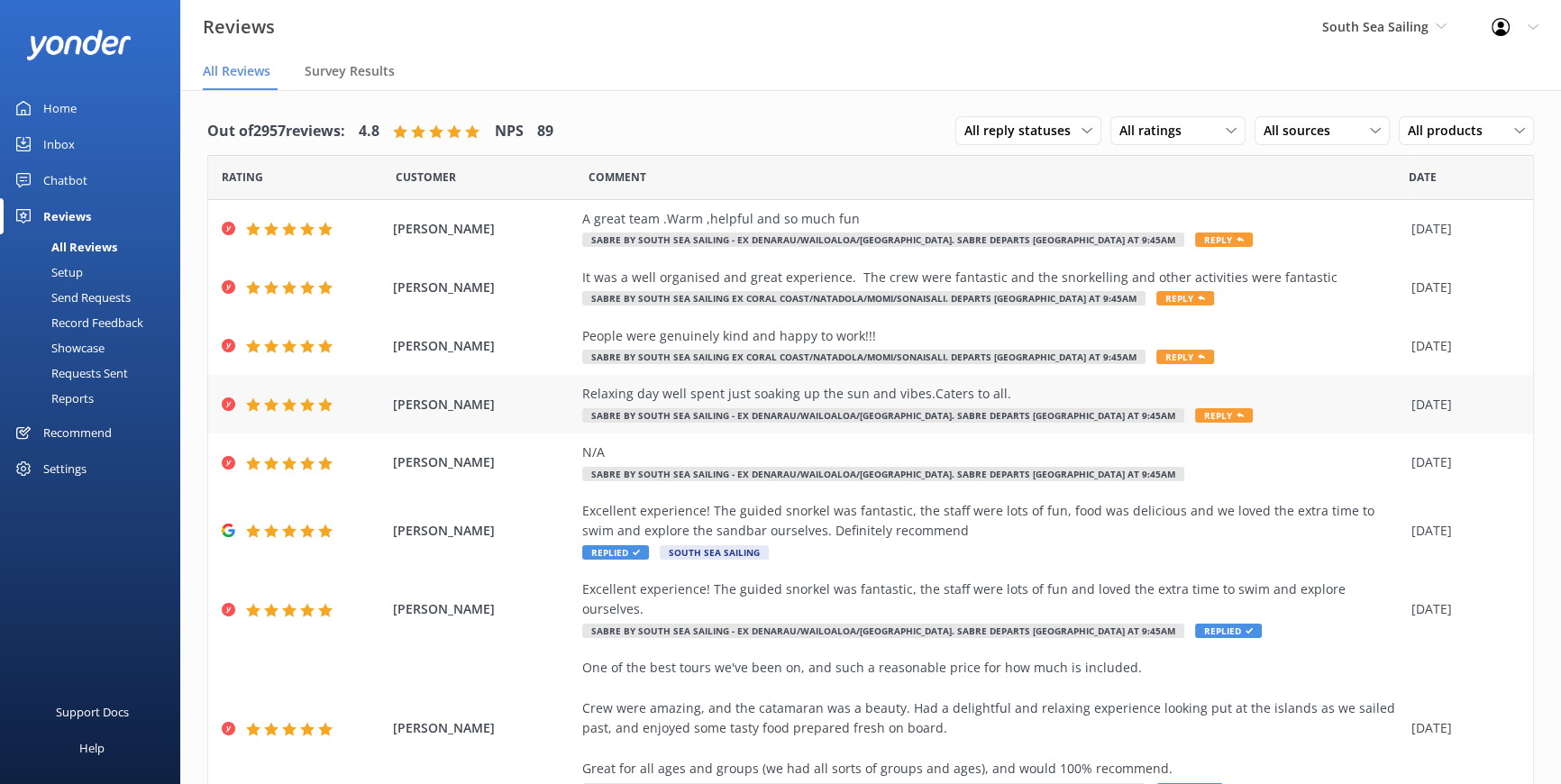
click at [1195, 412] on span "Reply" at bounding box center [1224, 415] width 58 height 15
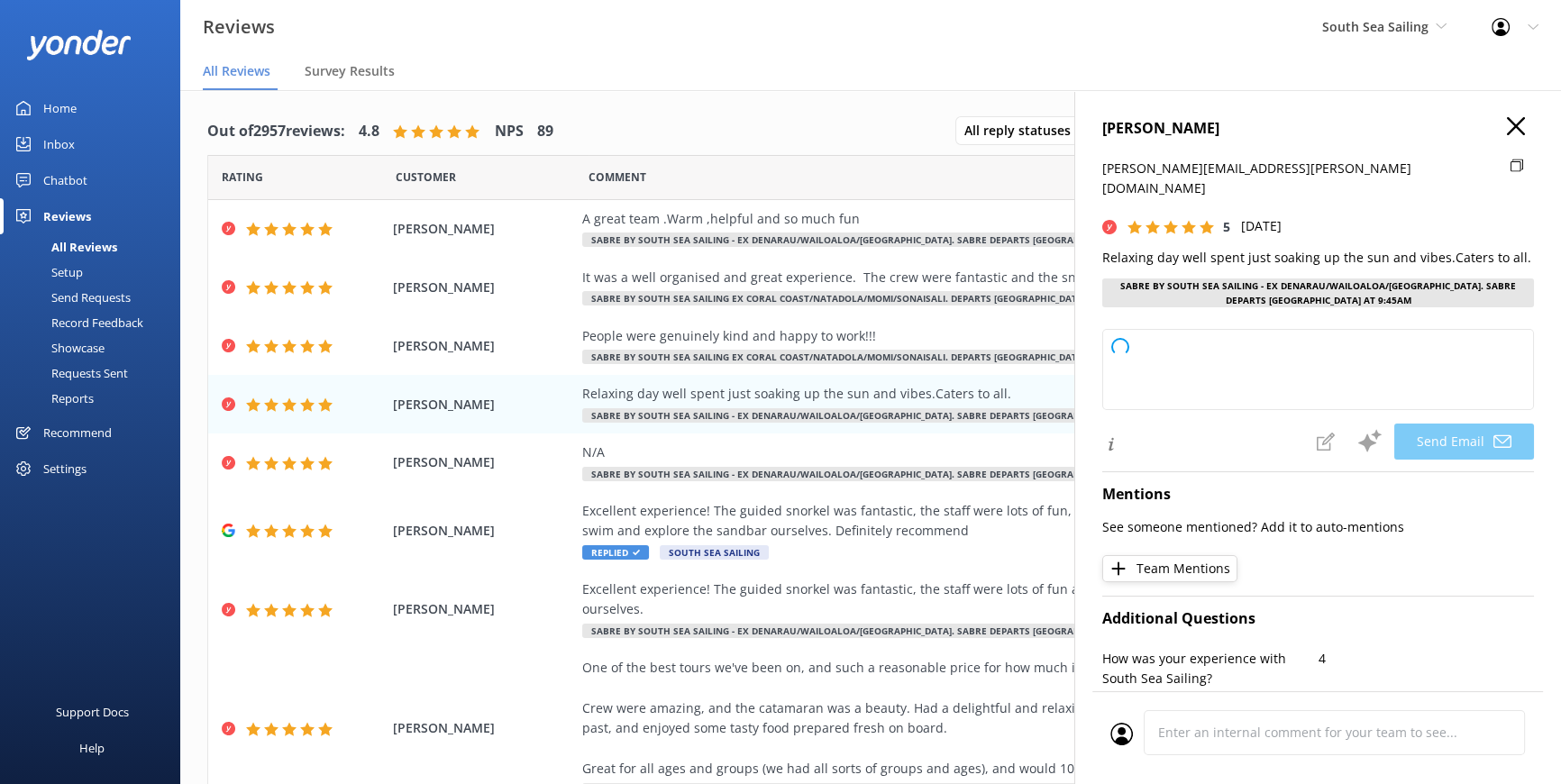
type textarea "Thank you so much, Lorna! We're thrilled you had a relaxing day with us and enj…"
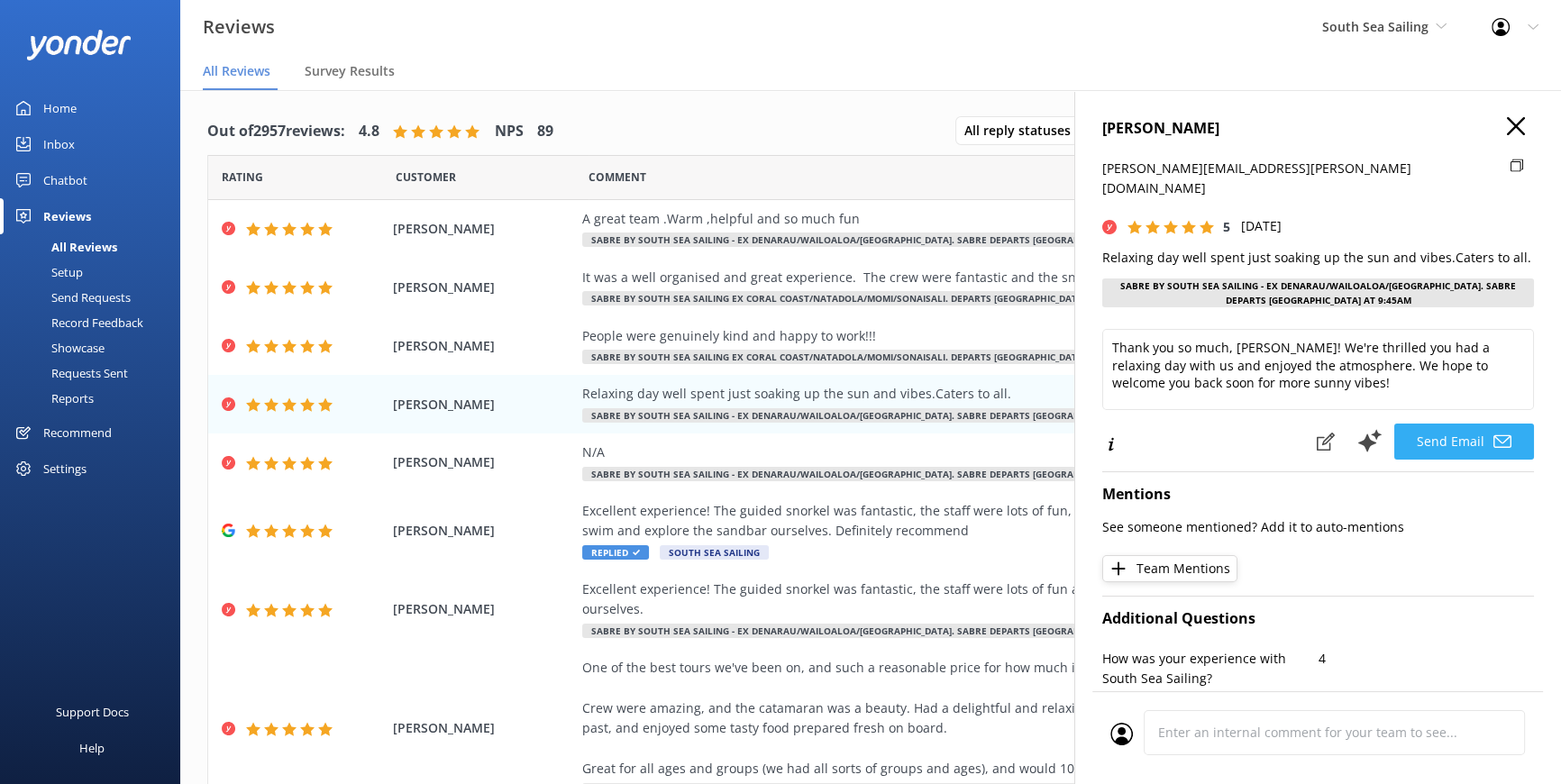
click at [1434, 423] on button "Send Email" at bounding box center [1464, 441] width 140 height 36
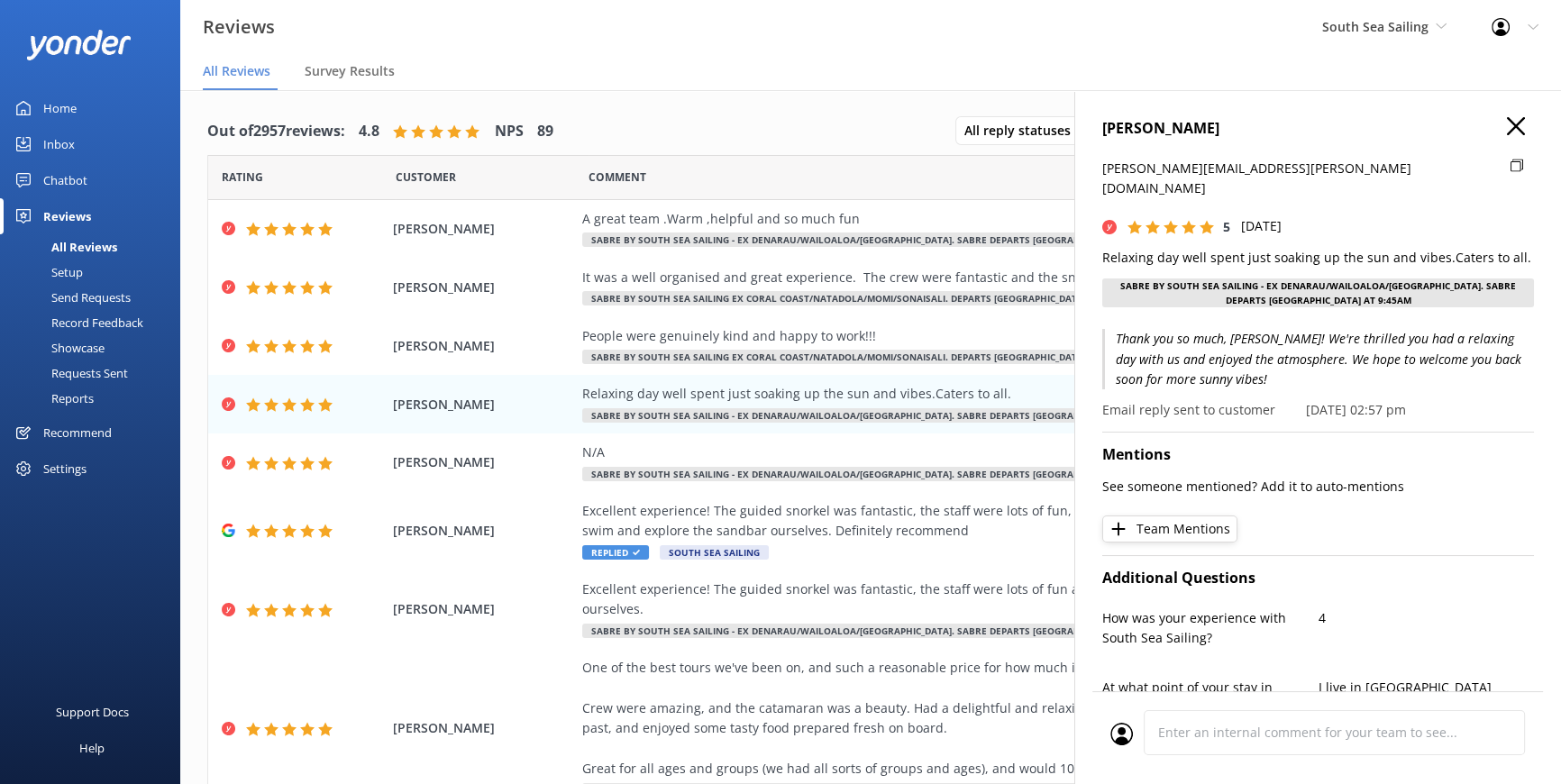
click at [1507, 123] on icon at bounding box center [1516, 126] width 18 height 18
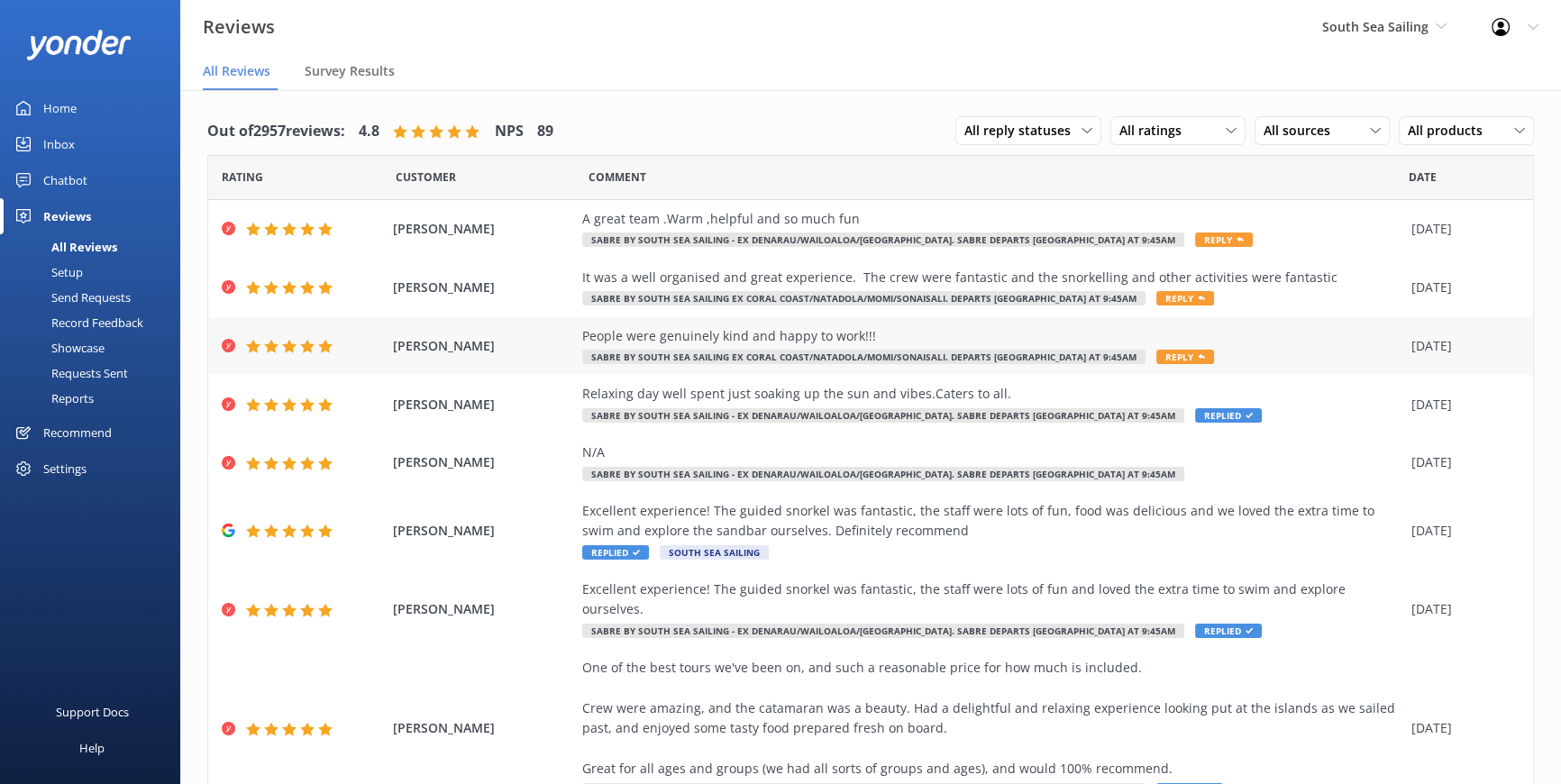
click at [1157, 353] on span "Reply" at bounding box center [1185, 357] width 58 height 15
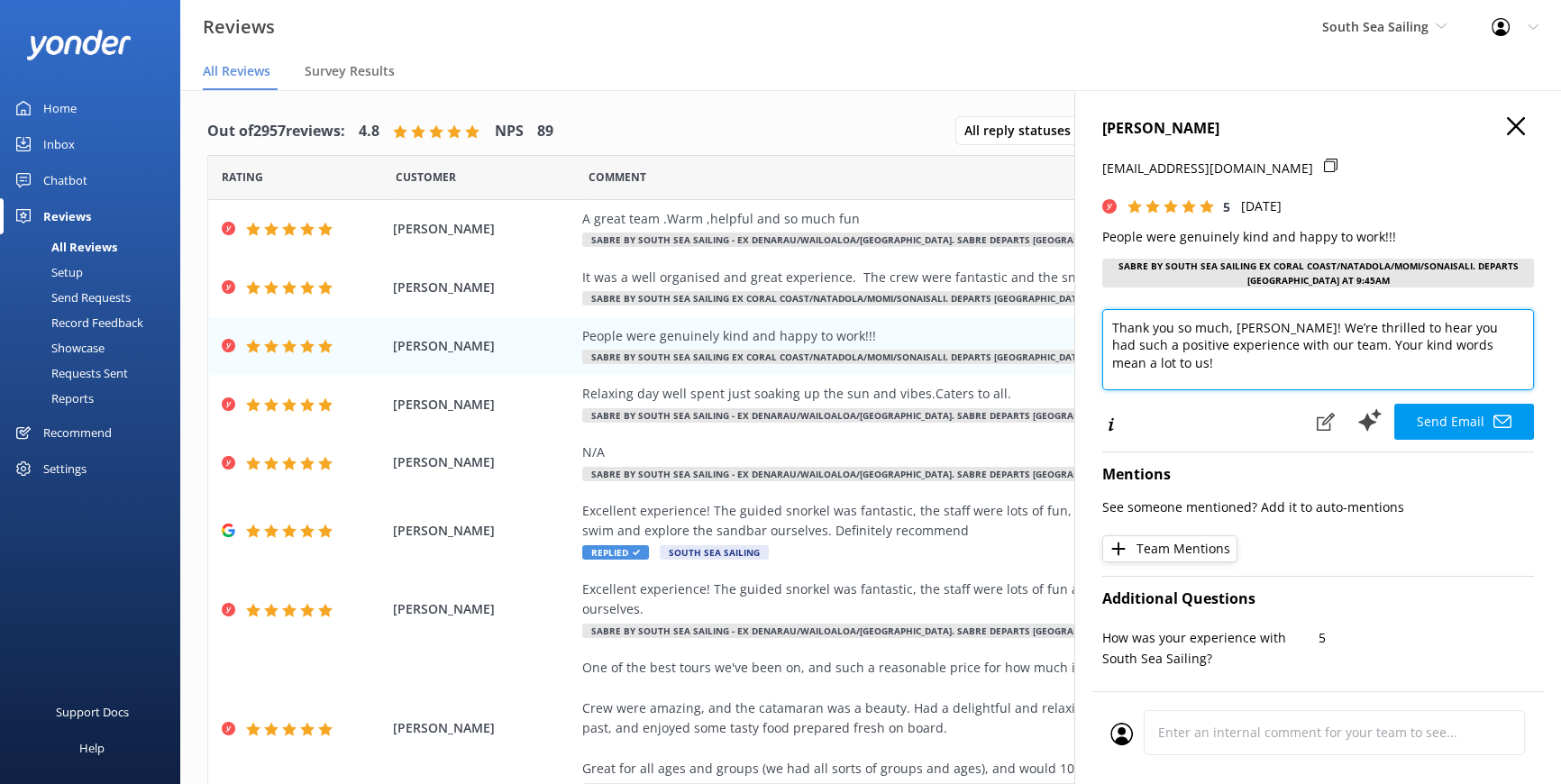
drag, startPoint x: 1233, startPoint y: 325, endPoint x: 1253, endPoint y: 326, distance: 20.0
click at [1257, 326] on textarea "Thank you so much, EUN! We’re thrilled to hear you had such a positive experien…" at bounding box center [1318, 349] width 432 height 81
type textarea "Thank you so much, Kim! We’re thrilled to hear you had such a positive experien…"
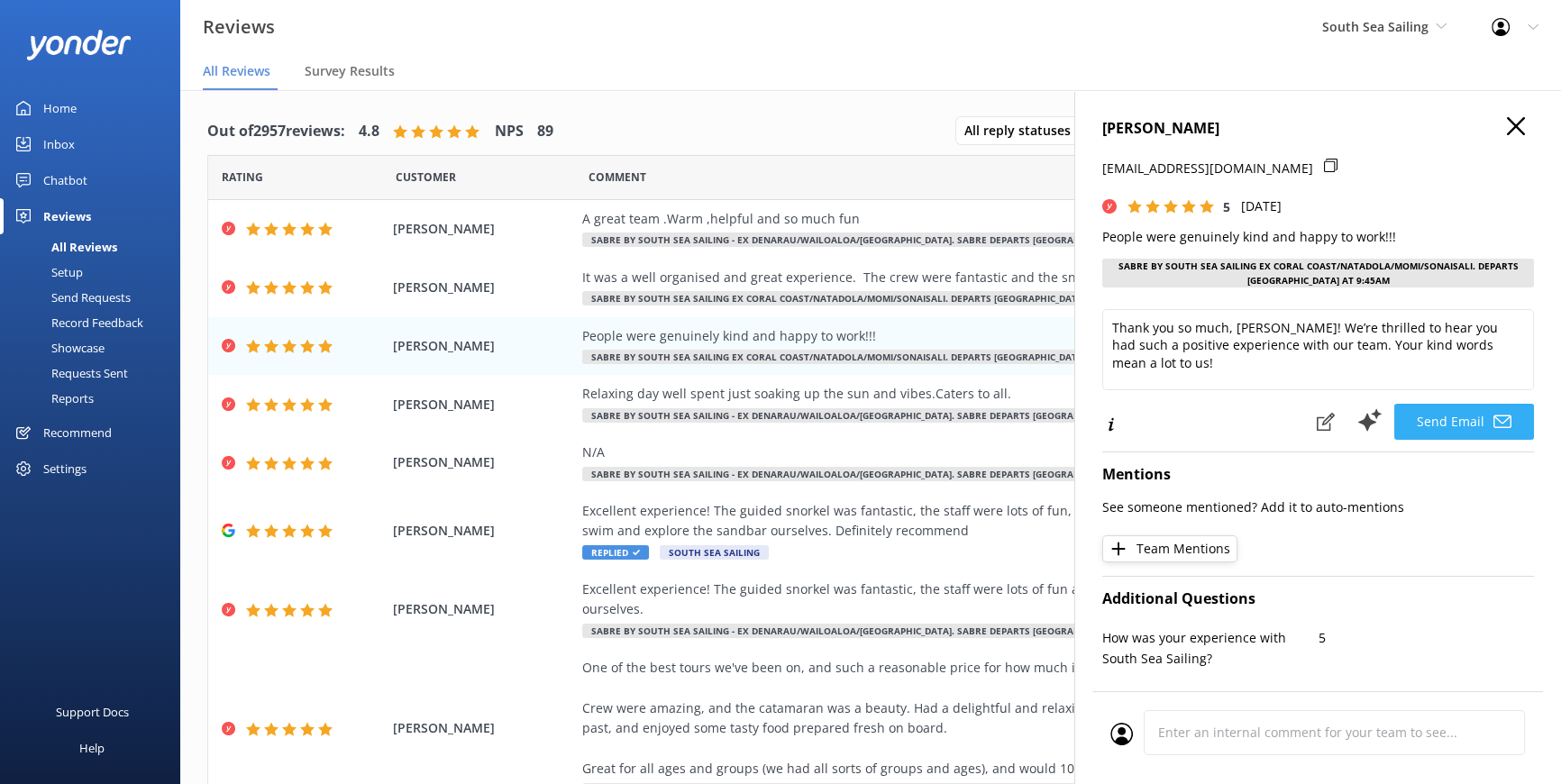
click at [1449, 415] on button "Send Email" at bounding box center [1464, 421] width 140 height 36
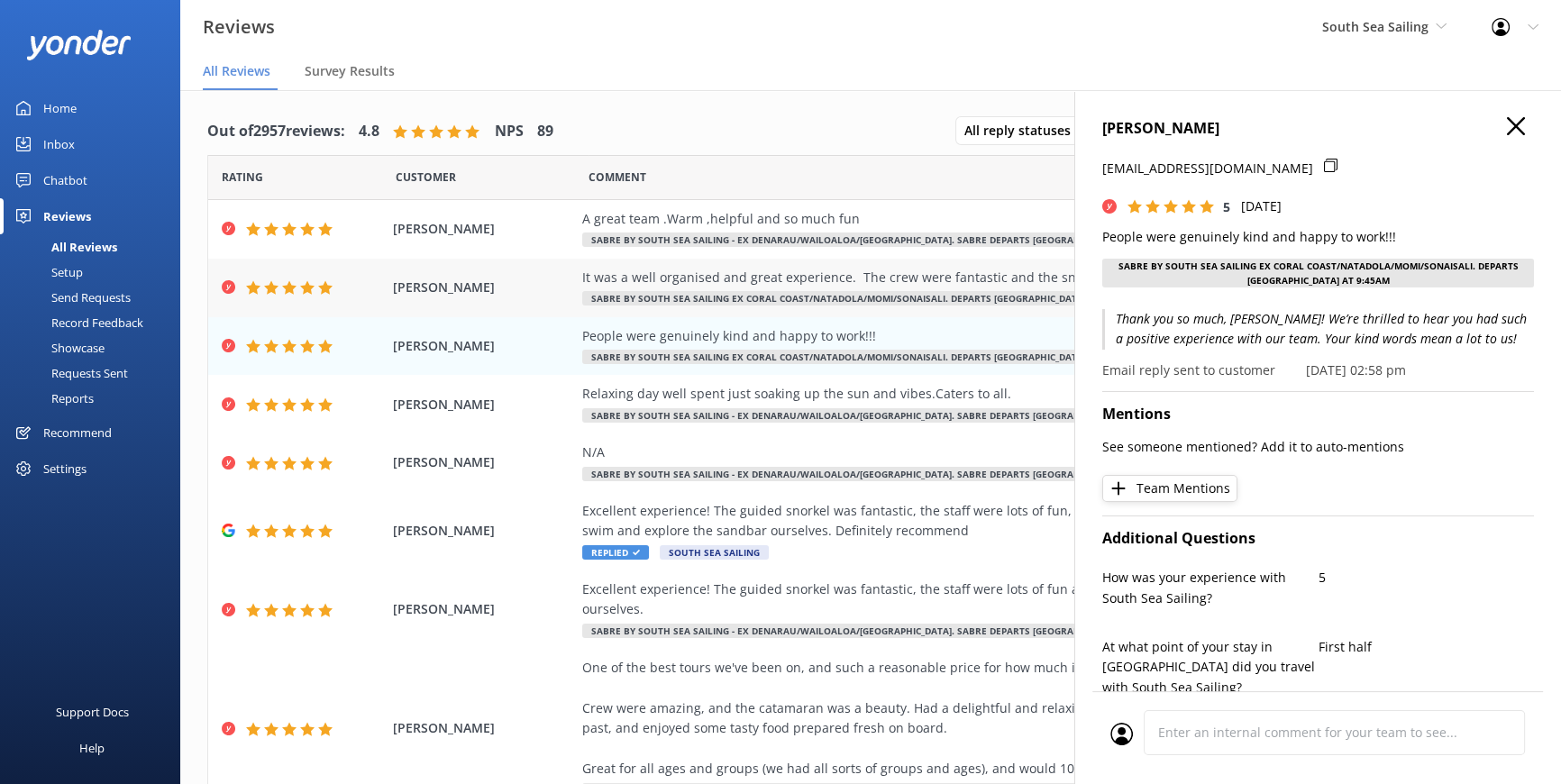
click at [737, 291] on span "SABRE by South Sea Sailing ex Coral Coast/Natadola/Momi/Sonaisali. Departs [GEO…" at bounding box center [864, 298] width 563 height 15
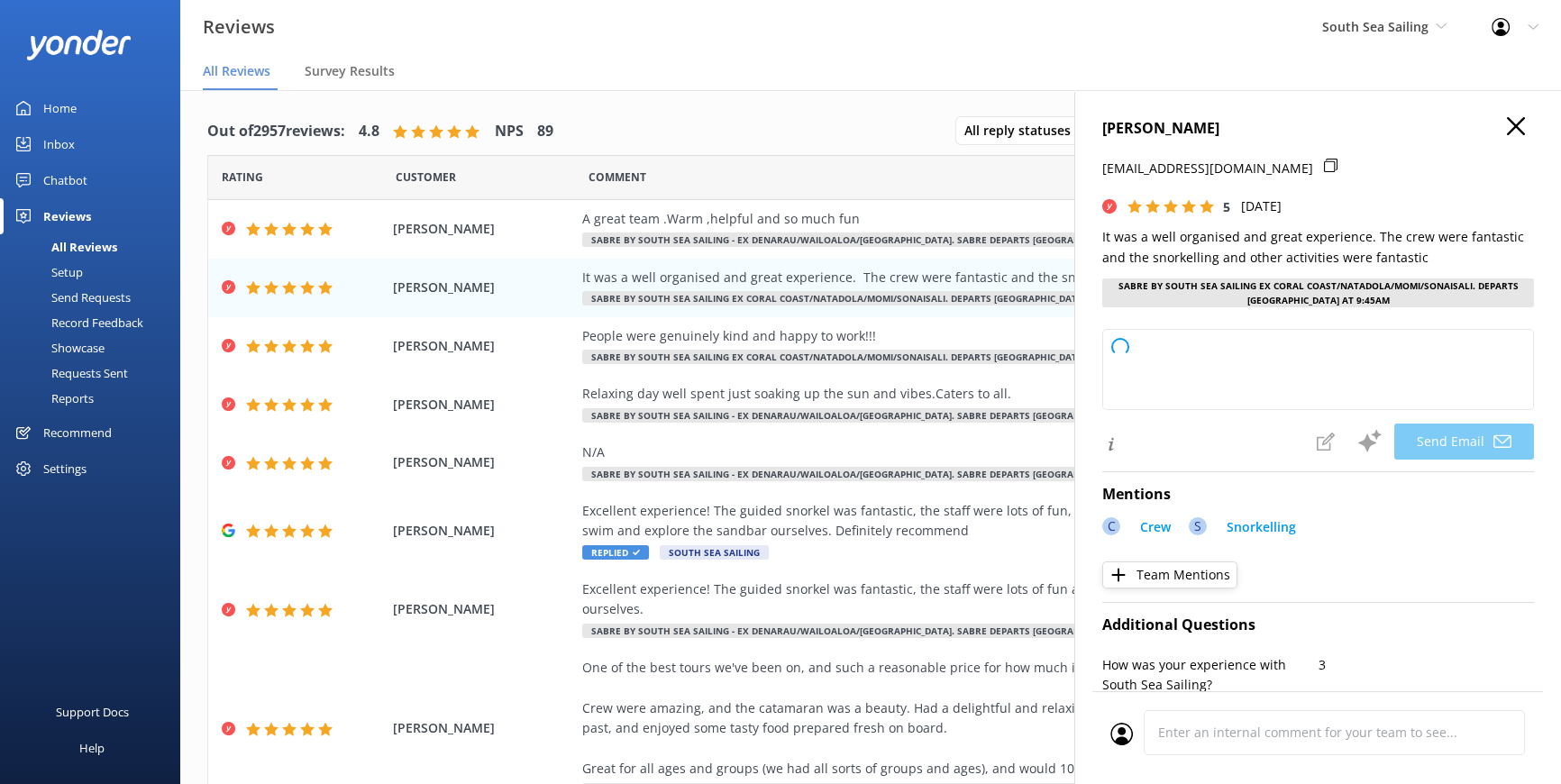
type textarea "Thank you so much for your wonderful review, Julia! We're delighted to hear you…"
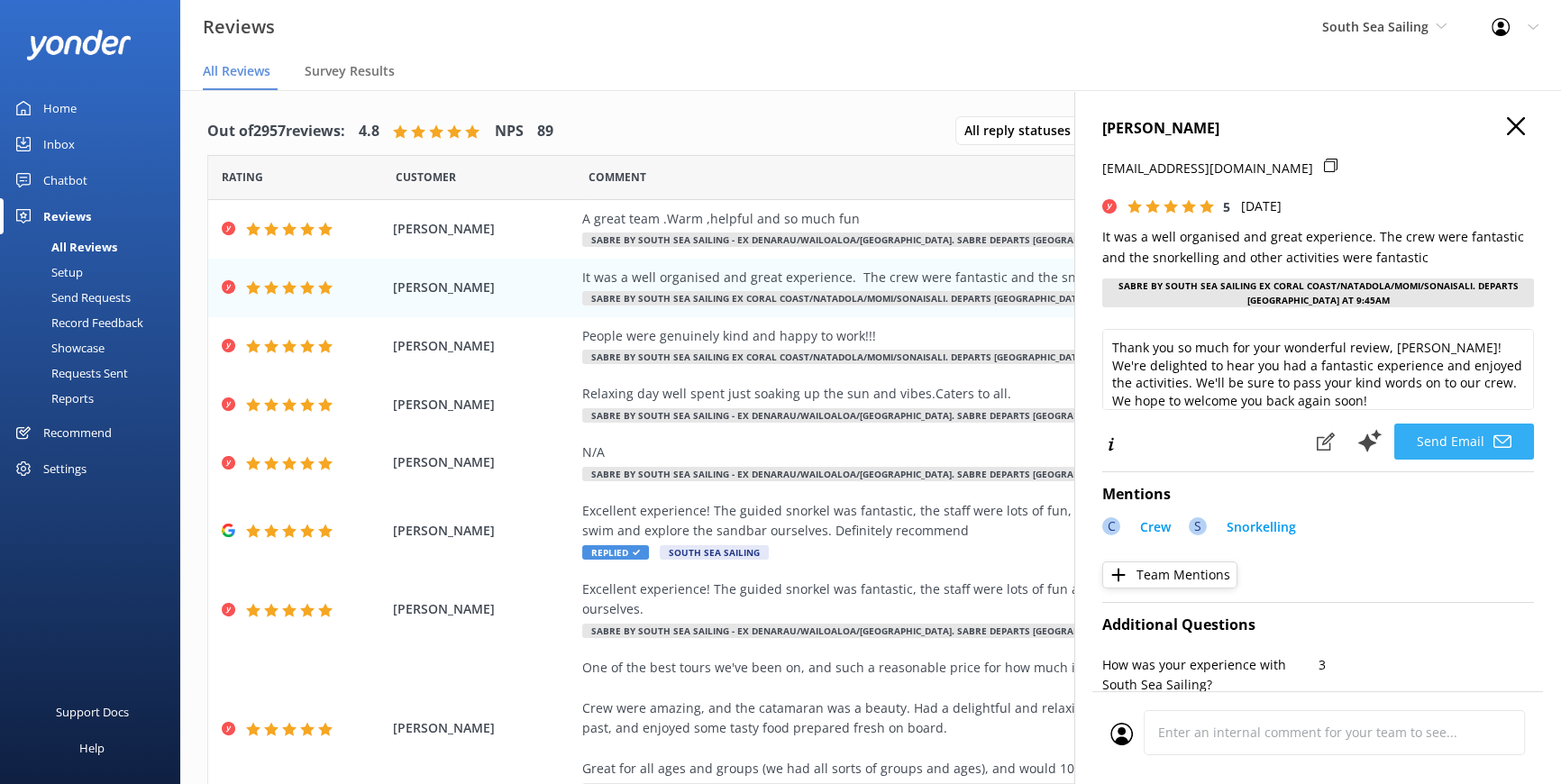
click at [1434, 436] on button "Send Email" at bounding box center [1464, 441] width 140 height 36
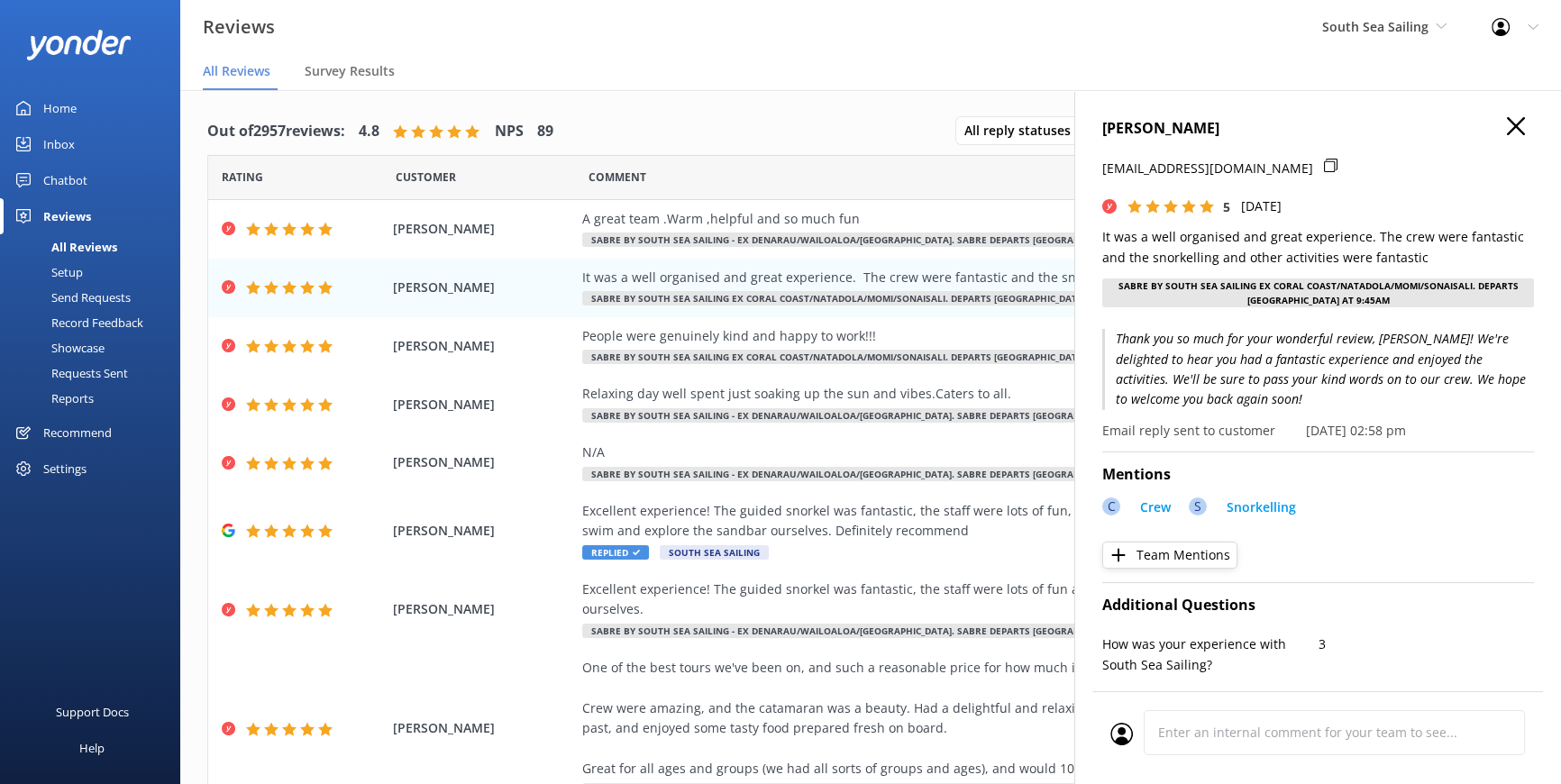
click at [1507, 127] on icon at bounding box center [1516, 126] width 18 height 18
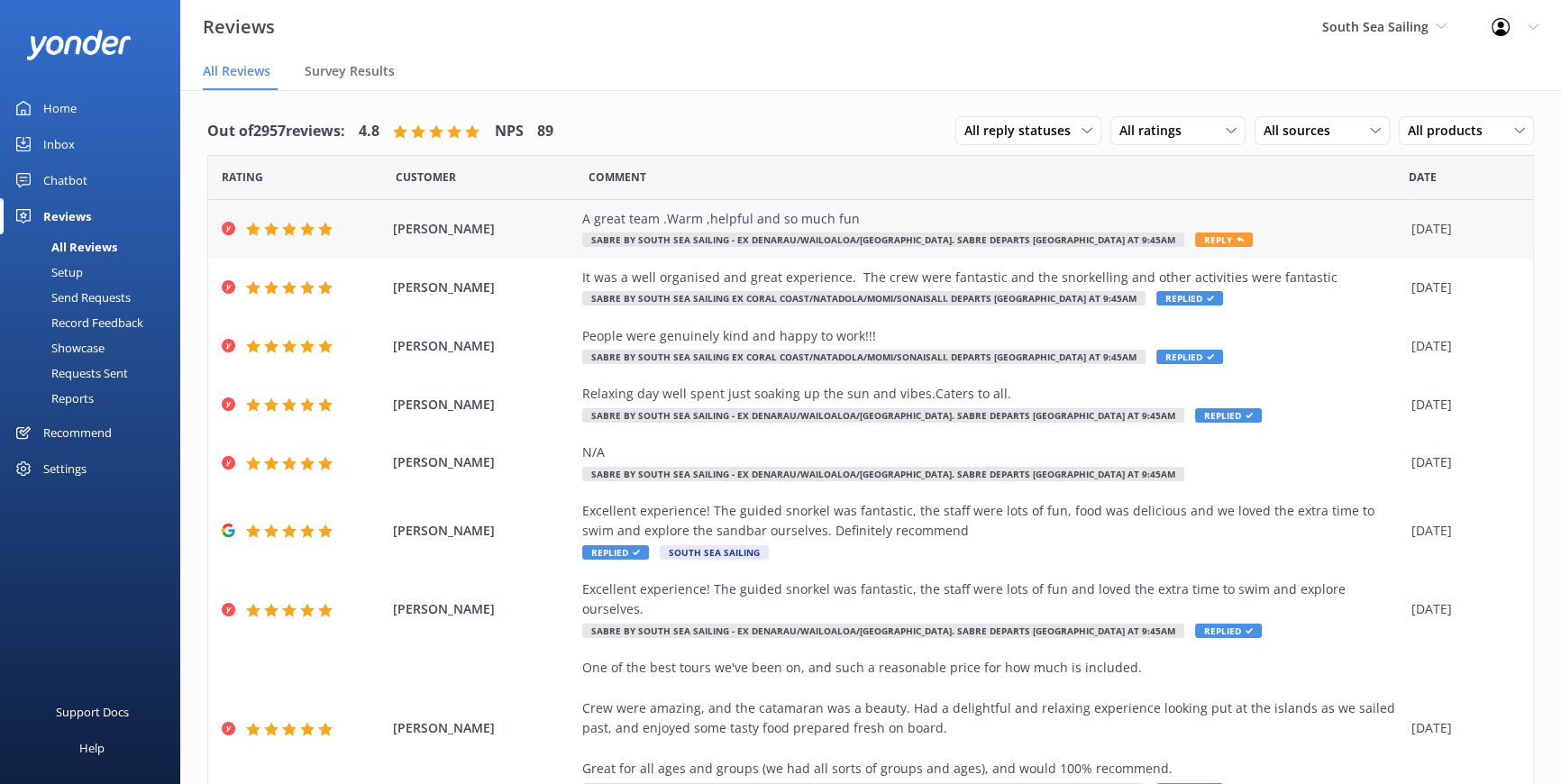
click at [1195, 235] on span "Reply" at bounding box center [1224, 240] width 58 height 15
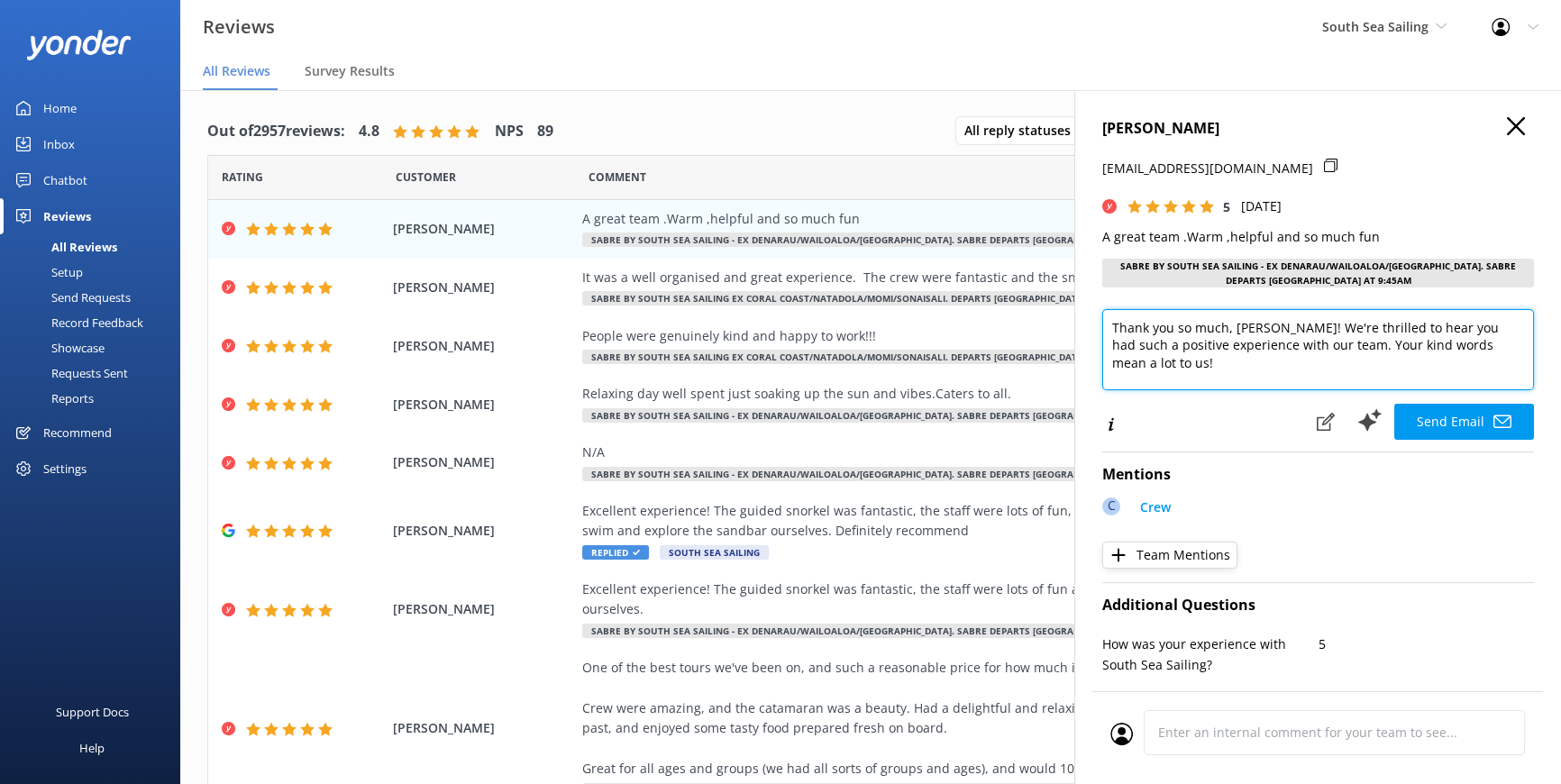
drag, startPoint x: 1233, startPoint y: 326, endPoint x: 1287, endPoint y: 331, distance: 54.2
click at [1287, 331] on textarea "Thank you so much, Ferguson! We're thrilled to hear you had such a positive exp…" at bounding box center [1318, 349] width 432 height 81
type textarea "Thank you so much, Janice! We're thrilled to hear you had such a positive exper…"
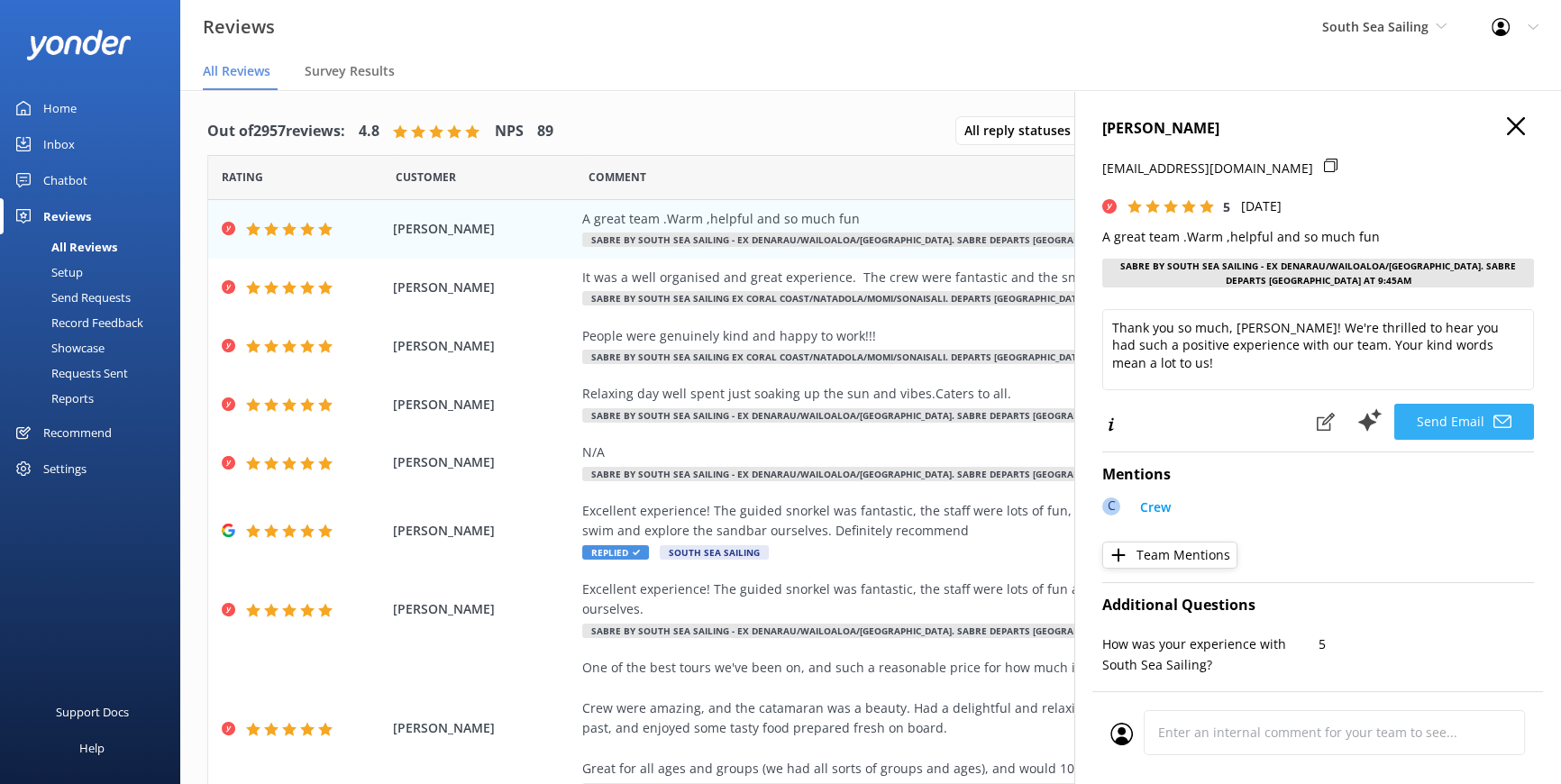
click at [1457, 414] on button "Send Email" at bounding box center [1464, 421] width 140 height 36
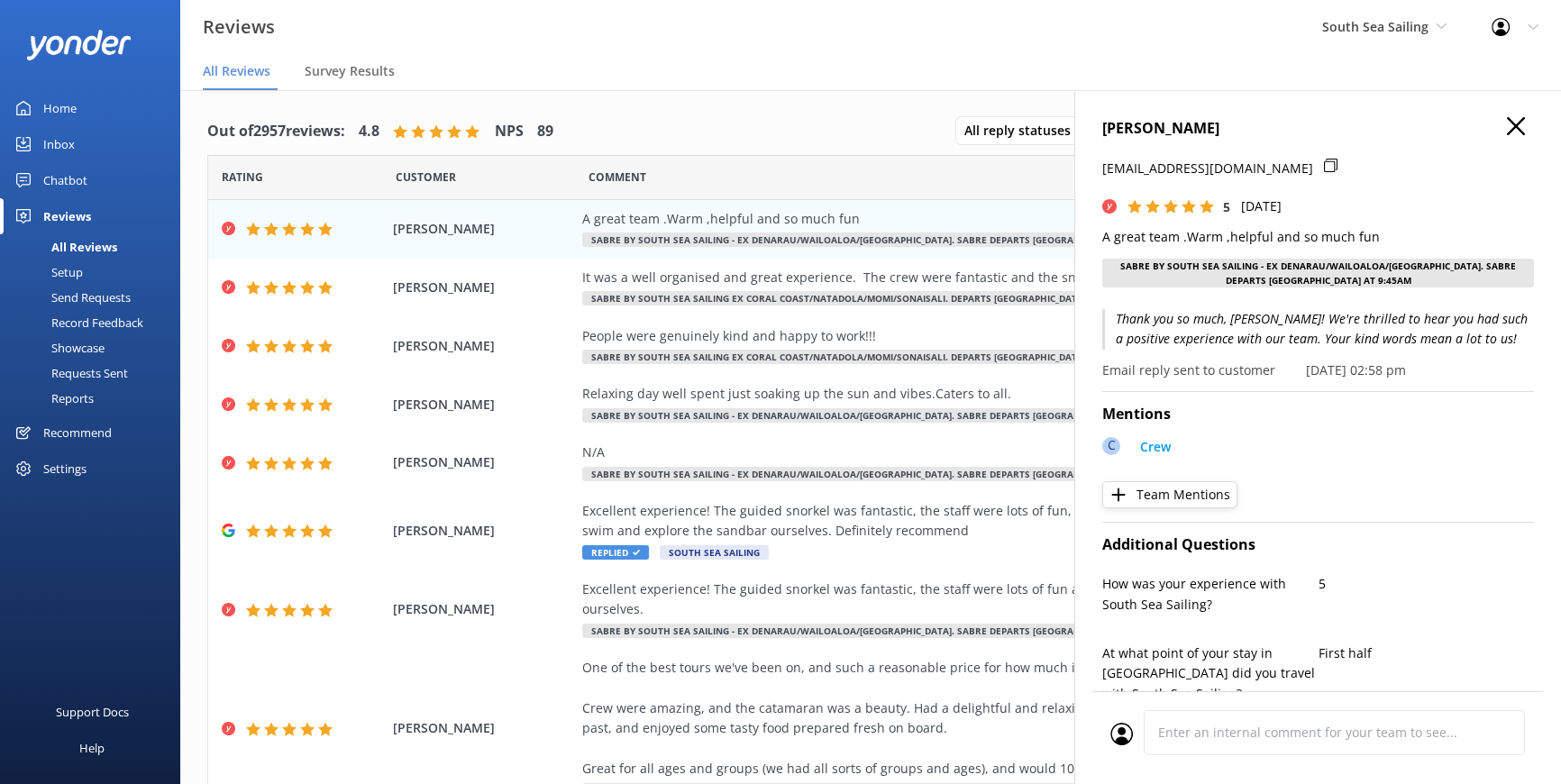
click at [1507, 121] on icon at bounding box center [1516, 126] width 18 height 18
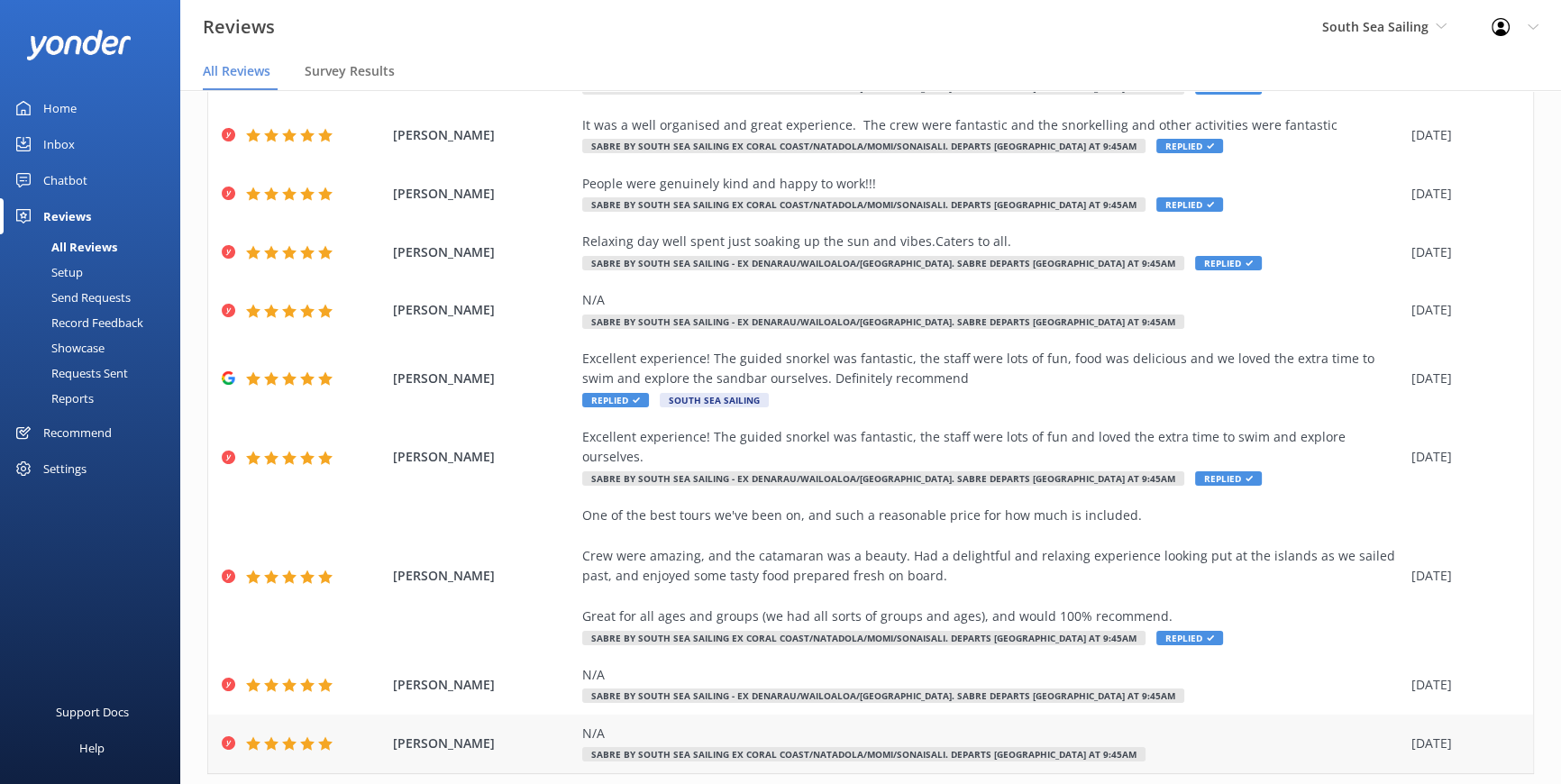
scroll to position [180, 0]
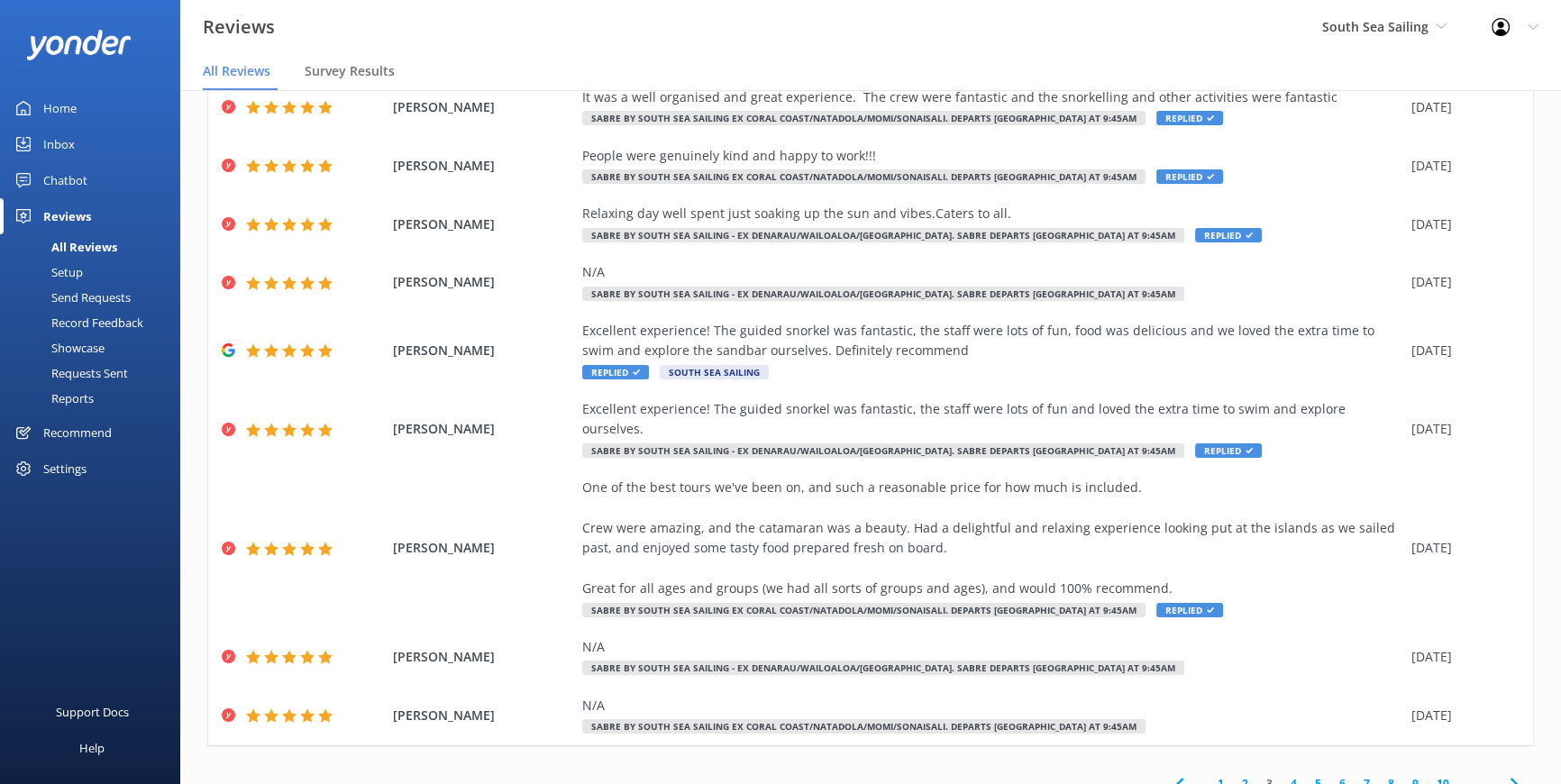
click at [1284, 775] on link "4" at bounding box center [1294, 784] width 24 height 18
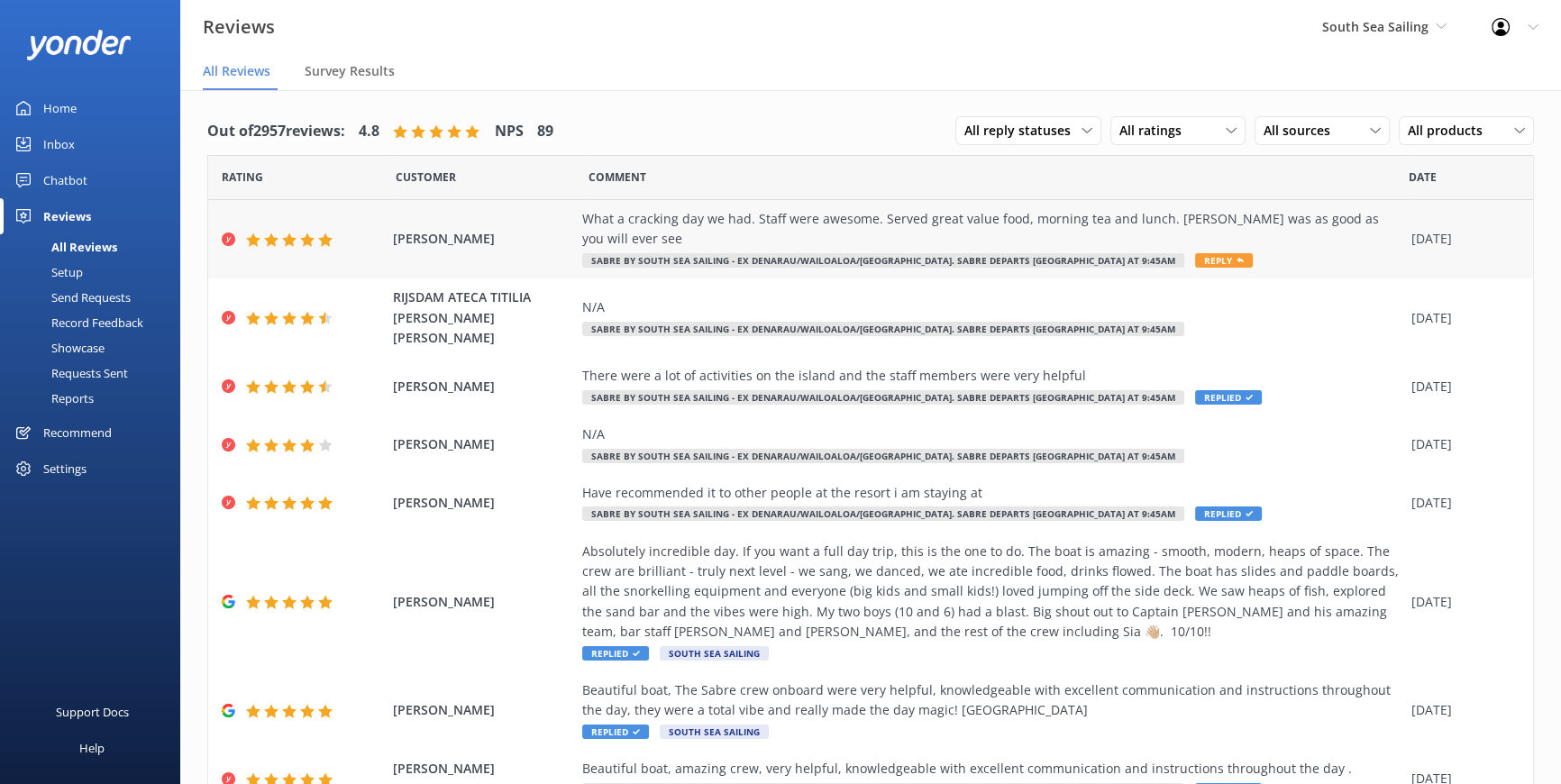
click at [1195, 259] on span "Reply" at bounding box center [1224, 260] width 58 height 15
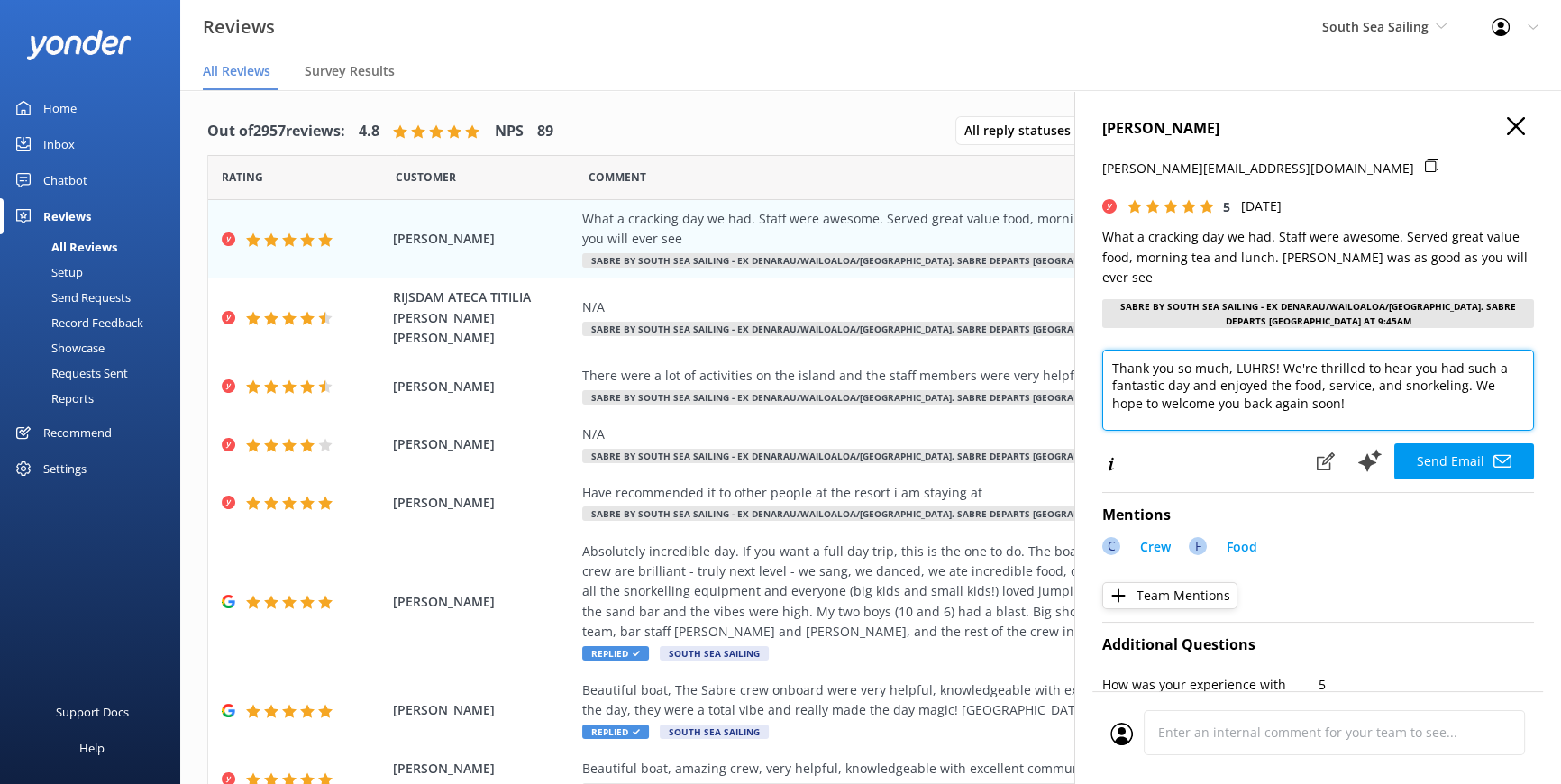
drag, startPoint x: 1231, startPoint y: 367, endPoint x: 1256, endPoint y: 366, distance: 25.0
click at [1265, 370] on textarea "Thank you so much, LUHRS! We're thrilled to hear you had such a fantastic day a…" at bounding box center [1318, 390] width 432 height 81
type textarea "Thank you so much, Simon! We're thrilled to hear you had such a fantastic day a…"
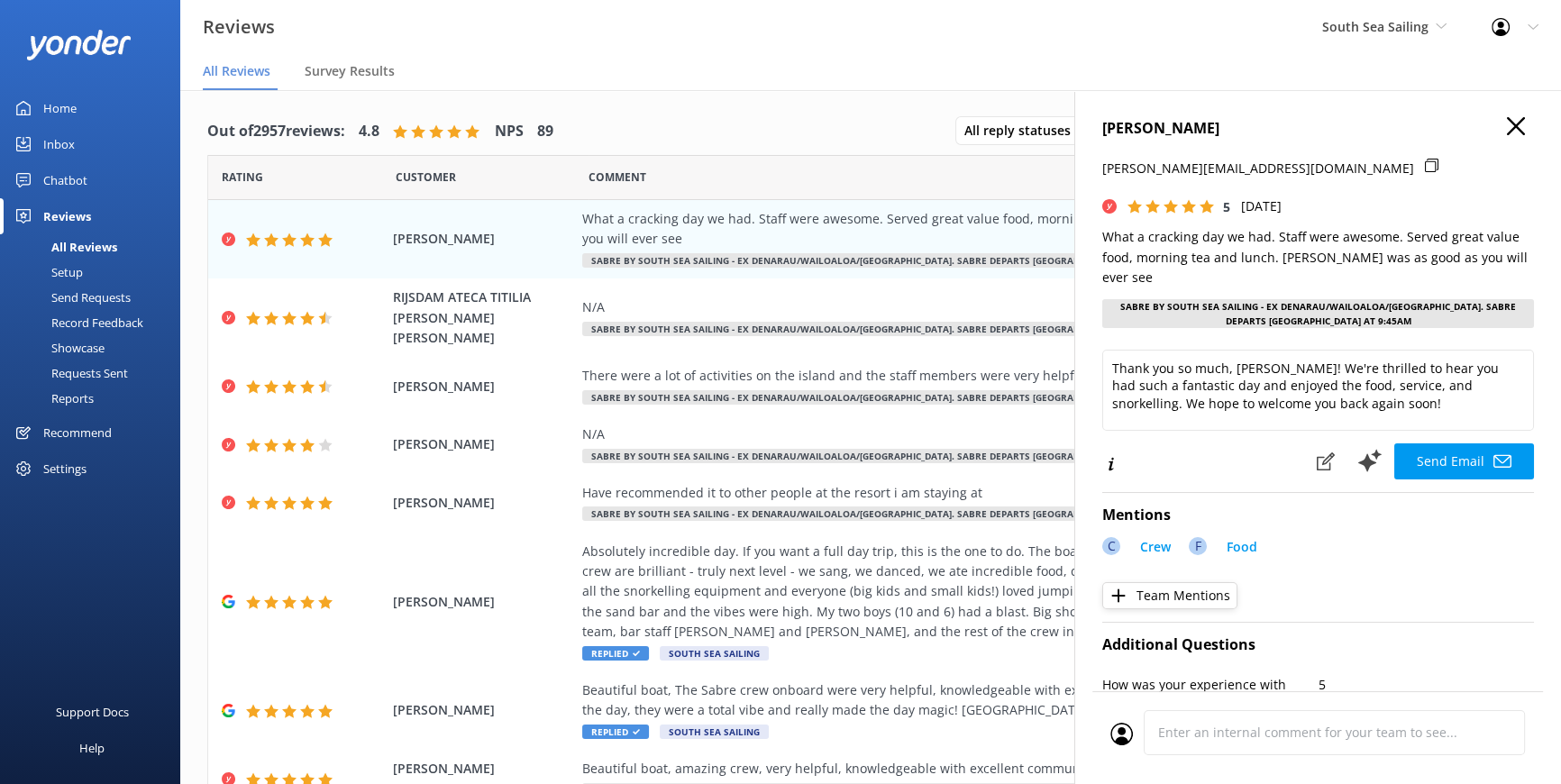
click at [1457, 460] on button "Send Email" at bounding box center [1464, 460] width 140 height 36
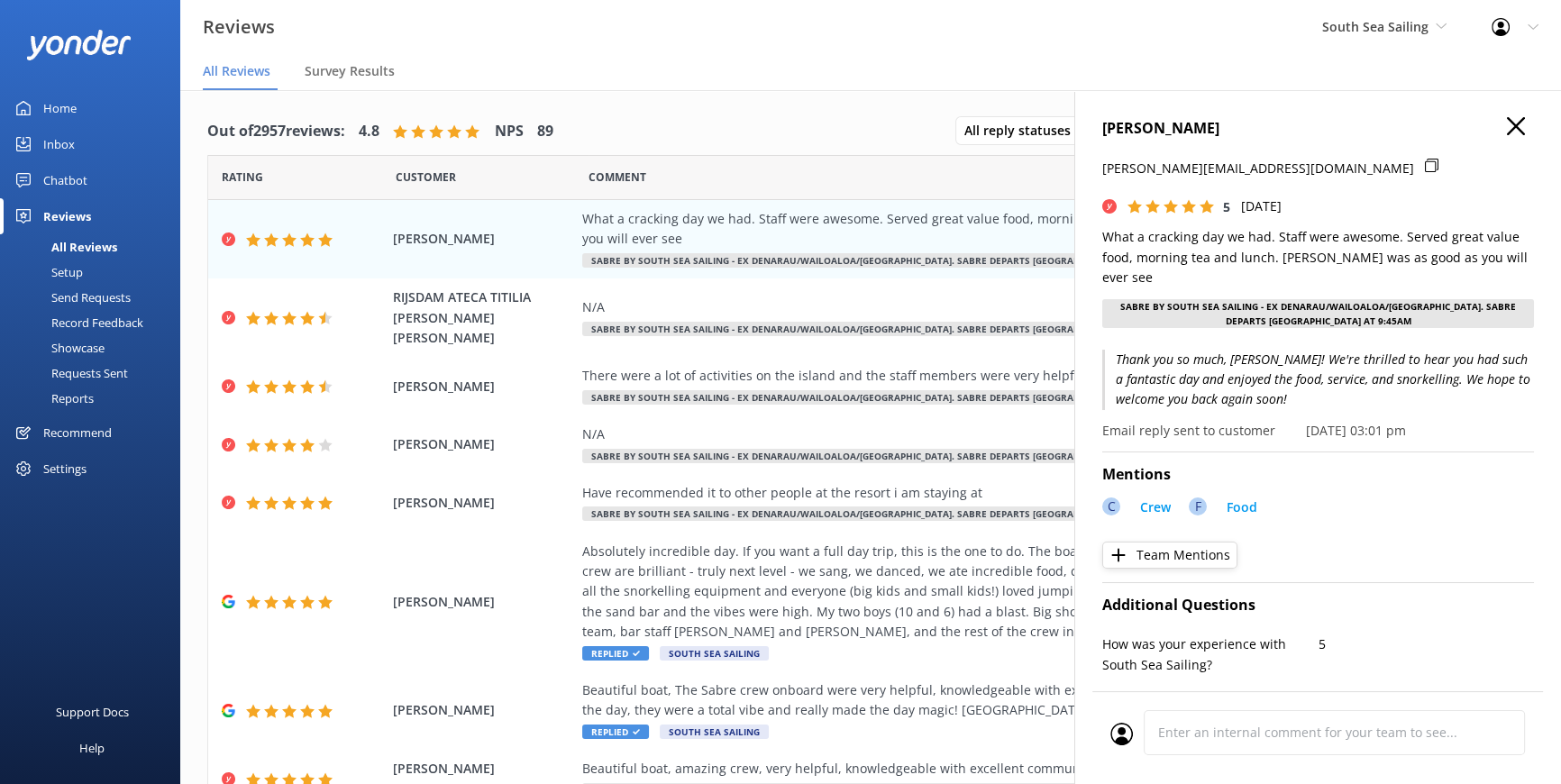
click at [1507, 129] on icon at bounding box center [1516, 126] width 18 height 18
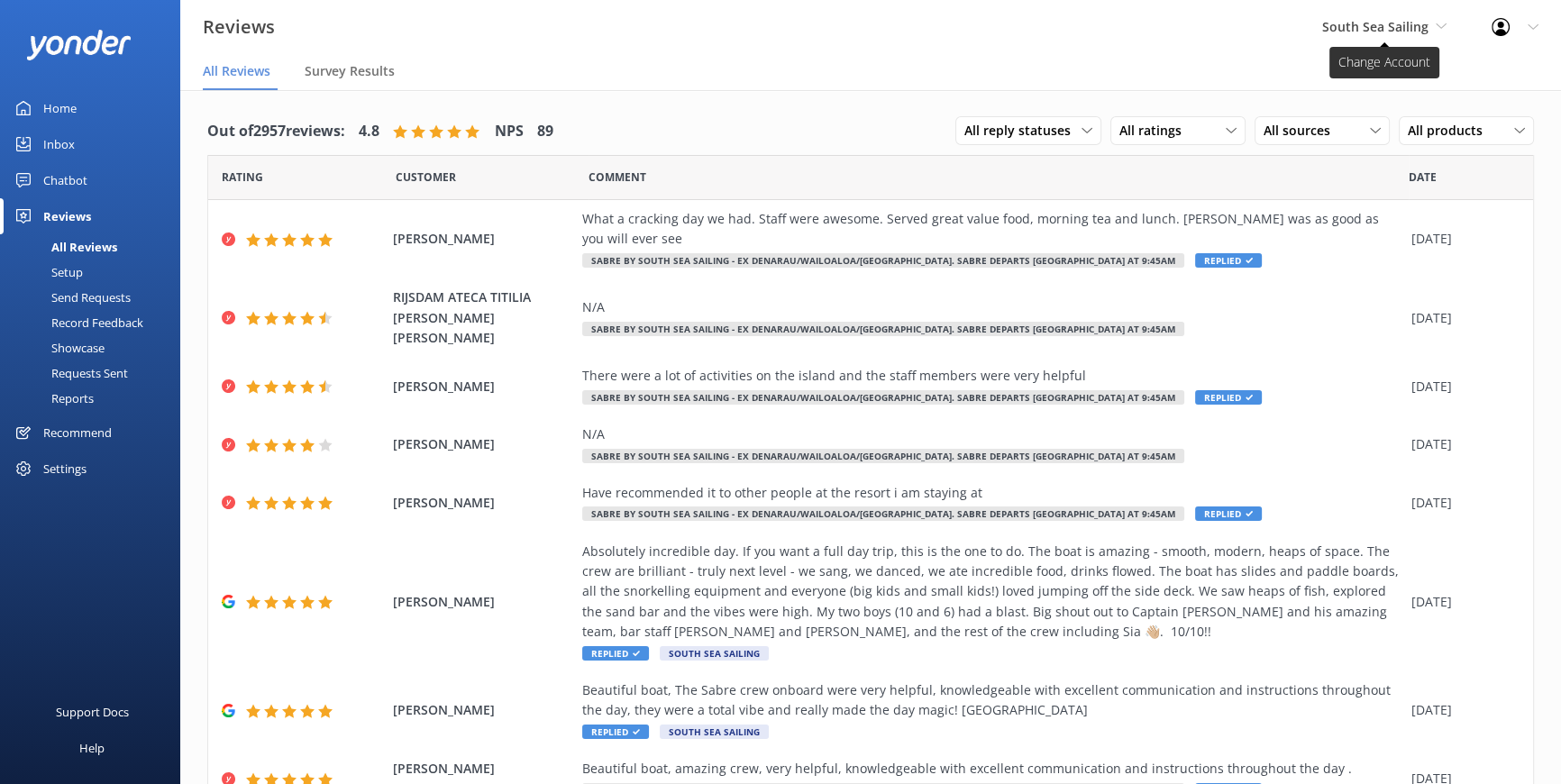
click at [1434, 22] on span "South Sea Sailing" at bounding box center [1384, 27] width 124 height 20
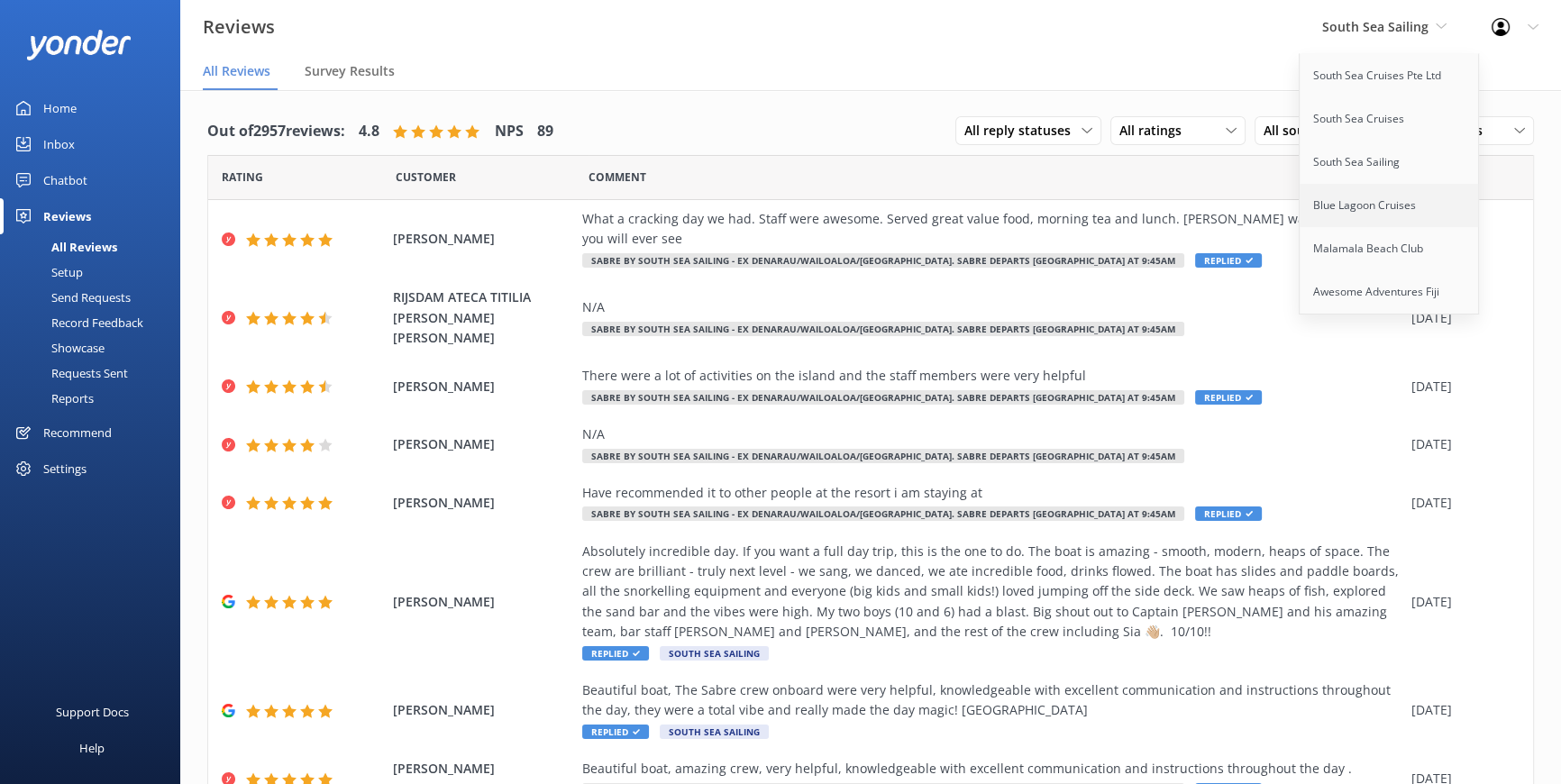
click at [1380, 205] on link "Blue Lagoon Cruises" at bounding box center [1390, 205] width 180 height 43
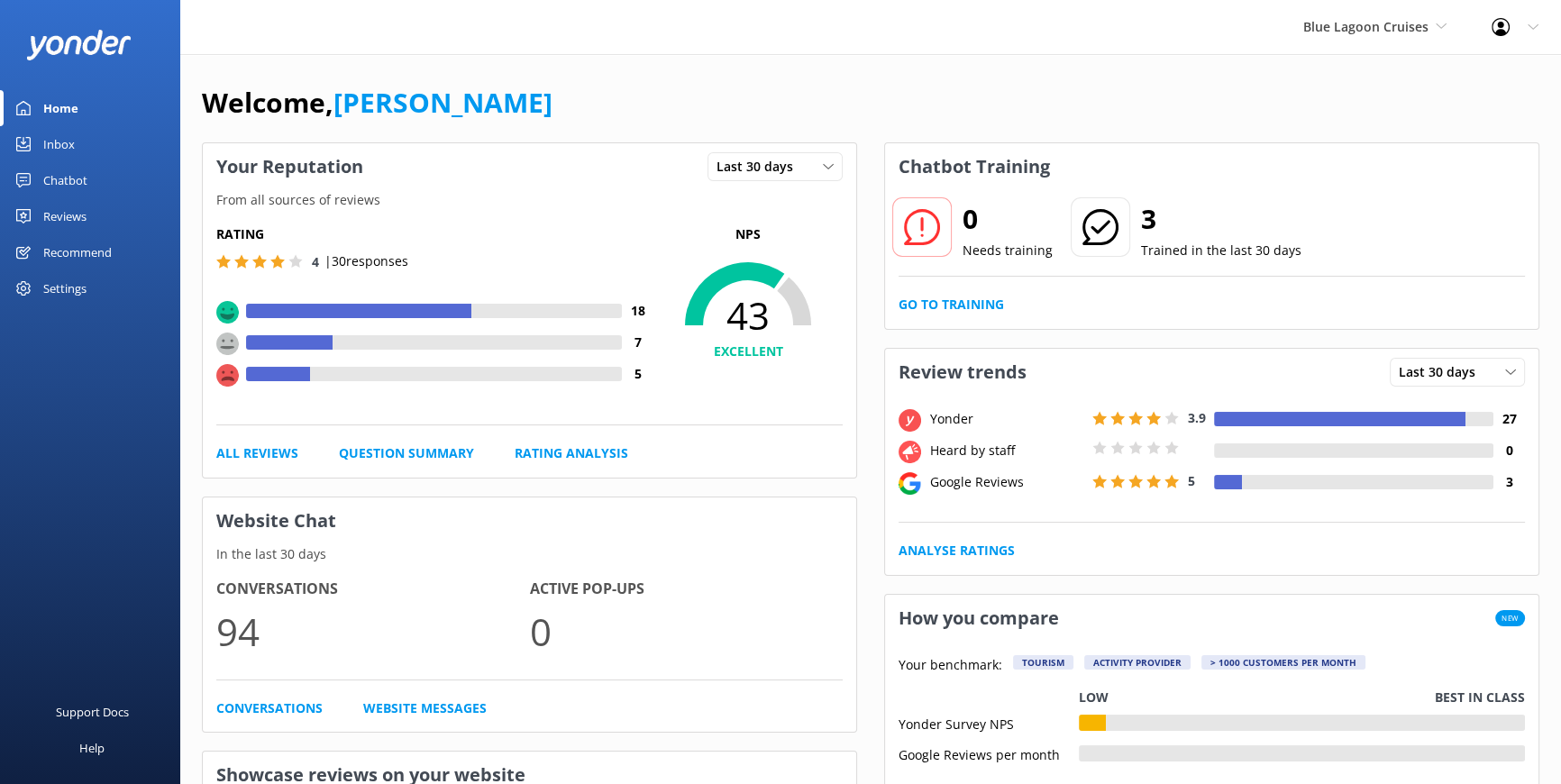
click at [75, 214] on div "Reviews" at bounding box center [65, 216] width 43 height 36
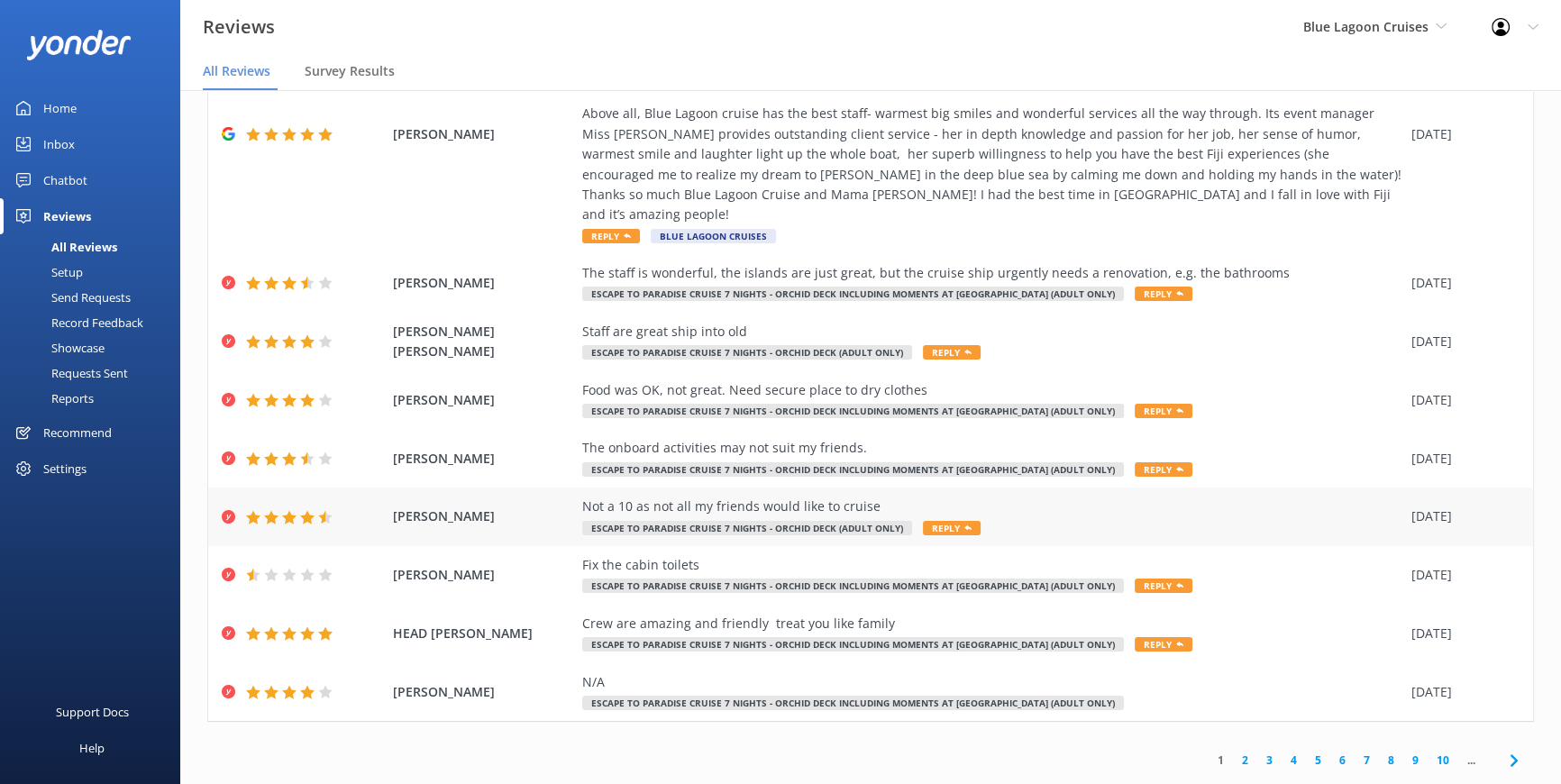
scroll to position [36, 0]
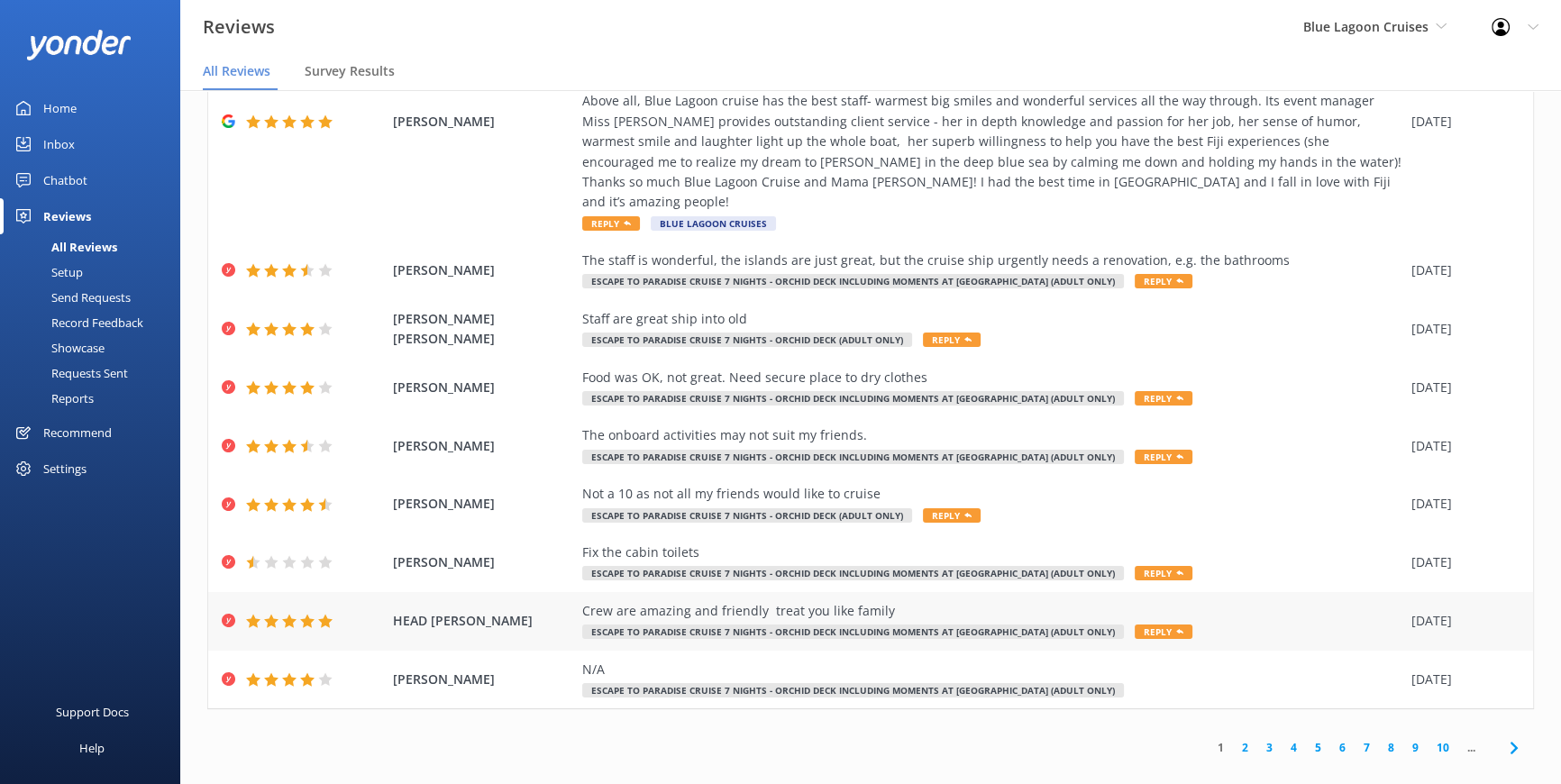
click at [1135, 625] on span "Reply" at bounding box center [1163, 632] width 58 height 15
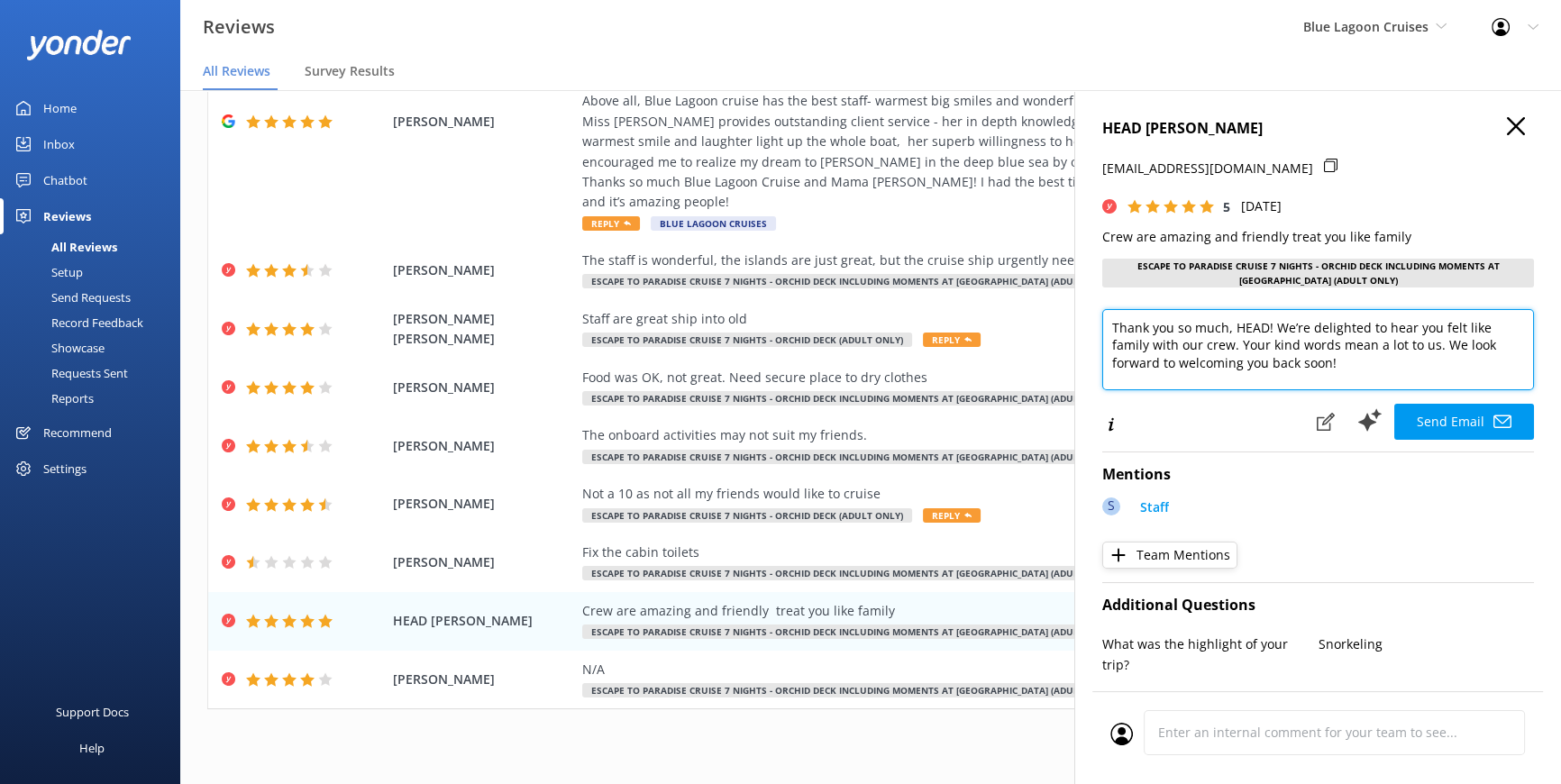
drag, startPoint x: 1235, startPoint y: 321, endPoint x: 1256, endPoint y: 325, distance: 21.4
click at [1262, 327] on textarea "Thank you so much, HEAD! We’re delighted to hear you felt like family with our …" at bounding box center [1318, 349] width 432 height 81
type textarea "Thank you so much, Glen! We’re delighted to hear you felt like family with our …"
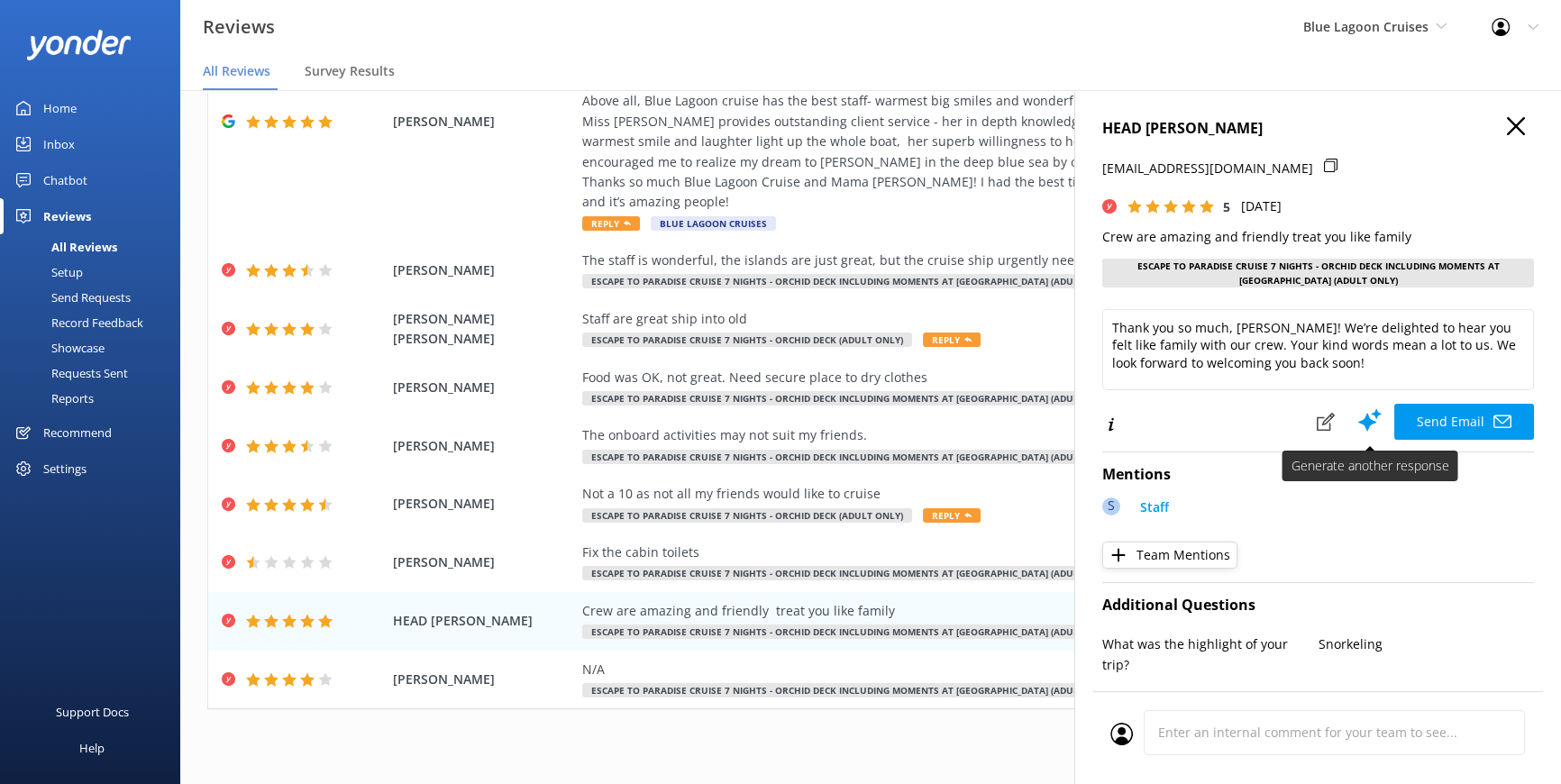
click at [1438, 422] on button "Send Email" at bounding box center [1464, 421] width 140 height 36
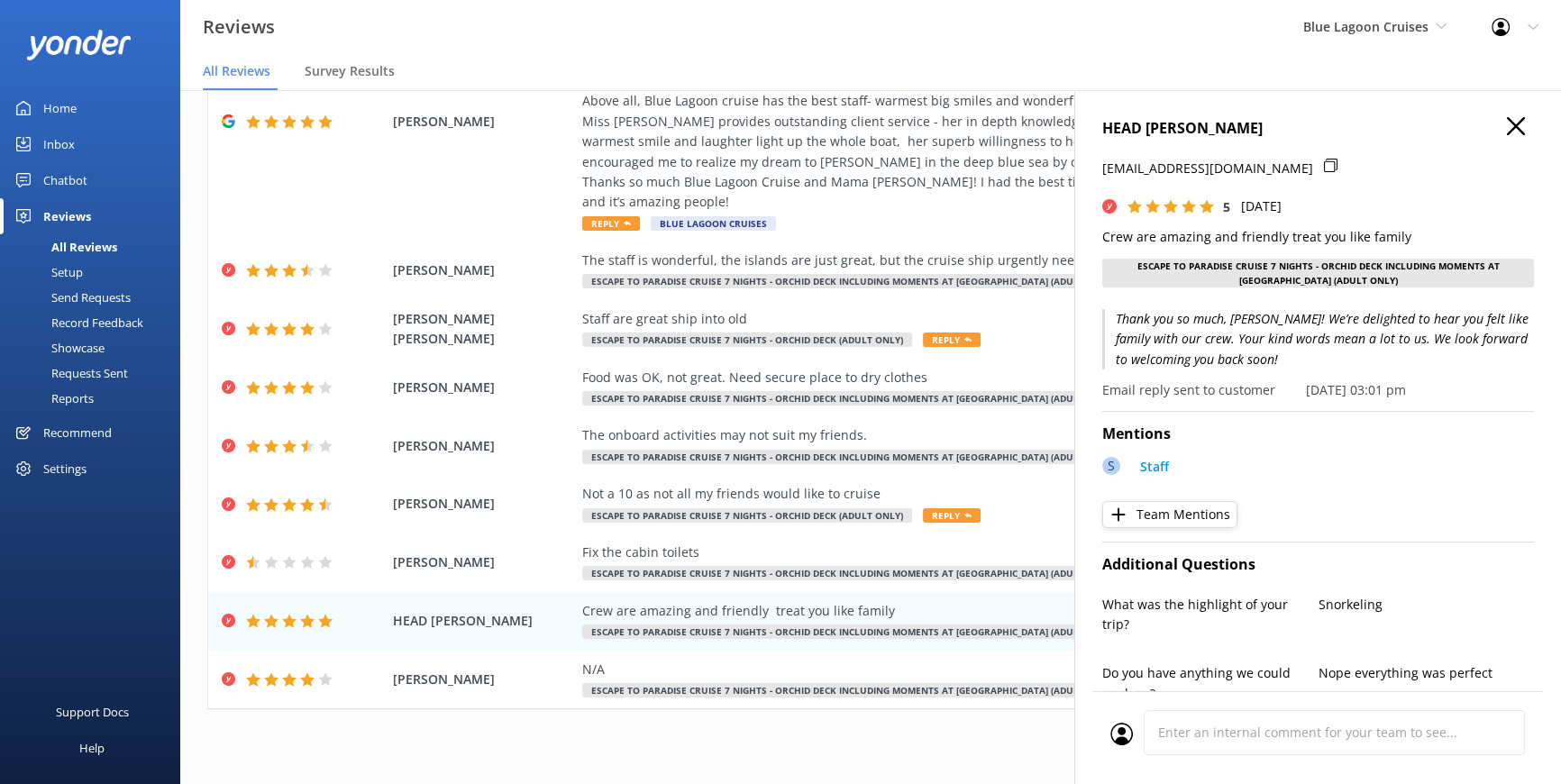
click at [1507, 126] on icon at bounding box center [1516, 126] width 18 height 18
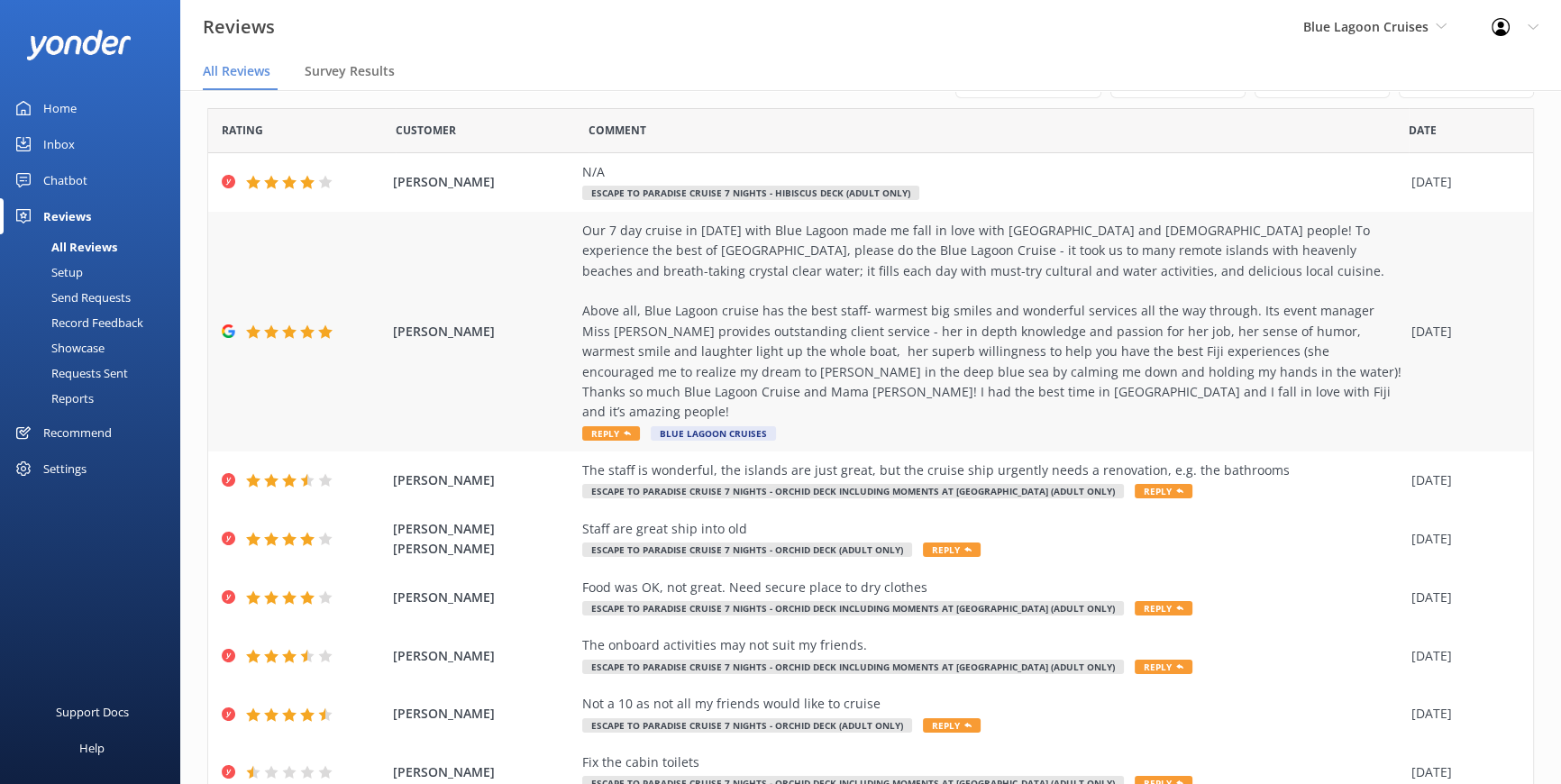
scroll to position [0, 0]
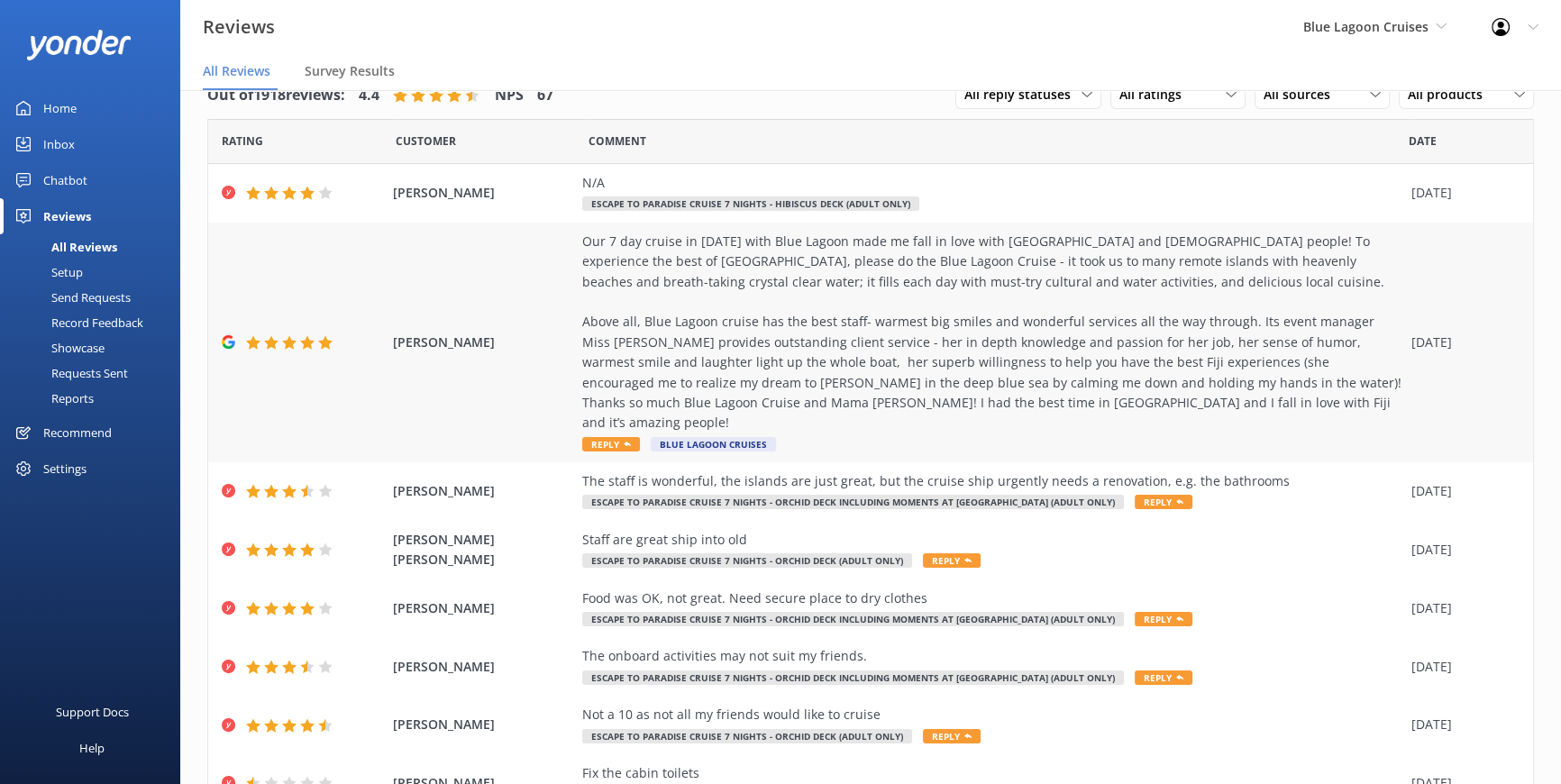
click at [604, 437] on span "Reply" at bounding box center [610, 444] width 58 height 15
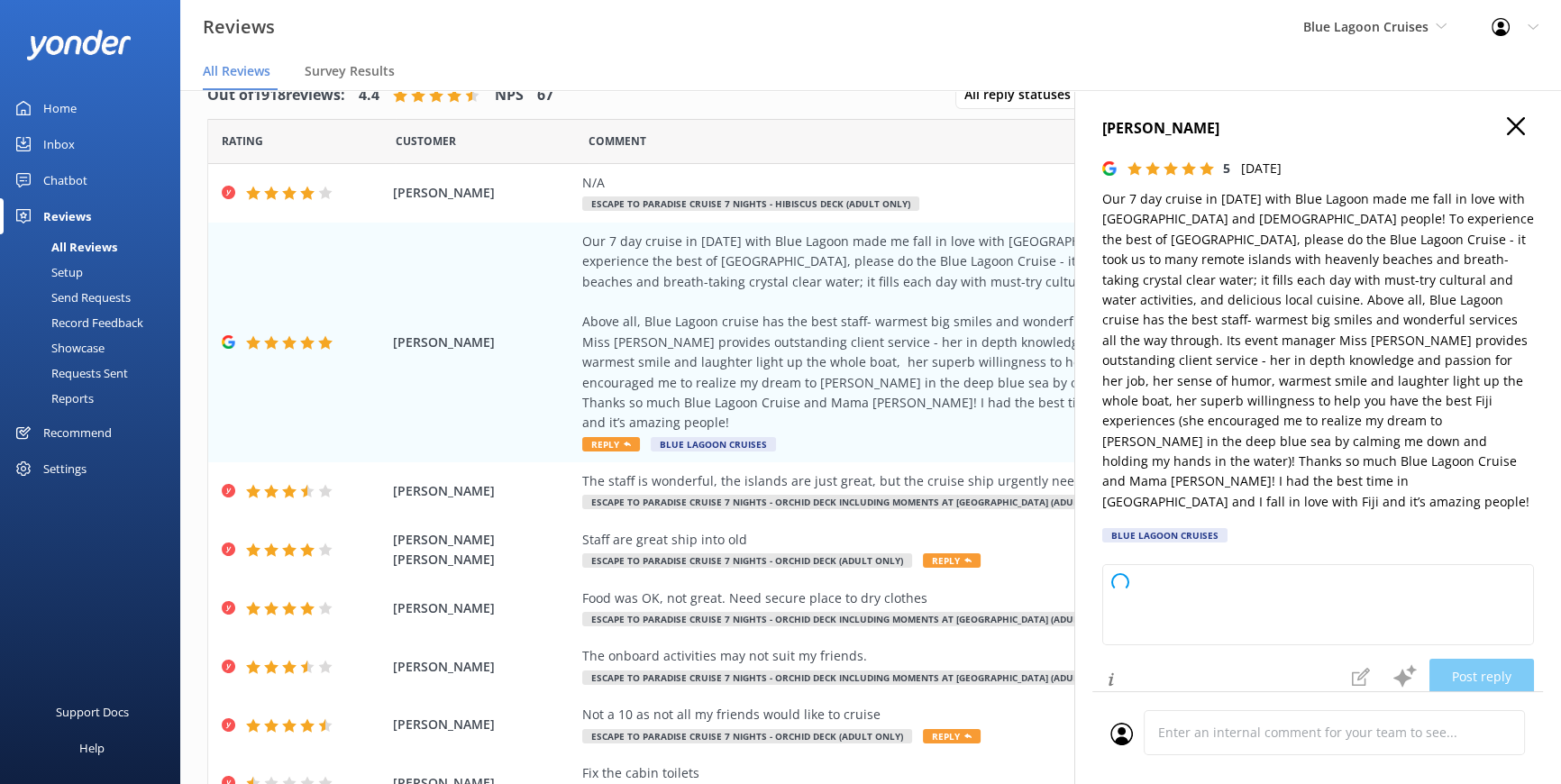
type textarea "Thank you so much for your wonderful review! We’re delighted to hear that you h…"
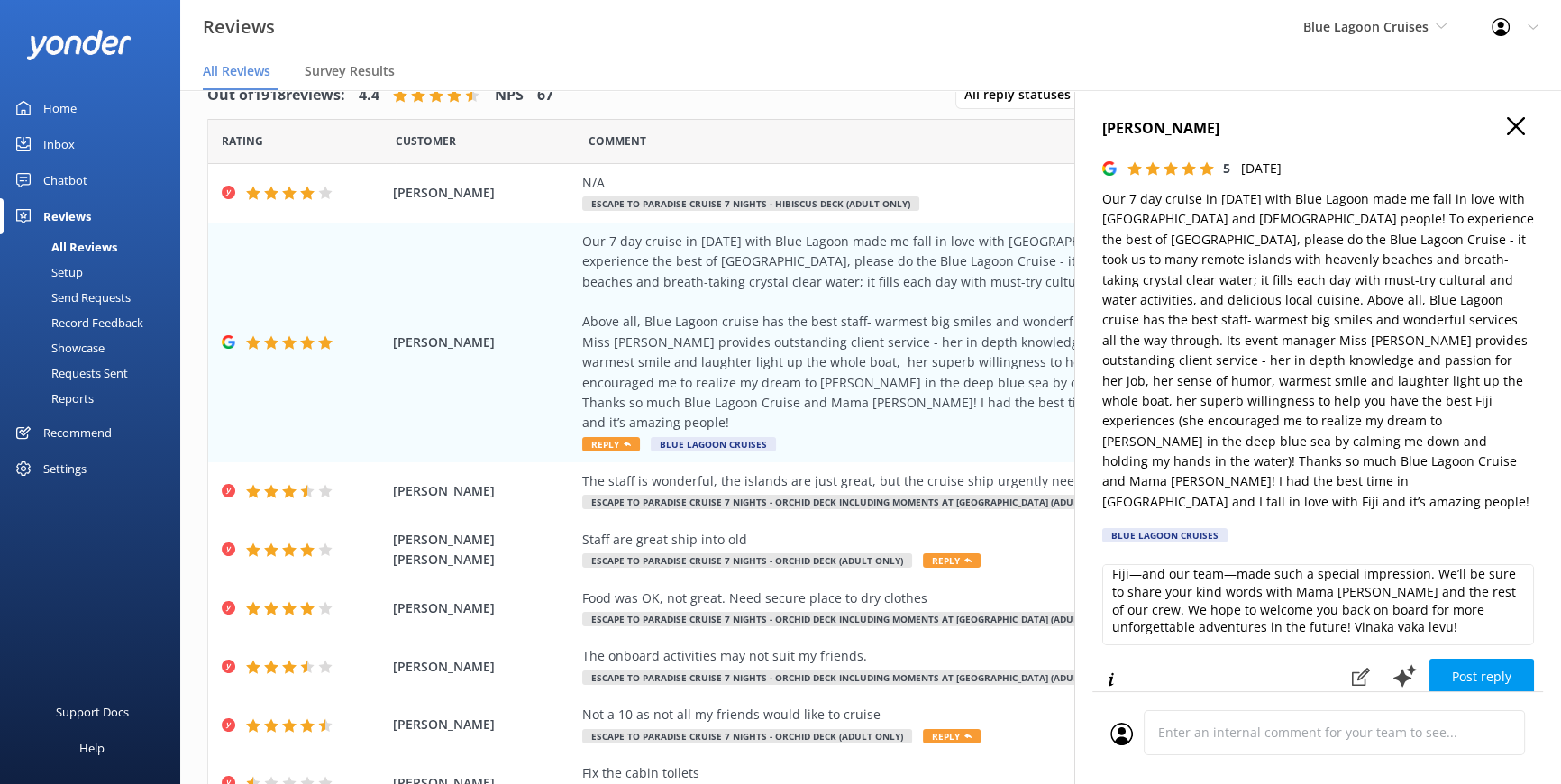
scroll to position [163, 0]
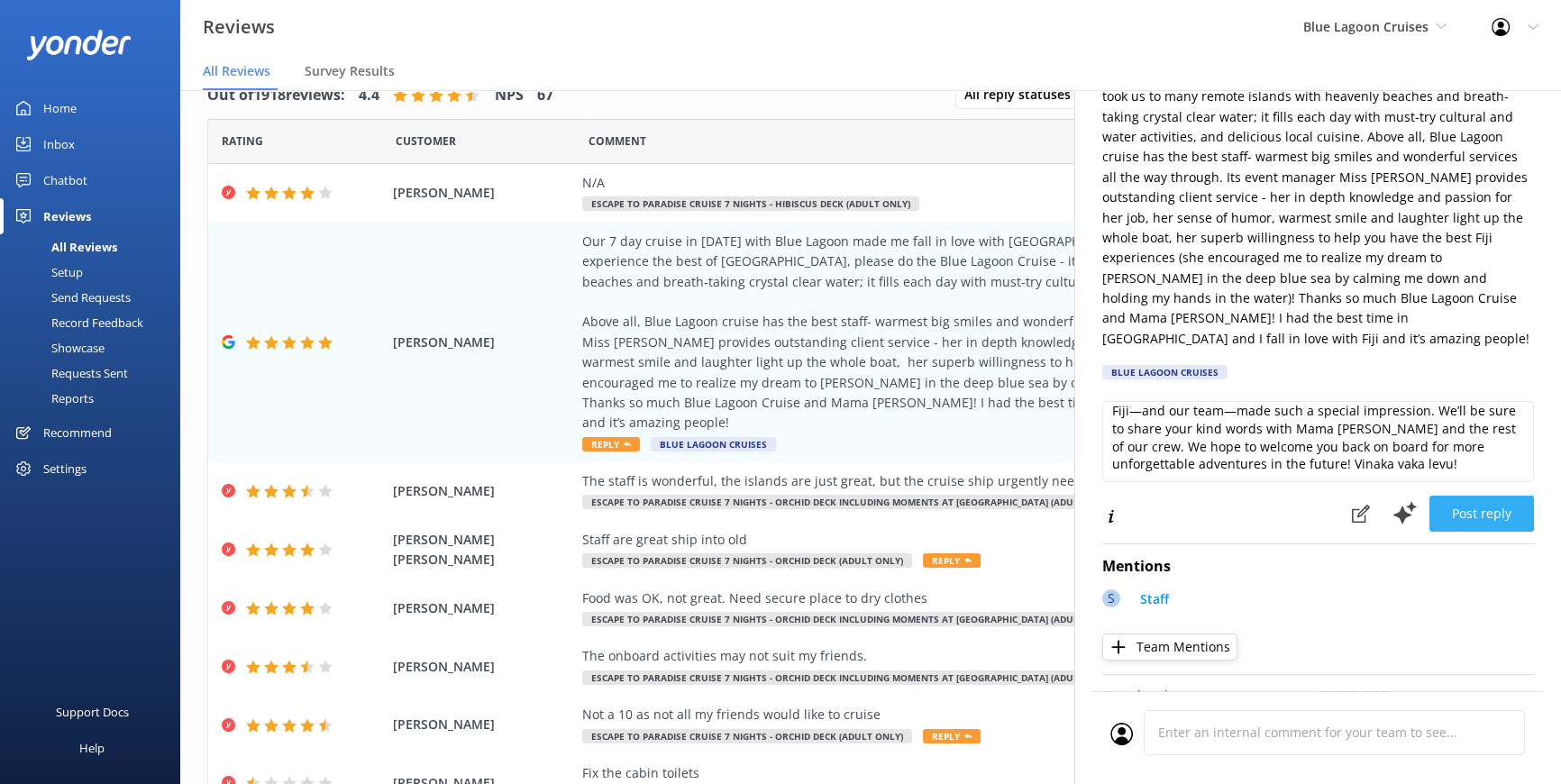
click at [1449, 496] on button "Post reply" at bounding box center [1482, 513] width 105 height 36
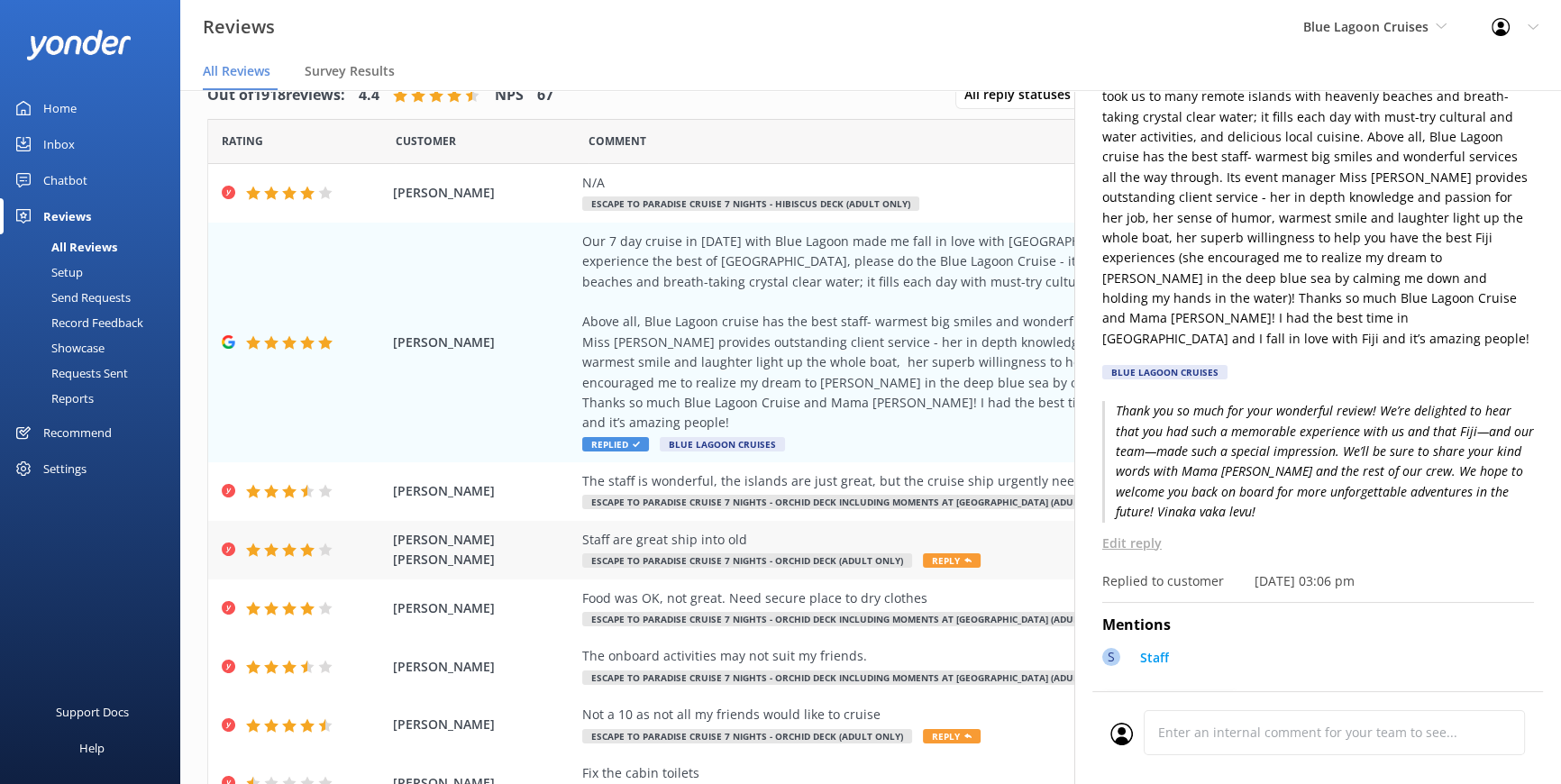
click at [947, 553] on span "Reply" at bounding box center [952, 560] width 58 height 15
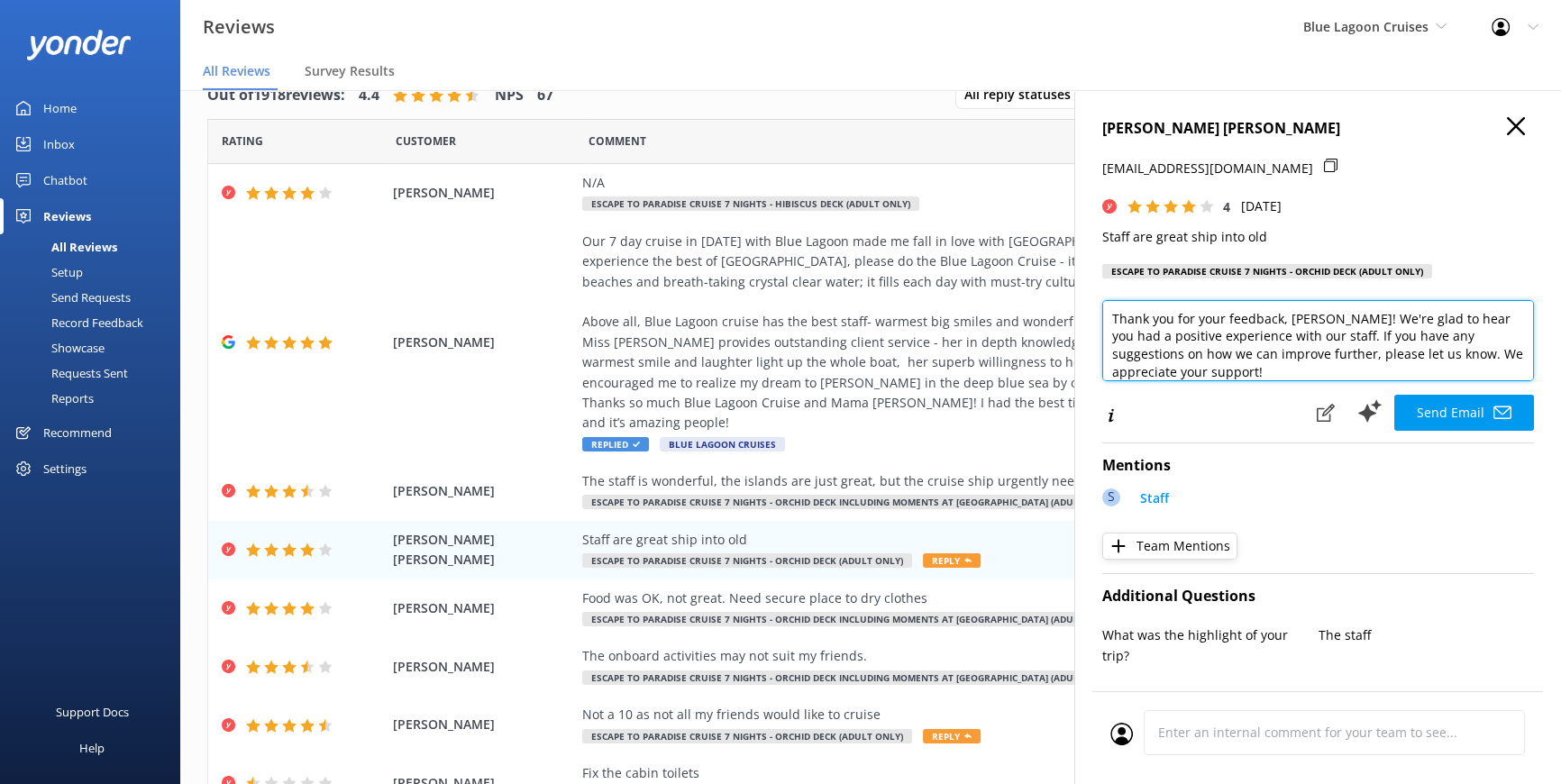
drag, startPoint x: 1286, startPoint y: 321, endPoint x: 1308, endPoint y: 325, distance: 22.4
click at [1308, 325] on textarea "Thank you for your feedback, Cliff! We're glad to hear you had a positive exper…" at bounding box center [1318, 340] width 432 height 81
type textarea "Thank you for your feedback, James! We're glad to hear you had a positive exper…"
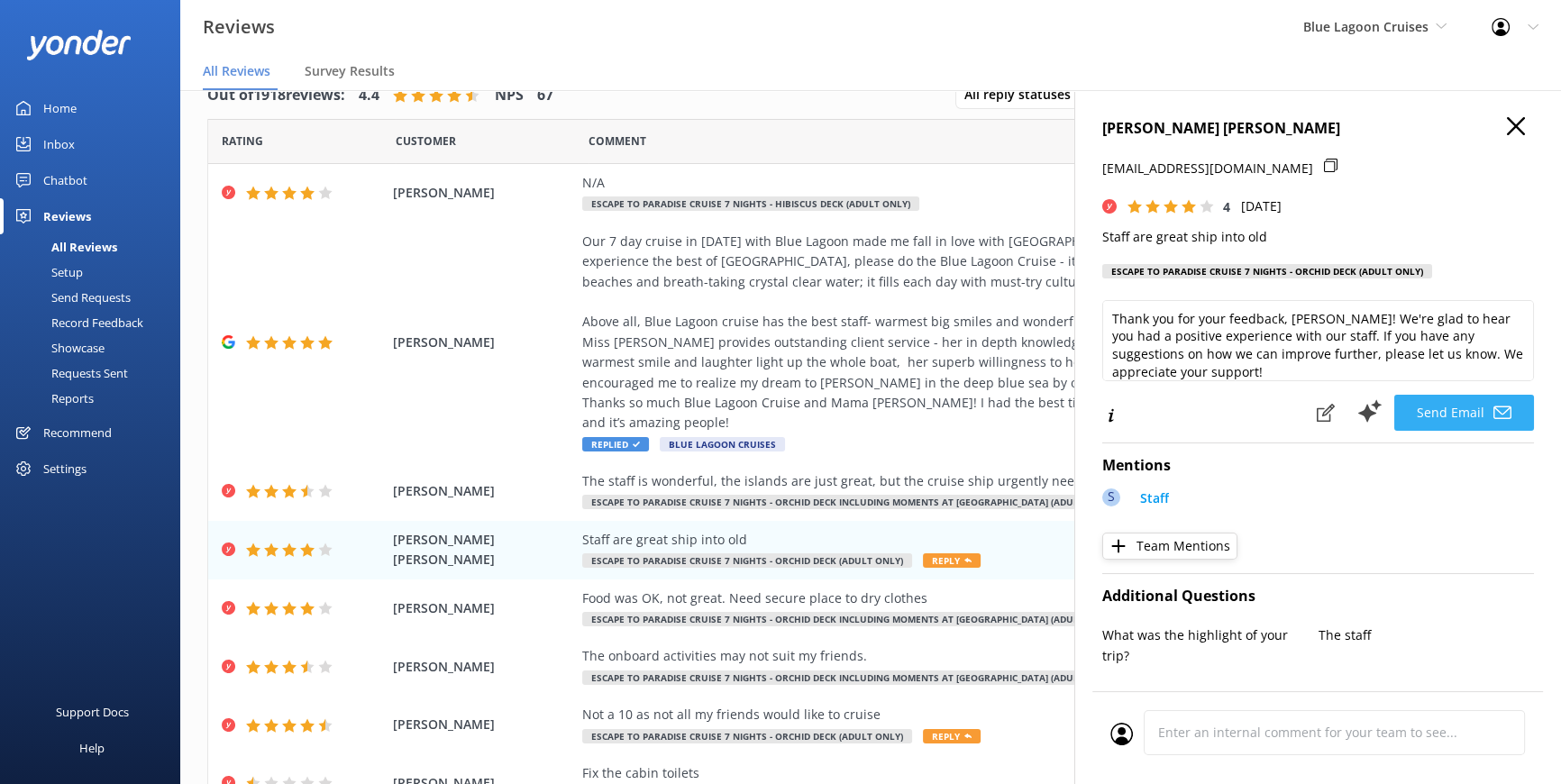
click at [1425, 408] on button "Send Email" at bounding box center [1464, 413] width 140 height 36
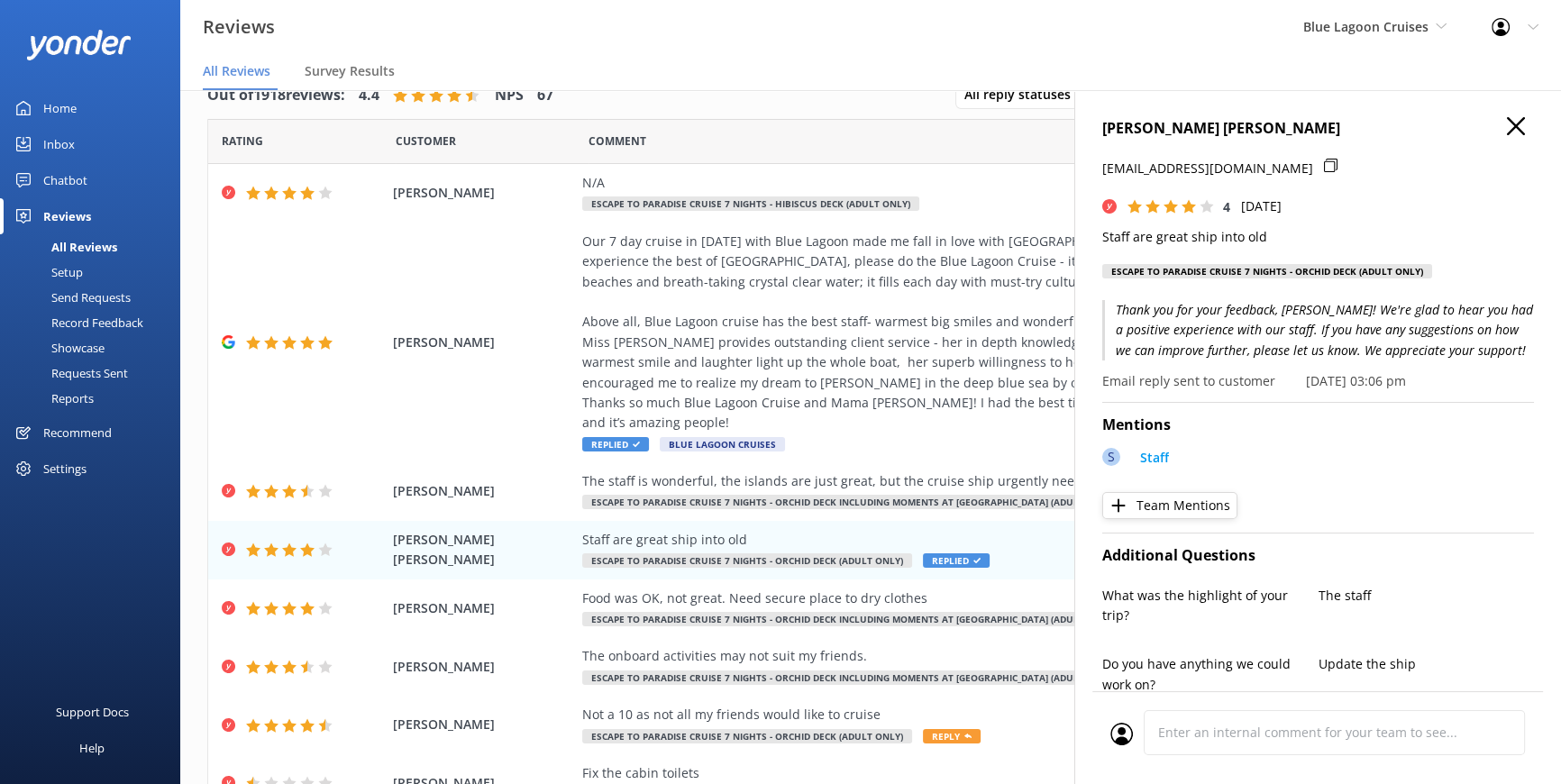
click at [1507, 124] on use at bounding box center [1516, 126] width 18 height 18
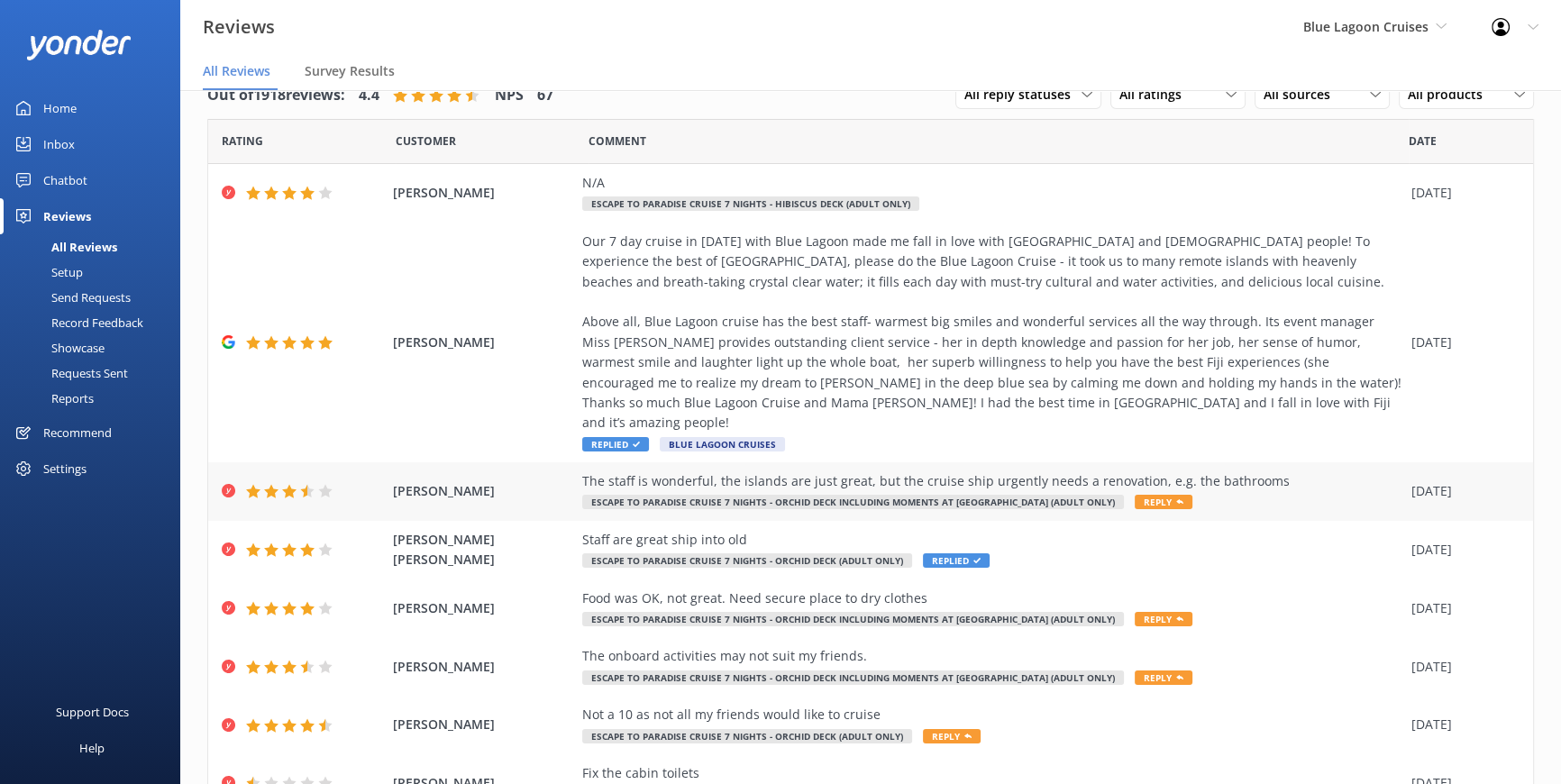
click at [1135, 495] on span "Reply" at bounding box center [1163, 501] width 58 height 15
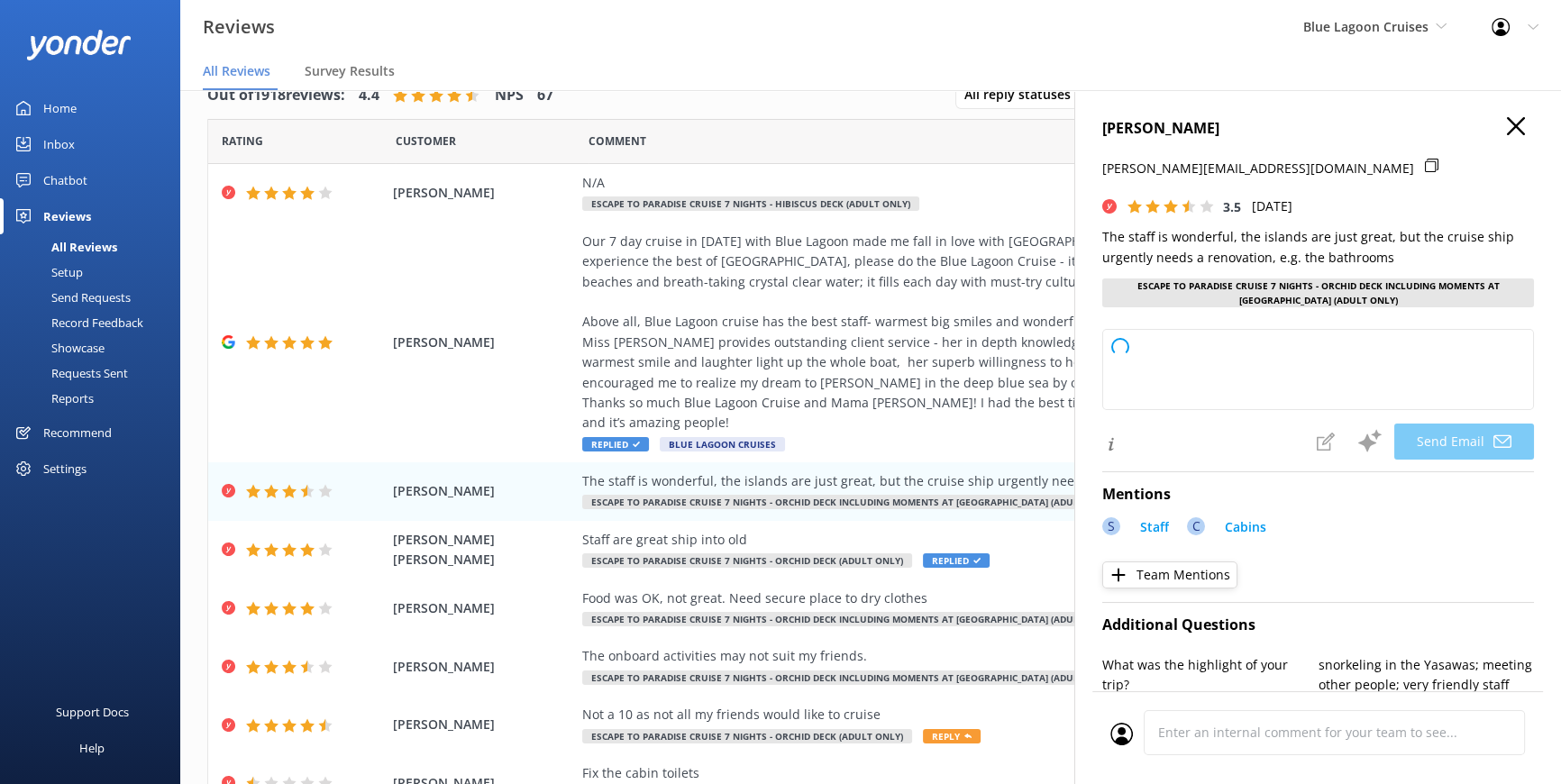
type textarea "Thank you so much for your feedback, STUTZMANN. We're glad you enjoyed our staf…"
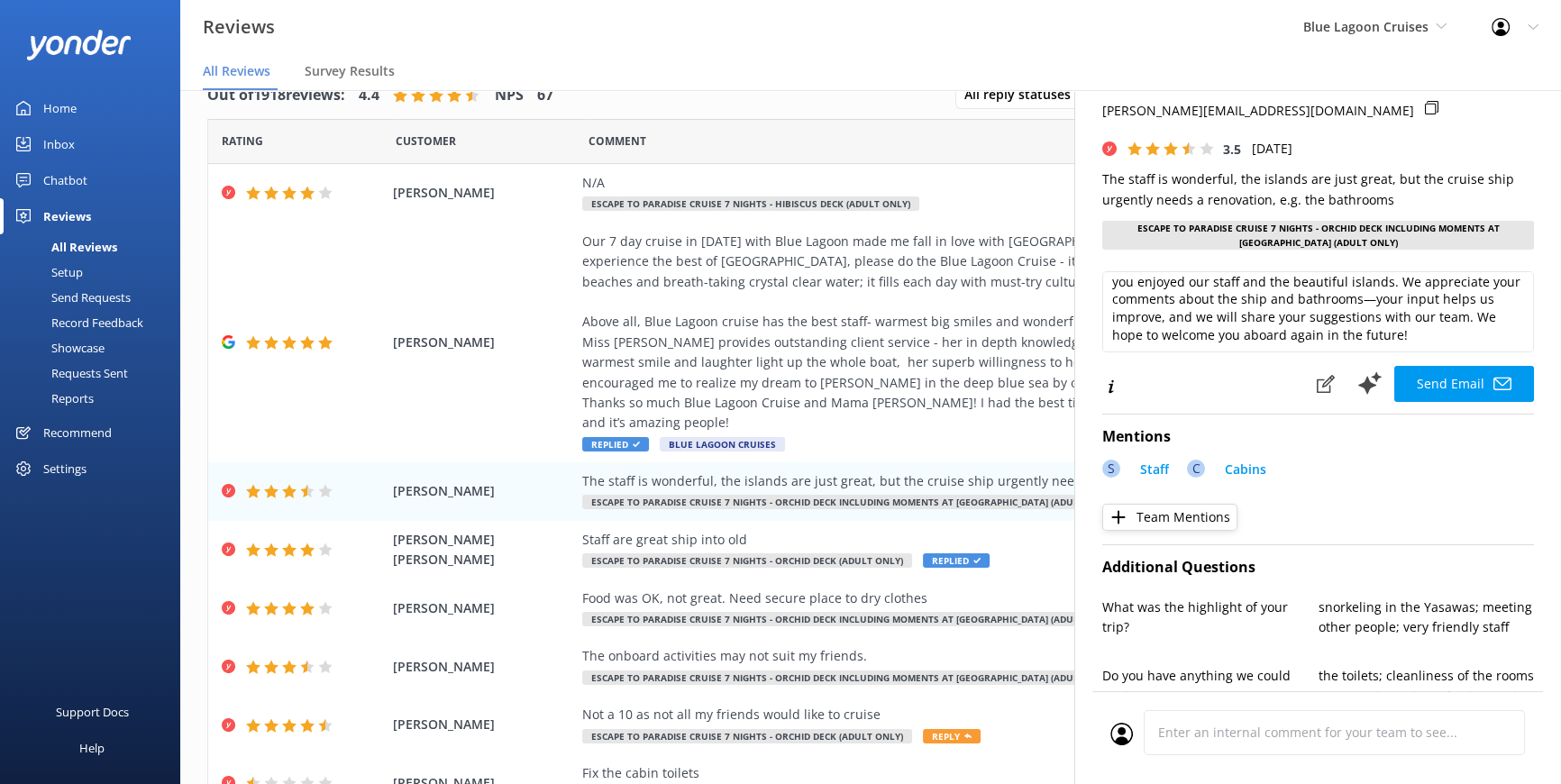
scroll to position [81, 0]
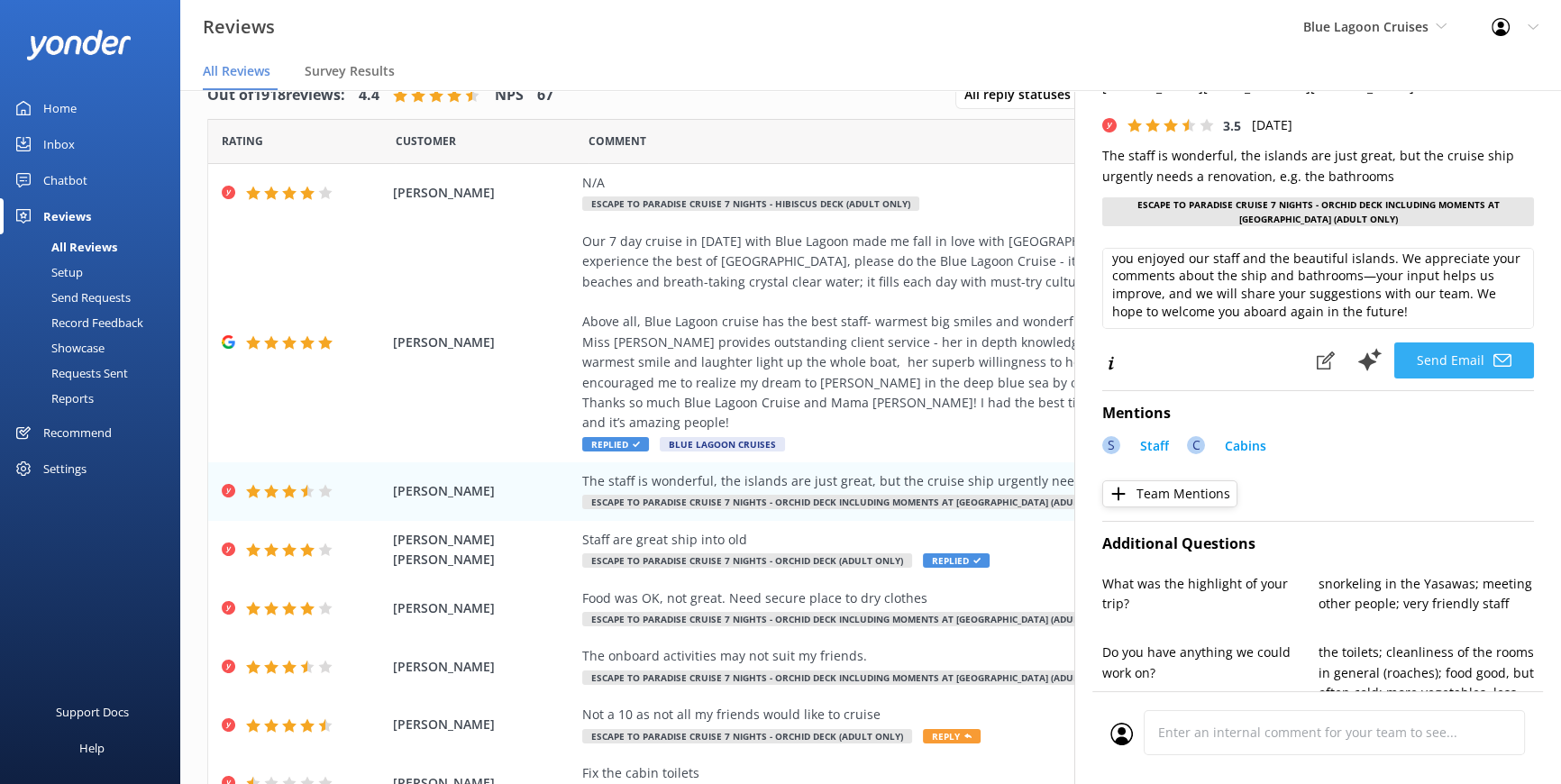
click at [1428, 358] on button "Send Email" at bounding box center [1464, 360] width 140 height 36
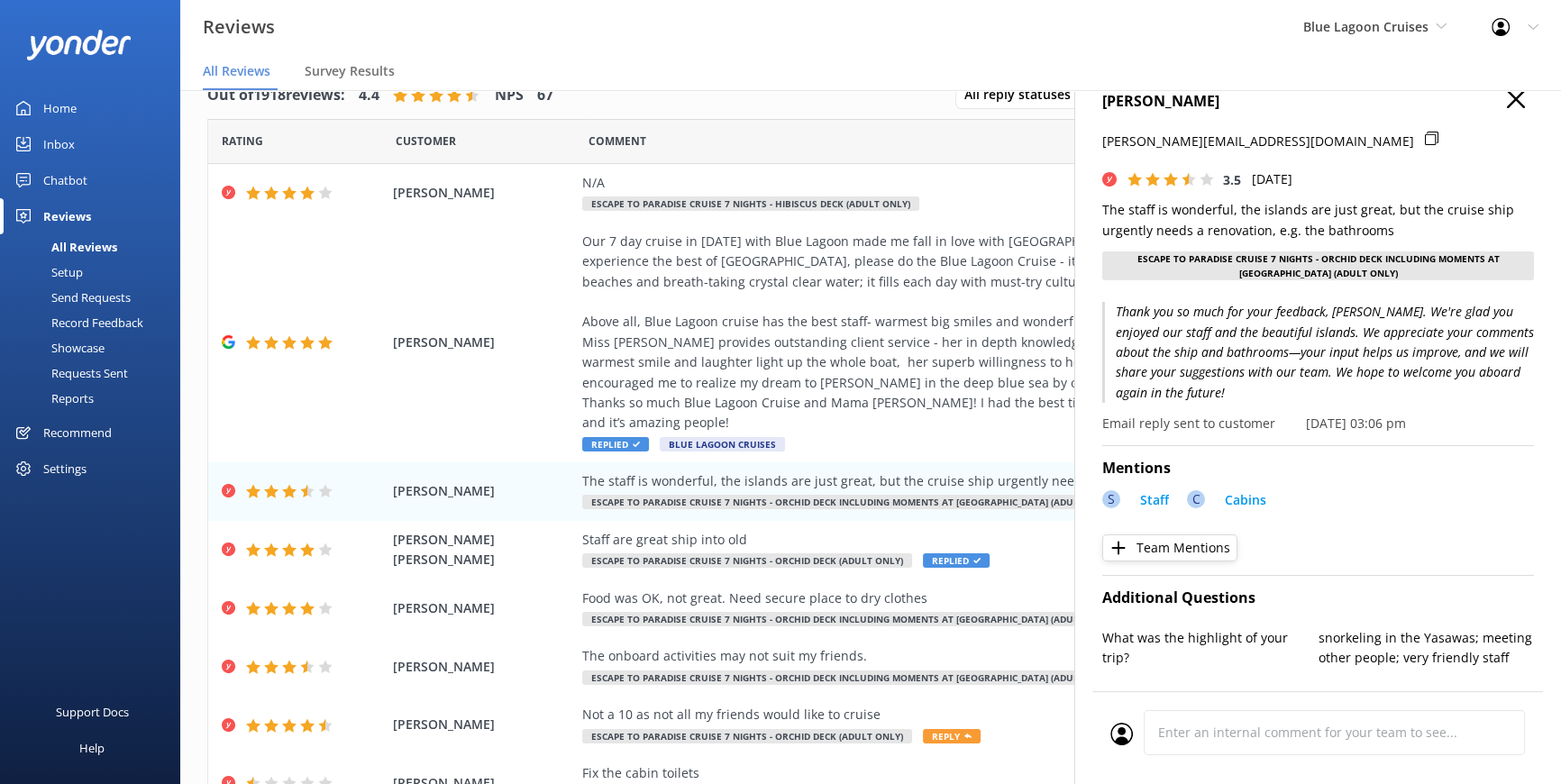
scroll to position [0, 0]
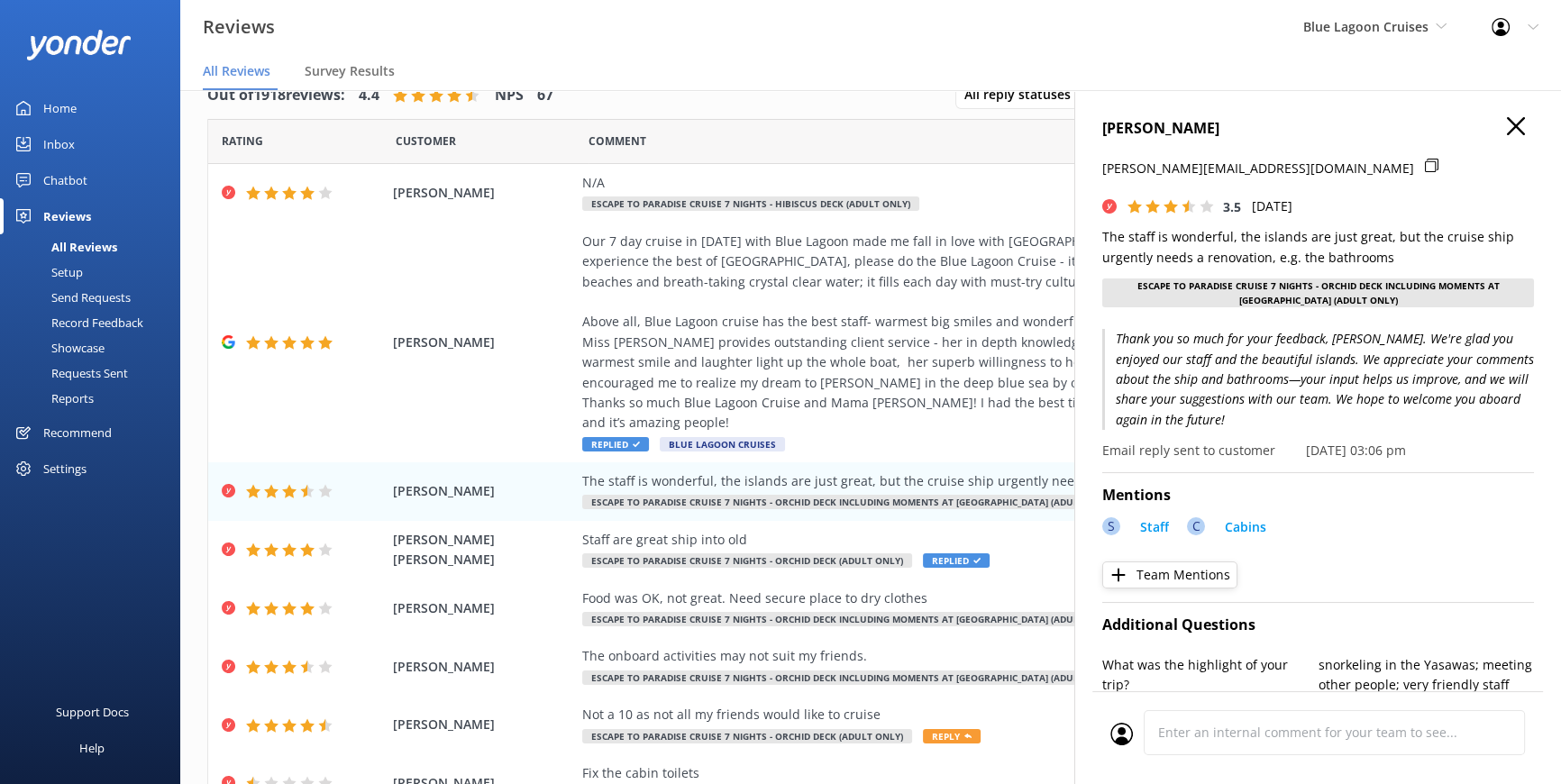
click at [1507, 123] on icon at bounding box center [1516, 126] width 18 height 18
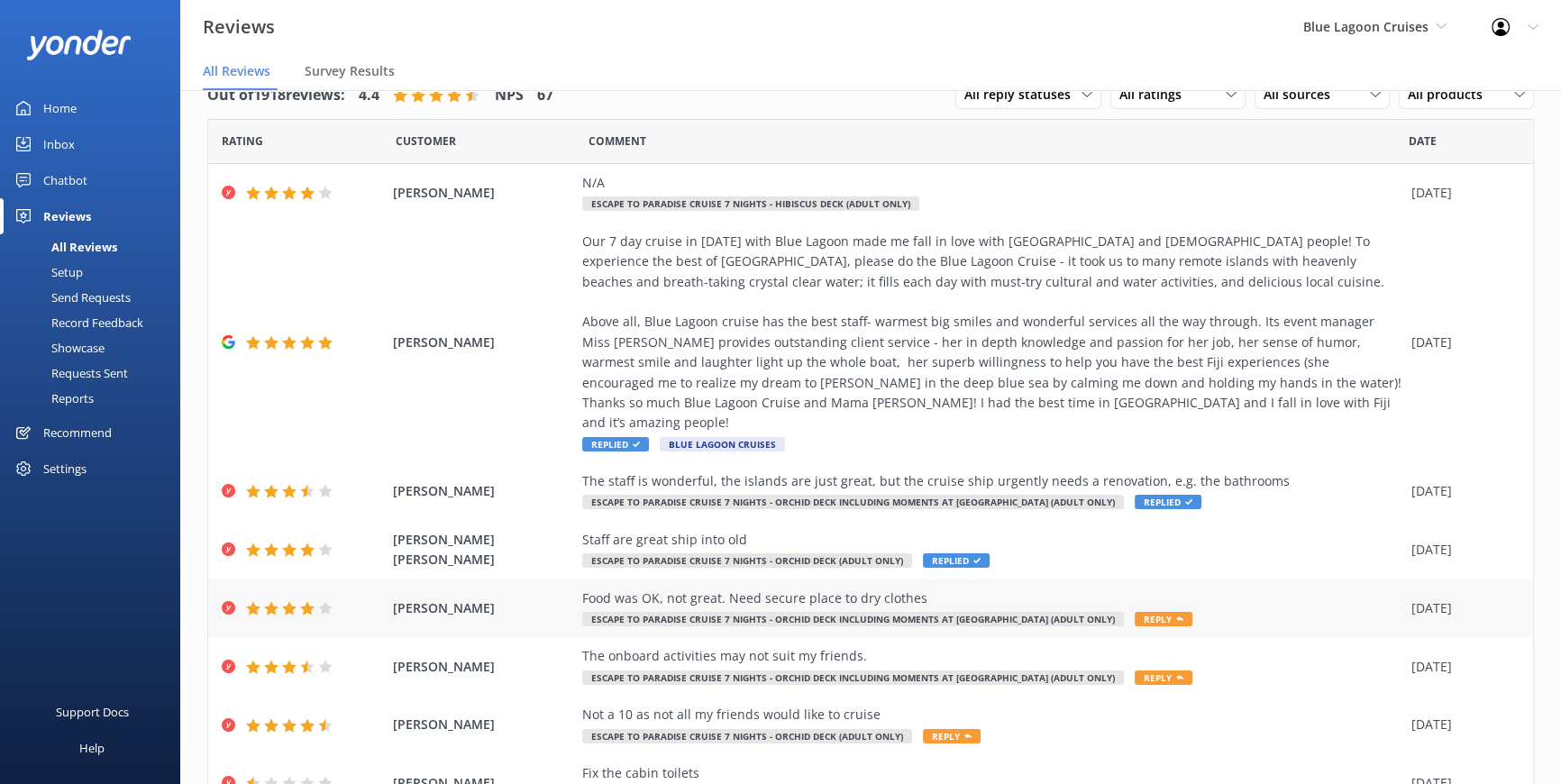
click at [1135, 612] on span "Reply" at bounding box center [1163, 619] width 58 height 15
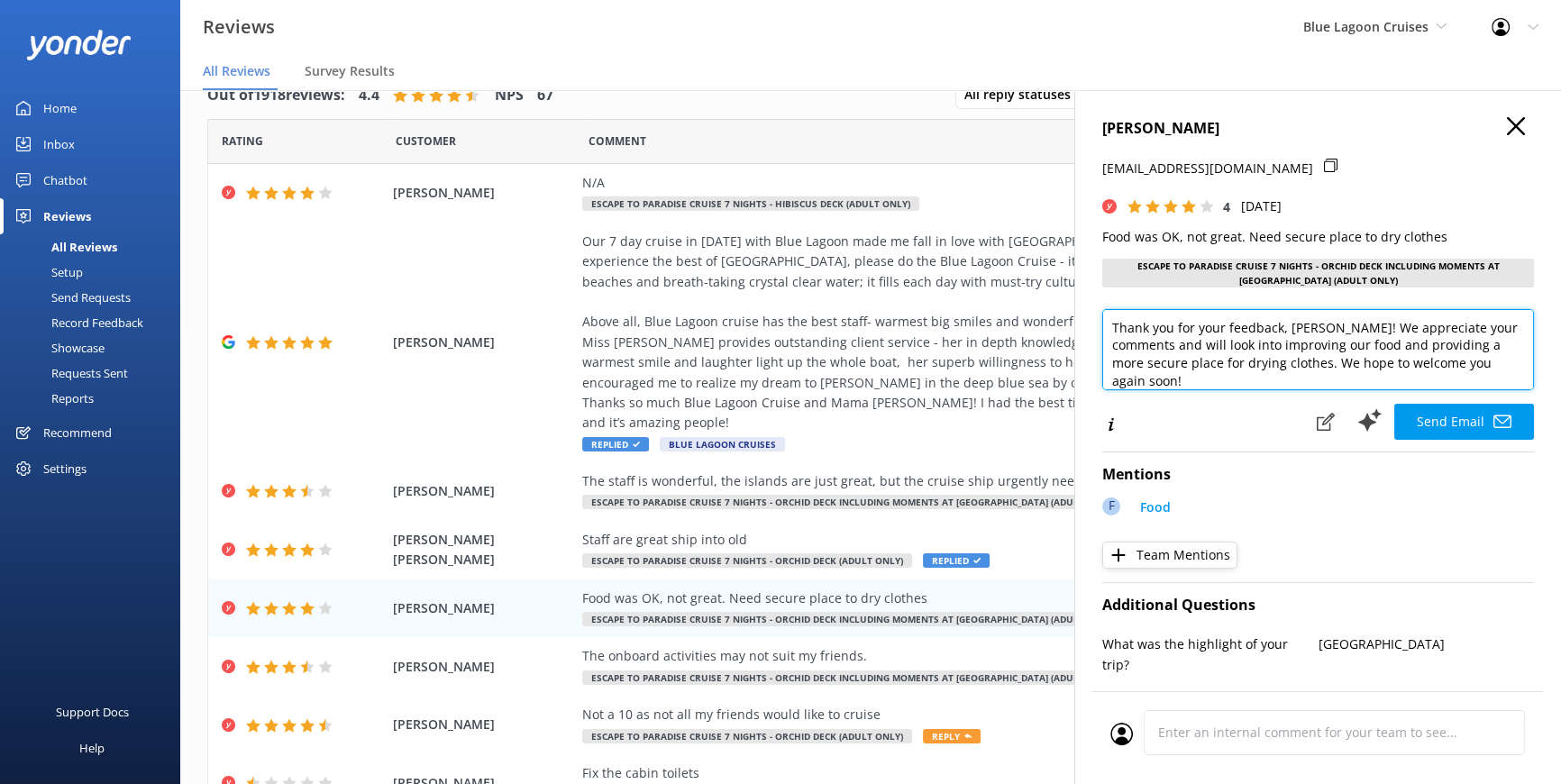
drag, startPoint x: 1284, startPoint y: 315, endPoint x: 1349, endPoint y: 322, distance: 65.4
click at [1349, 322] on textarea "Thank you for your feedback, Thompson! We appreciate your comments and will loo…" at bounding box center [1318, 349] width 432 height 81
type textarea "Thank you for your feedback, Anne! We appreciate your comments and will look in…"
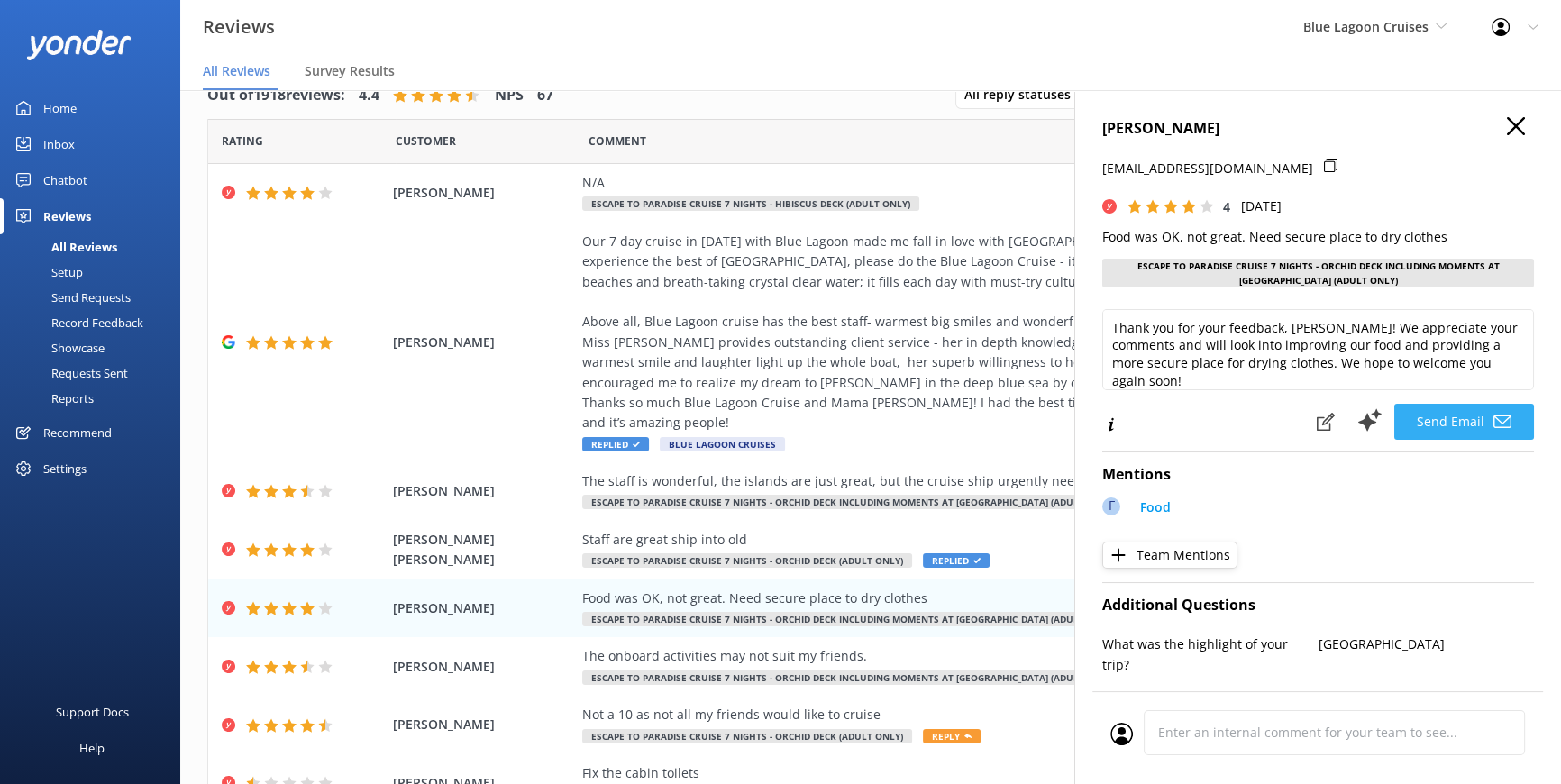
click at [1431, 412] on button "Send Email" at bounding box center [1464, 421] width 140 height 36
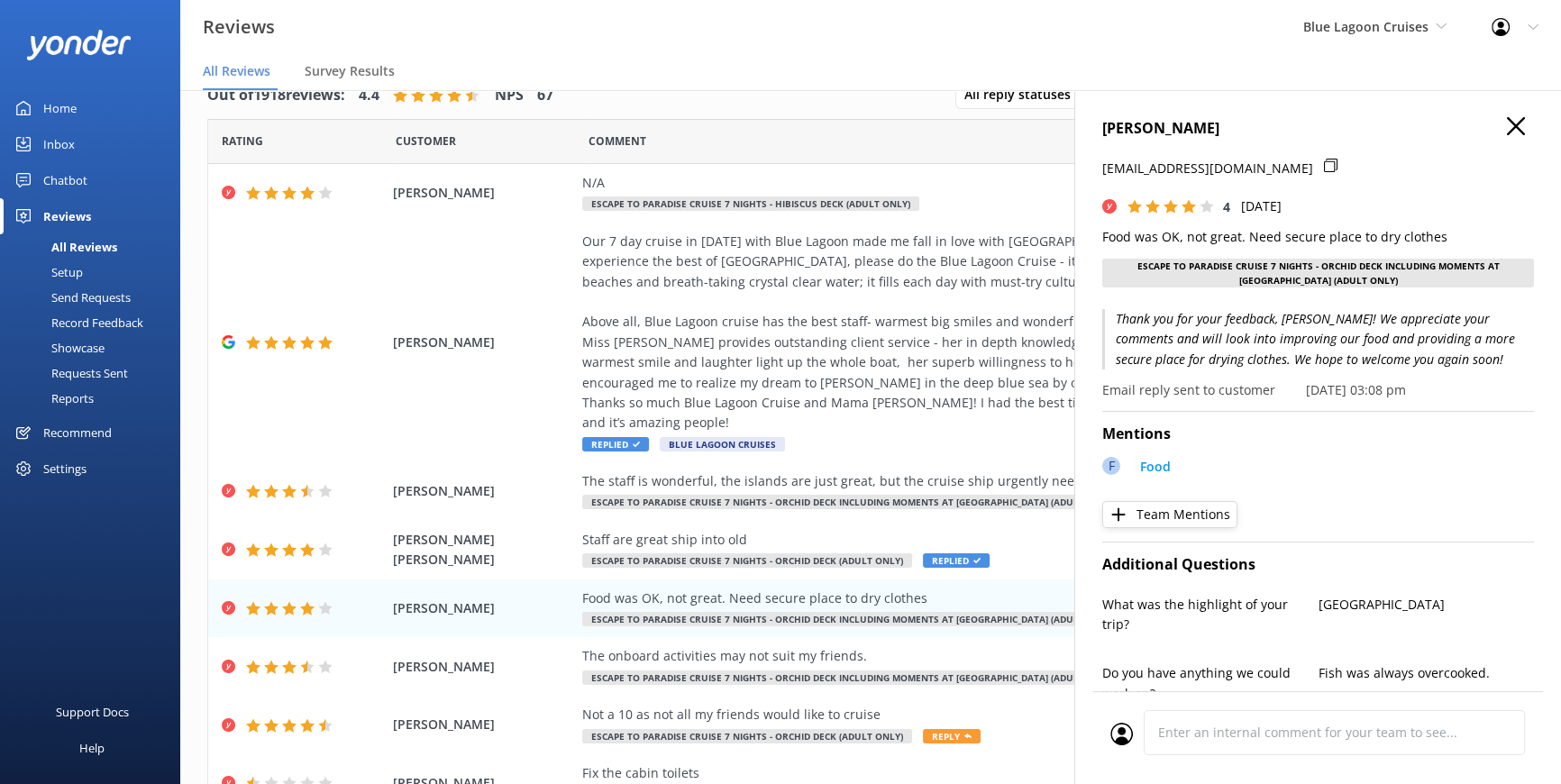
click at [1507, 123] on icon at bounding box center [1516, 126] width 18 height 18
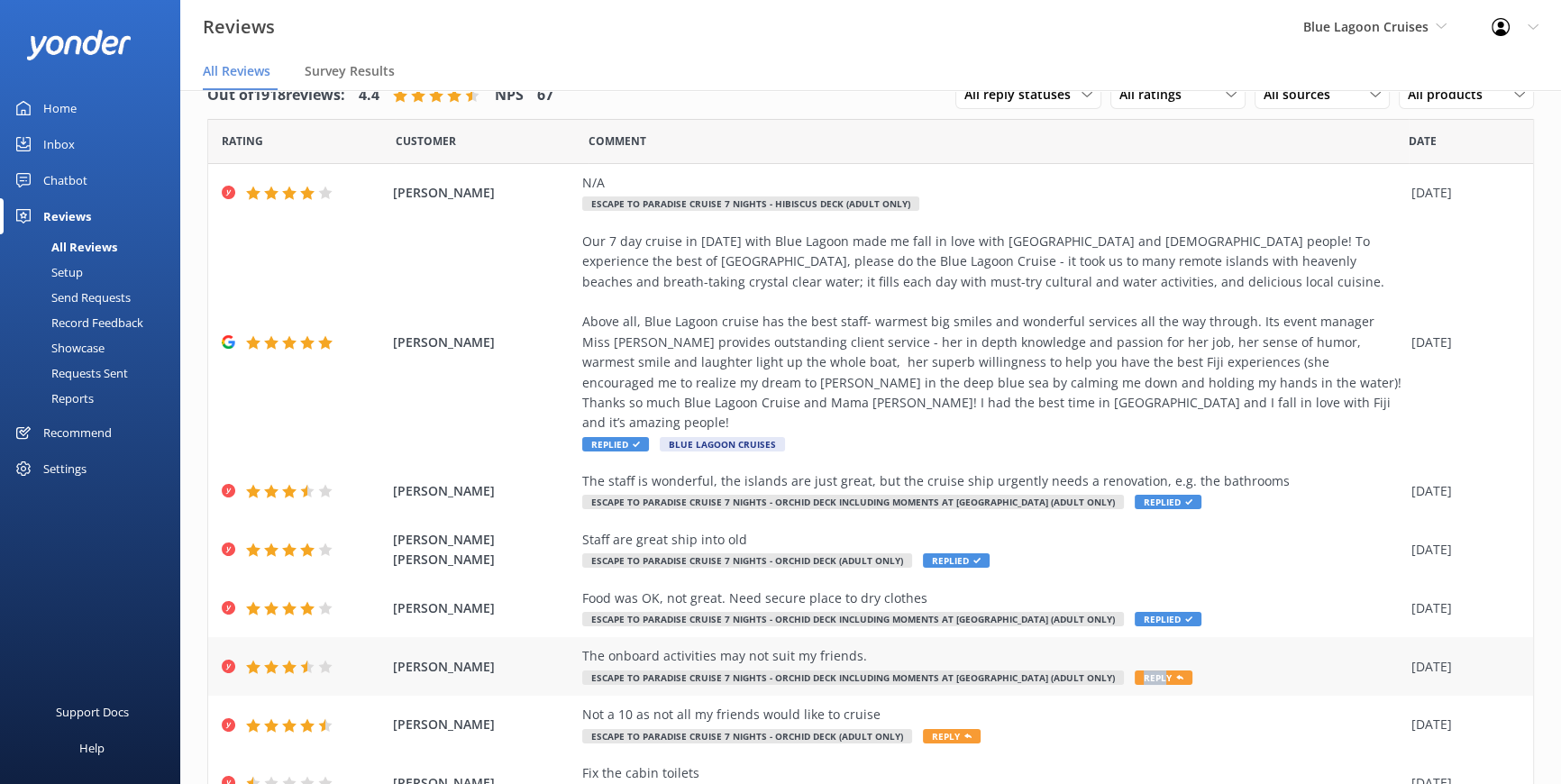
click at [1135, 671] on span "Reply" at bounding box center [1163, 677] width 58 height 15
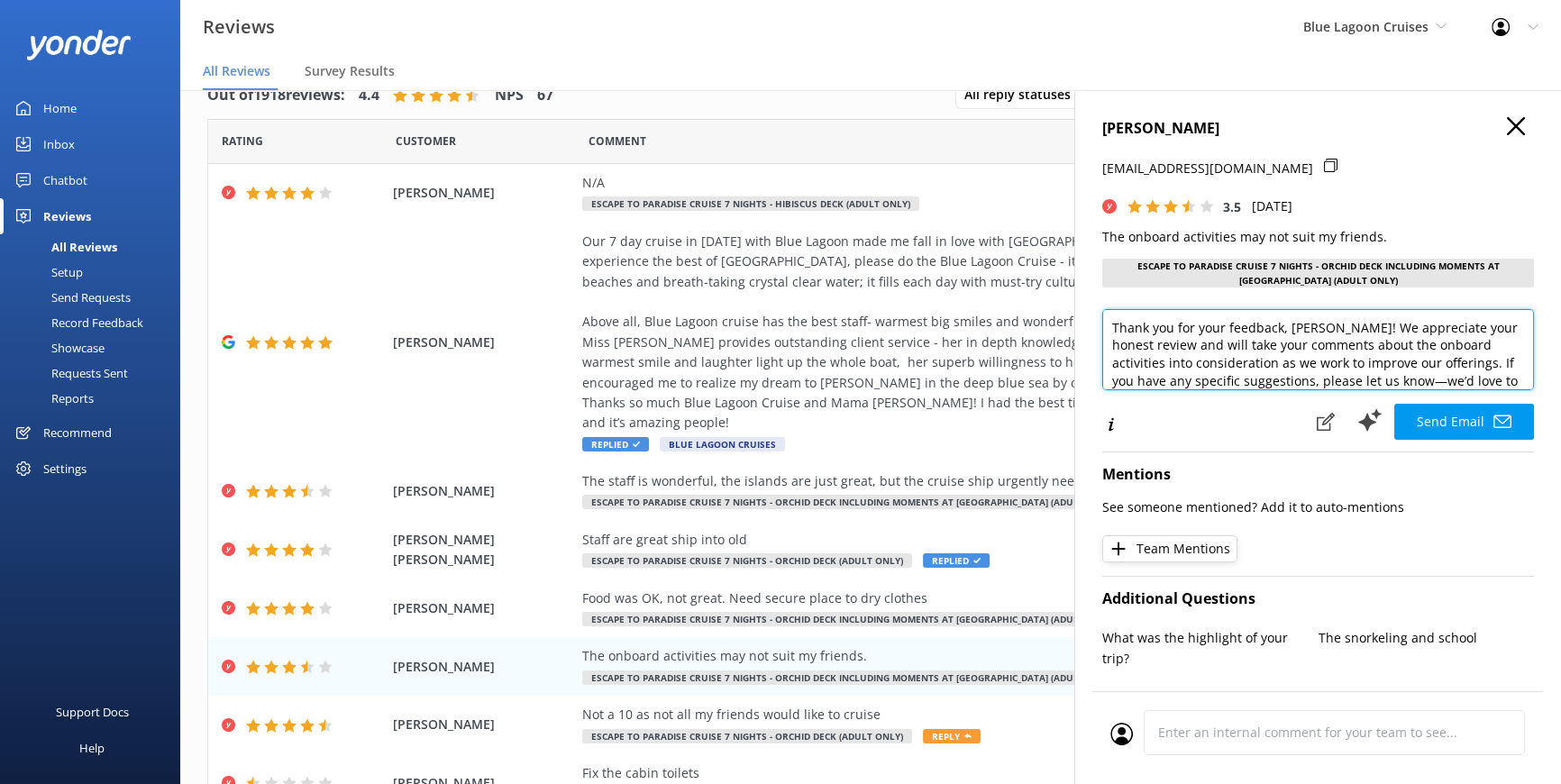
drag, startPoint x: 1287, startPoint y: 328, endPoint x: 1322, endPoint y: 331, distance: 35.1
click at [1322, 331] on textarea "Thank you for your feedback, CRIBB! We appreciate your honest review and will t…" at bounding box center [1318, 349] width 432 height 81
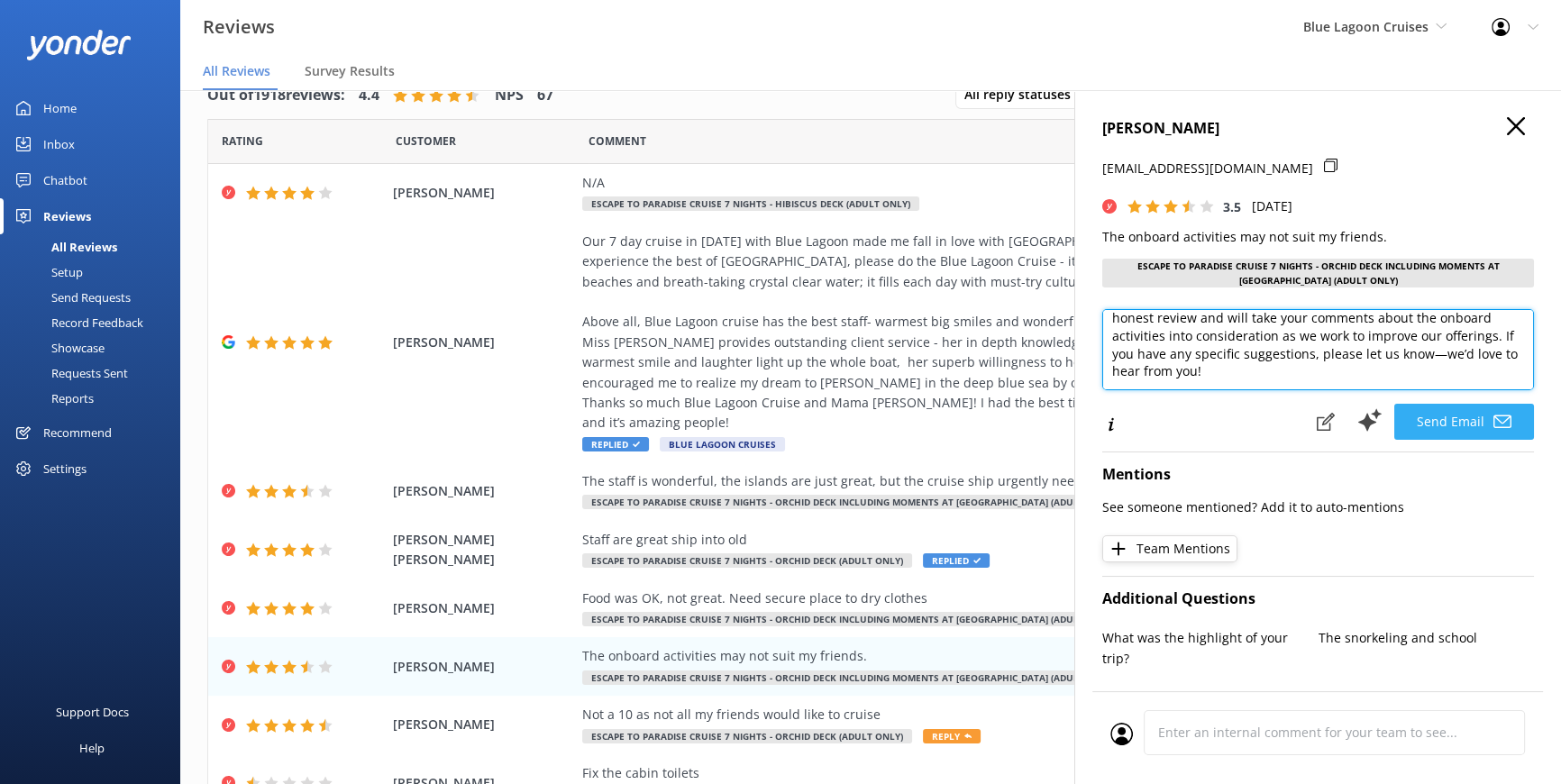
type textarea "Thank you for your feedback, Kerry! We appreciate your honest review and will t…"
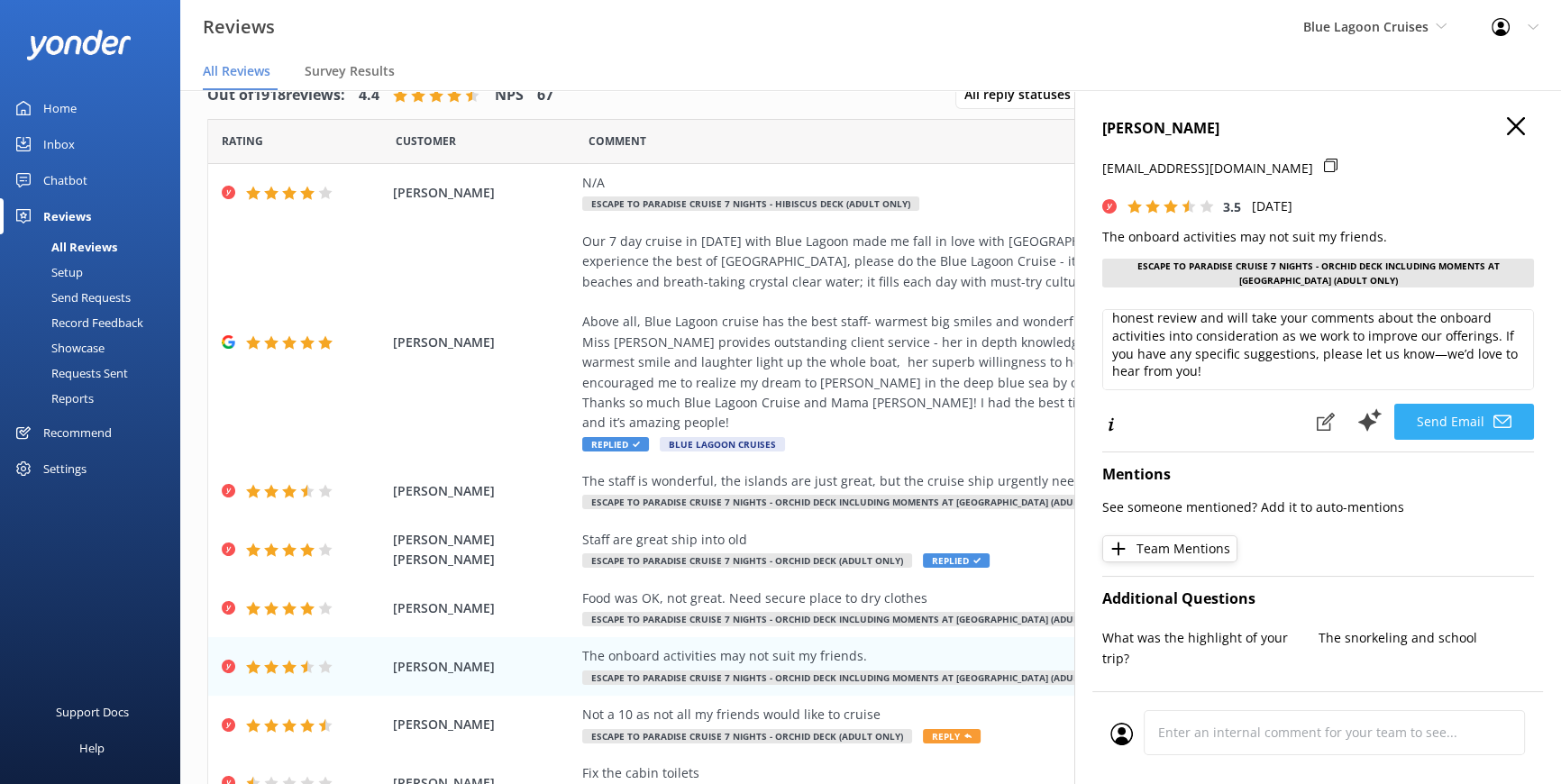
click at [1507, 417] on button "Send Email" at bounding box center [1464, 421] width 140 height 36
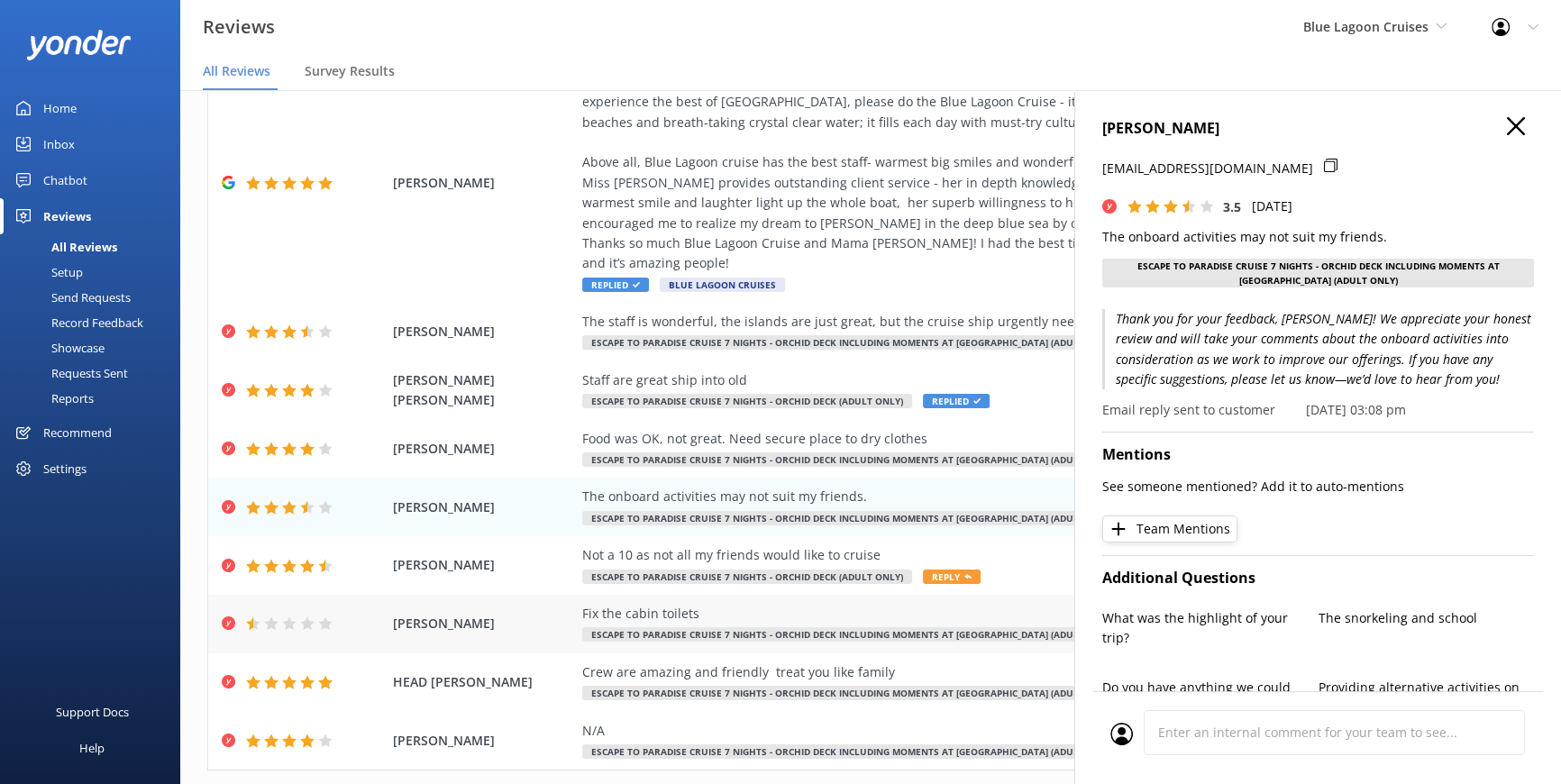
scroll to position [163, 0]
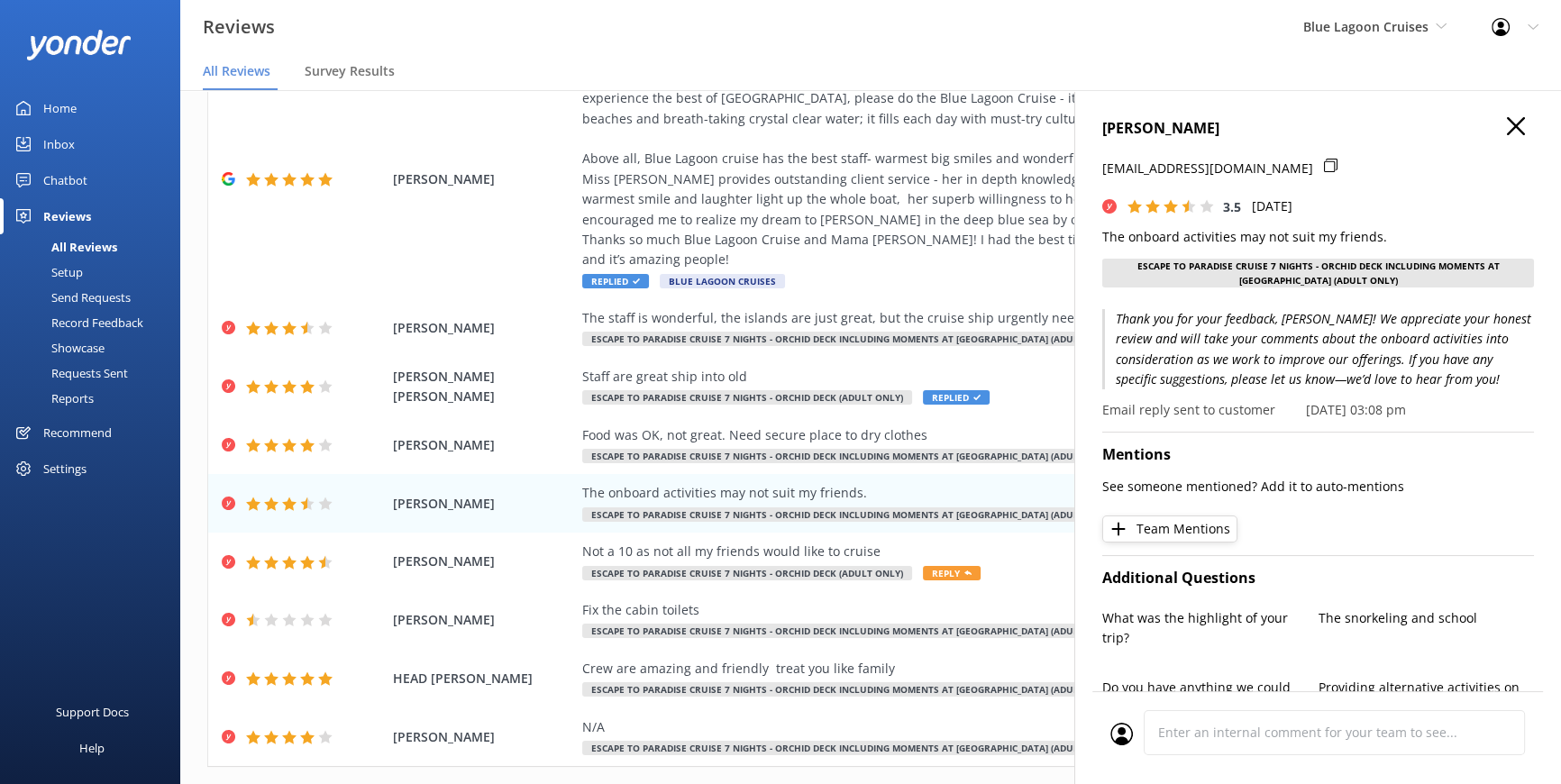
click at [1507, 128] on use at bounding box center [1516, 126] width 18 height 18
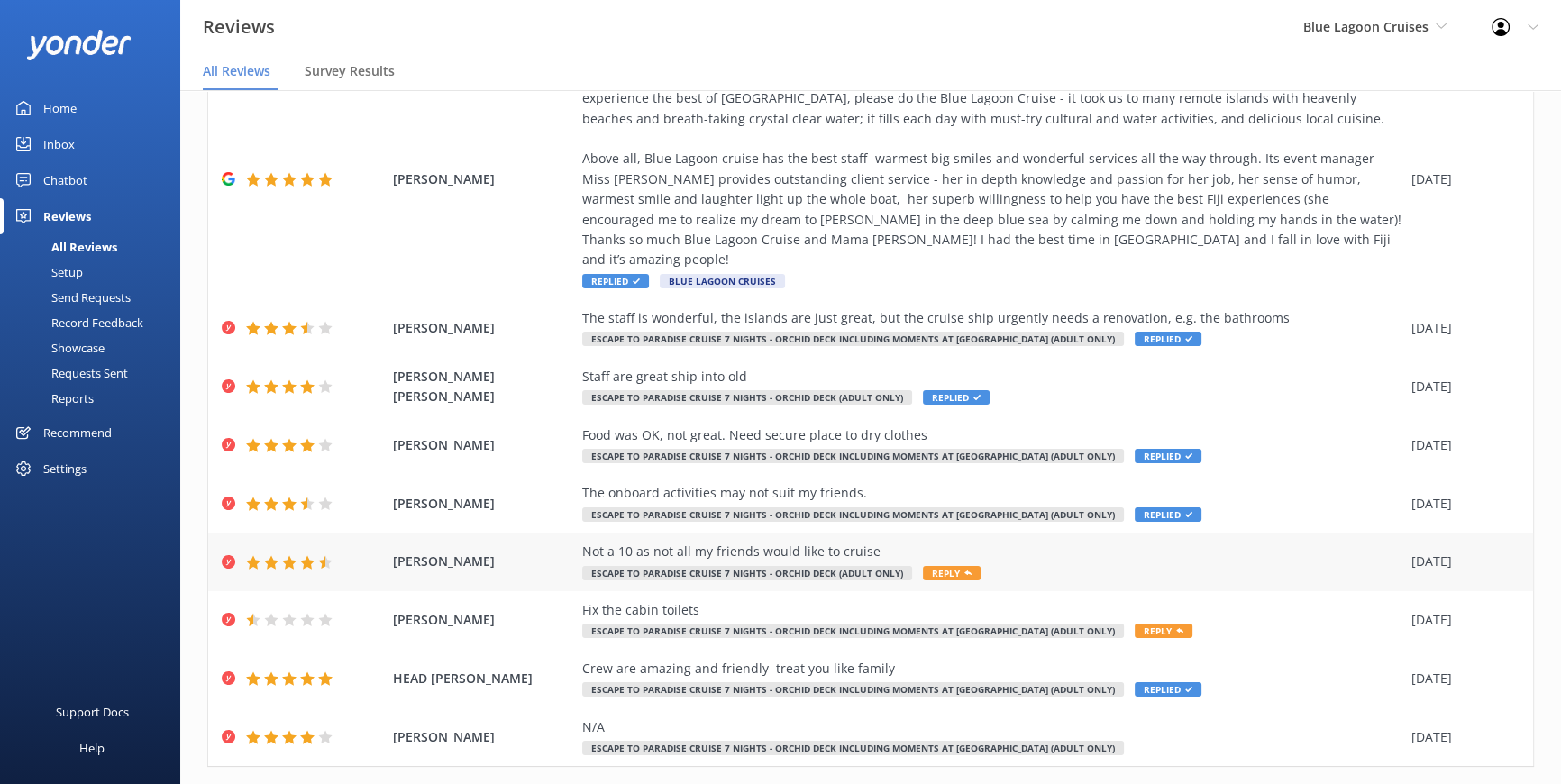
click at [924, 566] on span "Reply" at bounding box center [952, 573] width 58 height 15
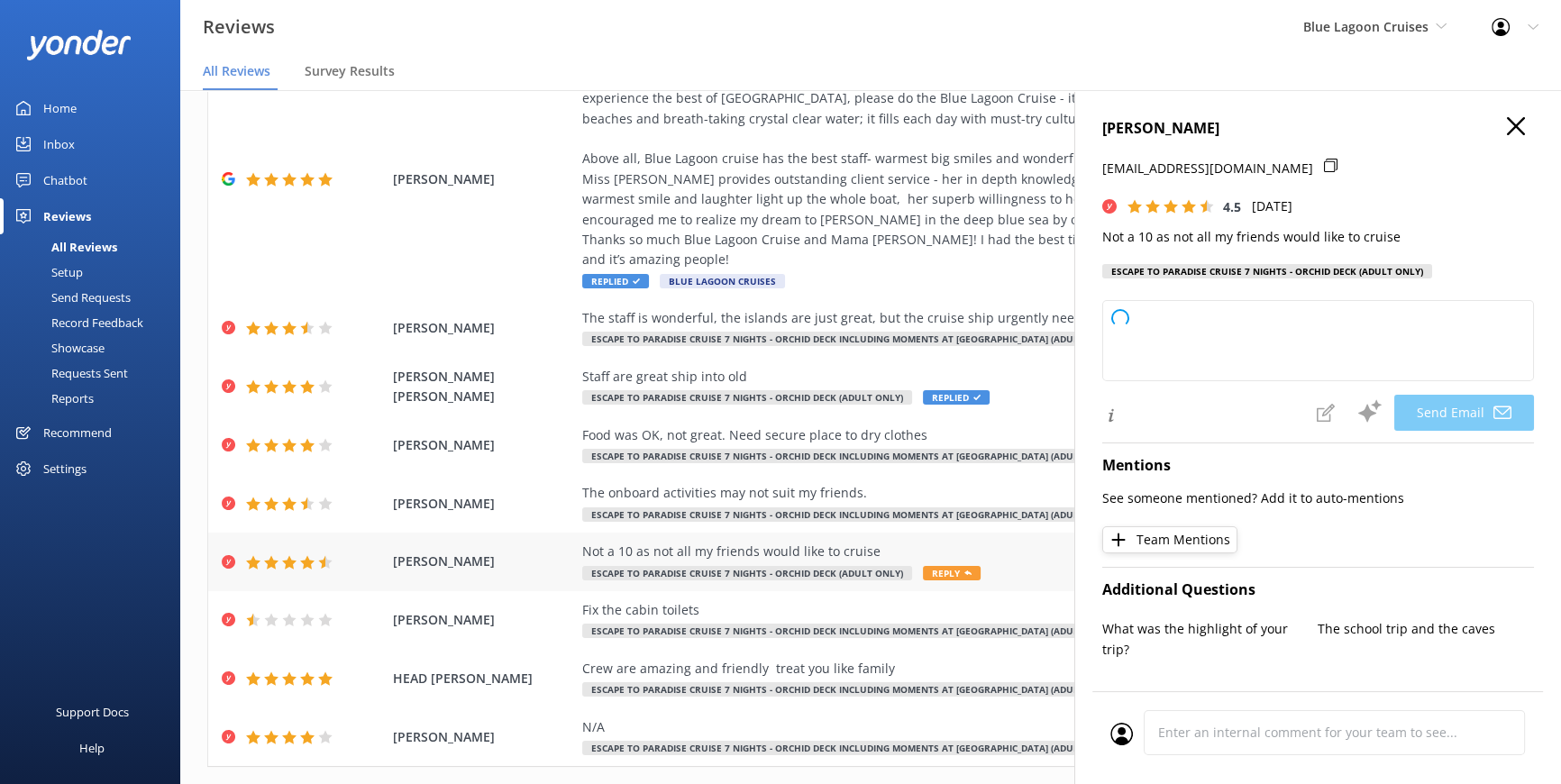
type textarea "Thank you for your feedback, Harley! We're glad you enjoyed your experience and…"
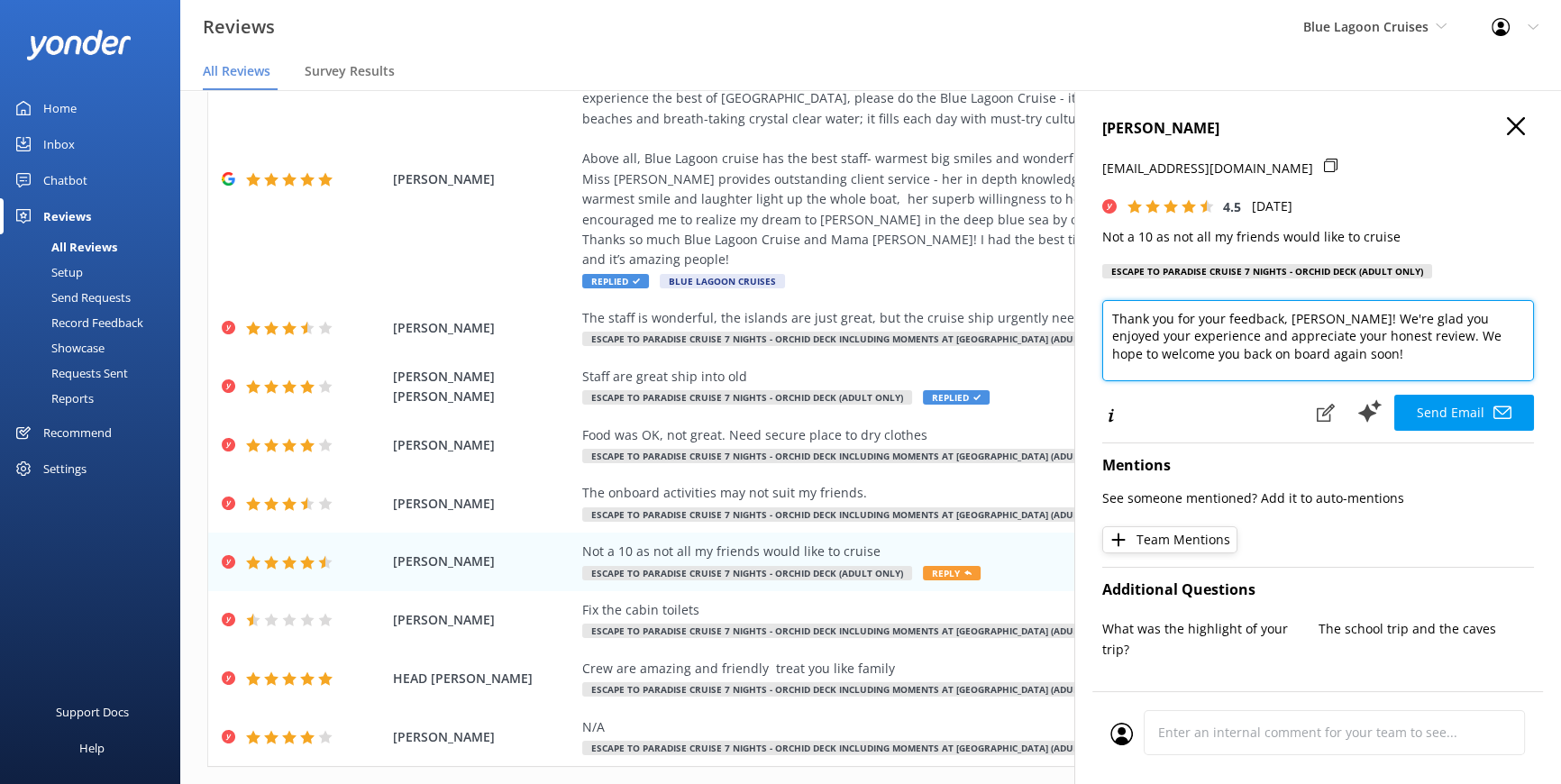
drag, startPoint x: 1289, startPoint y: 317, endPoint x: 1323, endPoint y: 325, distance: 34.9
click at [1323, 325] on textarea "Thank you for your feedback, Harley! We're glad you enjoyed your experience and…" at bounding box center [1318, 340] width 432 height 81
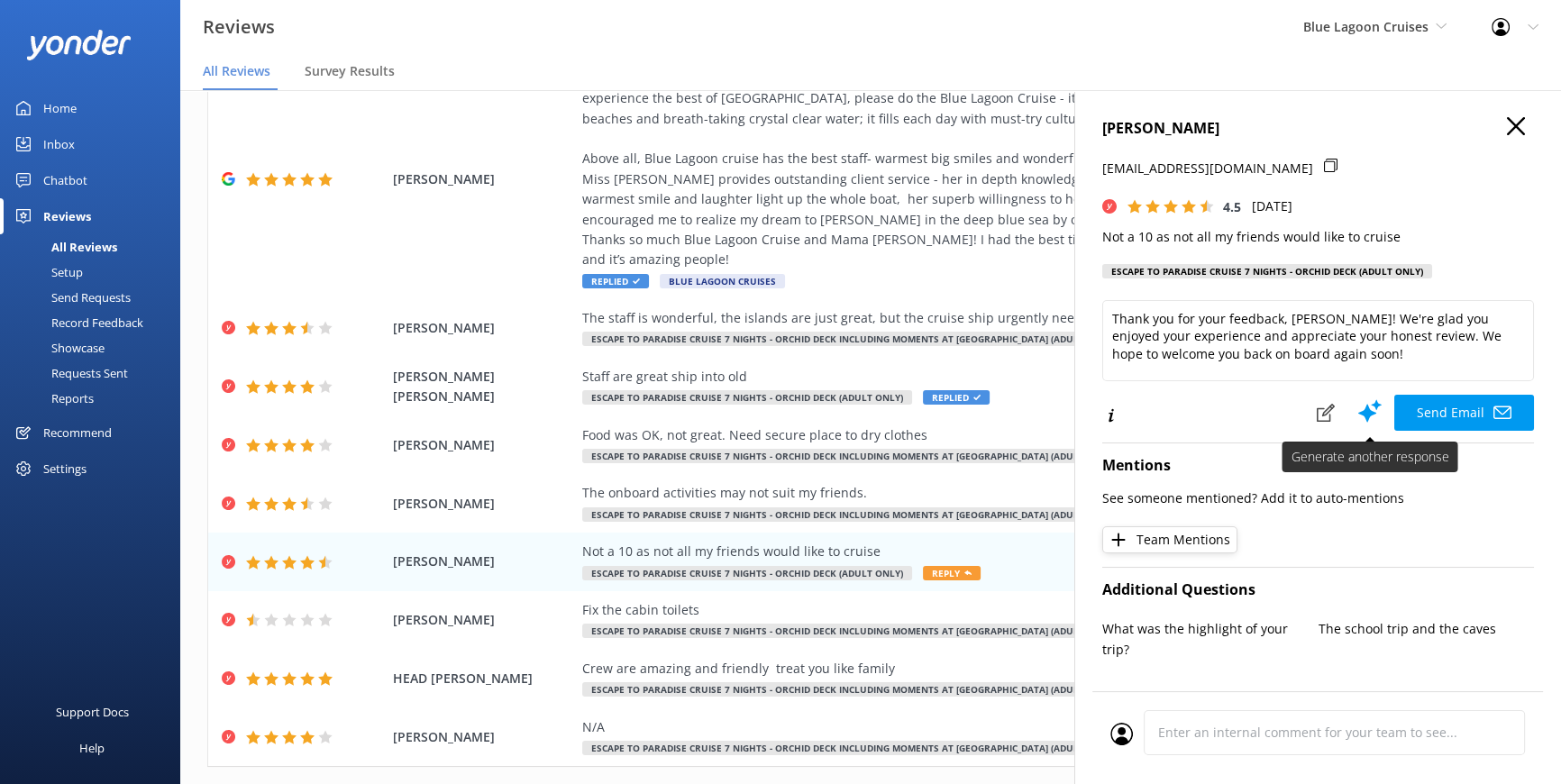
click at [1446, 403] on button "Send Email" at bounding box center [1464, 413] width 140 height 36
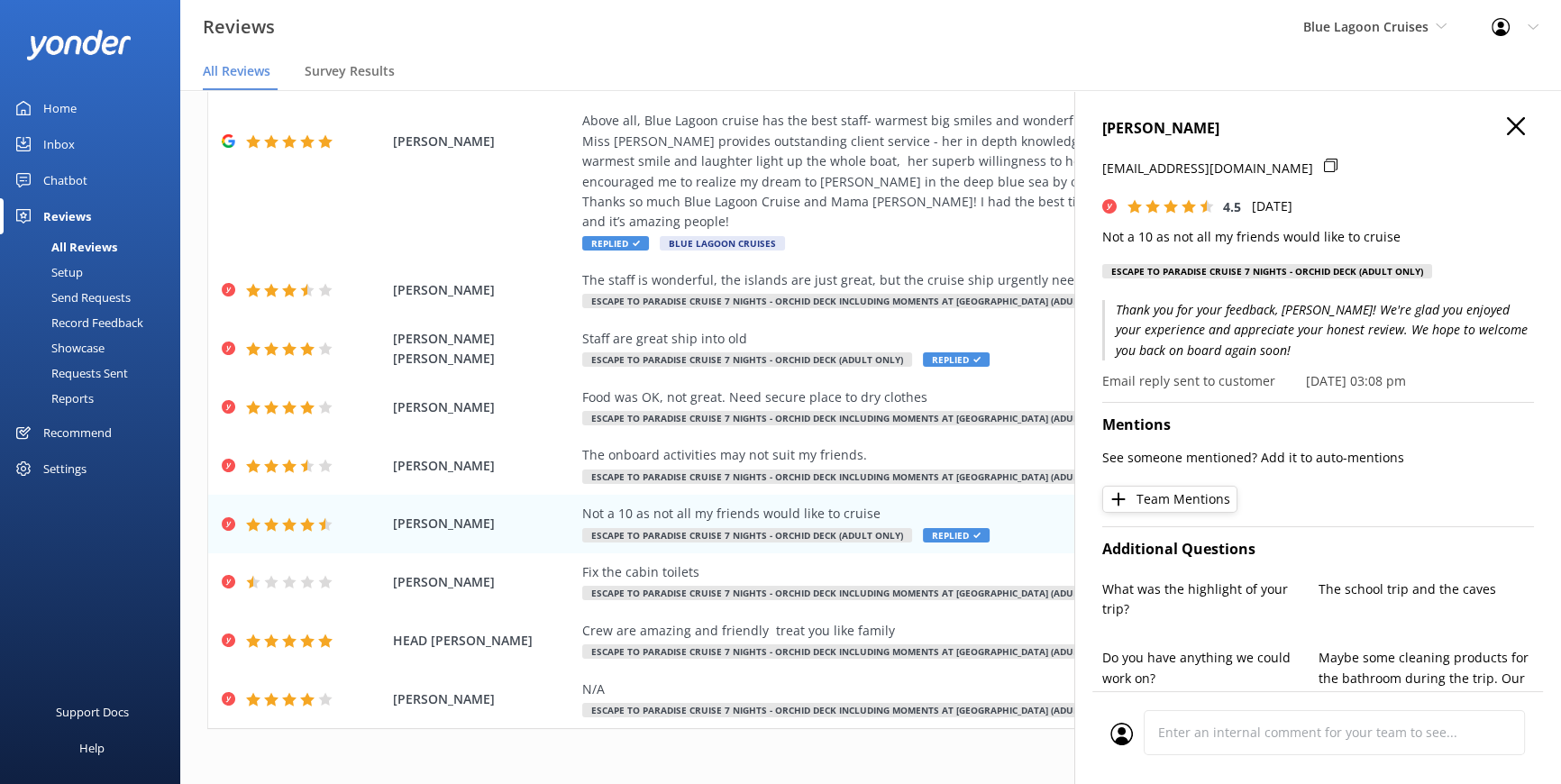
scroll to position [221, 0]
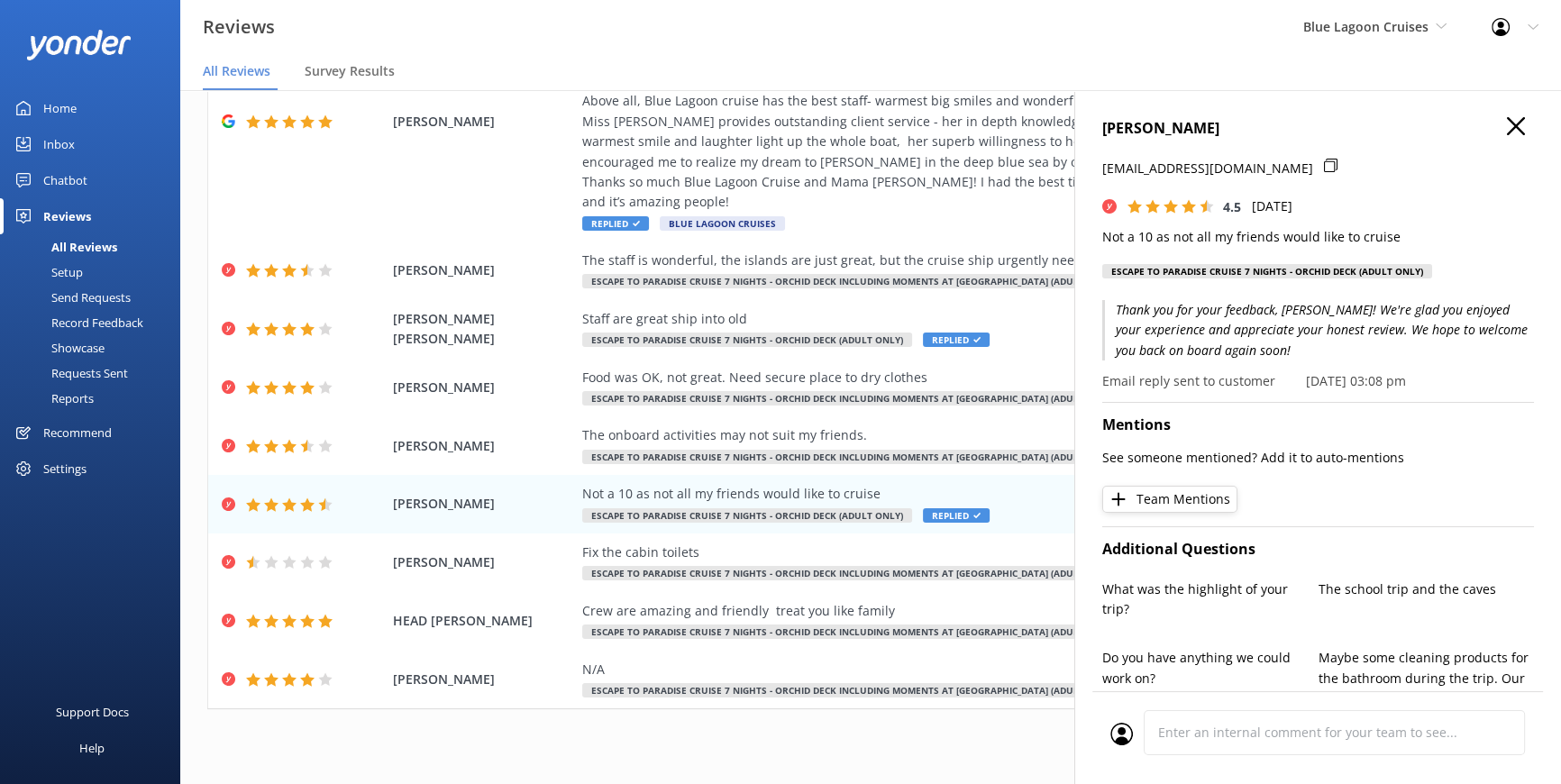
click at [1512, 125] on div "HARLEY ANGELA raharley@westnet.com.au 4.5 Wed, 6th Aug 2025 Not a 10 as not all…" at bounding box center [1318, 482] width 487 height 784
click at [1512, 119] on div "HARLEY ANGELA raharley@westnet.com.au 4.5 Wed, 6th Aug 2025 Not a 10 as not all…" at bounding box center [1318, 482] width 487 height 784
click at [1507, 130] on use at bounding box center [1516, 126] width 18 height 18
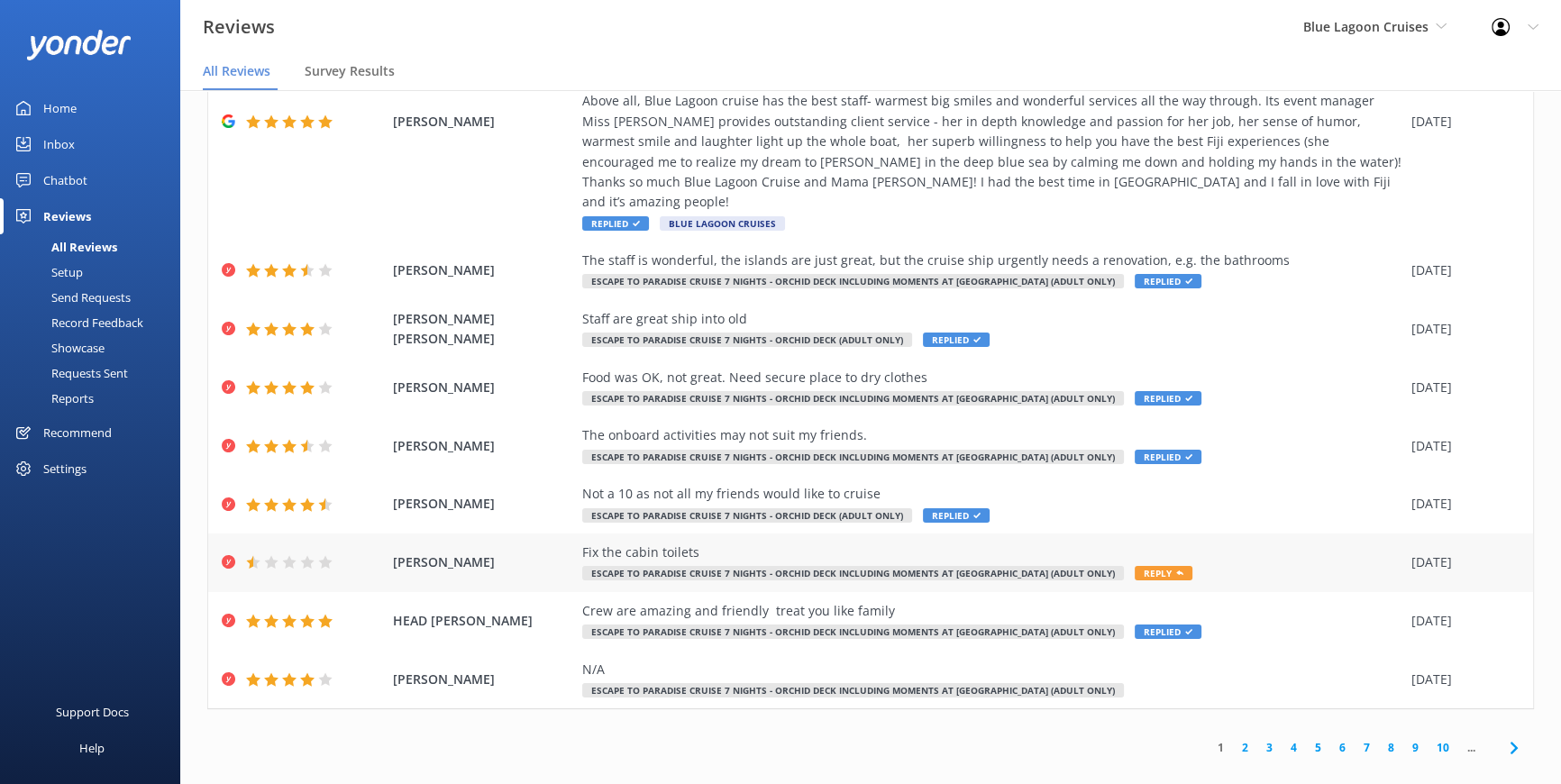
click at [1135, 566] on span "Reply" at bounding box center [1163, 573] width 58 height 15
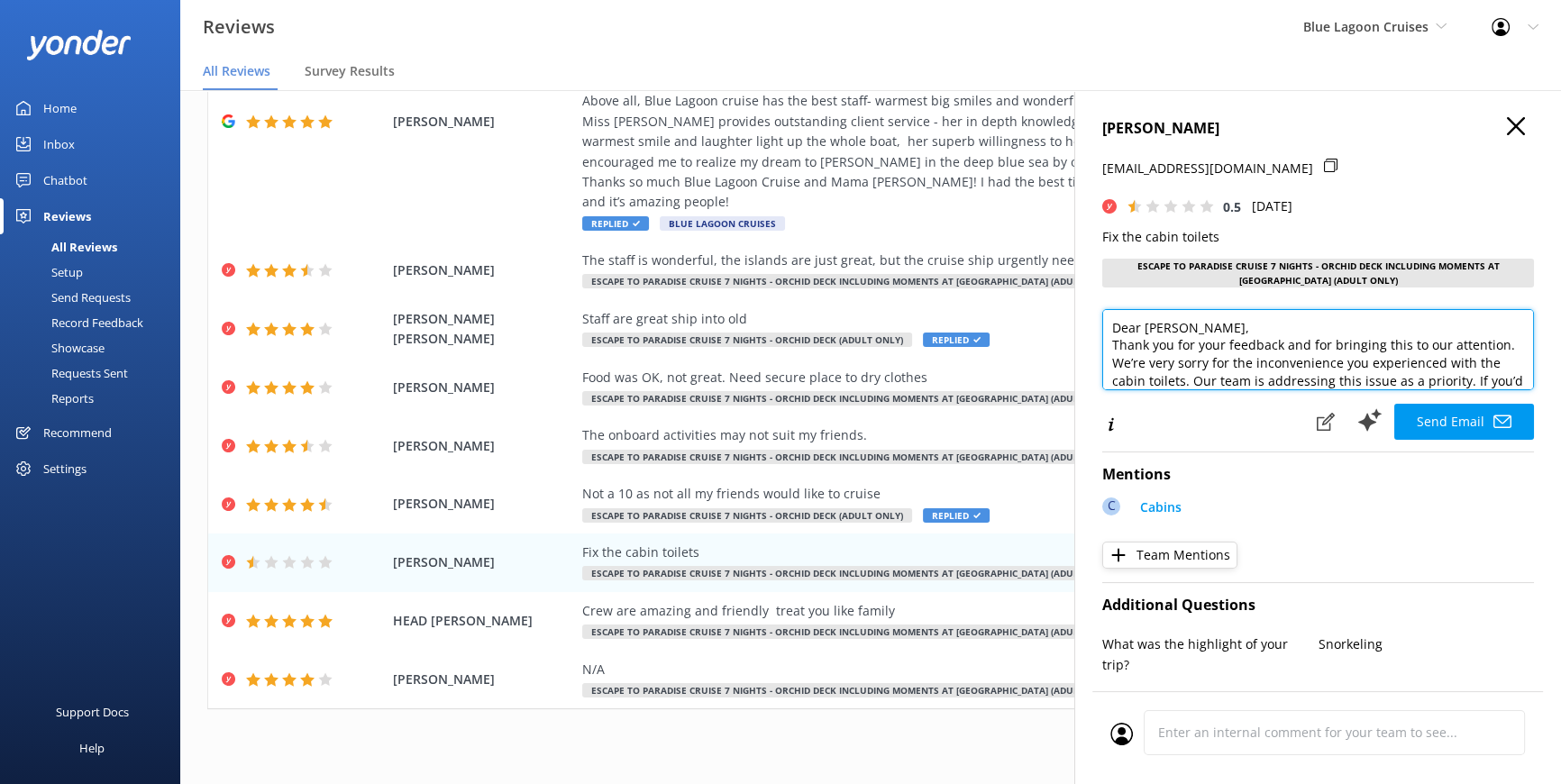
drag, startPoint x: 1204, startPoint y: 328, endPoint x: 1145, endPoint y: 328, distance: 59.0
click at [1145, 328] on textarea "Dear Solloway, Thank you for your feedback and for bringing this to our attenti…" at bounding box center [1318, 349] width 432 height 81
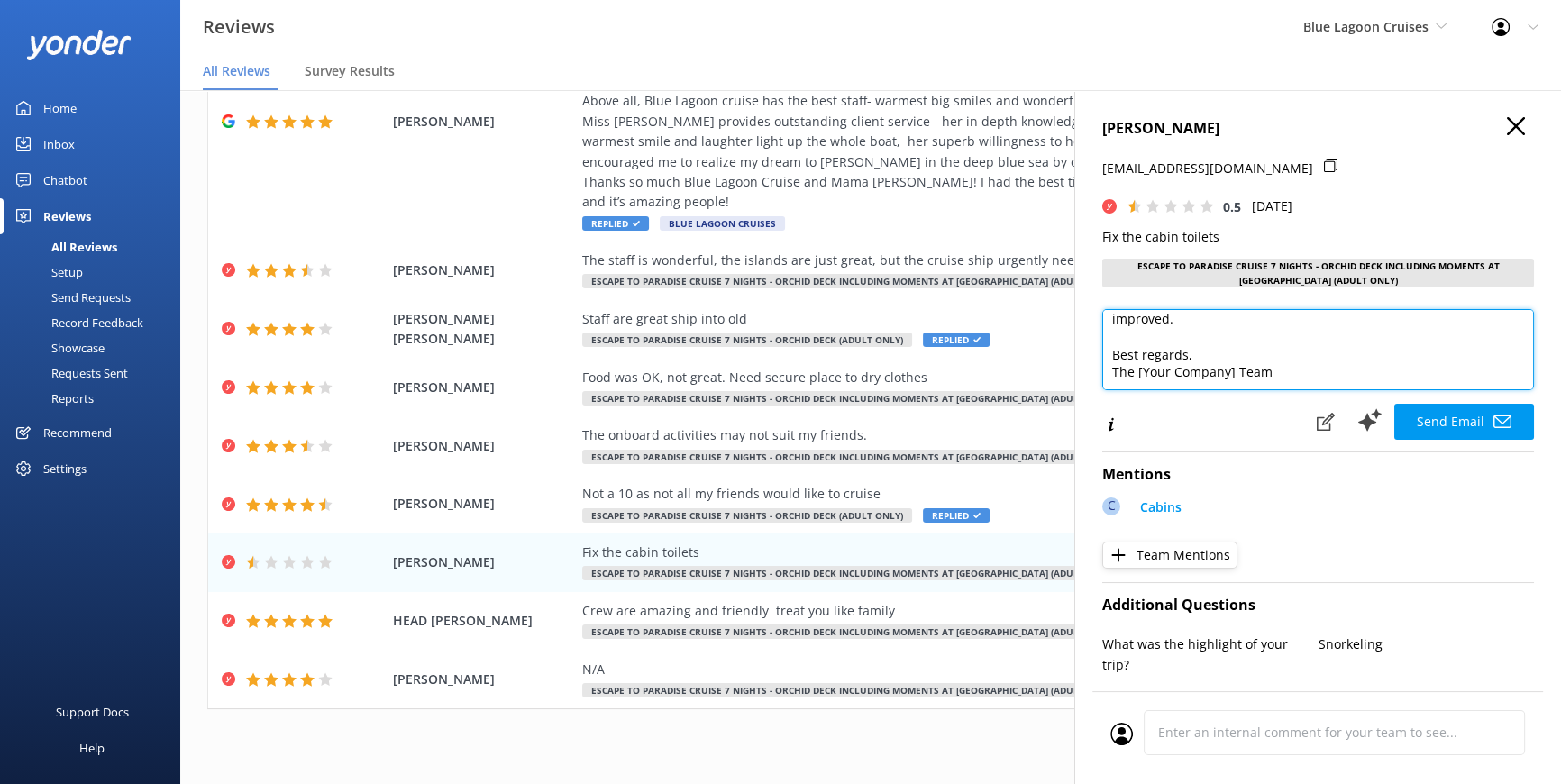
scroll to position [115, 0]
drag, startPoint x: 1290, startPoint y: 378, endPoint x: 1107, endPoint y: 344, distance: 186.1
click at [1107, 344] on textarea "Dear Joanna, Thank you for your feedback and for bringing this to our attention…" at bounding box center [1318, 349] width 432 height 81
type textarea "Dear Joanna, Thank you for your feedback and for bringing this to our attention…"
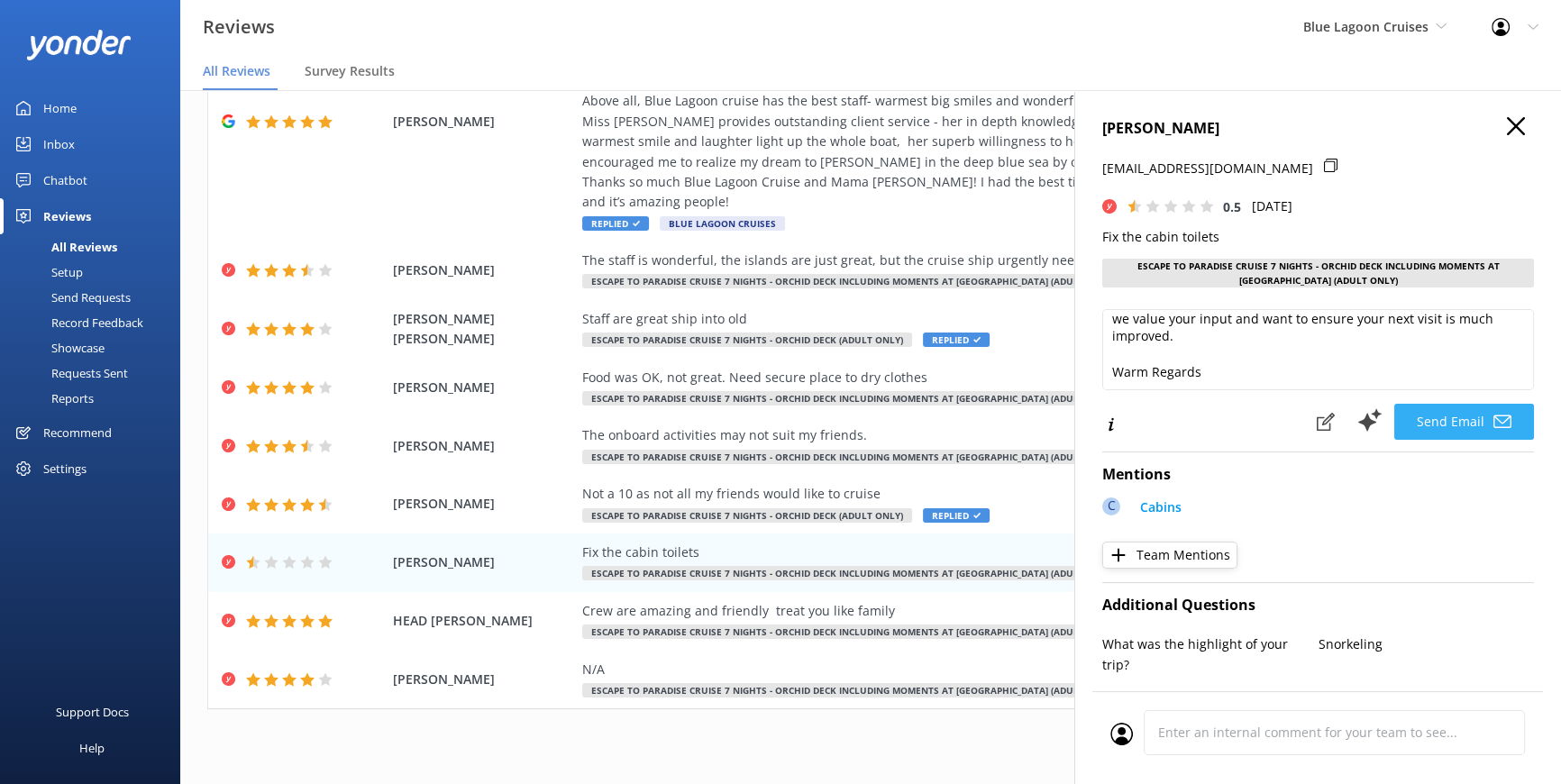
click at [1476, 410] on button "Send Email" at bounding box center [1464, 421] width 140 height 36
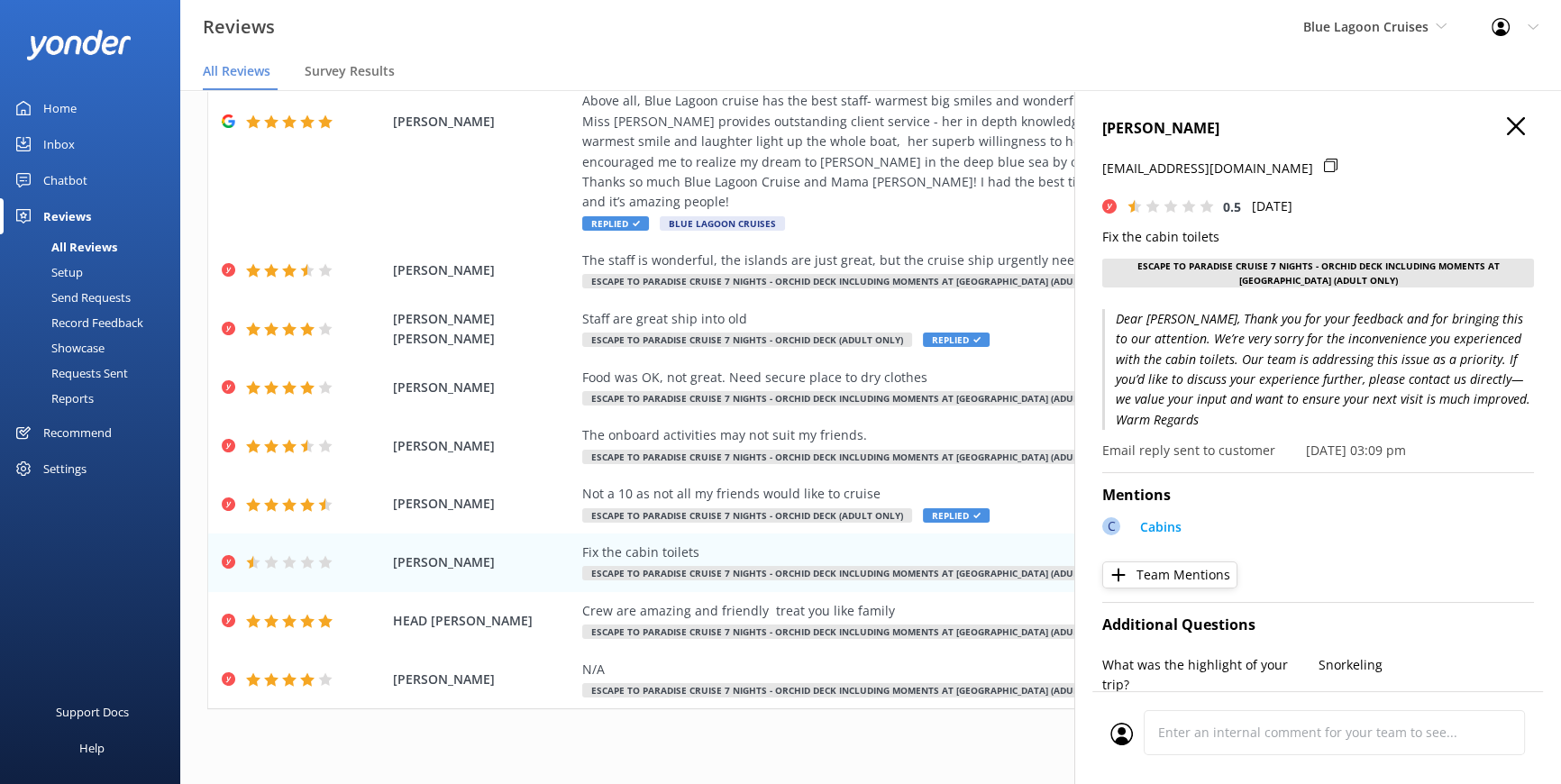
click at [1507, 124] on use at bounding box center [1516, 126] width 18 height 18
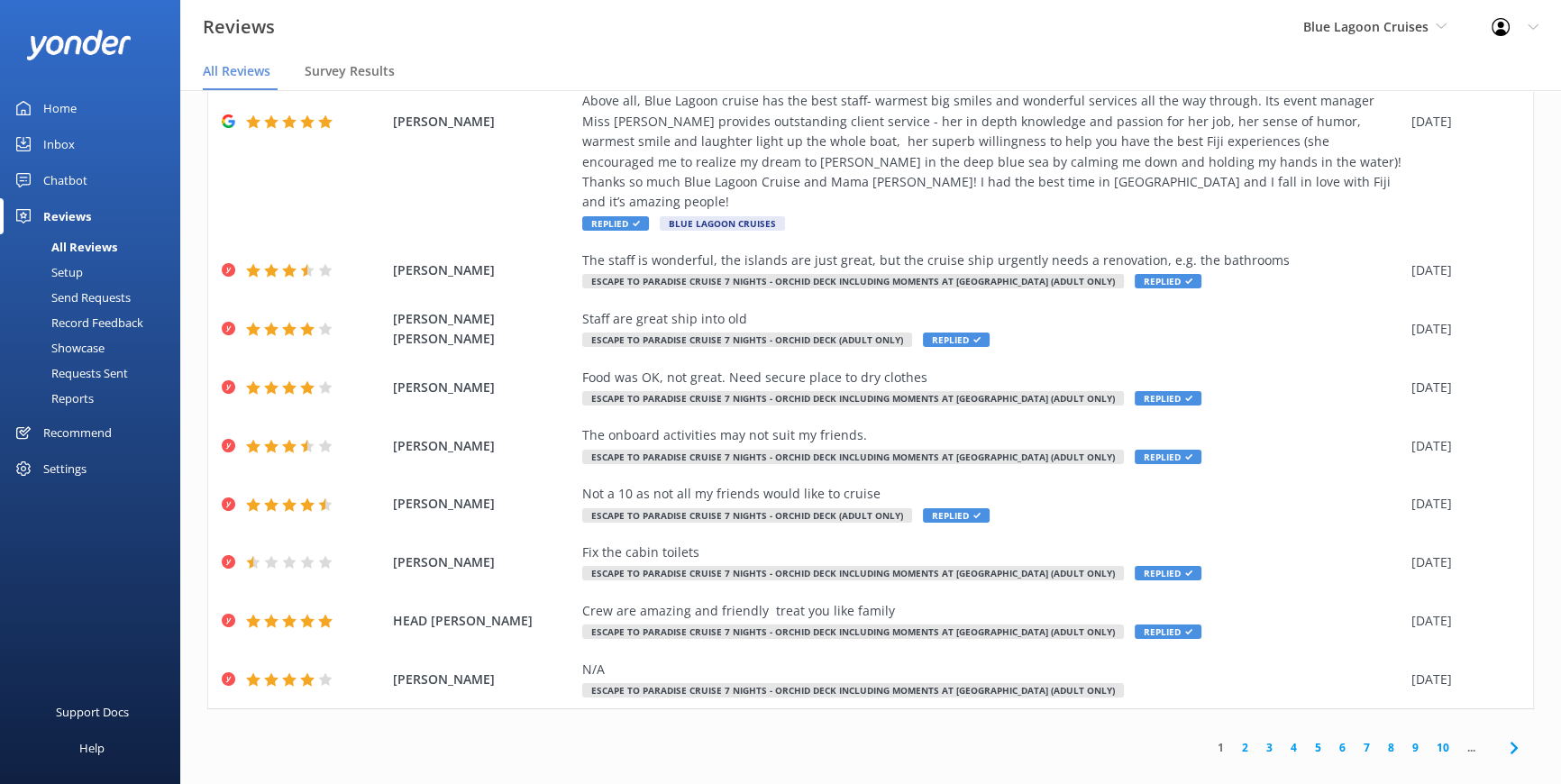
click at [1233, 739] on link "2" at bounding box center [1245, 748] width 24 height 18
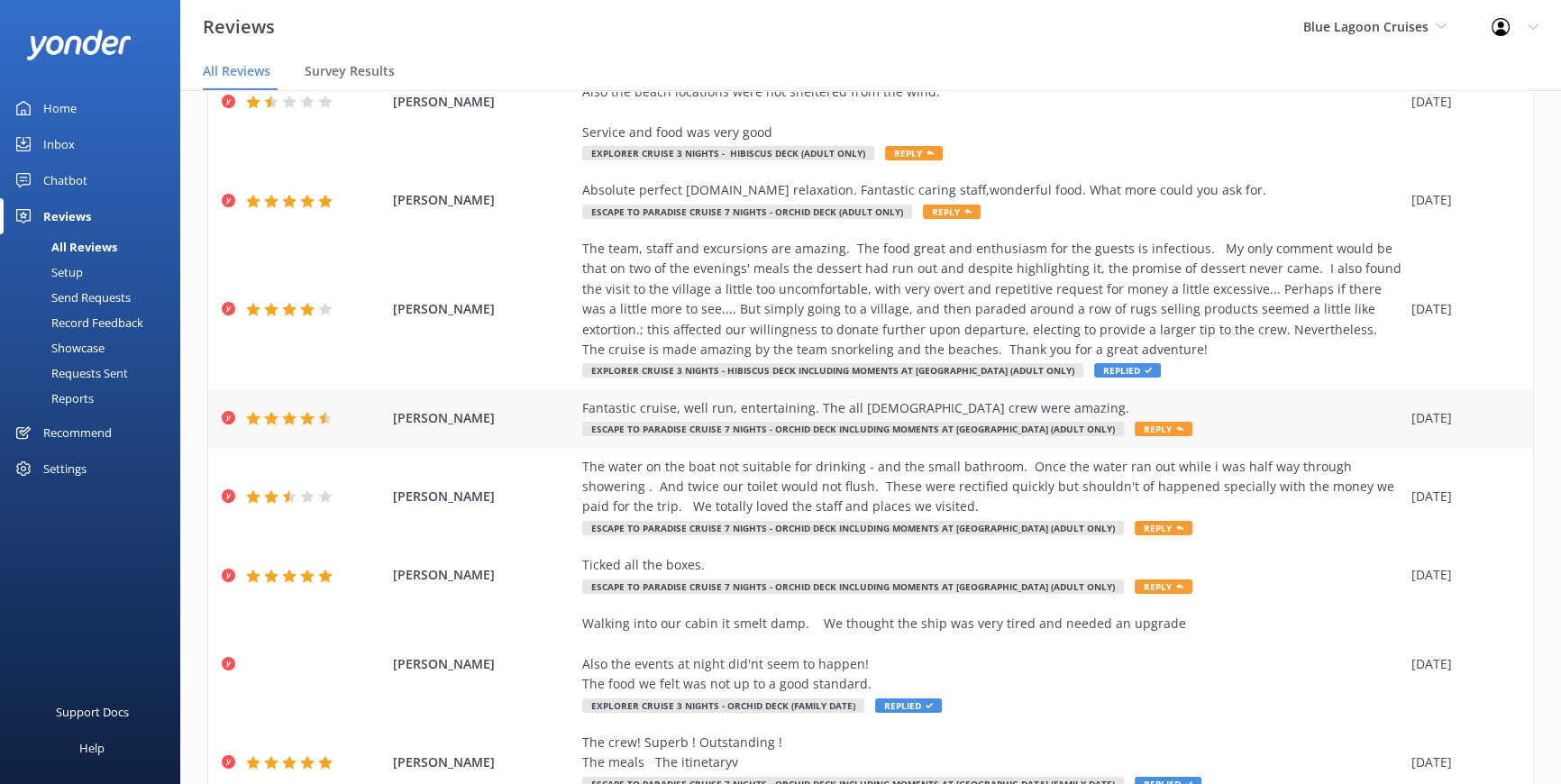
scroll to position [382, 0]
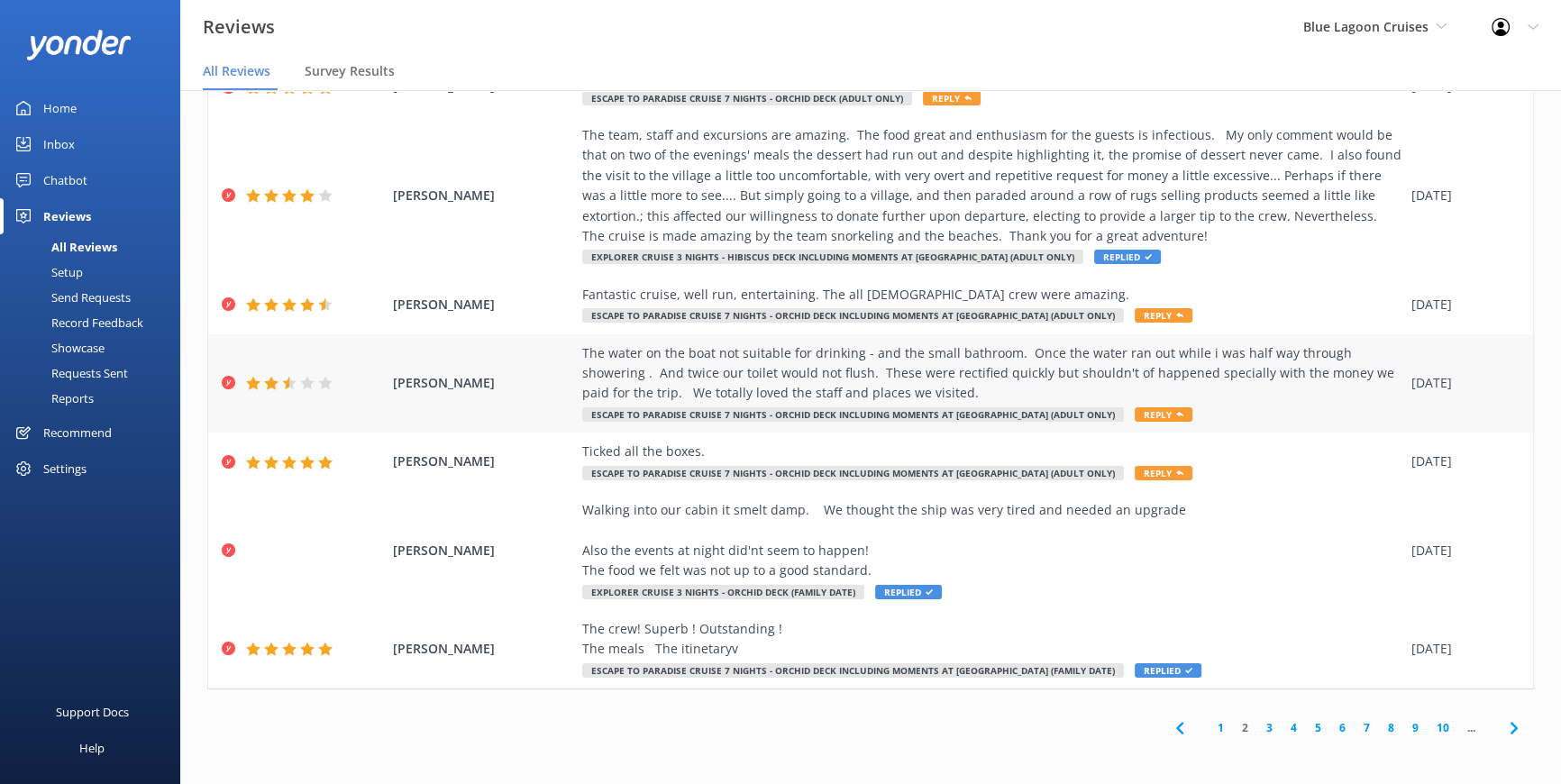
click at [1098, 405] on div "The water on the boat not suitable for drinking - and the small bathroom. Once …" at bounding box center [992, 383] width 821 height 81
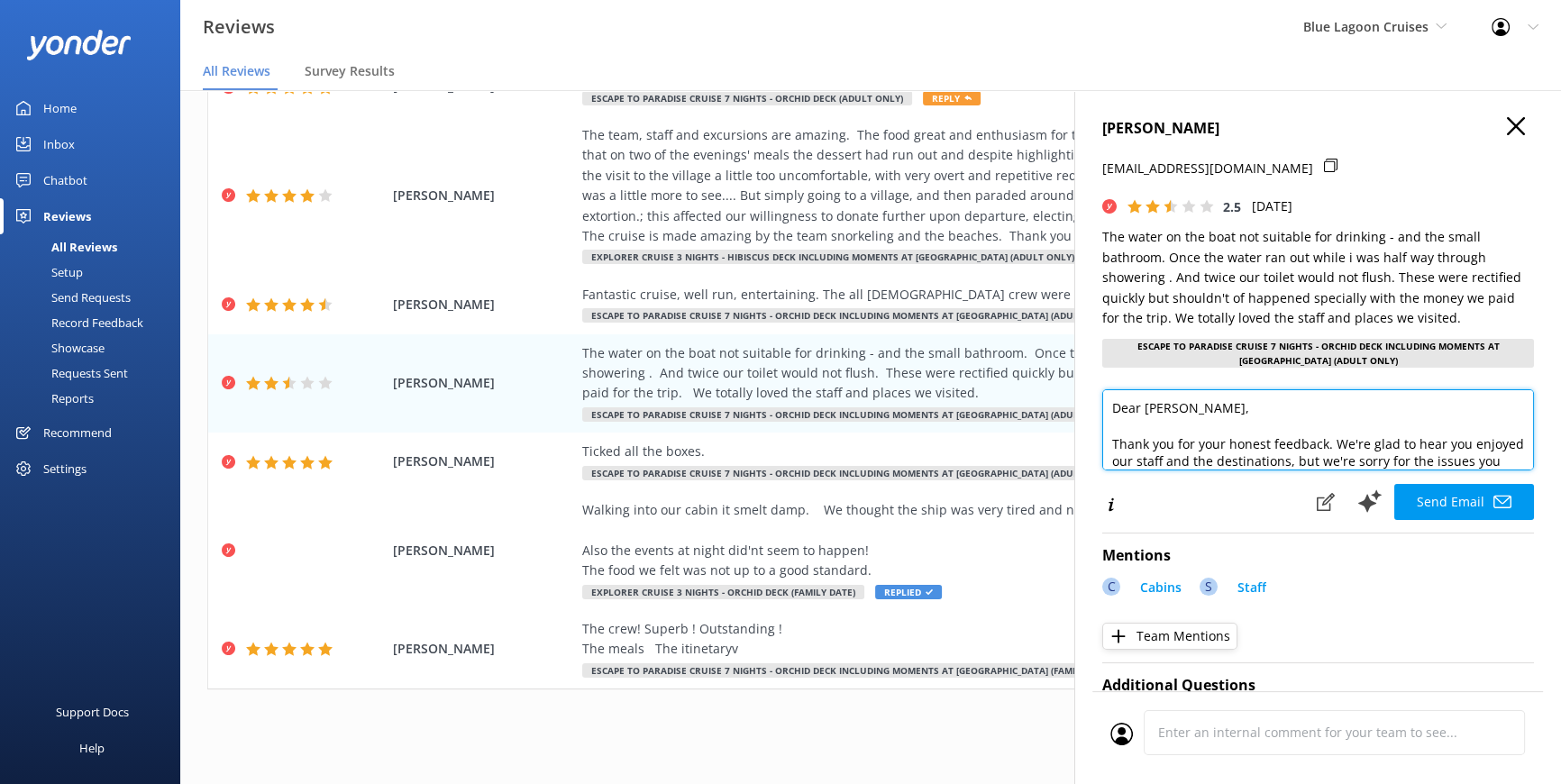
drag, startPoint x: 1196, startPoint y: 413, endPoint x: 1095, endPoint y: 404, distance: 101.4
click at [1095, 404] on div "GORDON JEANETTE amcnaughton@xtra.co.nz 2.5 Wed, 30th Jul 2025 The water on the …" at bounding box center [1318, 482] width 487 height 784
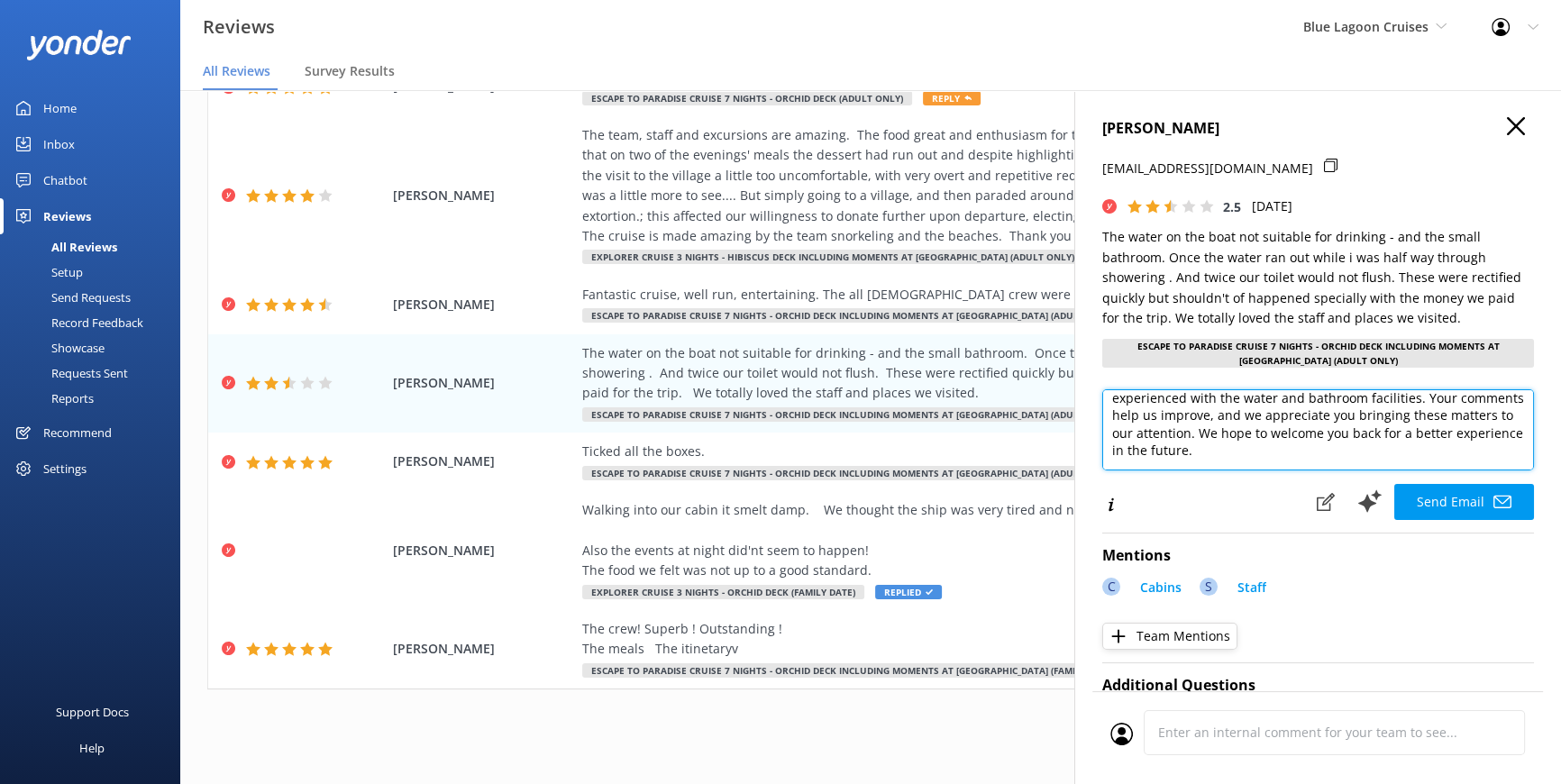
scroll to position [132, 0]
drag, startPoint x: 1189, startPoint y: 458, endPoint x: 1088, endPoint y: 464, distance: 101.2
click at [1107, 441] on textarea "Bula Vinaka Jeanette, Thank you for your honest feedback. We're glad to hear yo…" at bounding box center [1318, 429] width 432 height 81
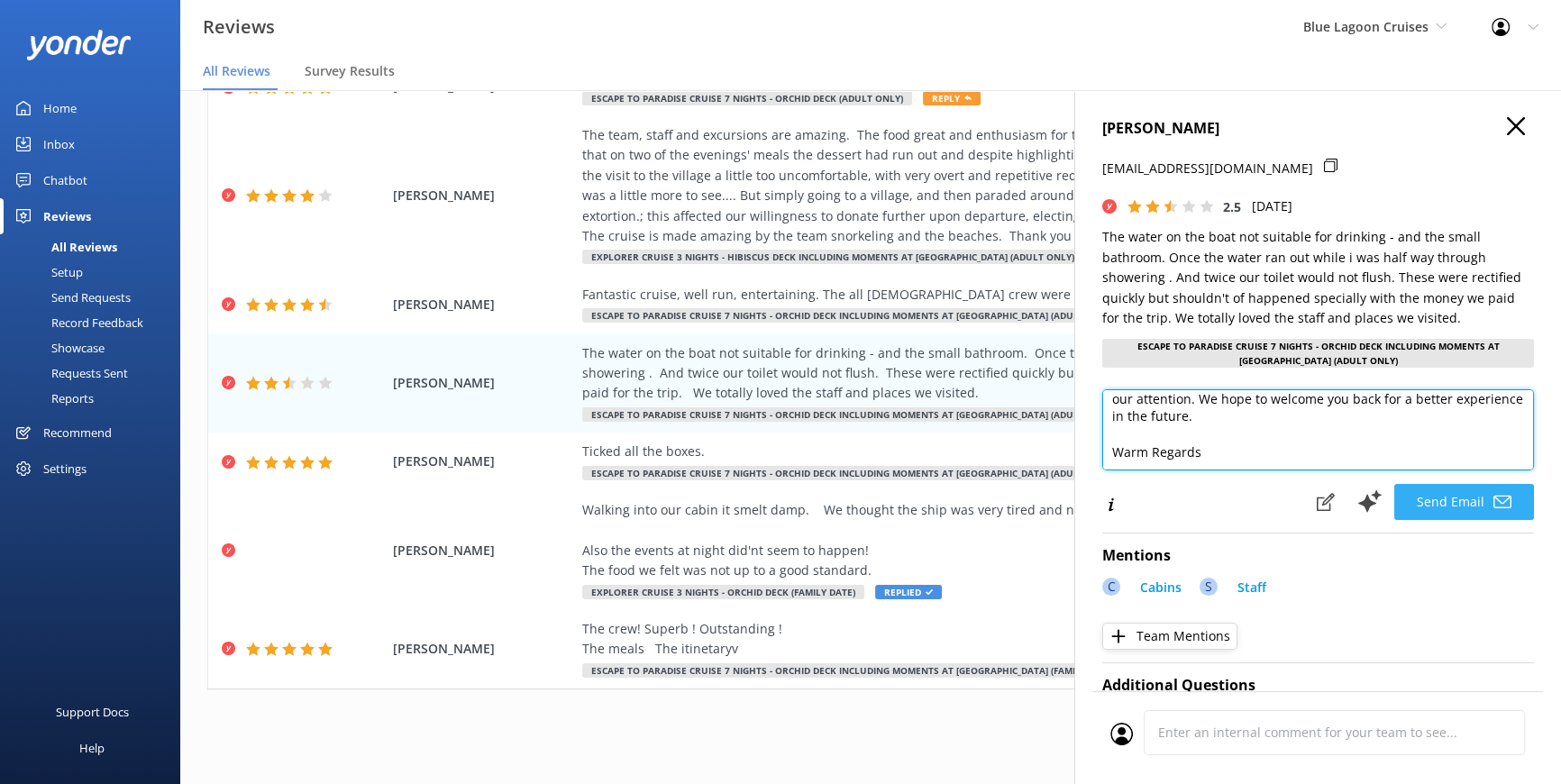
type textarea "Bula Vinaka Jeanette, Thank you for your honest feedback. We're glad to hear yo…"
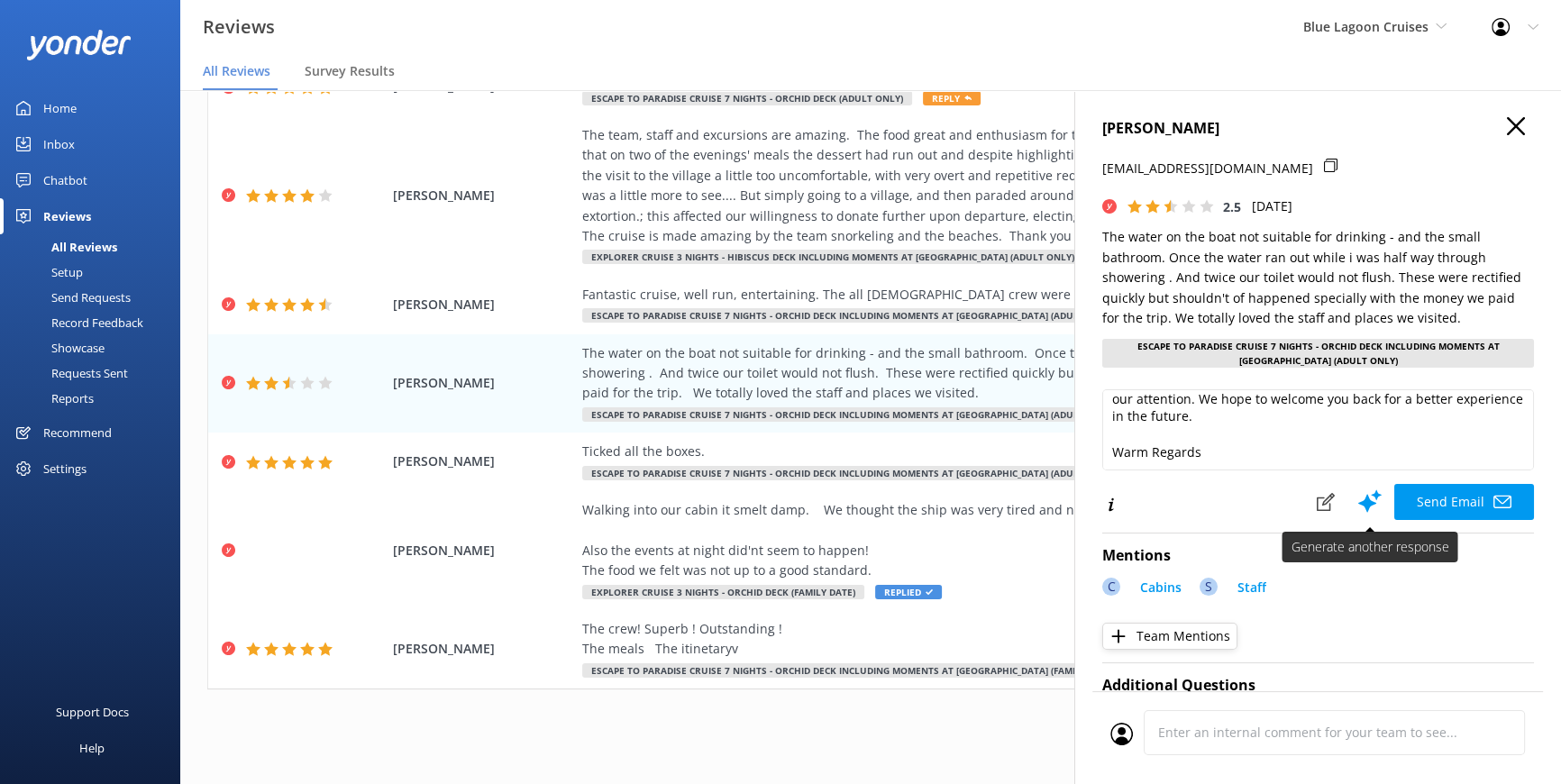
click at [1432, 497] on button "Send Email" at bounding box center [1464, 501] width 140 height 36
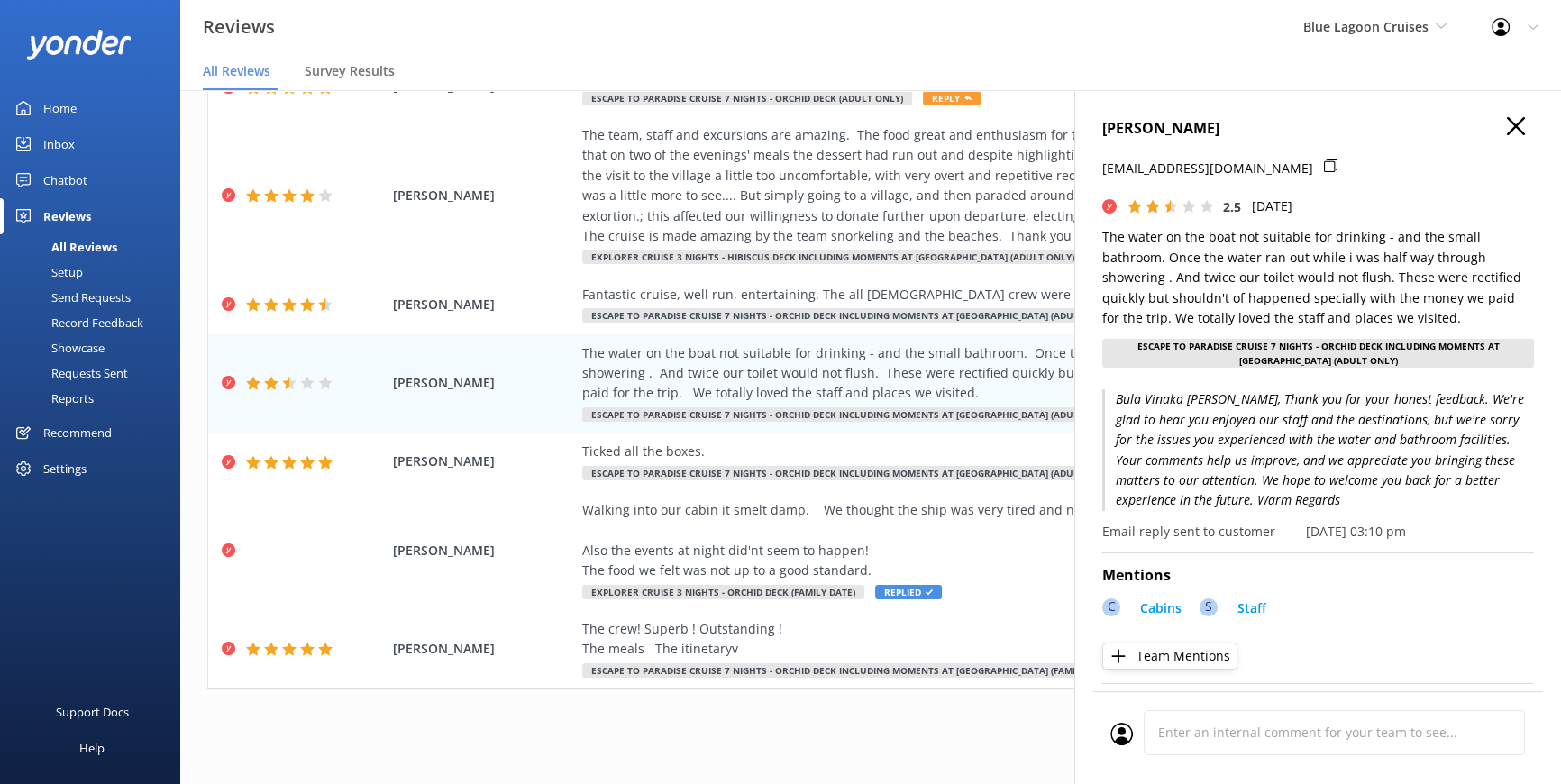
click at [1507, 121] on use at bounding box center [1516, 126] width 18 height 18
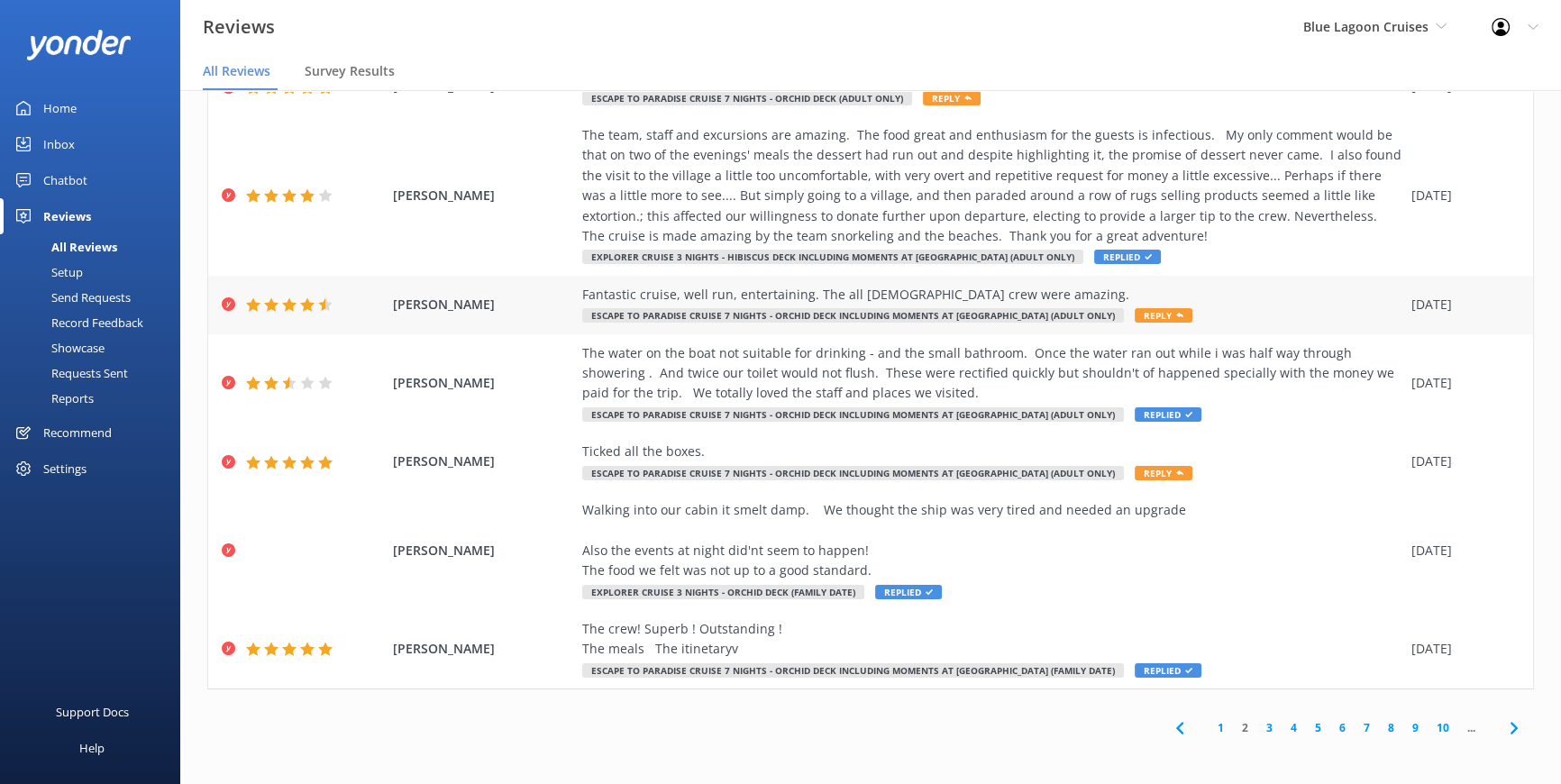
click at [1135, 308] on span "Reply" at bounding box center [1163, 315] width 58 height 15
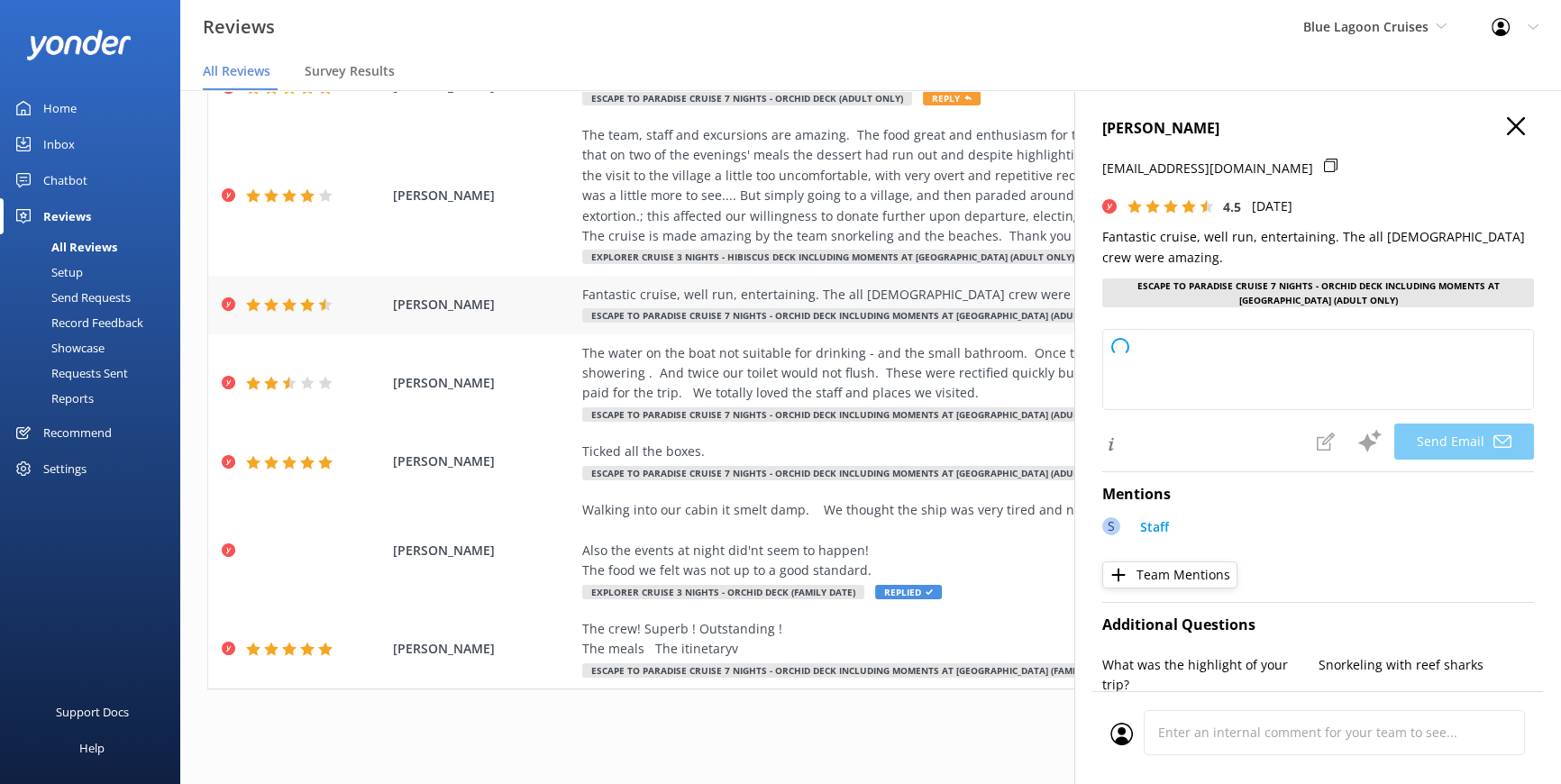
type textarea "Thank you so much for your wonderful feedback, Leonie! We're thrilled to hear y…"
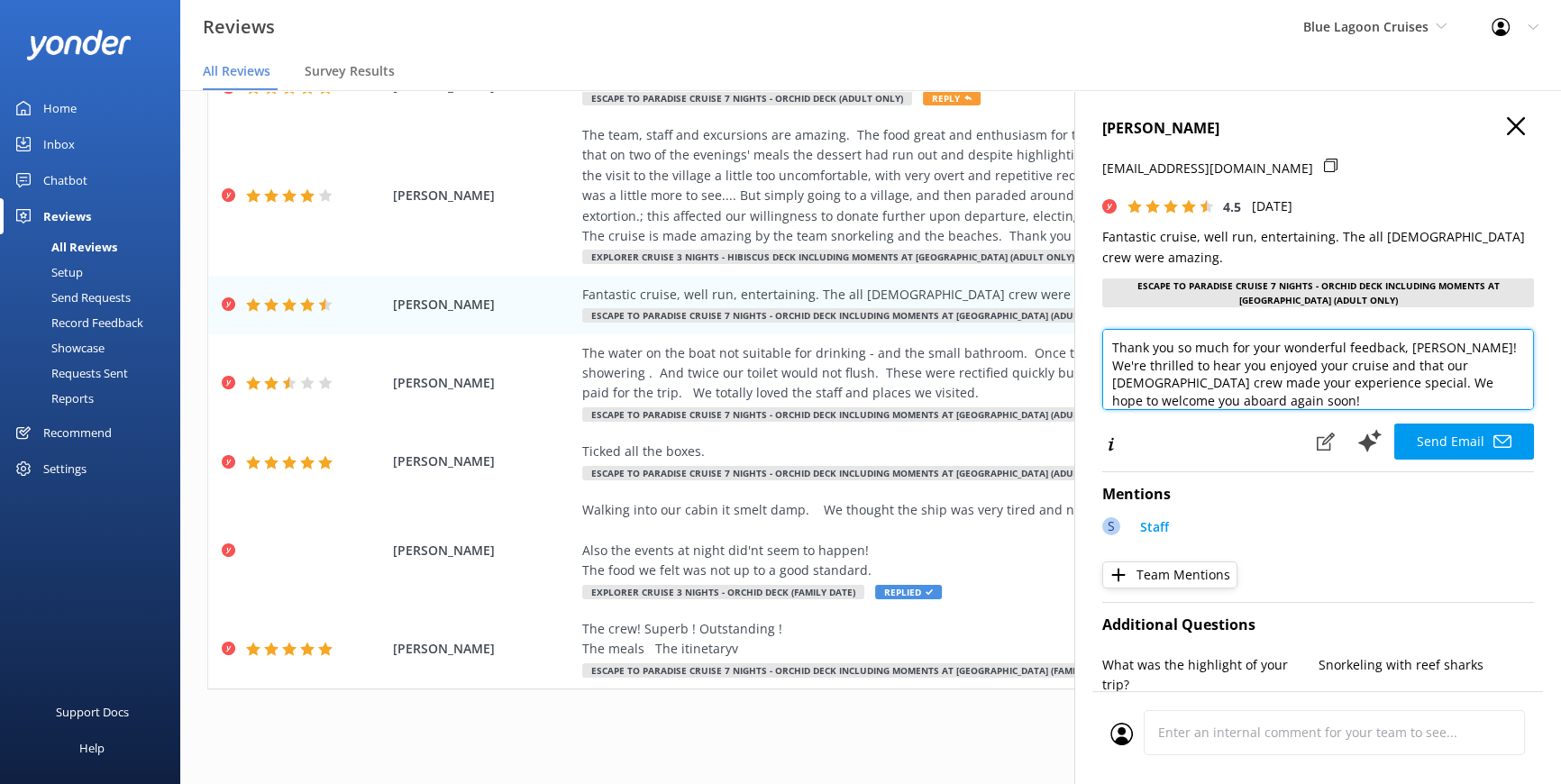
click at [1403, 348] on textarea "Thank you so much for your wonderful feedback, Leonie! We're thrilled to hear y…" at bounding box center [1318, 369] width 432 height 81
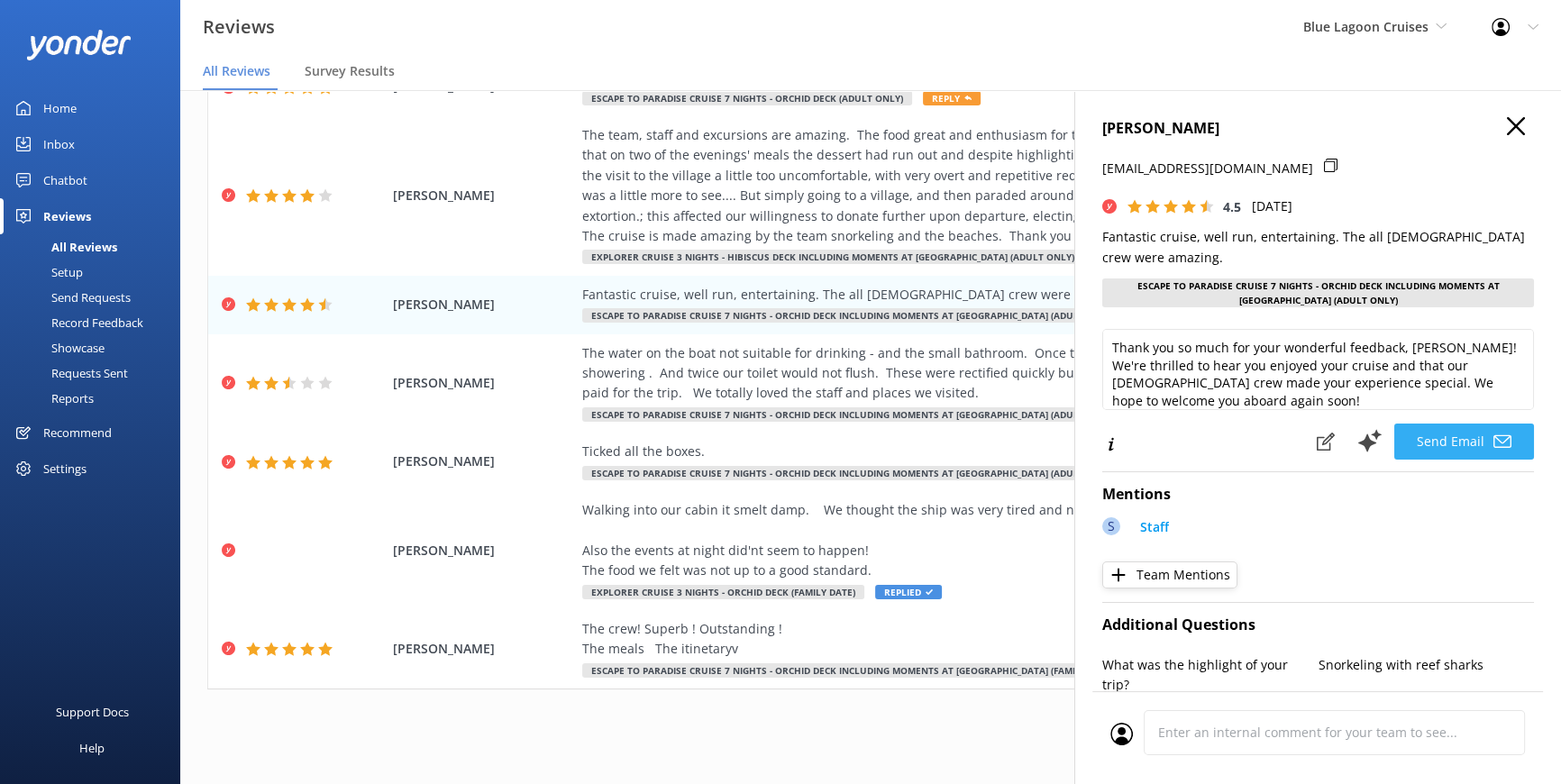
click at [1473, 431] on button "Send Email" at bounding box center [1464, 441] width 140 height 36
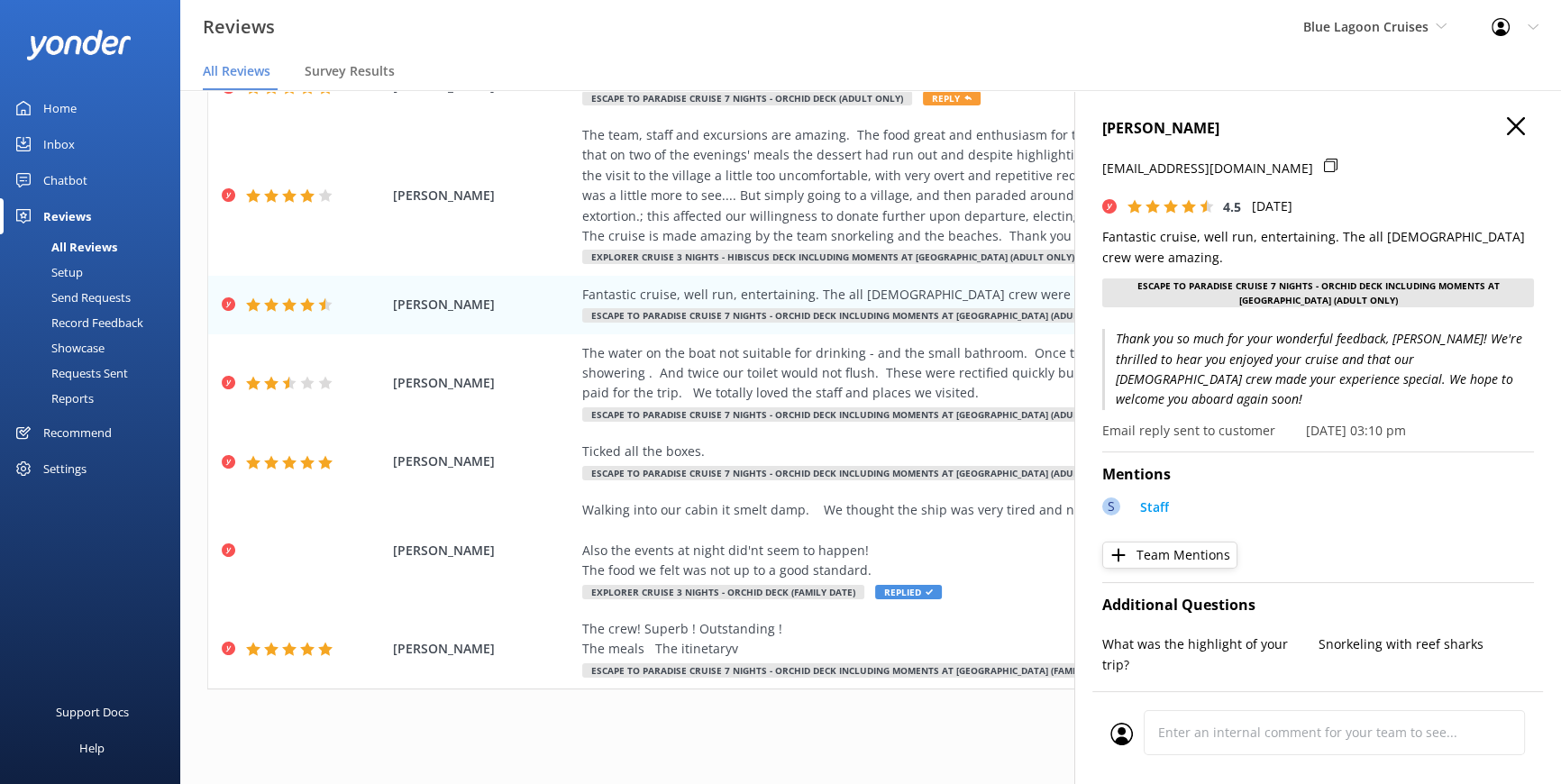
click at [1507, 123] on icon at bounding box center [1516, 126] width 18 height 18
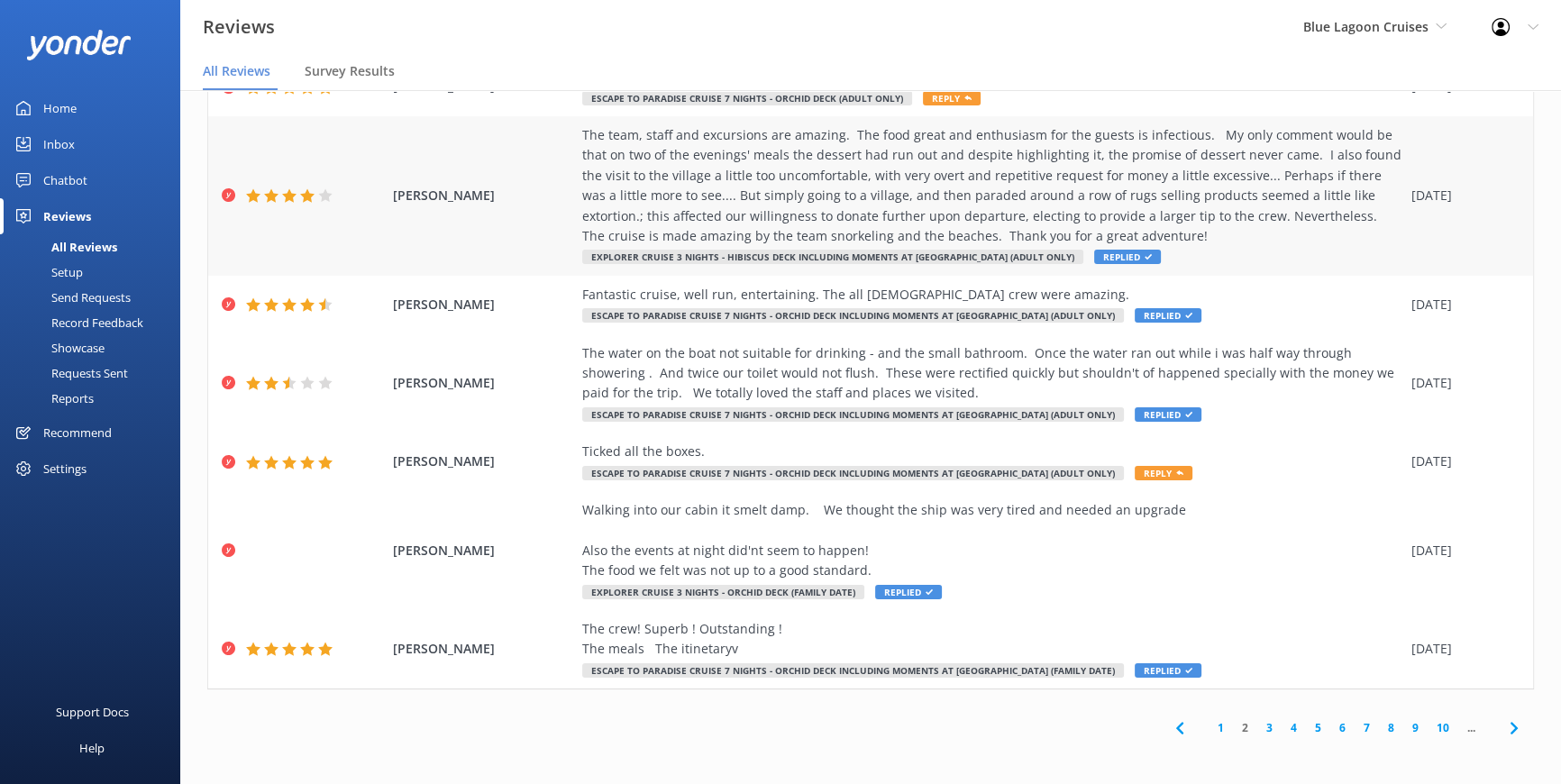
scroll to position [136, 0]
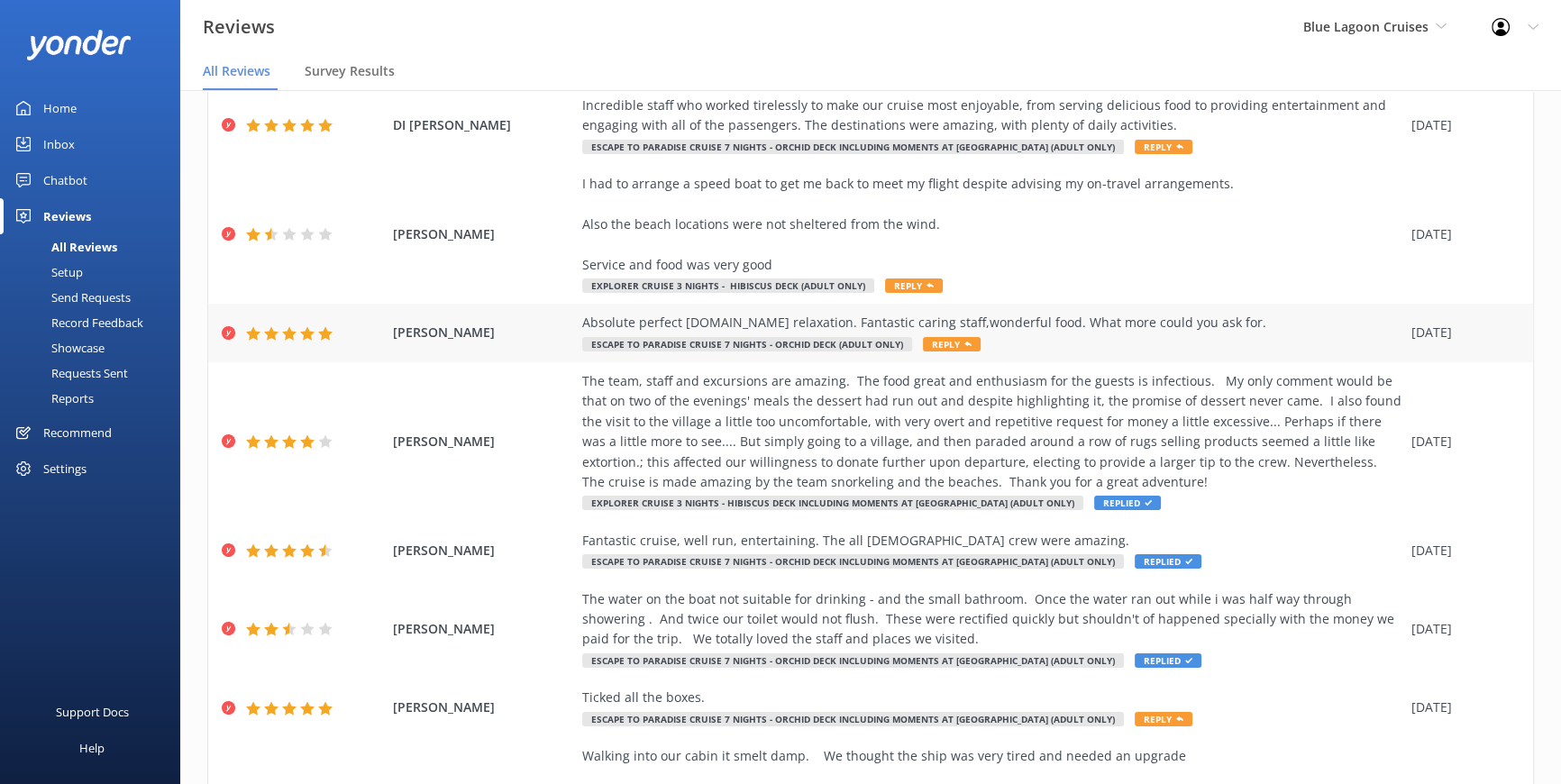
click at [947, 342] on span "Reply" at bounding box center [952, 344] width 58 height 15
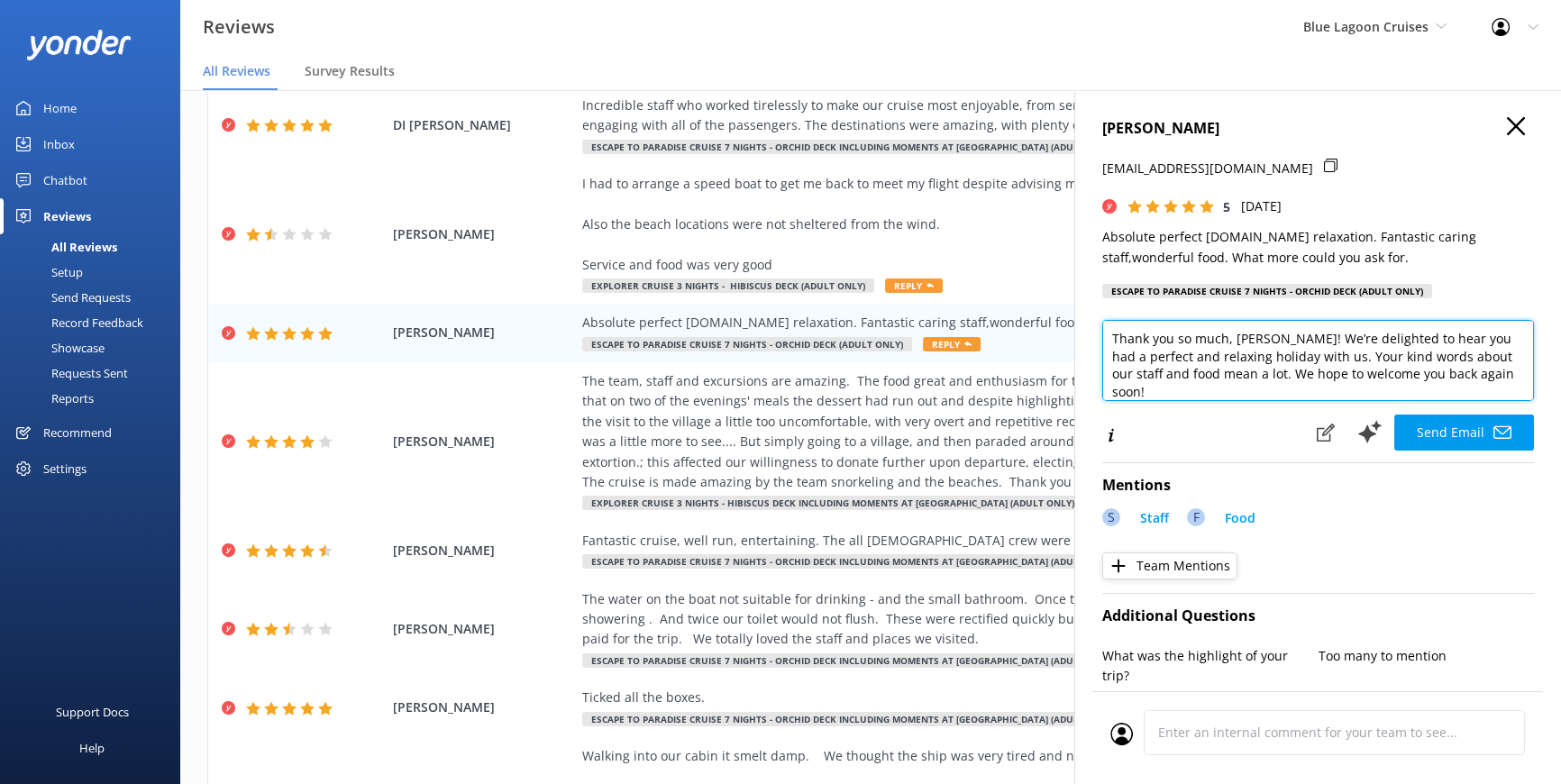
drag, startPoint x: 1236, startPoint y: 338, endPoint x: 1279, endPoint y: 339, distance: 43.0
click at [1279, 339] on textarea "Thank you so much, Cuddihy! We’re delighted to hear you had a perfect and relax…" at bounding box center [1318, 360] width 432 height 81
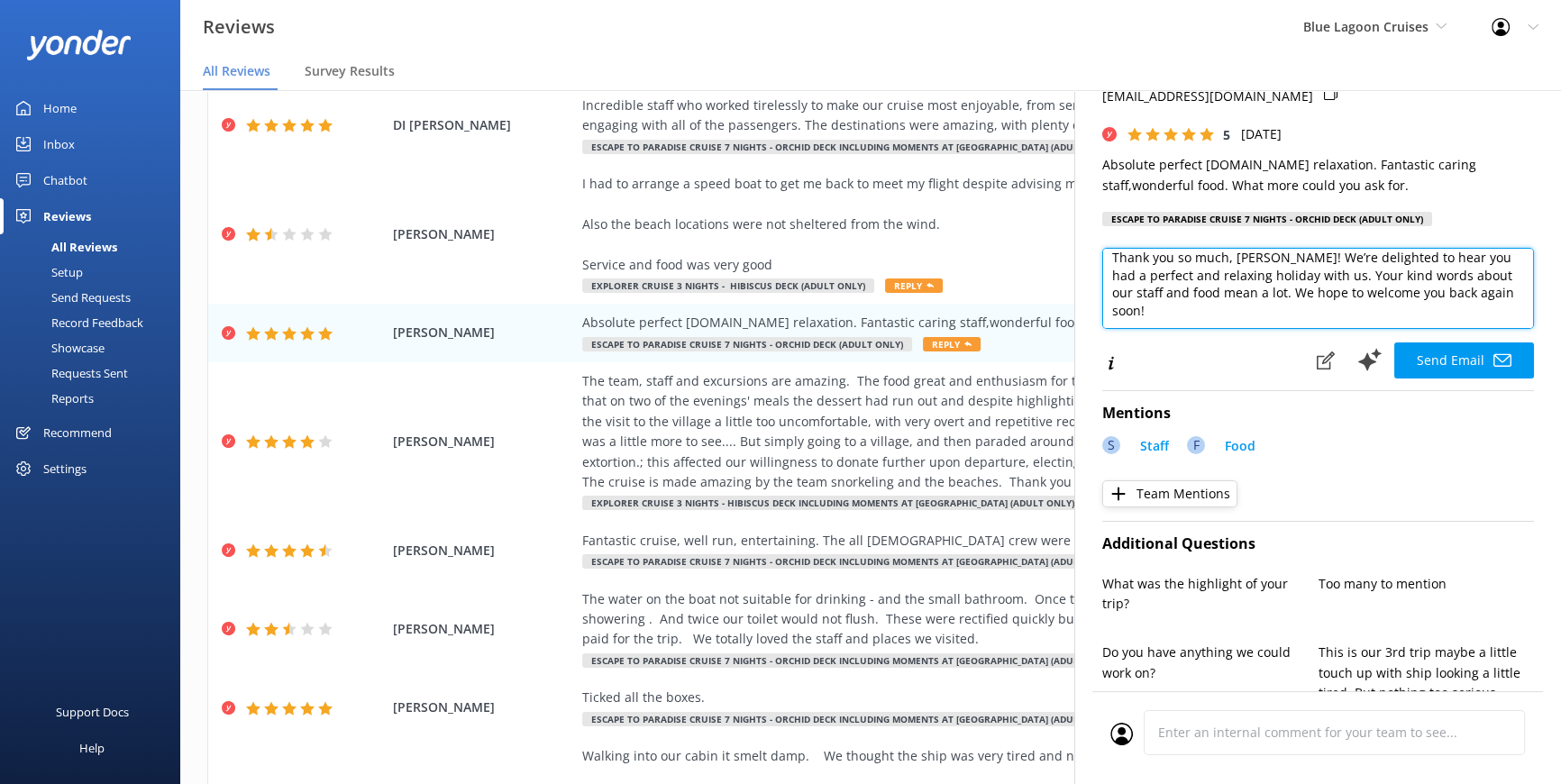
scroll to position [163, 0]
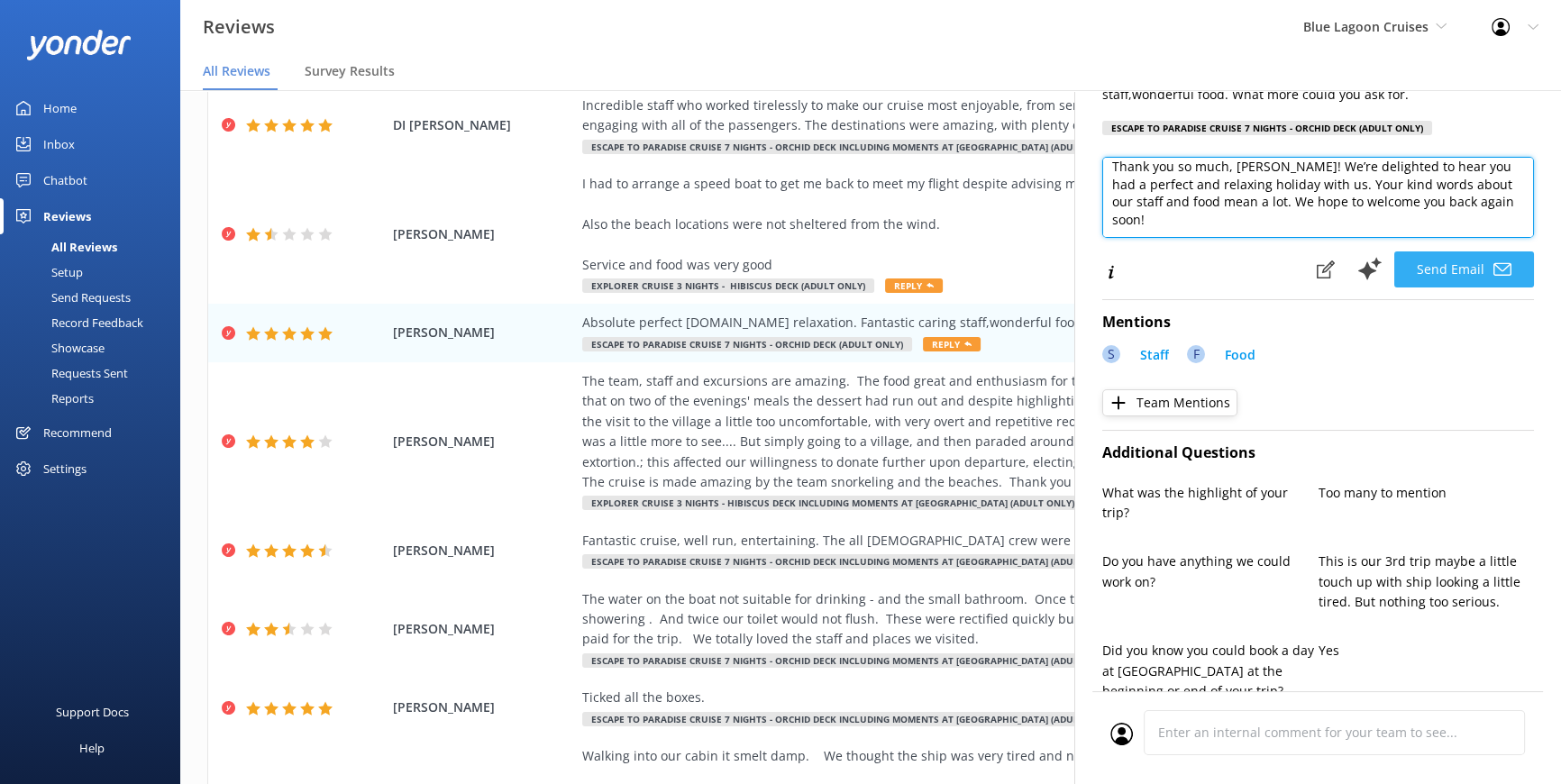
type textarea "Thank you so much, Dianna! We’re delighted to hear you had a perfect and relaxi…"
click at [1449, 263] on button "Send Email" at bounding box center [1464, 269] width 140 height 36
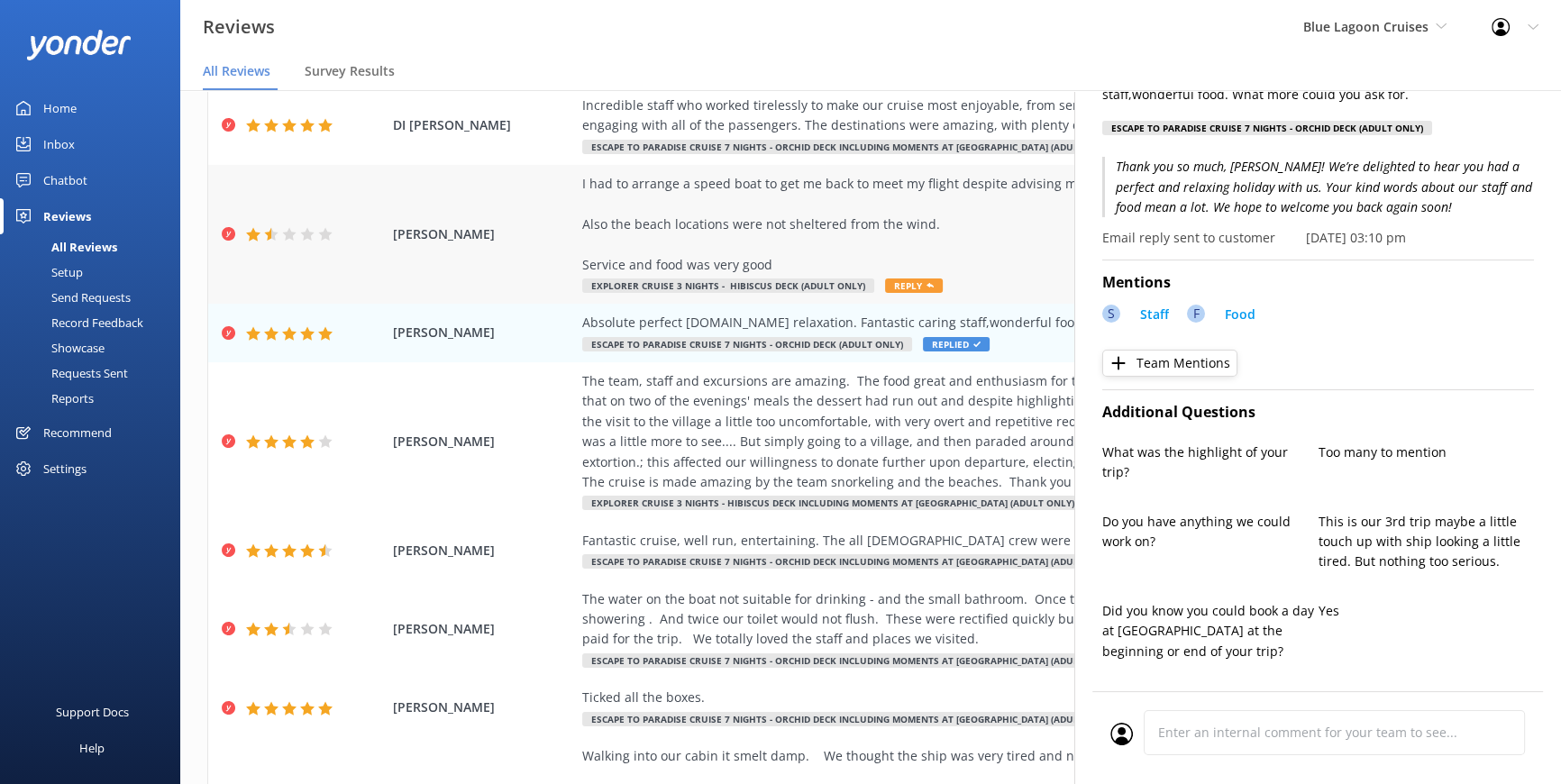
click at [894, 281] on span "Reply" at bounding box center [914, 285] width 58 height 15
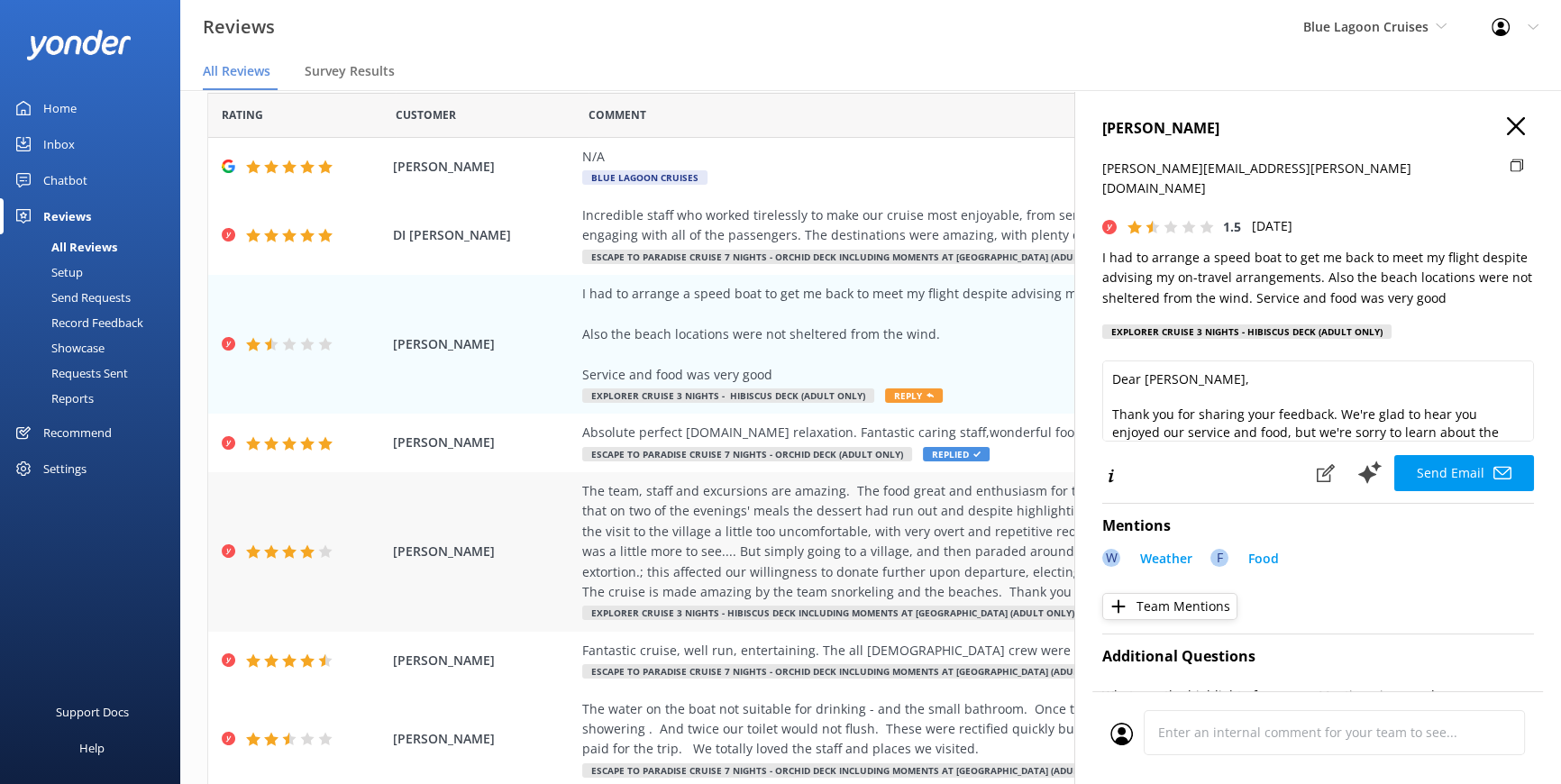
scroll to position [0, 0]
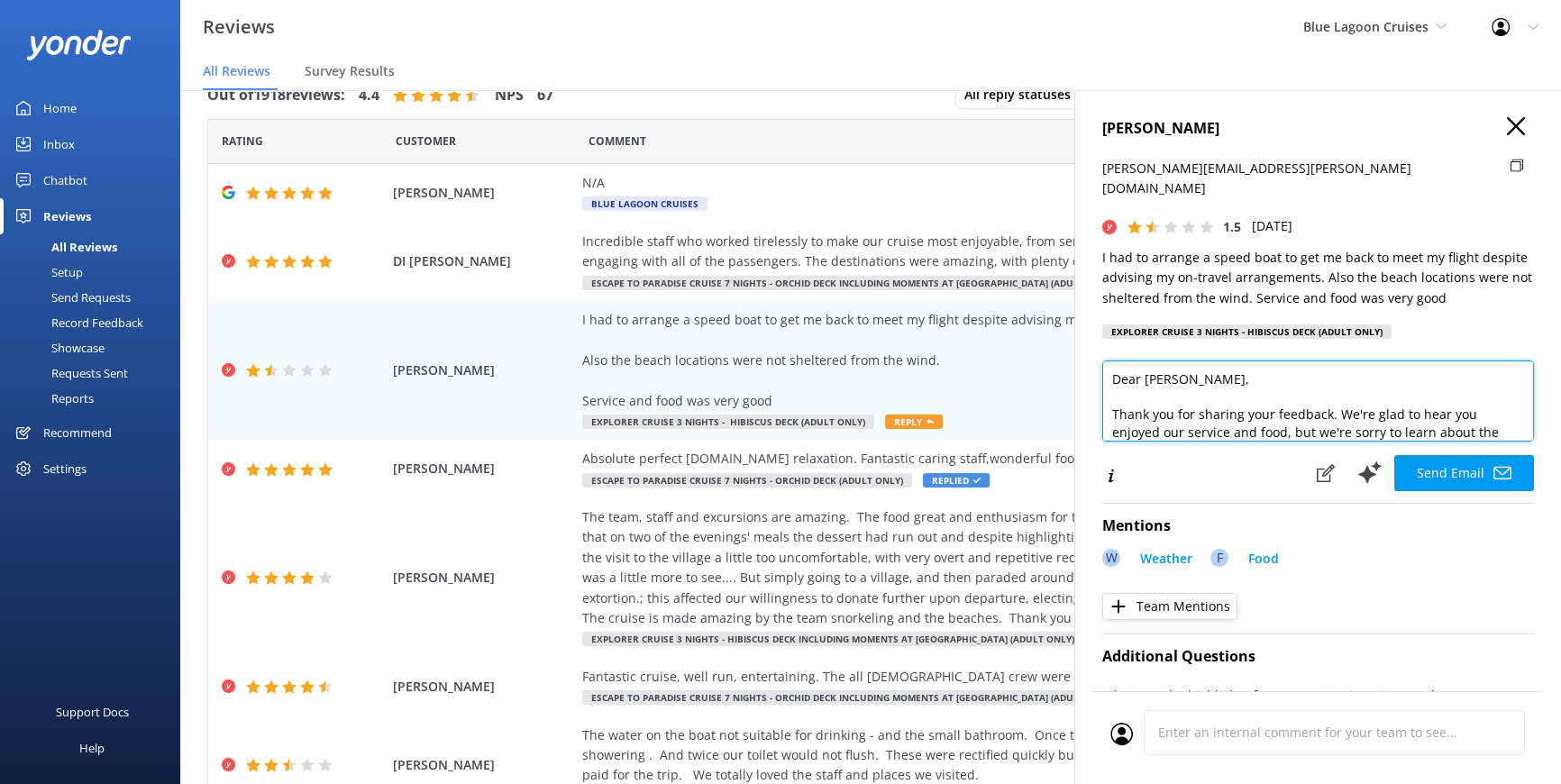
drag, startPoint x: 1165, startPoint y: 359, endPoint x: 1146, endPoint y: 358, distance: 19.0
click at [1146, 361] on textarea "Dear Bell, Thank you for sharing your feedback. We're glad to hear you enjoyed …" at bounding box center [1318, 401] width 432 height 81
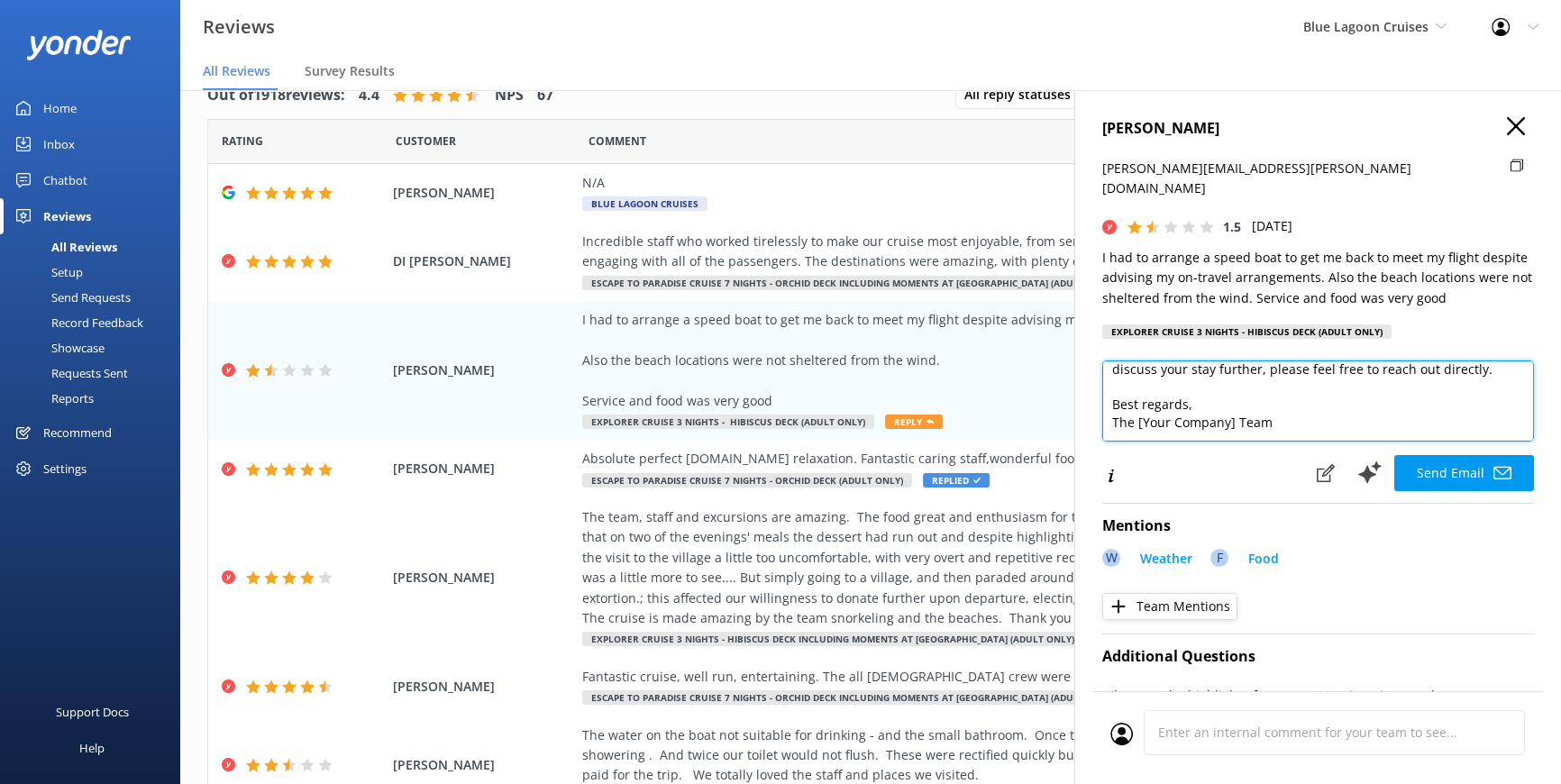
scroll to position [151, 0]
drag, startPoint x: 1279, startPoint y: 407, endPoint x: 1097, endPoint y: 386, distance: 183.2
click at [1097, 386] on div "BELL IAN ian.bell@xtra.co.nz 1.5 Sat, 2nd Aug 2025 I had to arrange a speed boa…" at bounding box center [1318, 482] width 487 height 784
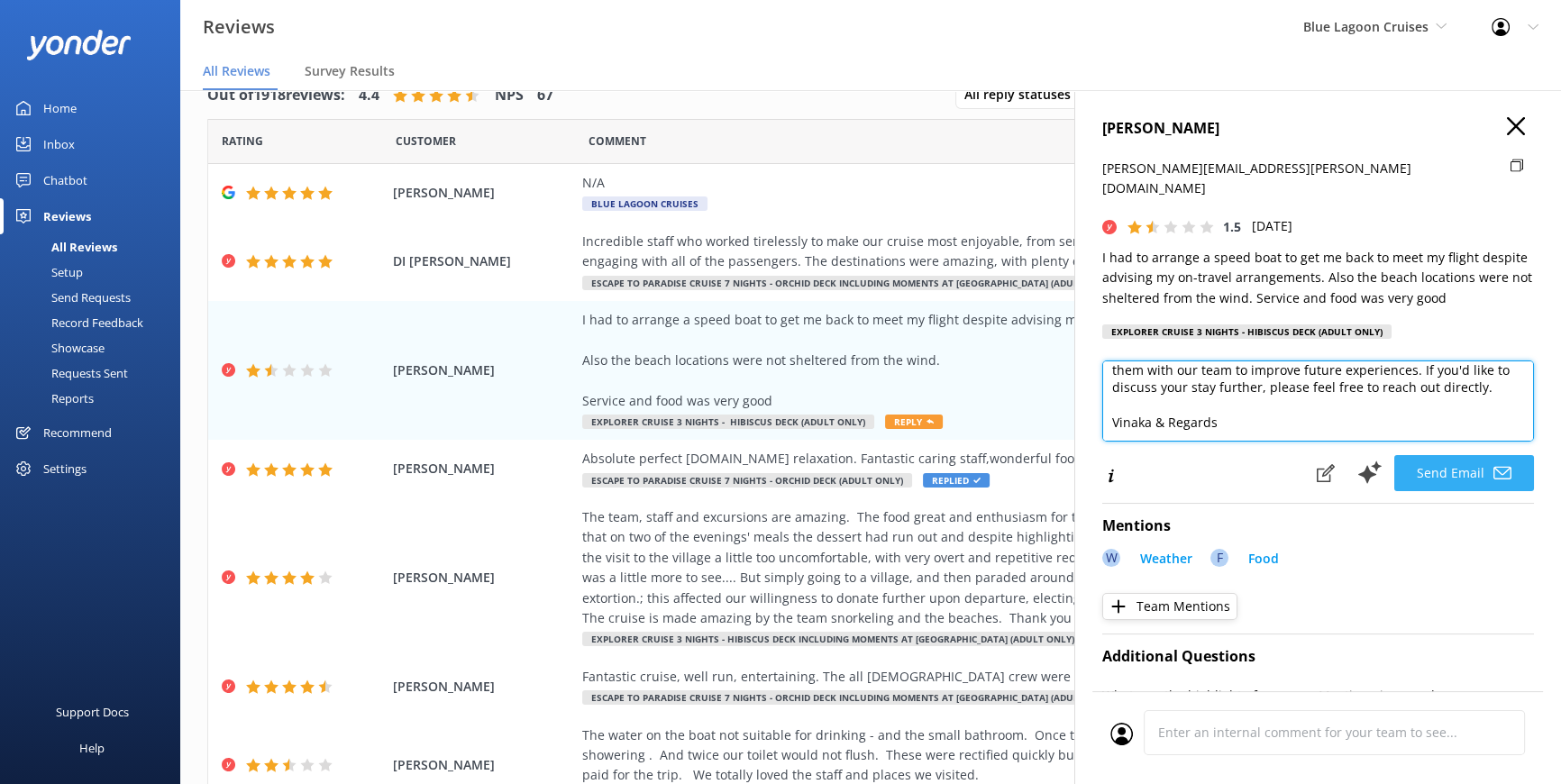
type textarea "Bula Vinaka Ian, Thank you for sharing your feedback. We're glad to hear you en…"
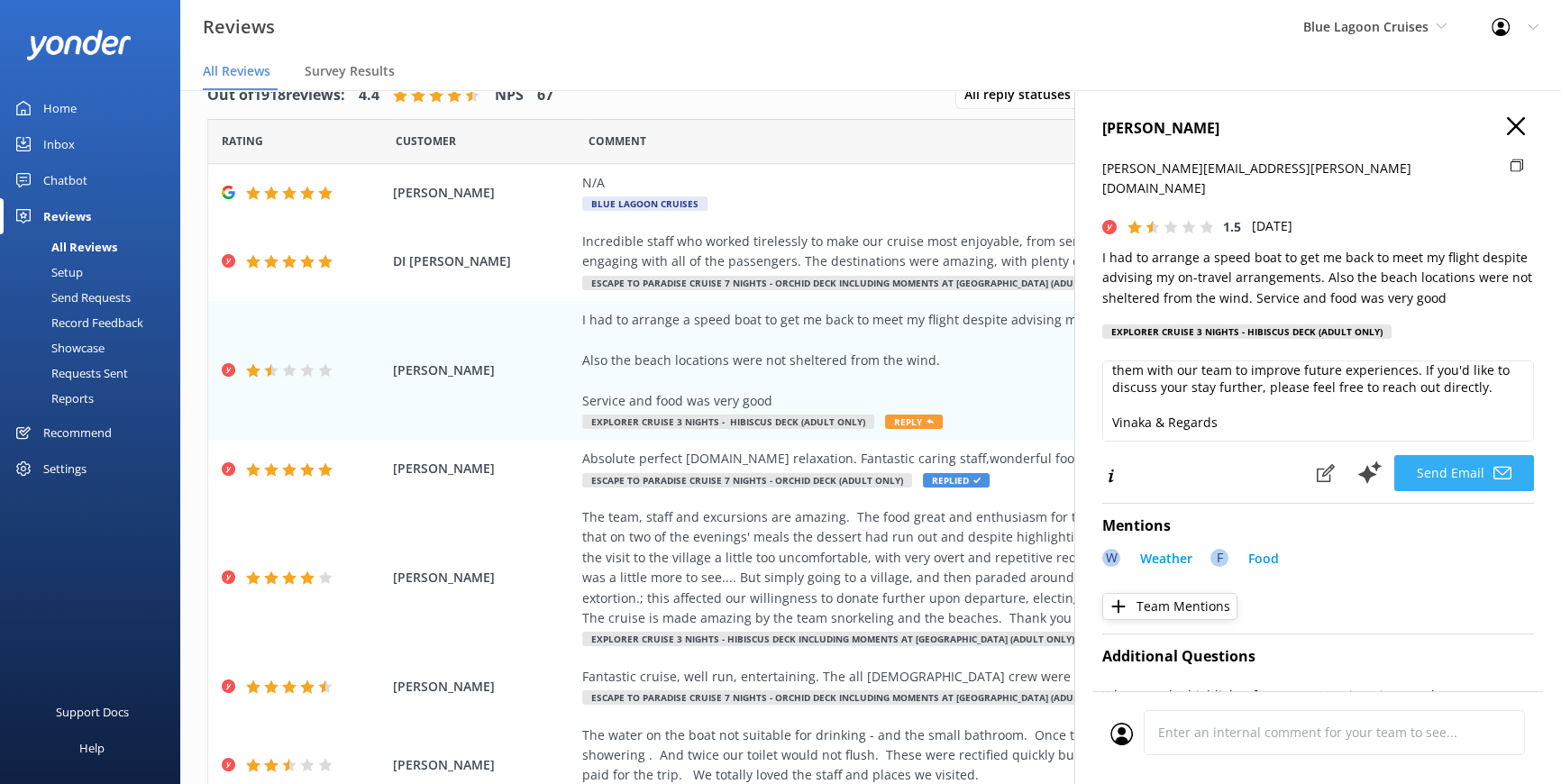
click at [1467, 455] on button "Send Email" at bounding box center [1464, 472] width 140 height 36
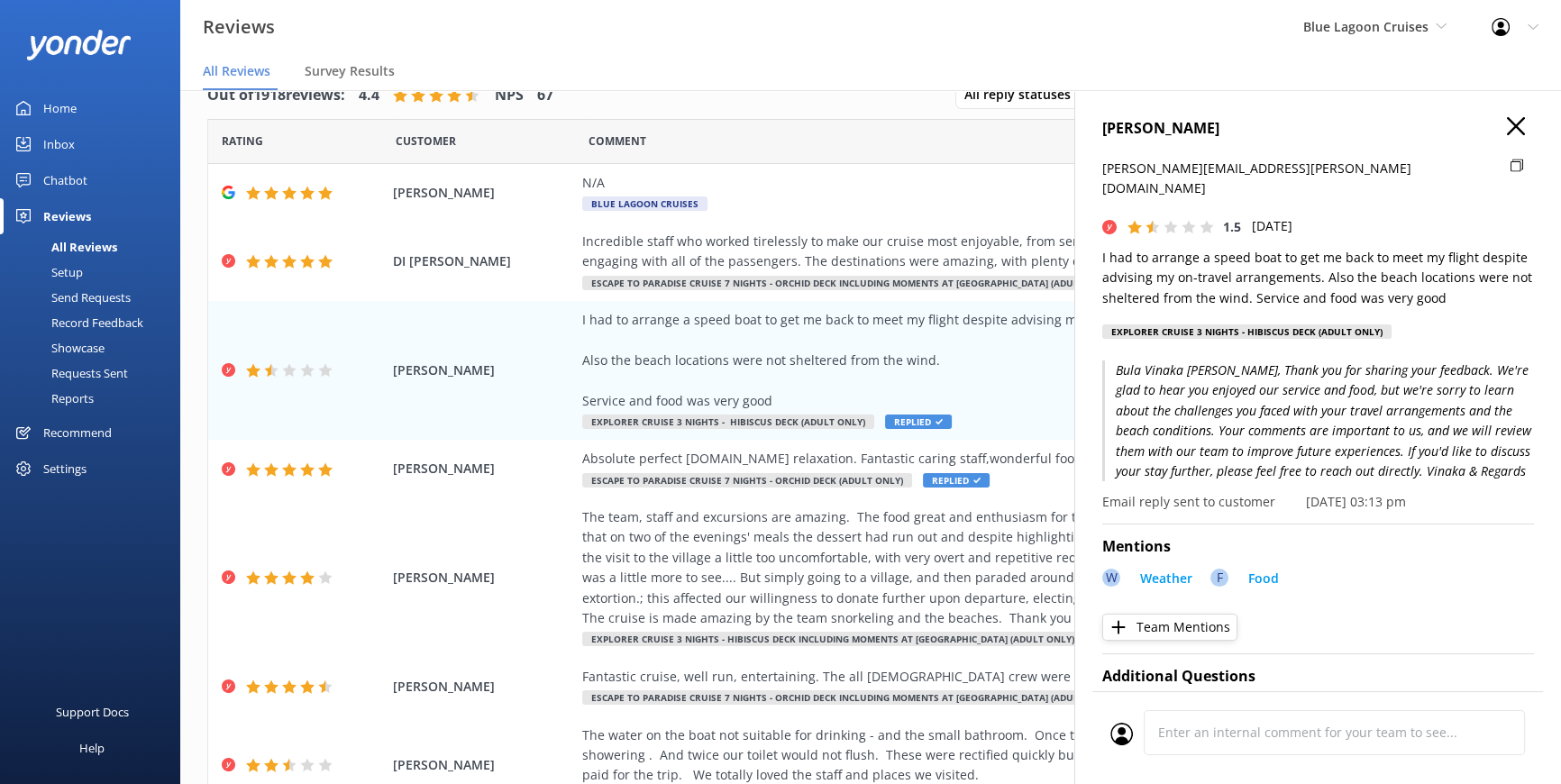
click at [1507, 128] on icon at bounding box center [1516, 126] width 18 height 18
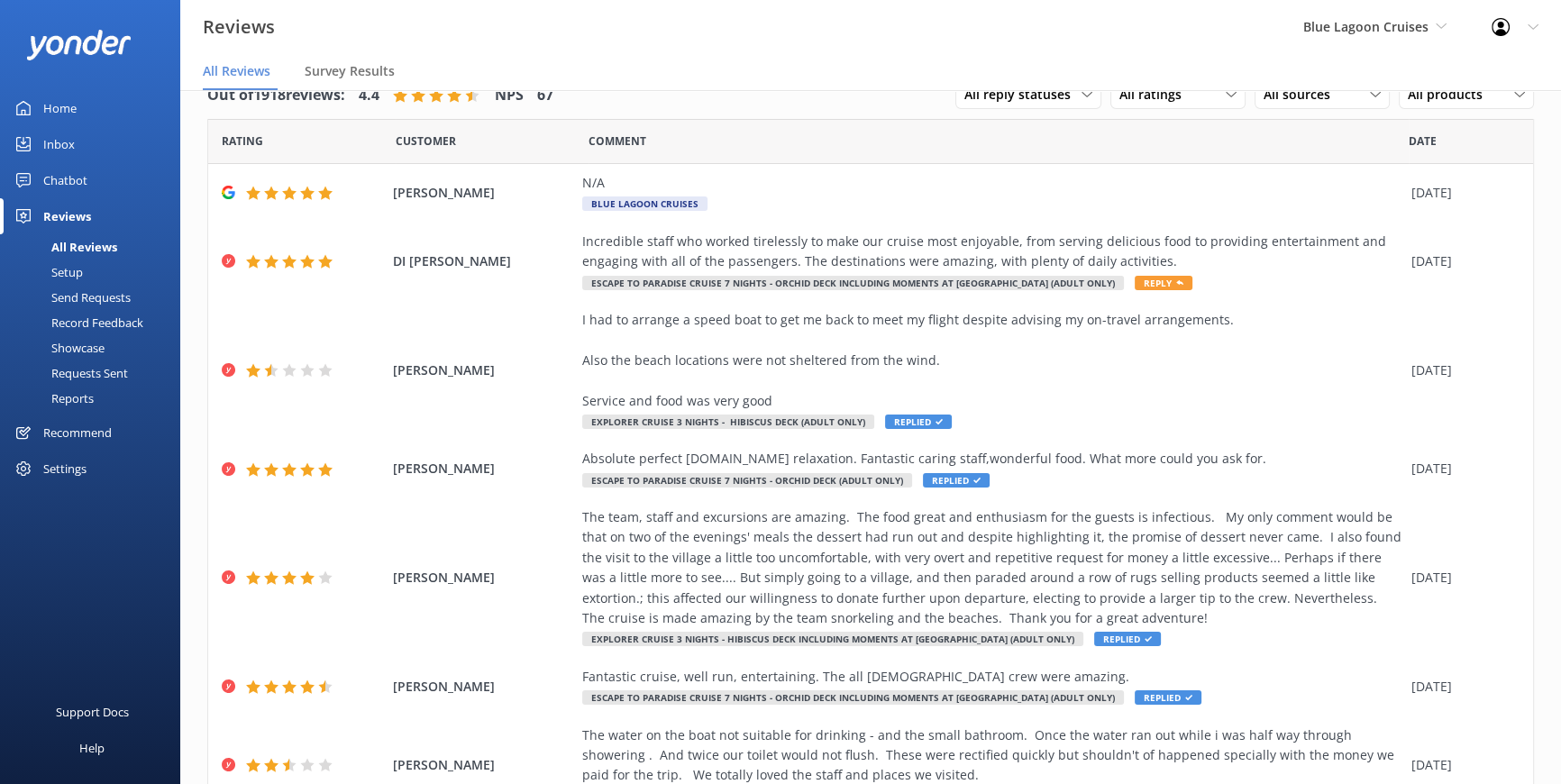
scroll to position [327, 0]
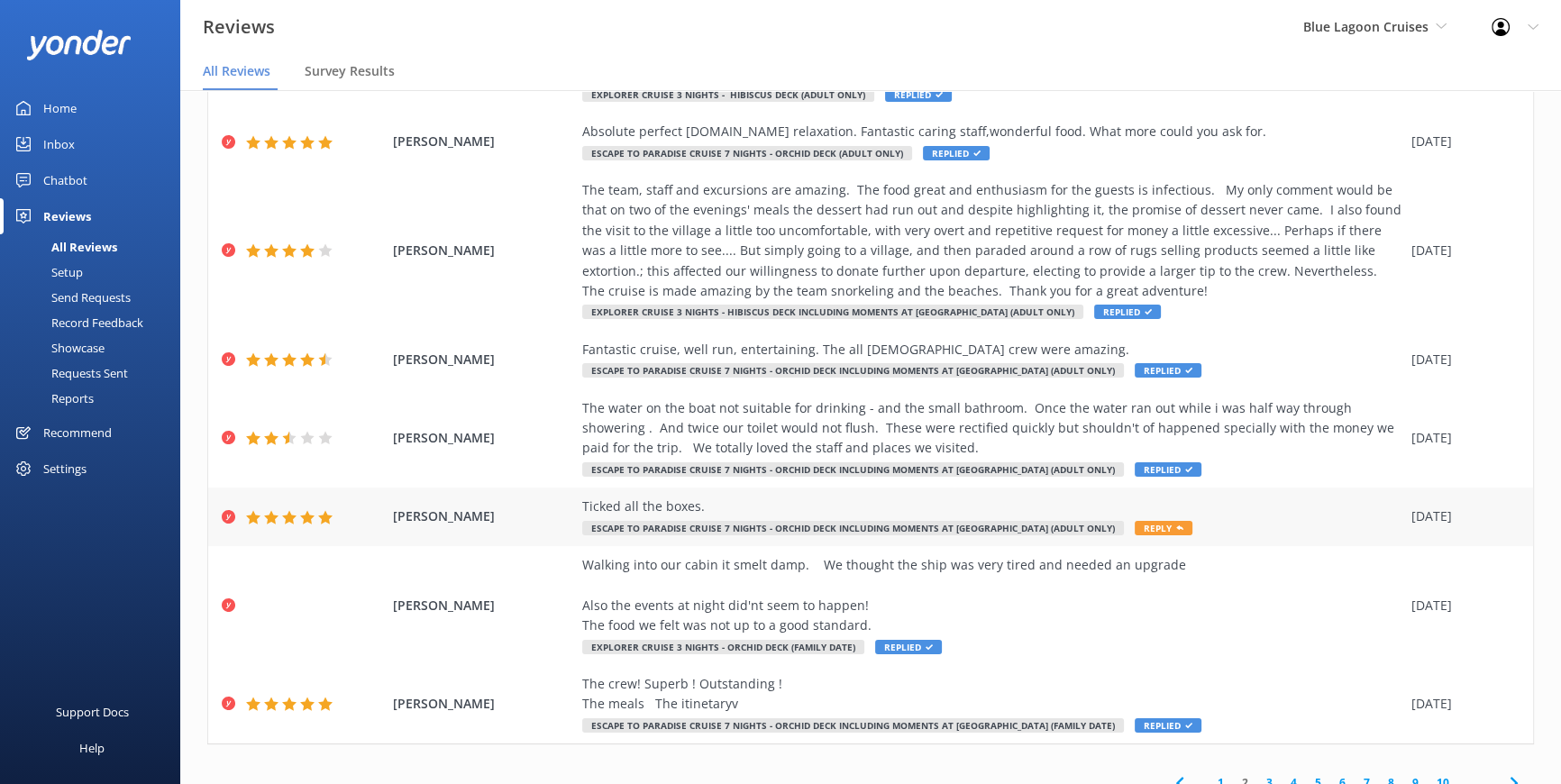
click at [1135, 522] on span "Reply" at bounding box center [1163, 528] width 58 height 15
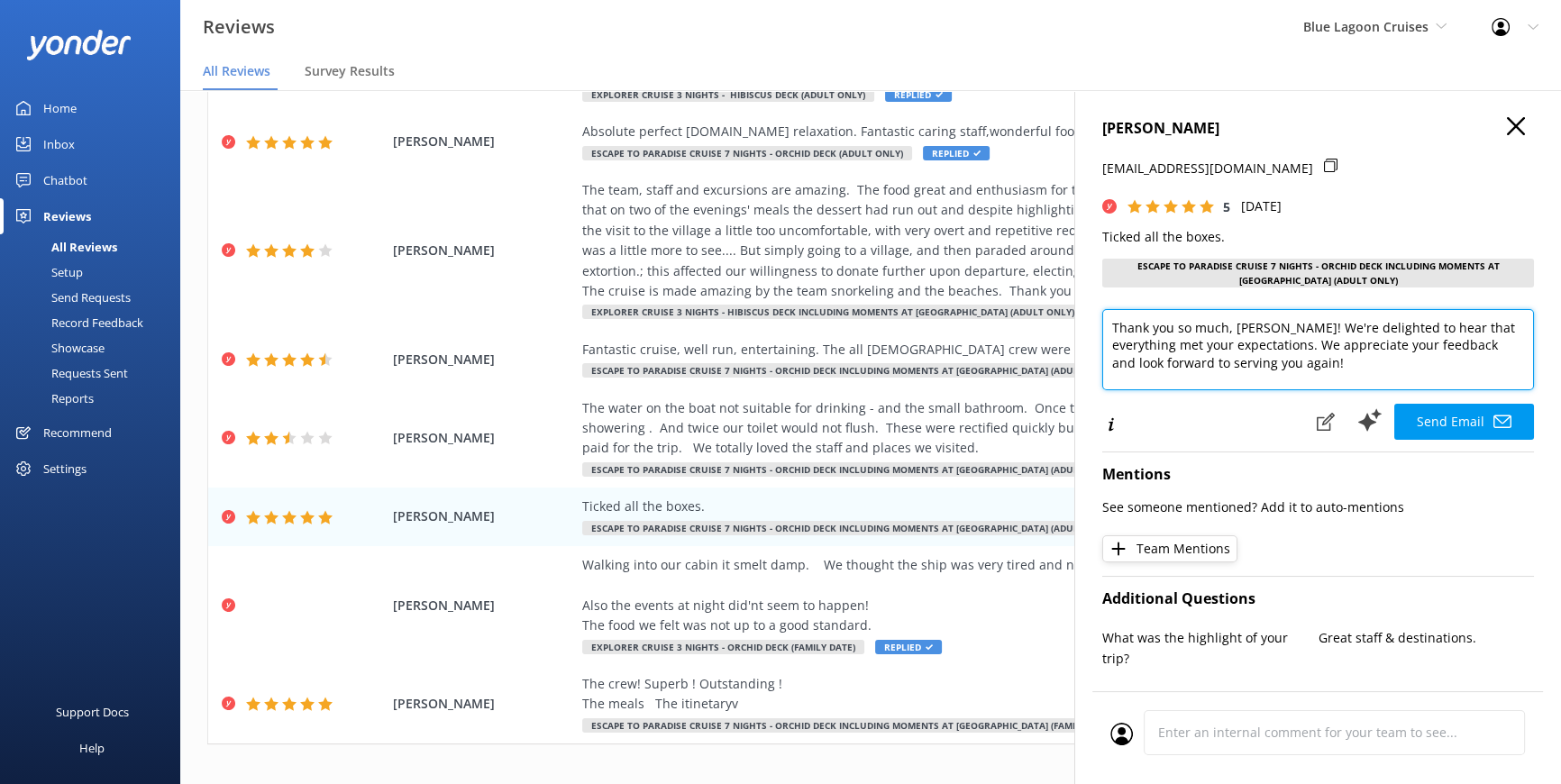
drag, startPoint x: 1234, startPoint y: 327, endPoint x: 1281, endPoint y: 327, distance: 47.0
click at [1281, 327] on textarea "Thank you so much, WEARNE! We're delighted to hear that everything met your exp…" at bounding box center [1318, 349] width 432 height 81
type textarea "Thank you so much, Kenneth! We're delighted to hear that everything met your ex…"
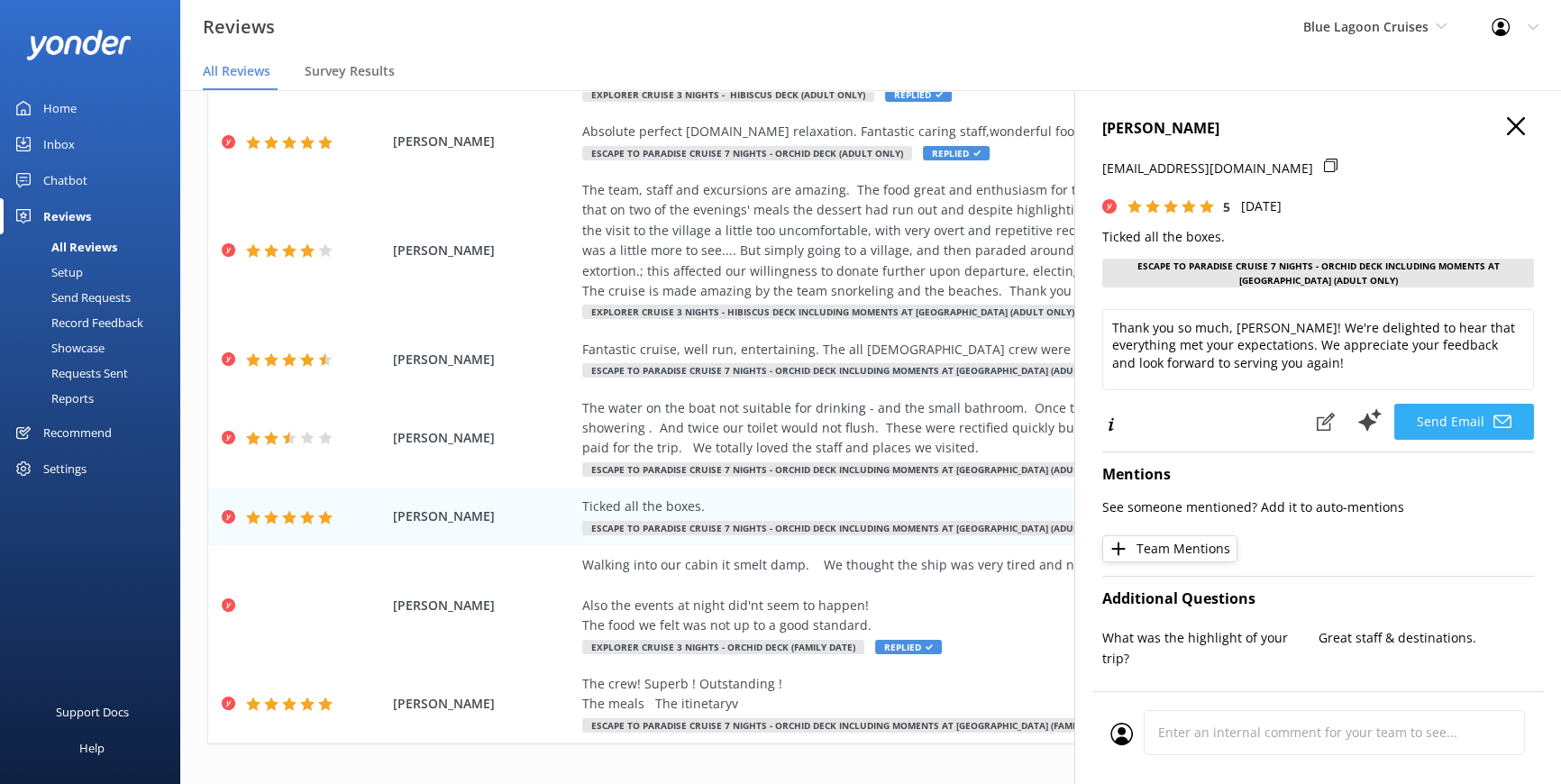
click at [1451, 419] on button "Send Email" at bounding box center [1464, 421] width 140 height 36
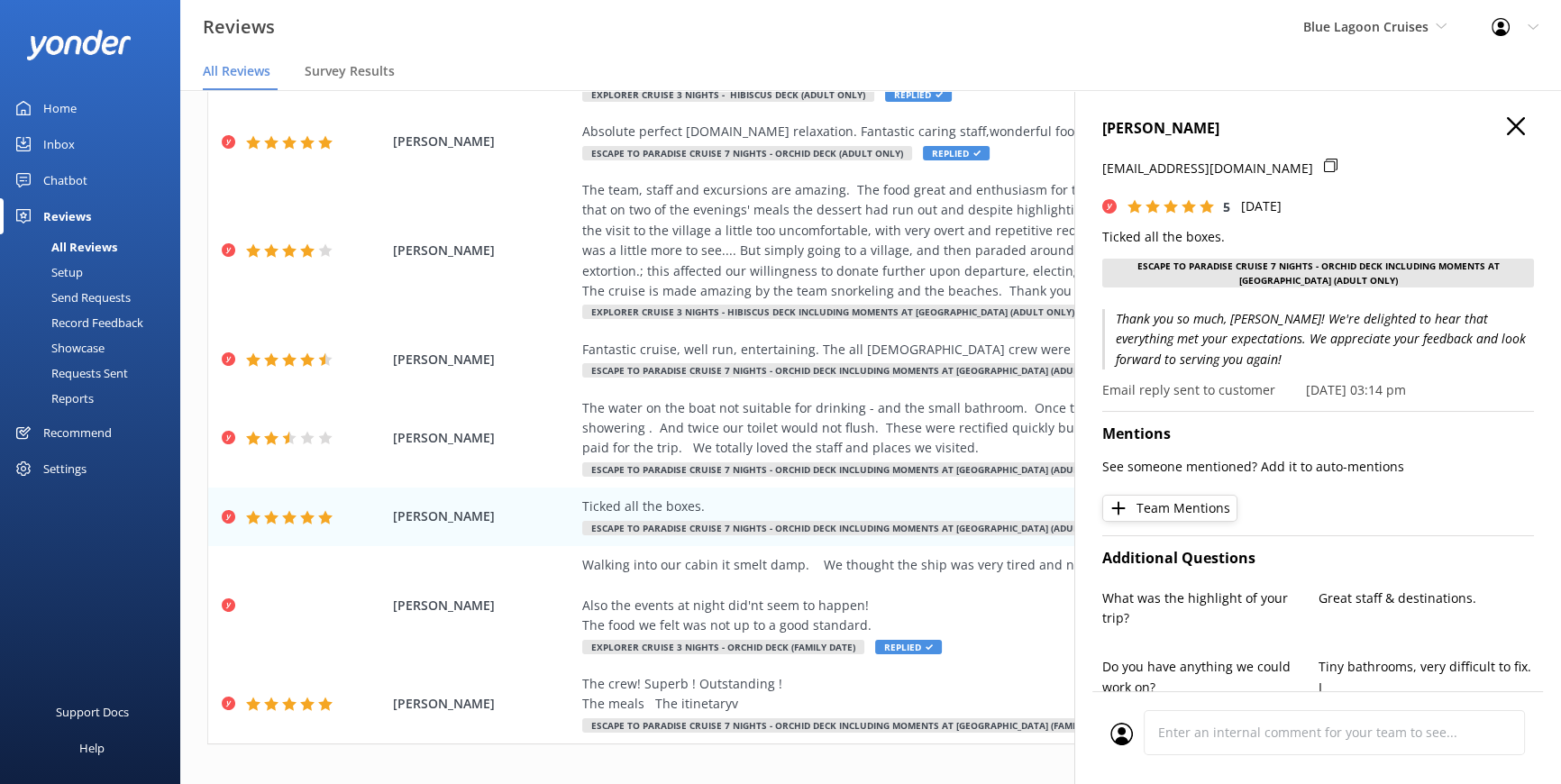
click at [1507, 128] on icon at bounding box center [1516, 126] width 18 height 18
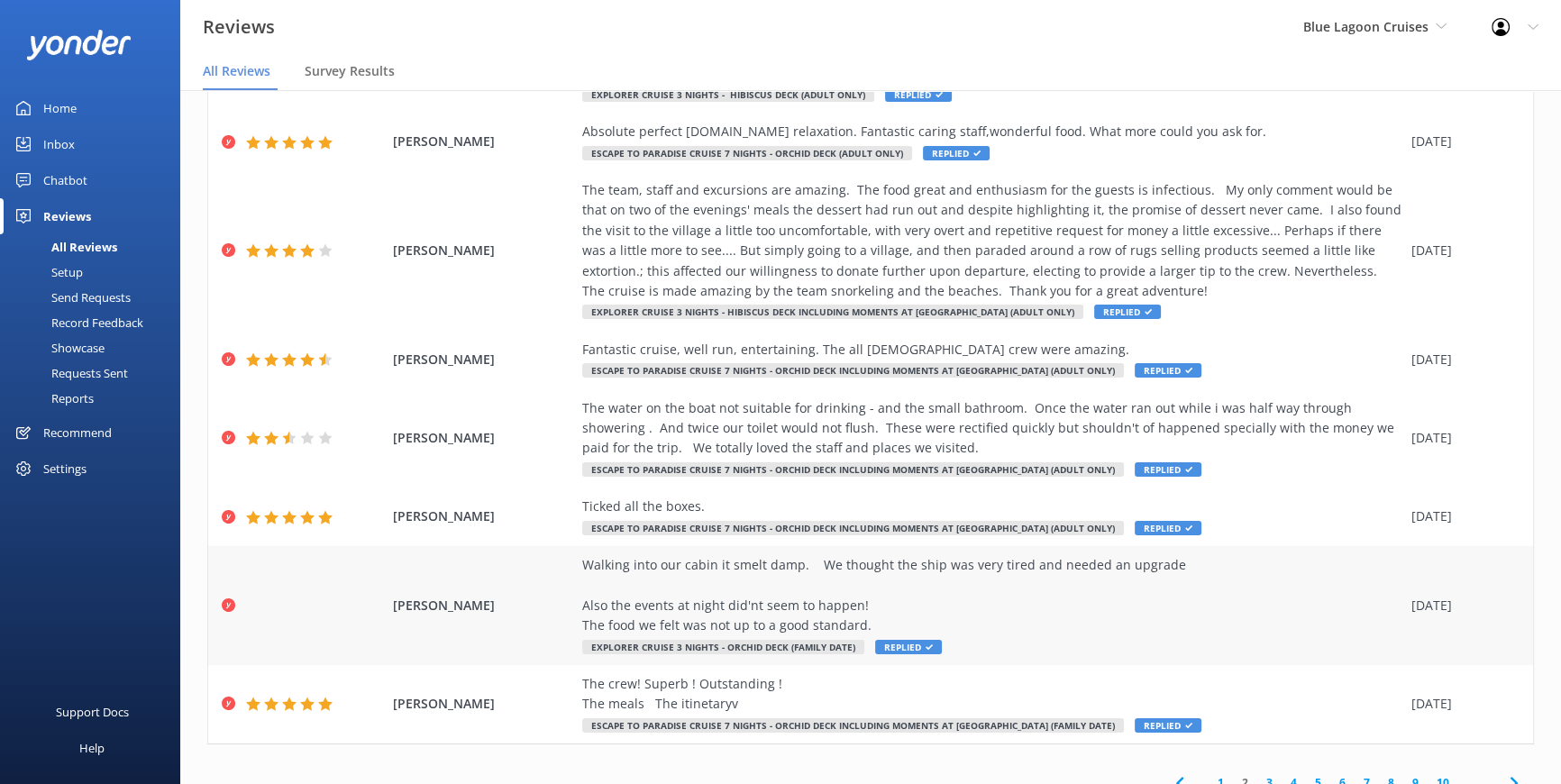
scroll to position [382, 0]
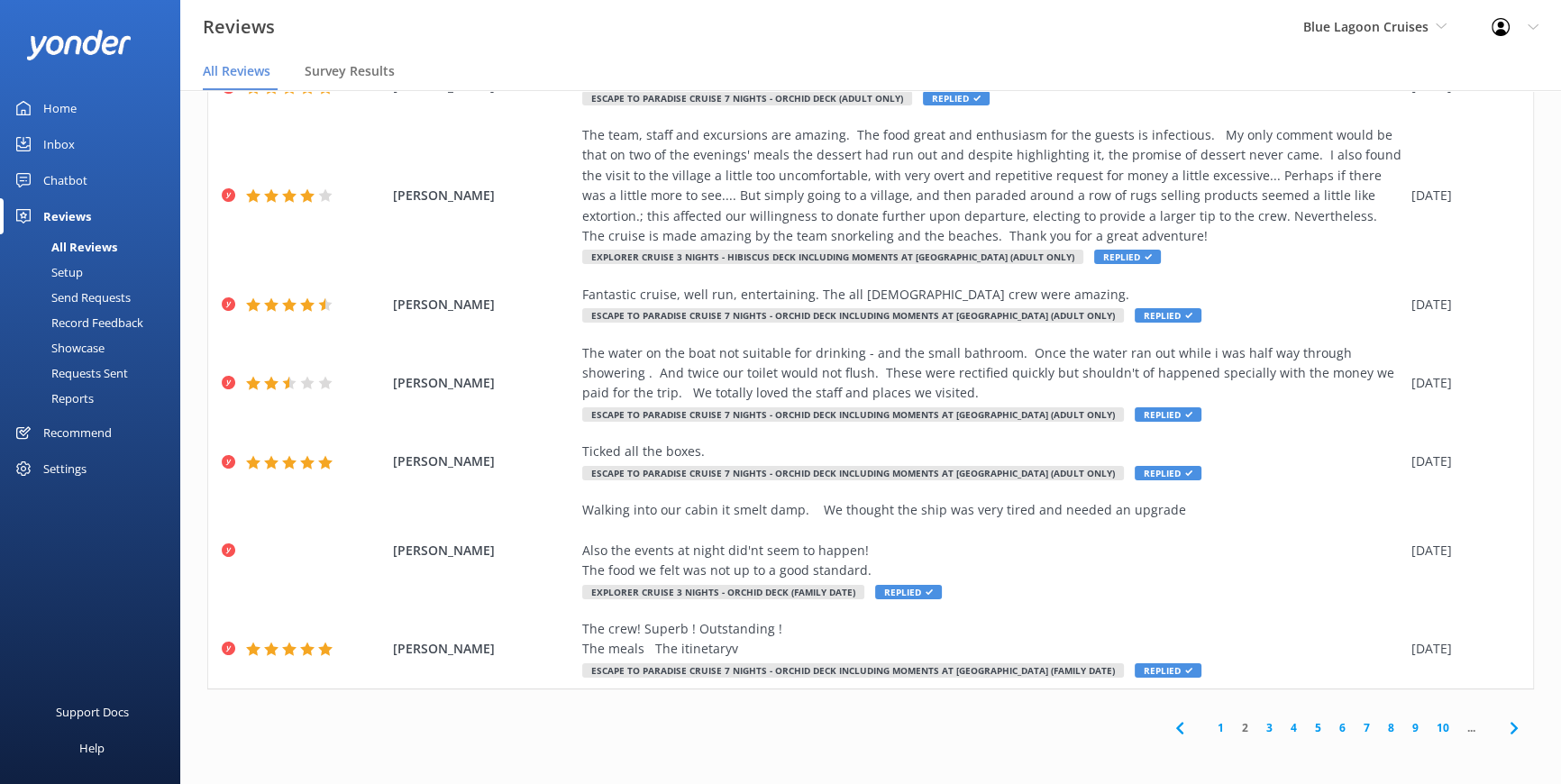
click at [1258, 719] on link "3" at bounding box center [1270, 728] width 24 height 18
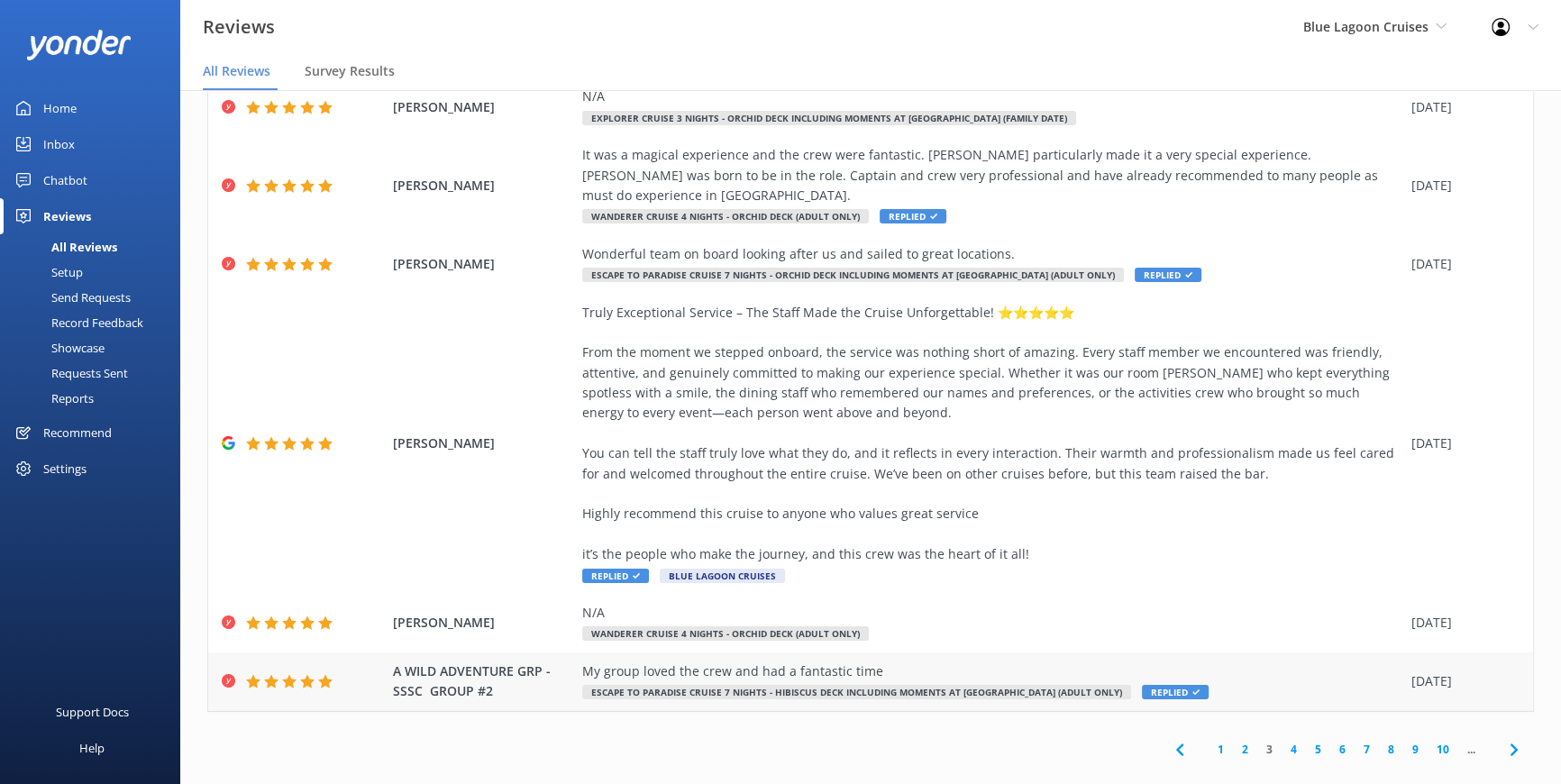
scroll to position [644, 0]
click at [1282, 739] on link "4" at bounding box center [1294, 748] width 24 height 18
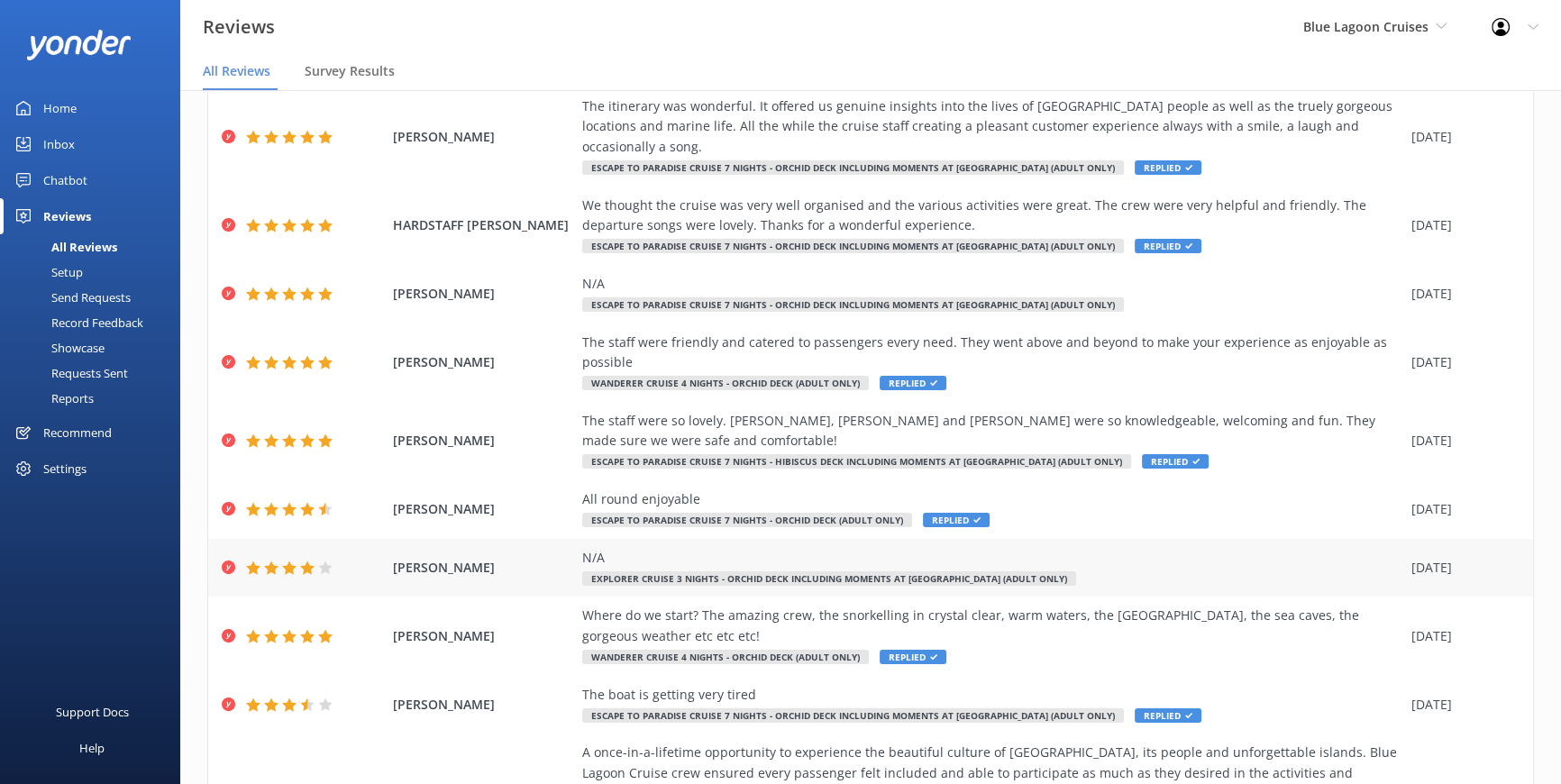
scroll to position [200, 0]
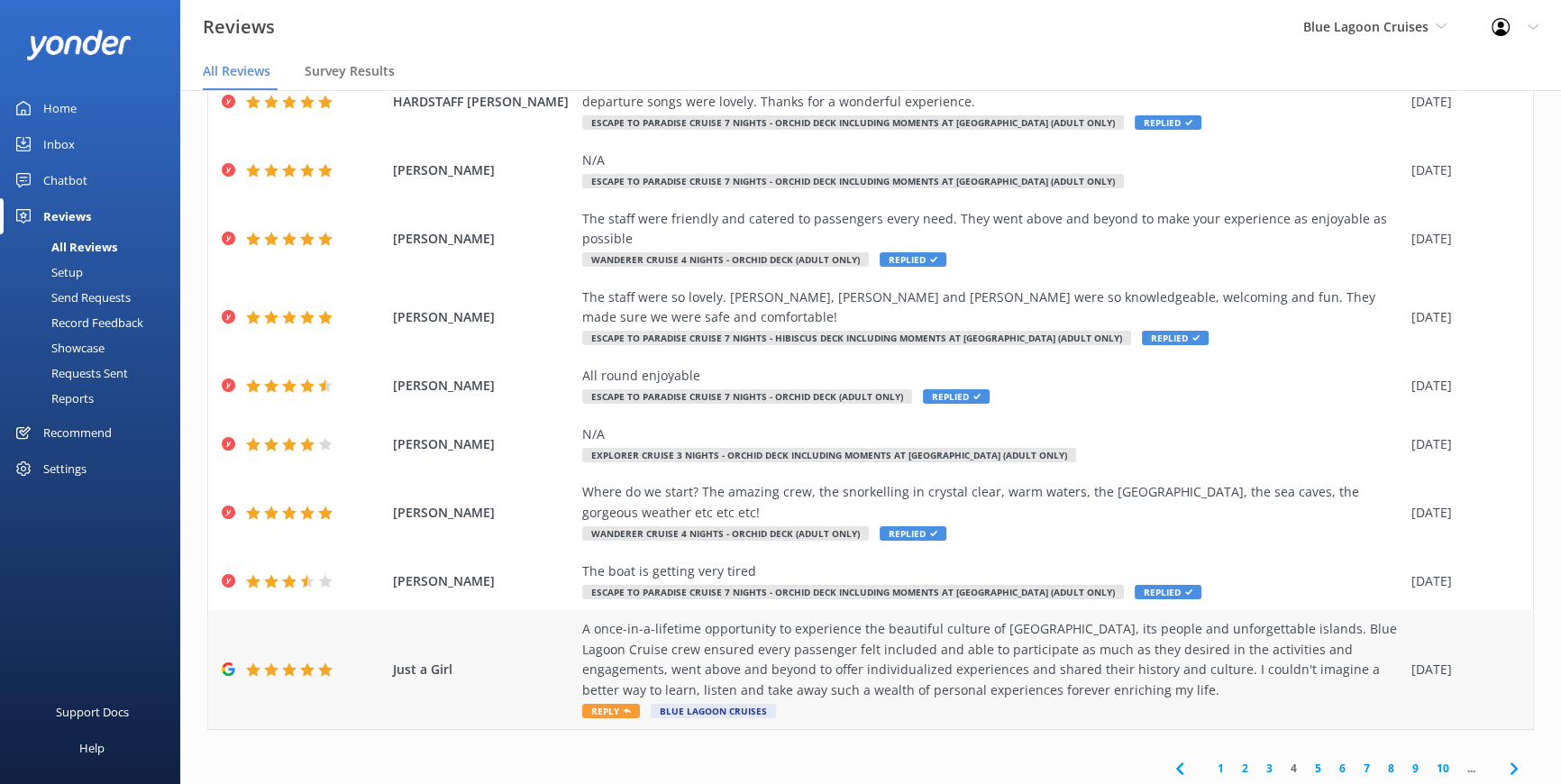
click at [613, 704] on span "Reply" at bounding box center [610, 711] width 58 height 15
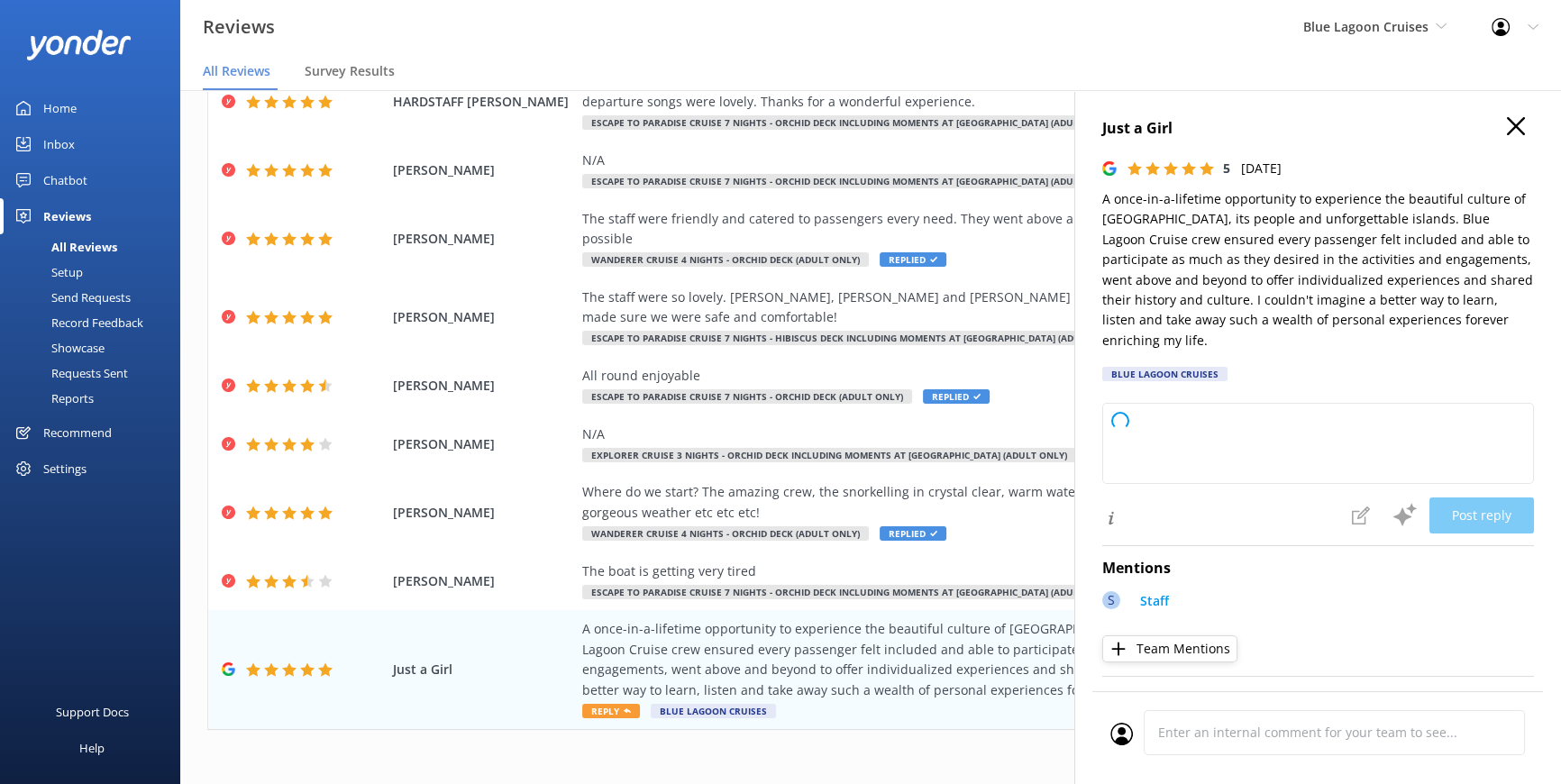
type textarea "Thank you so much for your wonderful review! We're delighted to hear that your …"
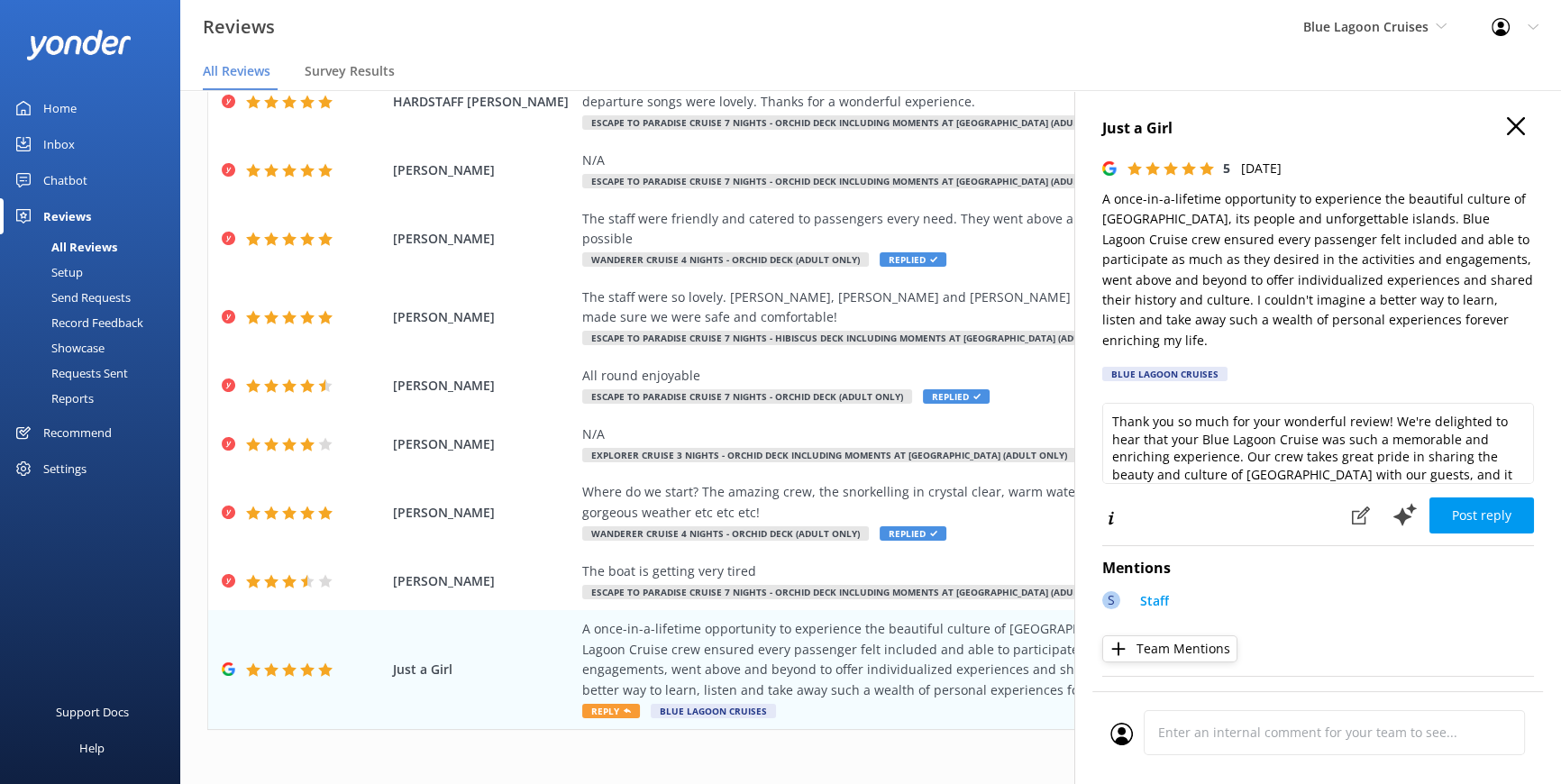
scroll to position [44, 0]
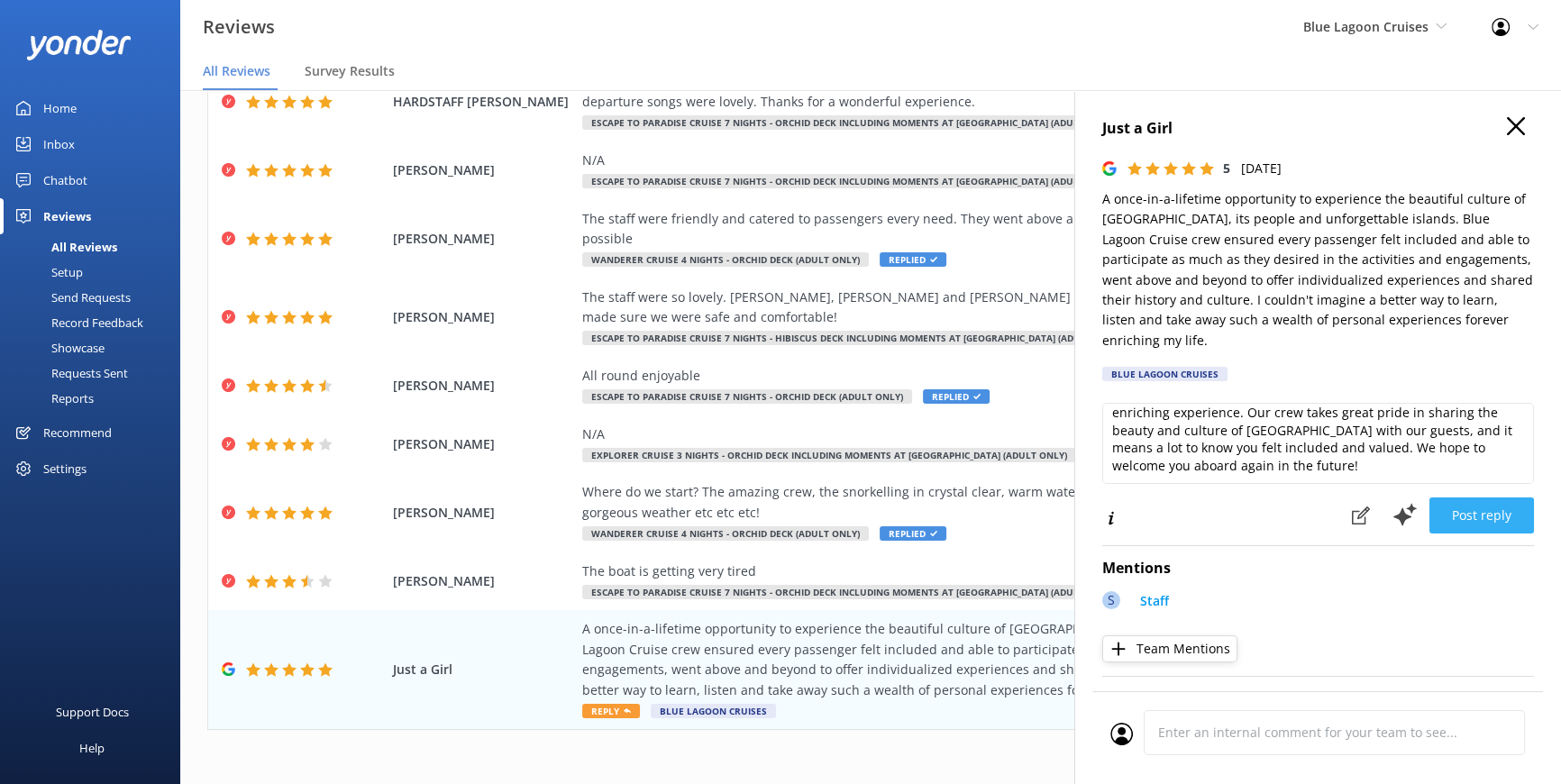
click at [1462, 498] on button "Post reply" at bounding box center [1482, 515] width 105 height 36
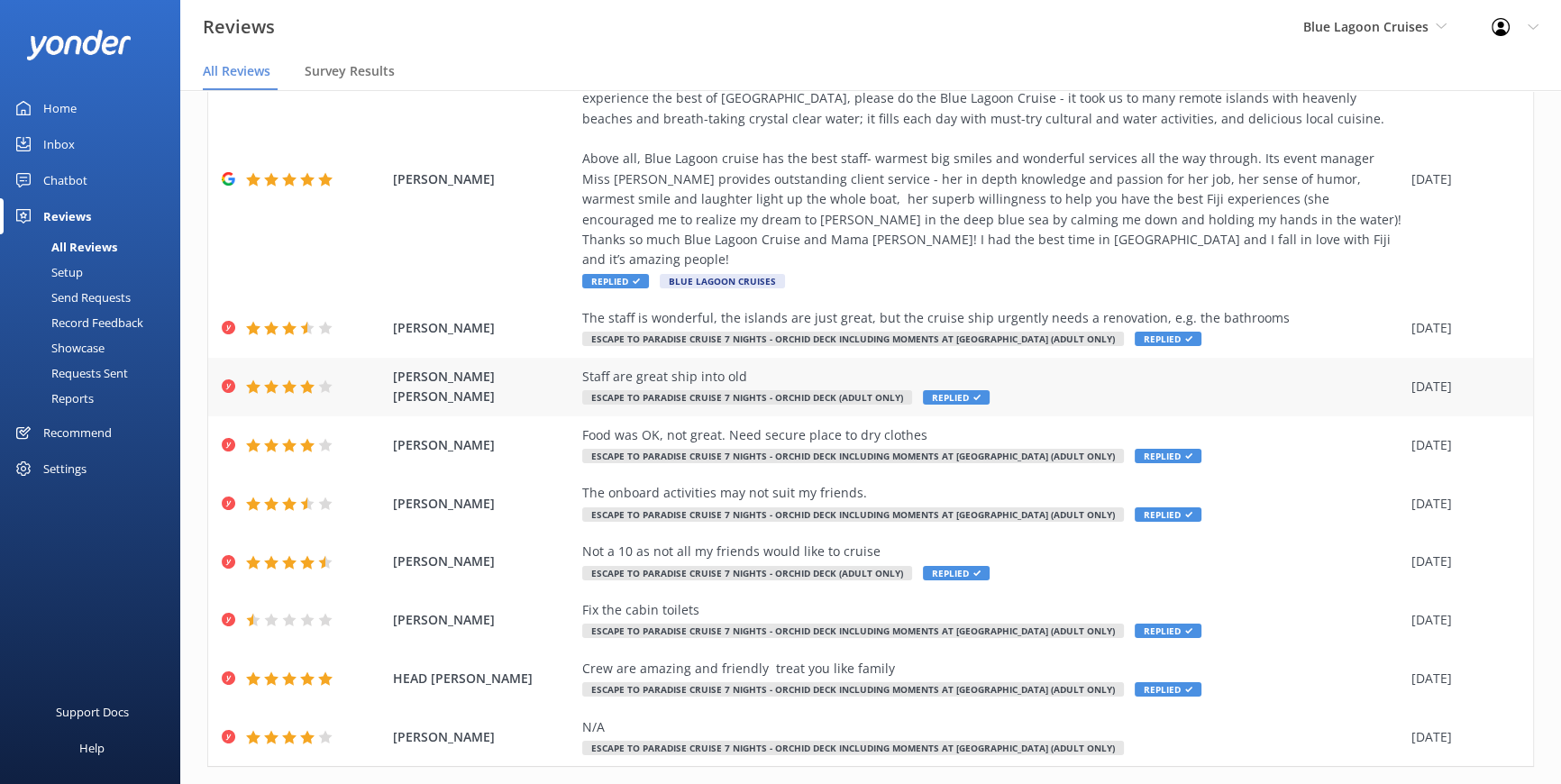
scroll to position [221, 0]
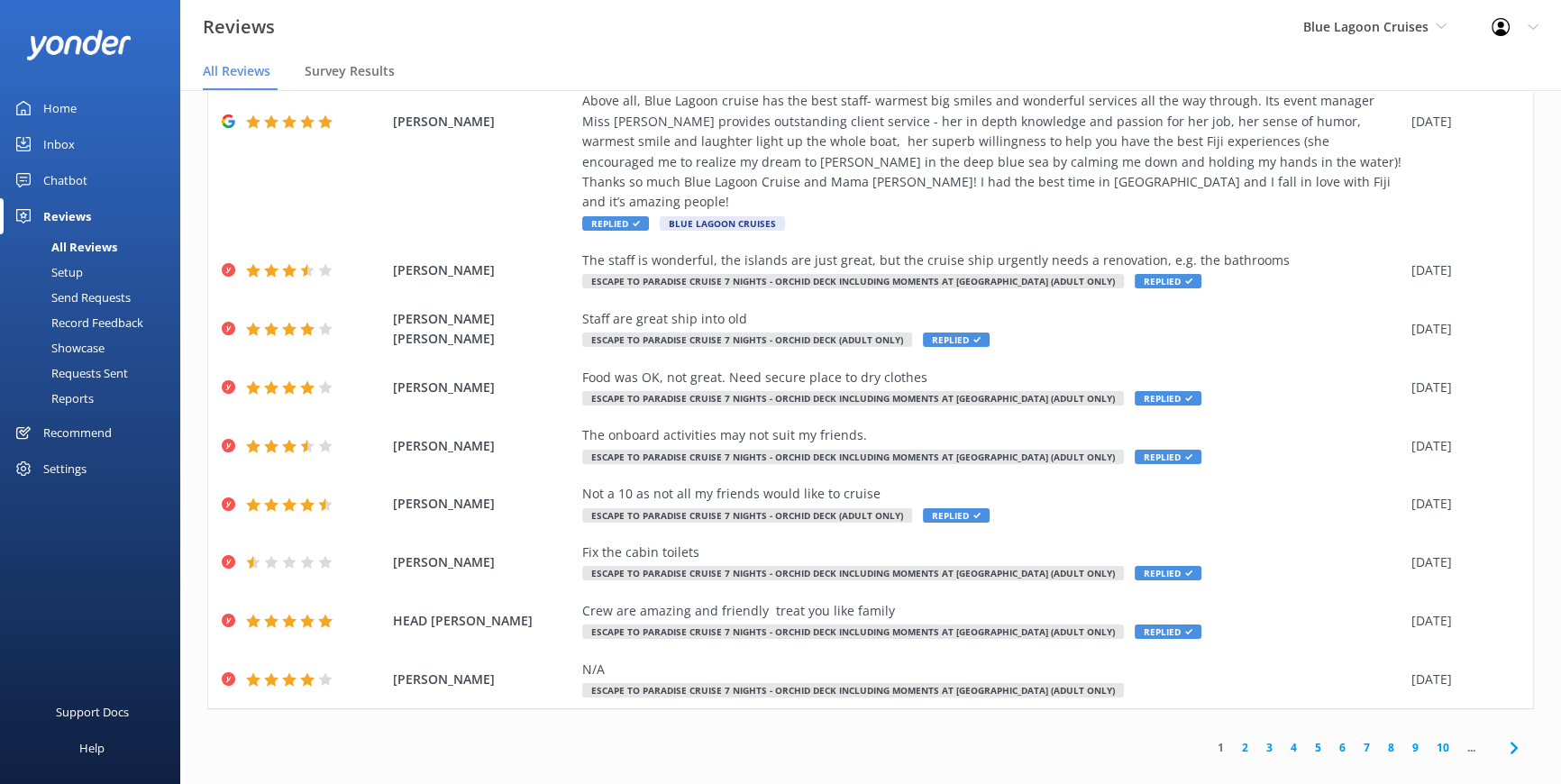
click at [1233, 739] on link "2" at bounding box center [1245, 748] width 24 height 18
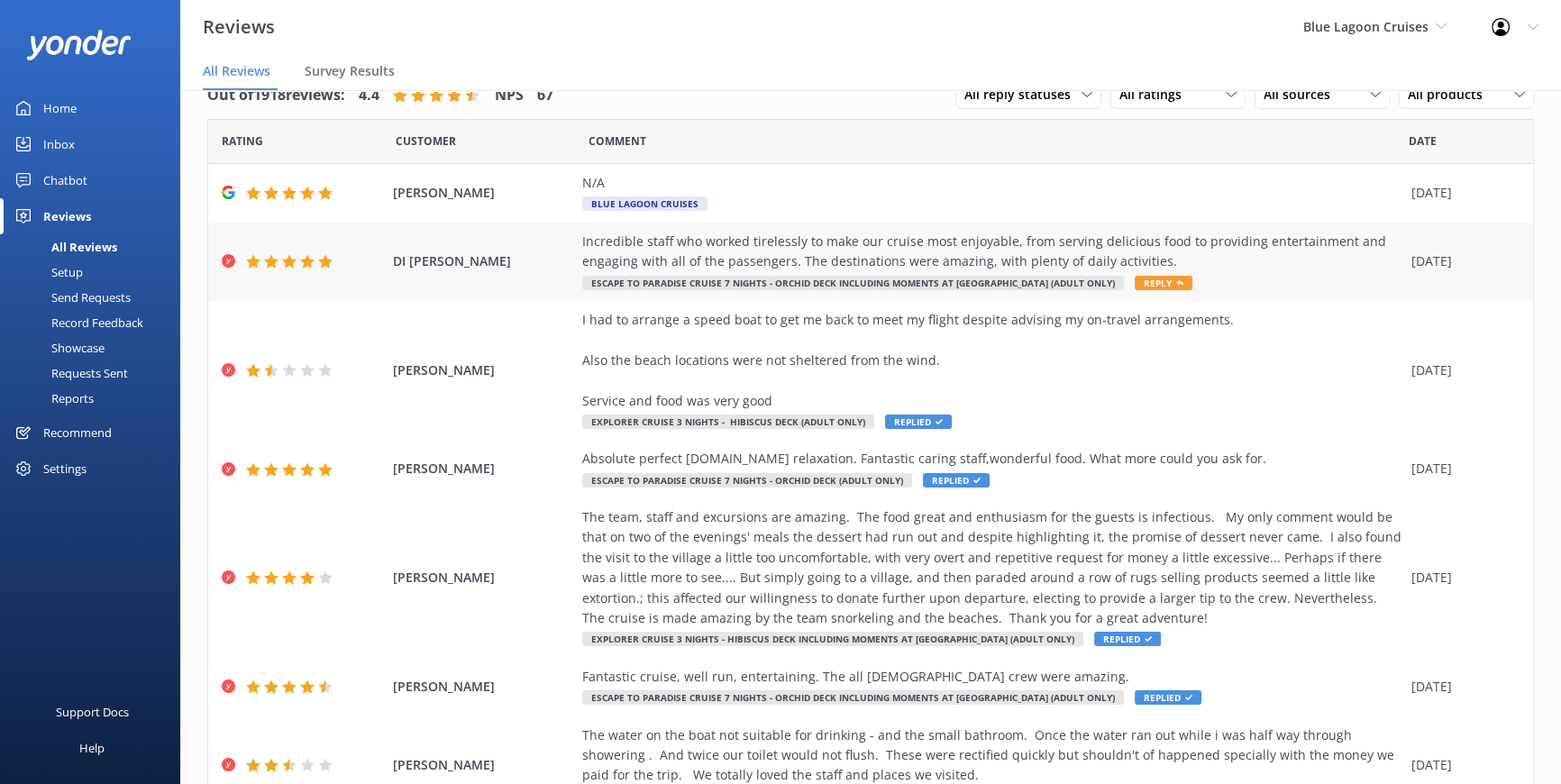
click at [1135, 276] on span "Reply" at bounding box center [1163, 283] width 58 height 15
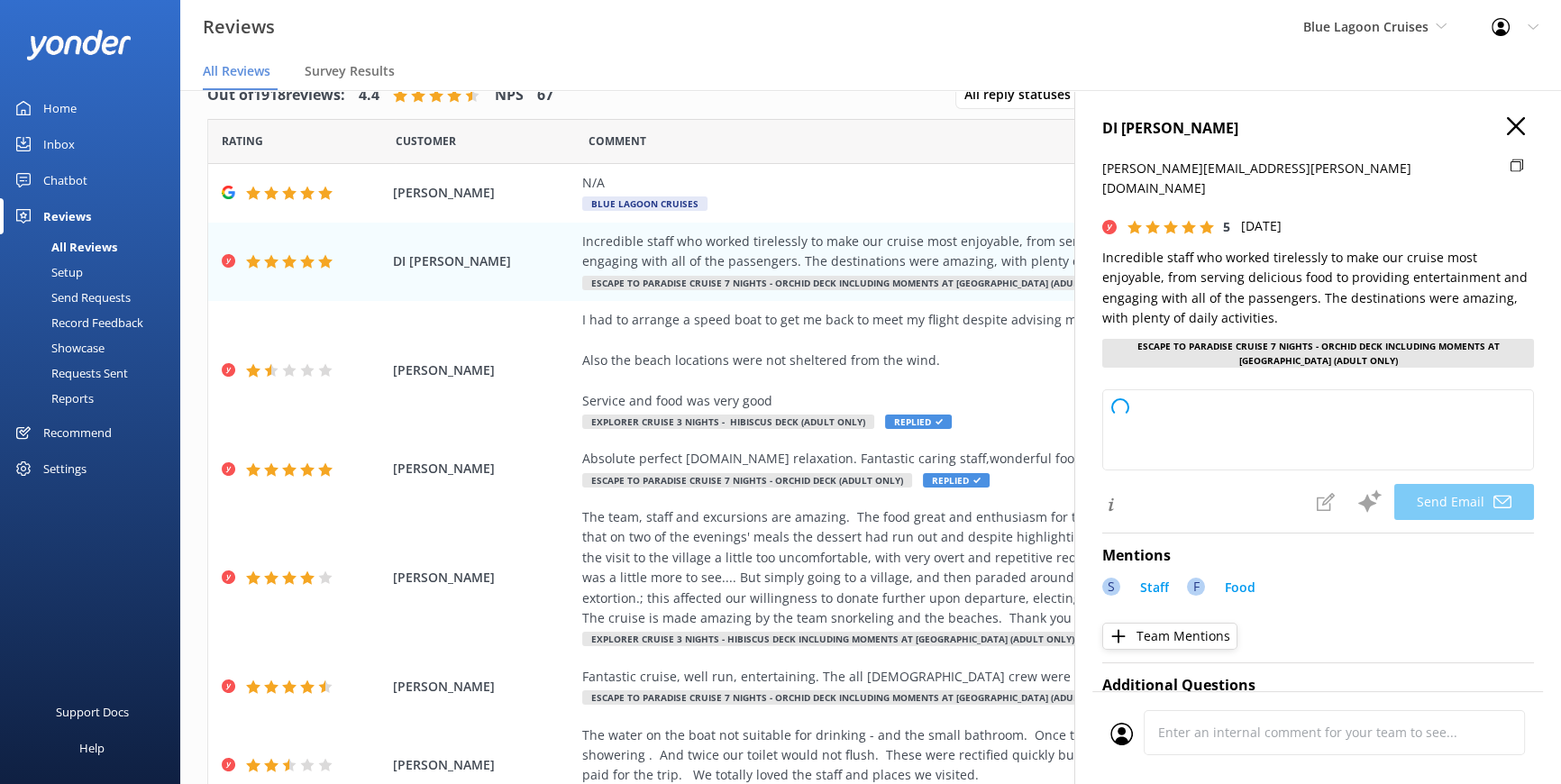
type textarea "Thank you so much, DI, for your wonderful review! We're delighted to hear you e…"
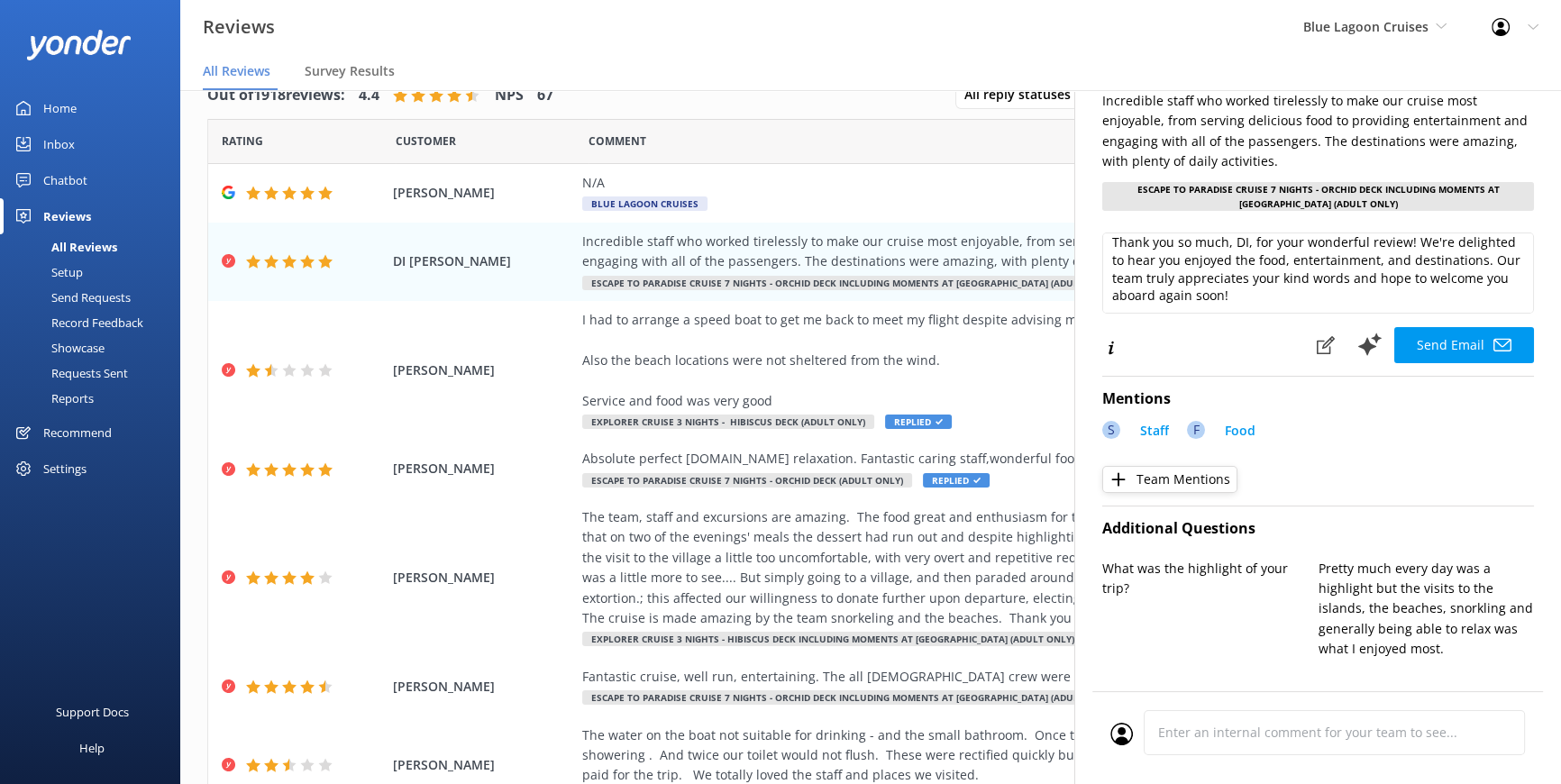
scroll to position [163, 0]
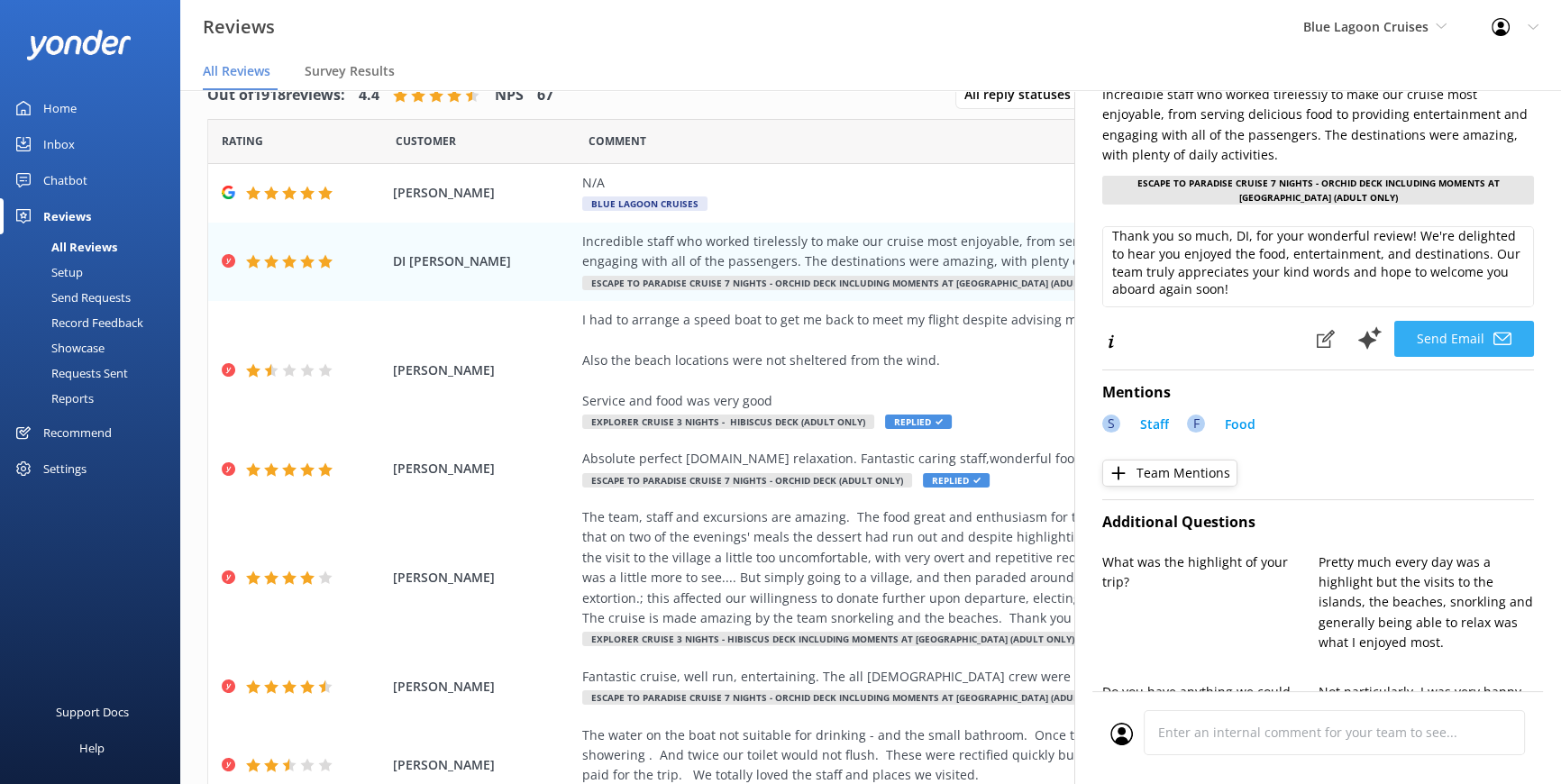
click at [1429, 321] on button "Send Email" at bounding box center [1464, 338] width 140 height 36
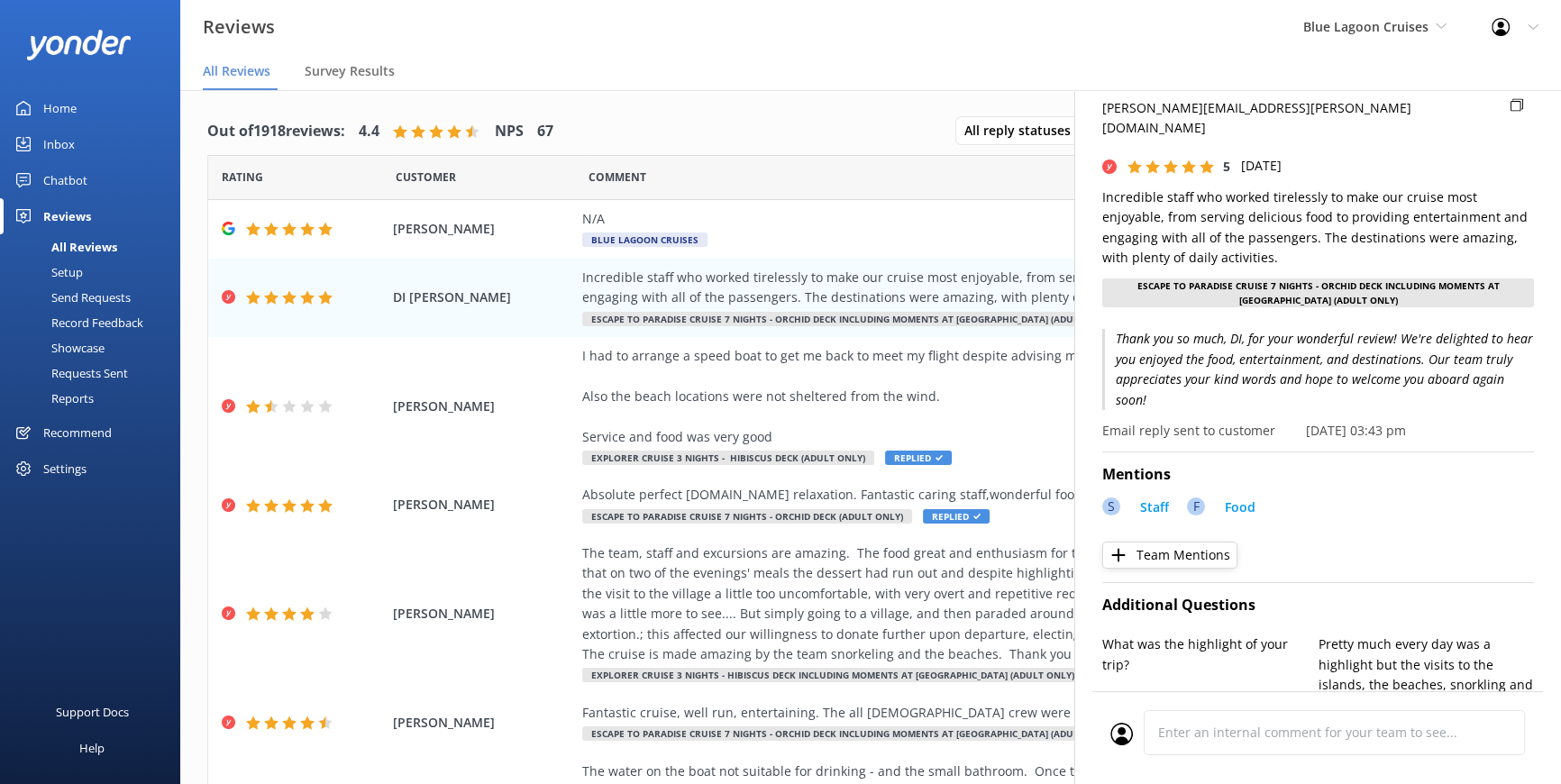
scroll to position [0, 0]
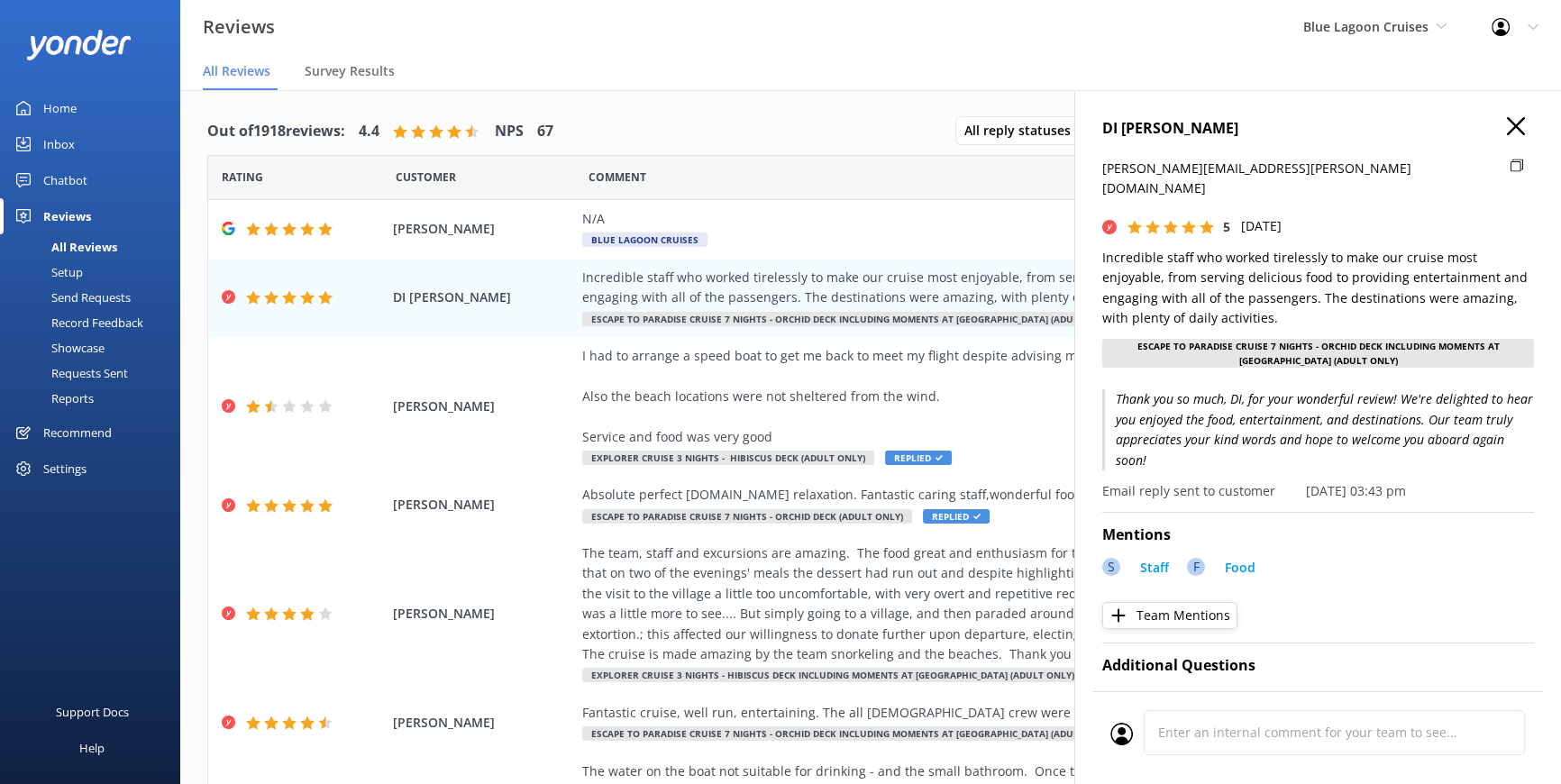
click at [1507, 129] on icon at bounding box center [1516, 126] width 18 height 18
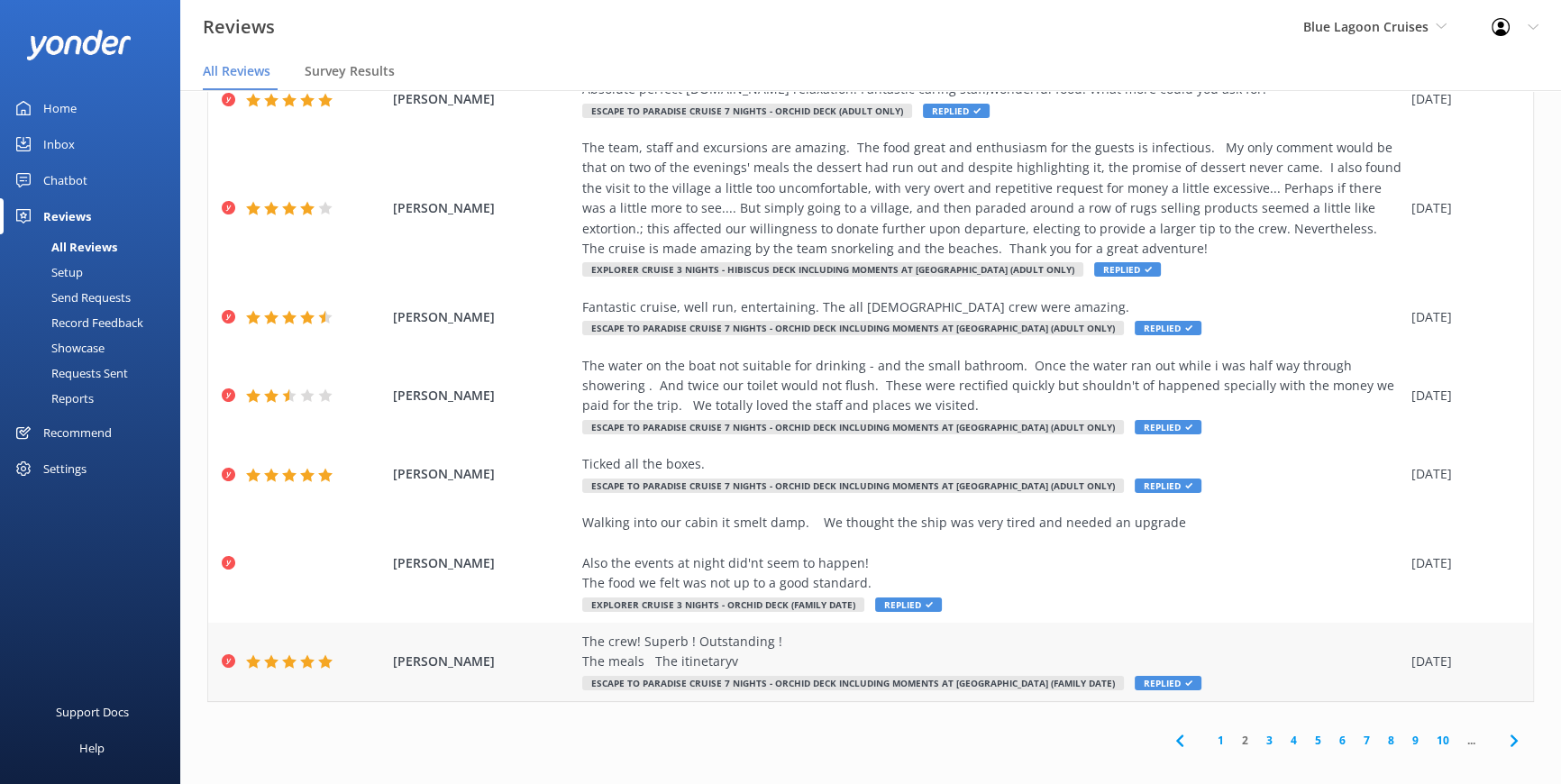
scroll to position [36, 0]
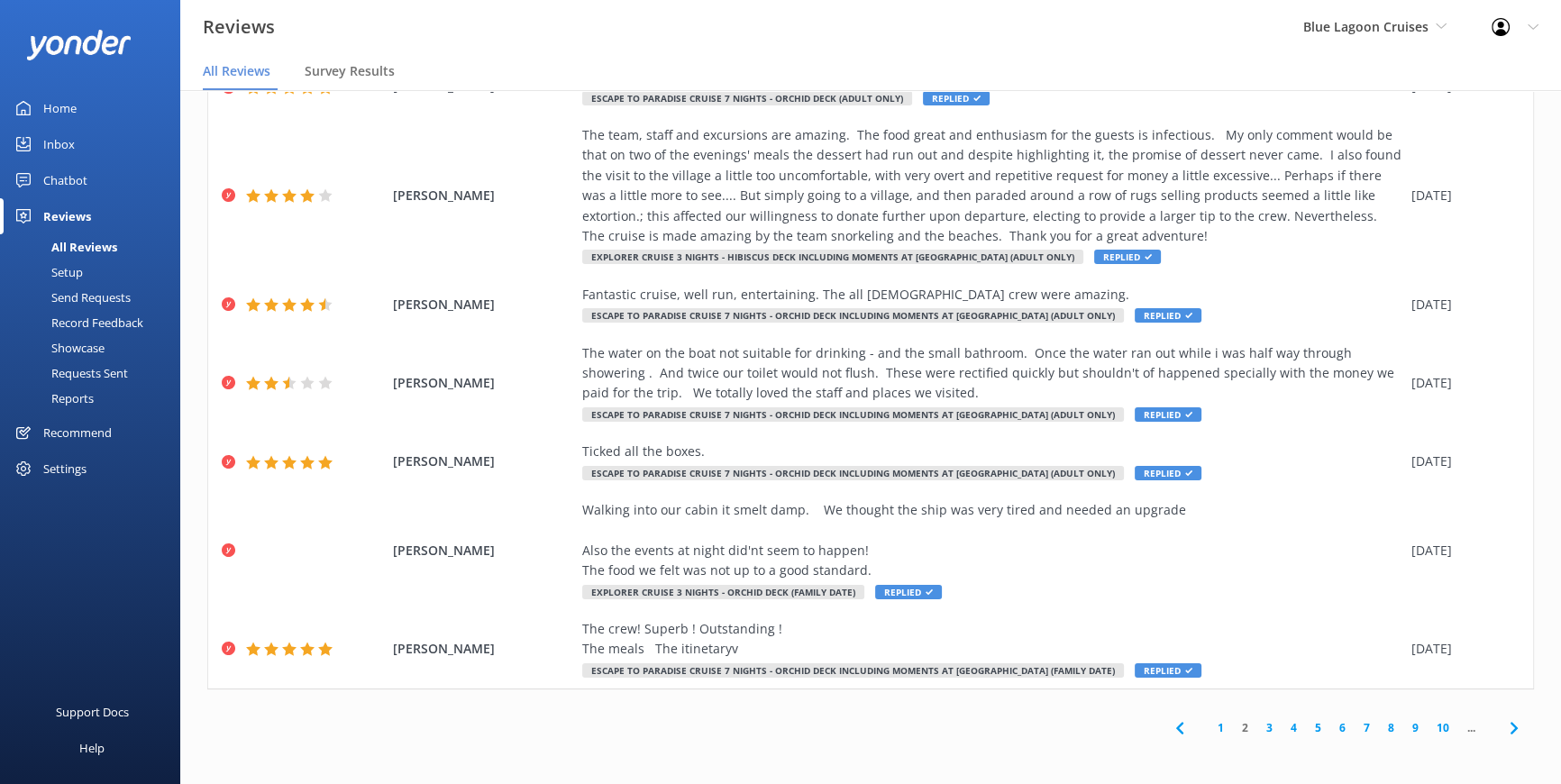
click at [1236, 730] on link "2" at bounding box center [1245, 728] width 24 height 18
click at [1233, 729] on link "2" at bounding box center [1245, 728] width 24 height 18
click at [1258, 727] on link "3" at bounding box center [1270, 728] width 24 height 18
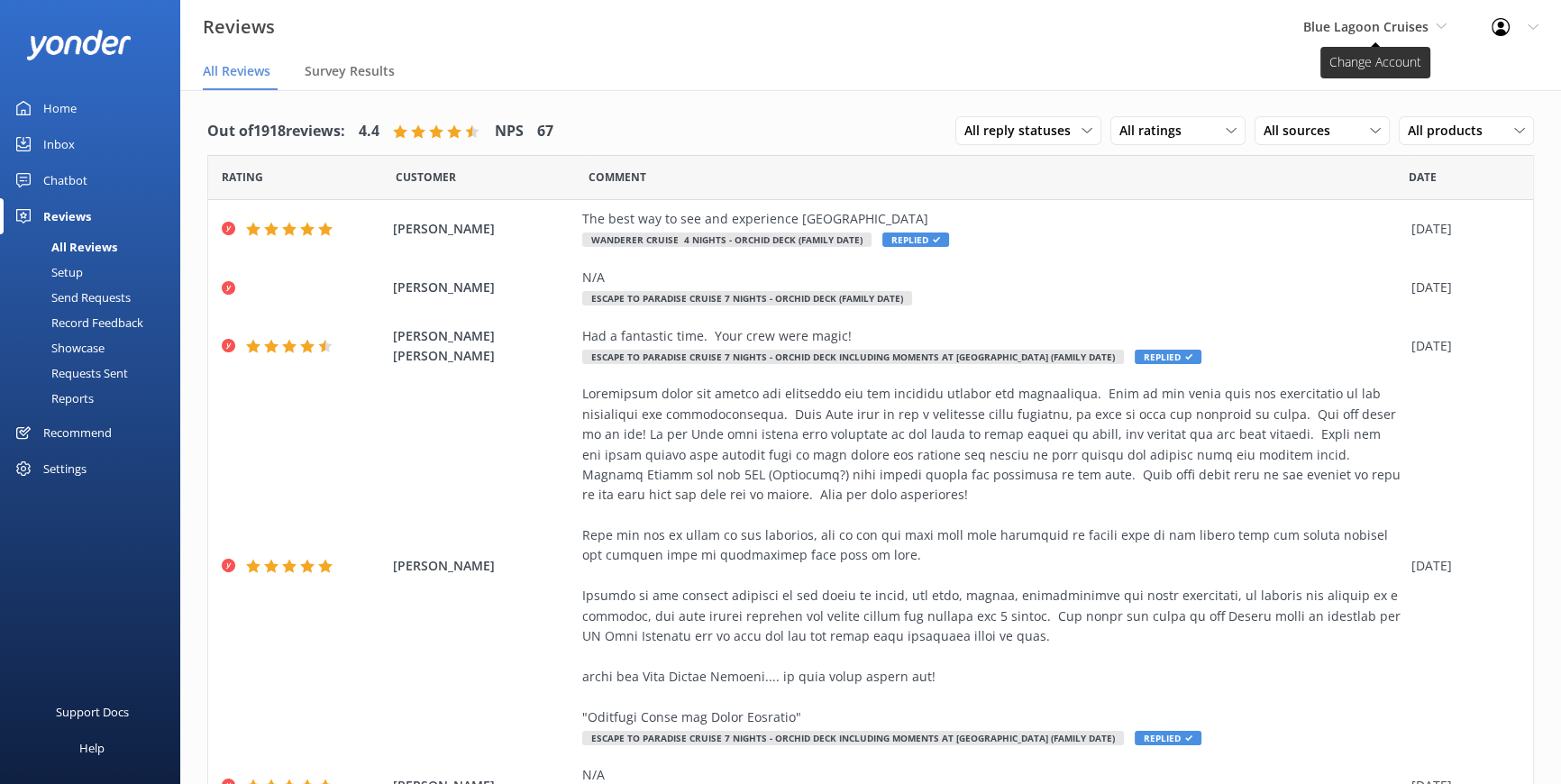
click at [1437, 21] on icon at bounding box center [1441, 25] width 11 height 11
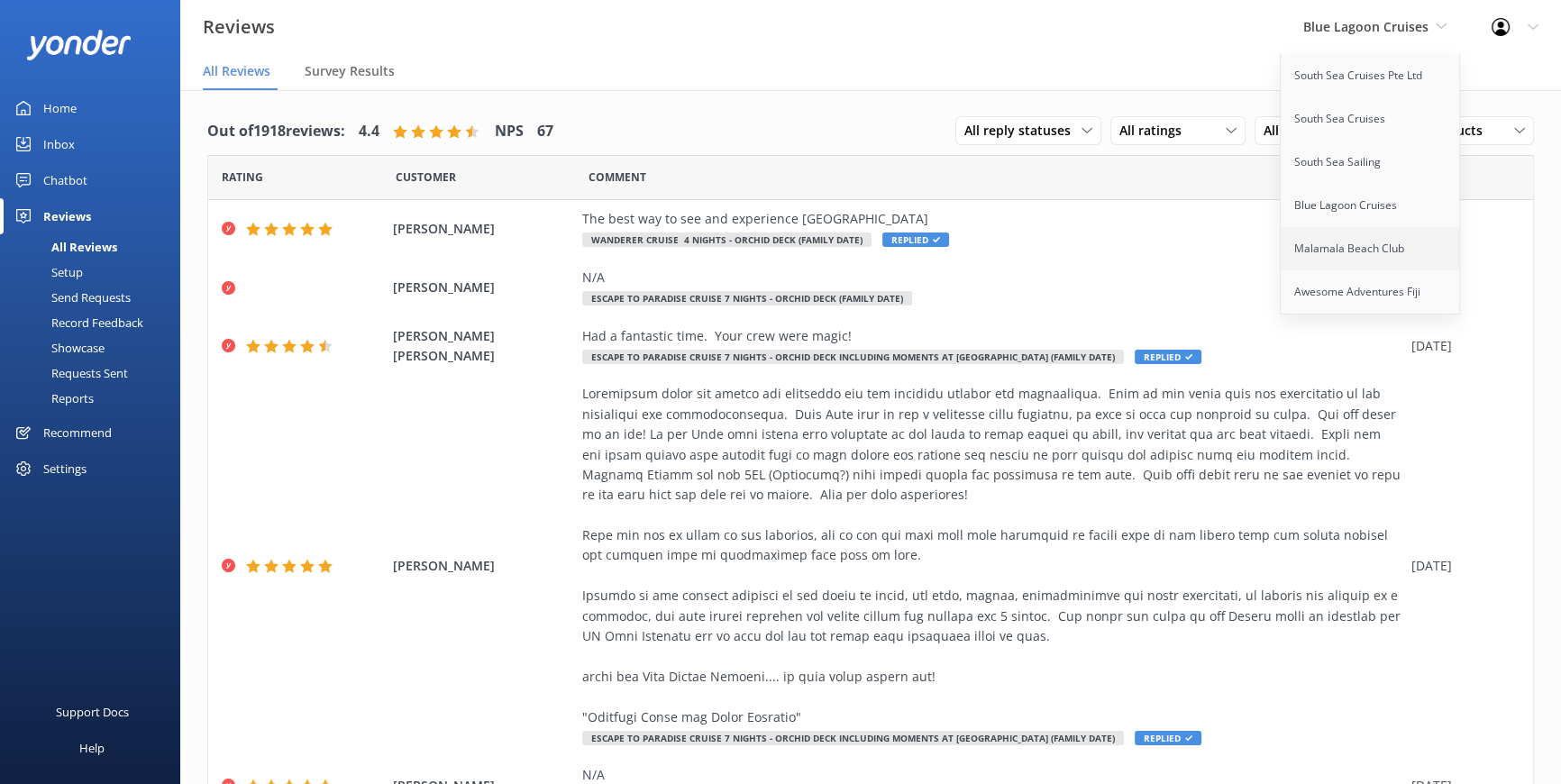
click at [1370, 239] on link "Malamala Beach Club" at bounding box center [1371, 248] width 180 height 43
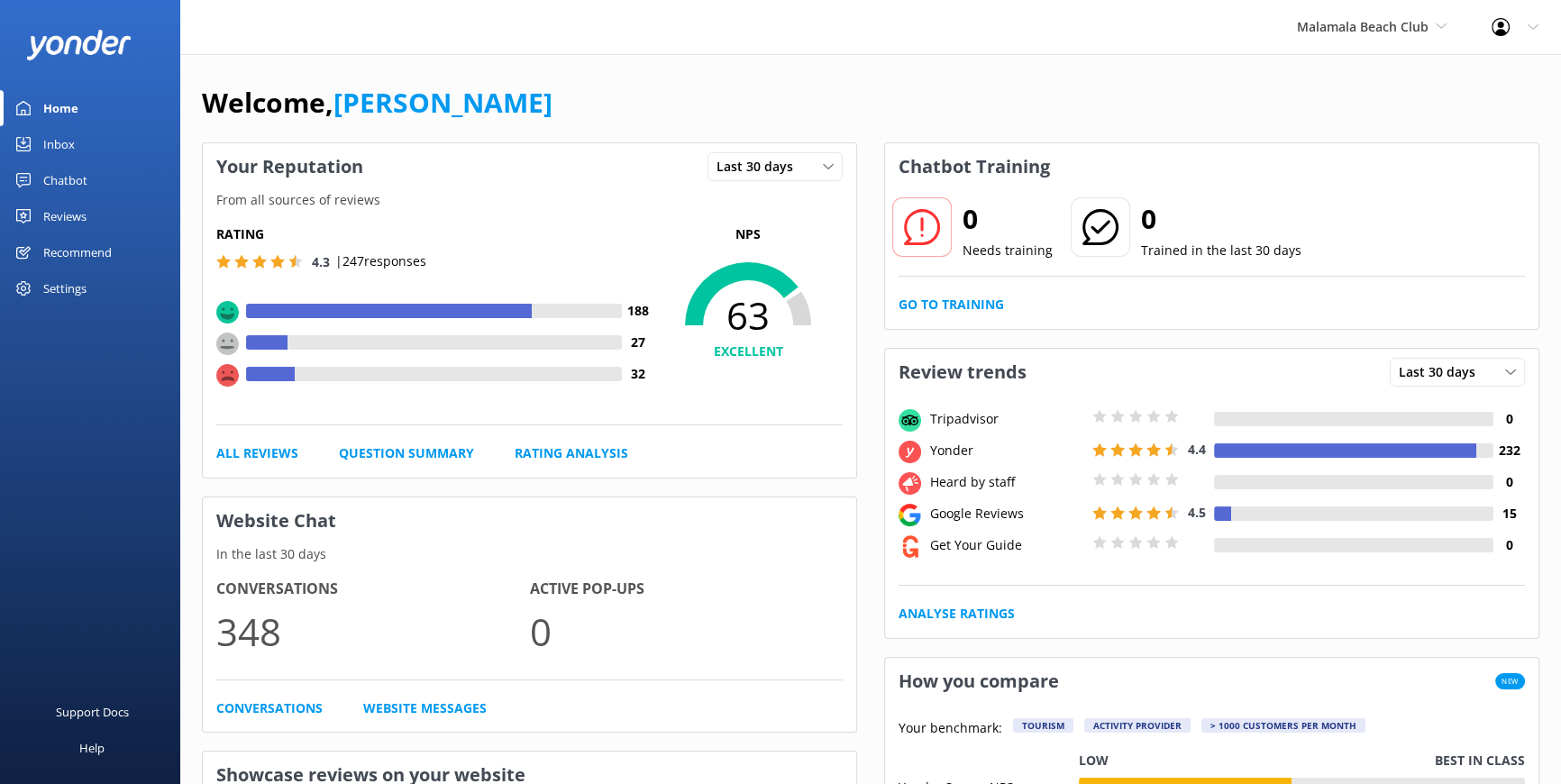
click at [67, 215] on div "Reviews" at bounding box center [65, 216] width 43 height 36
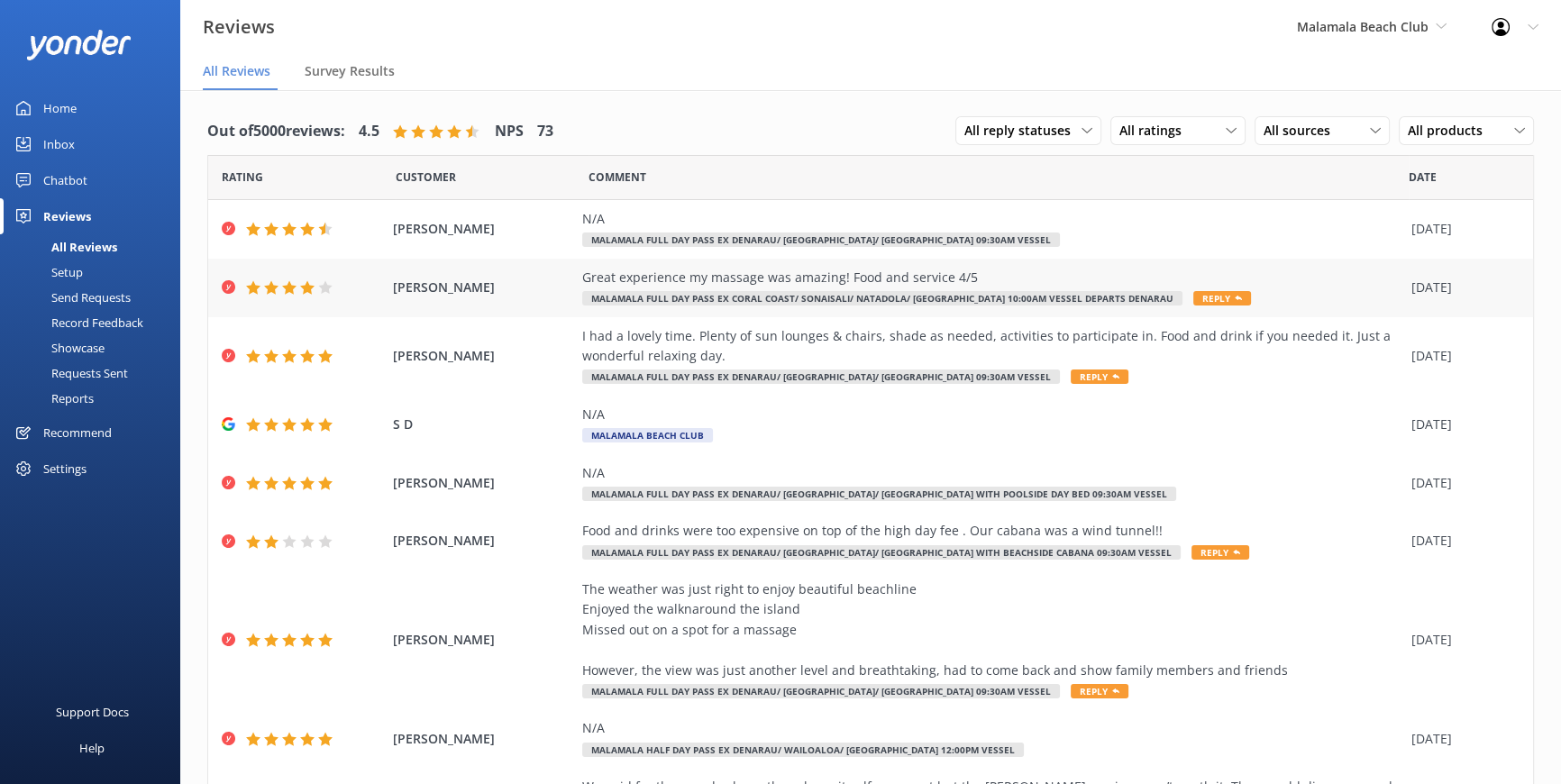
click at [1235, 297] on use at bounding box center [1238, 297] width 7 height 5
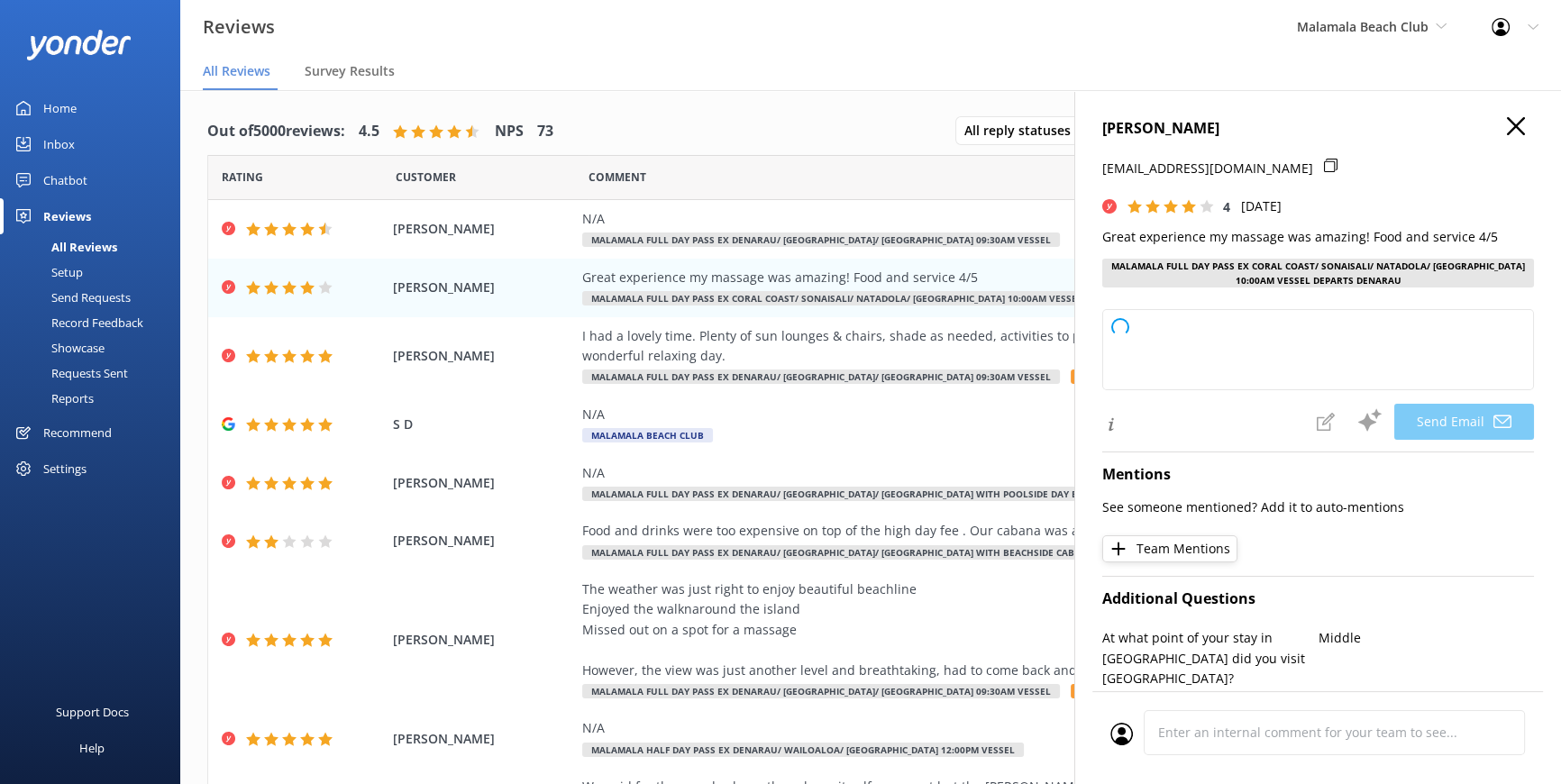
type textarea "Thank you so much for your feedback, OLOWU! We're delighted you enjoyed your ma…"
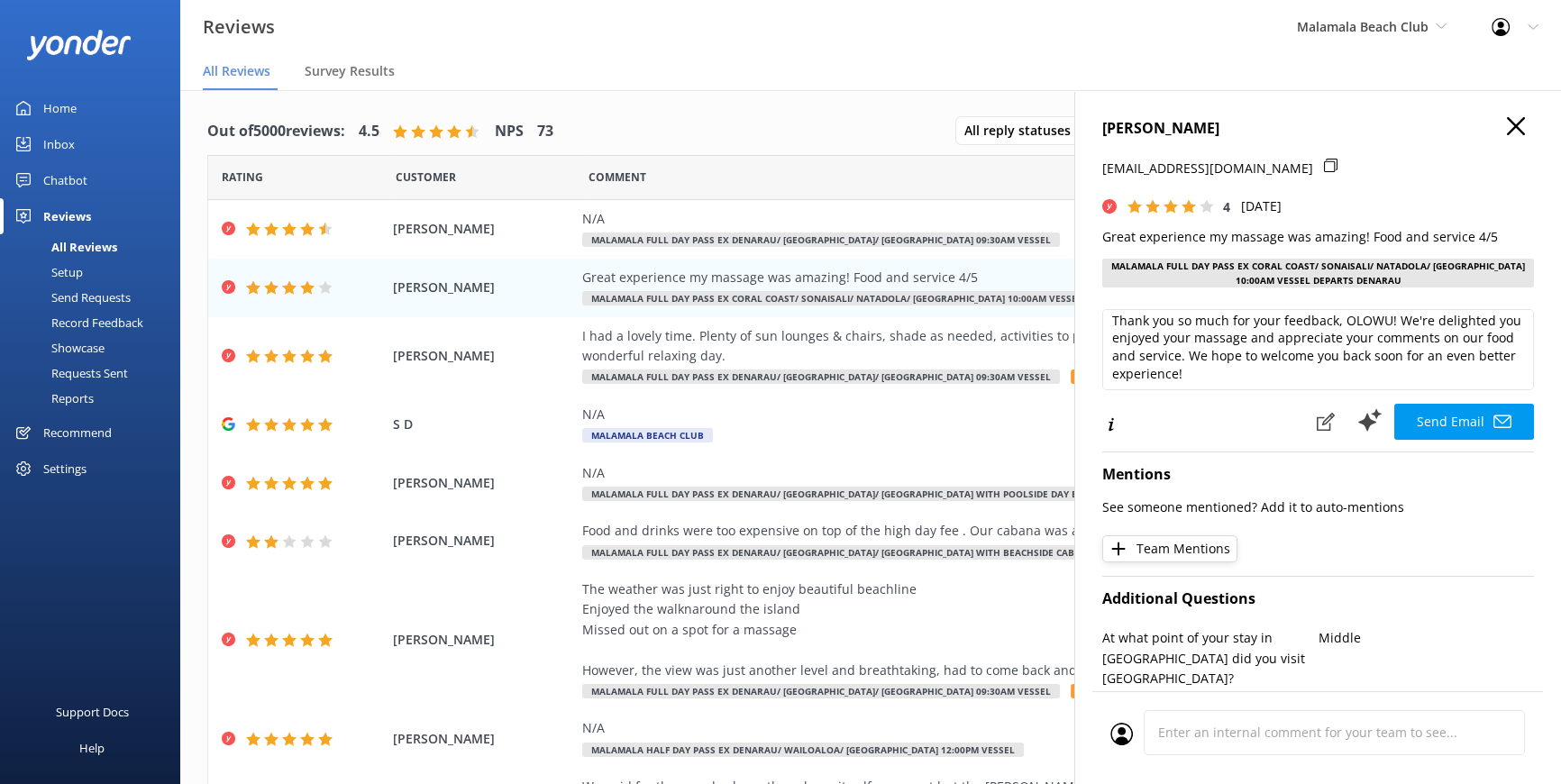
scroll to position [9, 0]
click at [1441, 413] on button "Send Email" at bounding box center [1464, 421] width 140 height 36
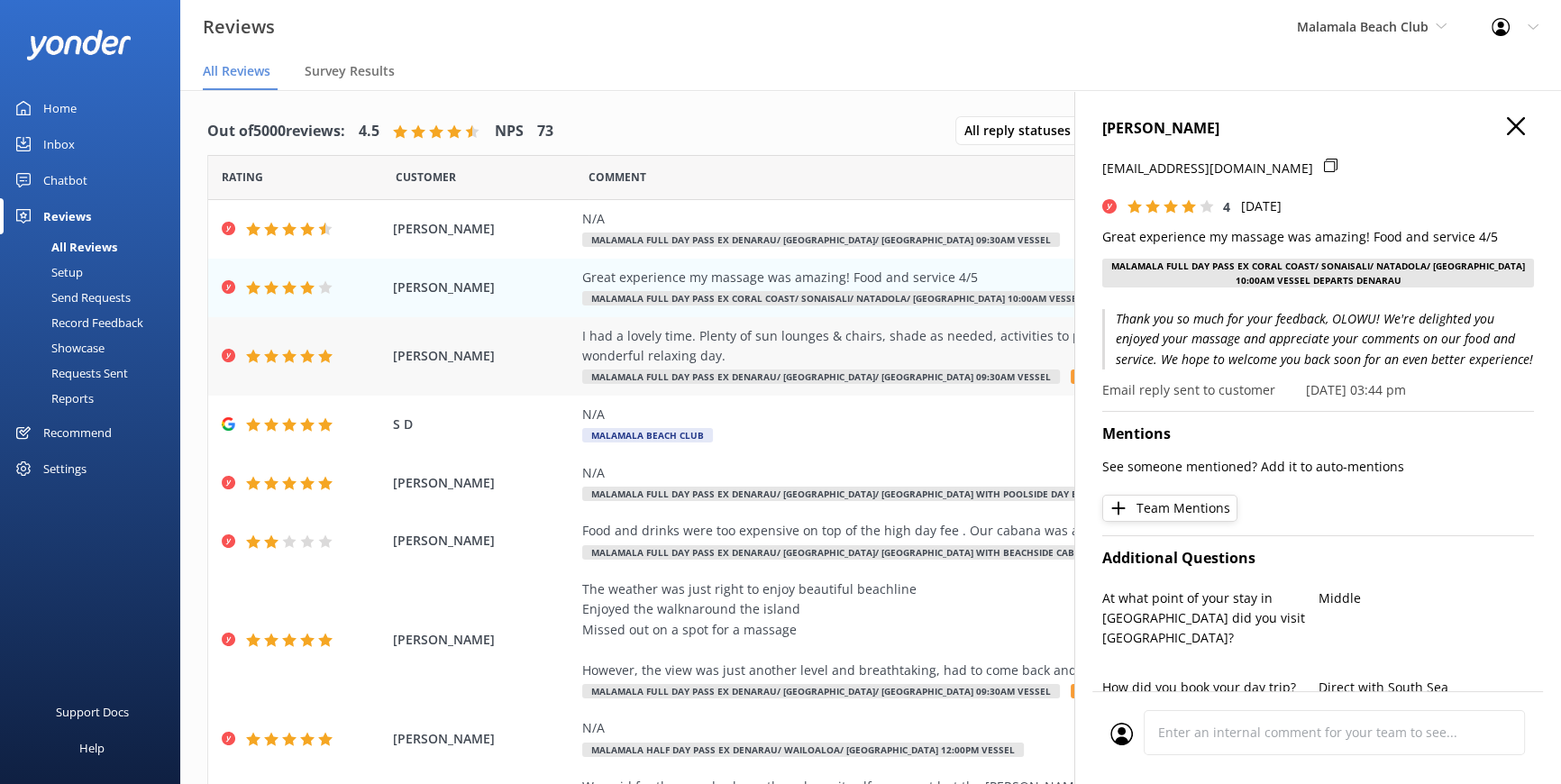
click at [1071, 378] on span "Reply" at bounding box center [1099, 376] width 58 height 15
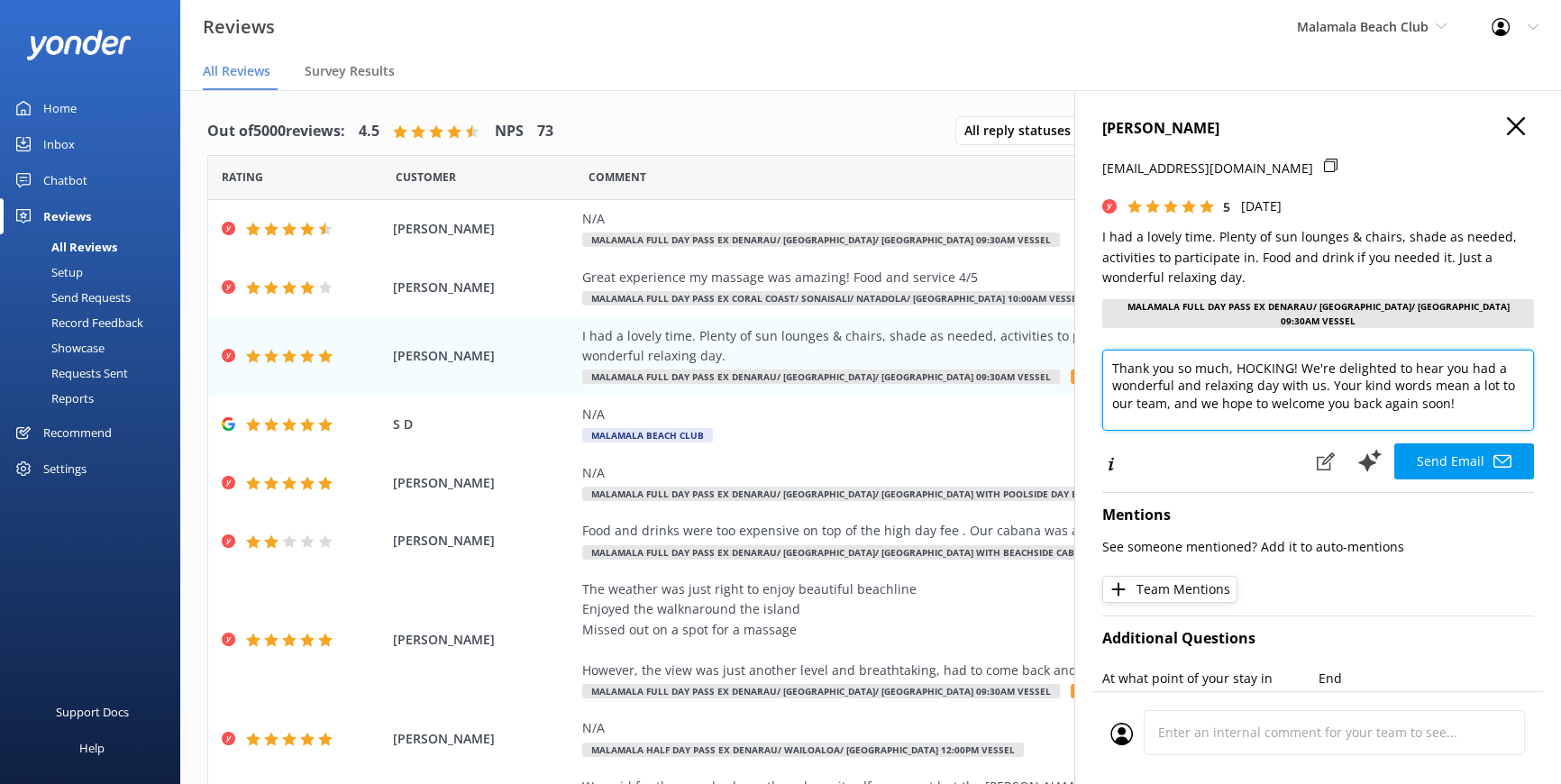
drag, startPoint x: 1231, startPoint y: 363, endPoint x: 1287, endPoint y: 368, distance: 56.2
click at [1288, 368] on textarea "Thank you so much, HOCKING! We're delighted to hear you had a wonderful and rel…" at bounding box center [1318, 390] width 432 height 81
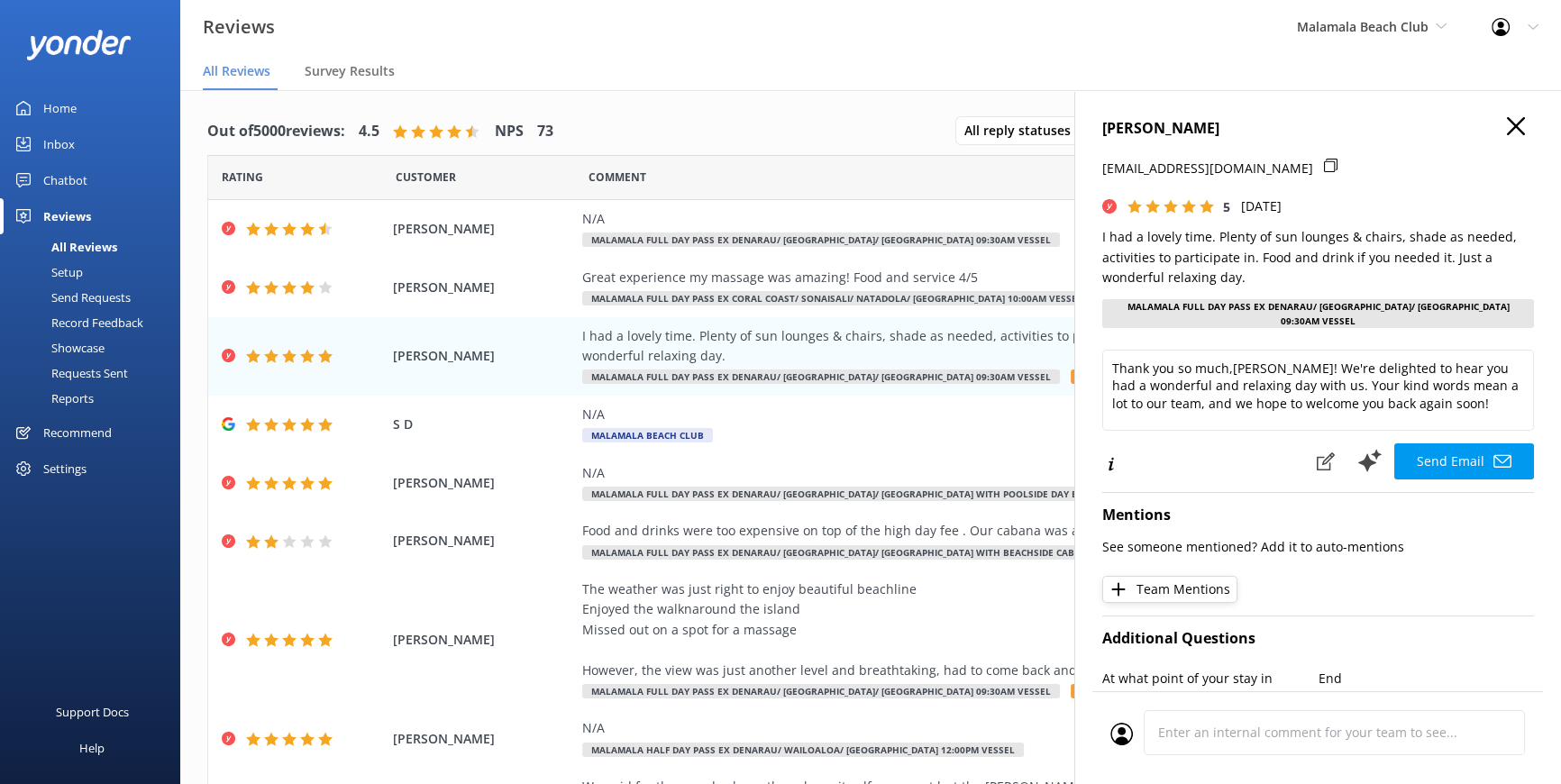
drag, startPoint x: 1356, startPoint y: 368, endPoint x: 1172, endPoint y: 426, distance: 192.9
click at [1165, 443] on div "Send Email" at bounding box center [1318, 462] width 432 height 39
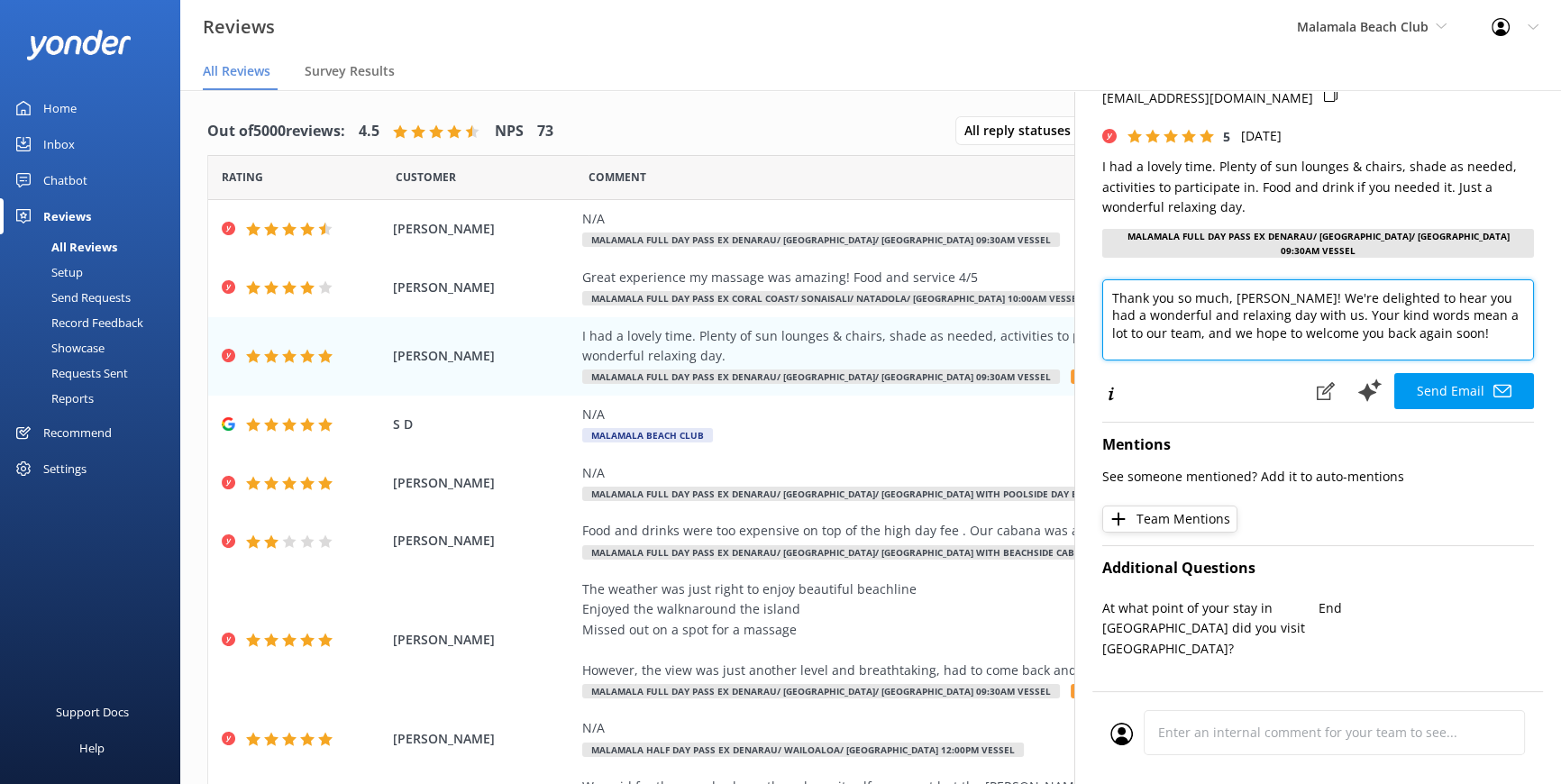
scroll to position [163, 0]
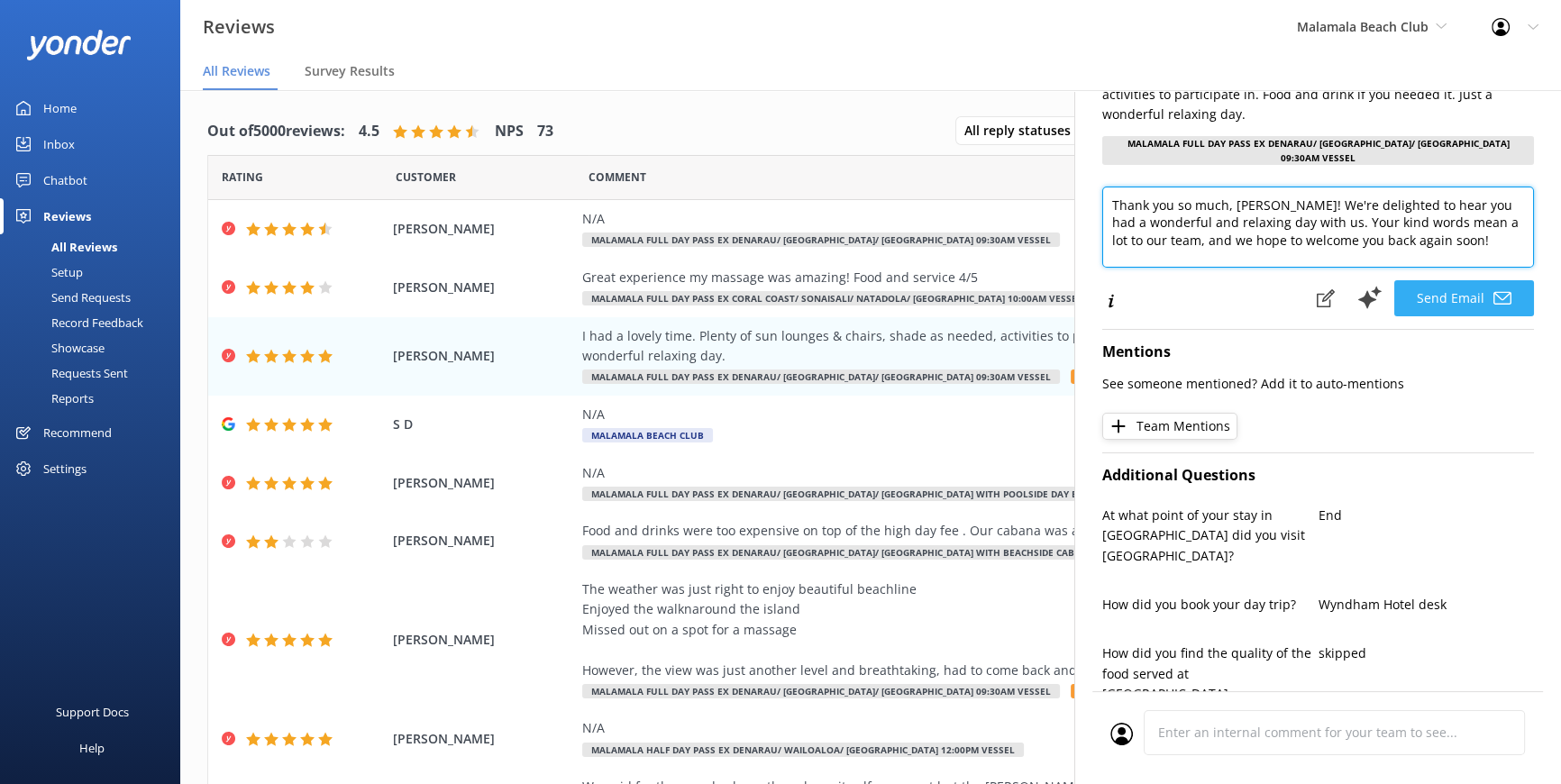
type textarea "Thank you so much, Lisa! We're delighted to hear you had a wonderful and relaxi…"
click at [1410, 295] on button "Send Email" at bounding box center [1464, 298] width 140 height 36
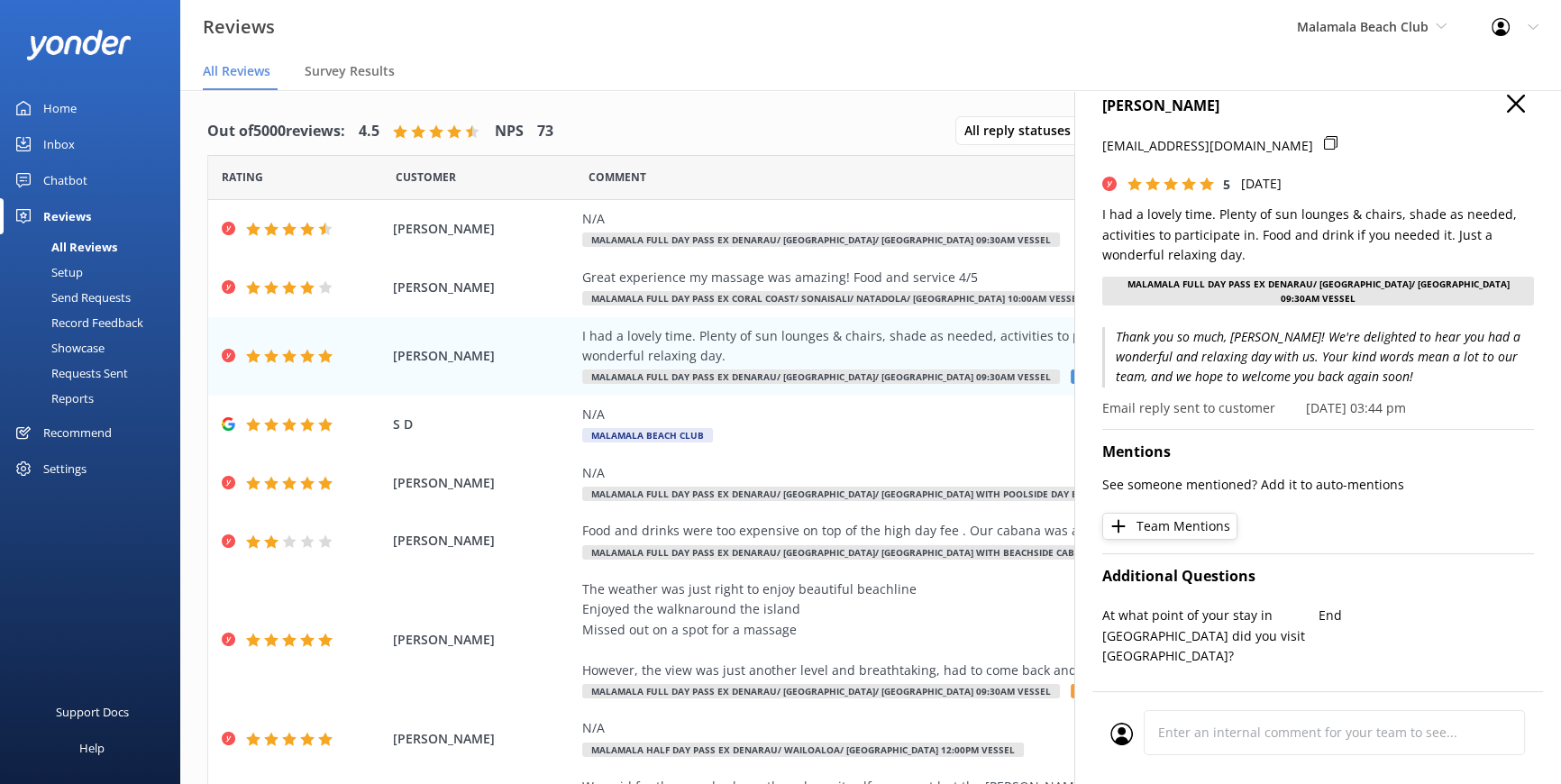
scroll to position [0, 0]
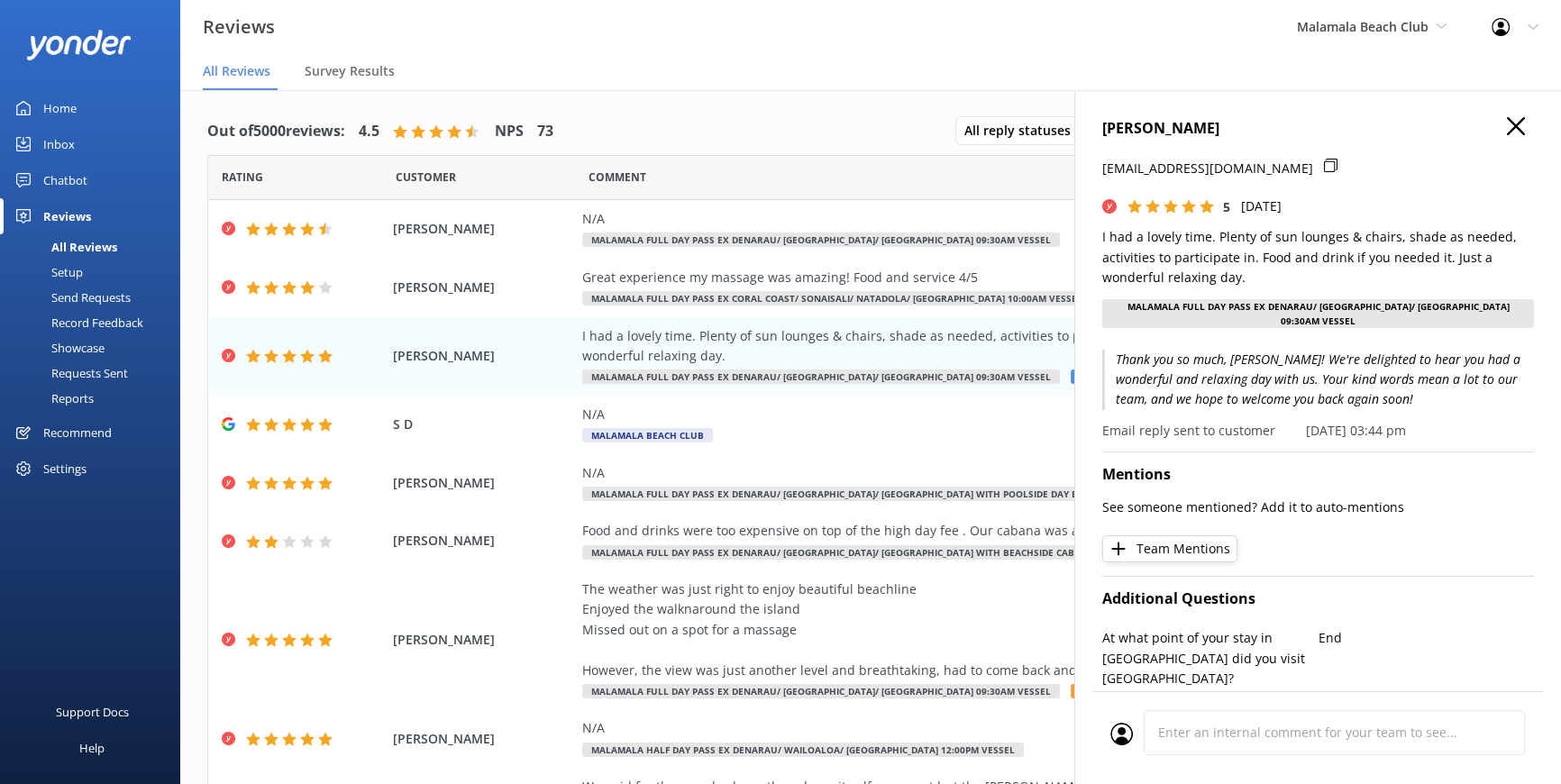
click at [1507, 121] on icon at bounding box center [1516, 126] width 18 height 18
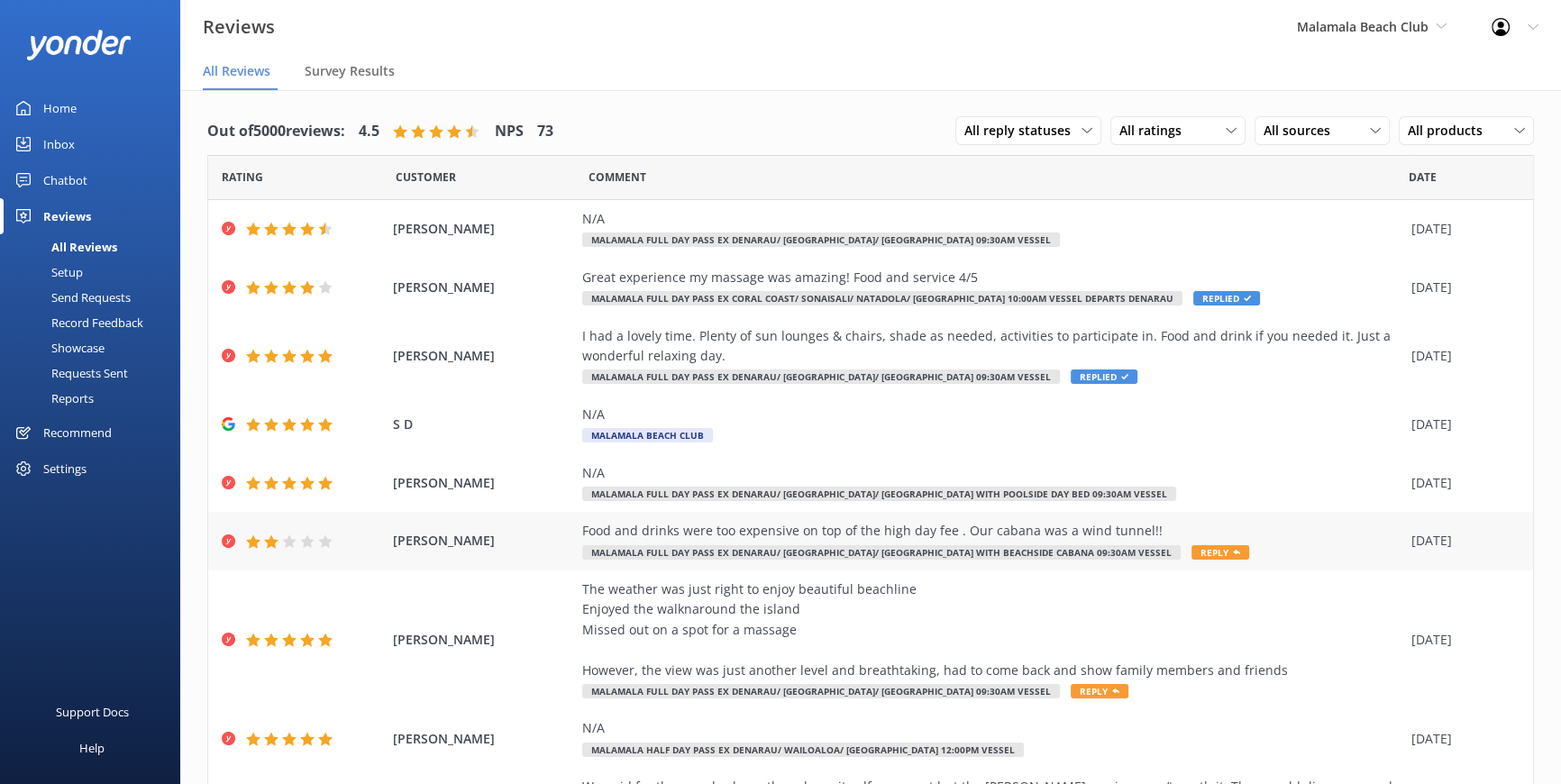
click at [1192, 545] on span "Reply" at bounding box center [1221, 552] width 58 height 15
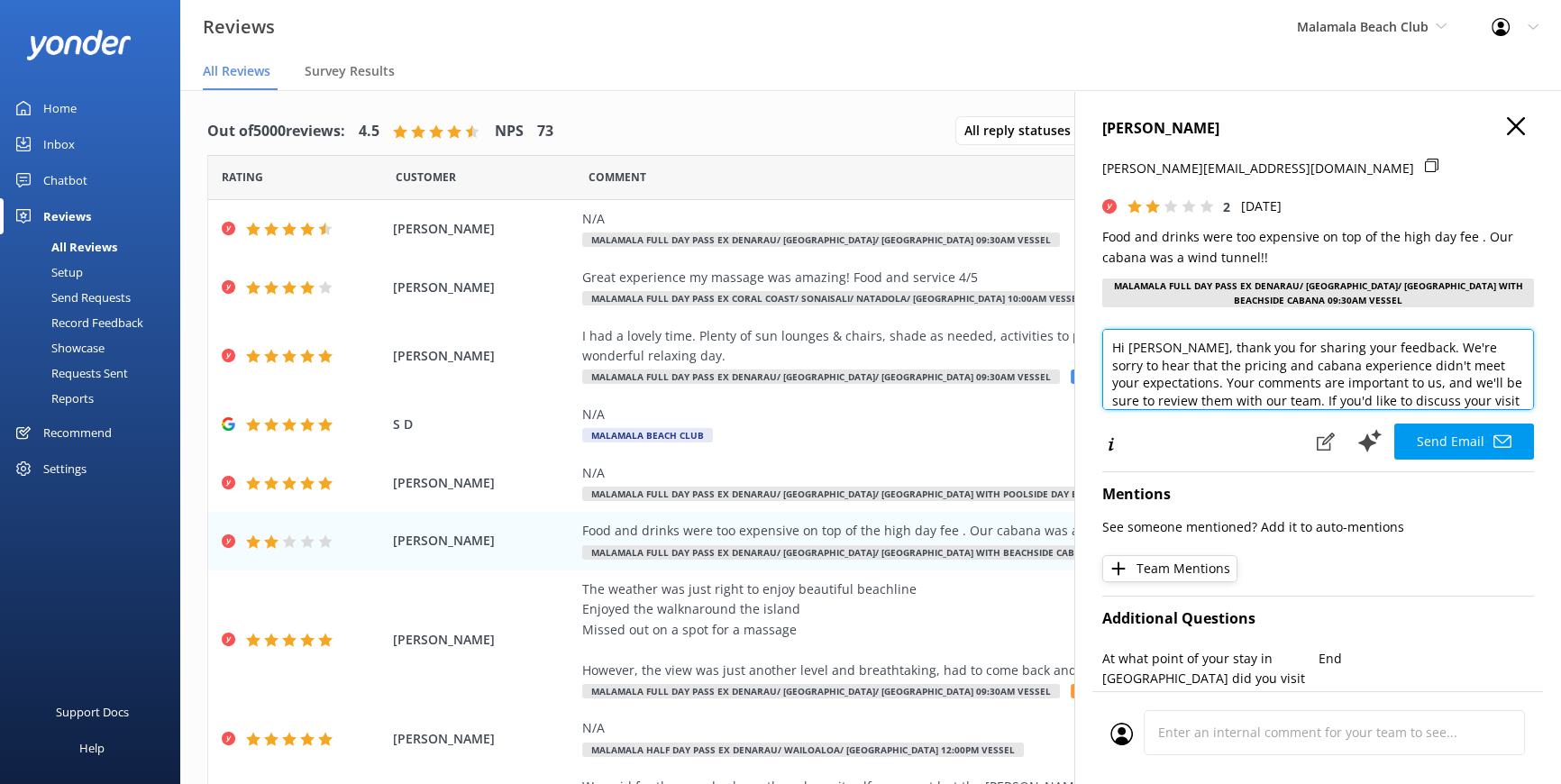
drag, startPoint x: 1162, startPoint y: 350, endPoint x: 1128, endPoint y: 339, distance: 35.7
click at [1128, 339] on textarea "Hi Steele, thank you for sharing your feedback. We're sorry to hear that the pr…" at bounding box center [1318, 369] width 432 height 81
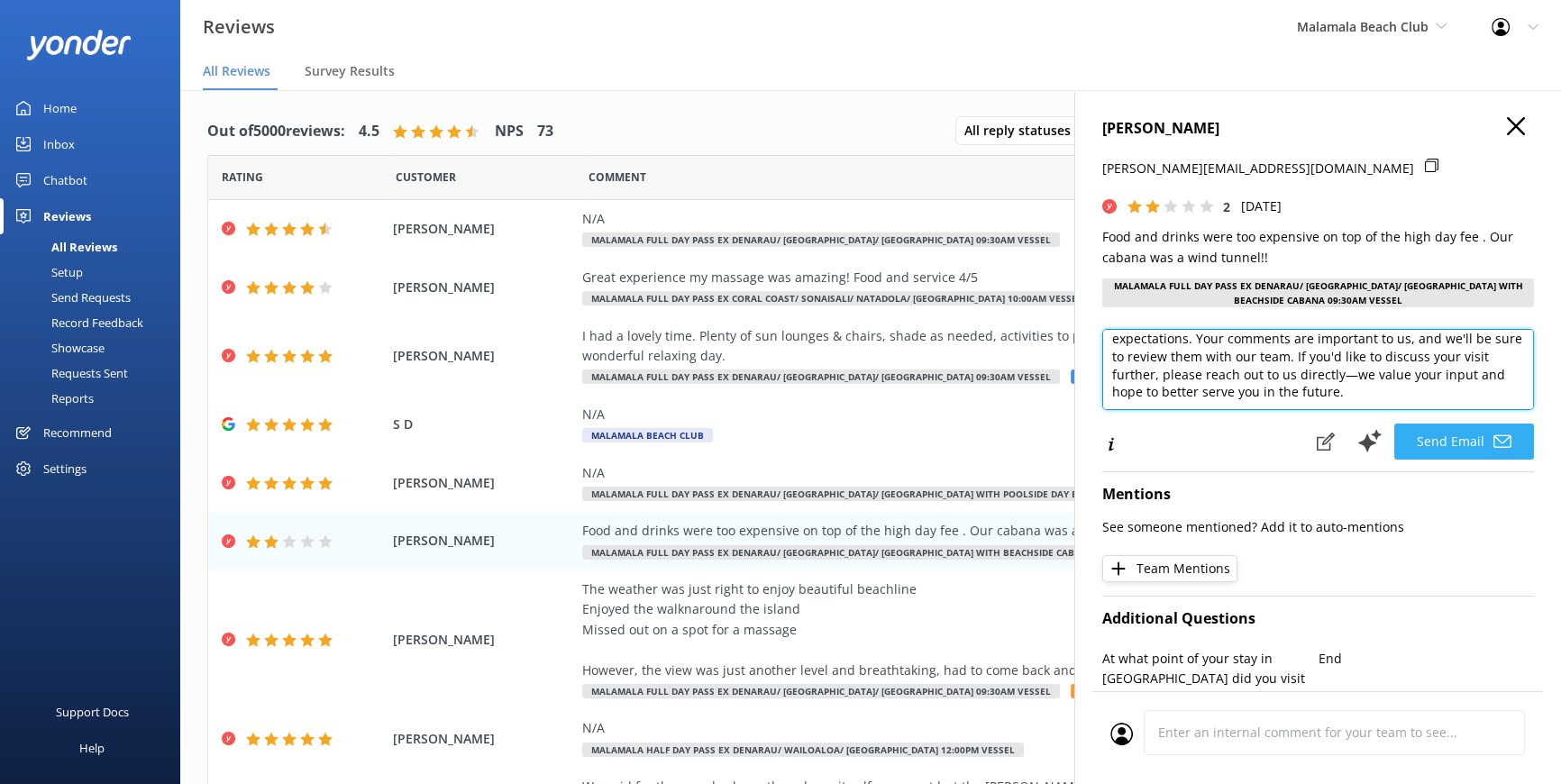
type textarea "Bula Erica, thank you for sharing your feedback. We're sorry to hear that the p…"
click at [1424, 446] on button "Send Email" at bounding box center [1464, 441] width 140 height 36
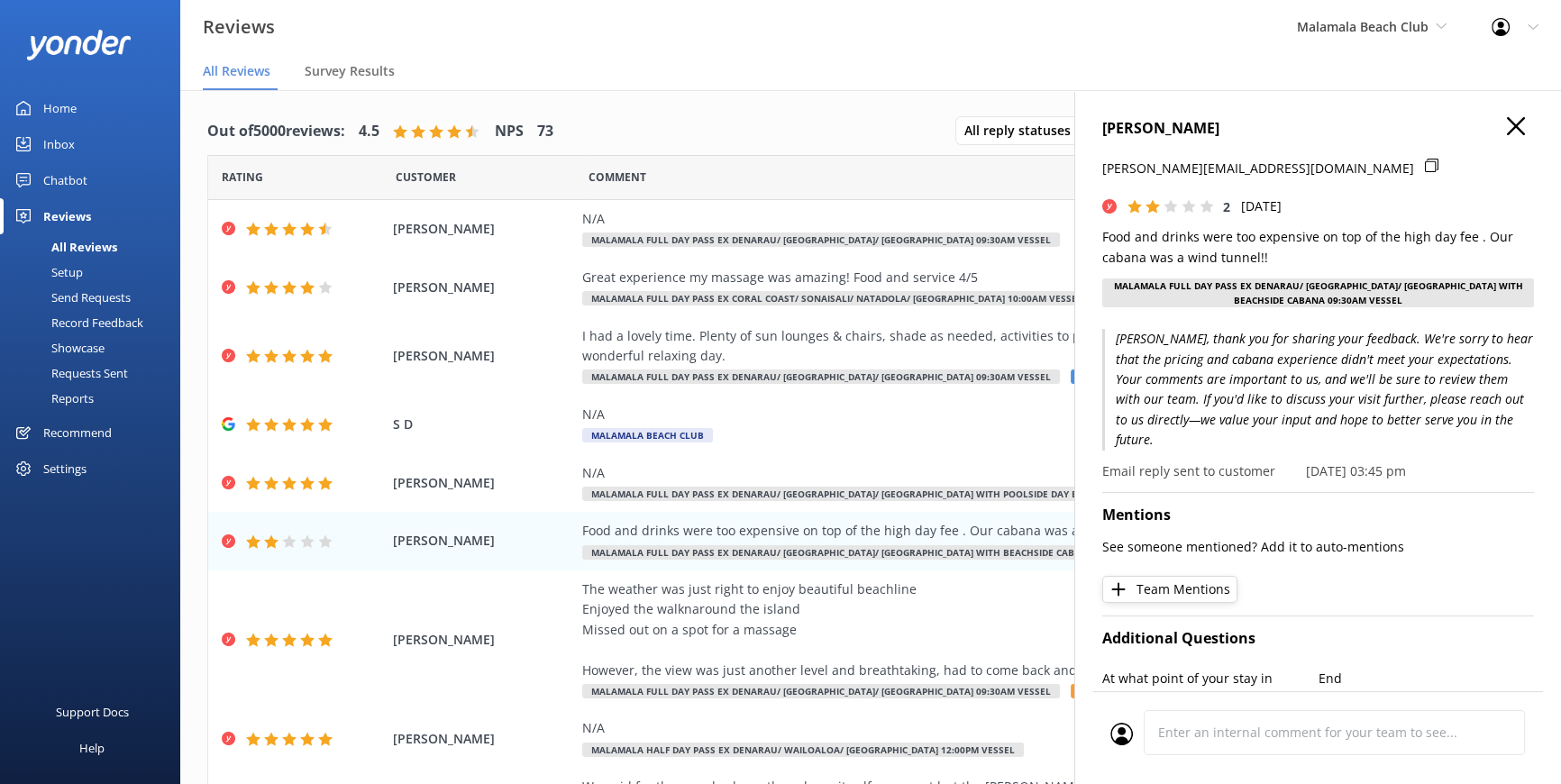
click at [1514, 117] on h4 "STEELE ERICA" at bounding box center [1318, 129] width 432 height 23
click at [1507, 125] on use at bounding box center [1516, 126] width 18 height 18
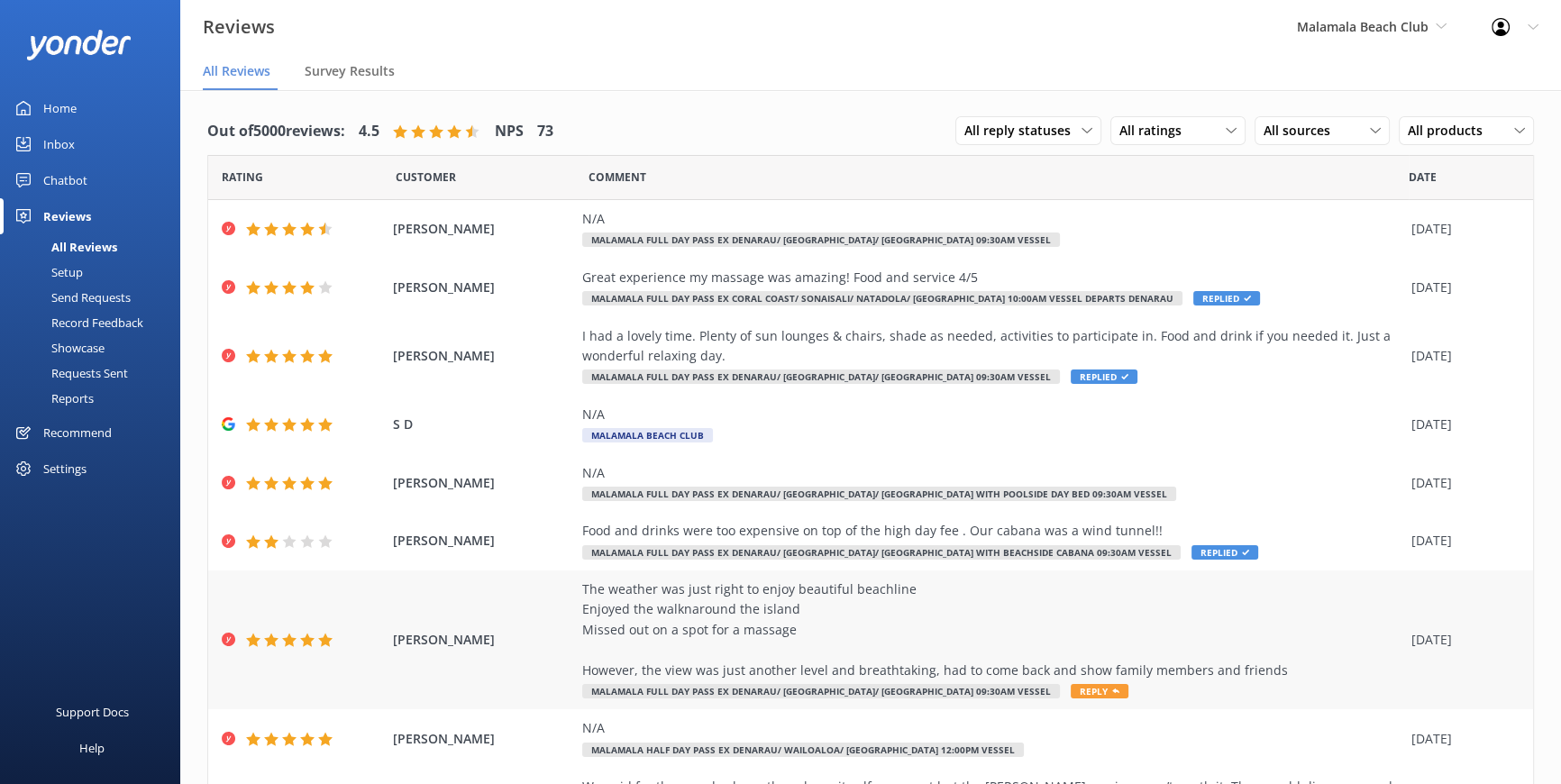
click at [1071, 685] on span "Reply" at bounding box center [1099, 691] width 58 height 15
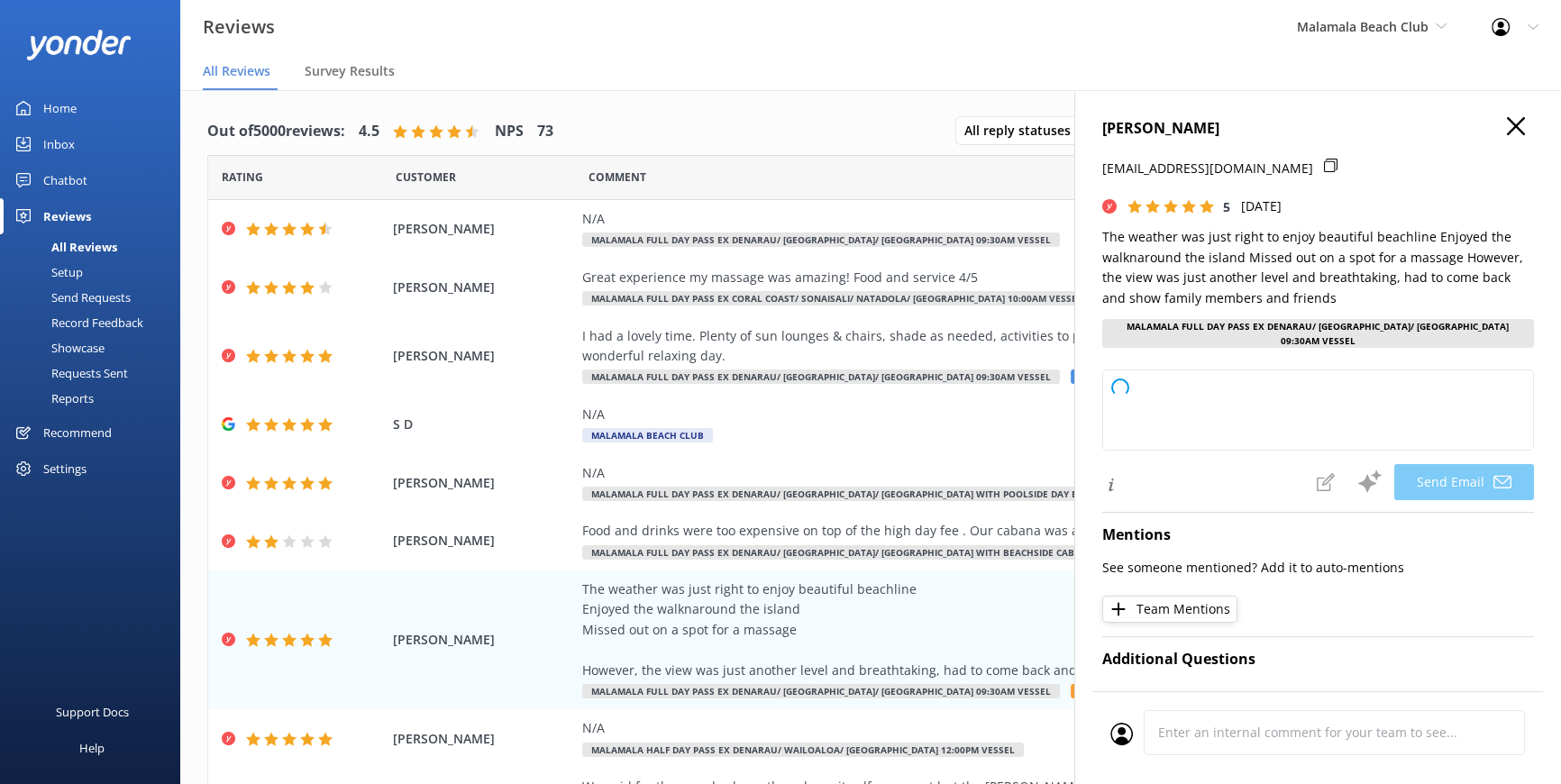
type textarea "Thank you so much for your wonderful review, Salesi! We're thrilled you enjoyed…"
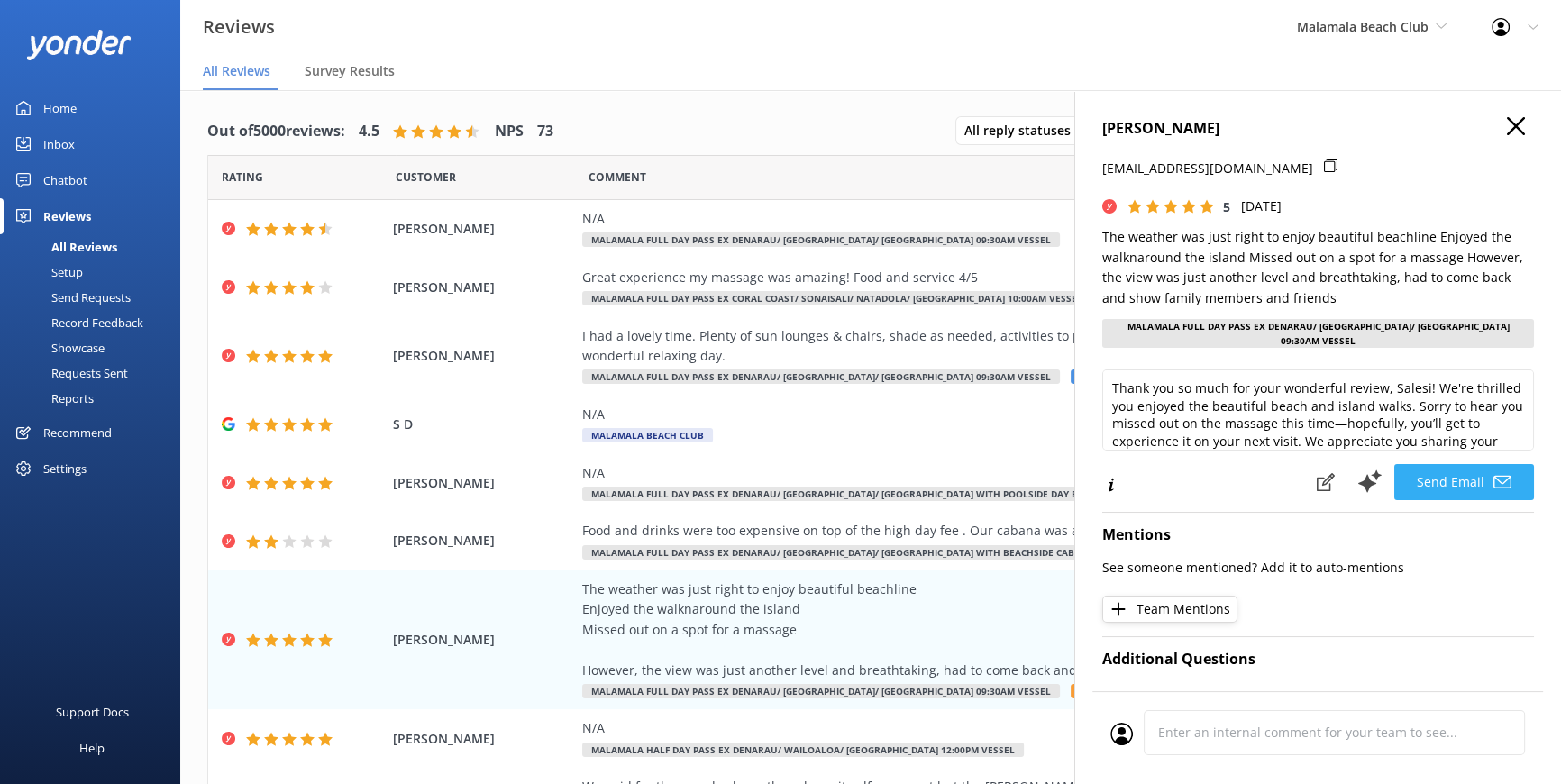
click at [1434, 473] on button "Send Email" at bounding box center [1464, 482] width 140 height 36
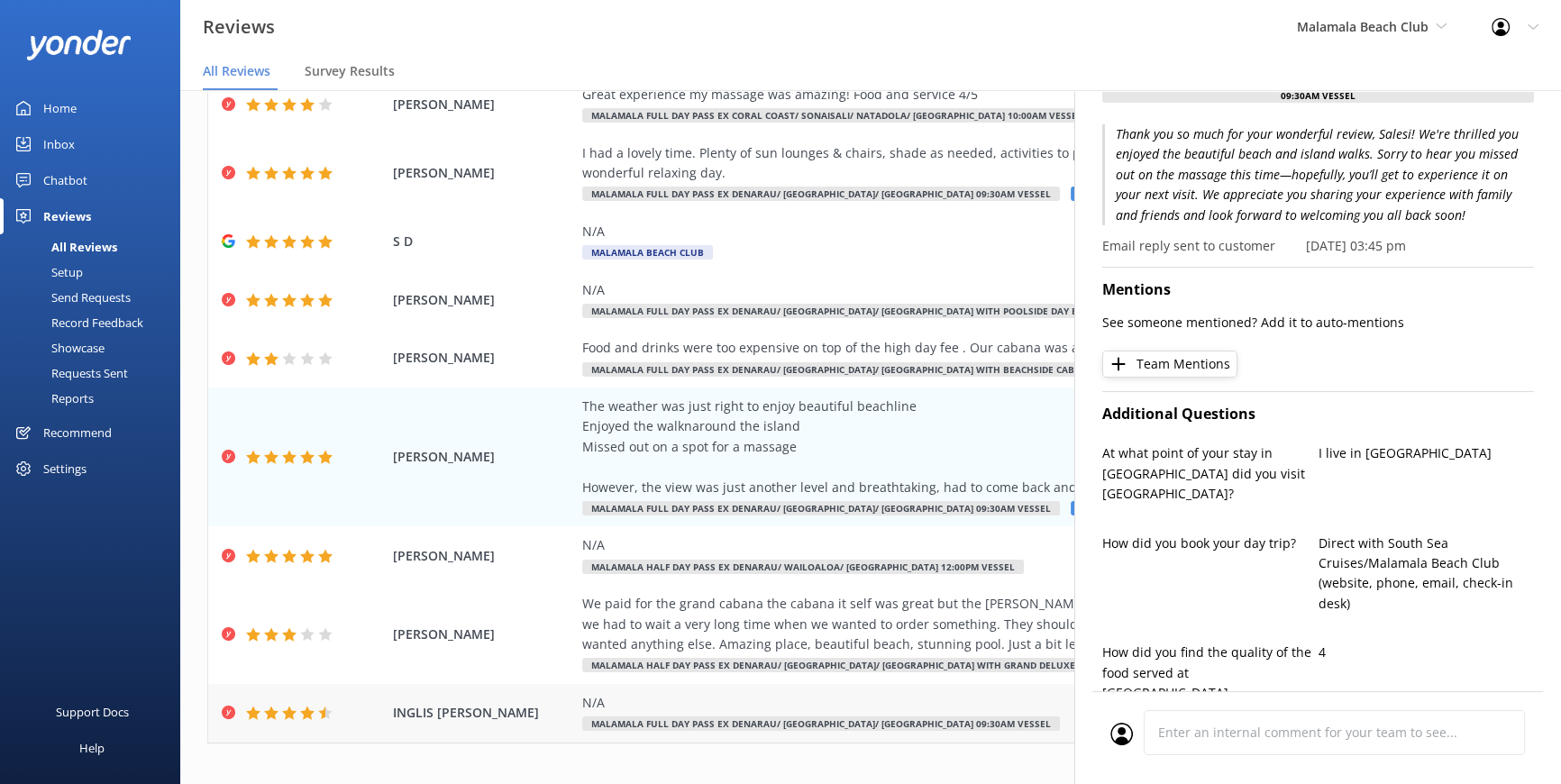
scroll to position [200, 0]
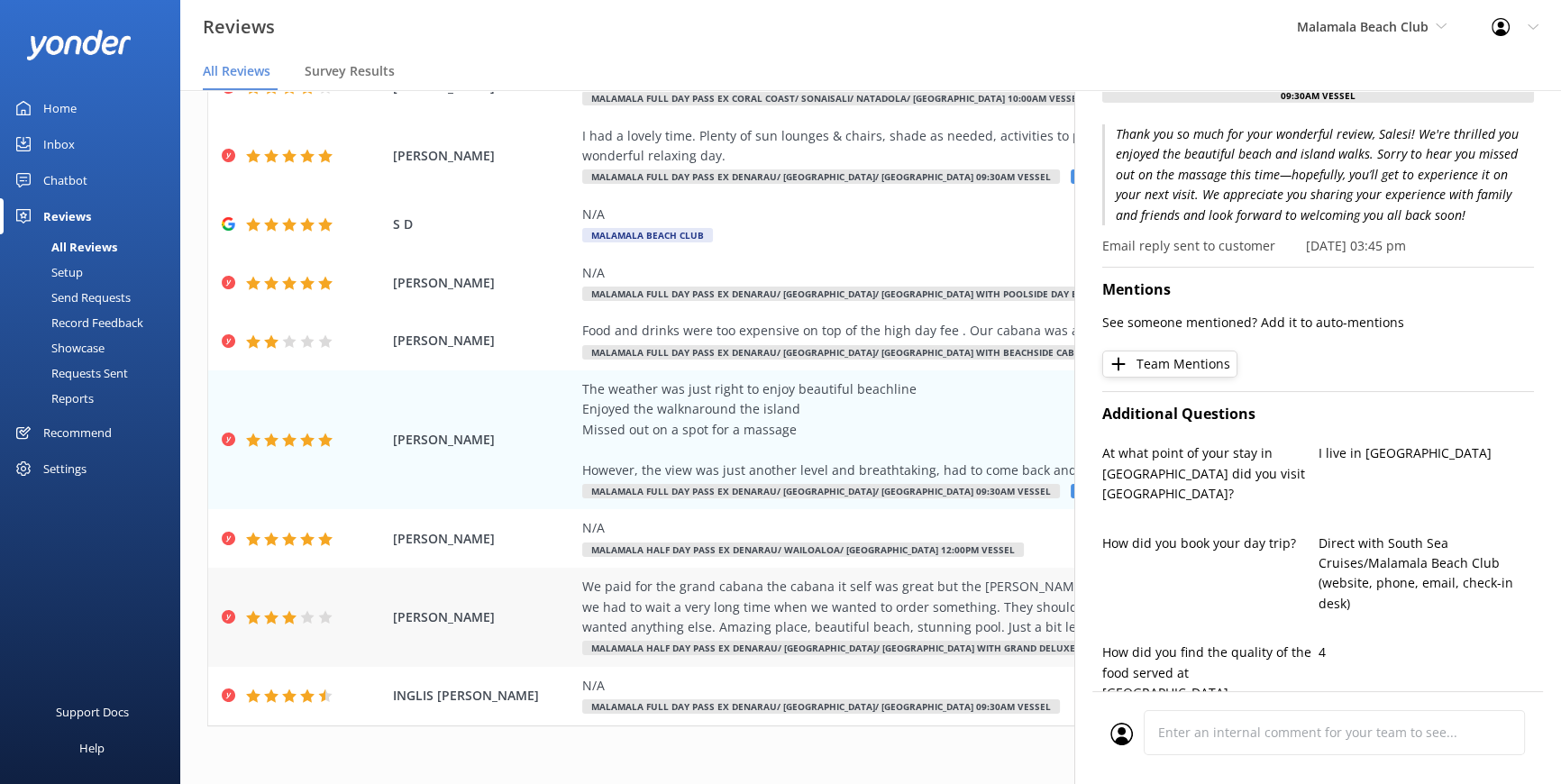
click at [1146, 649] on span "Reply" at bounding box center [1175, 647] width 58 height 15
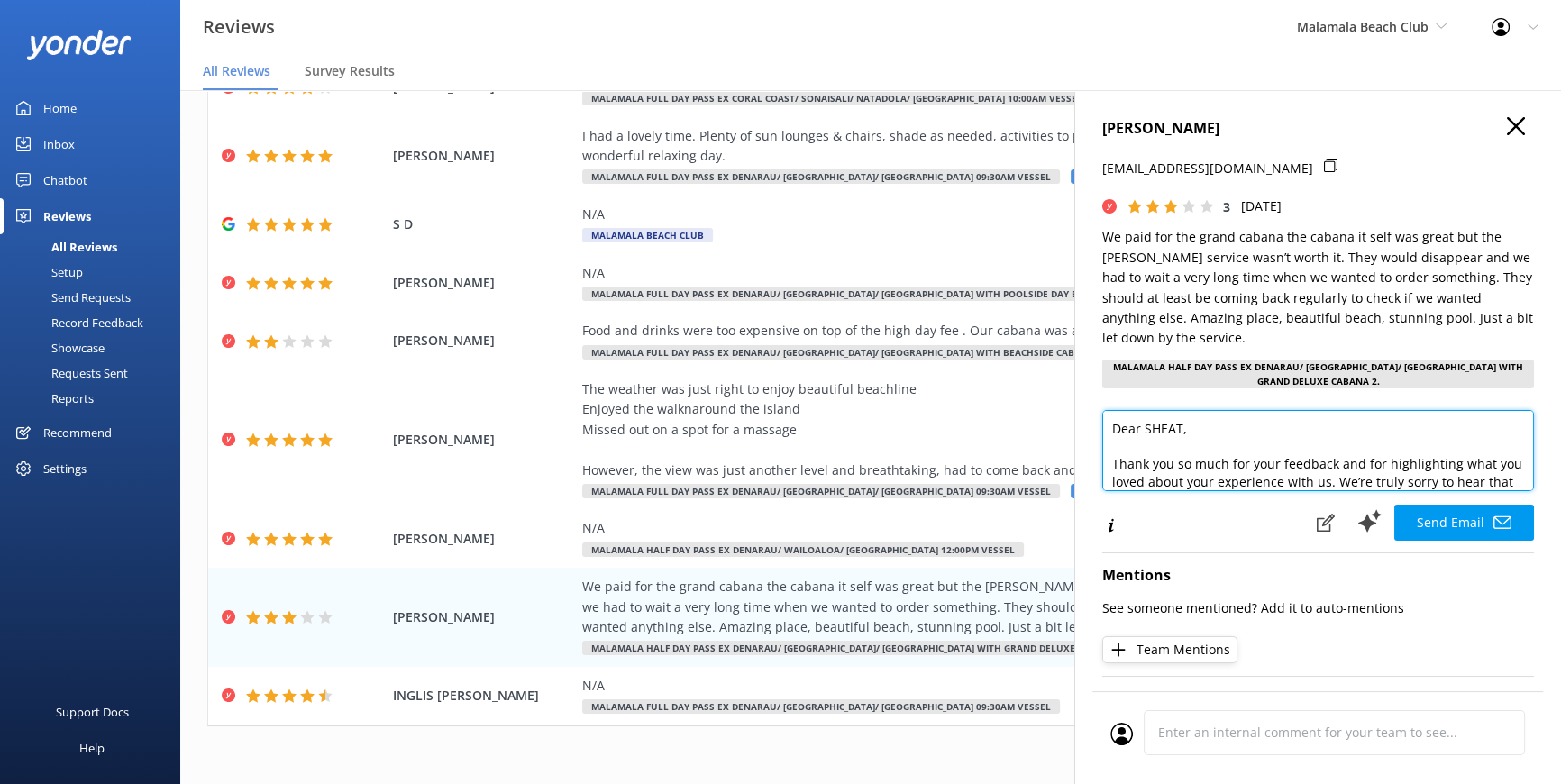
drag, startPoint x: 1110, startPoint y: 425, endPoint x: 1182, endPoint y: 421, distance: 72.1
click at [1182, 421] on textarea "Dear SHEAT, Thank you so much for your feedback and for highlighting what you l…" at bounding box center [1318, 450] width 432 height 81
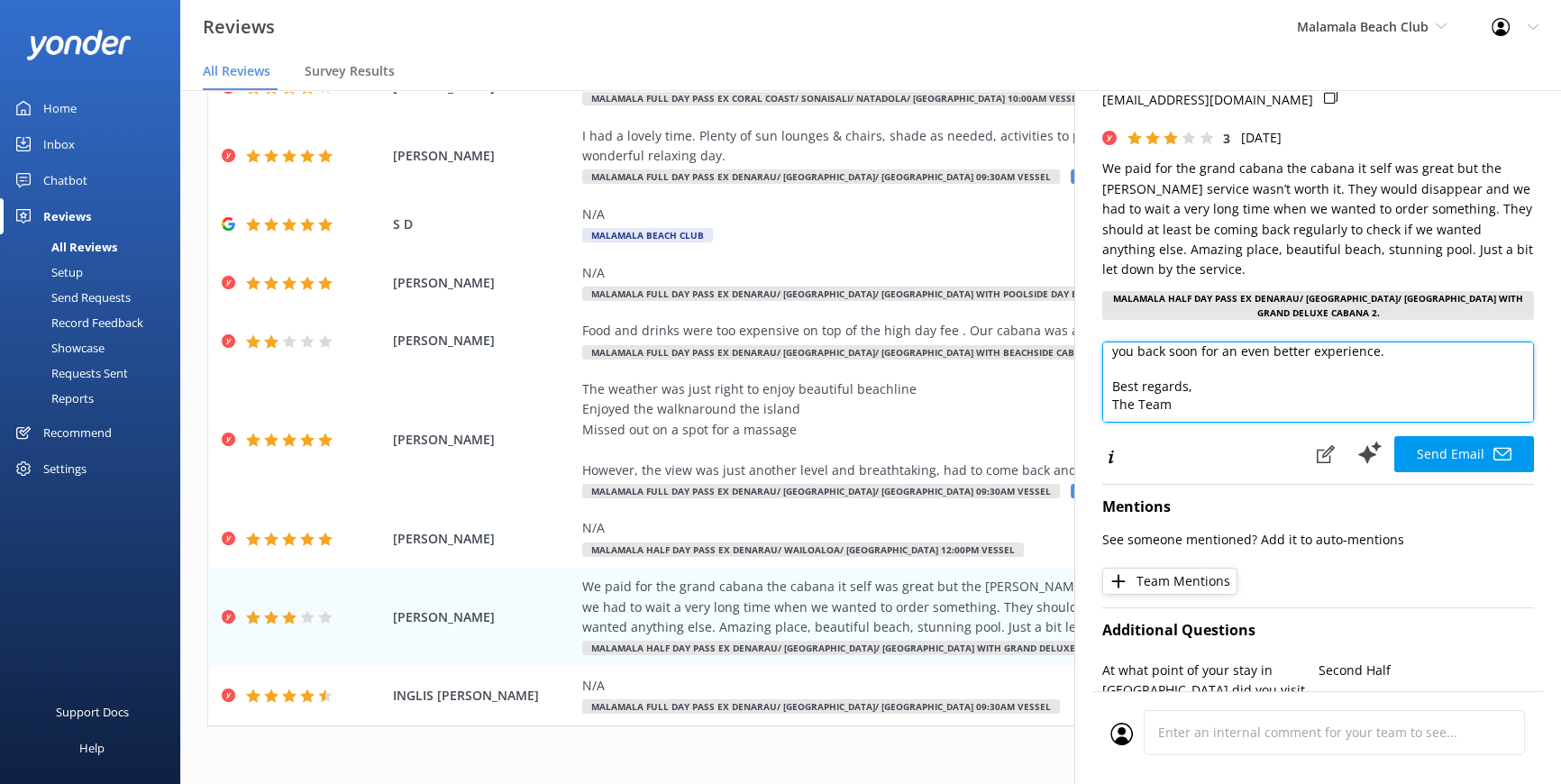
scroll to position [163, 0]
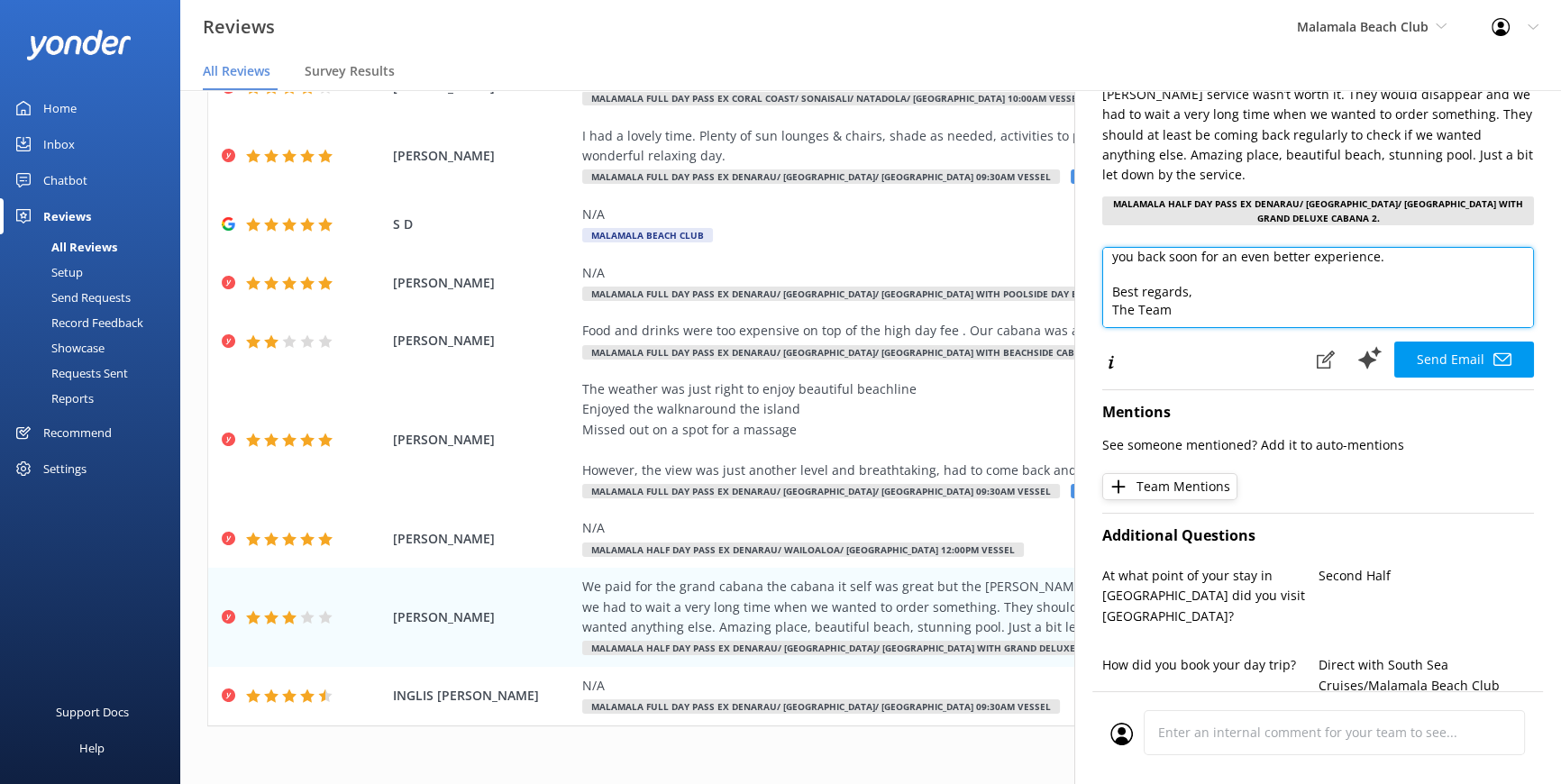
drag, startPoint x: 1184, startPoint y: 313, endPoint x: 1100, endPoint y: 291, distance: 86.8
click at [1100, 291] on div "SHEAT KYLIE Kylie@piccadilly.co.nz 3 Sun, 10th Aug 2025 We paid for the grand c…" at bounding box center [1318, 482] width 487 height 784
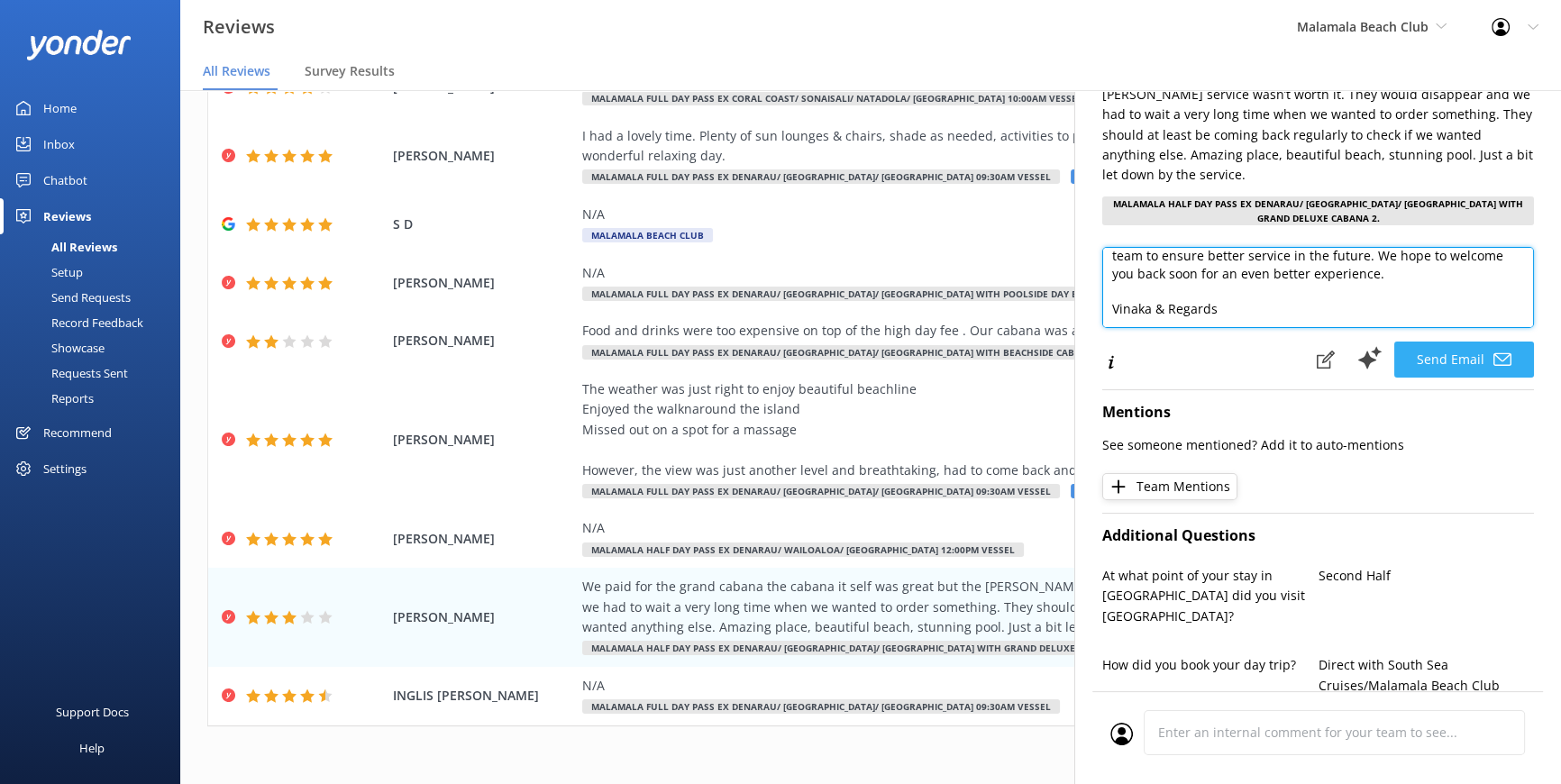
type textarea "Bula Vinaka Kylie, Thank you so much for your feedback and for highlighting wha…"
click at [1451, 349] on button "Send Email" at bounding box center [1464, 359] width 140 height 36
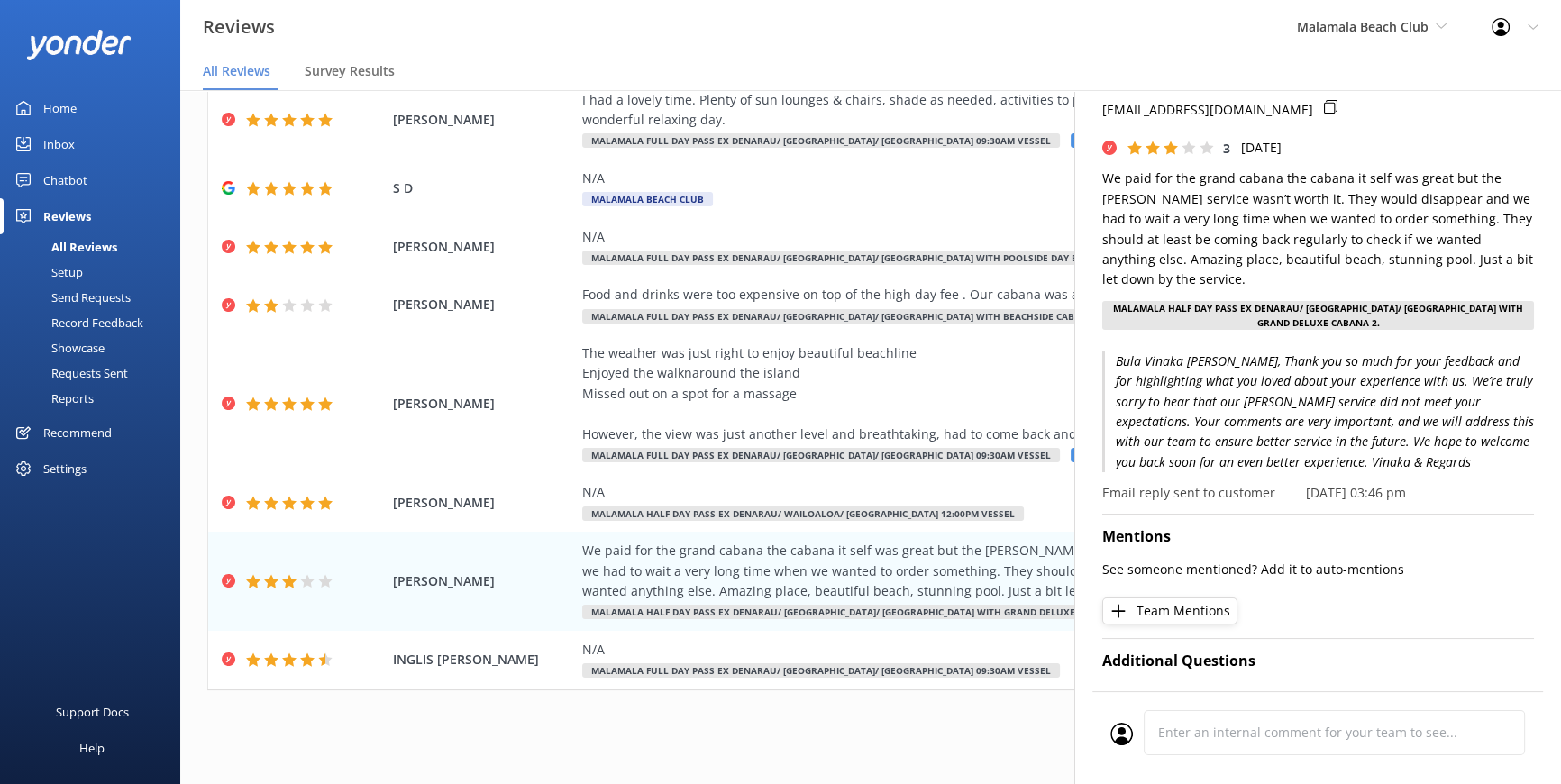
scroll to position [0, 0]
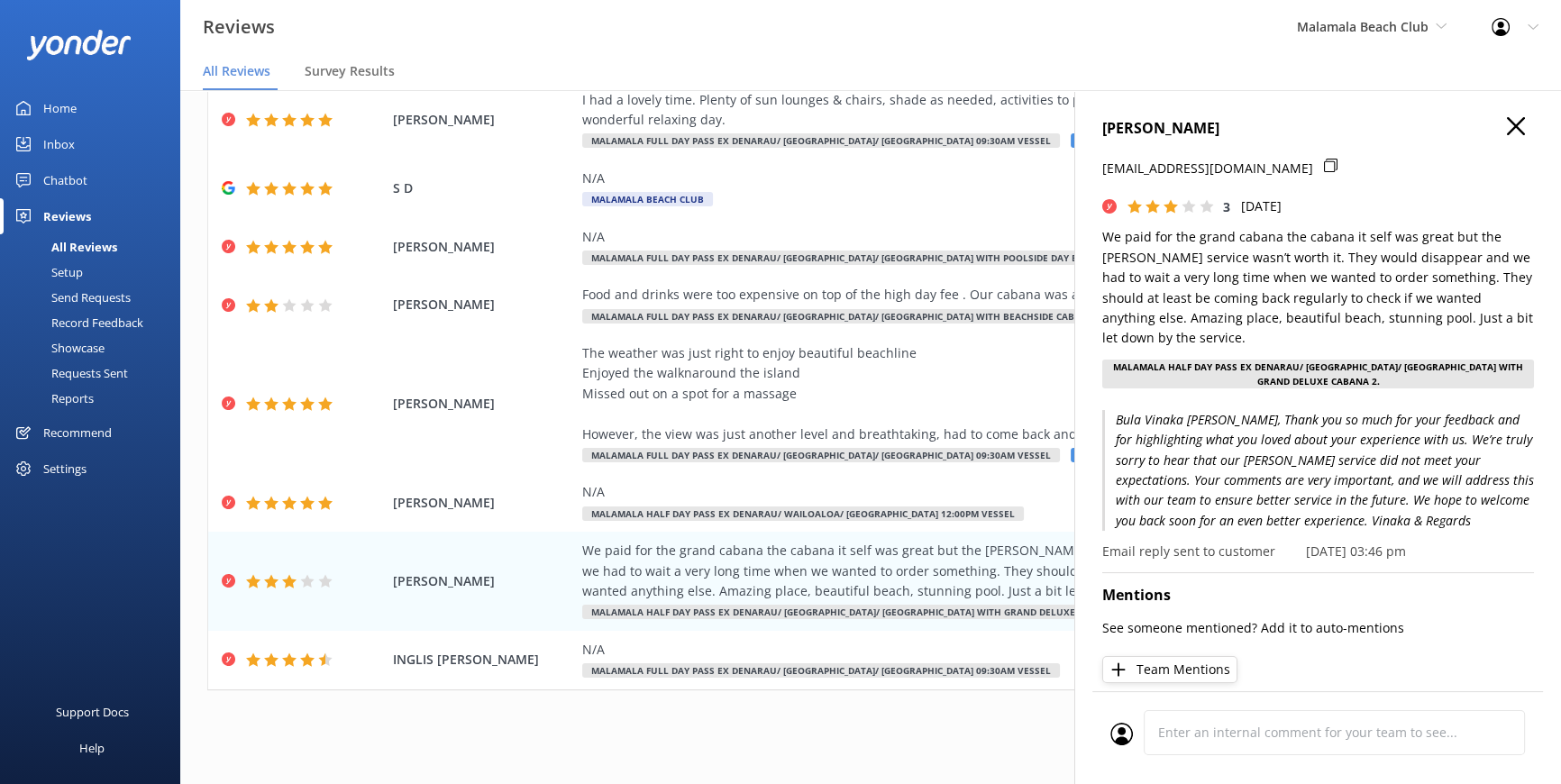
click at [1501, 112] on div "SHEAT KYLIE Kylie@piccadilly.co.nz 3 Sun, 10th Aug 2025 We paid for the grand c…" at bounding box center [1318, 482] width 487 height 784
click at [1507, 119] on icon at bounding box center [1516, 126] width 18 height 18
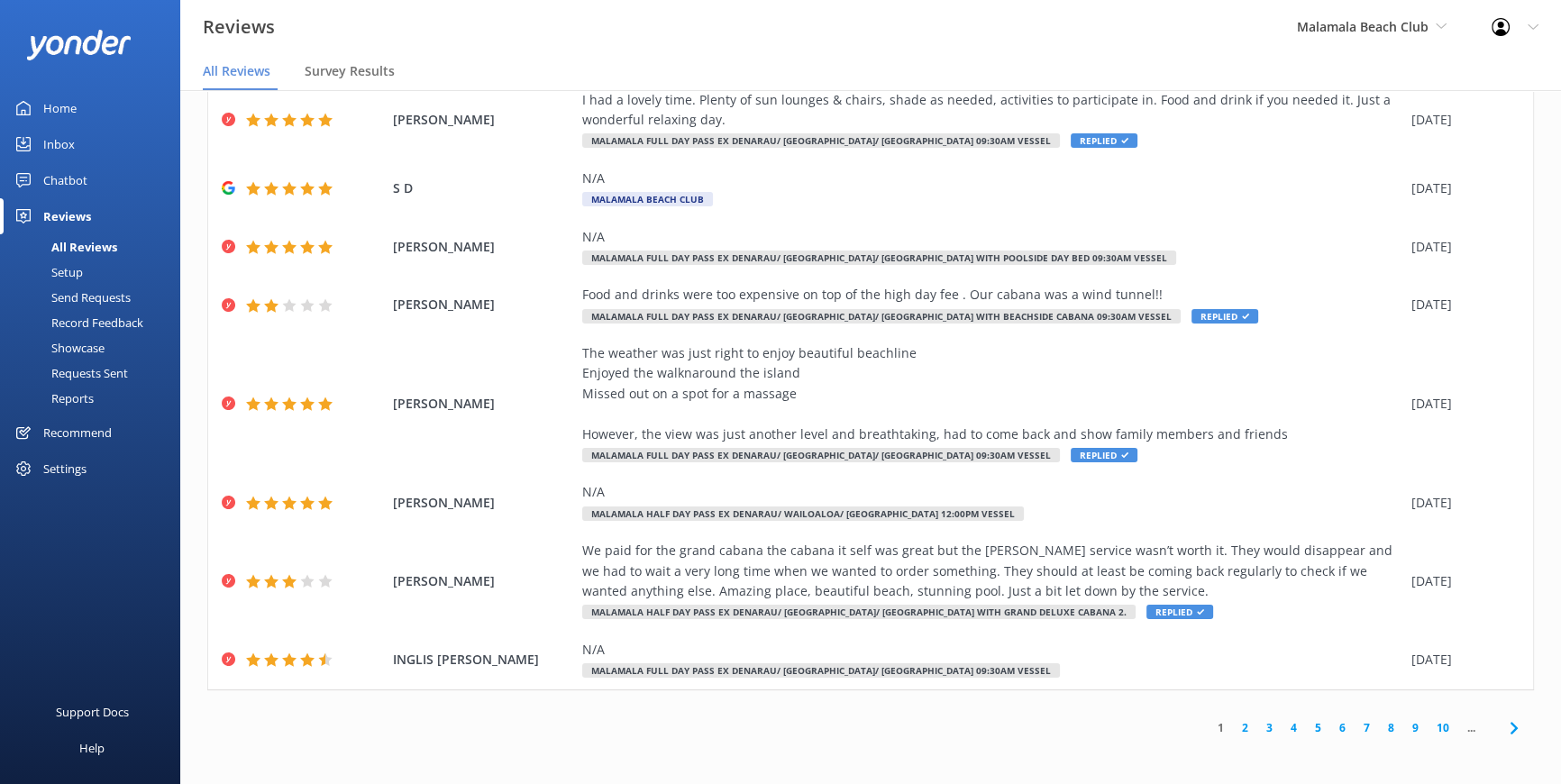
click at [1233, 728] on link "2" at bounding box center [1245, 728] width 24 height 18
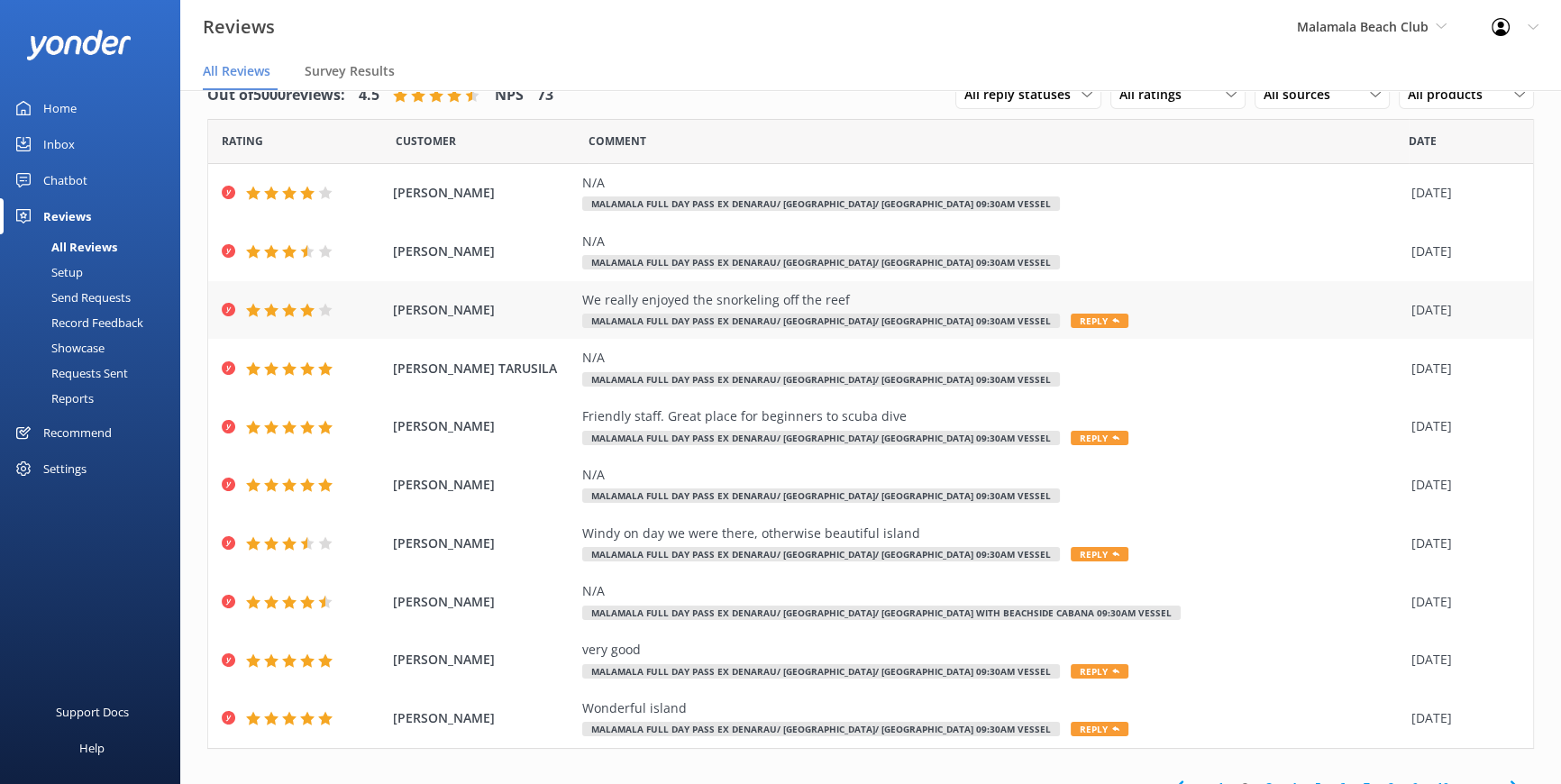
click at [1112, 317] on icon at bounding box center [1115, 320] width 7 height 7
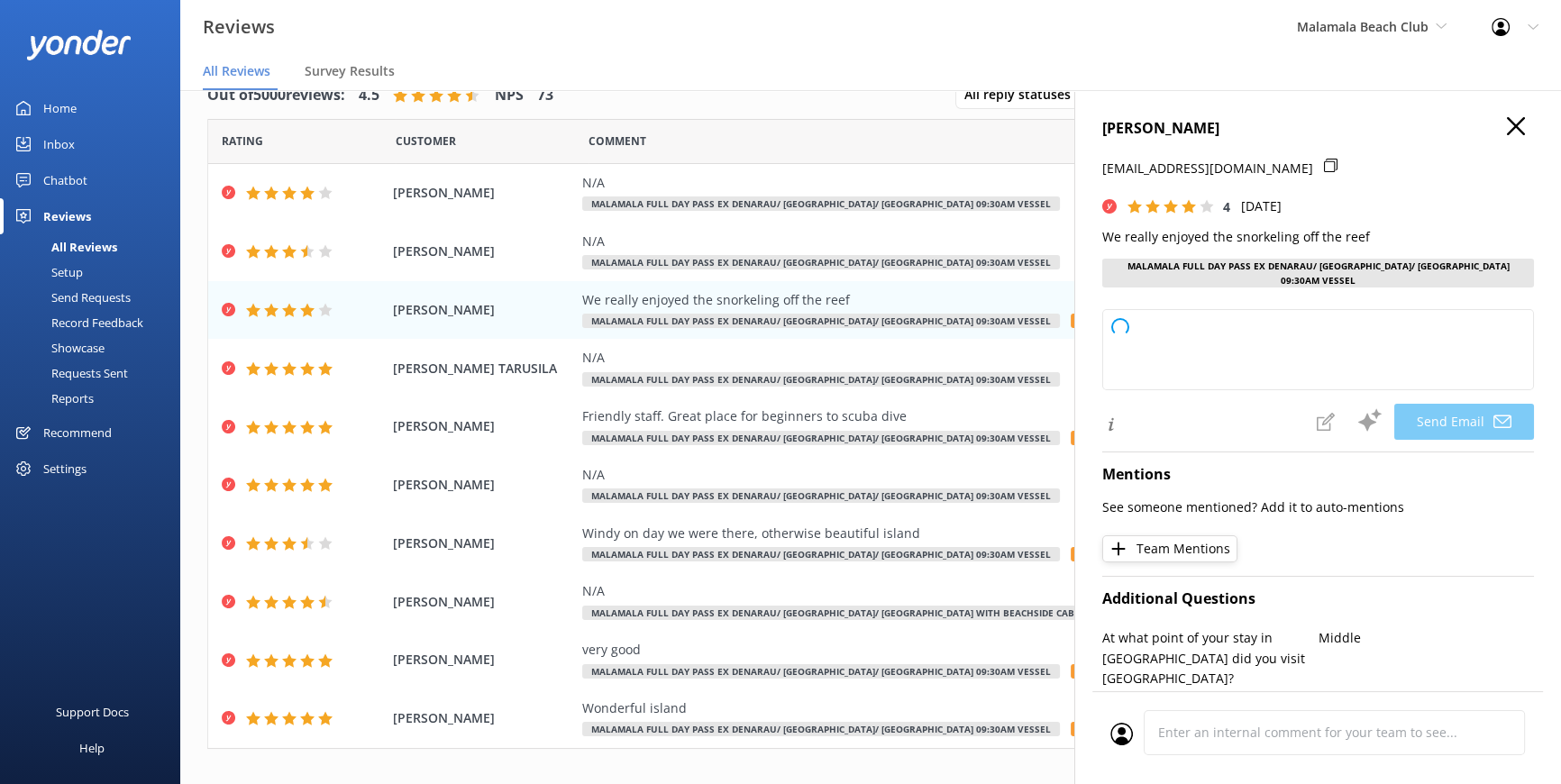
type textarea "Thank you, Lappin! We’re glad you enjoyed snorkeling off the reef. We appreciat…"
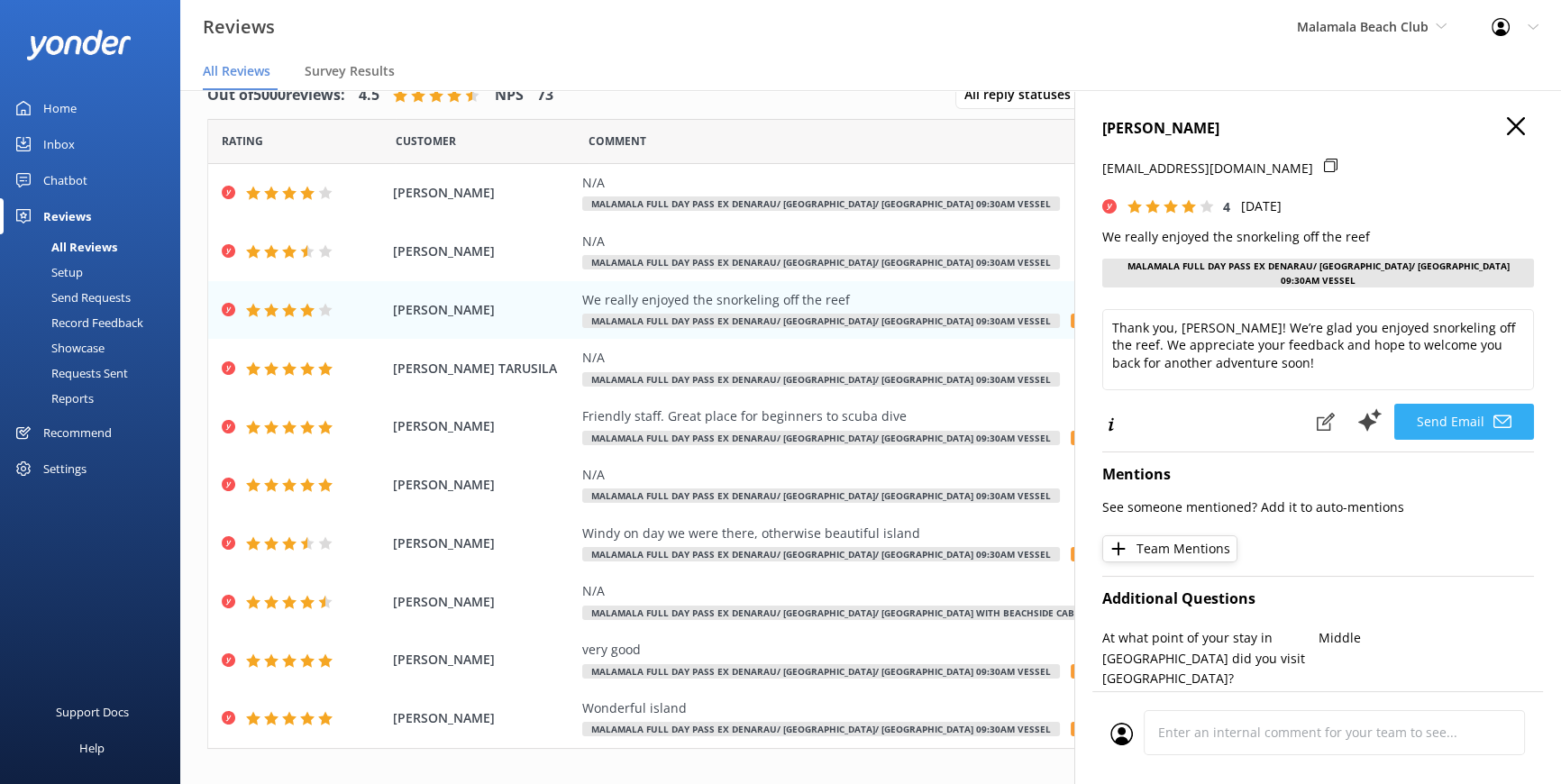
click at [1467, 411] on button "Send Email" at bounding box center [1464, 421] width 140 height 36
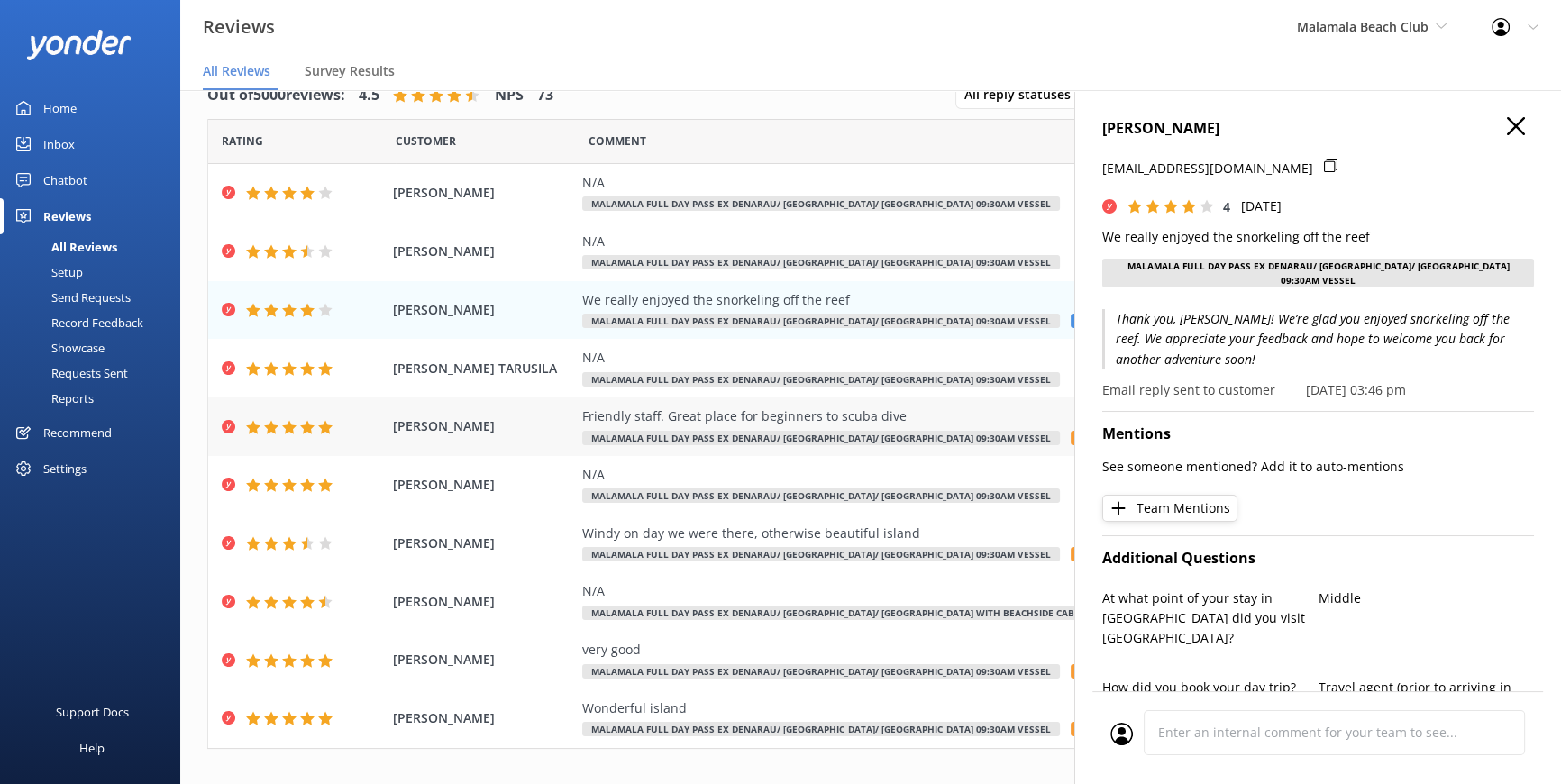
click at [1071, 438] on span "Reply" at bounding box center [1099, 438] width 58 height 15
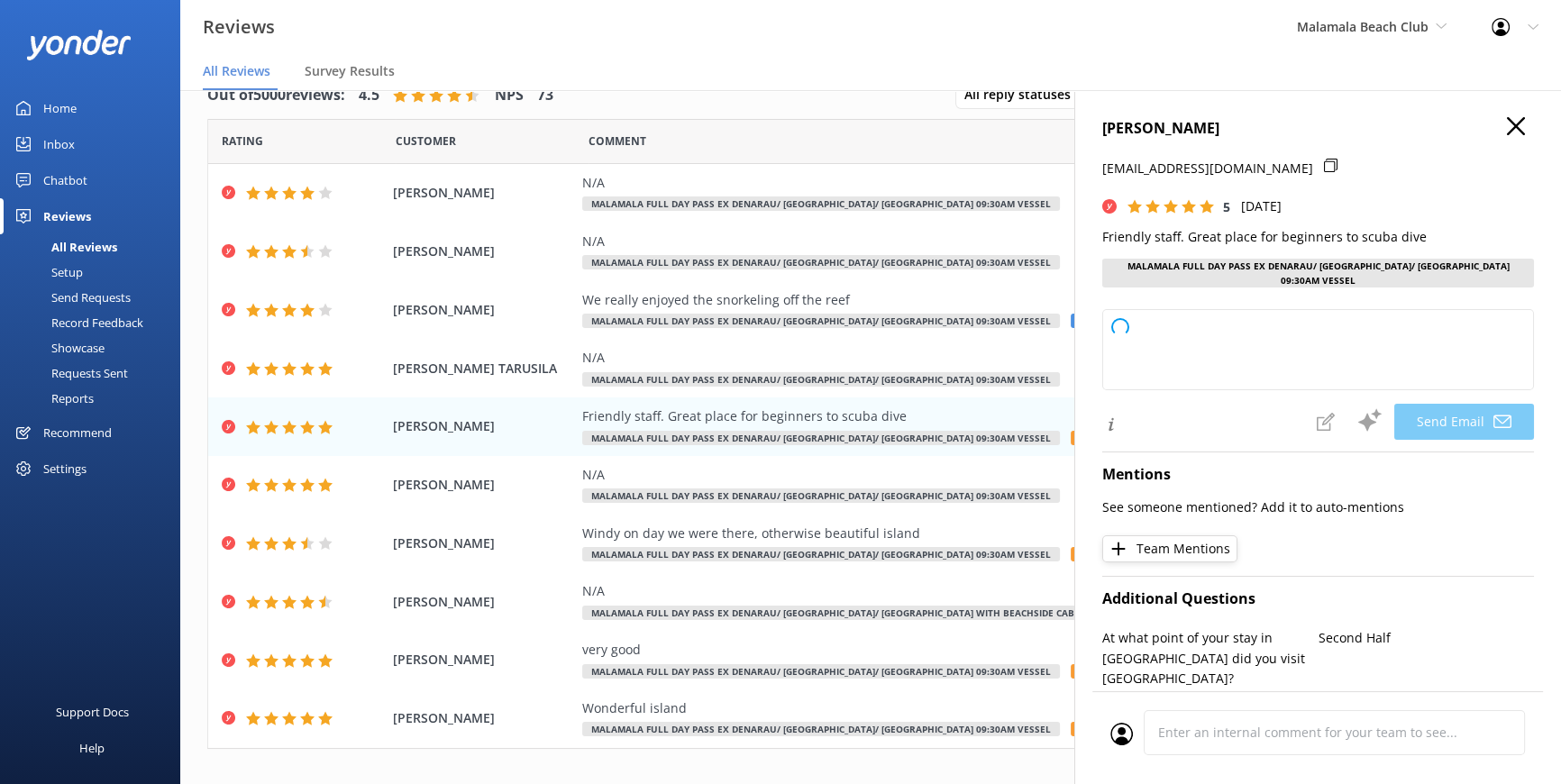
type textarea "Thank you so much, Suzanne! We're thrilled to hear you enjoyed your experience …"
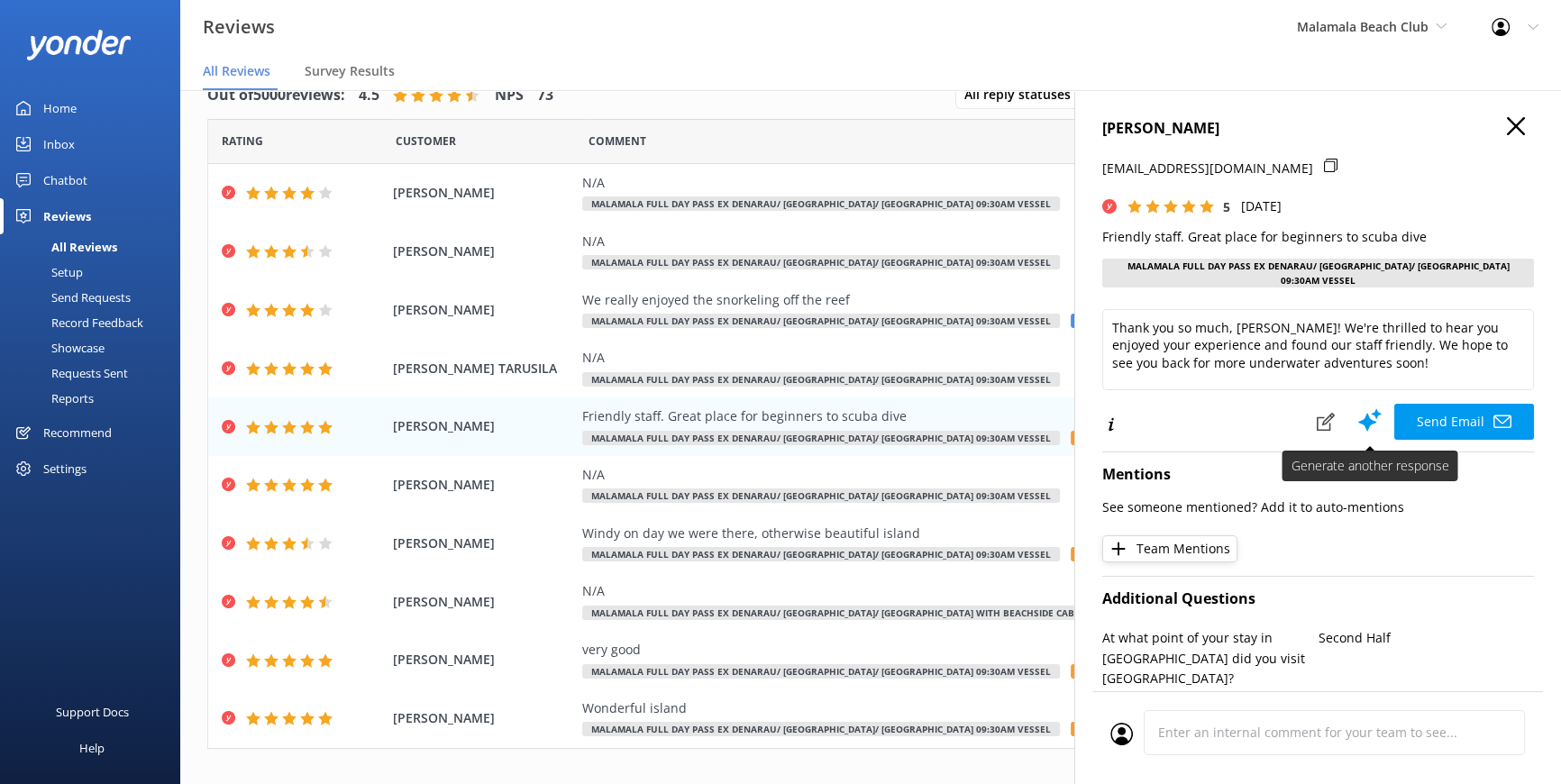
click at [1430, 410] on button "Send Email" at bounding box center [1464, 421] width 140 height 36
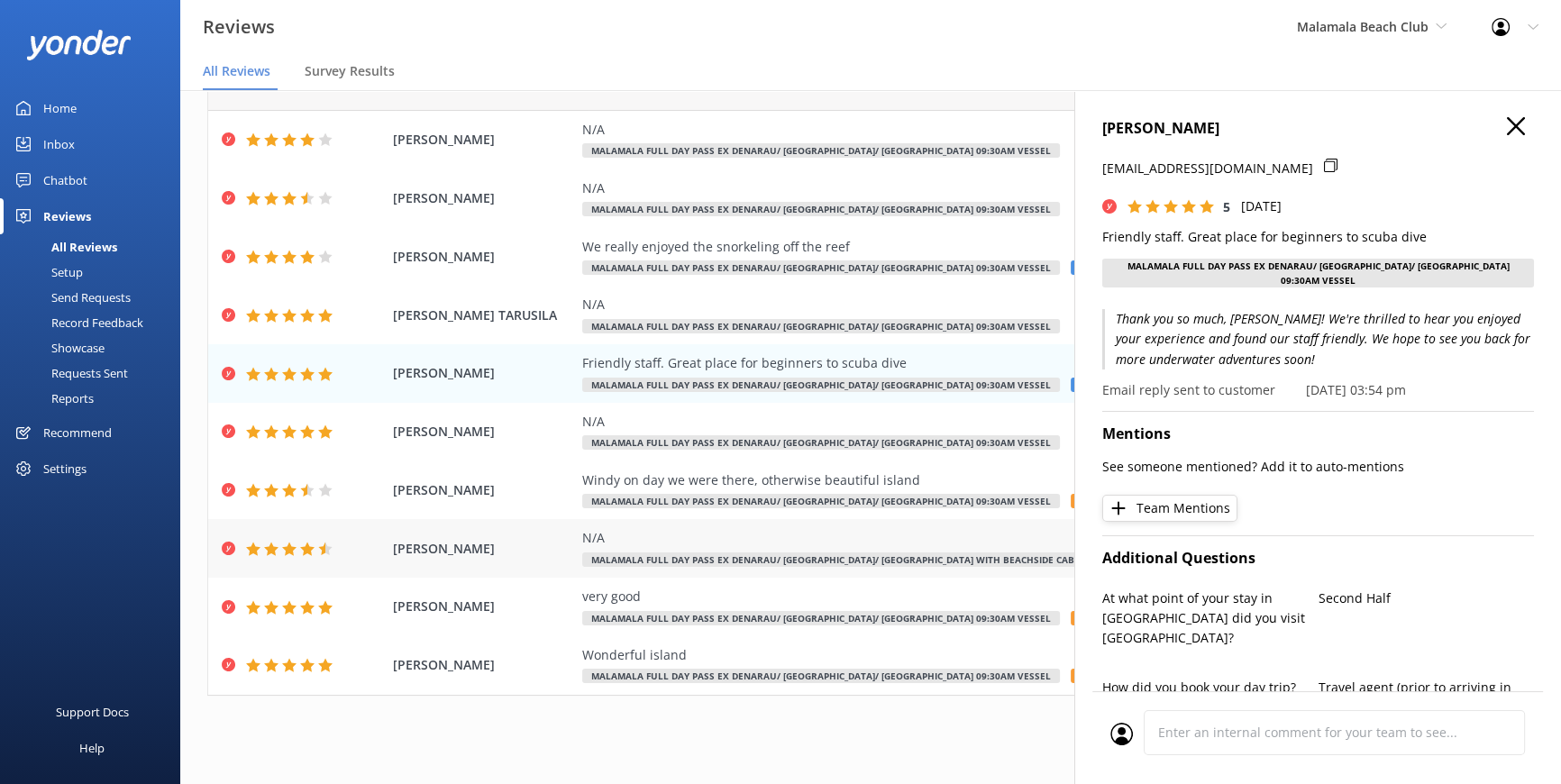
scroll to position [60, 0]
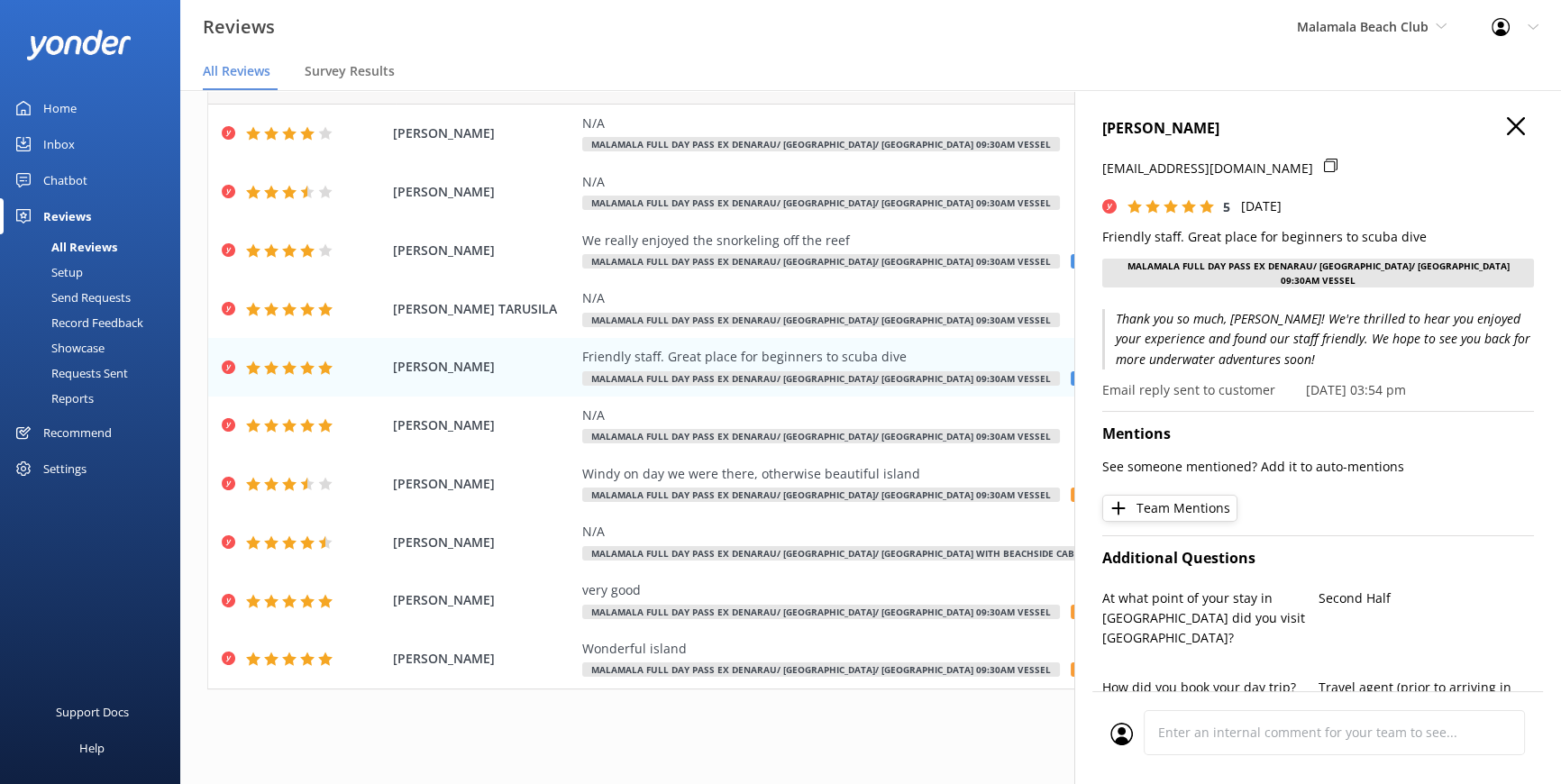
click at [1507, 119] on icon at bounding box center [1516, 126] width 18 height 18
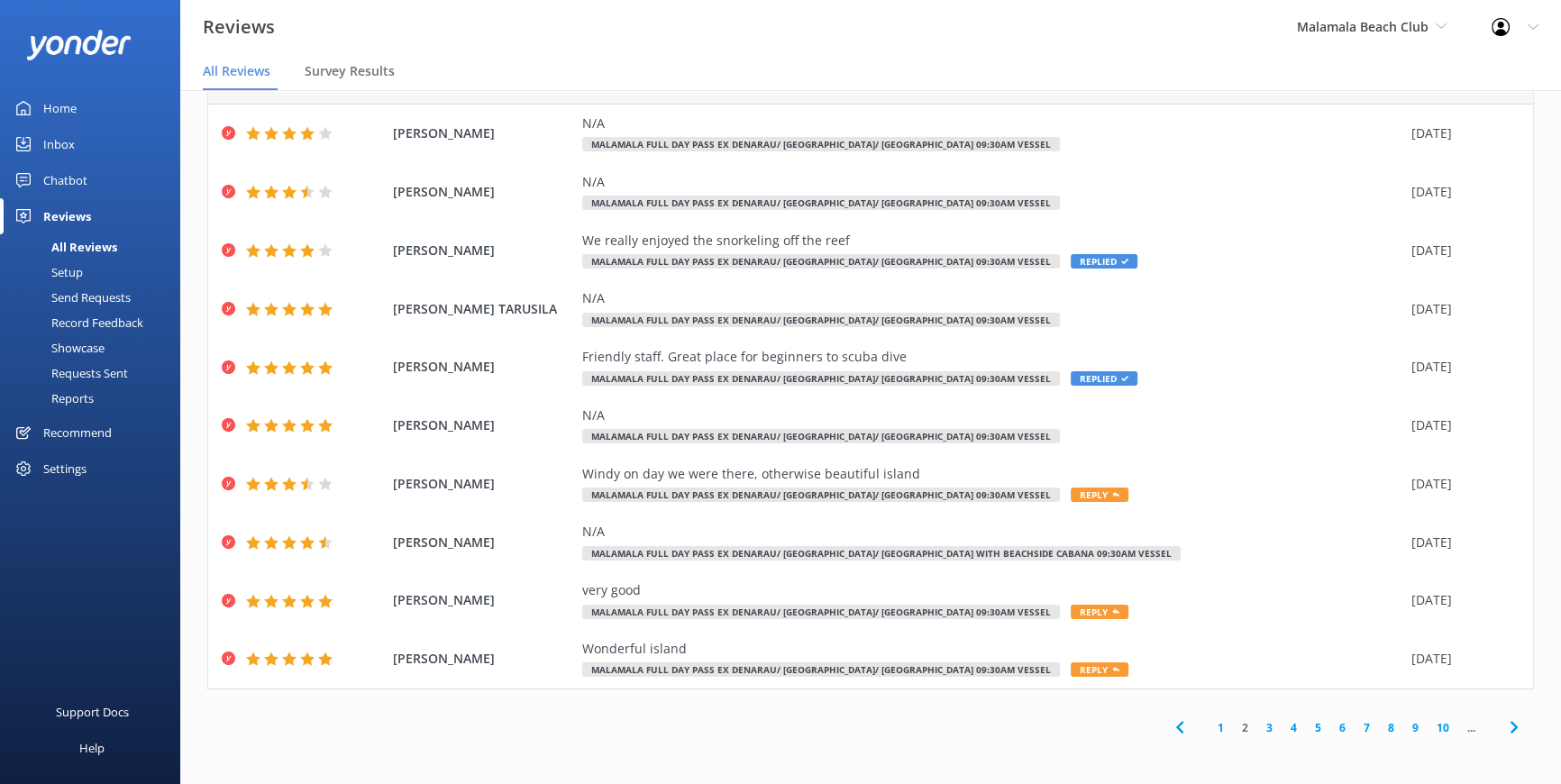
click at [1258, 723] on link "3" at bounding box center [1270, 728] width 24 height 18
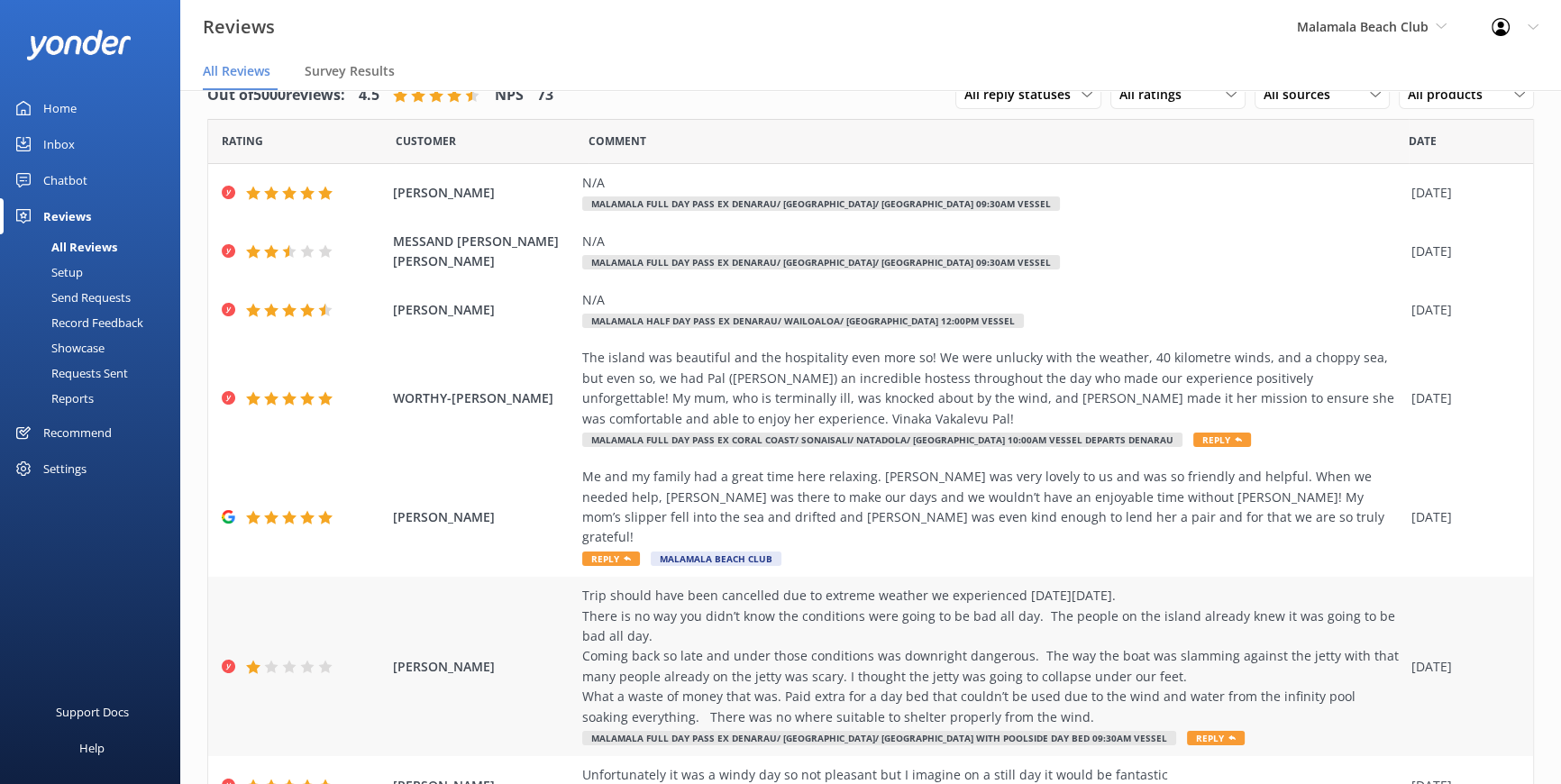
click at [1187, 731] on span "Reply" at bounding box center [1216, 738] width 58 height 15
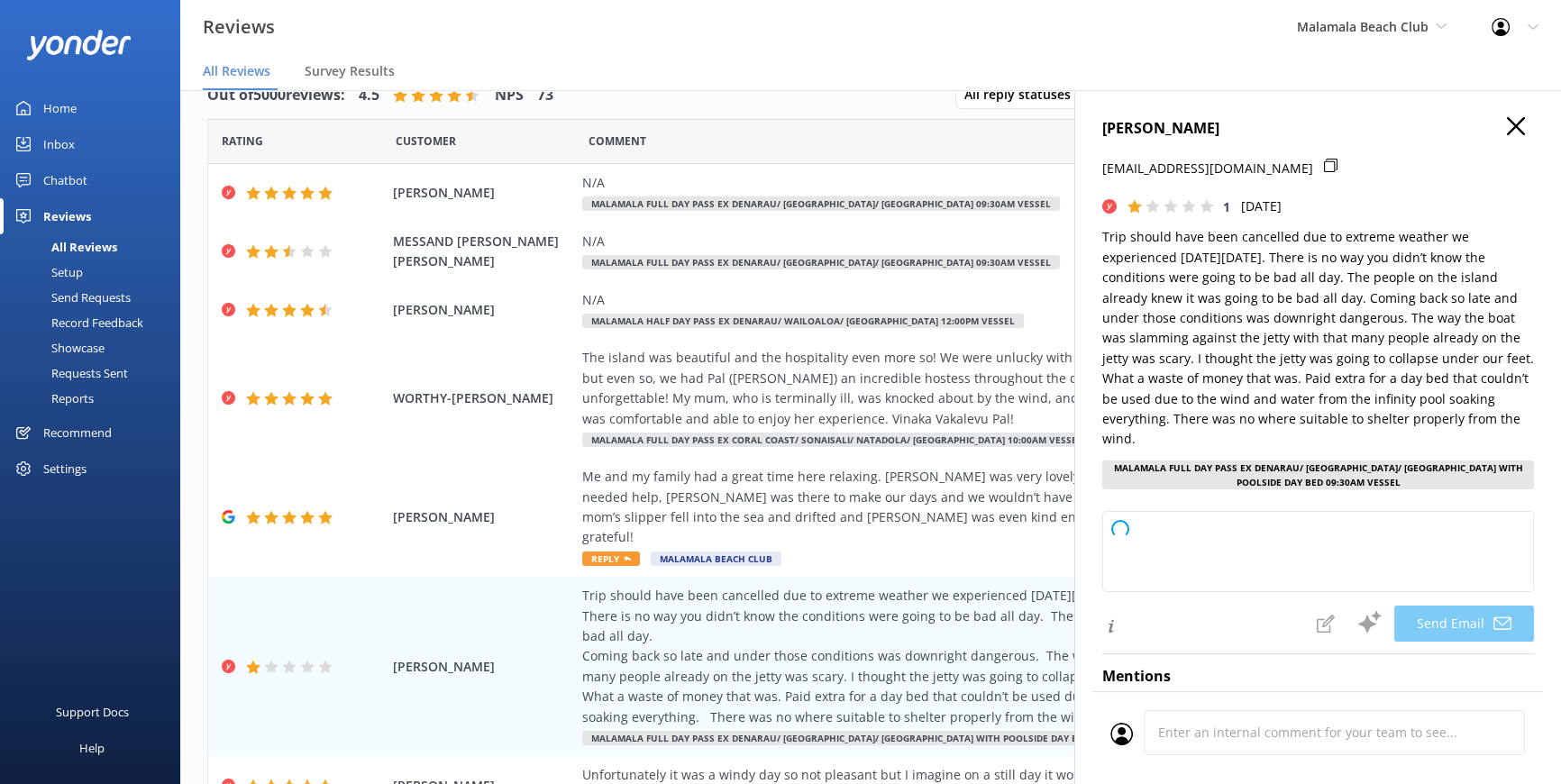
type textarea "Dear TRONCONE, Thank you for sharing your feedback. We’re very sorry to hear ab…"
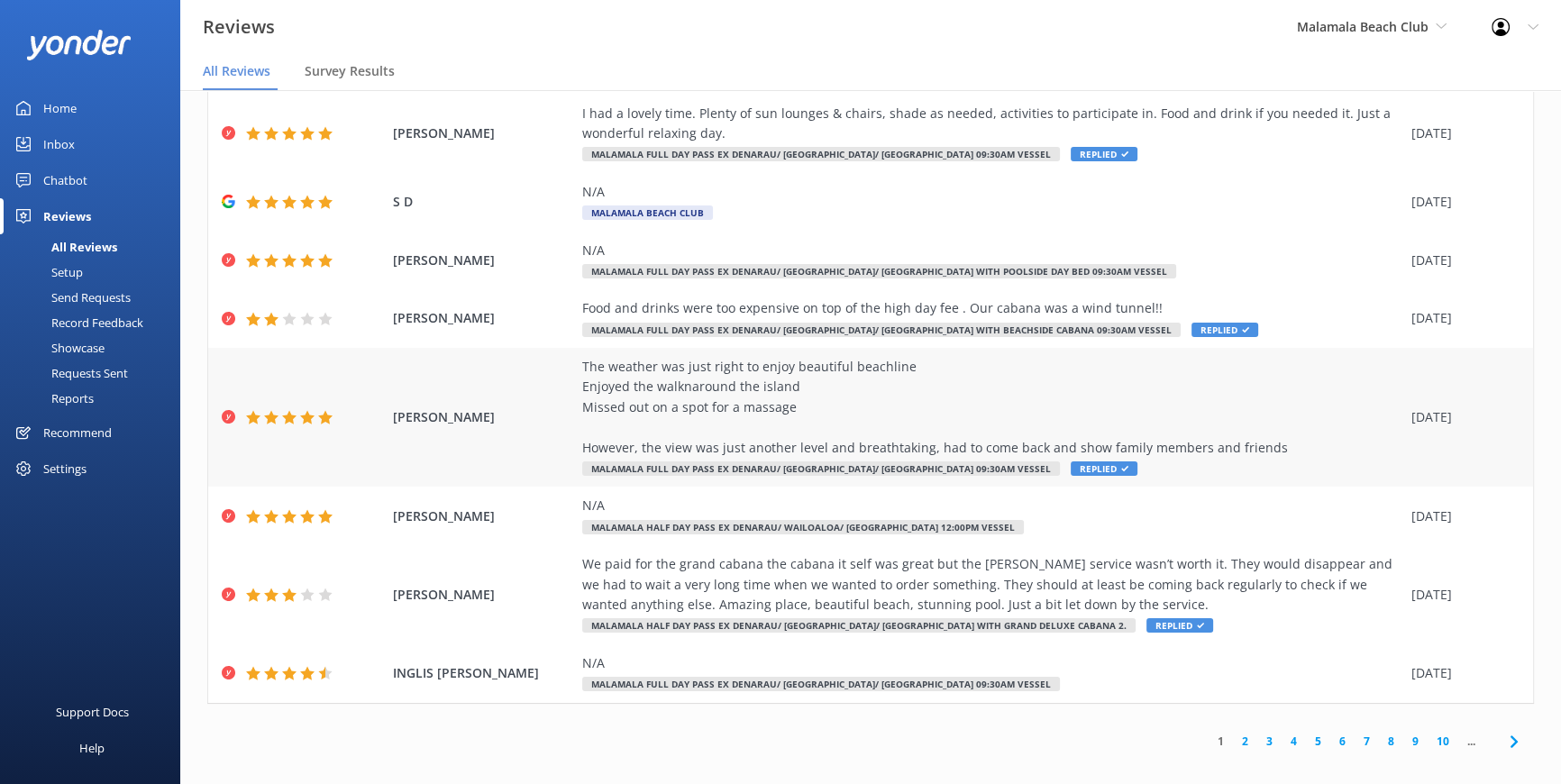
scroll to position [36, 0]
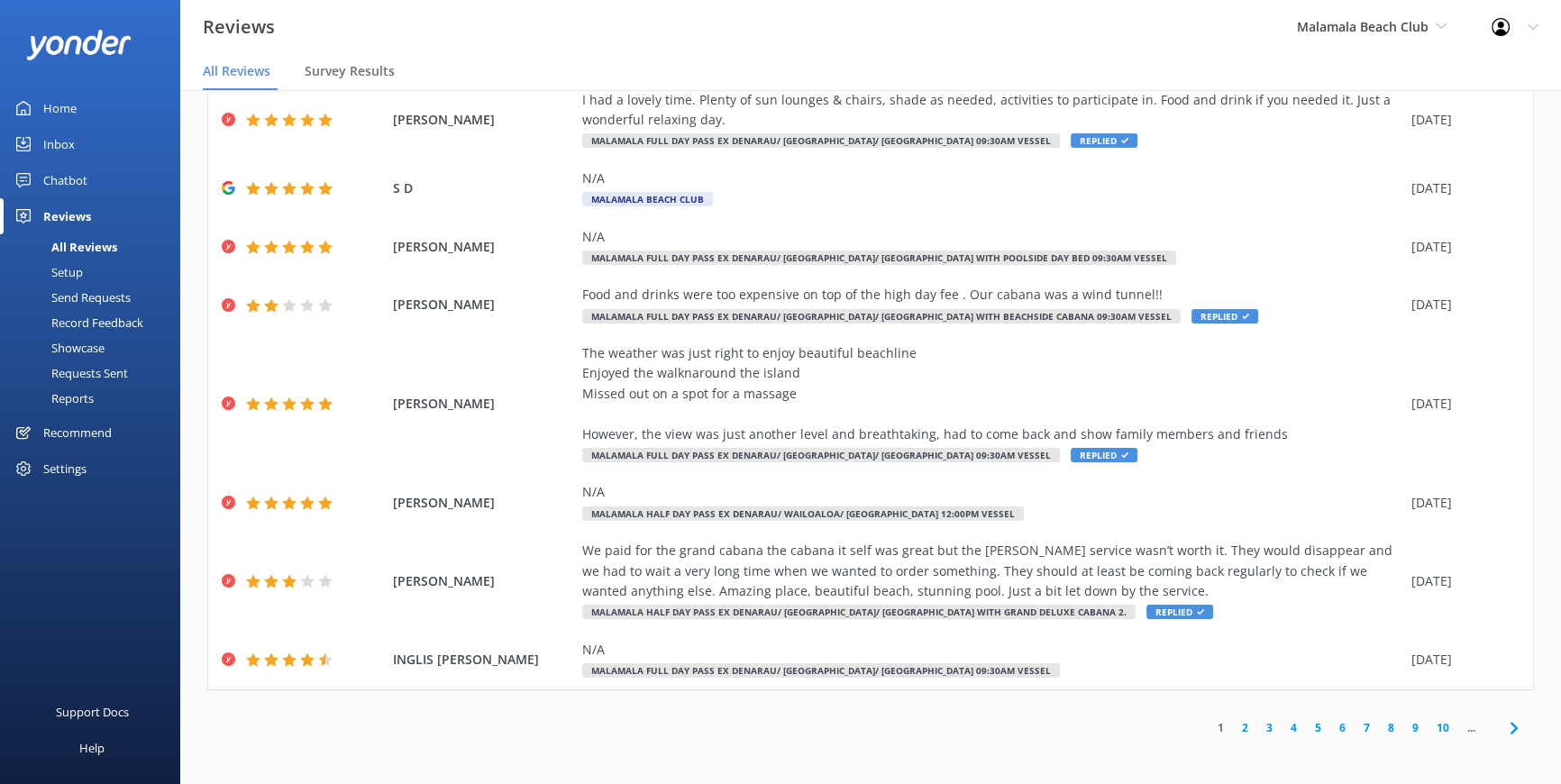
click at [1233, 727] on link "2" at bounding box center [1245, 728] width 24 height 18
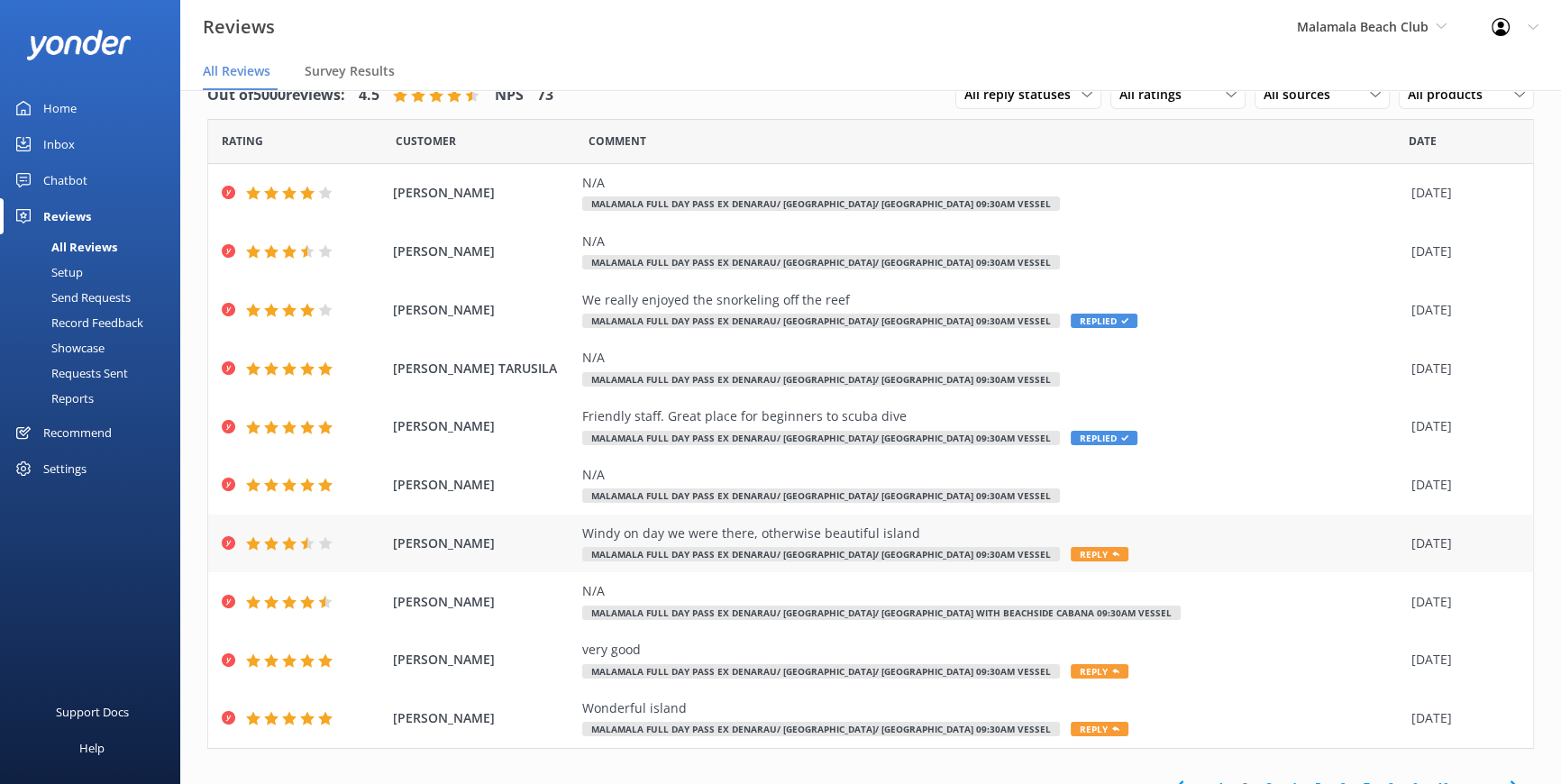
click at [1071, 552] on span "Reply" at bounding box center [1099, 553] width 58 height 15
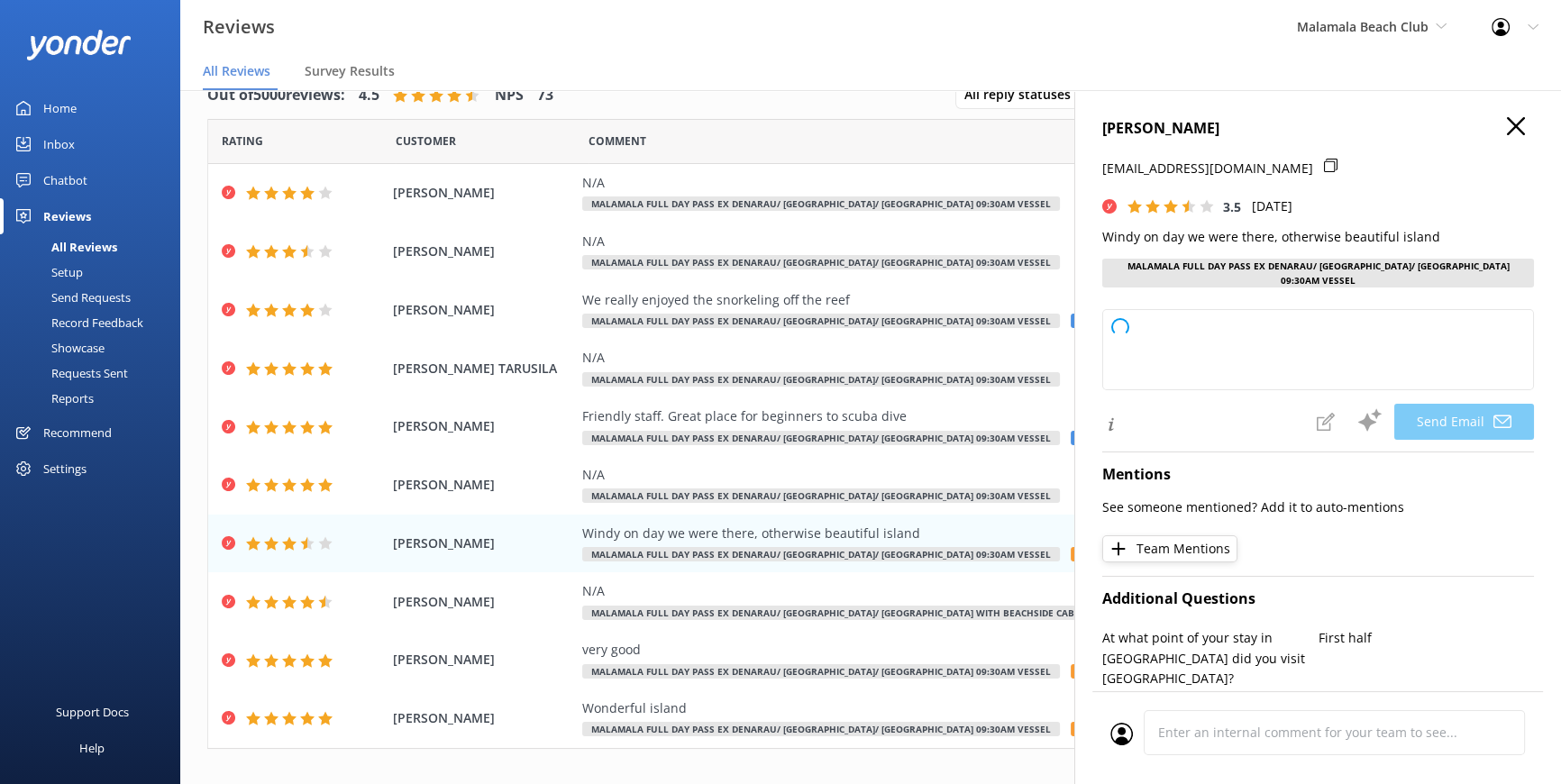
type textarea "Thank you for your feedback, Crowe! We're glad you enjoyed the beauty of the is…"
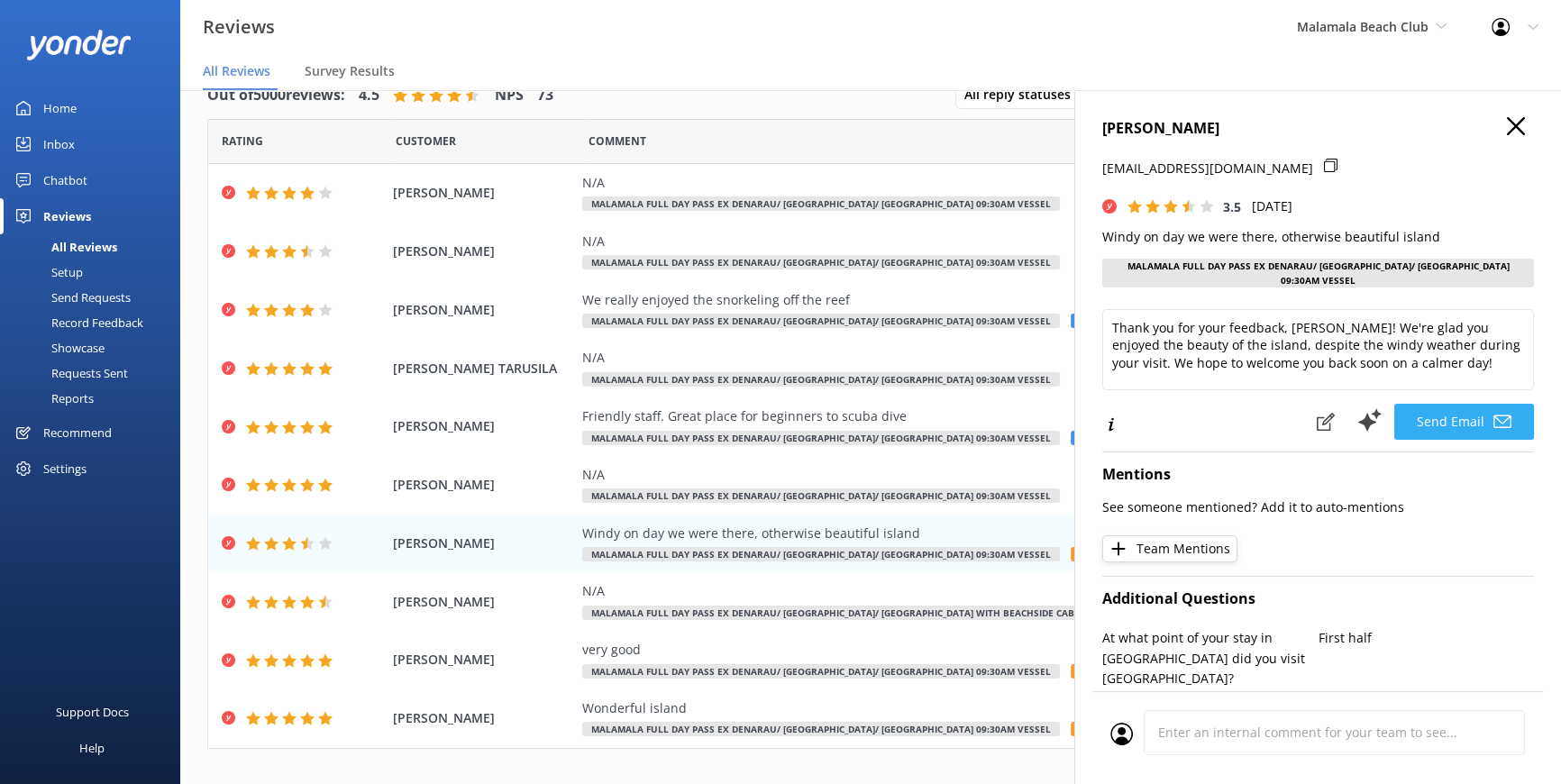
click at [1417, 414] on button "Send Email" at bounding box center [1464, 421] width 140 height 36
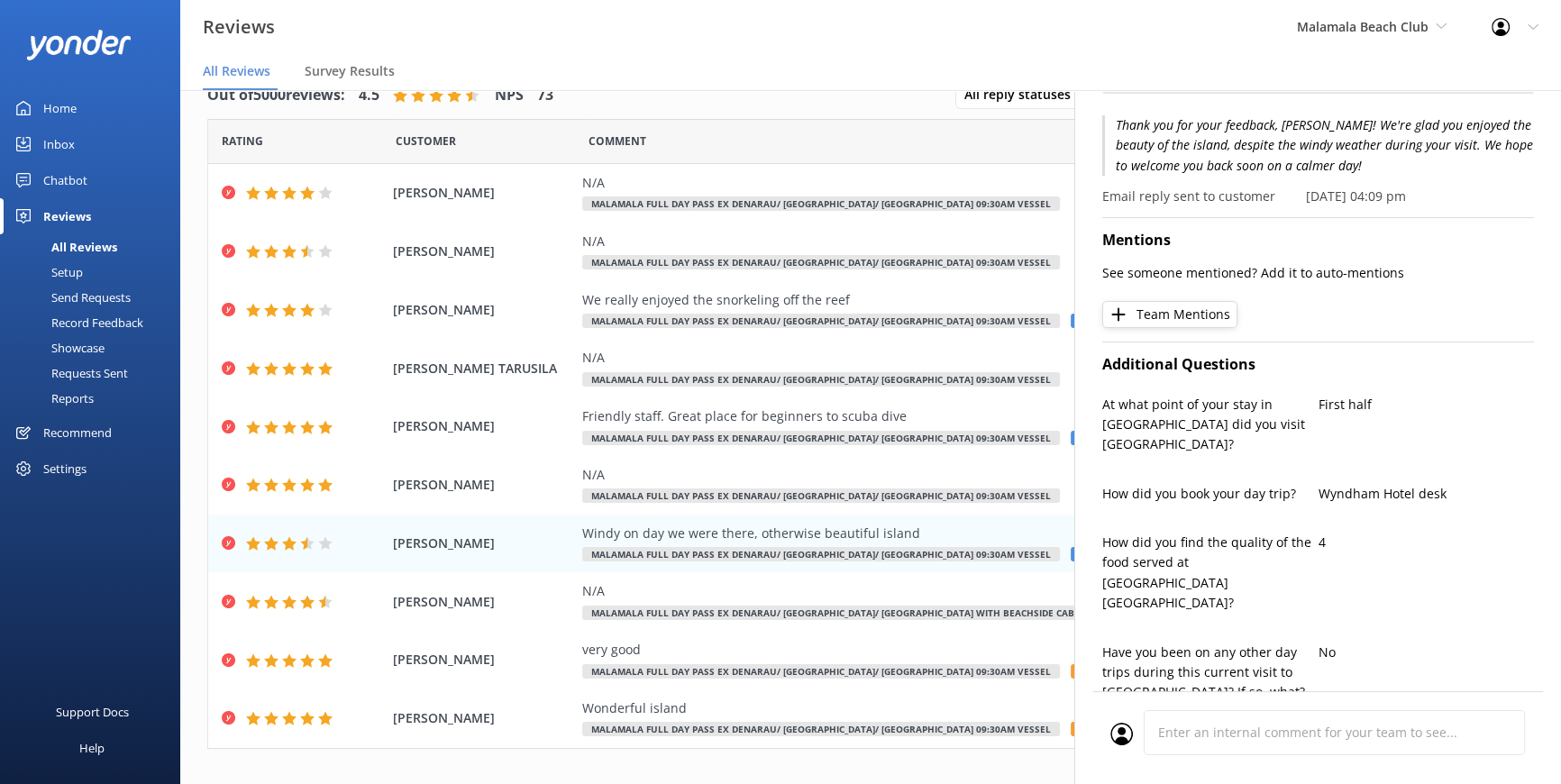
scroll to position [245, 0]
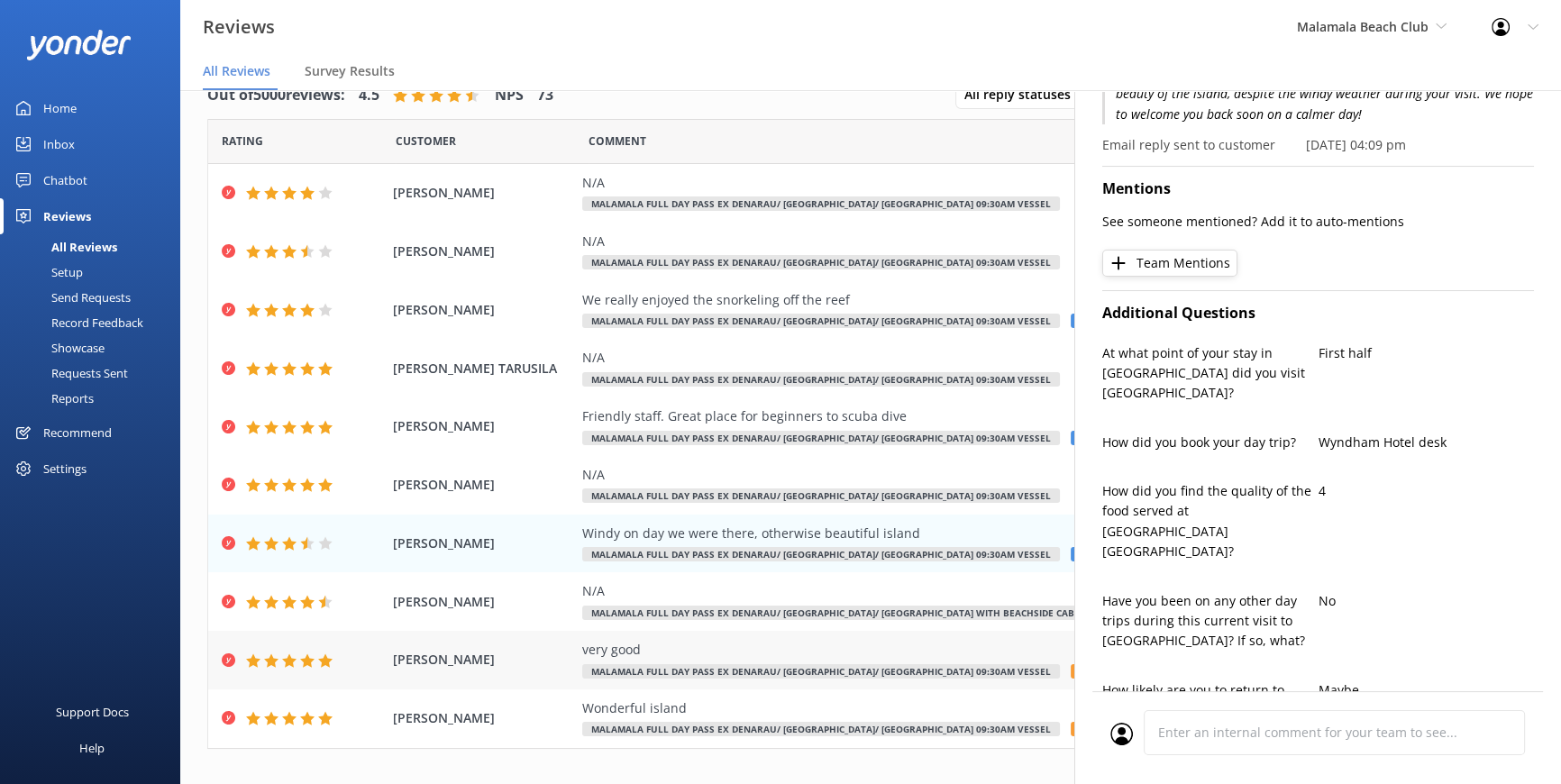
click at [1071, 672] on span "Reply" at bounding box center [1099, 671] width 58 height 15
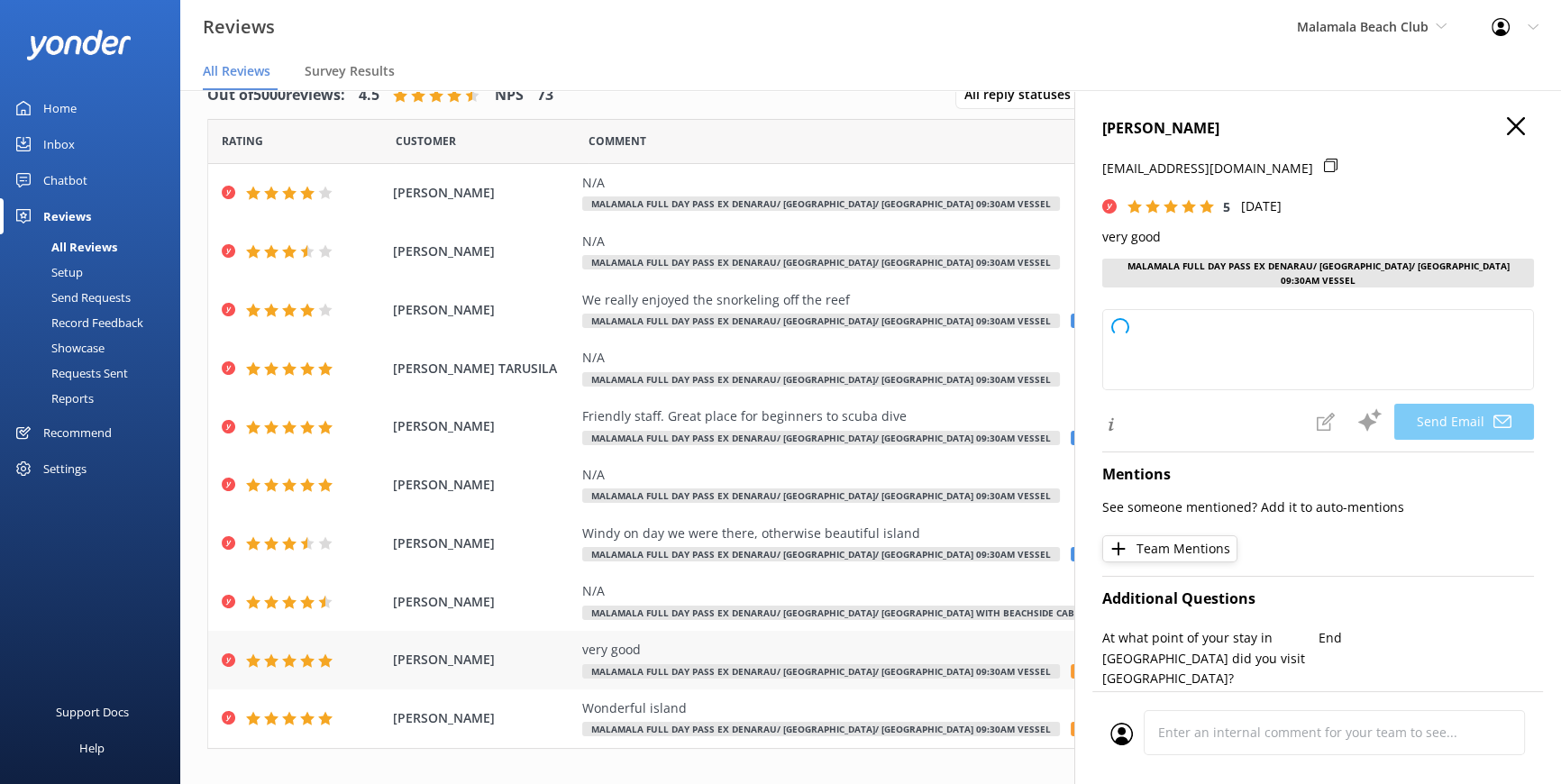
type textarea "Thank you so much for your positive feedback, DING! We're glad you had a very g…"
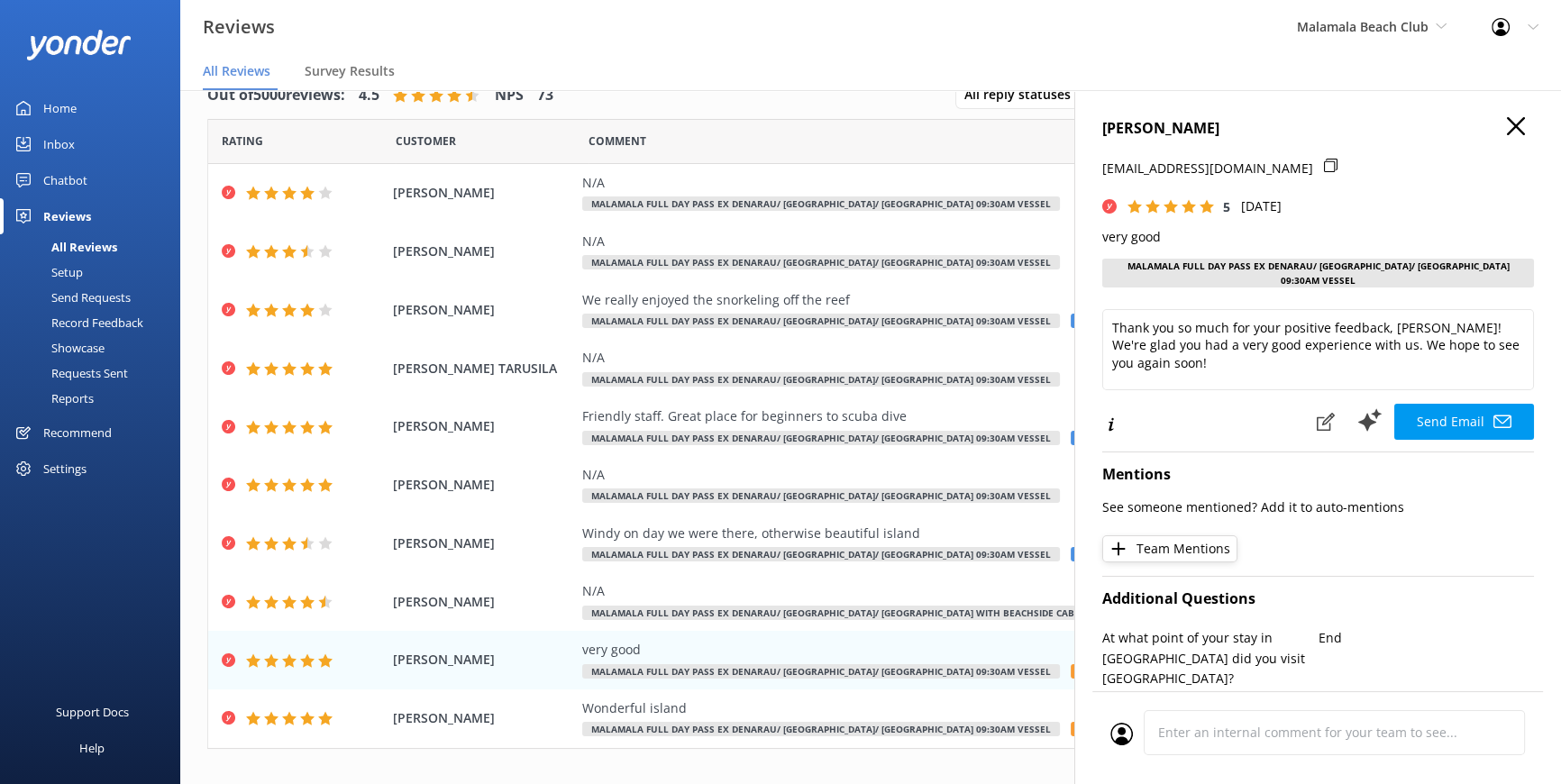
click at [1507, 131] on icon at bounding box center [1516, 126] width 18 height 18
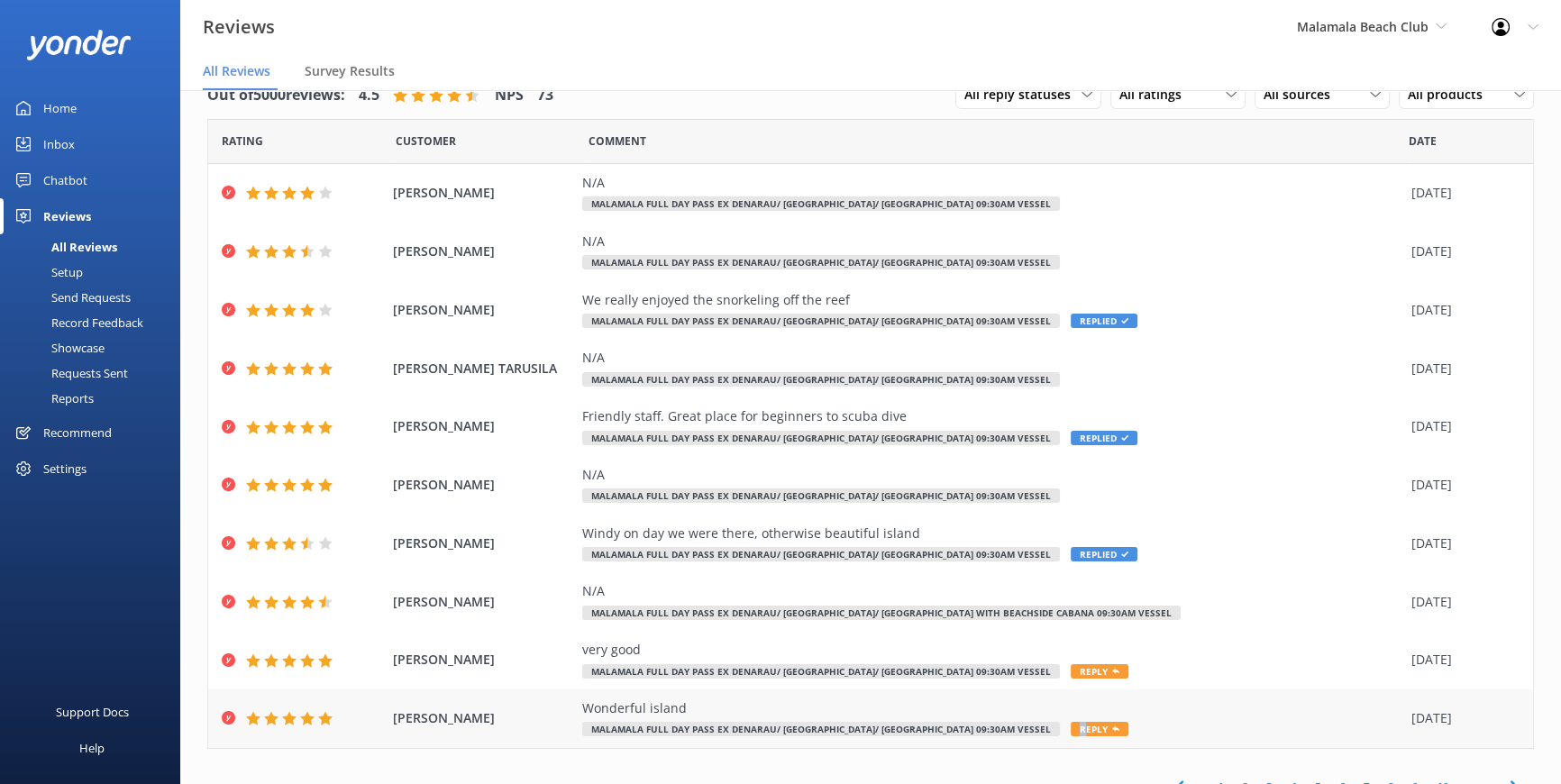
click at [963, 726] on div "Wonderful island Malamala Full Day Pass ex Denarau/ Wailoaloa/ Nadi 09:30am Ves…" at bounding box center [992, 718] width 821 height 40
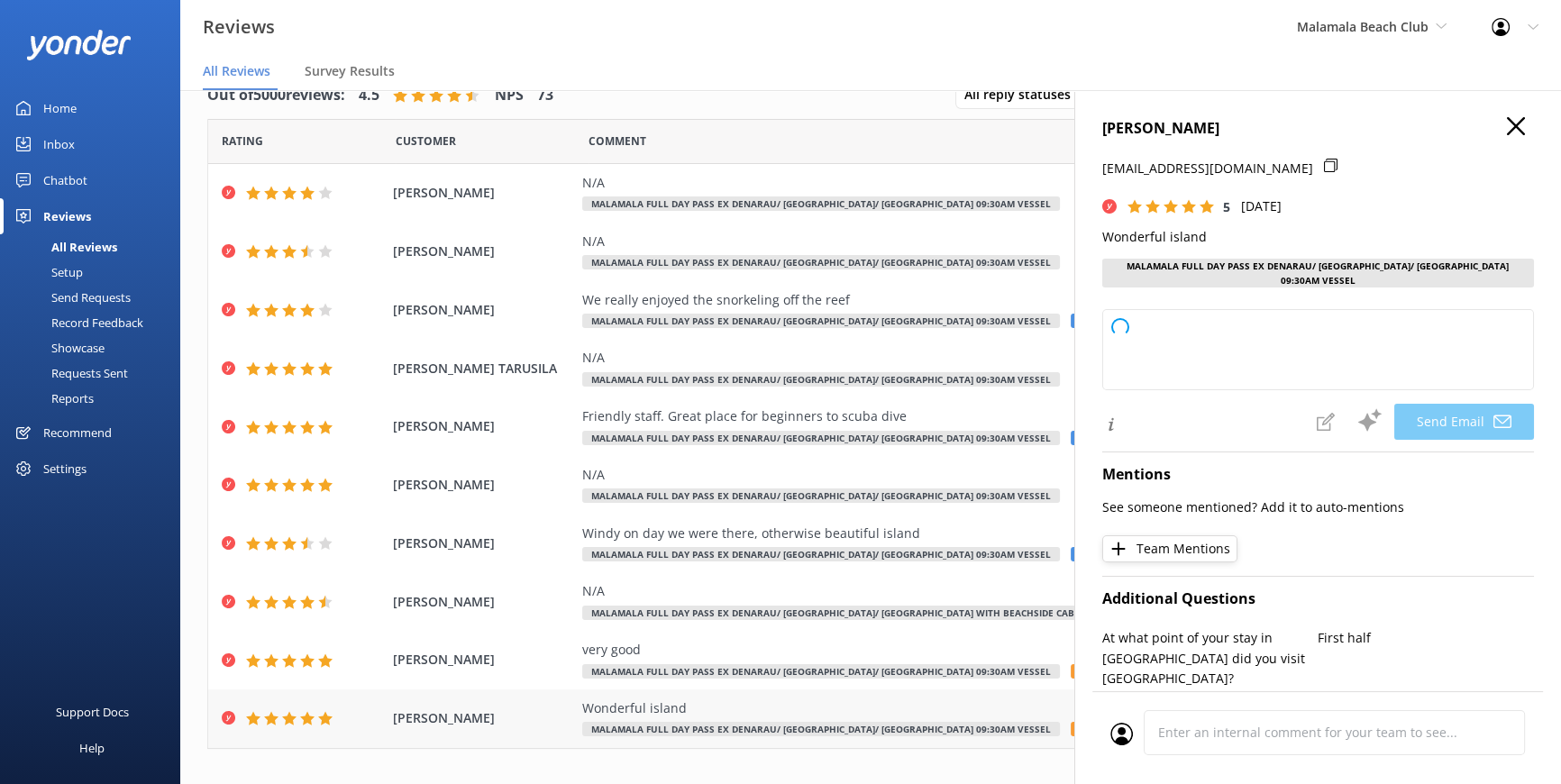
type textarea "Thank you so much for your kind words, Norton! We're delighted to hear you enjo…"
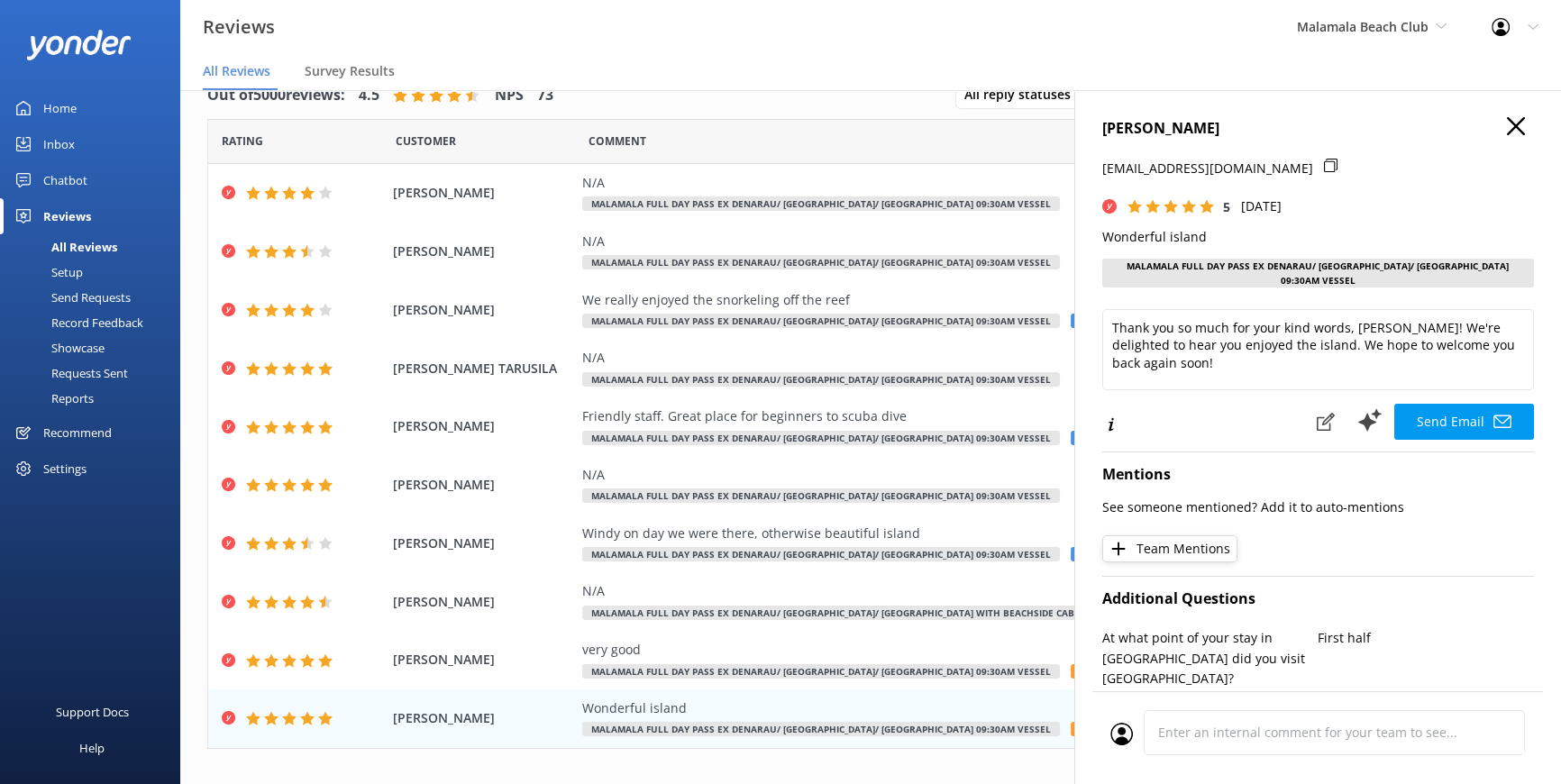
click at [1507, 128] on icon at bounding box center [1516, 126] width 18 height 18
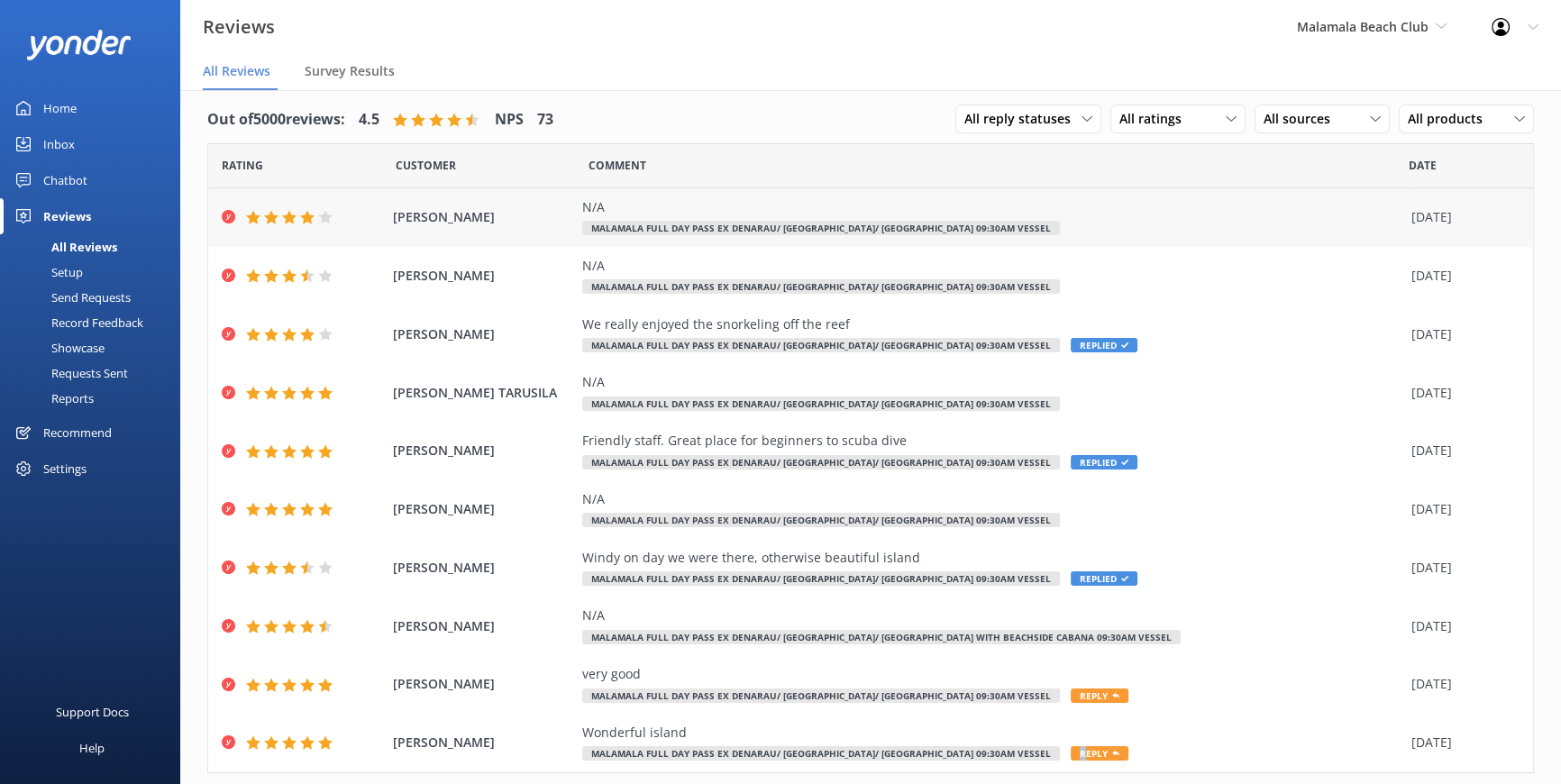
scroll to position [0, 0]
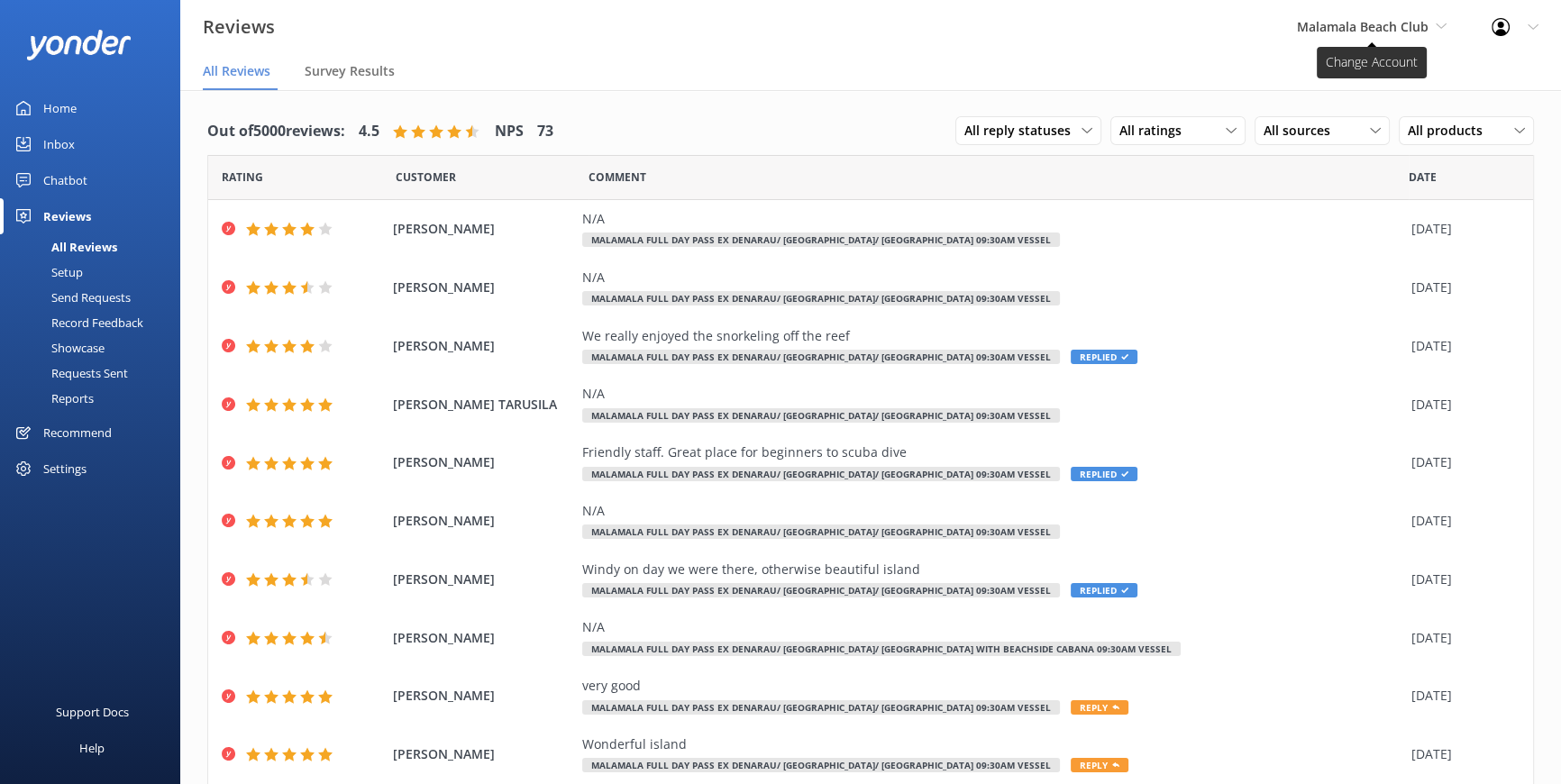
click at [1437, 29] on span "Malamala Beach Club" at bounding box center [1371, 27] width 150 height 20
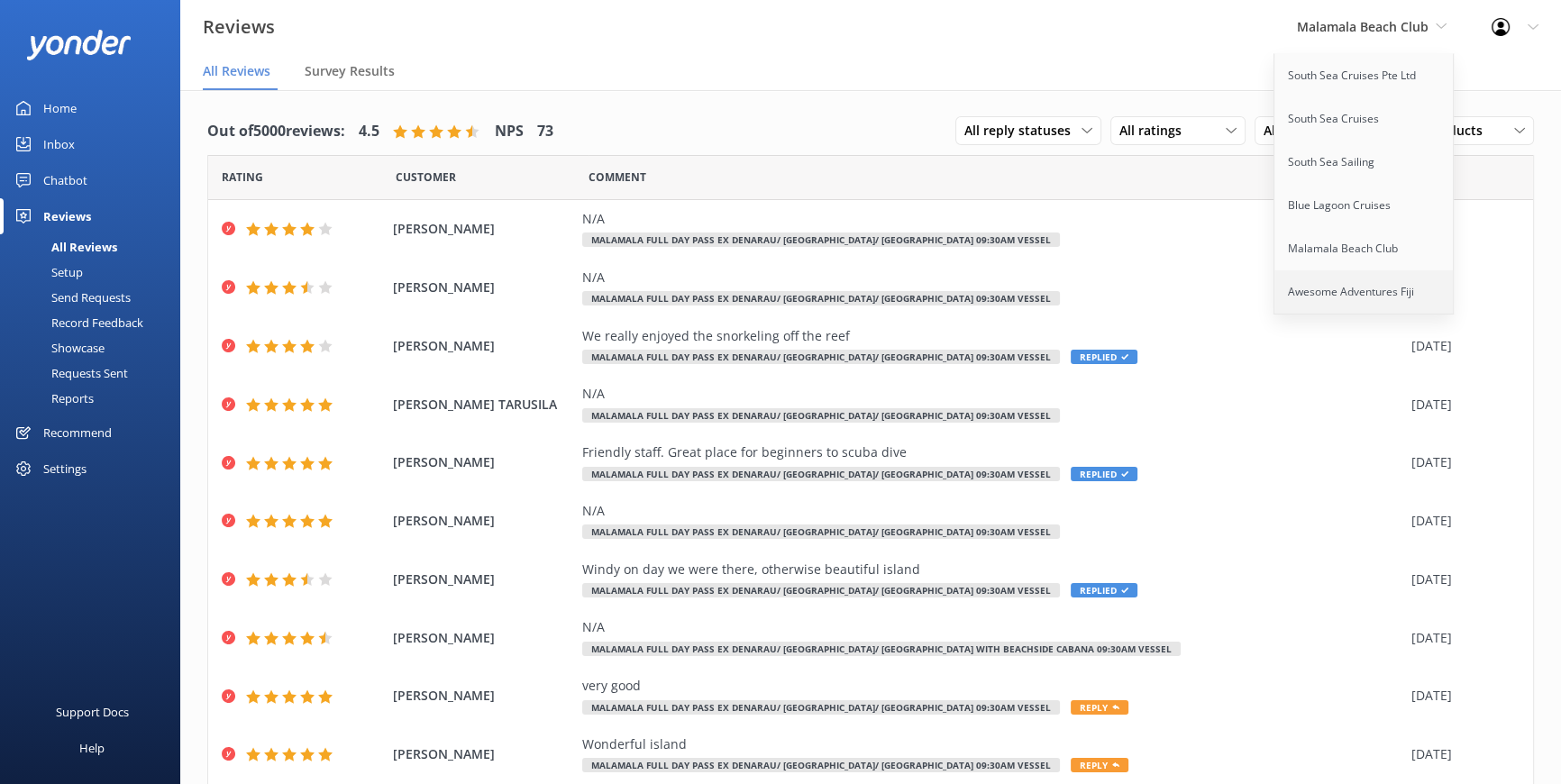
click at [1327, 282] on link "Awesome Adventures Fiji" at bounding box center [1364, 292] width 180 height 43
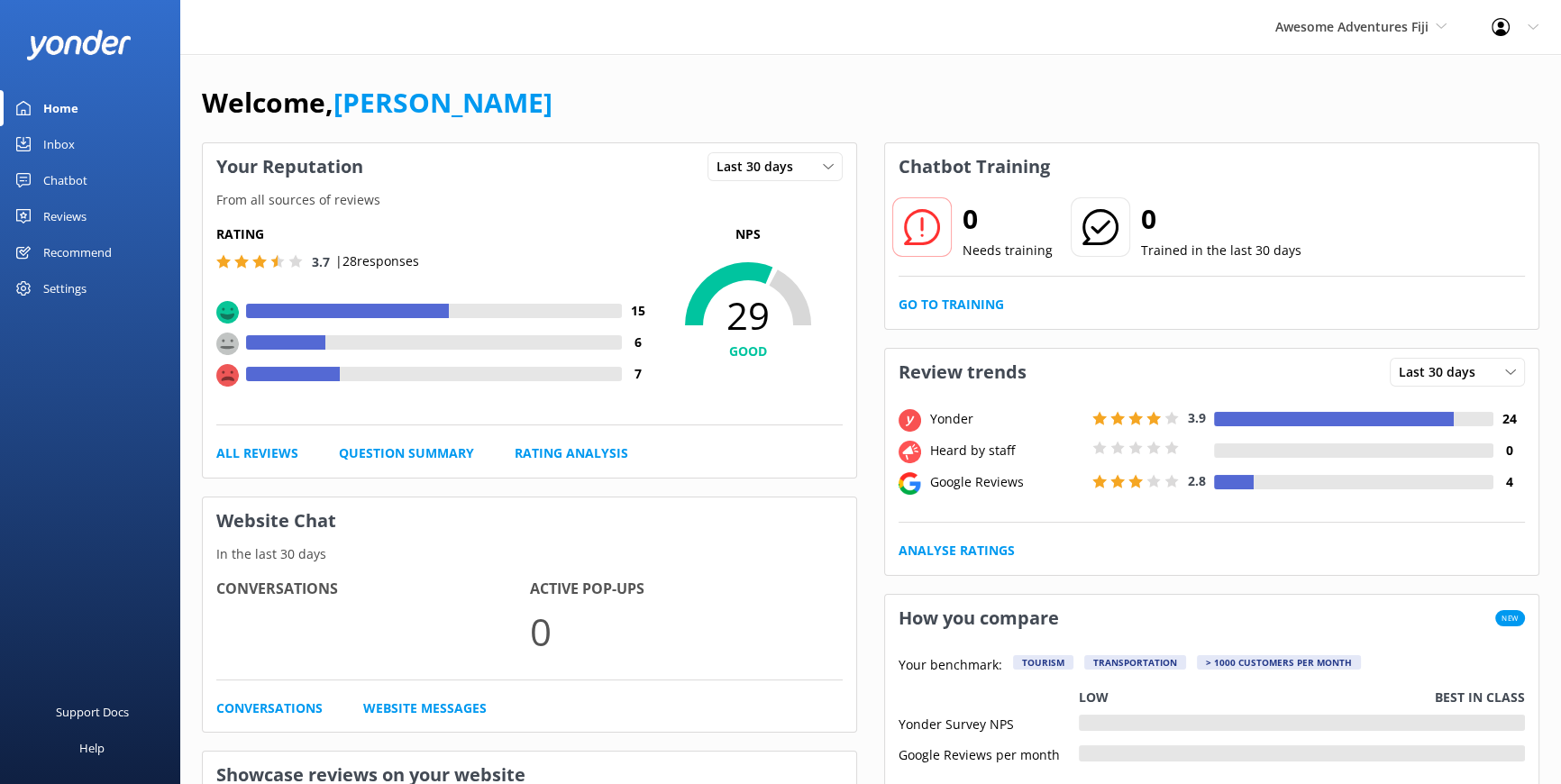
click at [56, 204] on div "Reviews" at bounding box center [65, 216] width 43 height 36
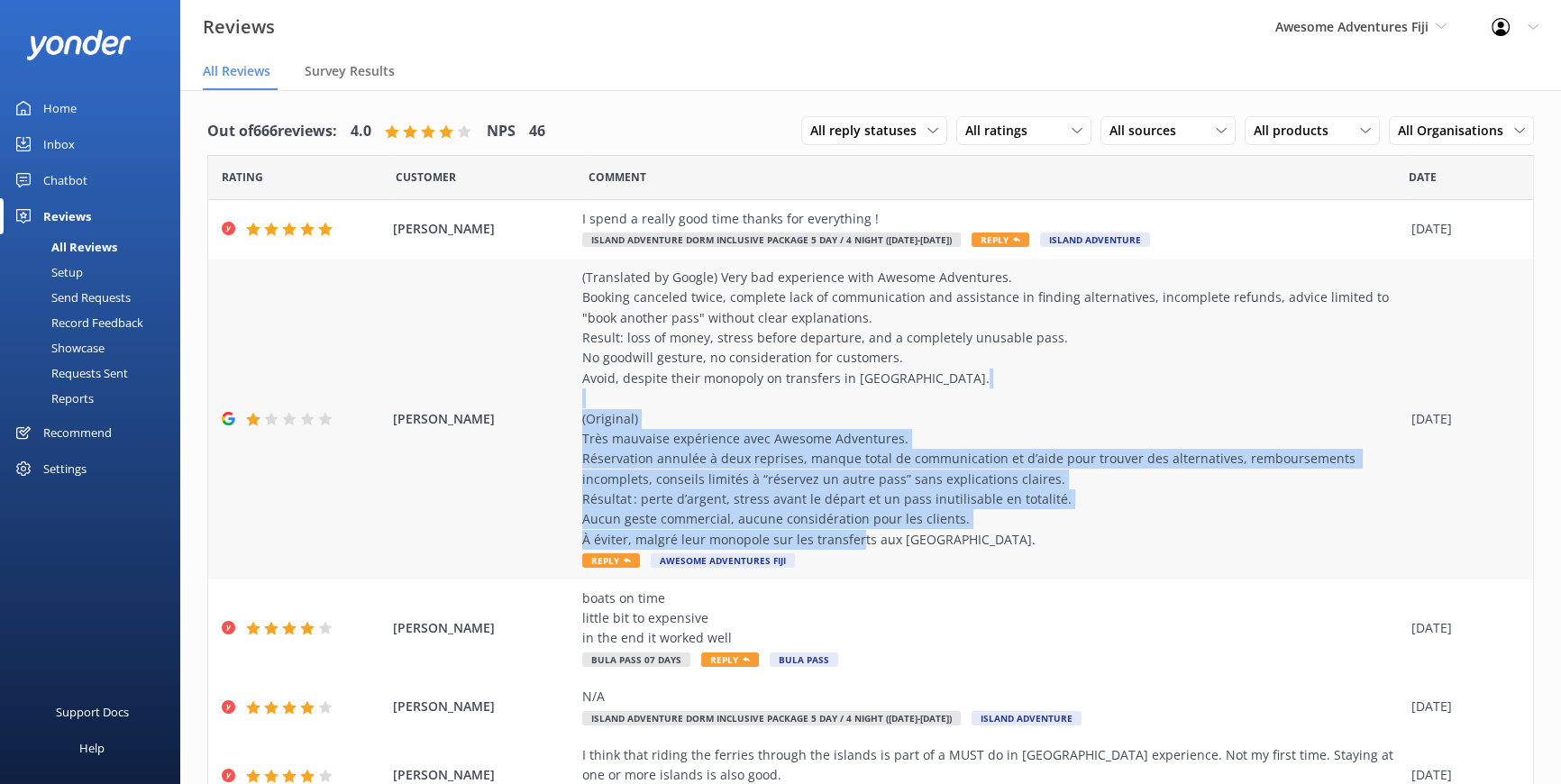
drag, startPoint x: 915, startPoint y: 534, endPoint x: 568, endPoint y: 440, distance: 359.5
click at [568, 440] on div "eloïse donnedu (Translated by Google) Very bad experience with Awesome Adventur…" at bounding box center [870, 419] width 1325 height 321
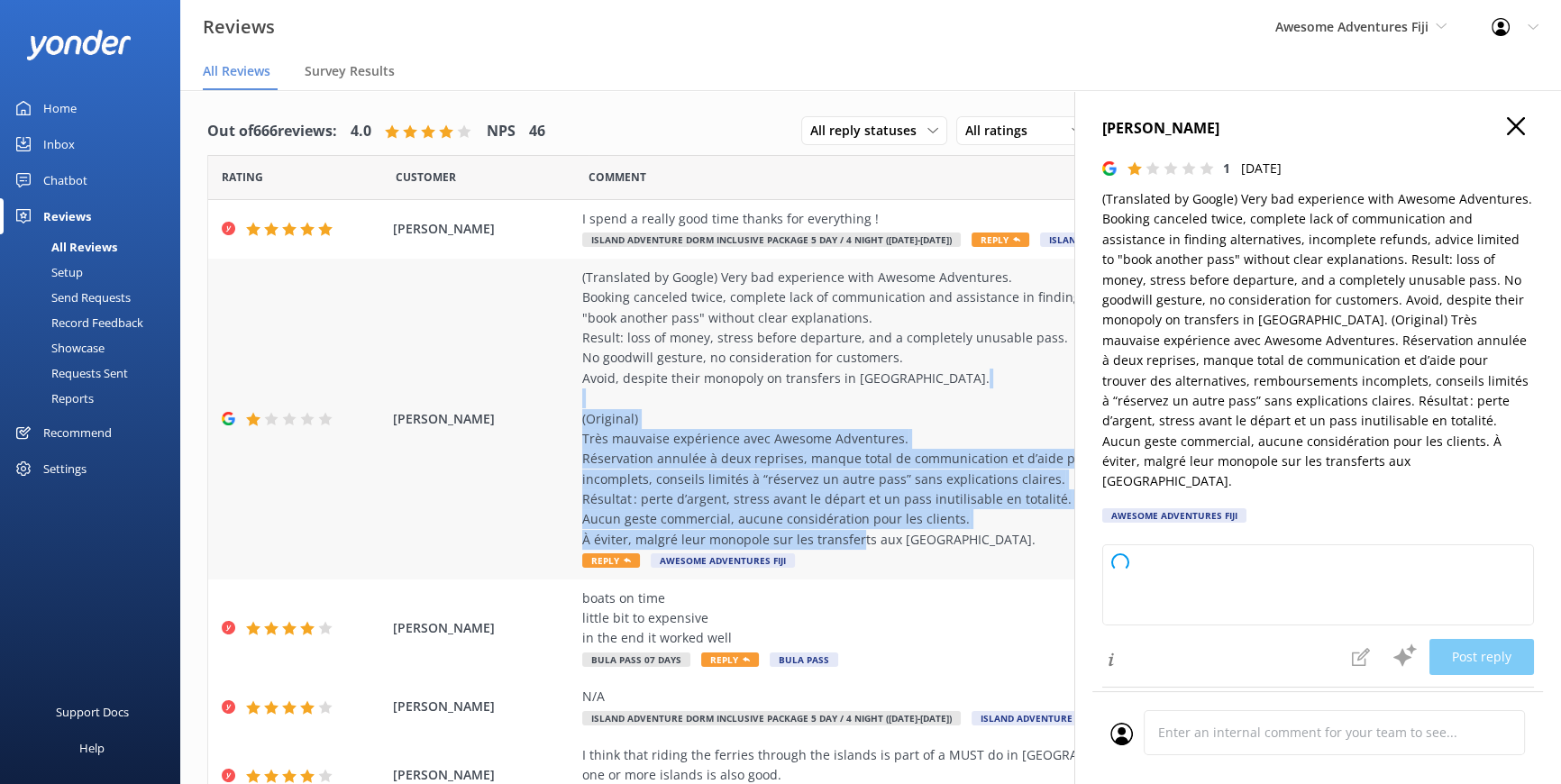
type textarea "Thank you for sharing your feedback, and we’re truly sorry to hear about your e…"
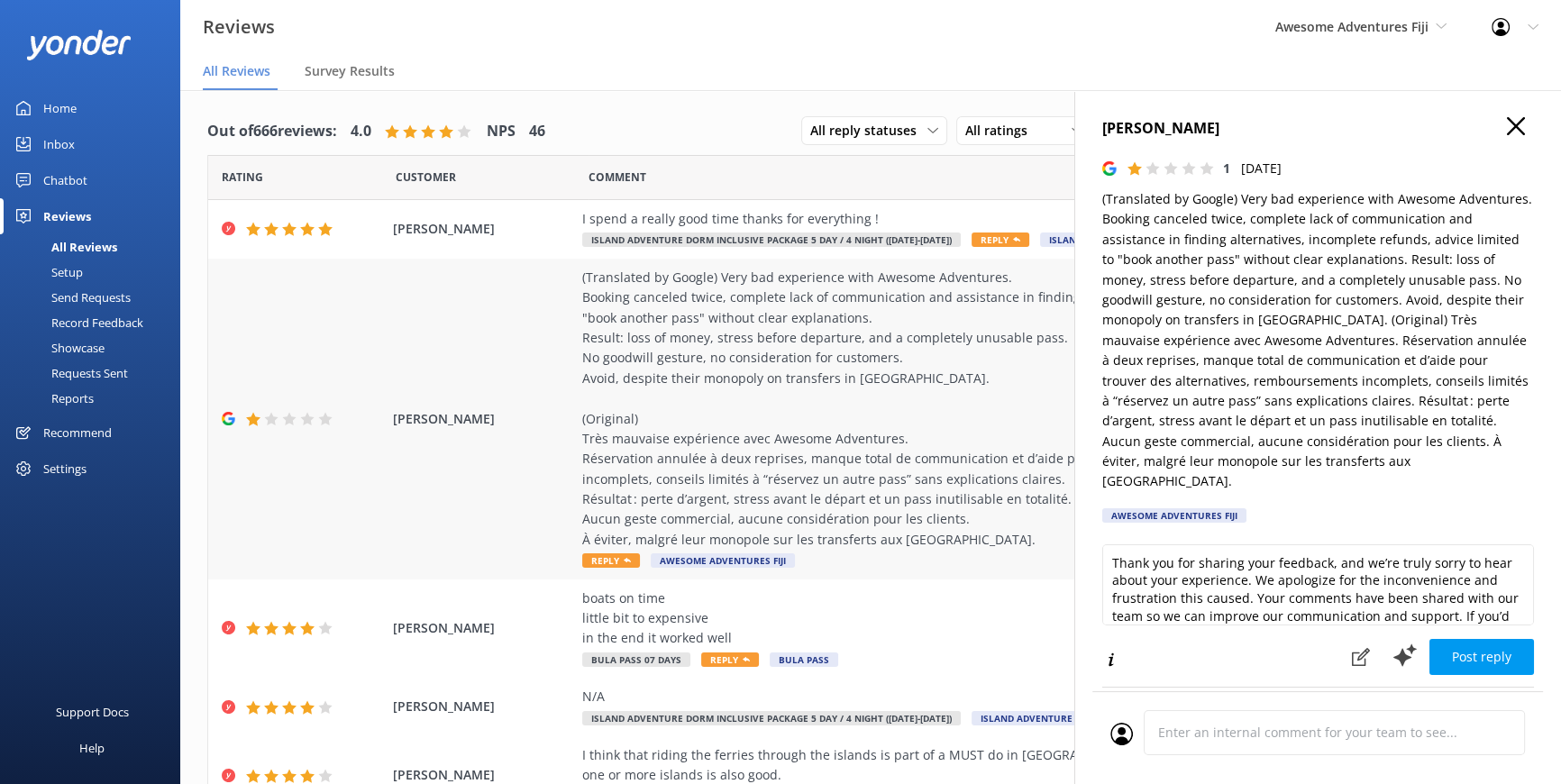
drag, startPoint x: 851, startPoint y: 483, endPoint x: 1028, endPoint y: 351, distance: 220.8
click at [1028, 351] on div "(Translated by Google) Very bad experience with Awesome Adventures. Booking can…" at bounding box center [992, 409] width 821 height 282
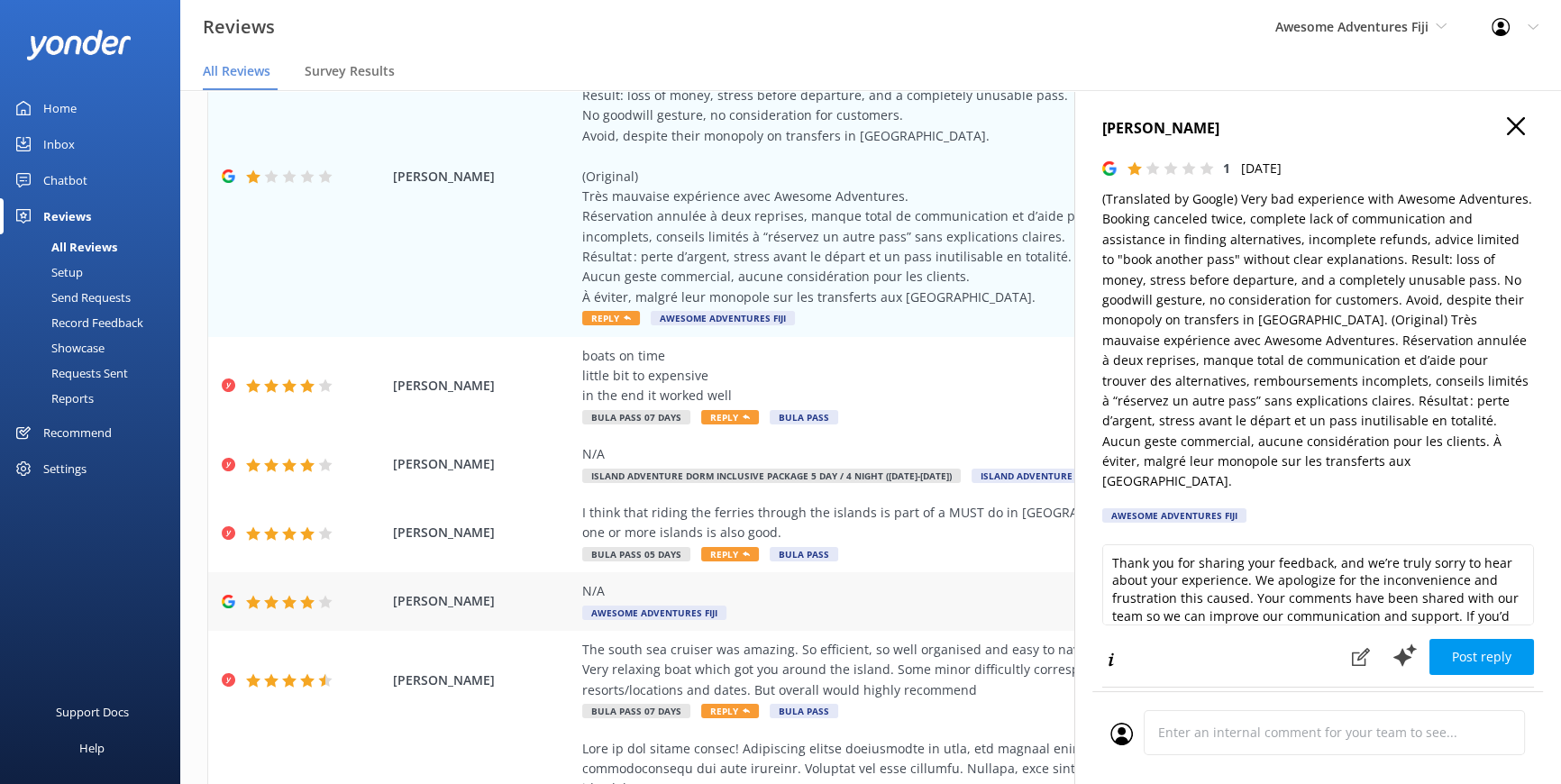
scroll to position [245, 0]
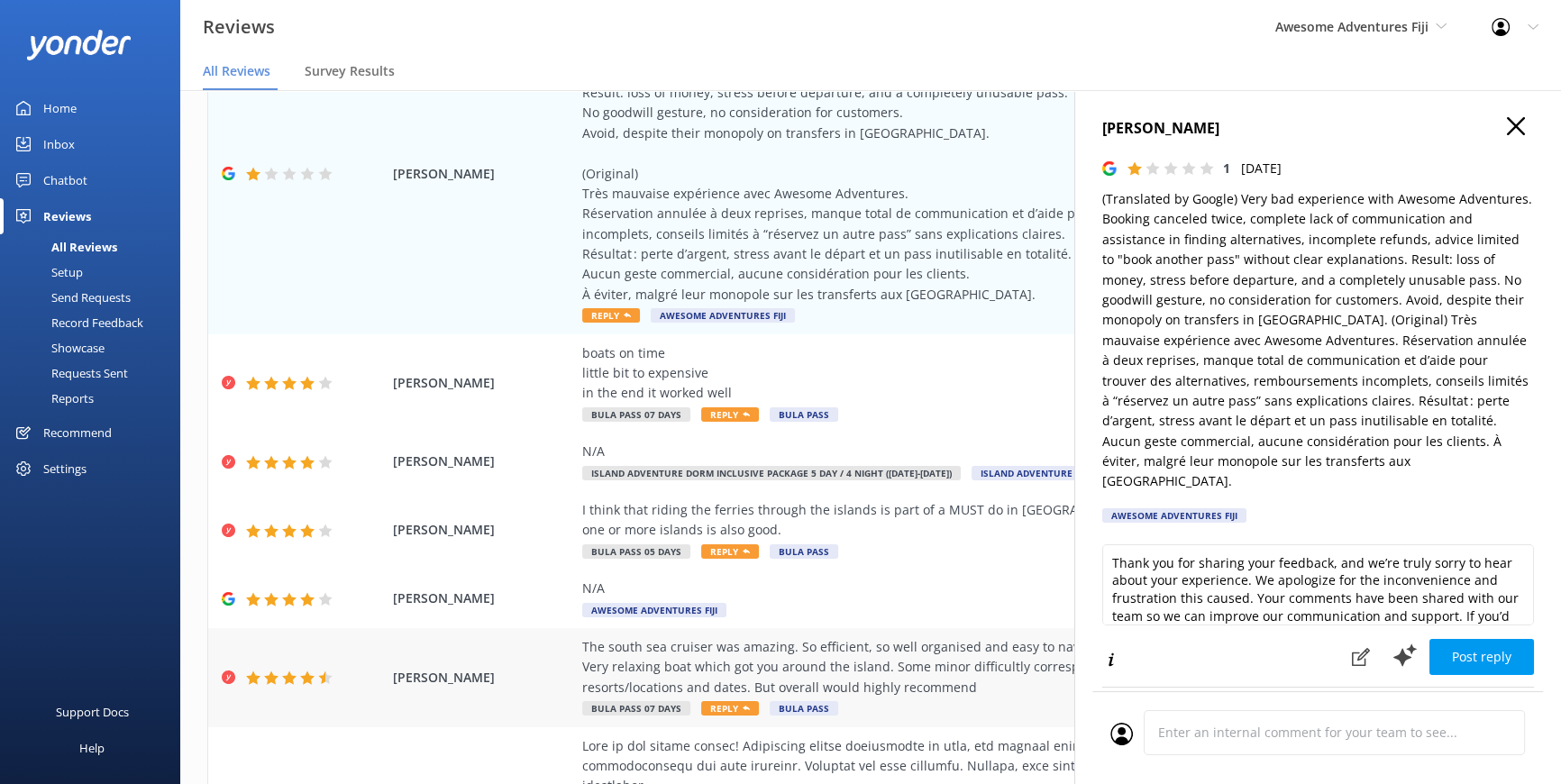
click at [721, 705] on span "Reply" at bounding box center [730, 708] width 58 height 15
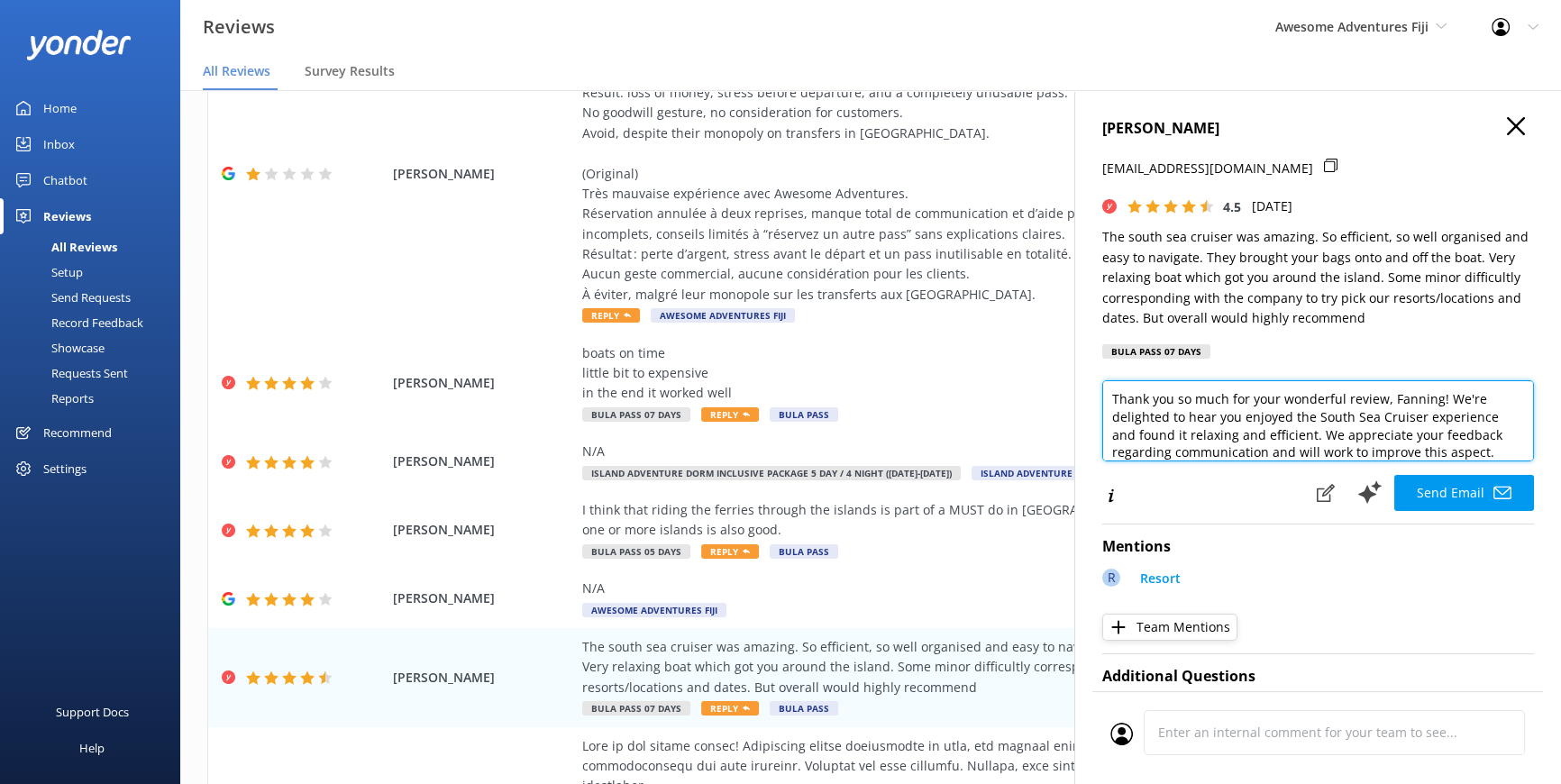
drag, startPoint x: 1388, startPoint y: 399, endPoint x: 1435, endPoint y: 401, distance: 47.0
click at [1435, 401] on textarea "Thank you so much for your wonderful review, Fanning! We're delighted to hear y…" at bounding box center [1318, 420] width 432 height 81
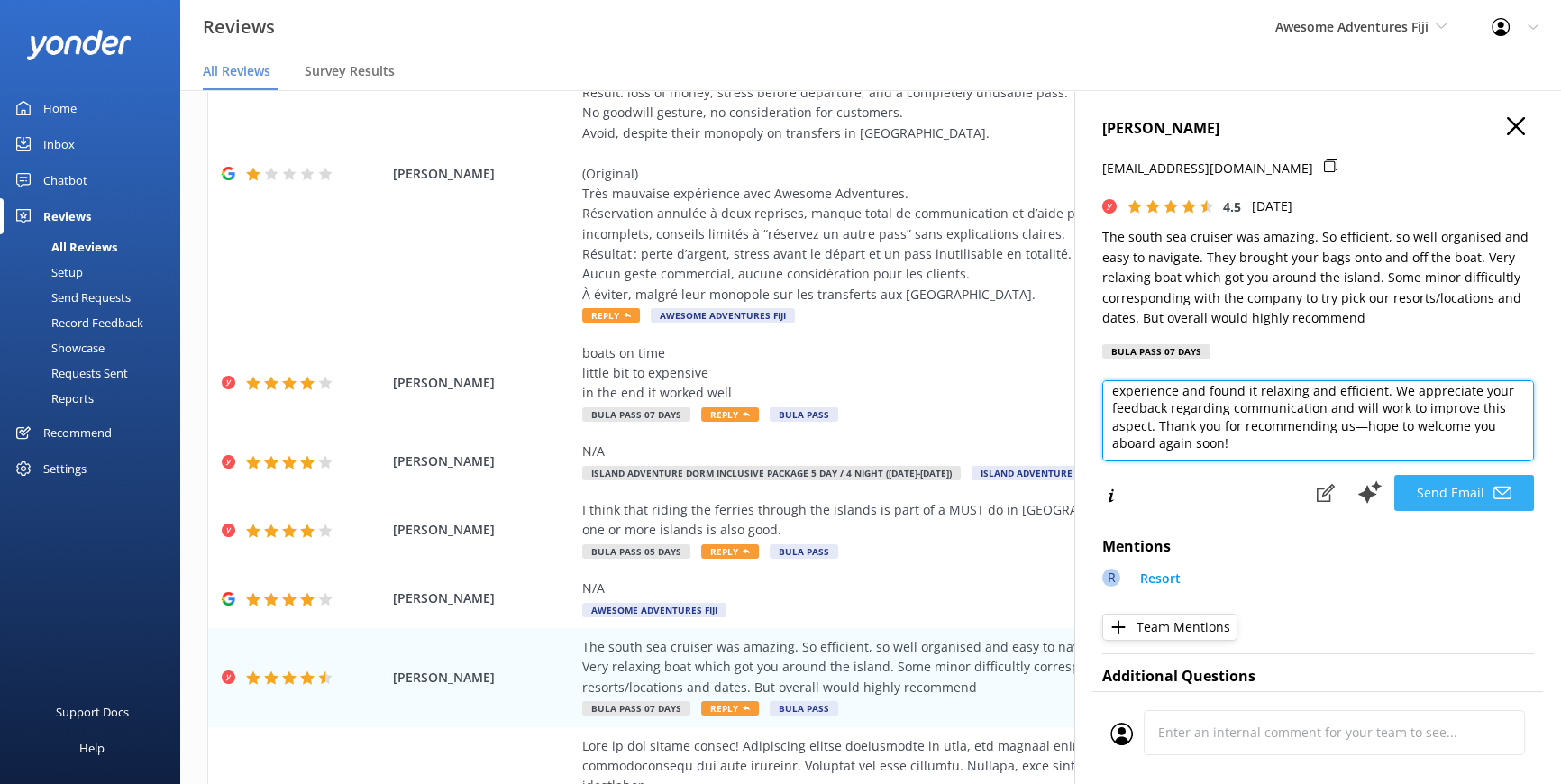
type textarea "Thank you so much for your wonderful review, Megan! We're delighted to hear you…"
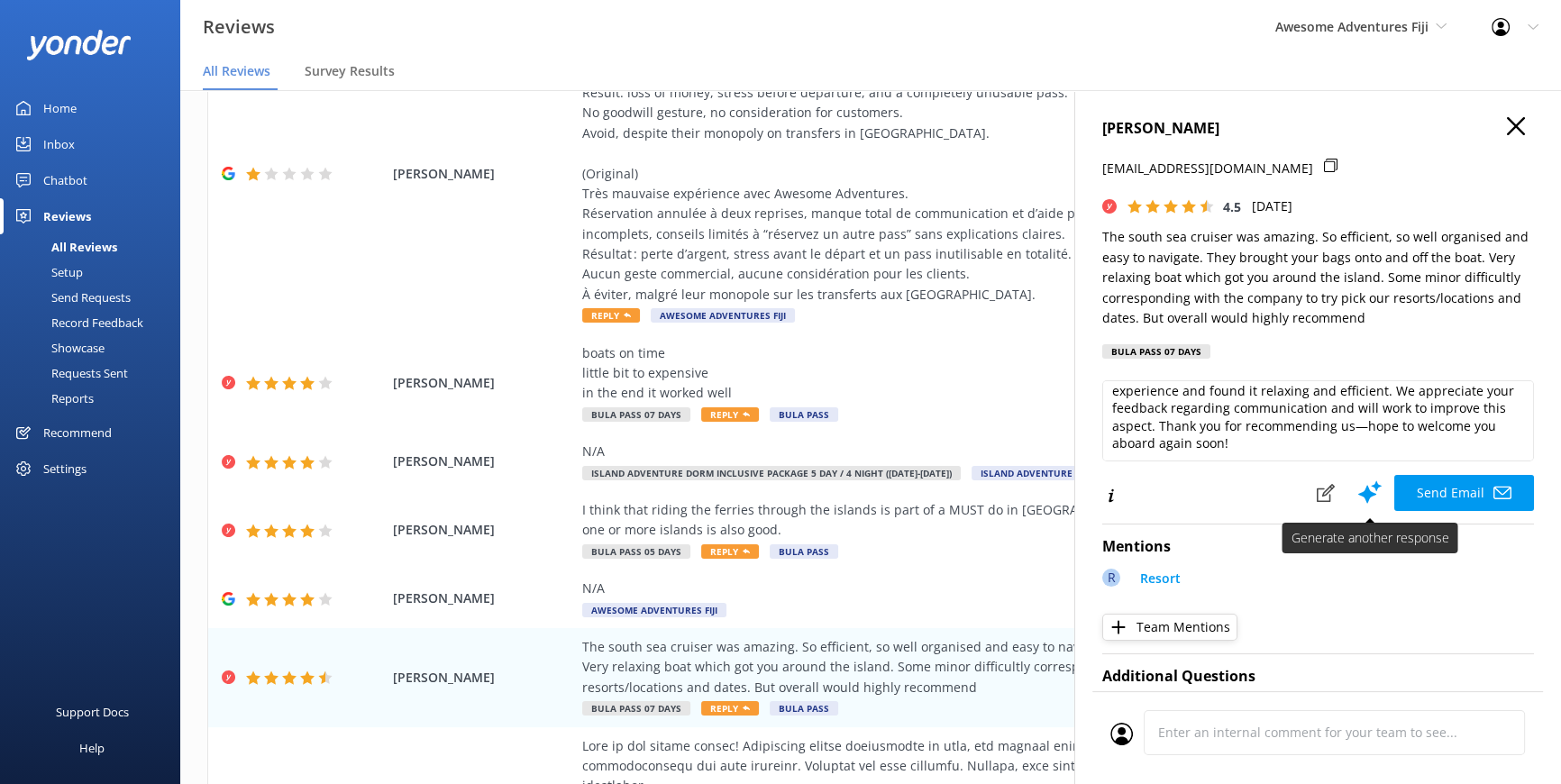
click at [1428, 501] on button "Send Email" at bounding box center [1464, 493] width 140 height 36
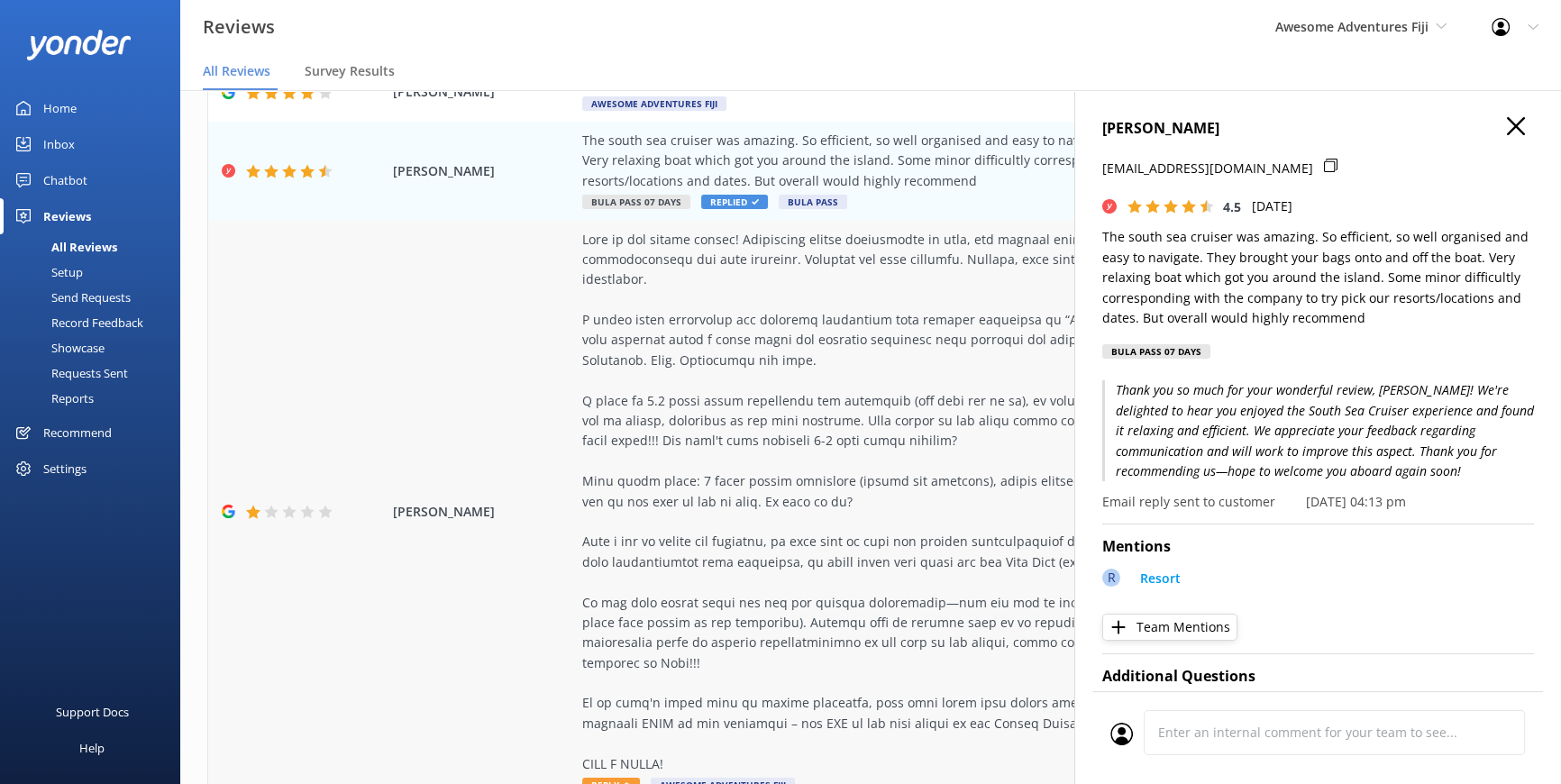
scroll to position [819, 0]
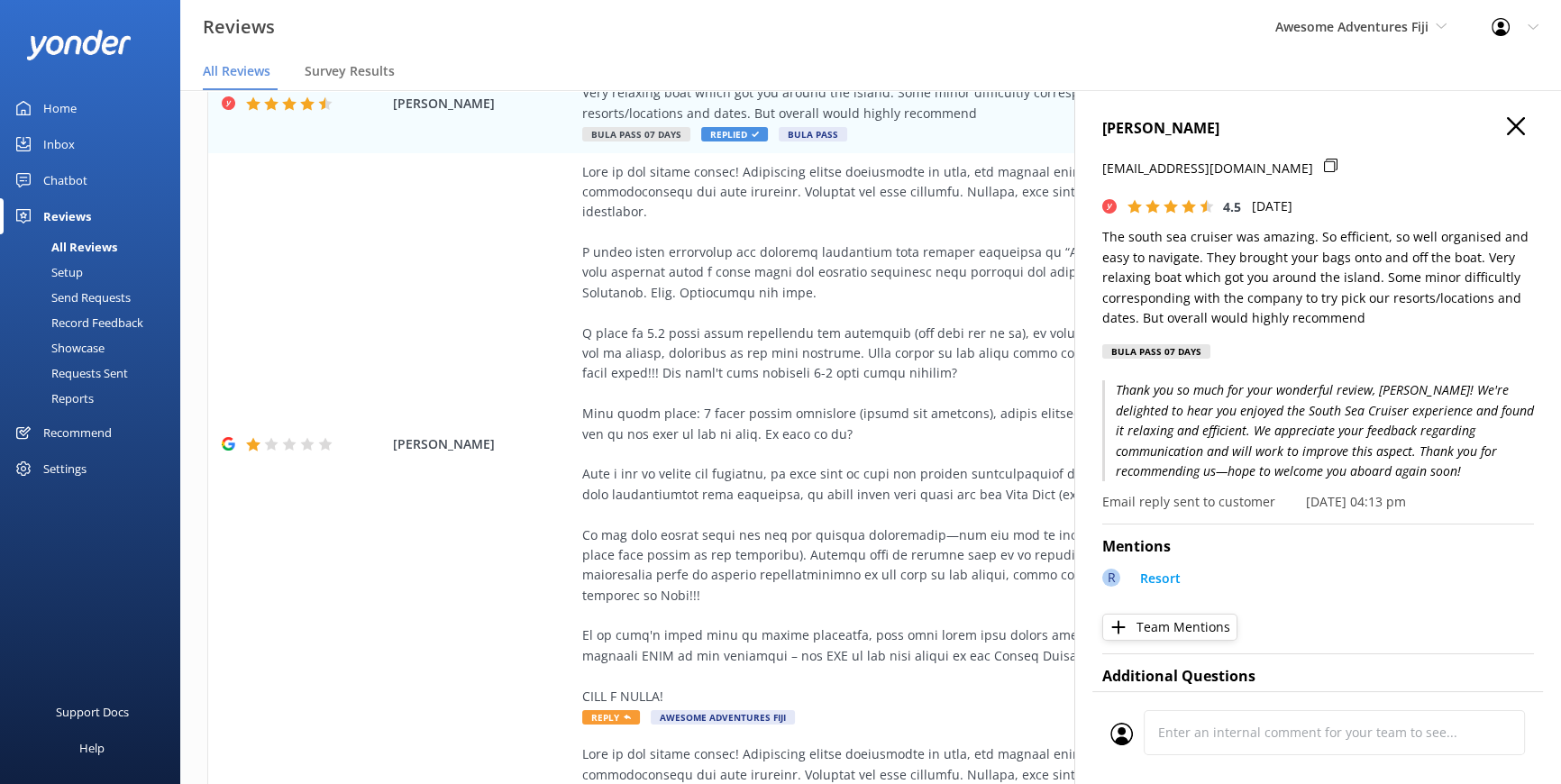
click at [1507, 121] on use at bounding box center [1516, 126] width 18 height 18
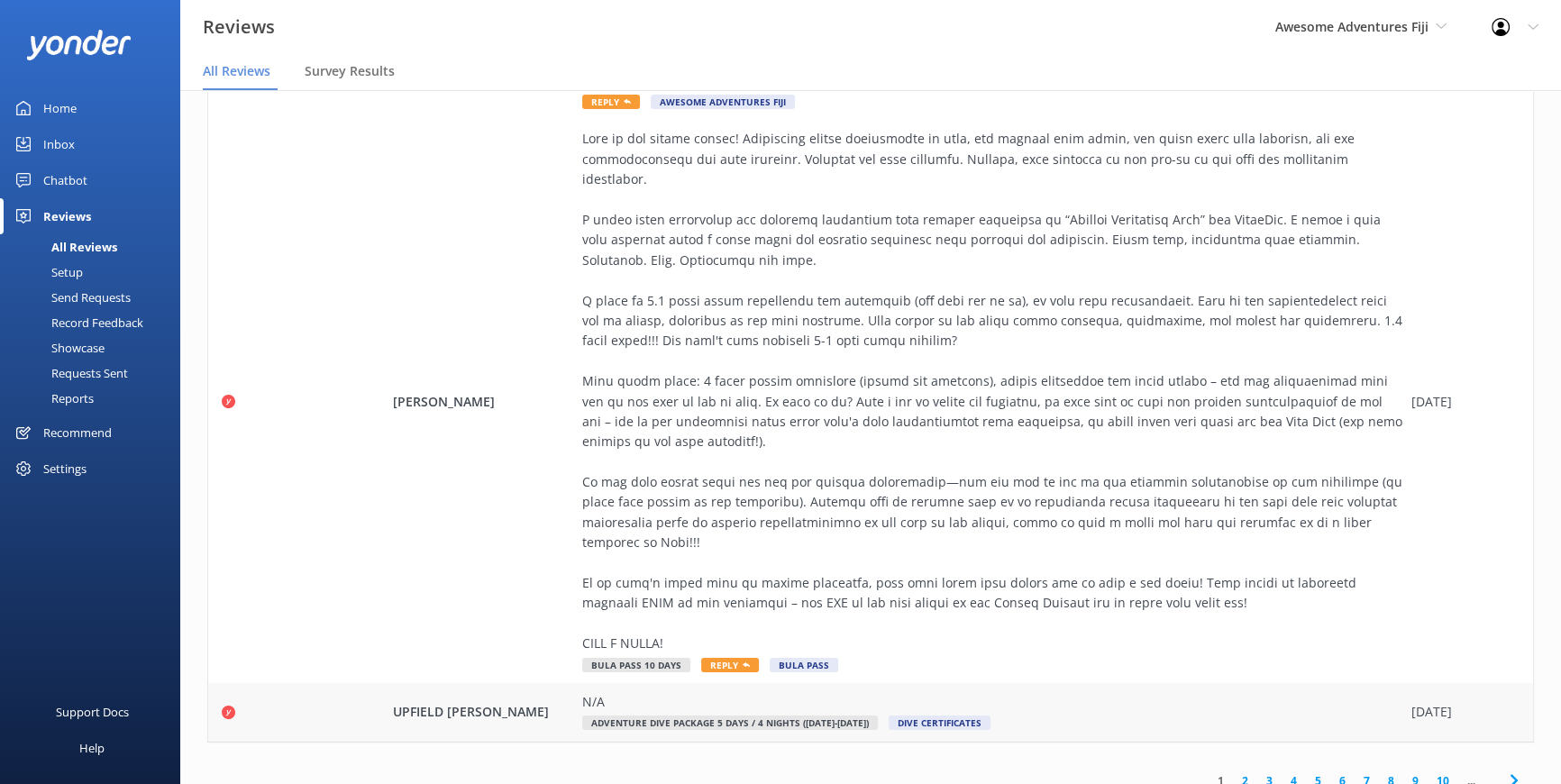
scroll to position [36, 0]
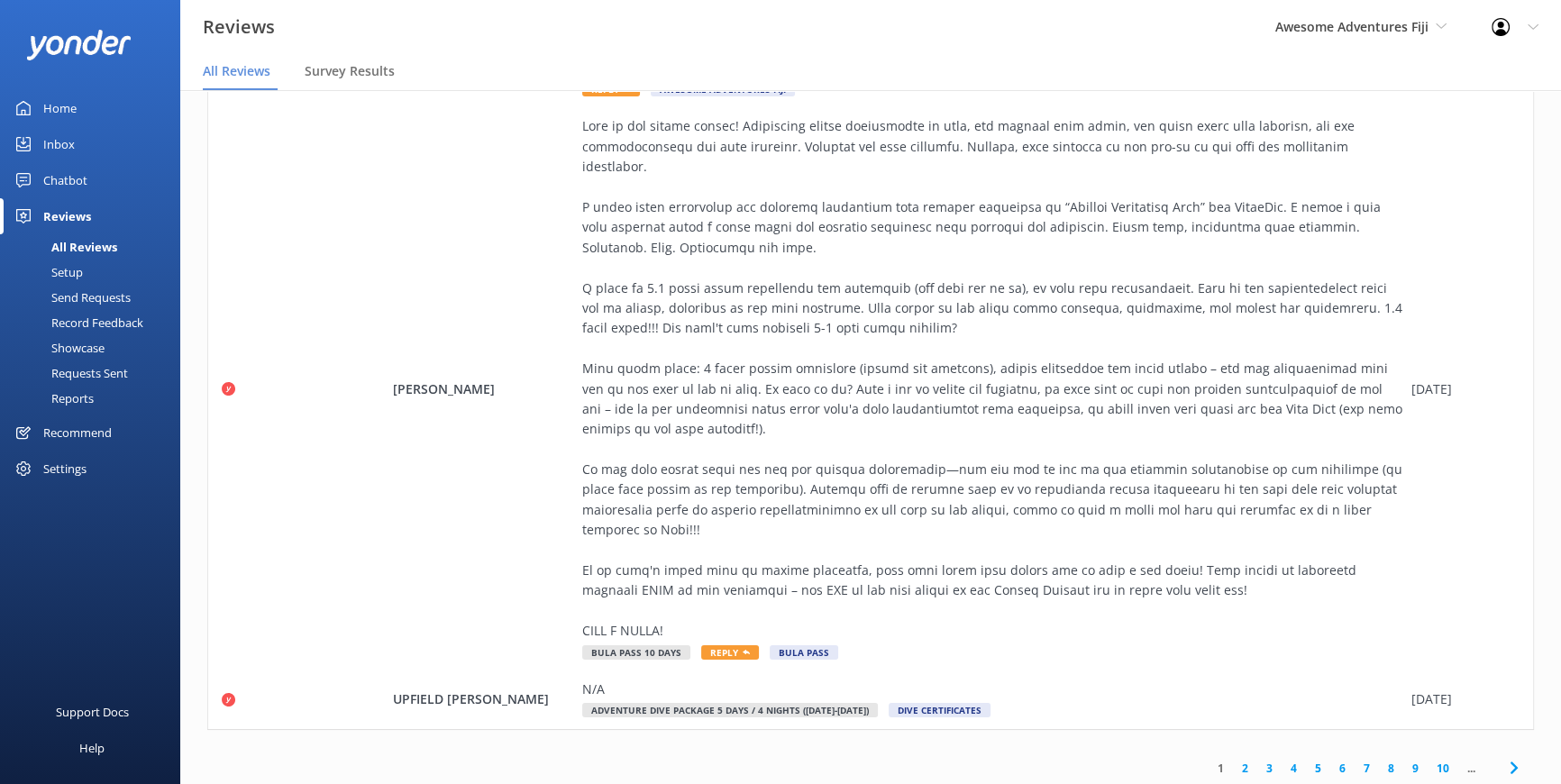
click at [1233, 760] on link "2" at bounding box center [1245, 768] width 24 height 18
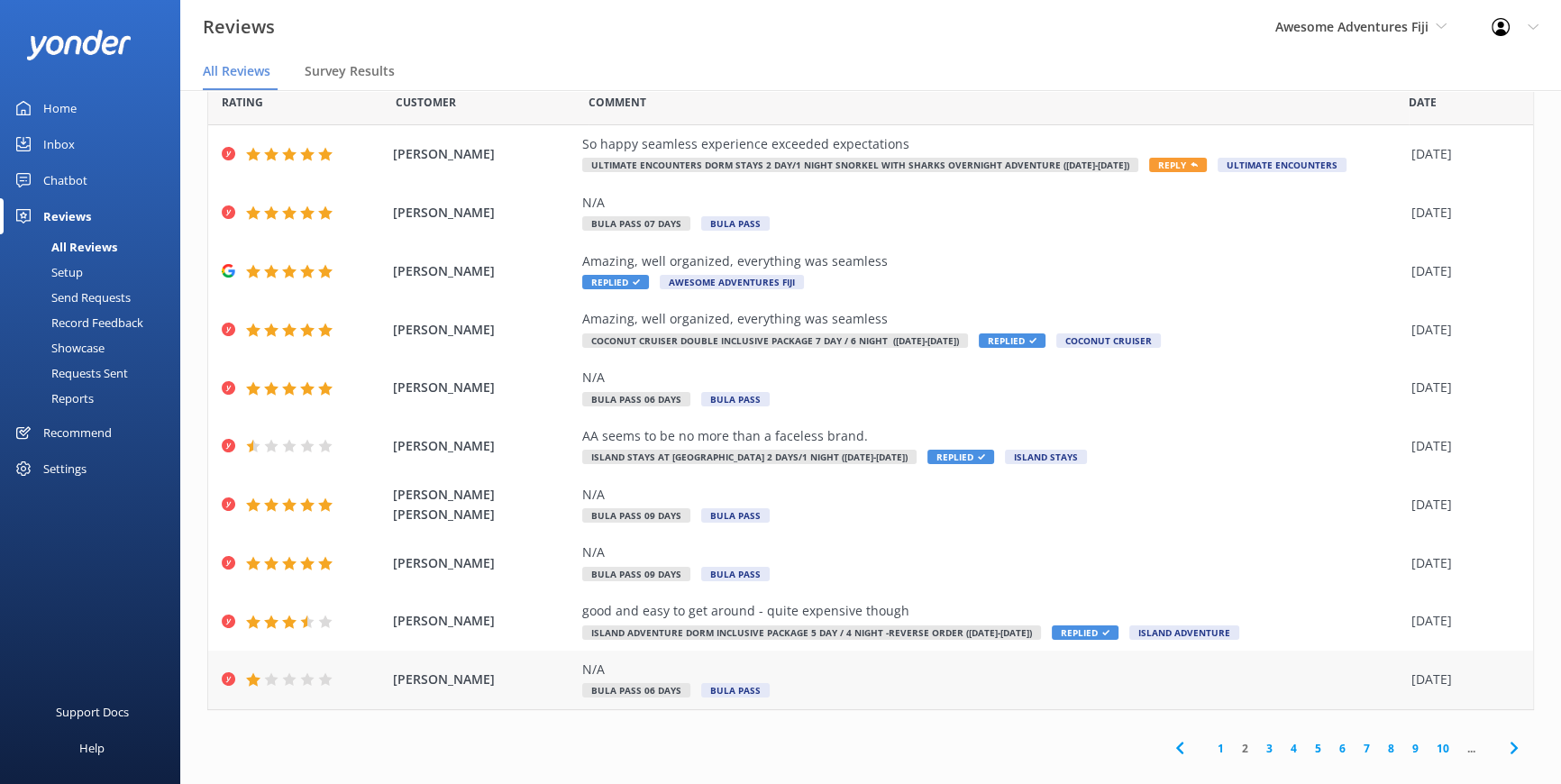
scroll to position [60, 0]
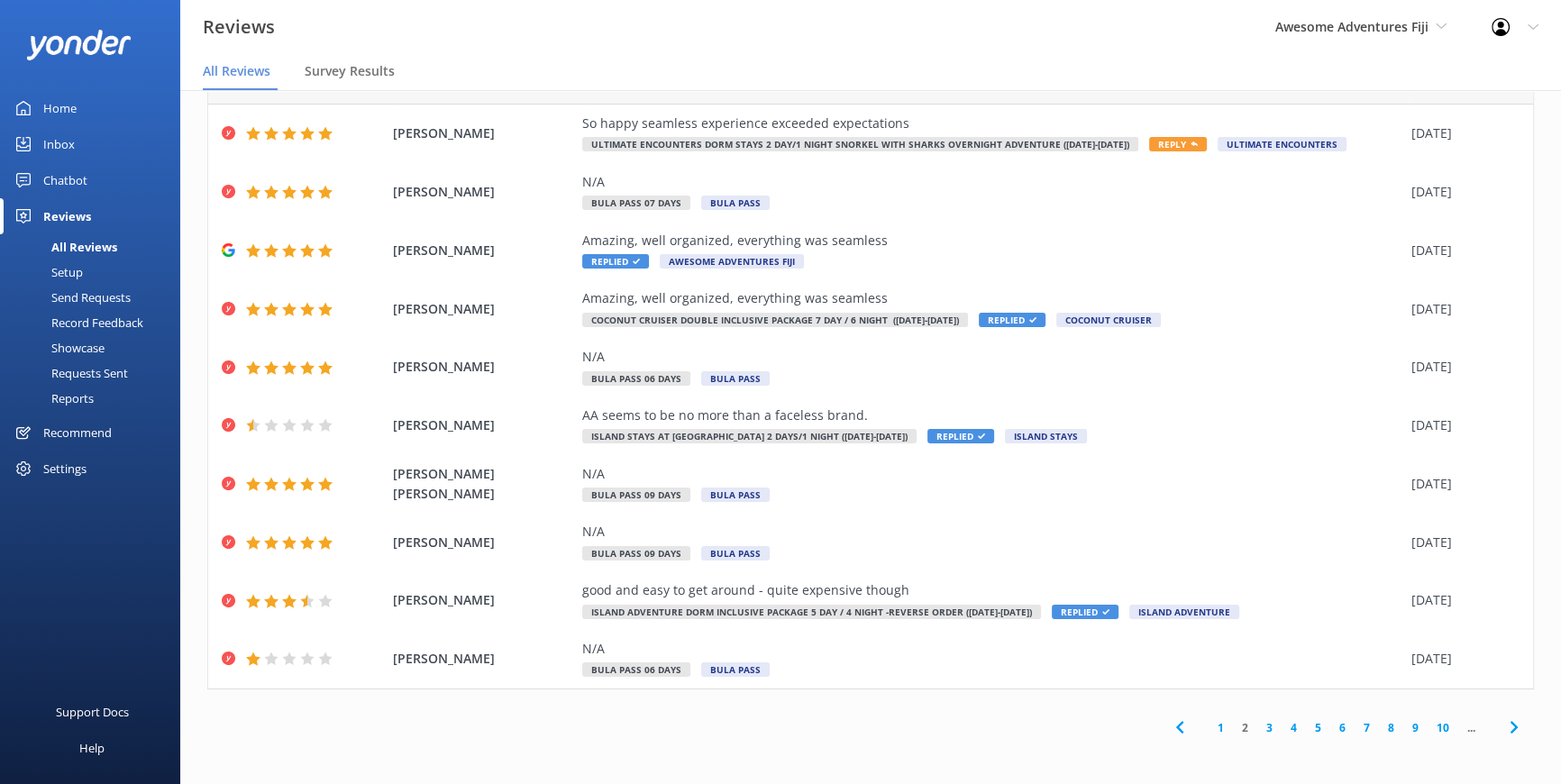
click at [1209, 725] on link "1" at bounding box center [1221, 728] width 24 height 18
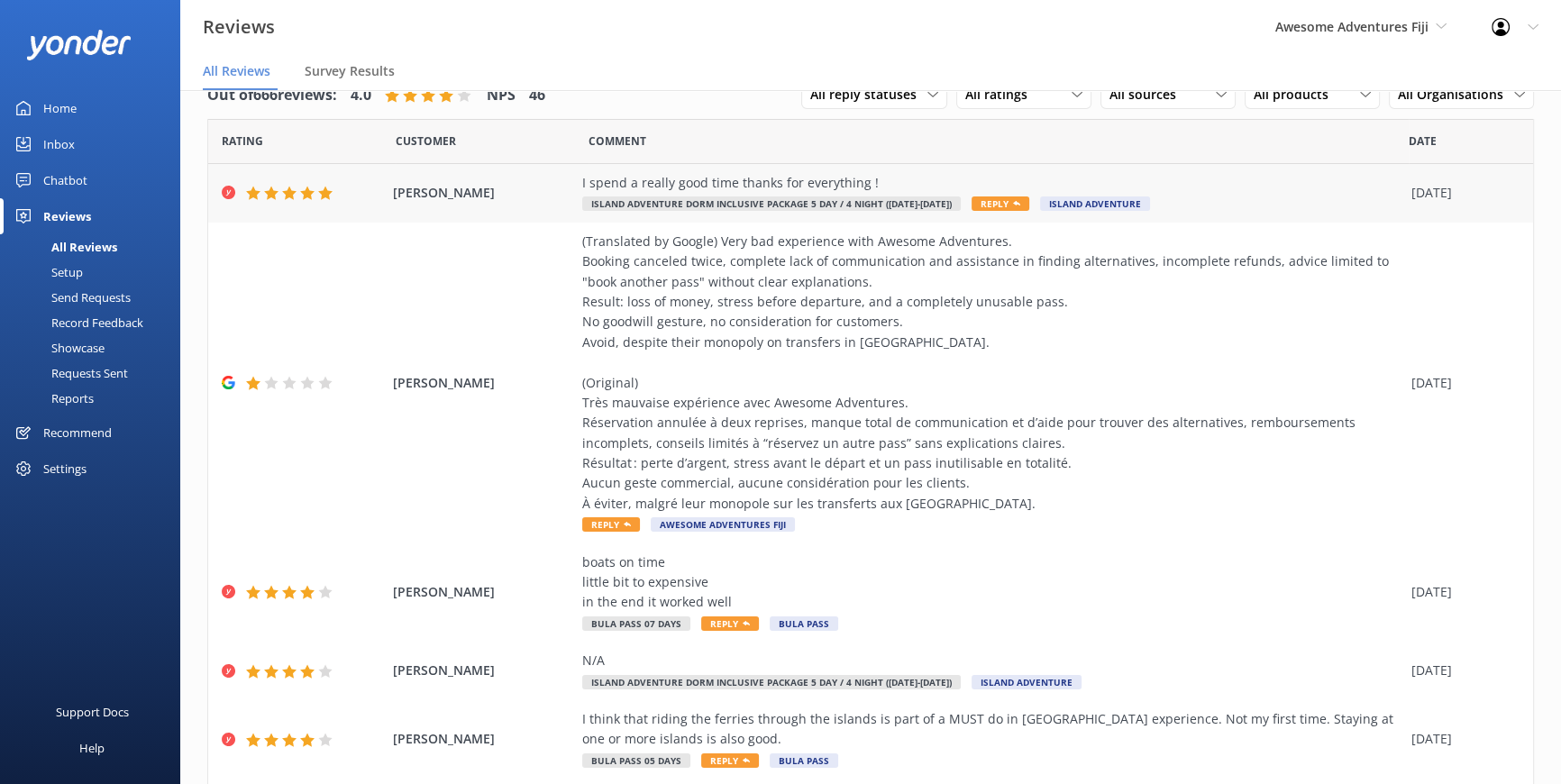
click at [981, 200] on span "Reply" at bounding box center [1001, 203] width 58 height 15
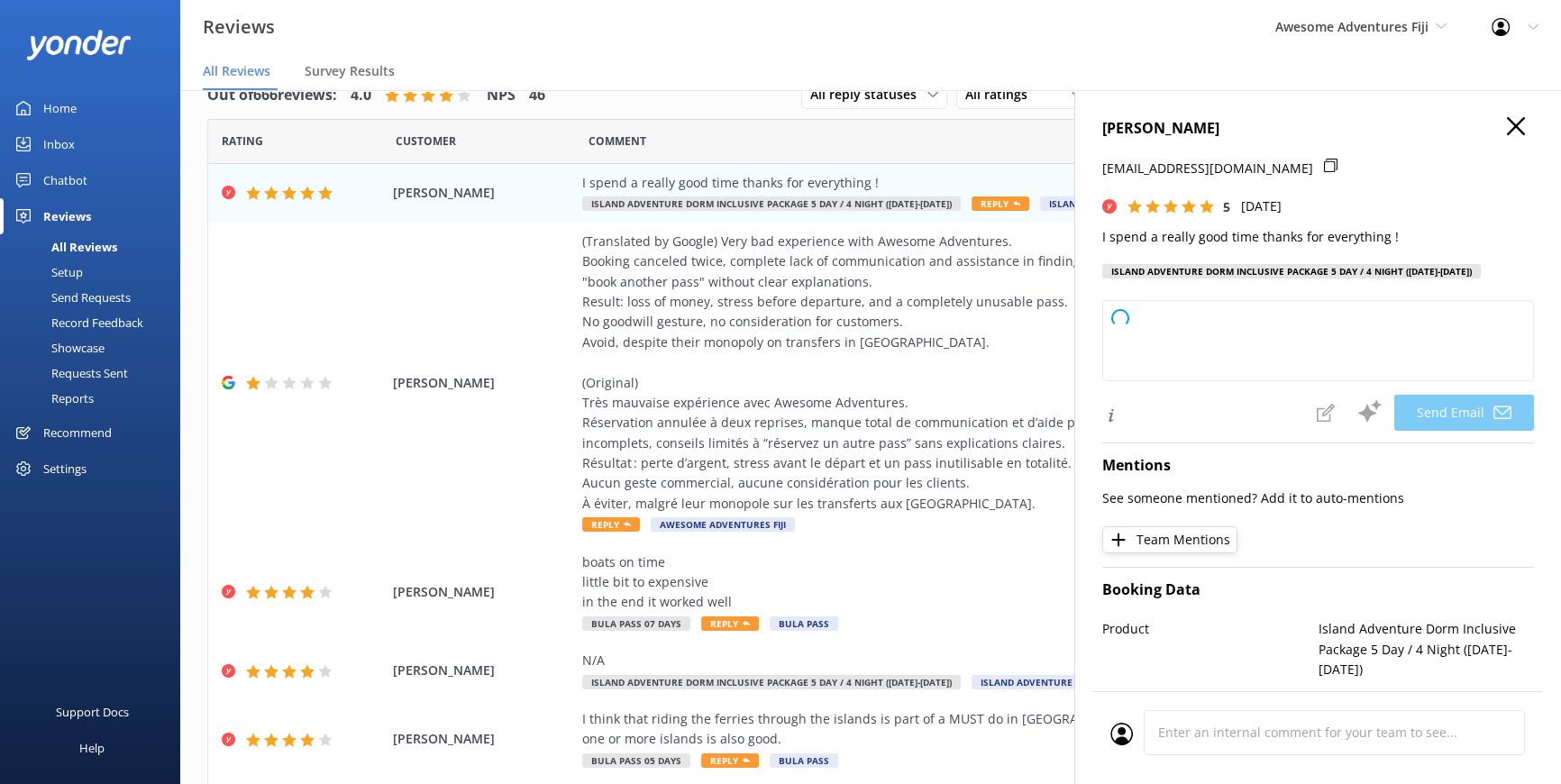
type textarea "Thank you so much, Gioello! We're delighted to hear you had a great time. We ap…"
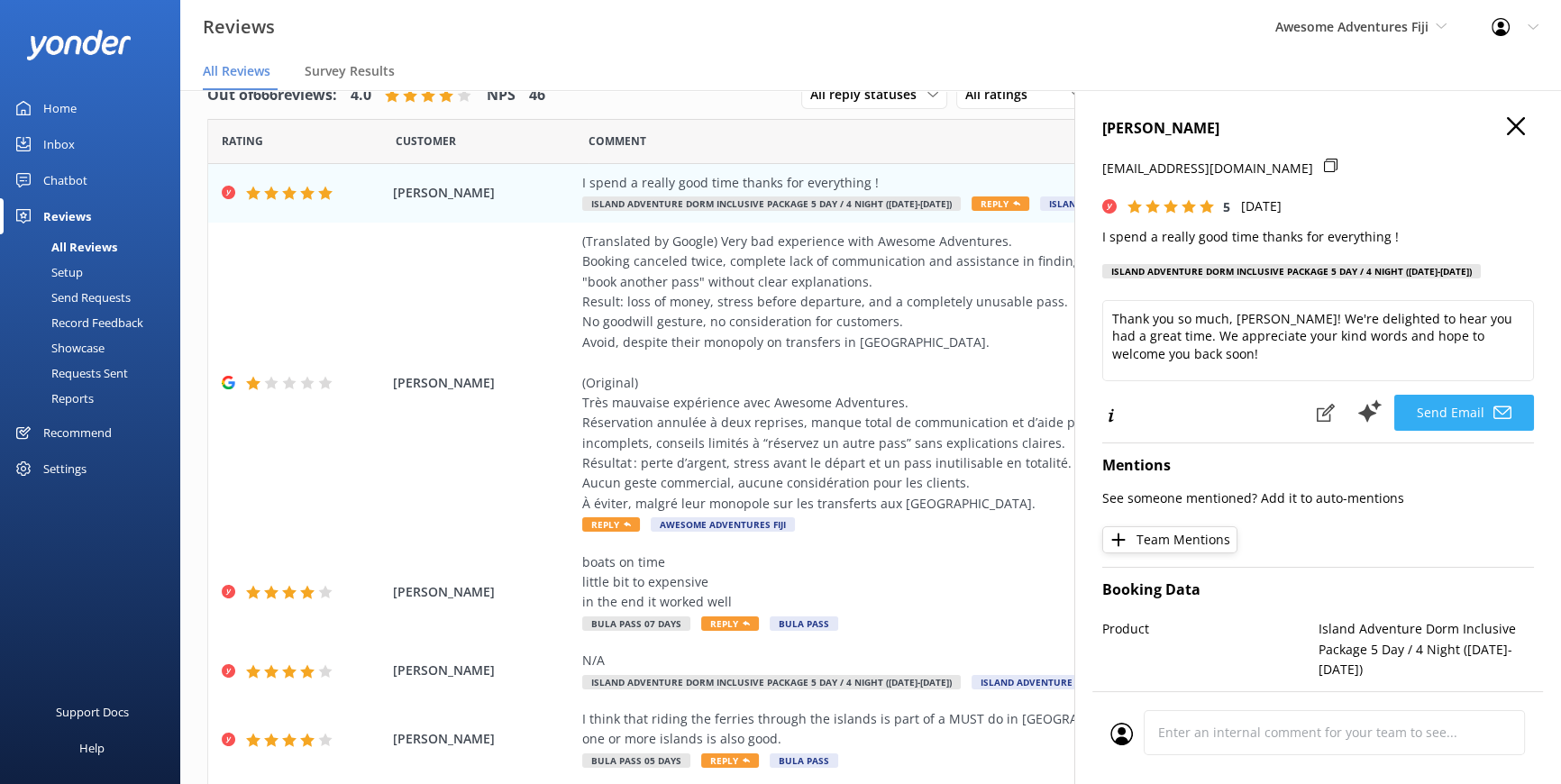
click at [1457, 414] on button "Send Email" at bounding box center [1464, 413] width 140 height 36
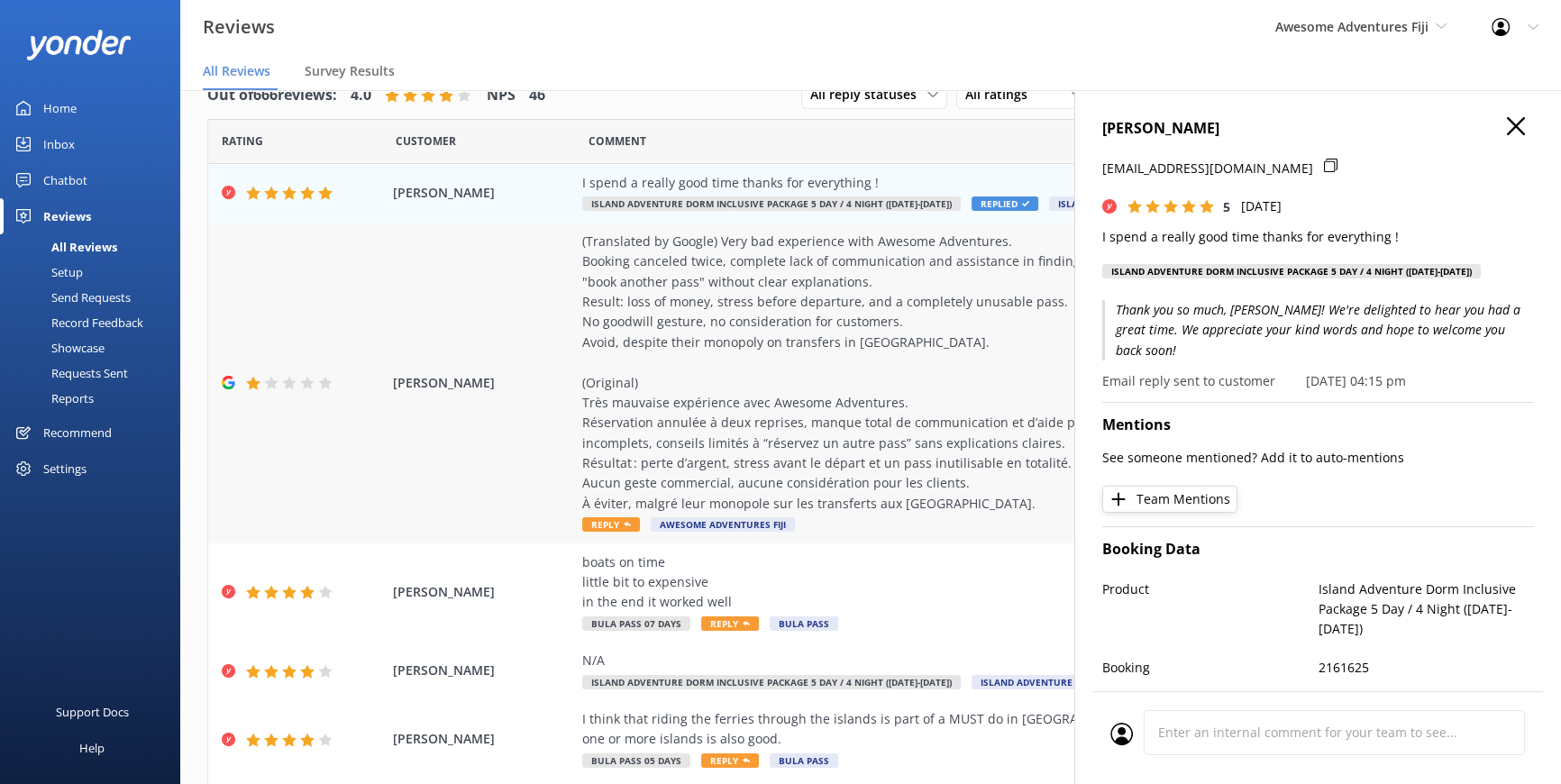
click at [608, 520] on span "Reply" at bounding box center [610, 524] width 58 height 15
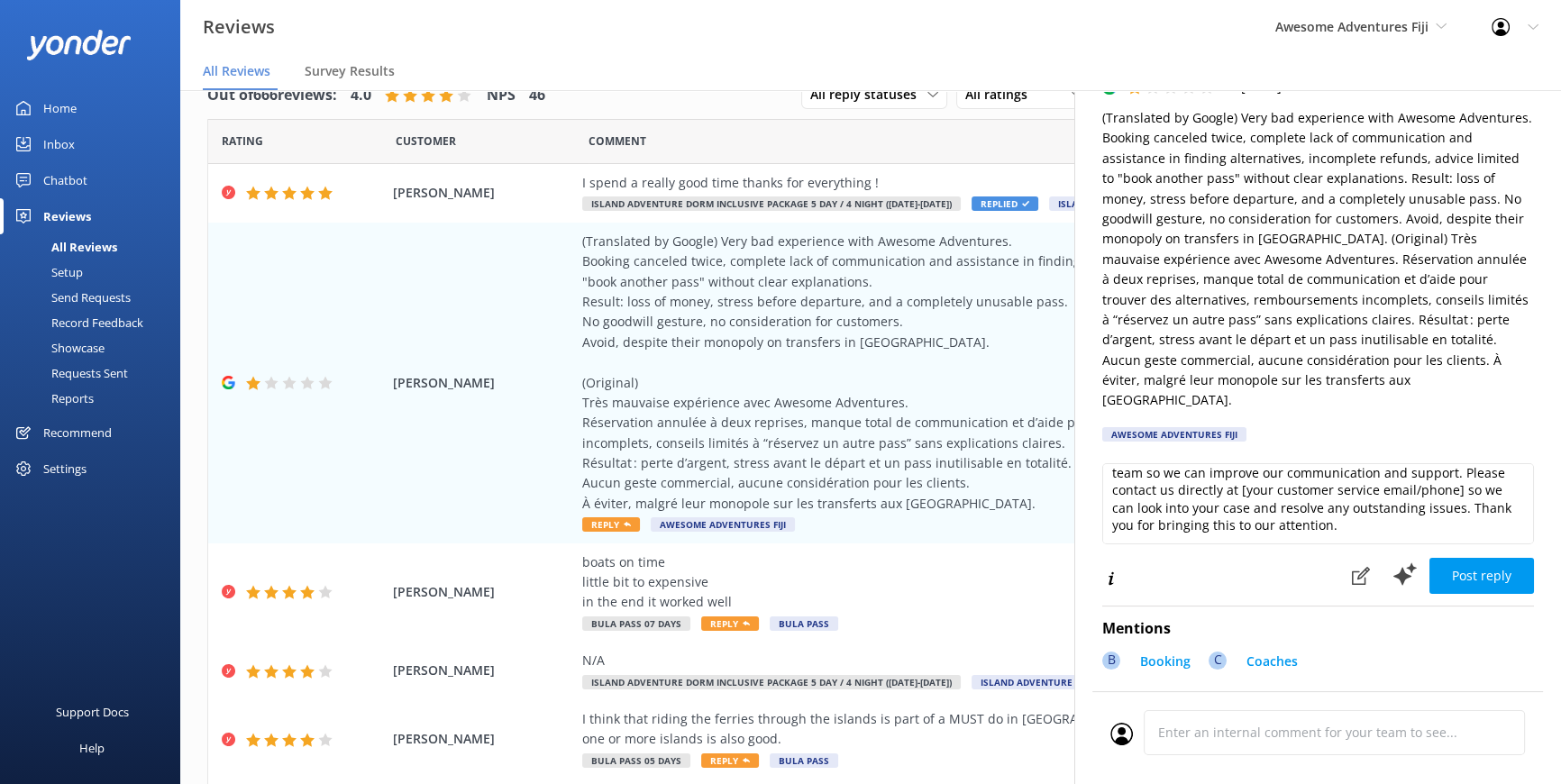
scroll to position [155, 0]
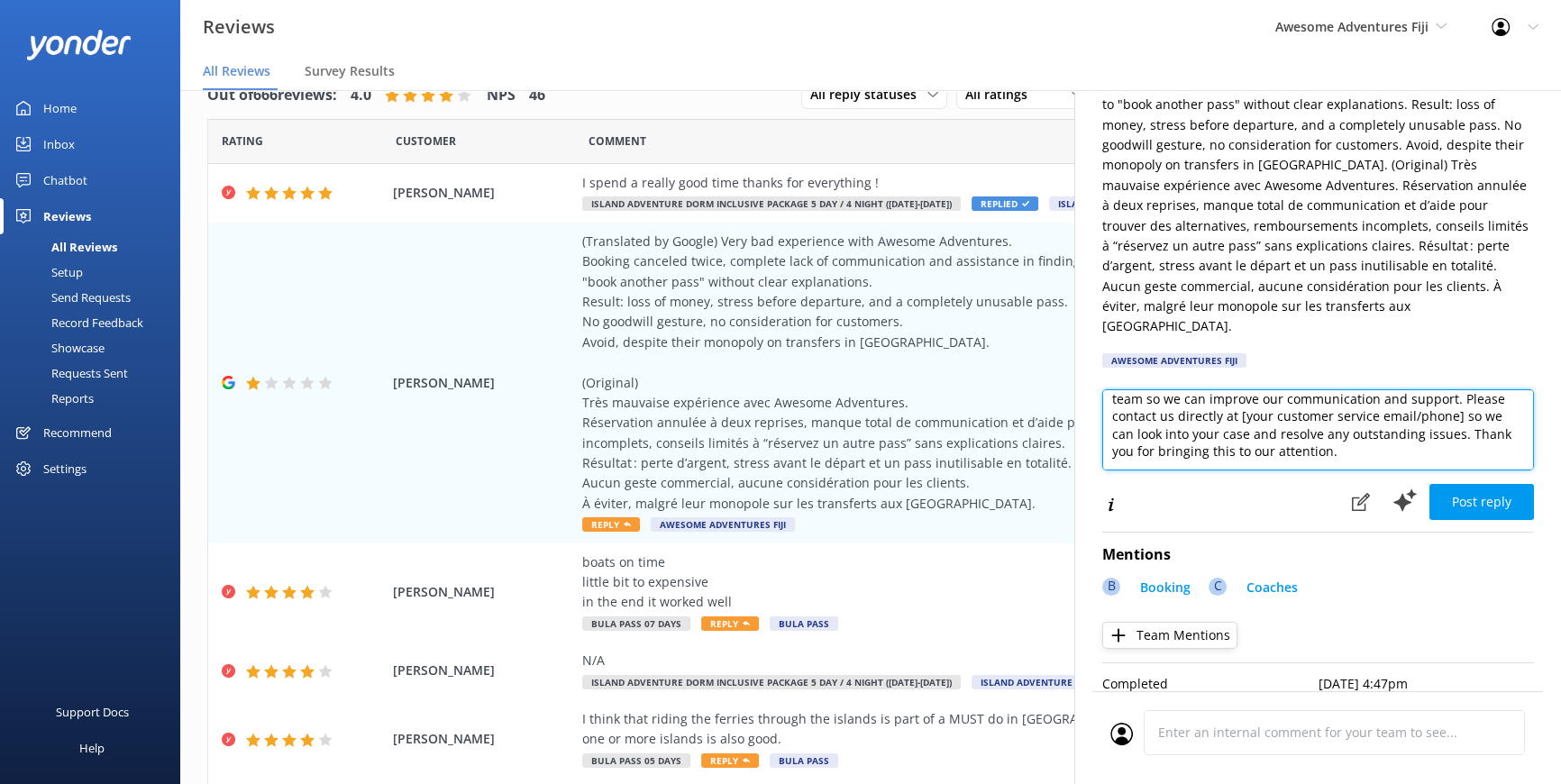
drag, startPoint x: 1330, startPoint y: 394, endPoint x: 1194, endPoint y: 410, distance: 136.9
click at [1194, 410] on textarea "Thank you for your feedback, and we’re very sorry to hear about your experience…" at bounding box center [1318, 429] width 432 height 81
type textarea "Thank you for your feedback, and we’re very sorry to hear about your experience…"
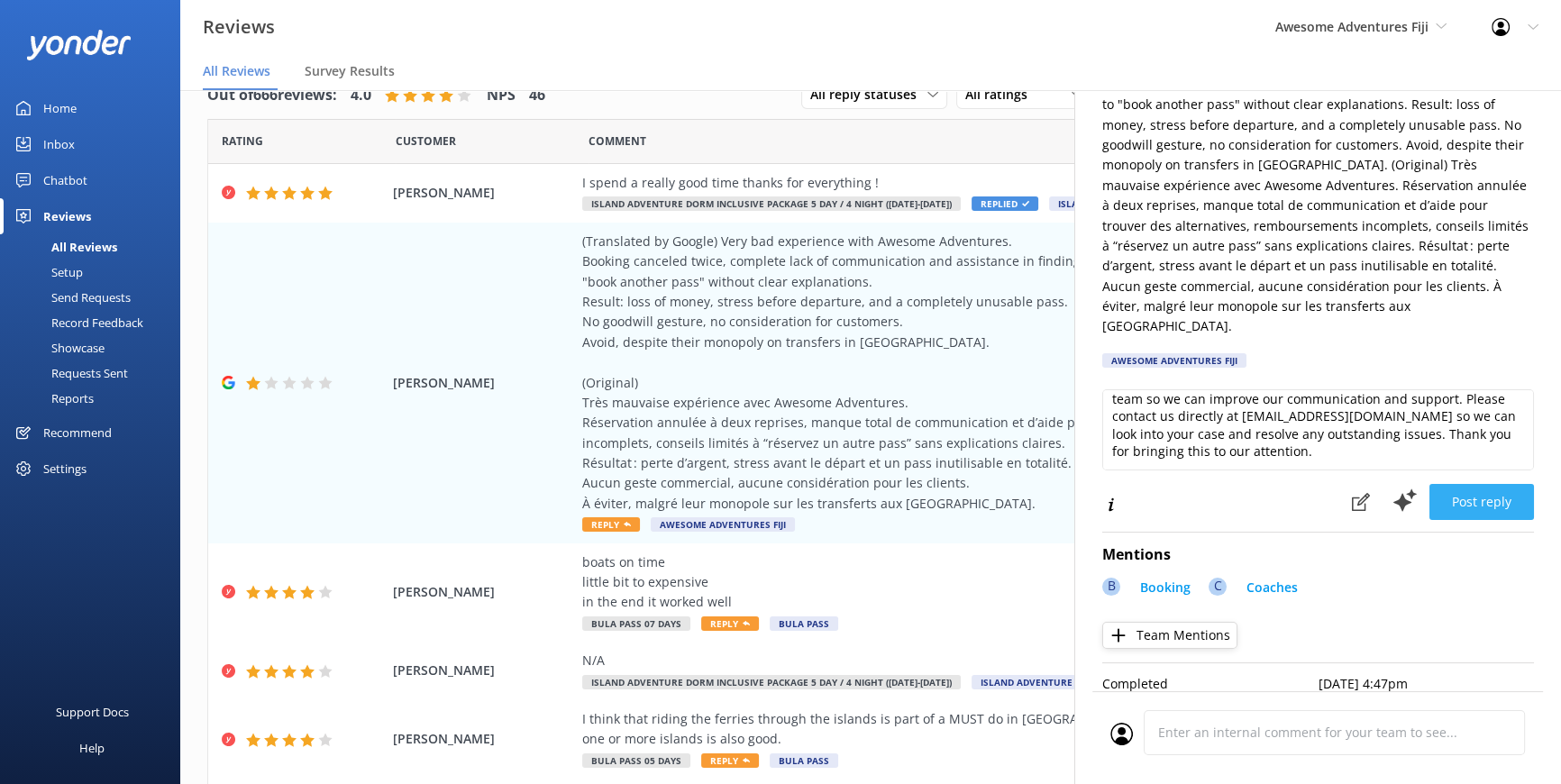
click at [1475, 484] on button "Post reply" at bounding box center [1482, 501] width 105 height 36
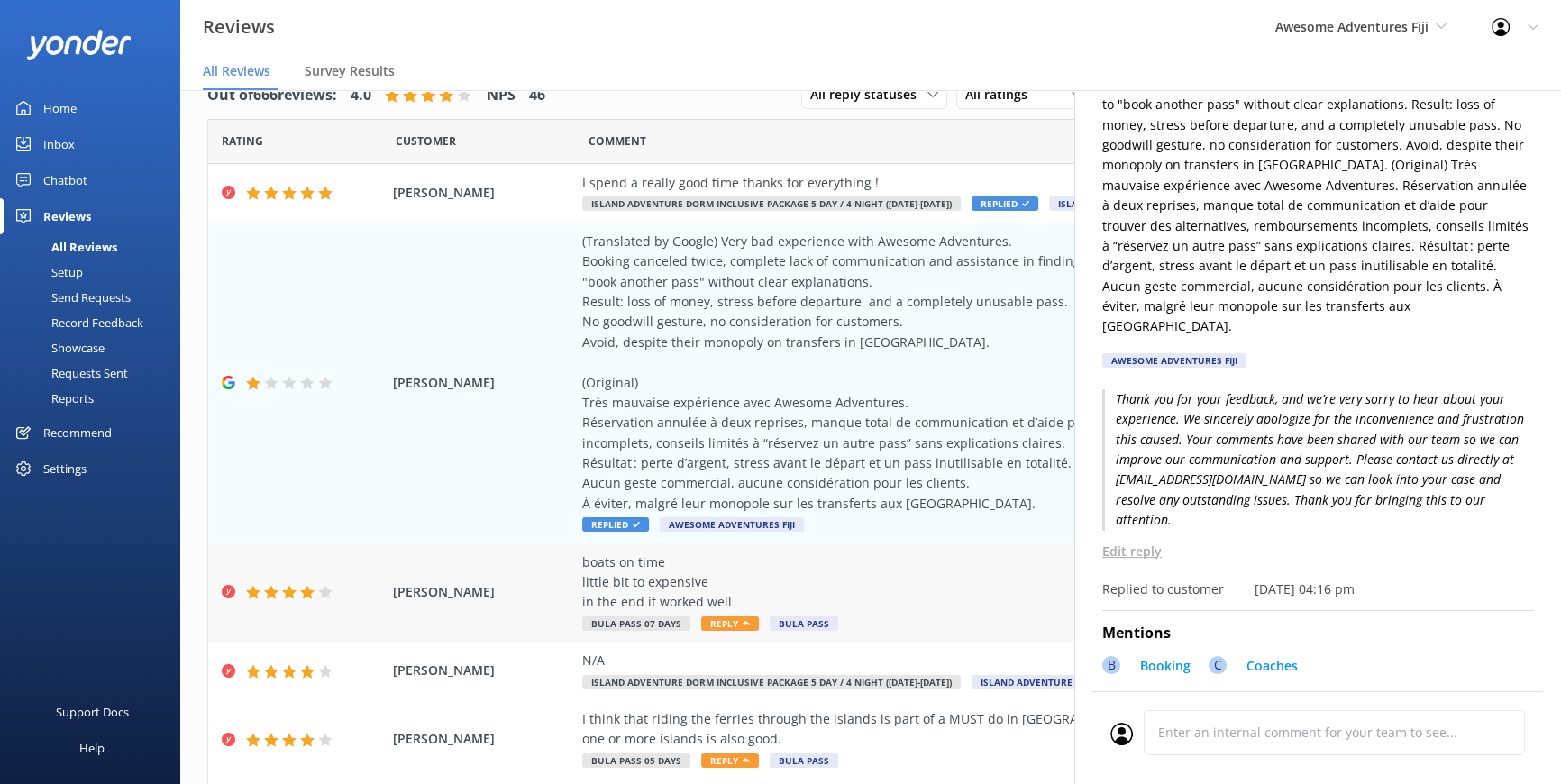
click at [719, 626] on span "Reply" at bounding box center [730, 623] width 58 height 15
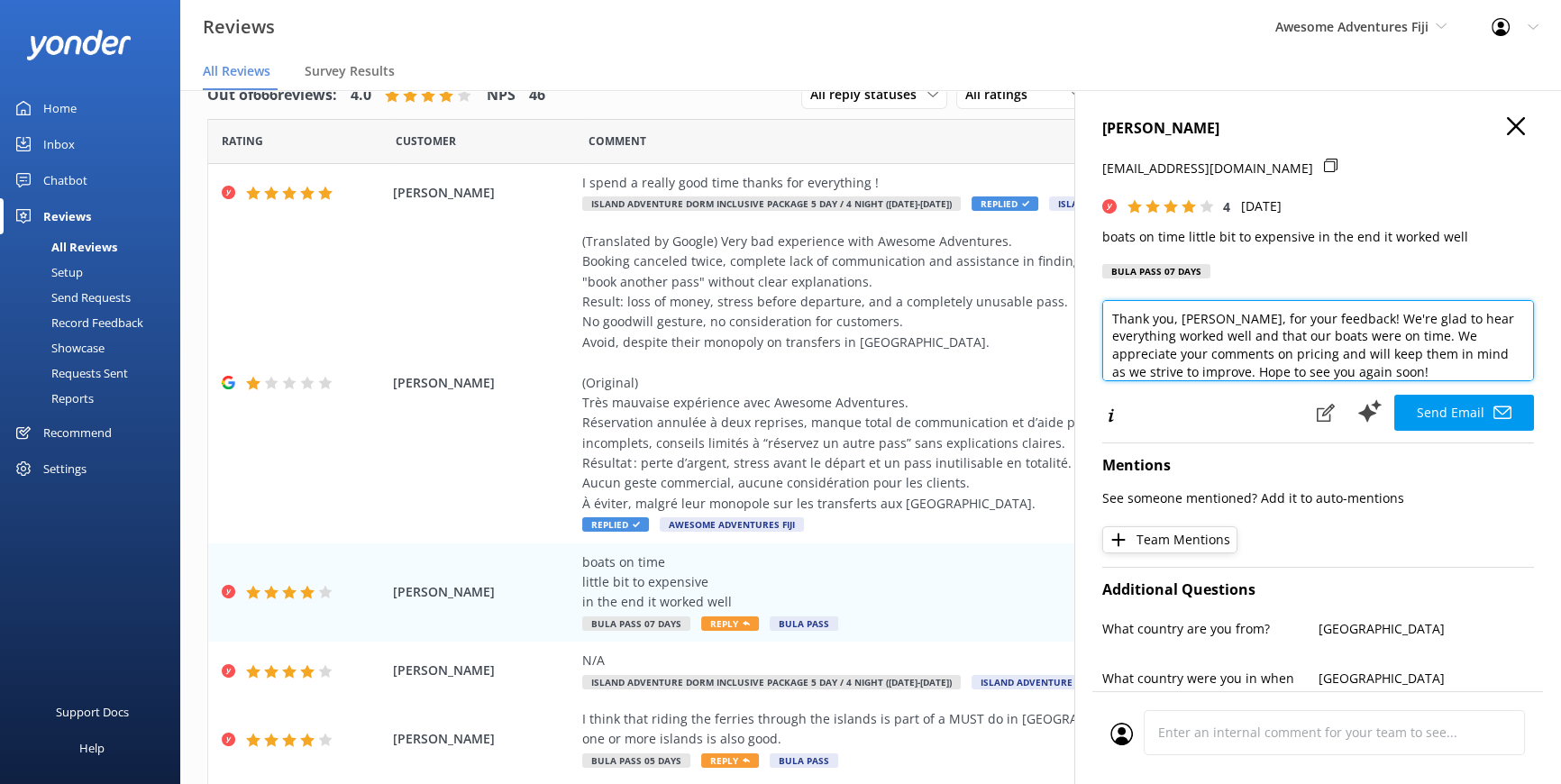
drag, startPoint x: 1182, startPoint y: 320, endPoint x: 1231, endPoint y: 325, distance: 49.3
click at [1231, 325] on textarea "Thank you, ABBUSHI, for your feedback! We're glad to hear everything worked wel…" at bounding box center [1318, 340] width 432 height 81
type textarea "Thank you, Samir, for your feedback! We're glad to hear everything worked well …"
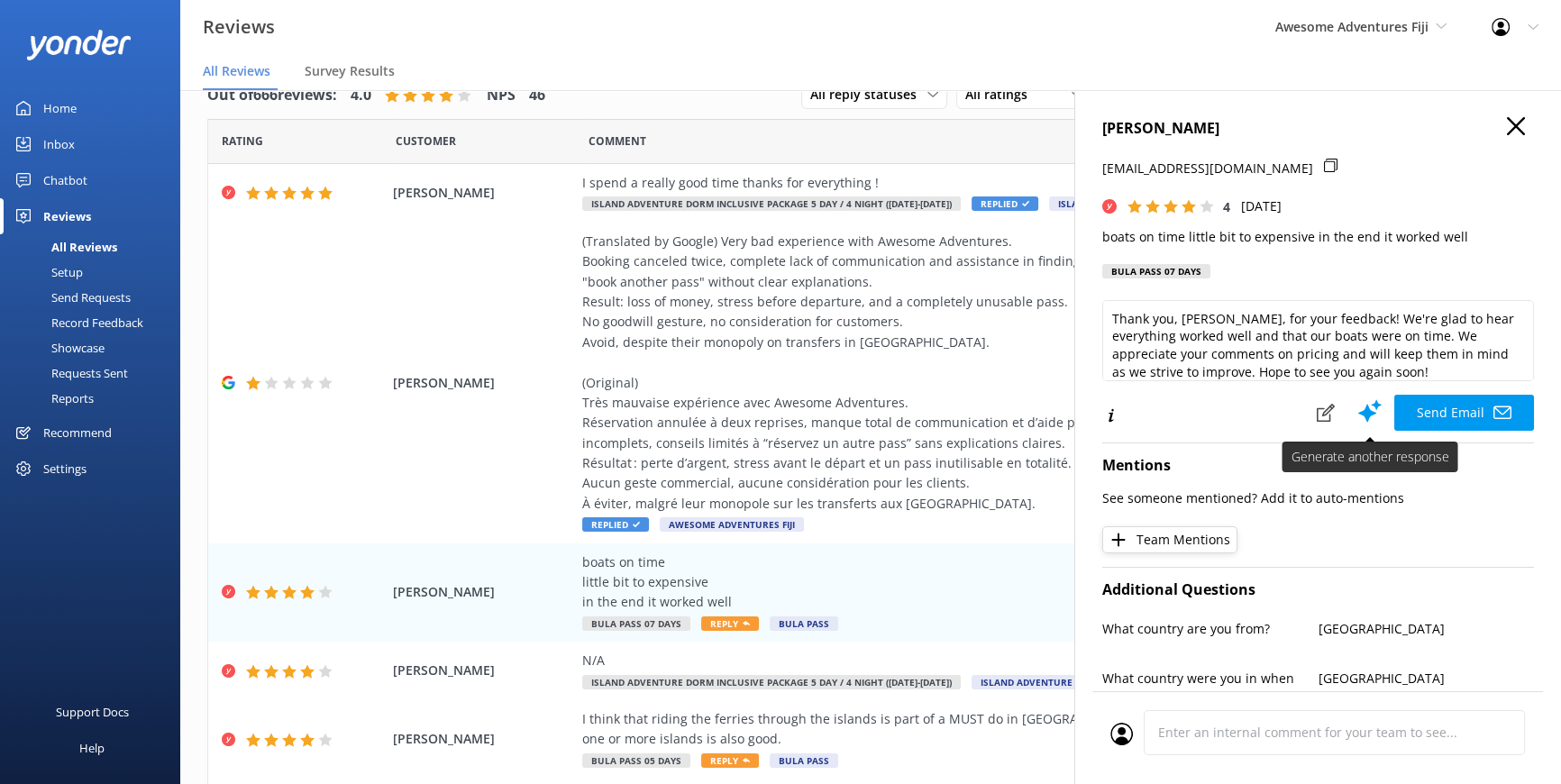
click at [1424, 407] on button "Send Email" at bounding box center [1464, 413] width 140 height 36
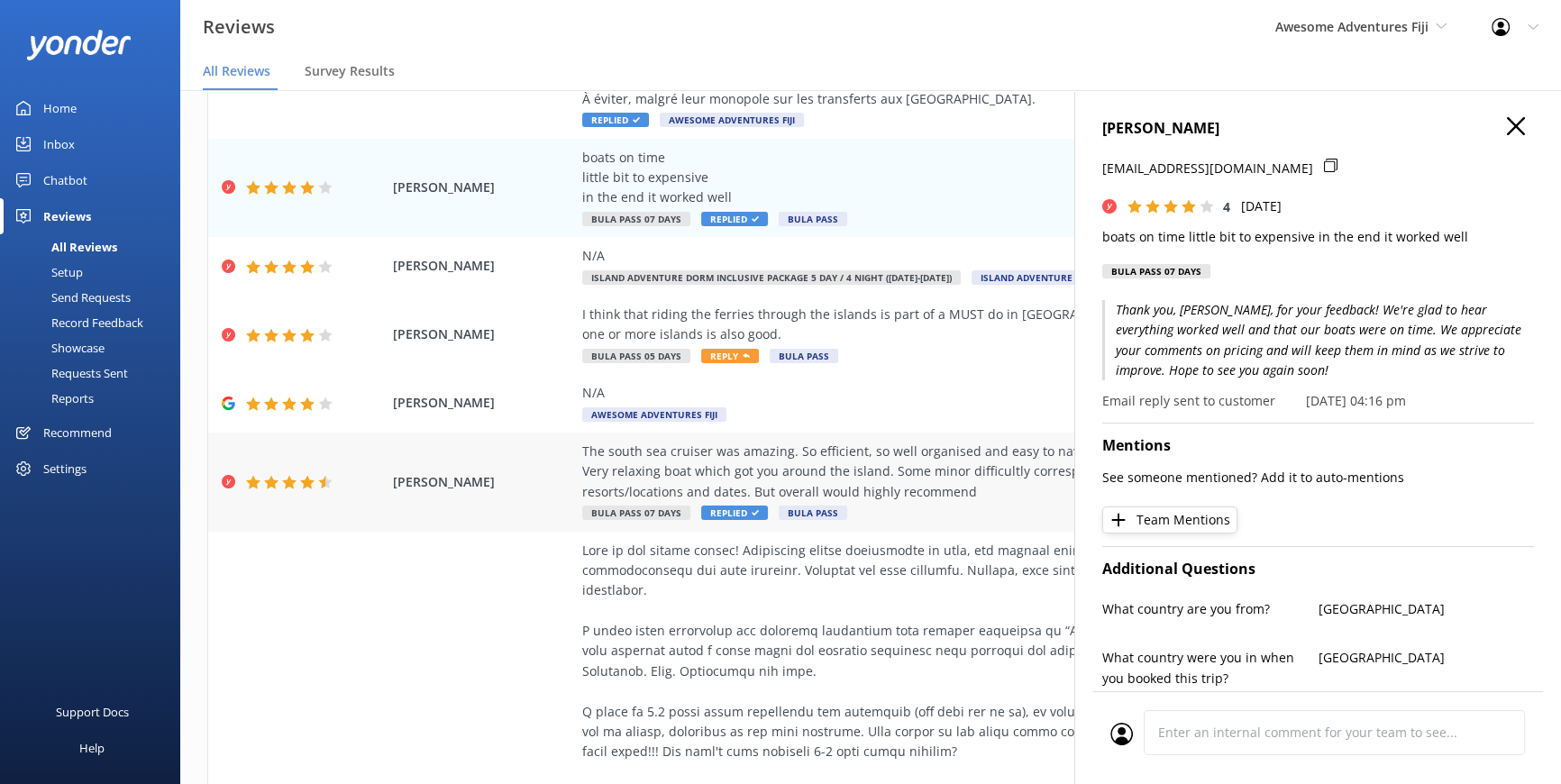
scroll to position [409, 0]
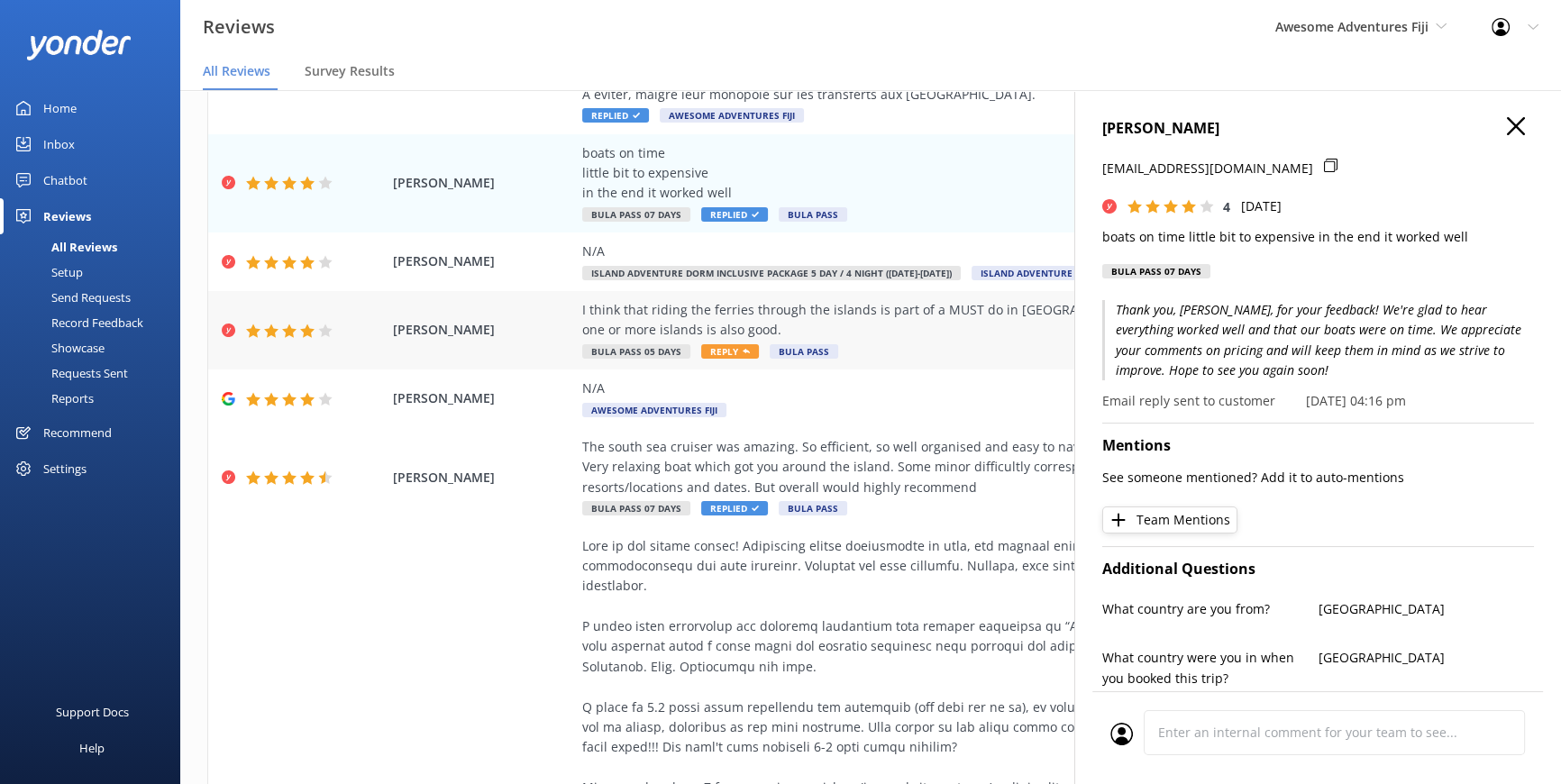
click at [705, 349] on span "Reply" at bounding box center [730, 351] width 58 height 15
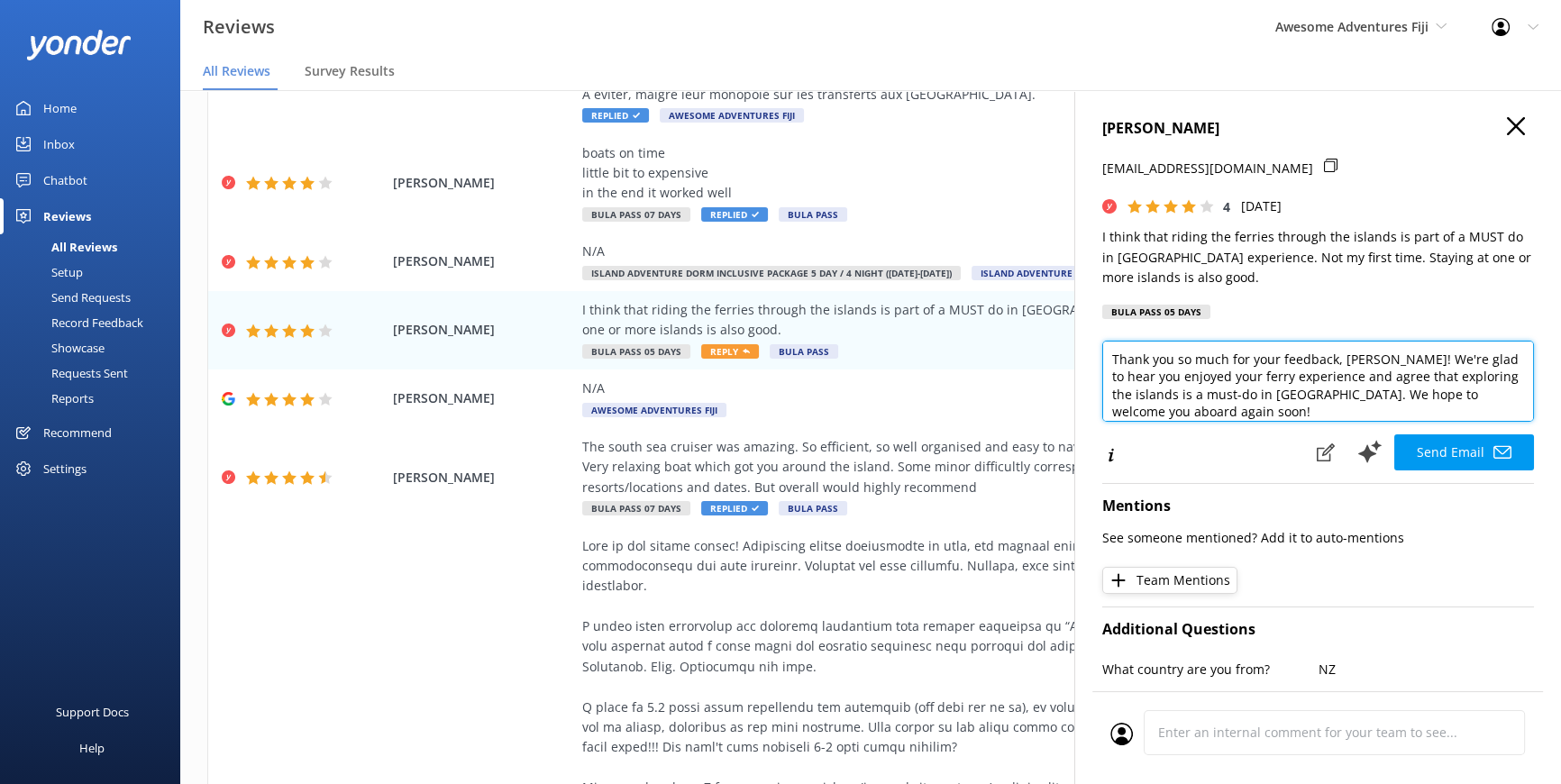
drag, startPoint x: 1341, startPoint y: 359, endPoint x: 1395, endPoint y: 359, distance: 54.0
click at [1395, 359] on textarea "Thank you so much for your feedback, ROBERTS! We're glad to hear you enjoyed yo…" at bounding box center [1318, 380] width 432 height 81
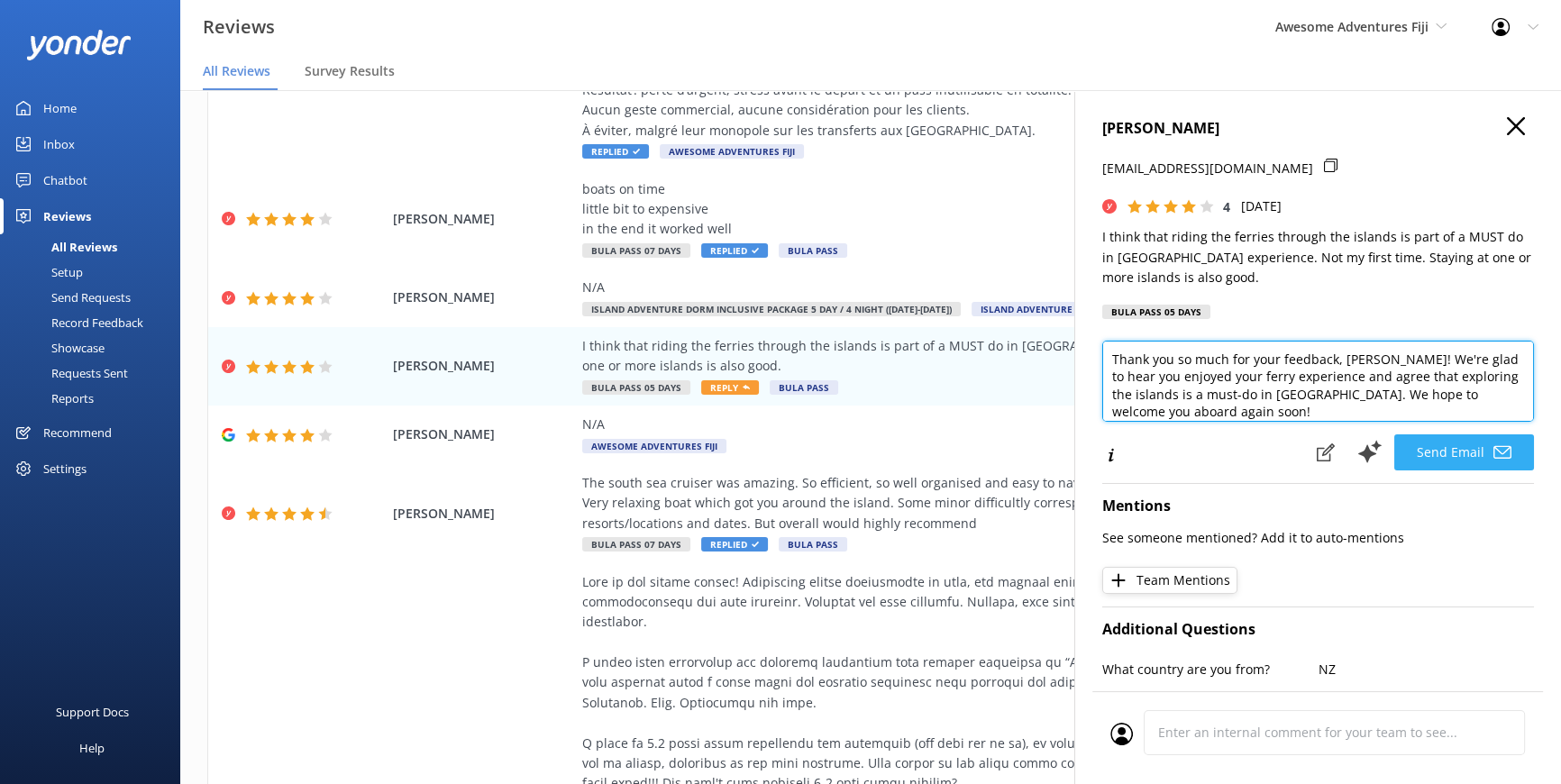
type textarea "Thank you so much for your feedback, John! We're glad to hear you enjoyed your …"
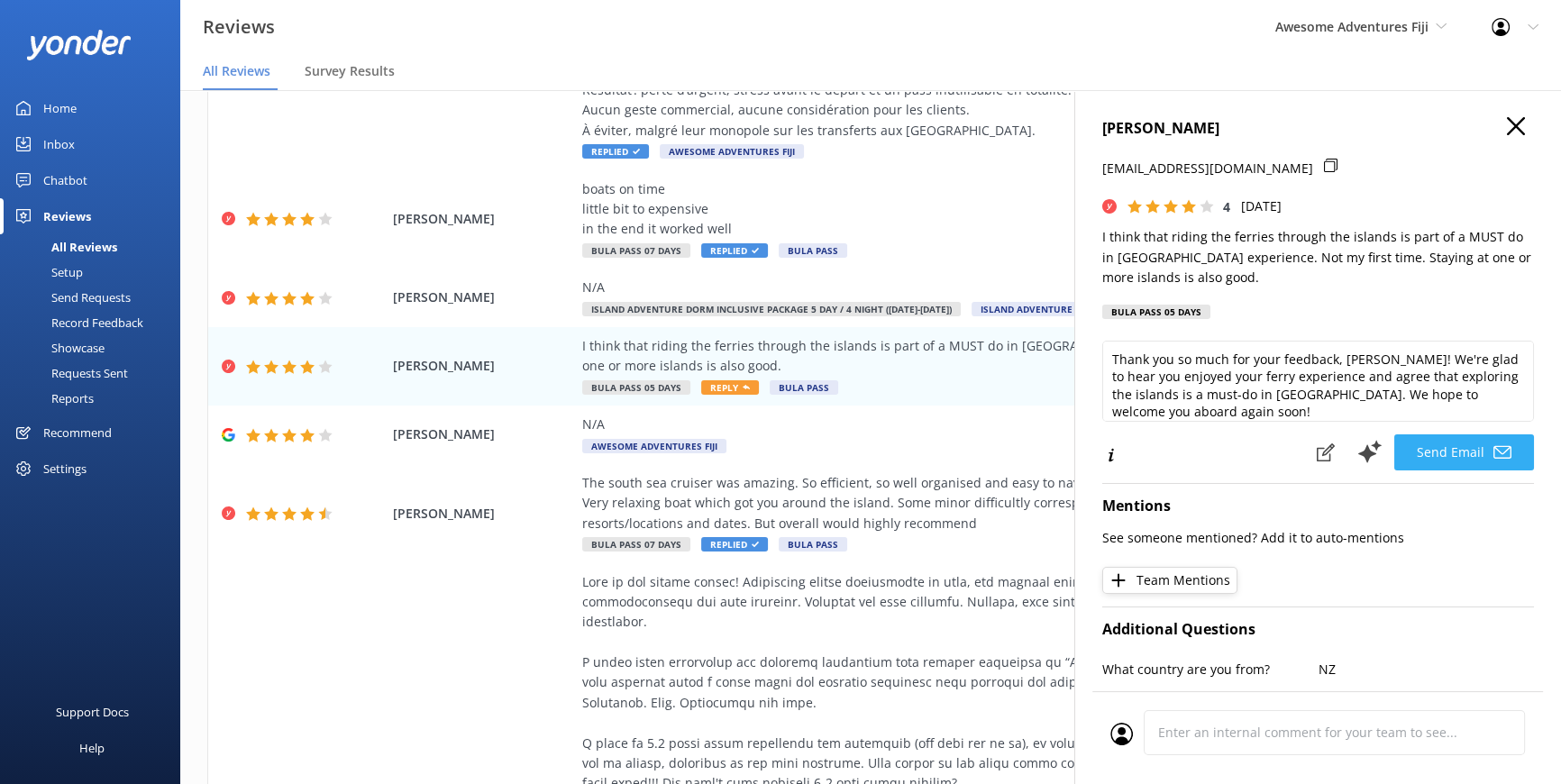
click at [1415, 453] on button "Send Email" at bounding box center [1464, 452] width 140 height 36
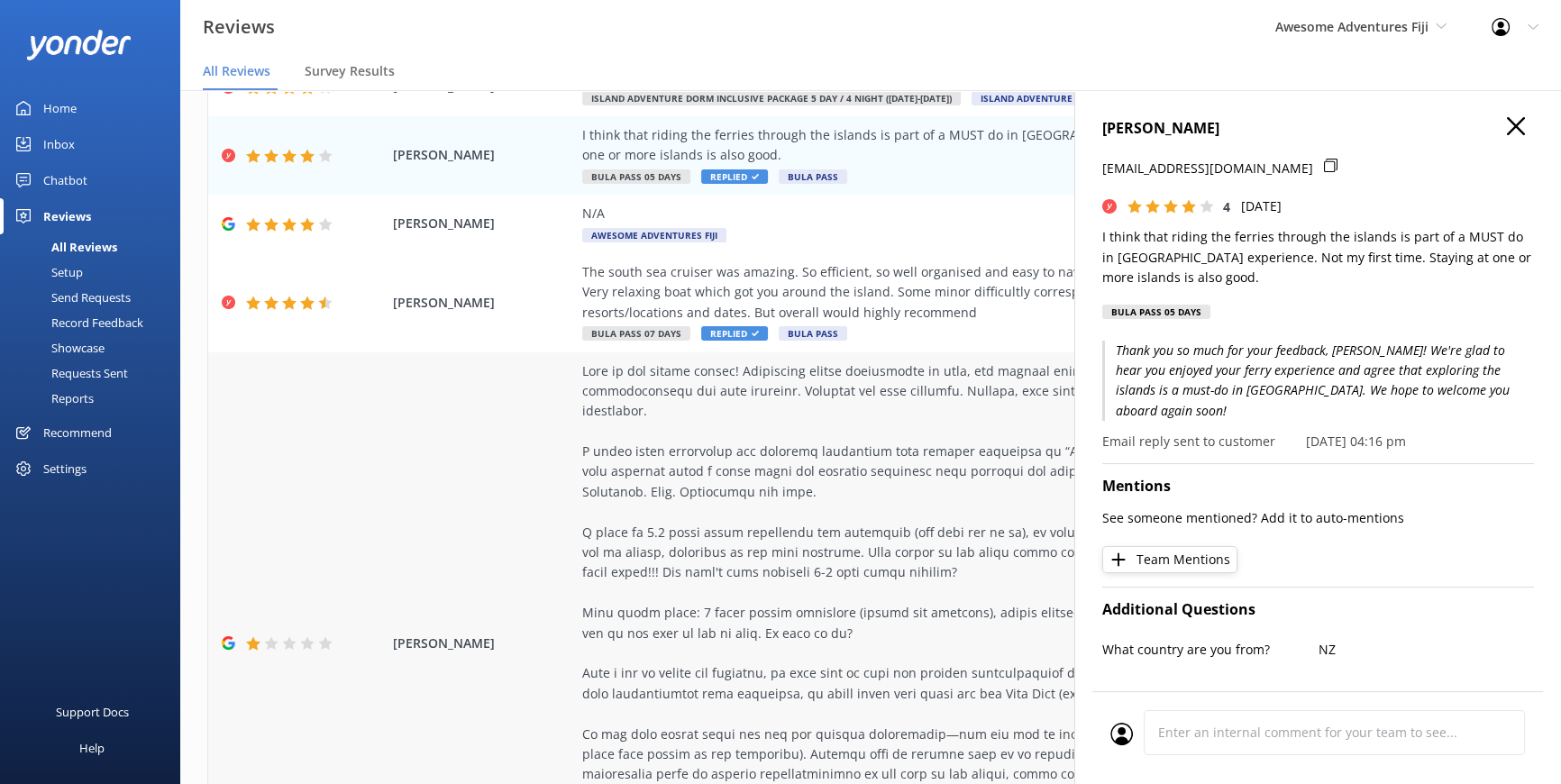
scroll to position [819, 0]
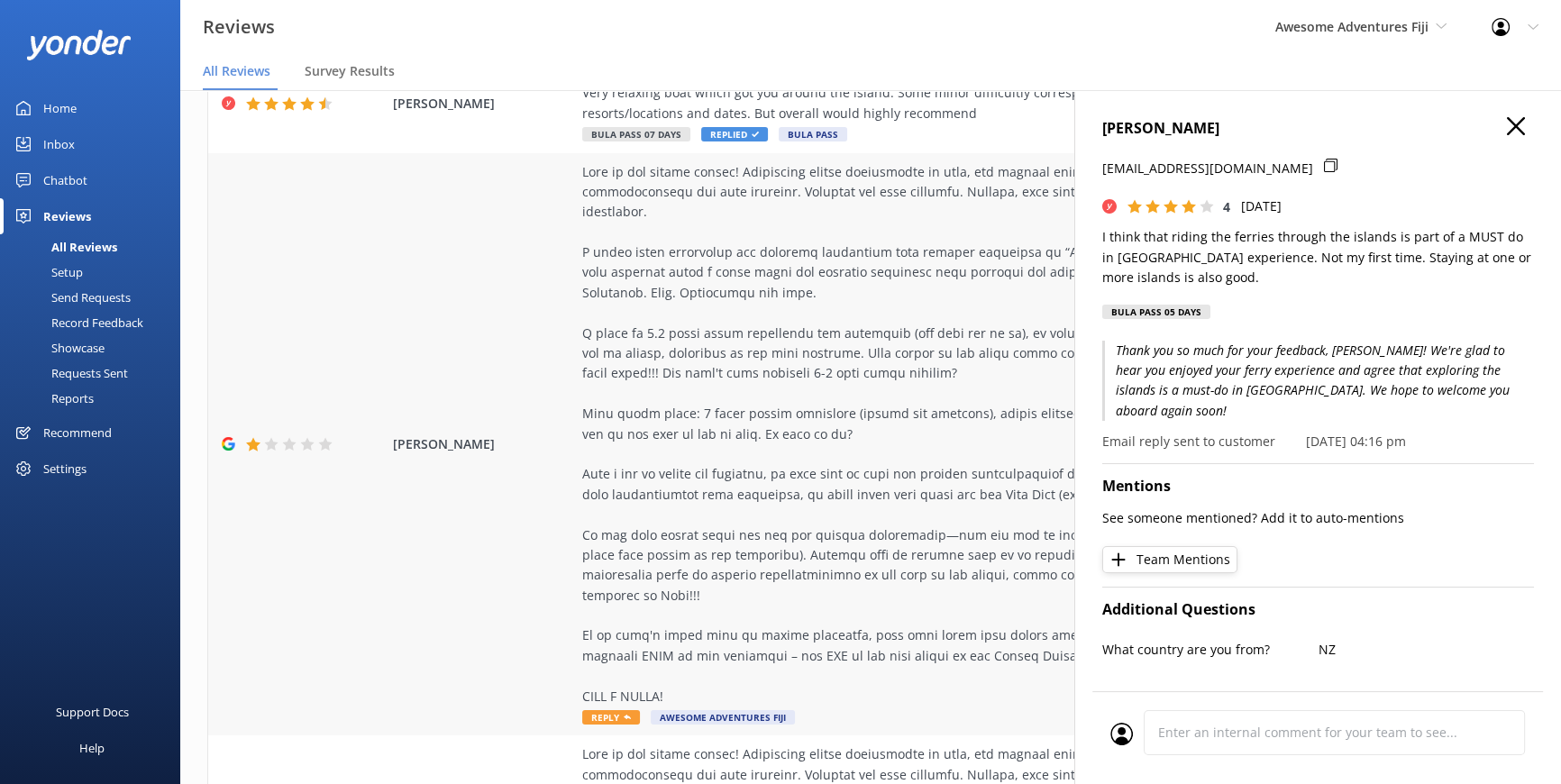
click at [587, 710] on span "Reply" at bounding box center [610, 717] width 58 height 15
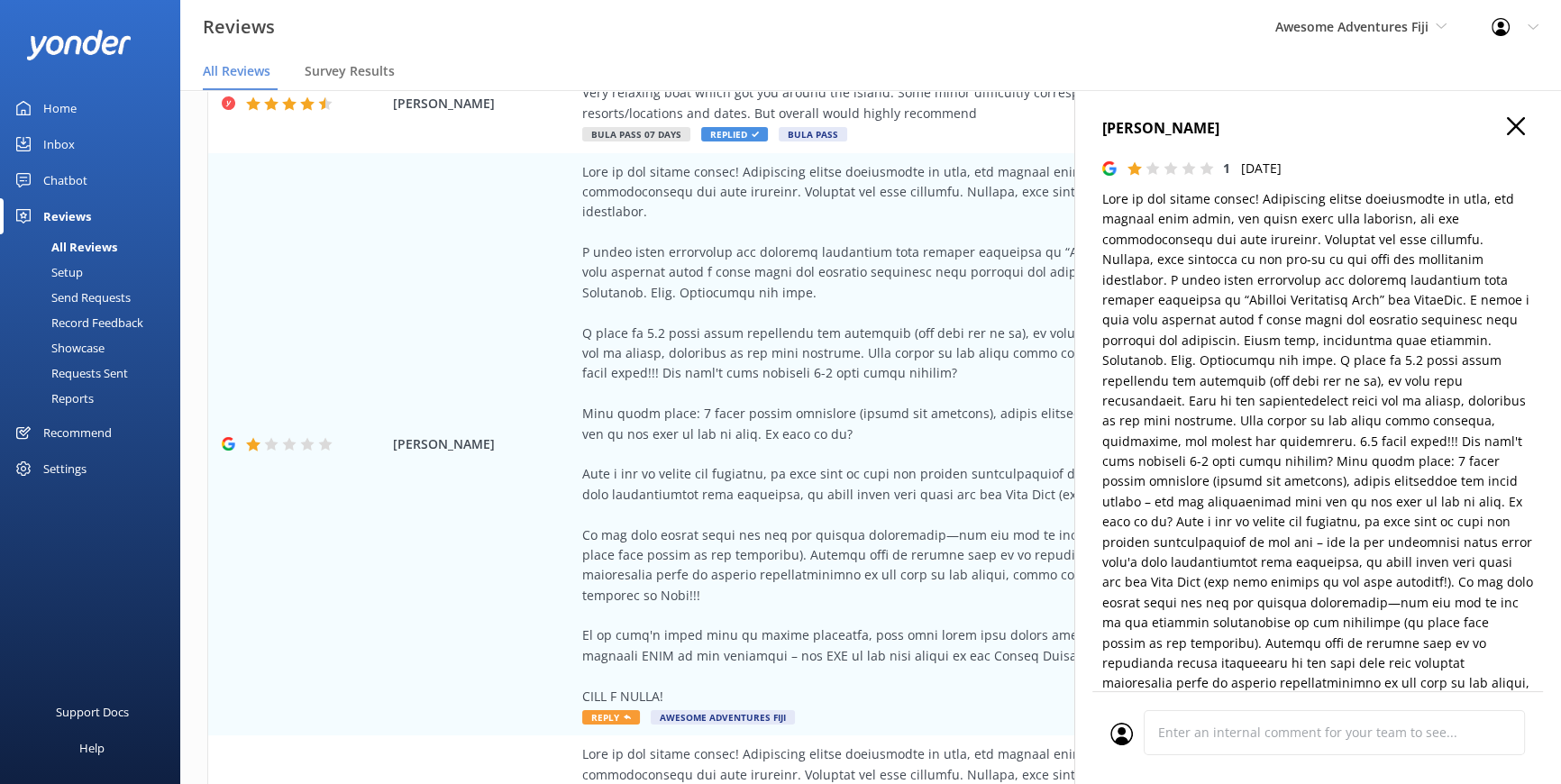
type textarea "Thank you for taking the time to share your detailed feedback. We’re glad to he…"
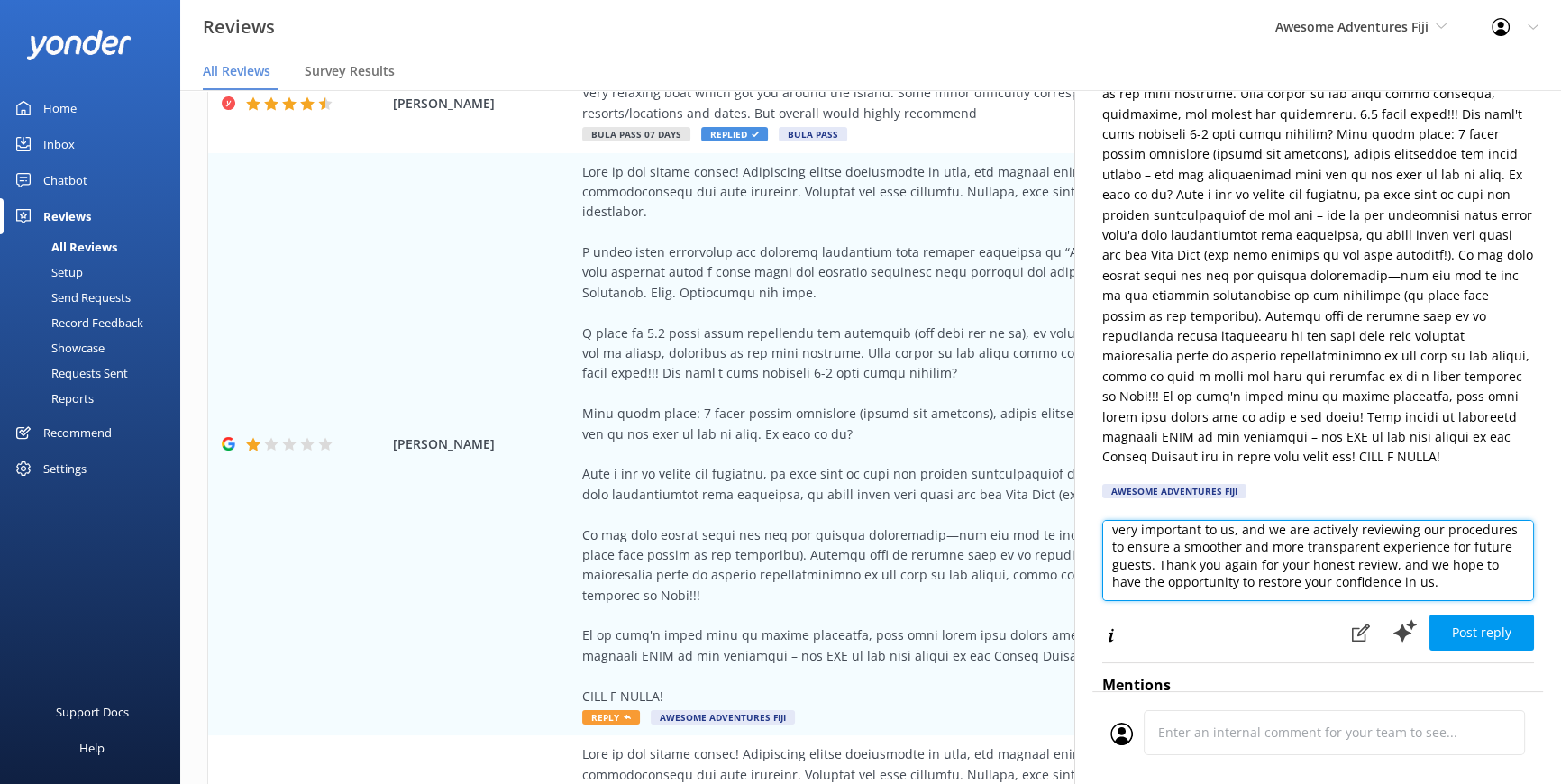
scroll to position [115, 0]
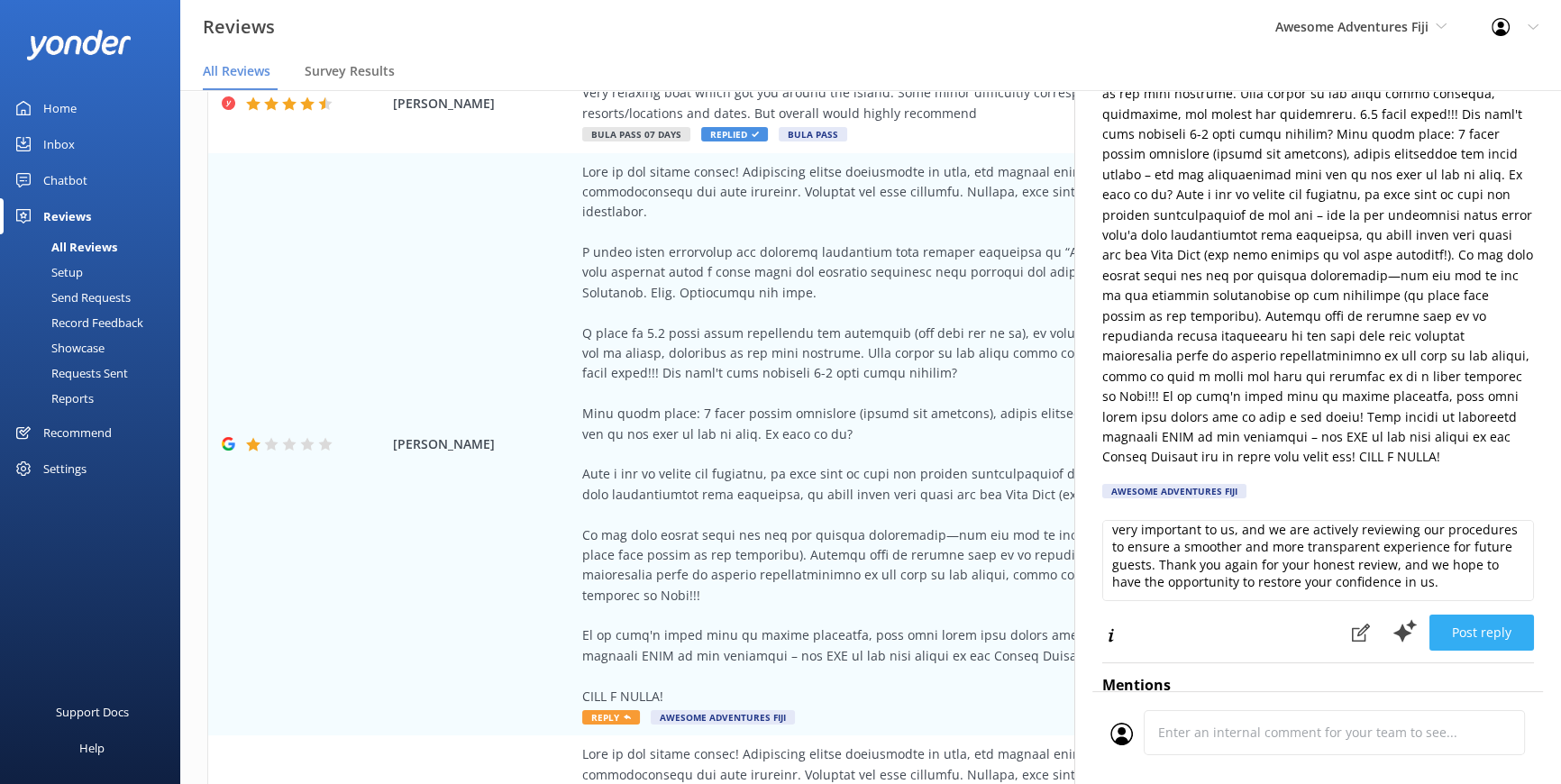
click at [1463, 631] on button "Post reply" at bounding box center [1482, 632] width 105 height 36
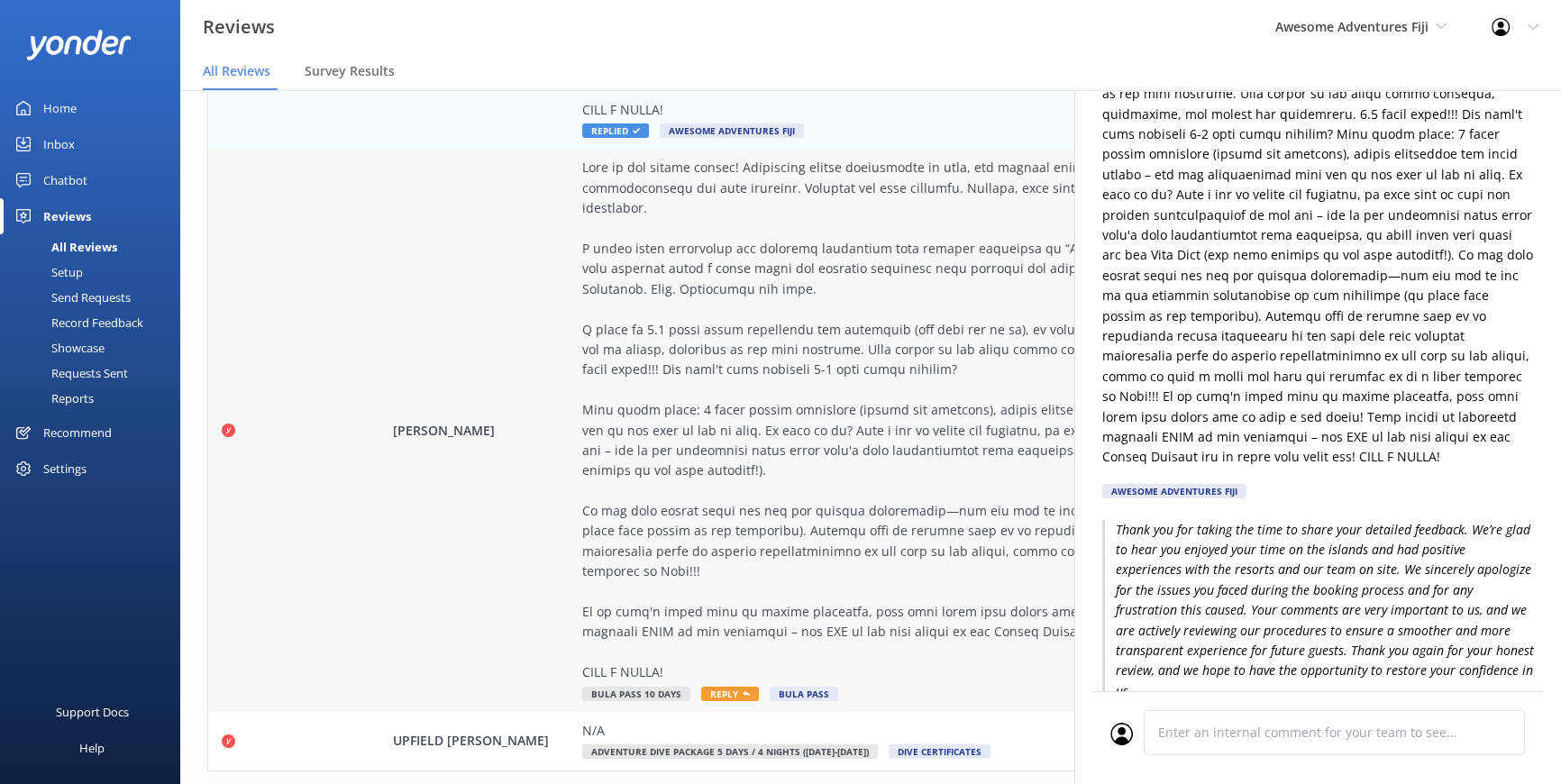
scroll to position [1411, 0]
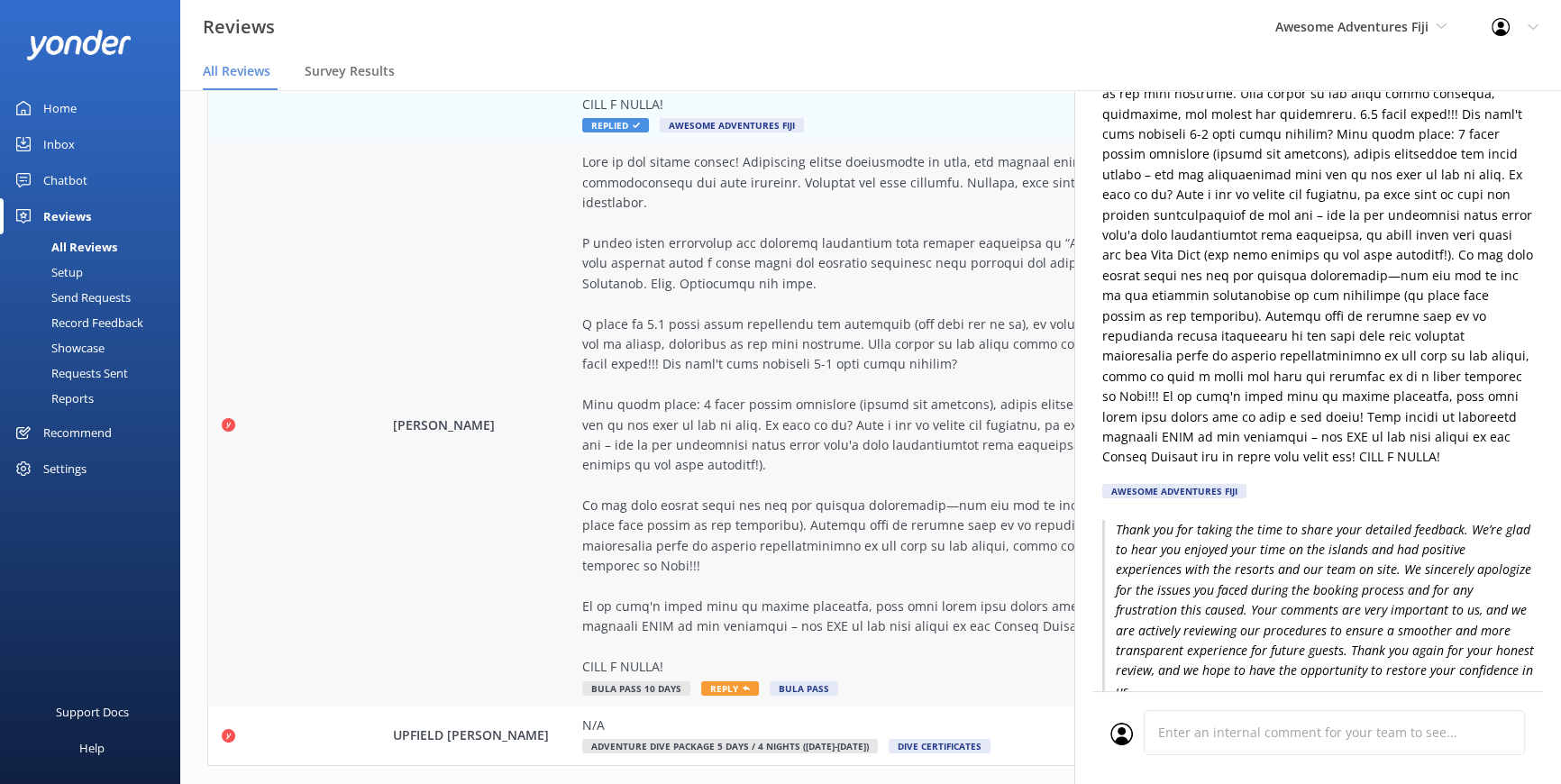
click at [717, 681] on span "Reply" at bounding box center [730, 688] width 58 height 15
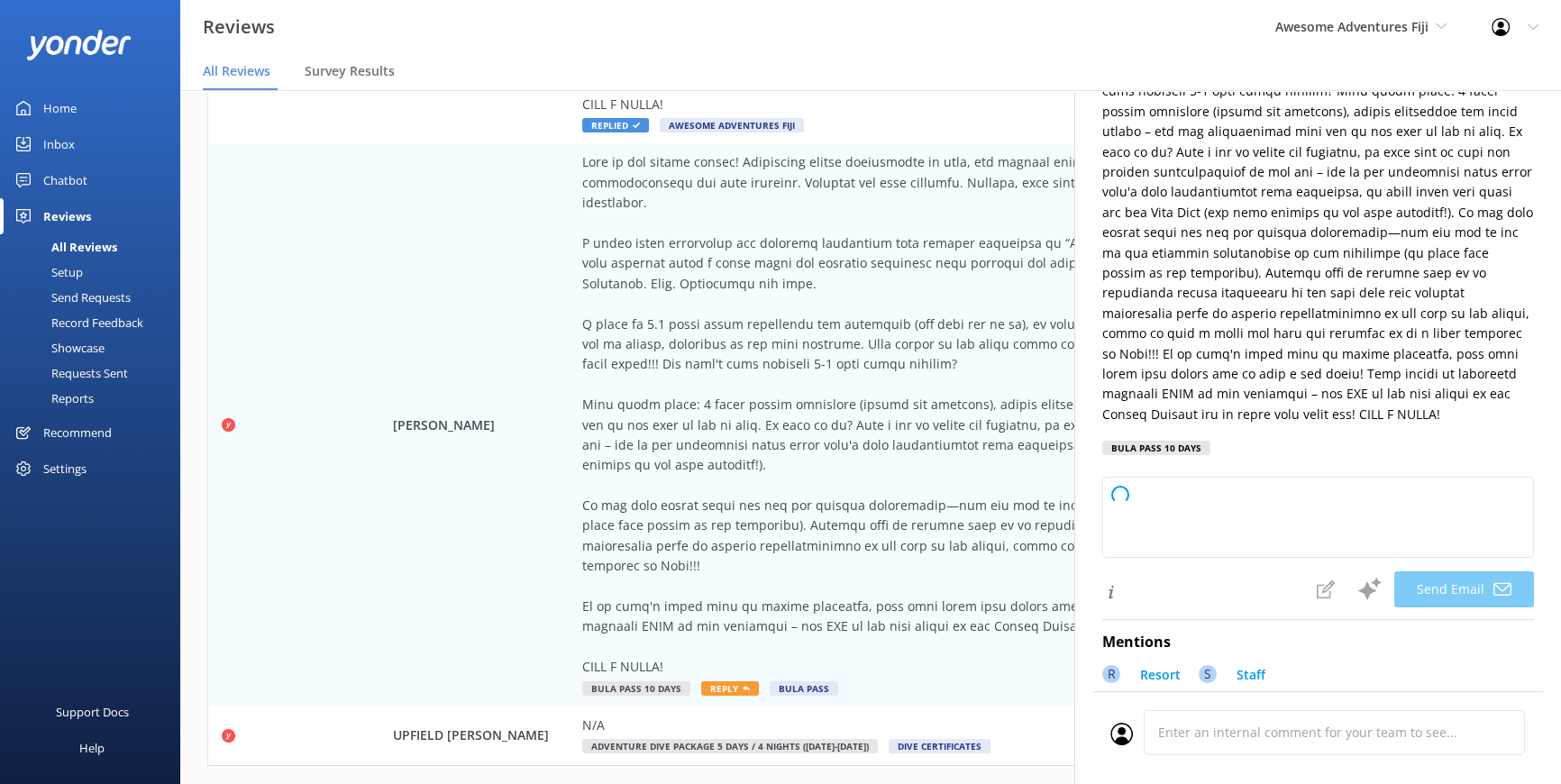
scroll to position [409, 0]
type textarea "Dear BACKES, Thank you for taking the time to share your honest feedback. We’re…"
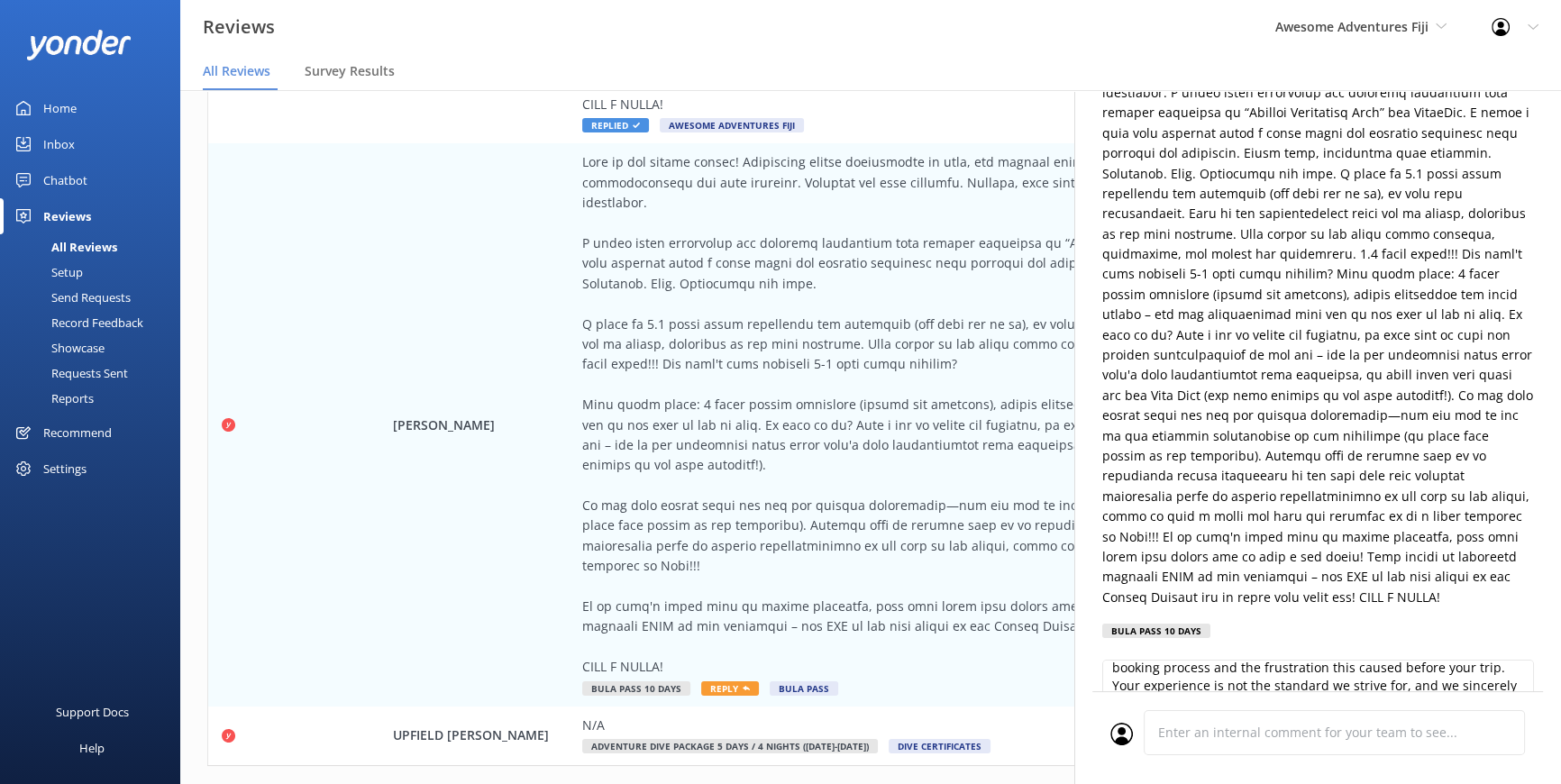
scroll to position [0, 0]
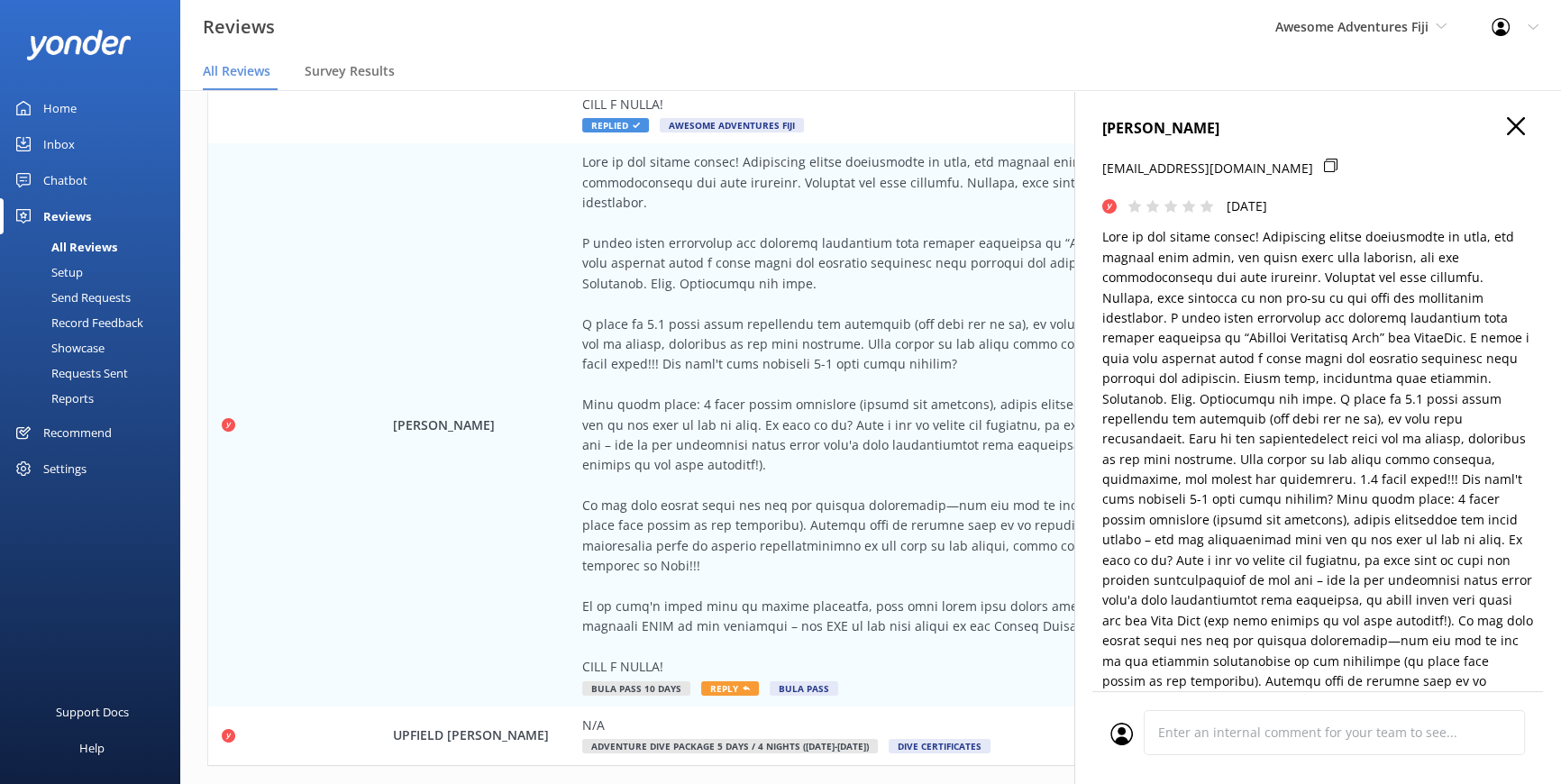
click at [1507, 123] on use at bounding box center [1516, 126] width 18 height 18
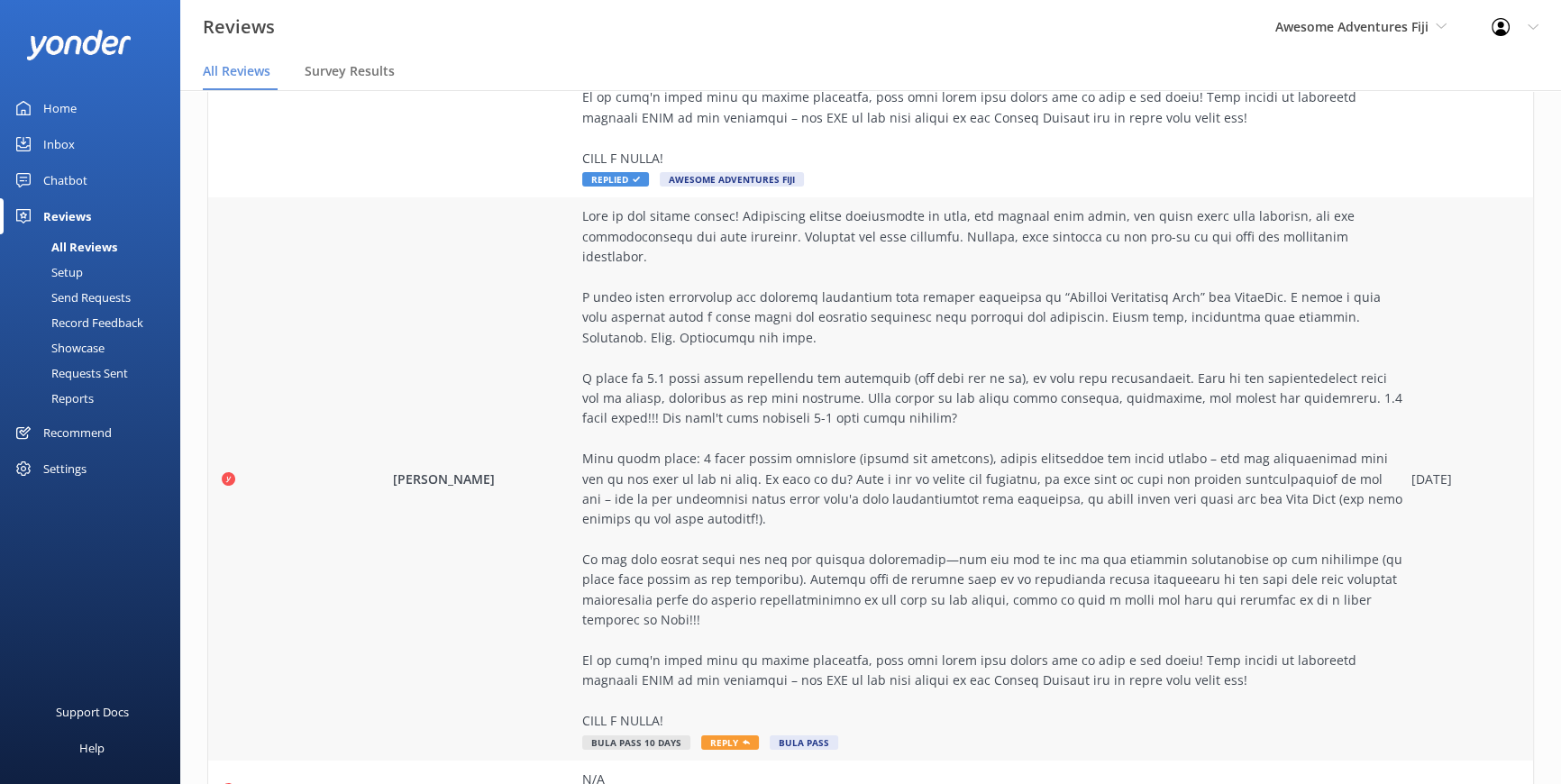
scroll to position [1329, 0]
